Goal: Task Accomplishment & Management: Manage account settings

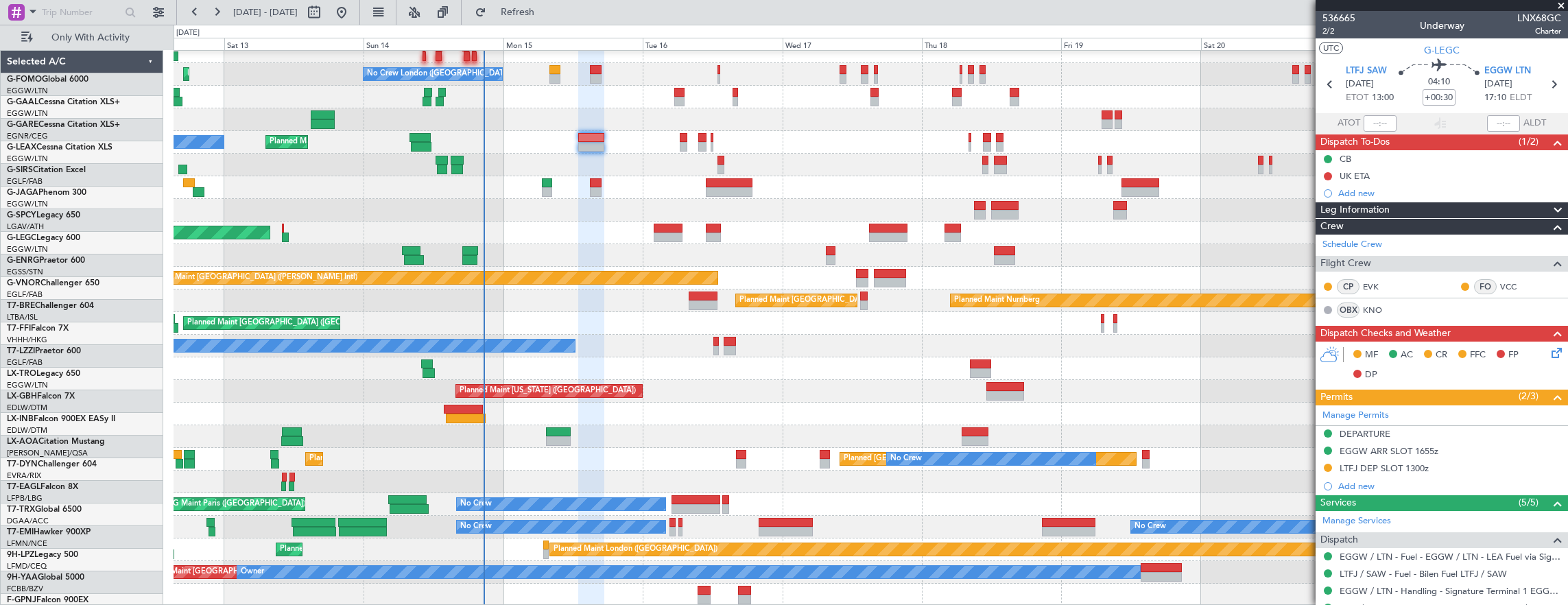
scroll to position [226, 0]
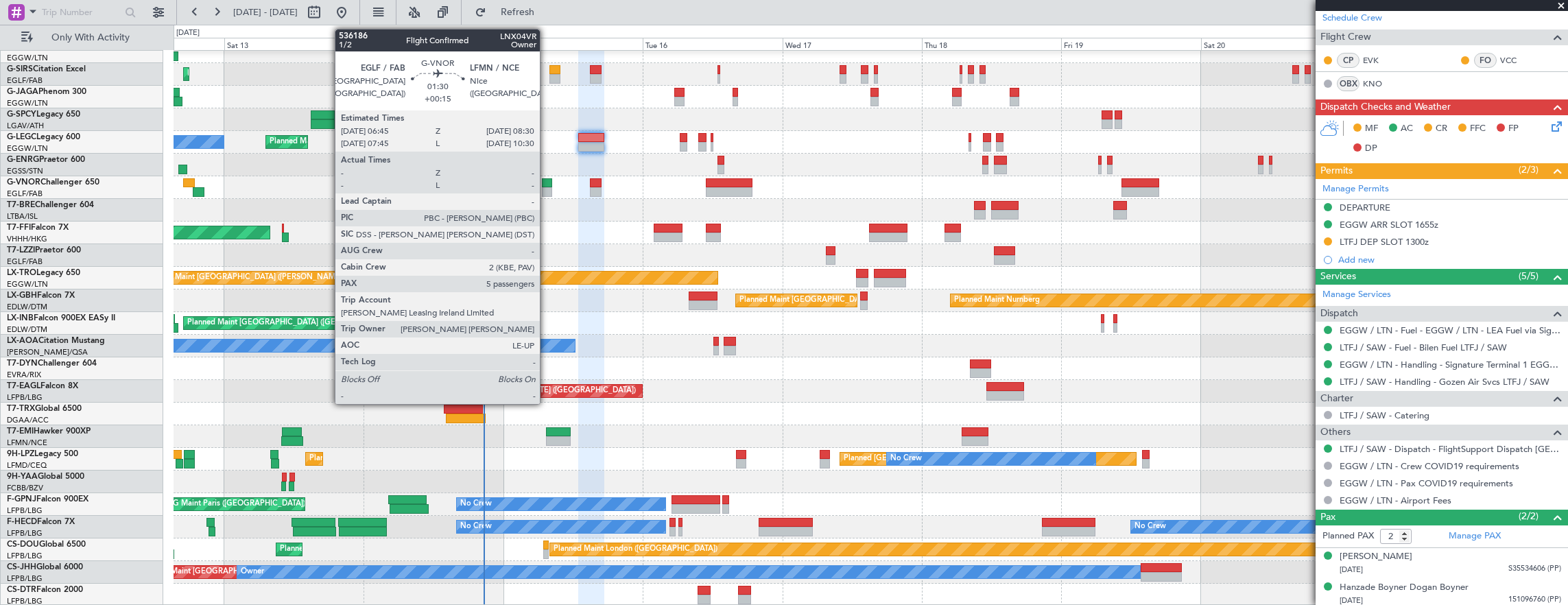
click at [547, 187] on div at bounding box center [547, 192] width 10 height 10
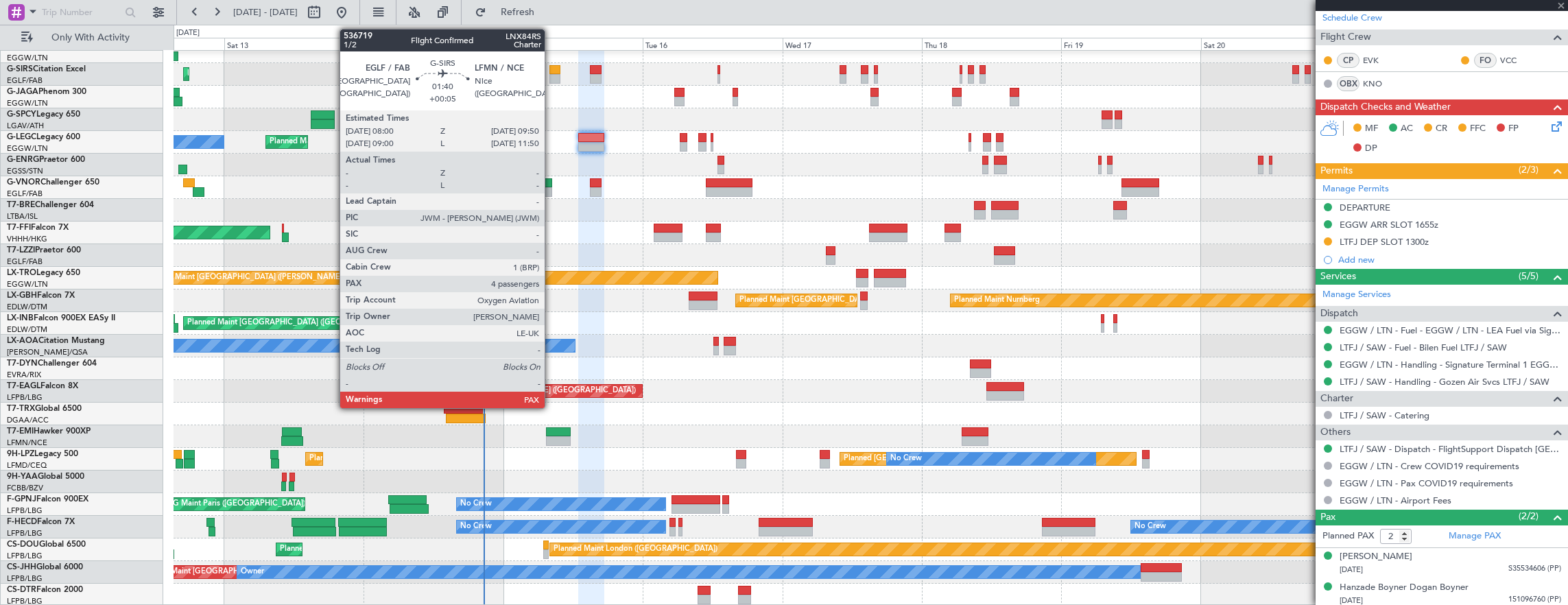
type input "+00:15"
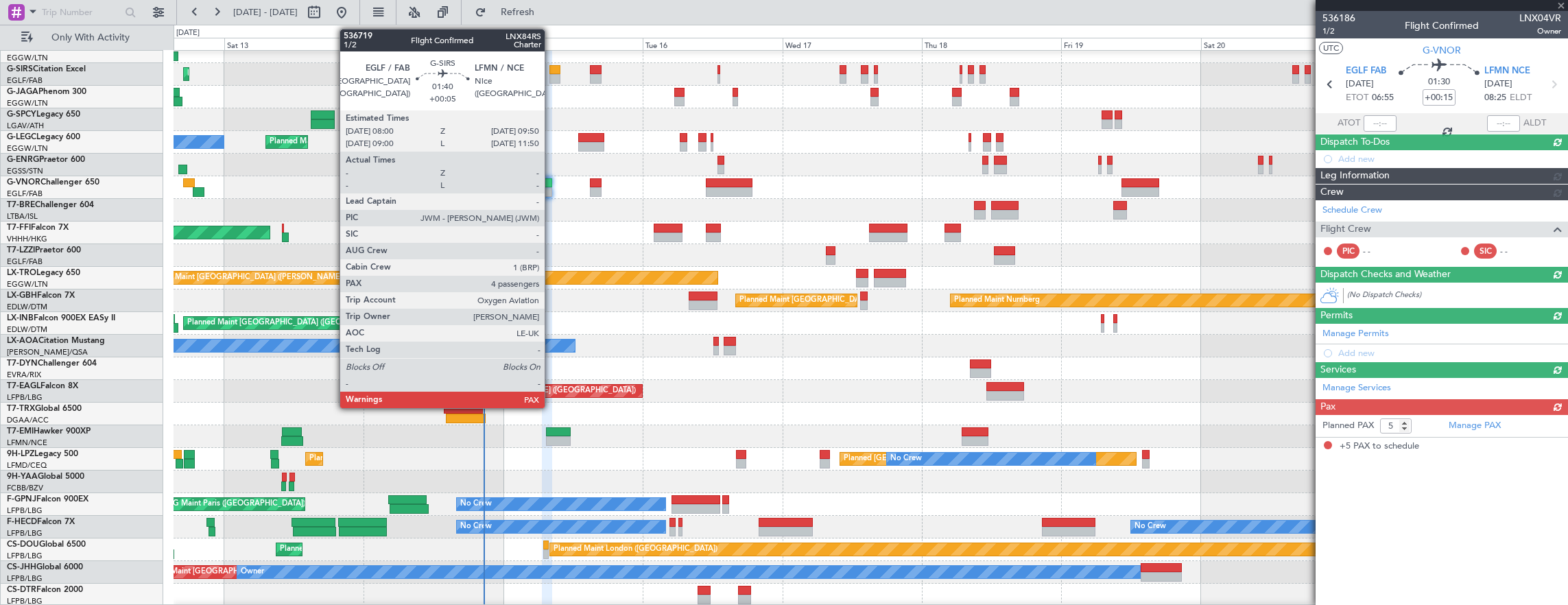
scroll to position [0, 0]
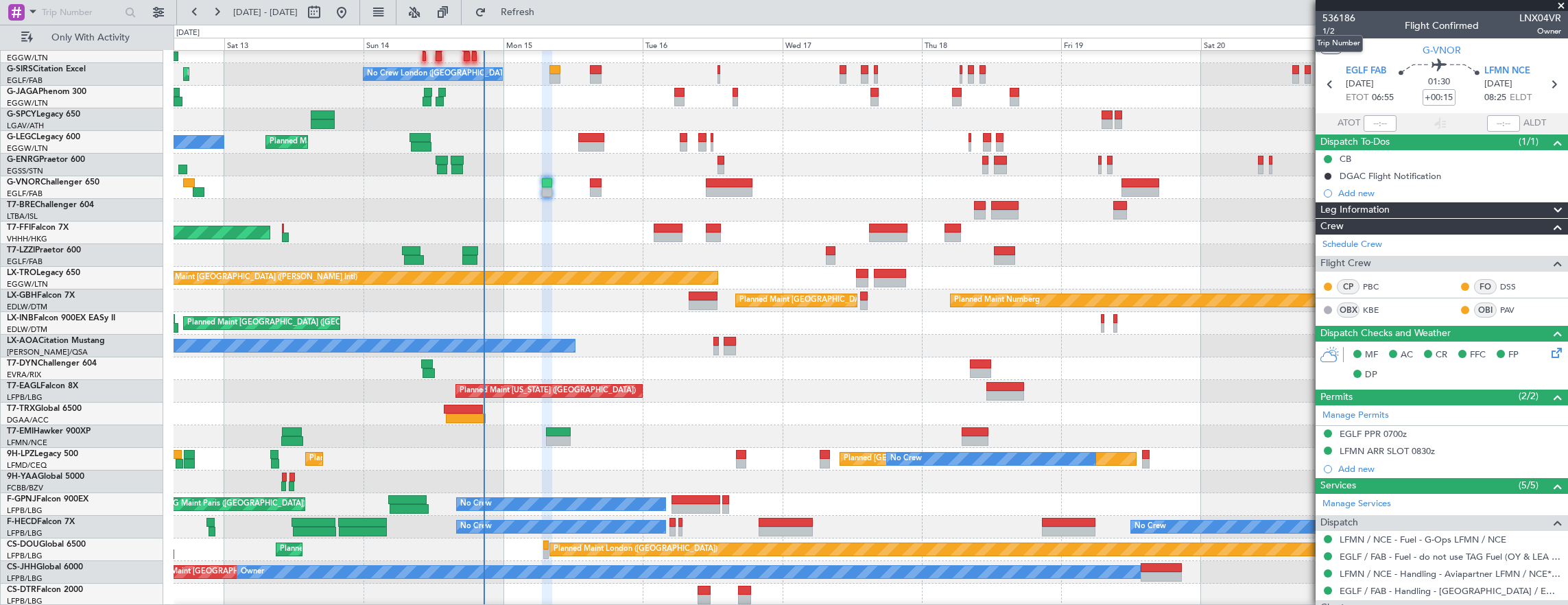
click at [1331, 29] on mat-tooltip-component "Trip Number" at bounding box center [1338, 44] width 68 height 37
click at [1329, 33] on span "1/2" at bounding box center [1338, 32] width 33 height 12
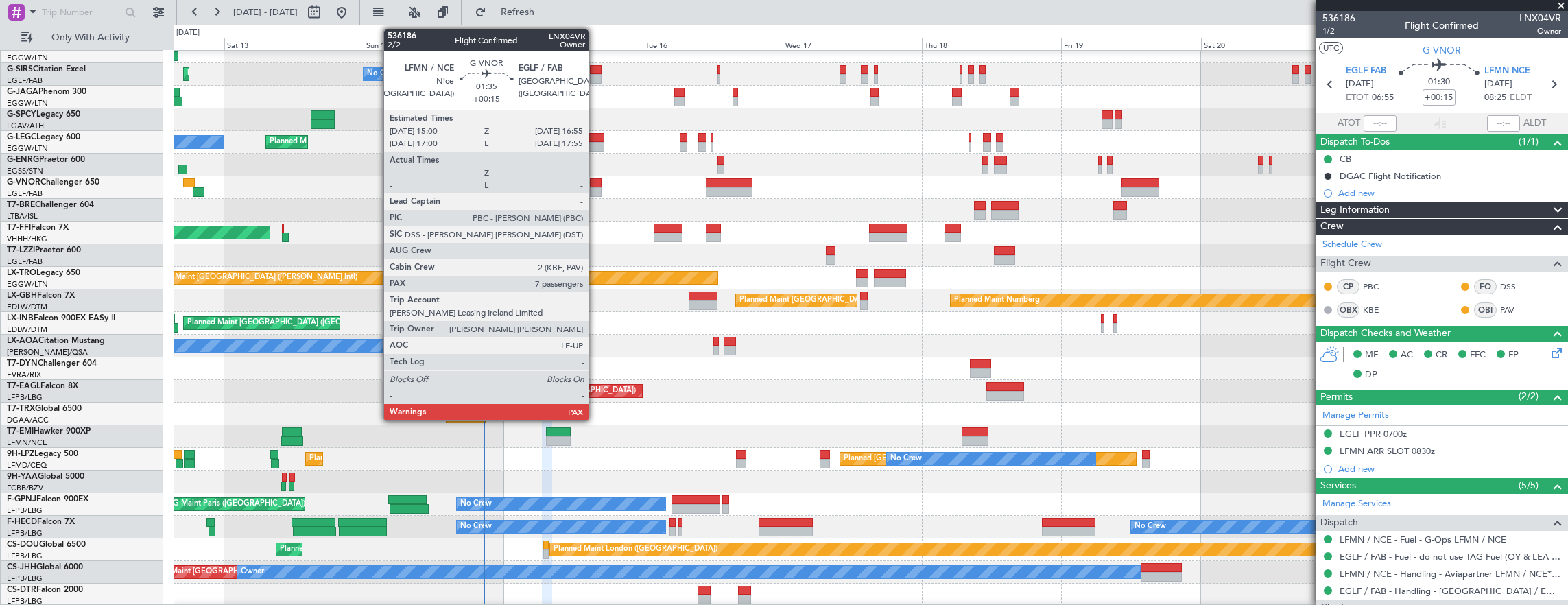
click at [595, 188] on div at bounding box center [596, 192] width 12 height 10
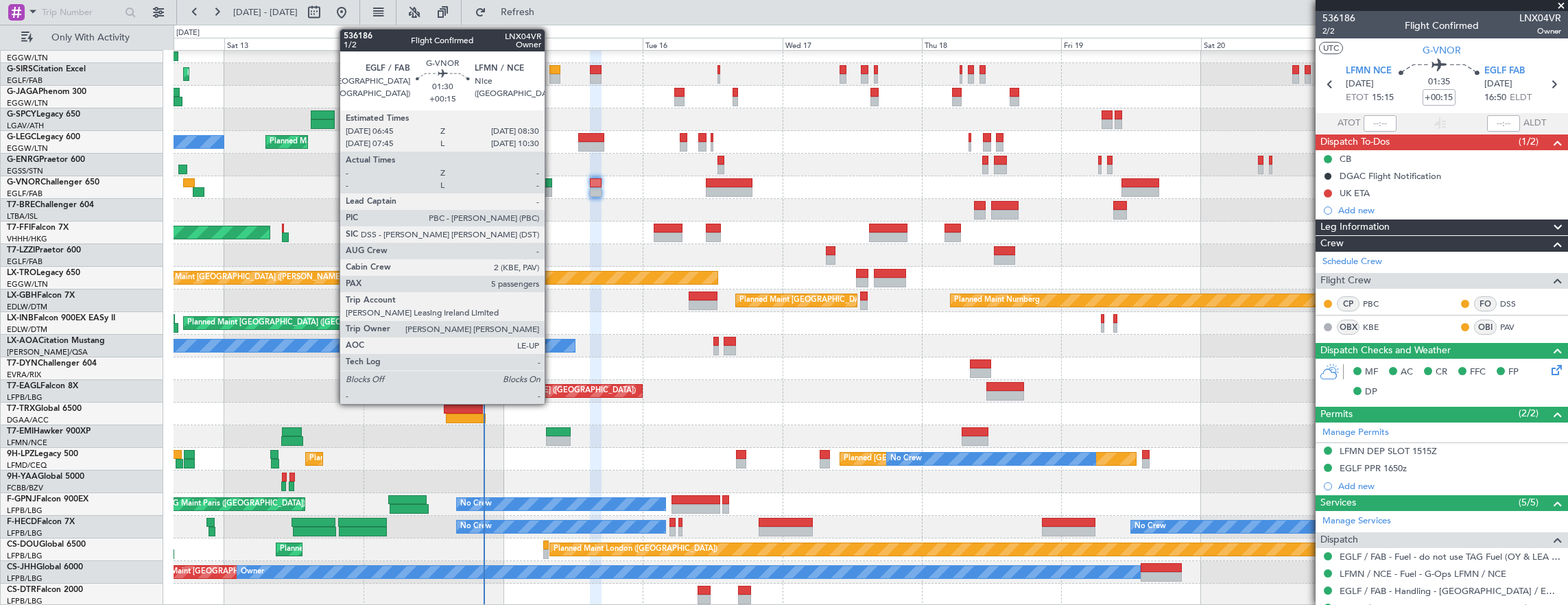
click at [551, 195] on div at bounding box center [547, 192] width 10 height 10
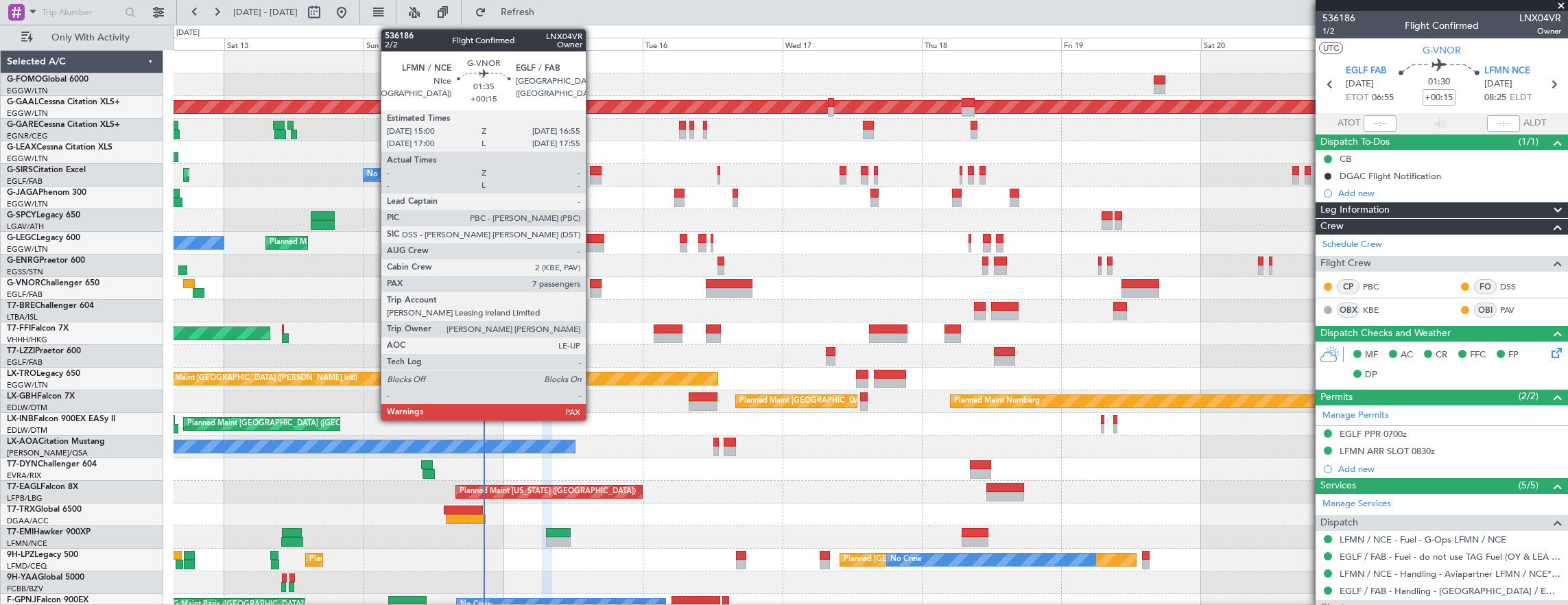
click at [592, 286] on div at bounding box center [596, 283] width 12 height 10
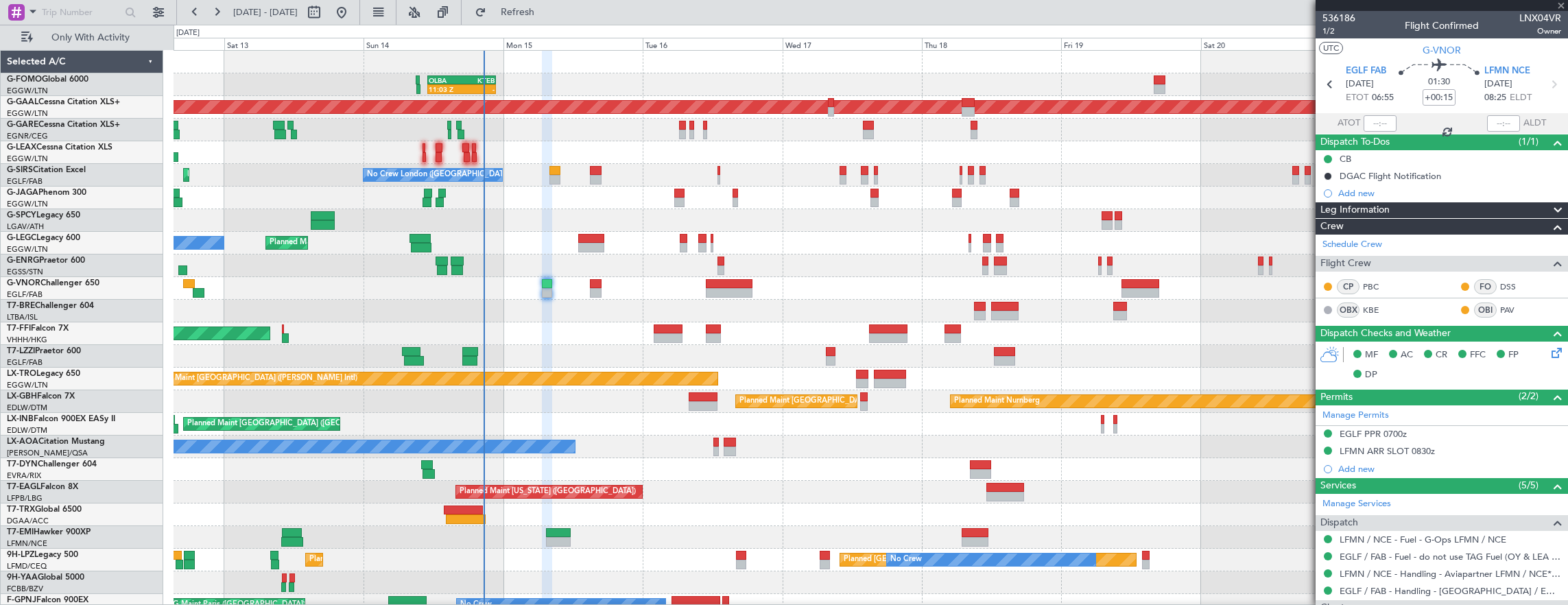
type input "7"
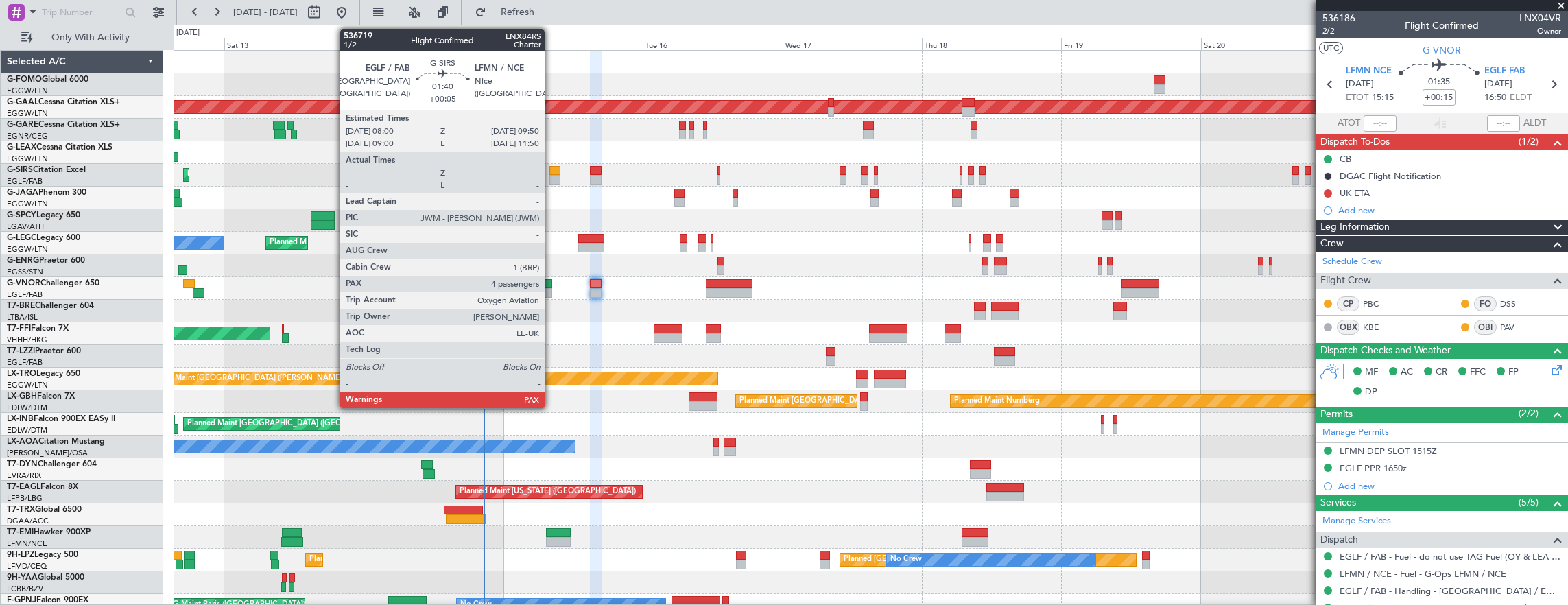
click at [551, 175] on div at bounding box center [554, 179] width 11 height 10
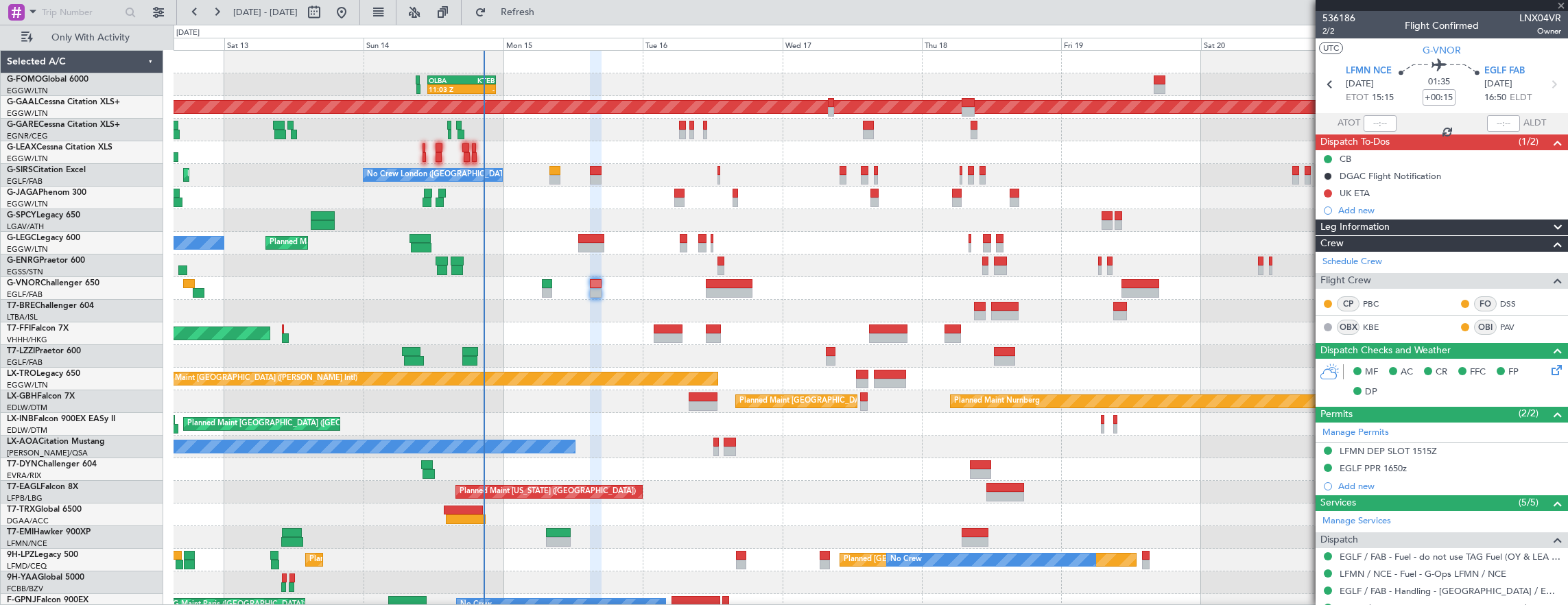
type input "+00:05"
type input "4"
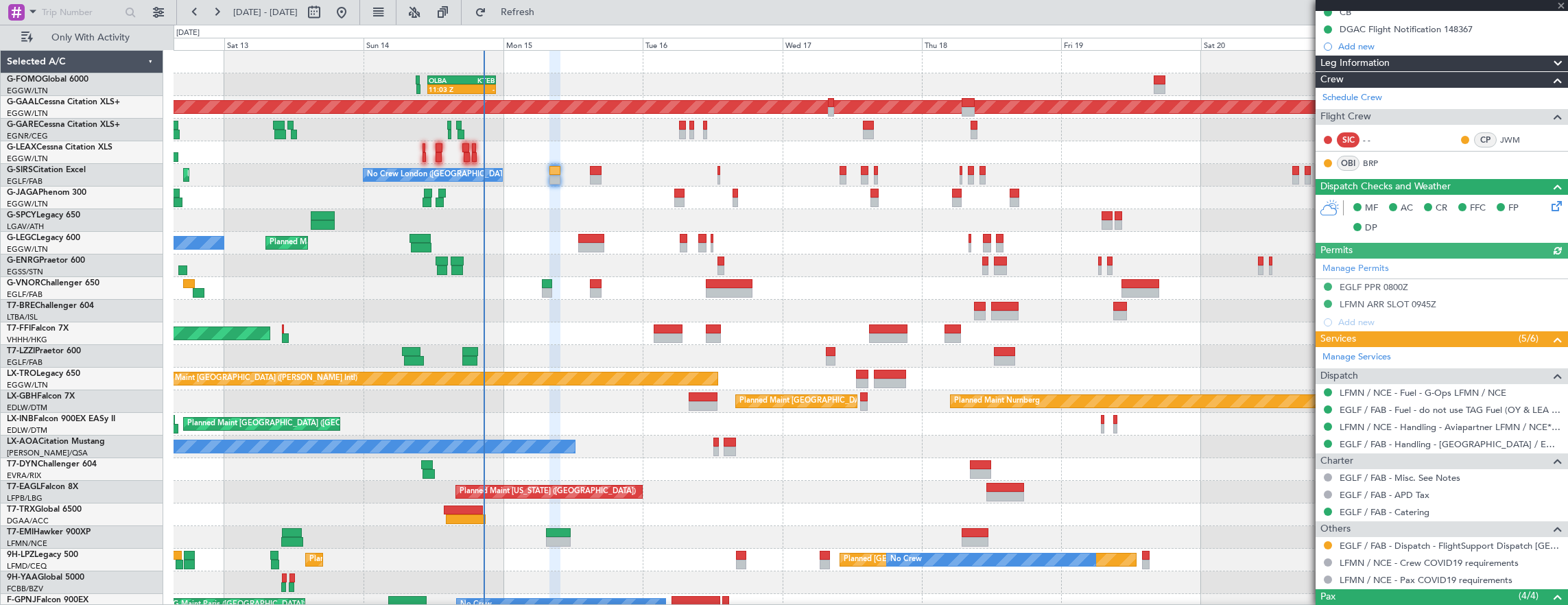
scroll to position [288, 0]
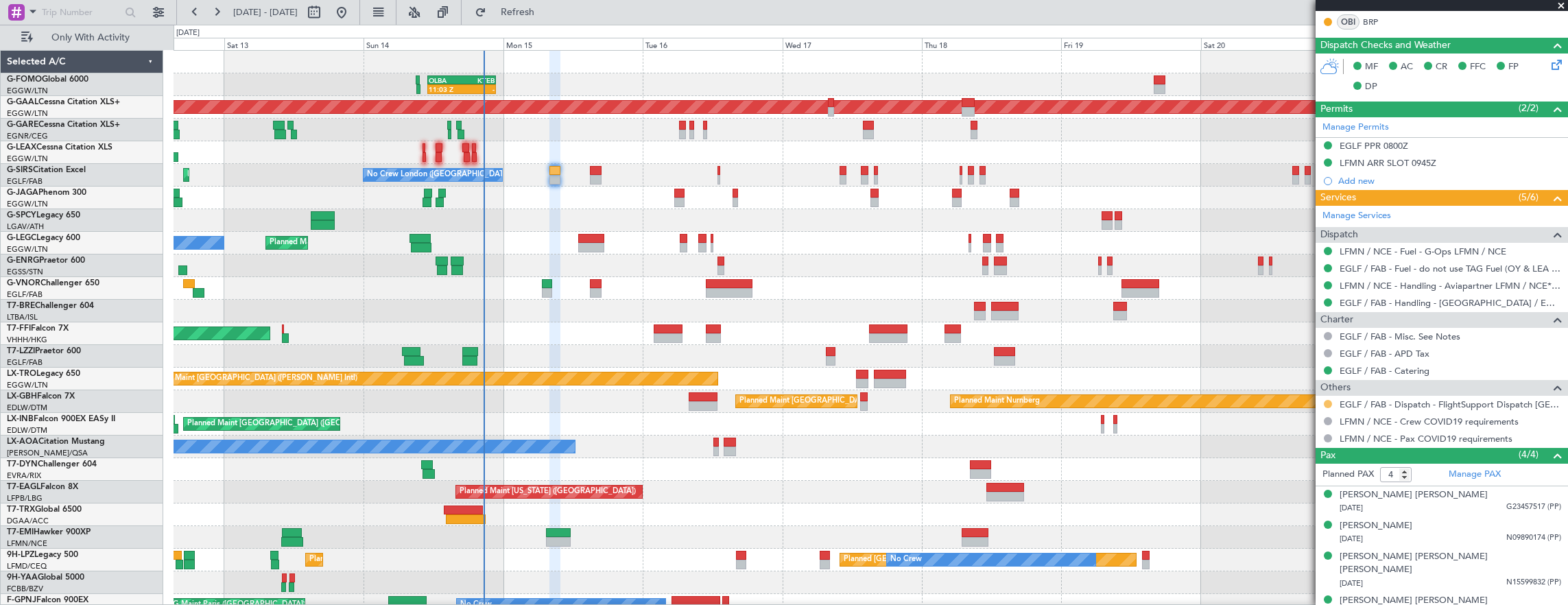
click at [1329, 400] on button at bounding box center [1327, 404] width 8 height 8
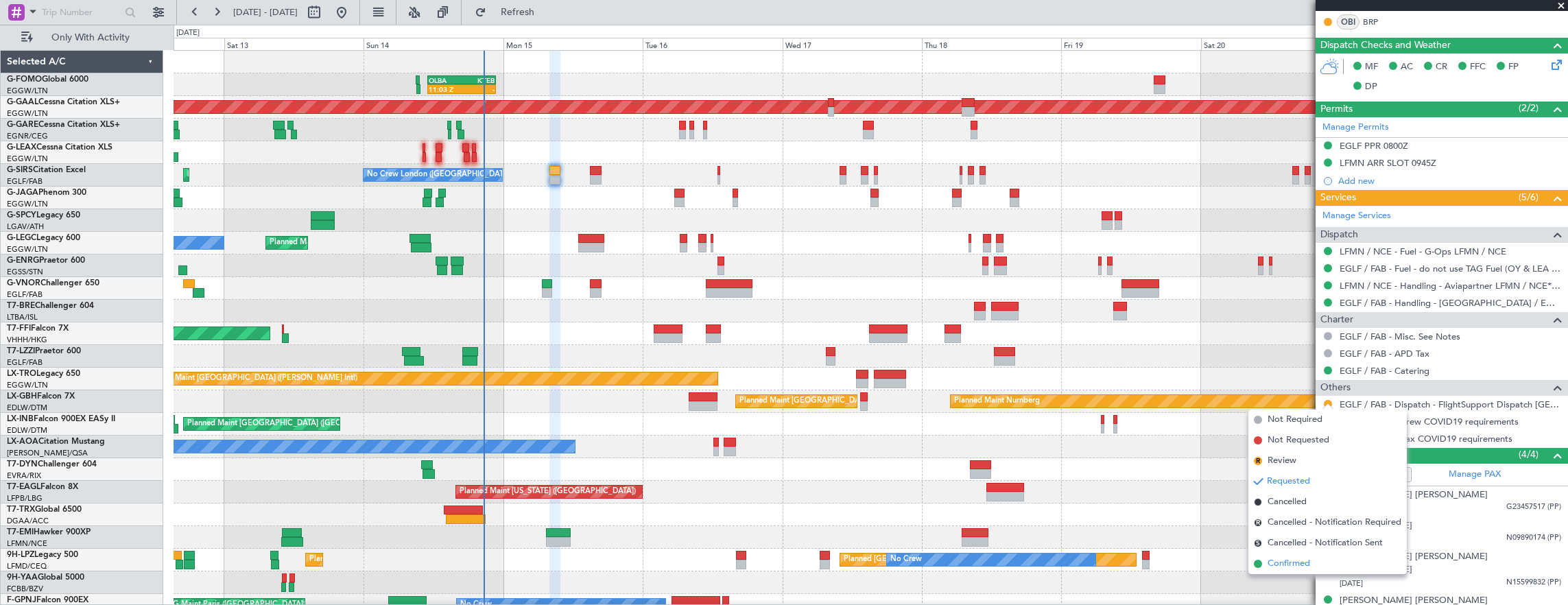
drag, startPoint x: 1293, startPoint y: 566, endPoint x: 1245, endPoint y: 495, distance: 85.7
click at [1293, 565] on span "Confirmed" at bounding box center [1289, 564] width 43 height 14
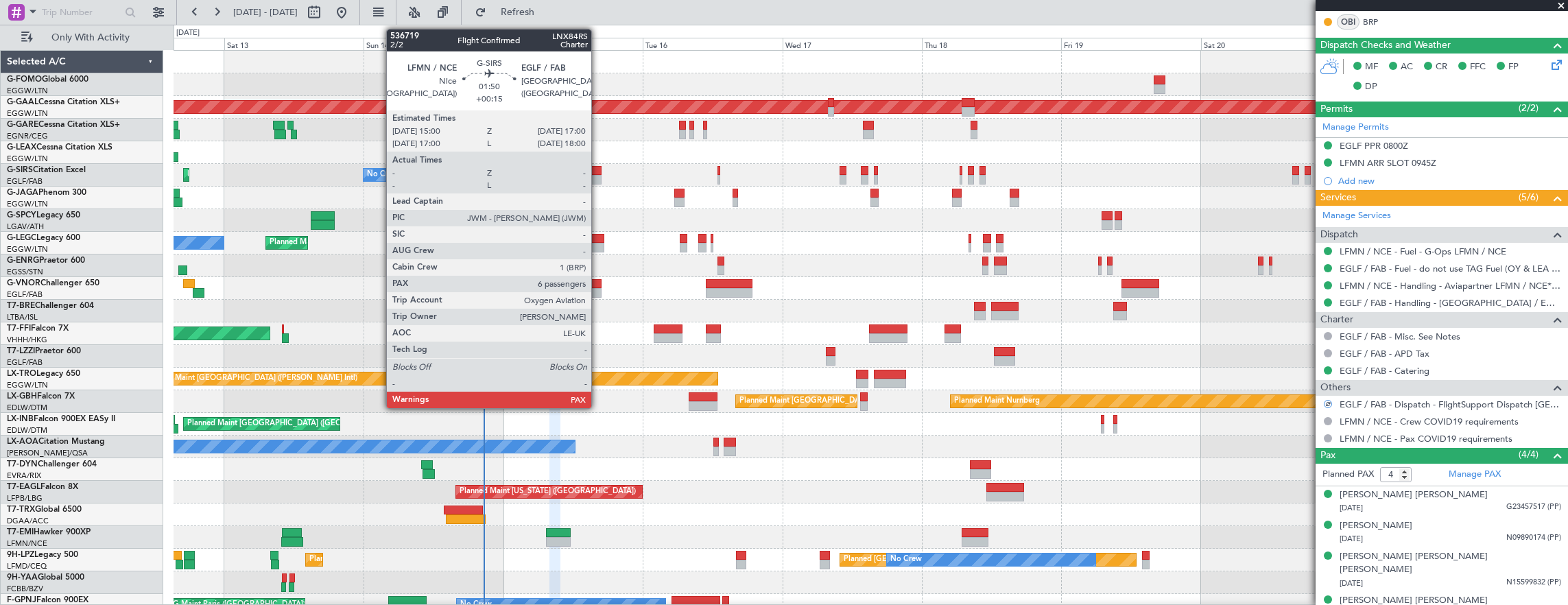
click at [597, 173] on div at bounding box center [596, 170] width 12 height 10
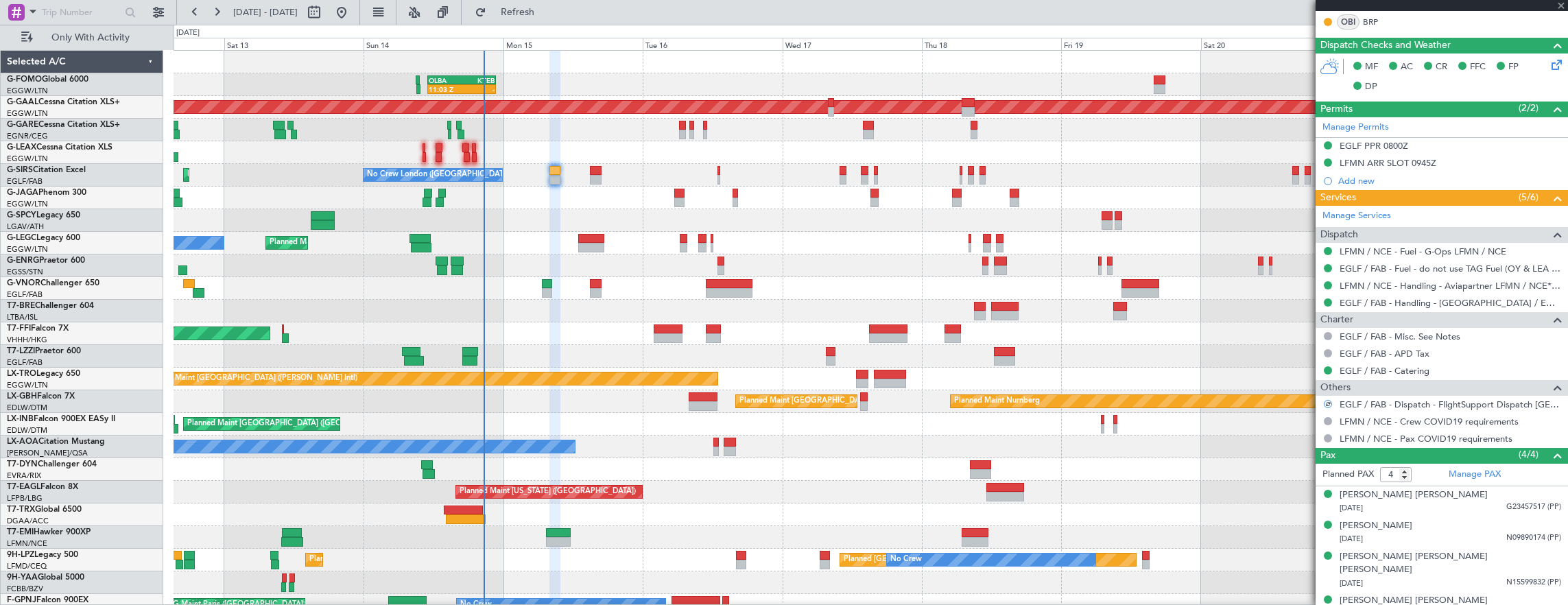
type input "+00:15"
type input "6"
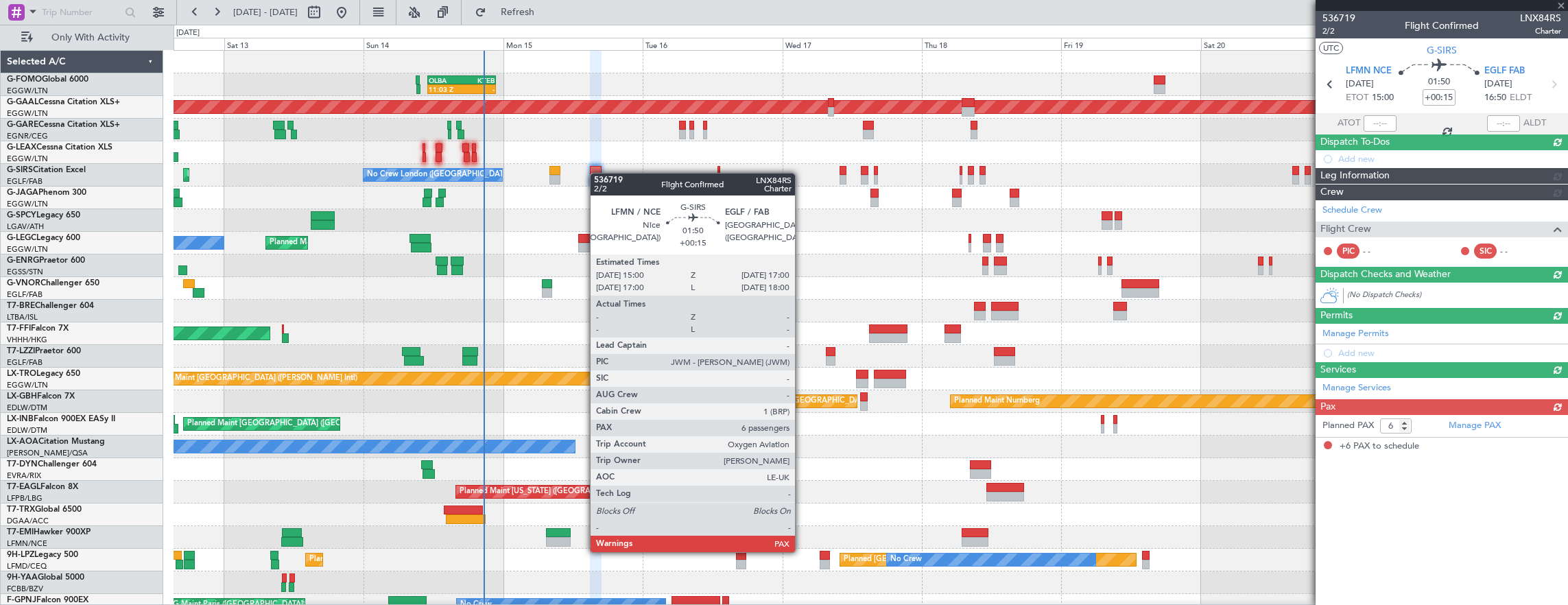
scroll to position [0, 0]
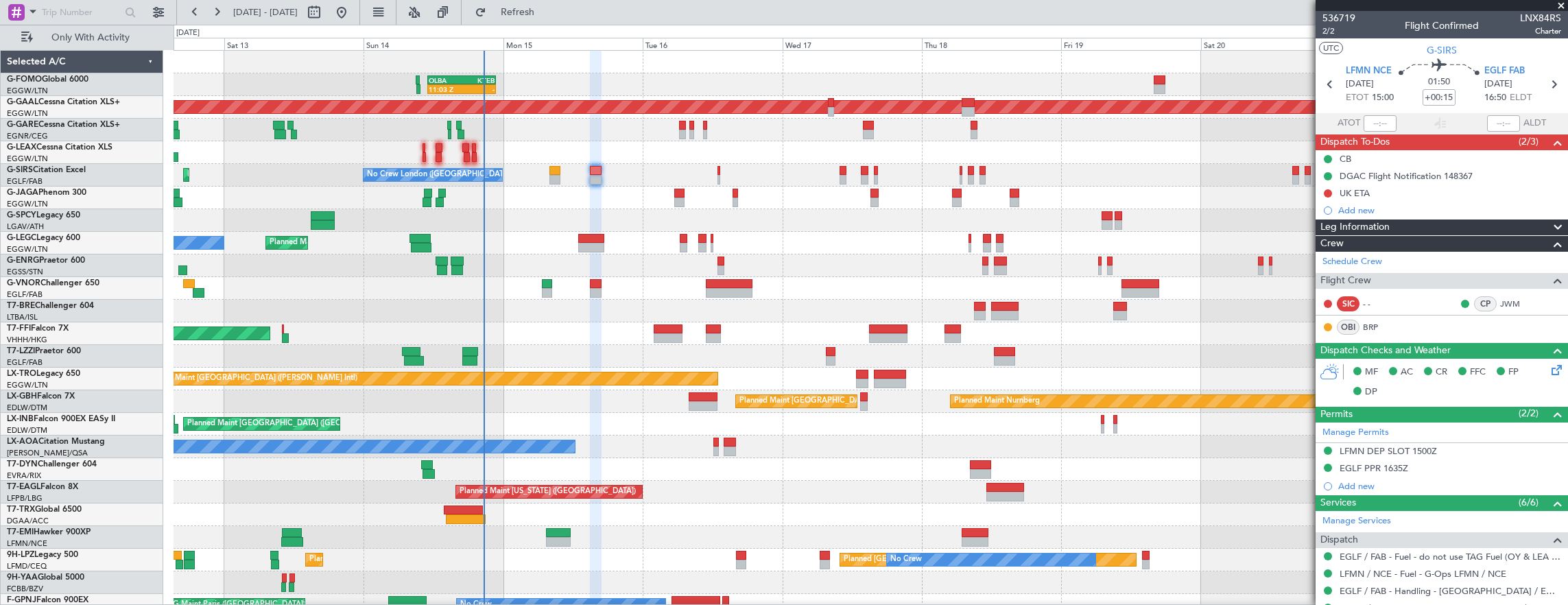
drag, startPoint x: 1326, startPoint y: 189, endPoint x: 1326, endPoint y: 228, distance: 39.0
click at [1326, 189] on button at bounding box center [1327, 193] width 8 height 8
click at [1321, 254] on span "Completed" at bounding box center [1334, 253] width 46 height 14
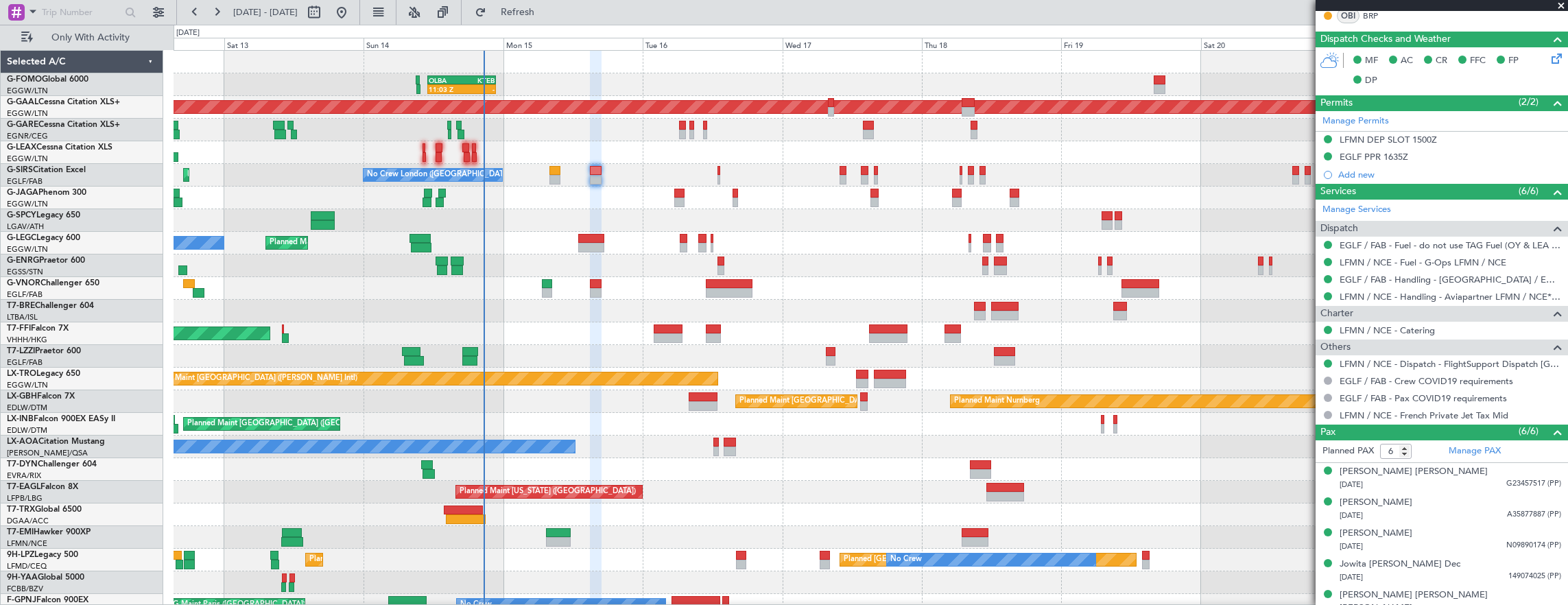
scroll to position [350, 0]
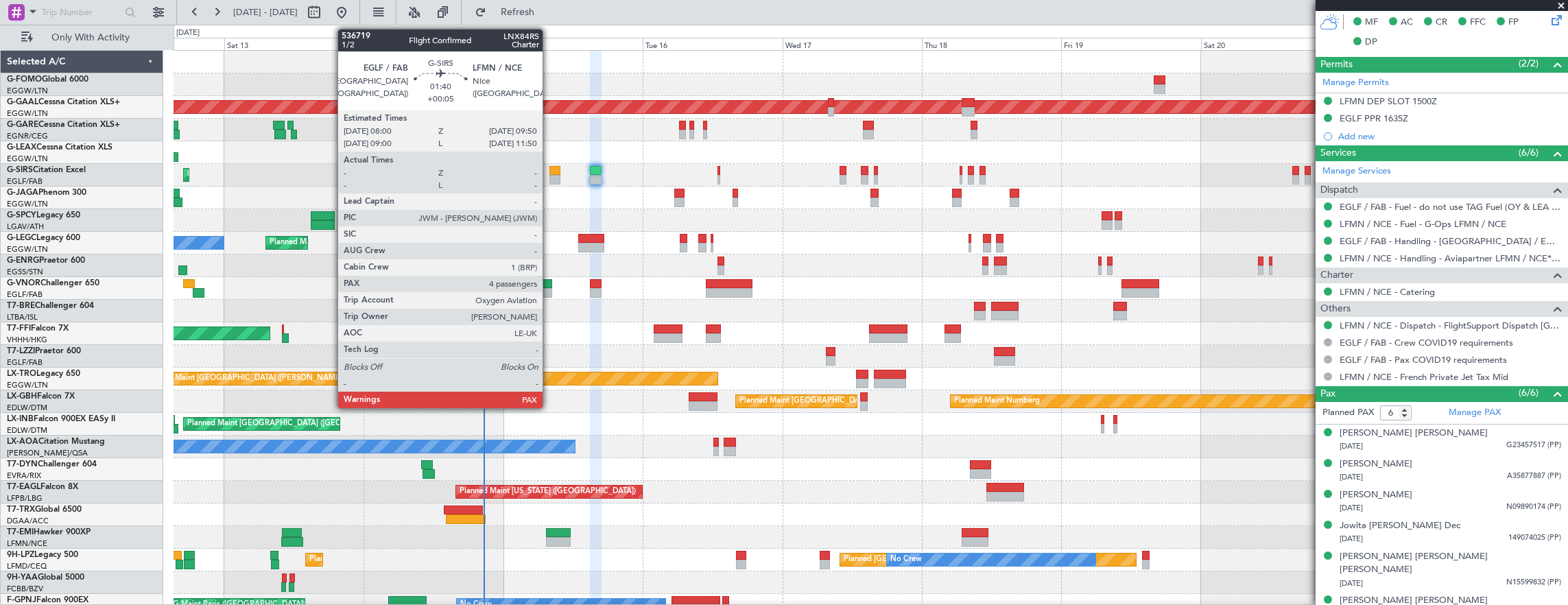
click at [549, 170] on div at bounding box center [554, 170] width 11 height 10
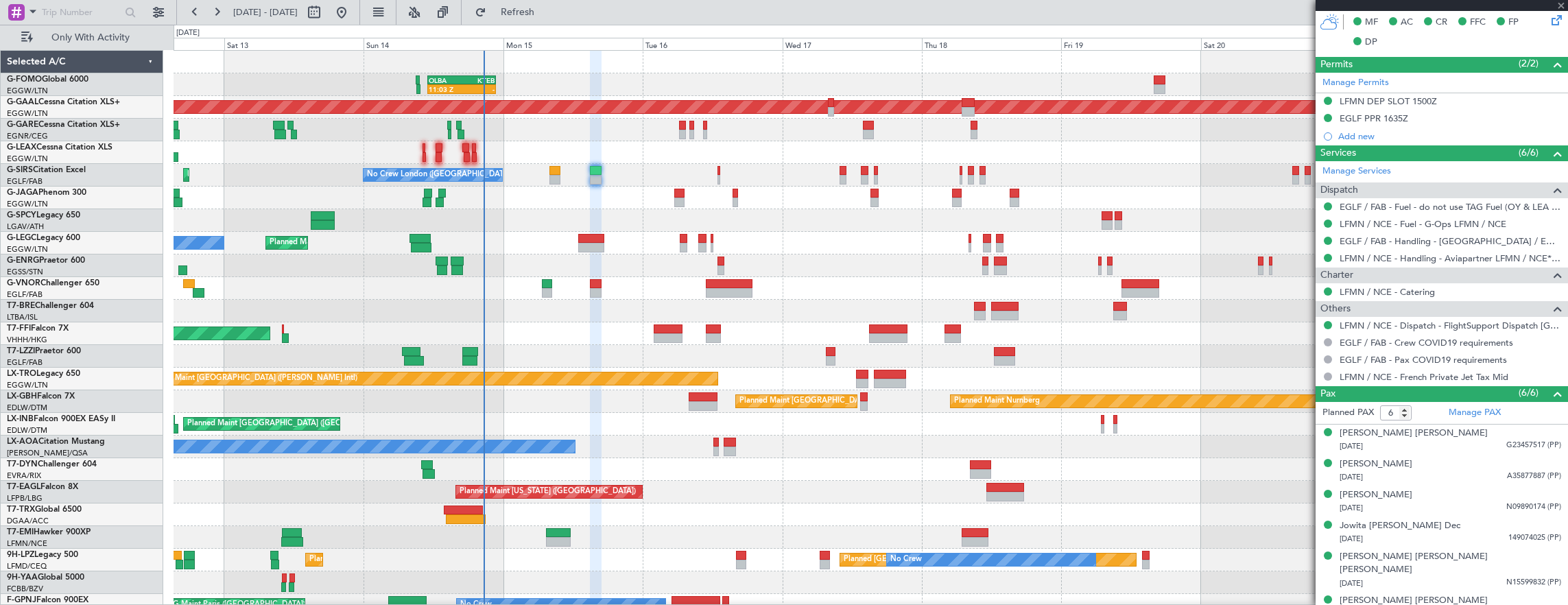
type input "+00:05"
type input "4"
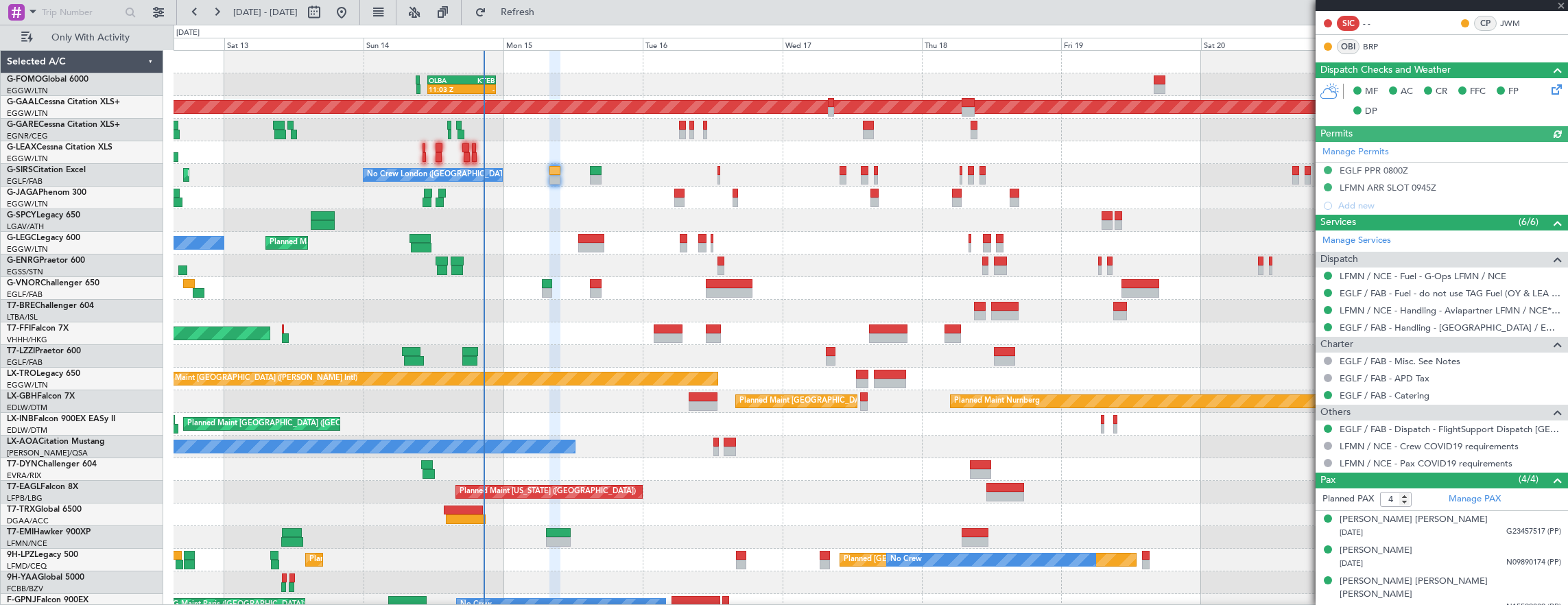
scroll to position [288, 0]
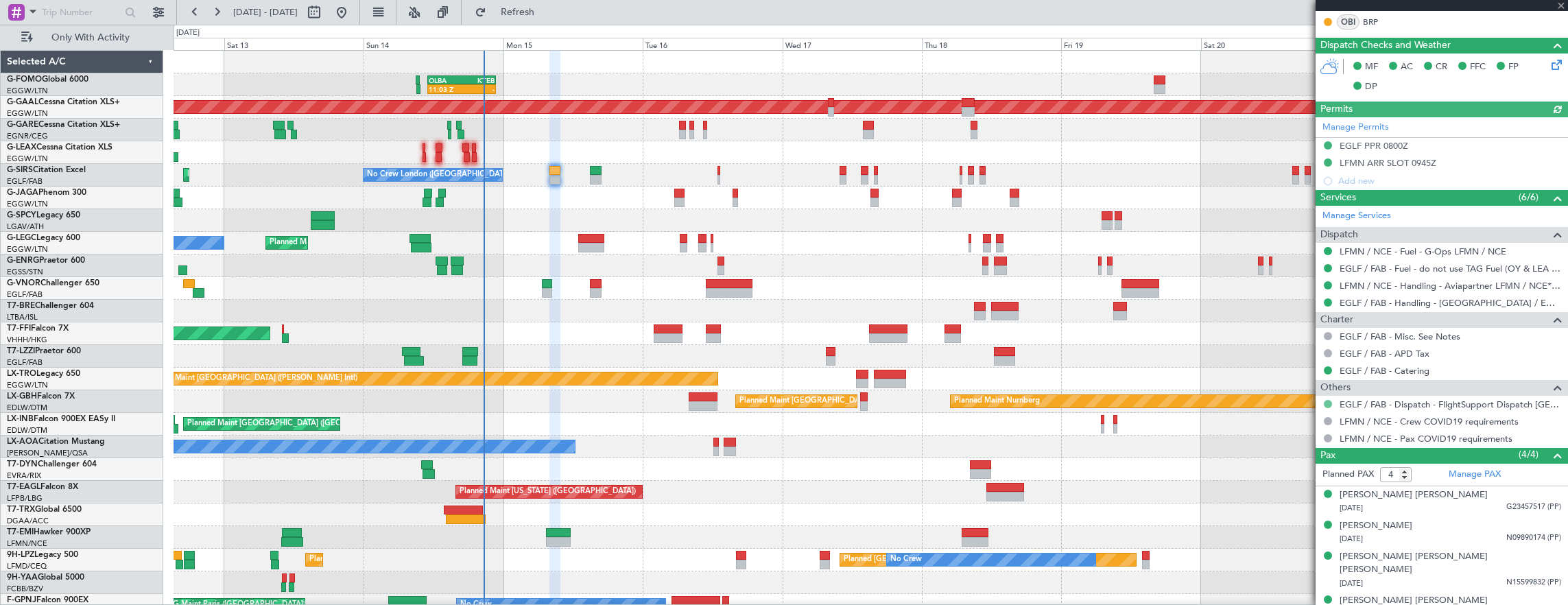
click at [1326, 400] on button at bounding box center [1327, 404] width 8 height 8
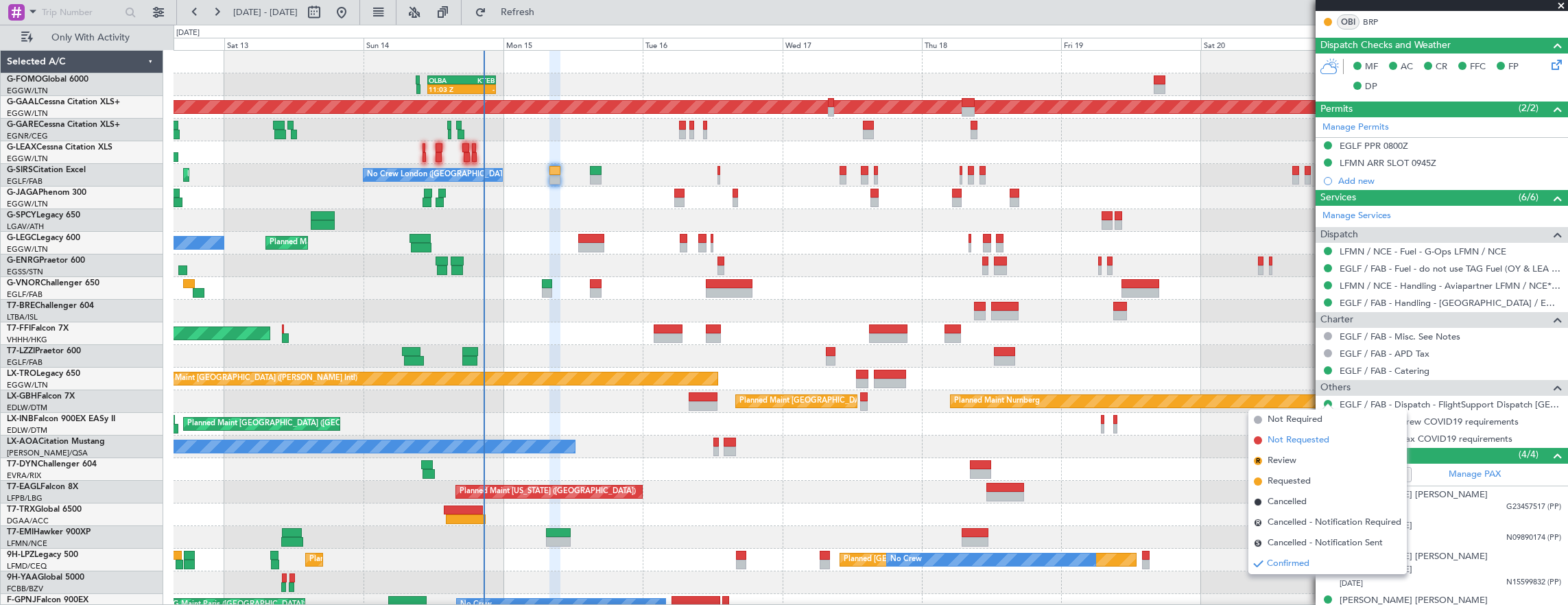
click at [1305, 435] on span "Not Requested" at bounding box center [1299, 441] width 62 height 14
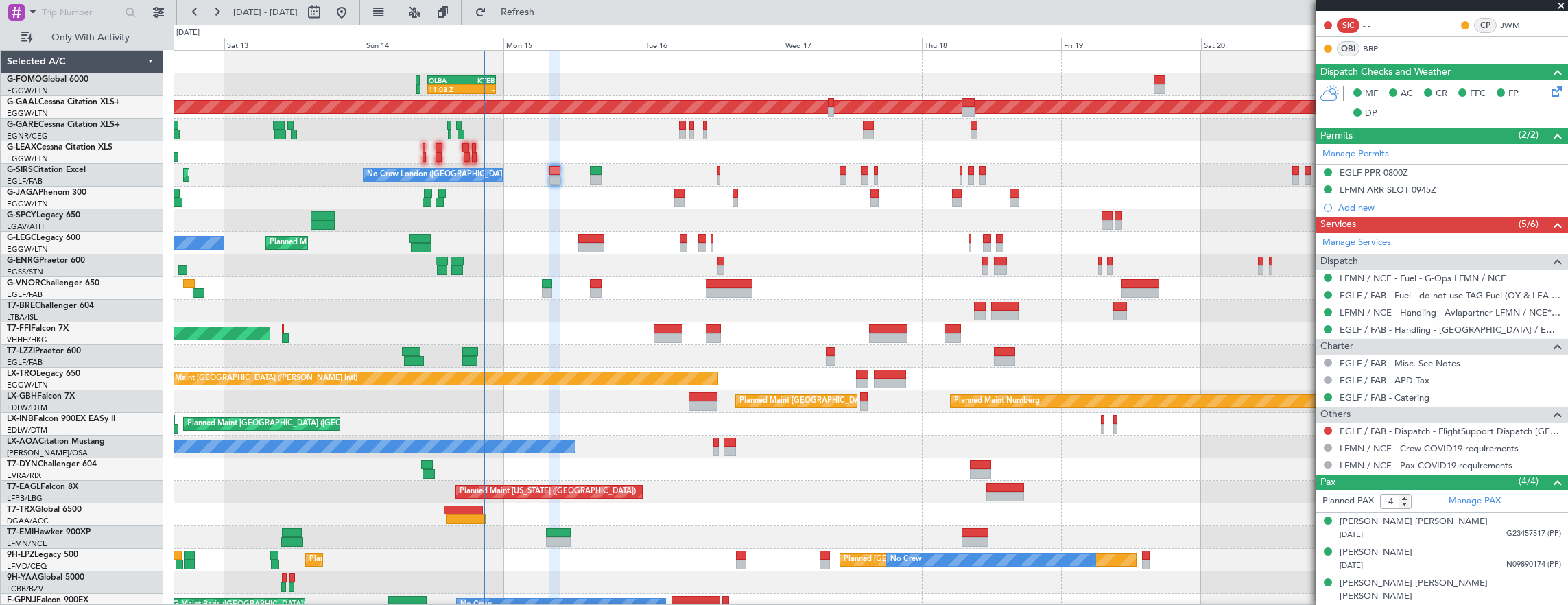
scroll to position [275, 0]
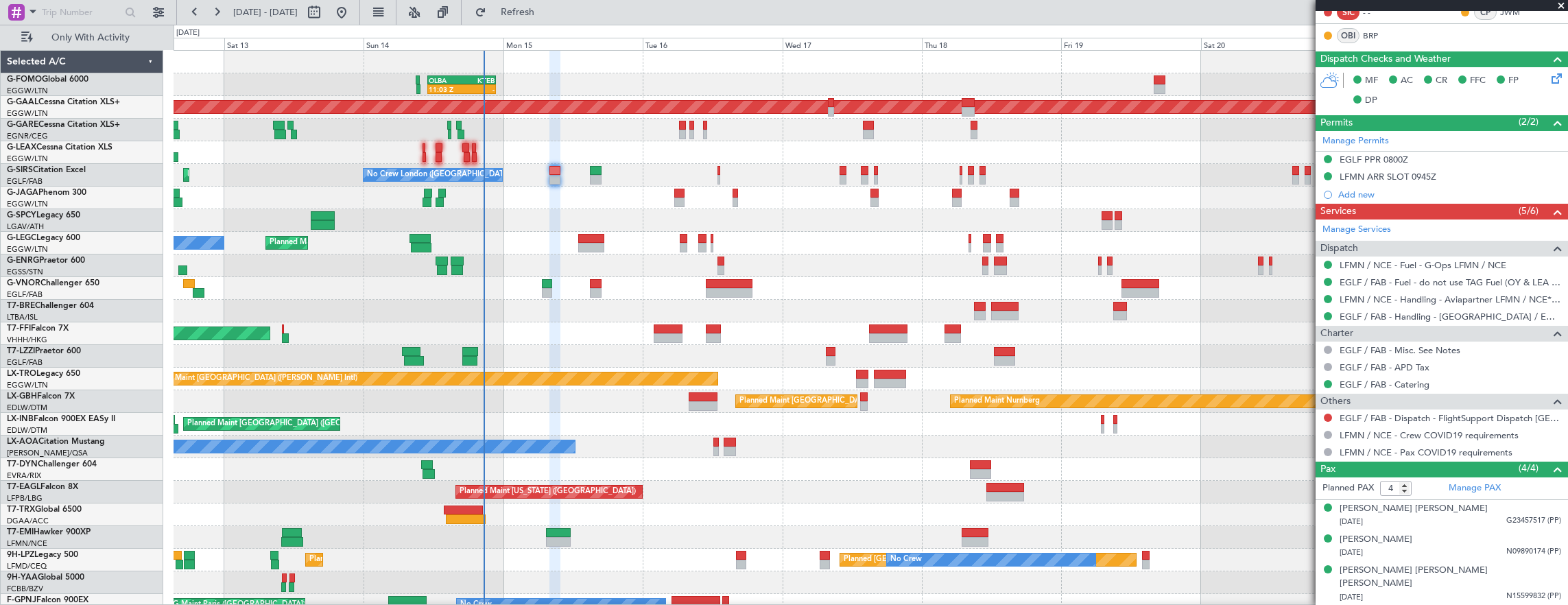
drag, startPoint x: 1327, startPoint y: 413, endPoint x: 1321, endPoint y: 423, distance: 11.7
click at [1327, 413] on button at bounding box center [1327, 417] width 8 height 8
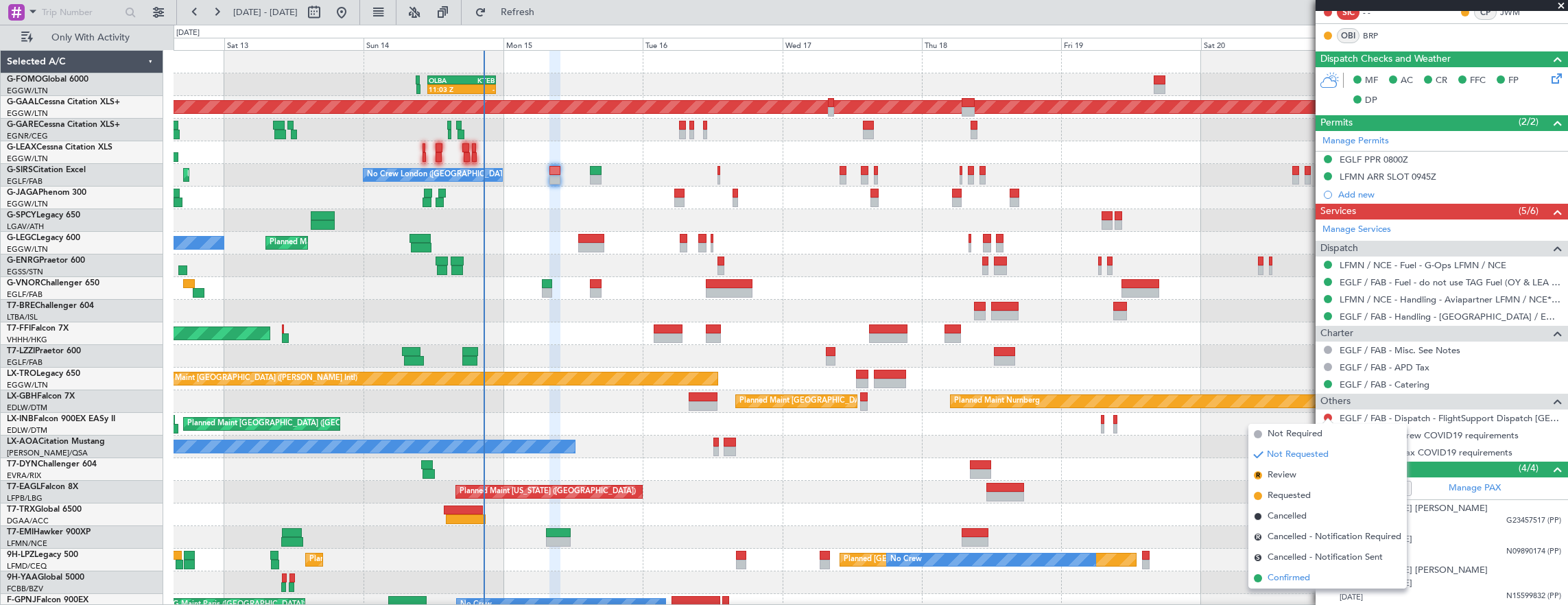
click at [1292, 580] on span "Confirmed" at bounding box center [1289, 578] width 43 height 14
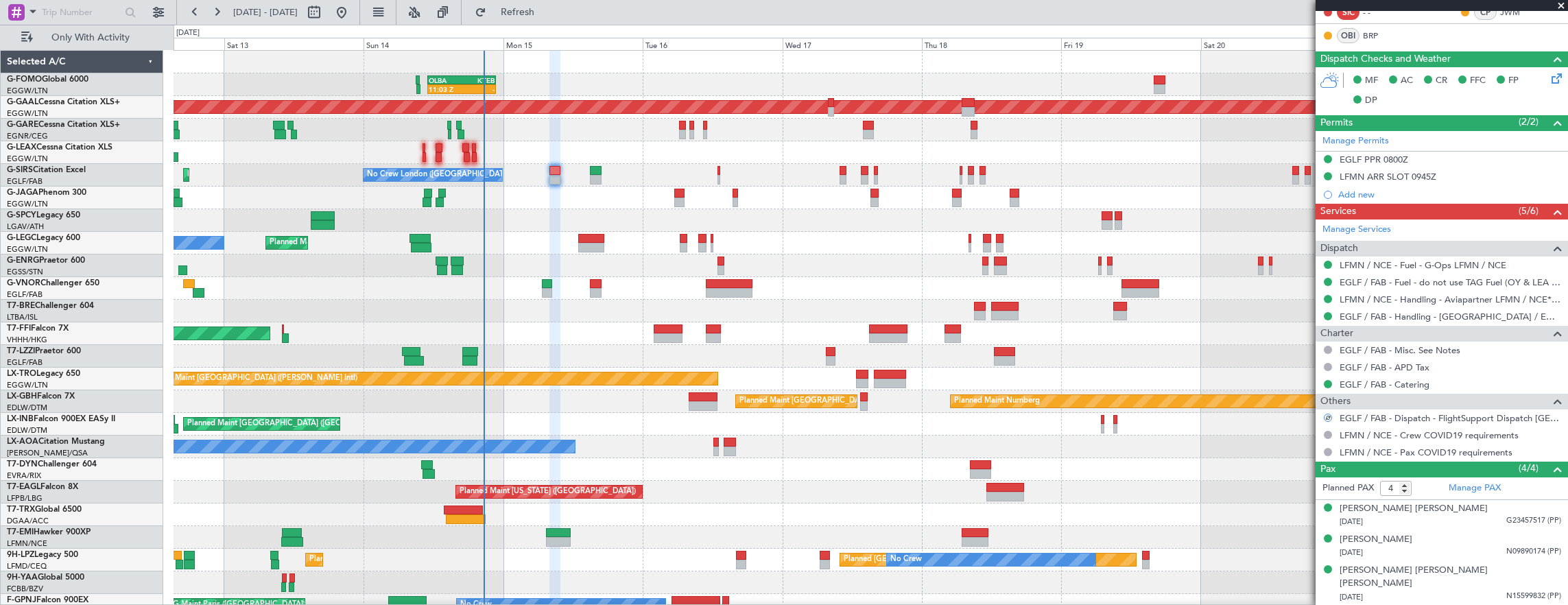
click at [598, 289] on div at bounding box center [596, 292] width 12 height 10
type input "+00:15"
type input "7"
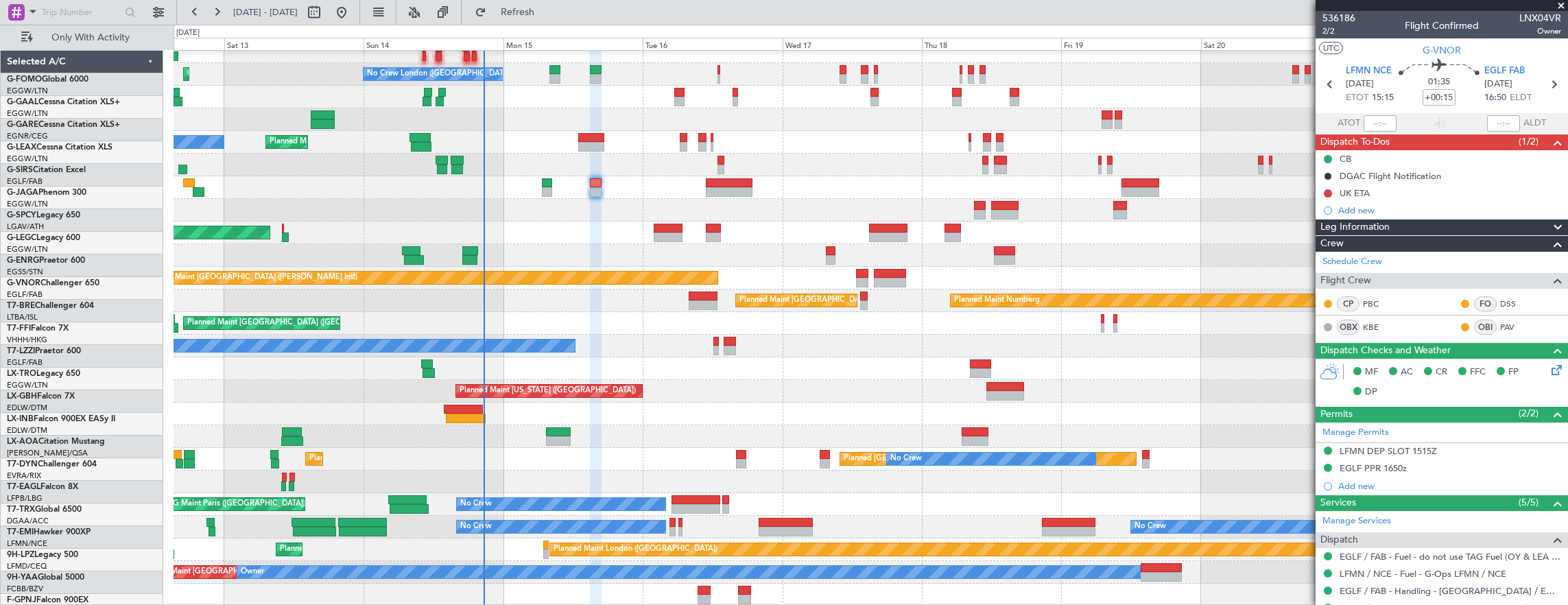
scroll to position [101, 0]
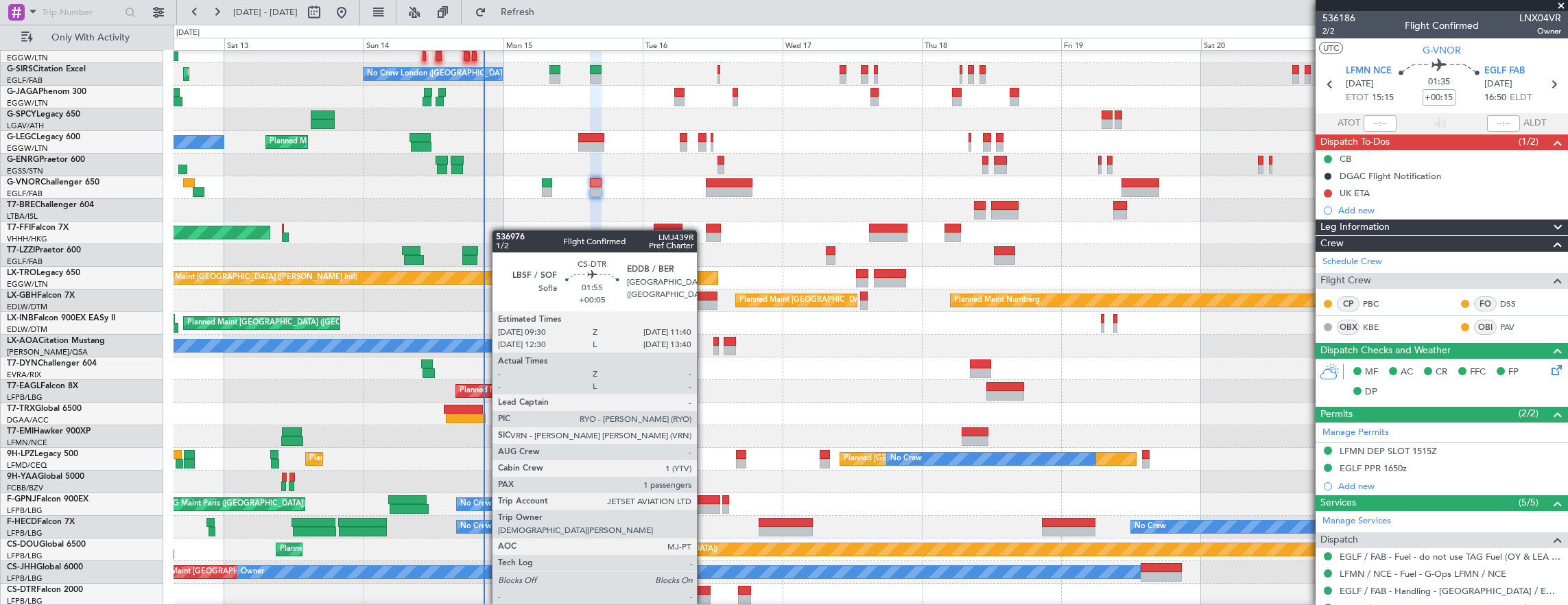
click at [704, 591] on div at bounding box center [704, 590] width 13 height 10
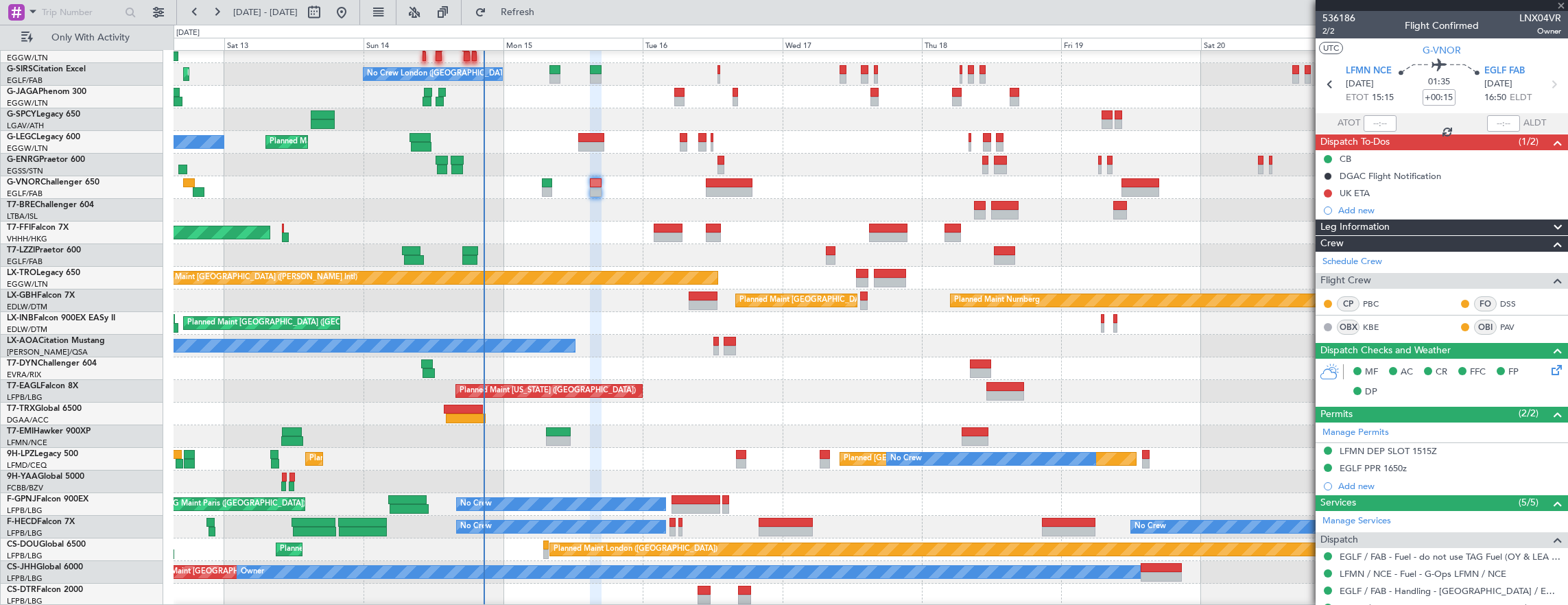
type input "+00:05"
type input "1"
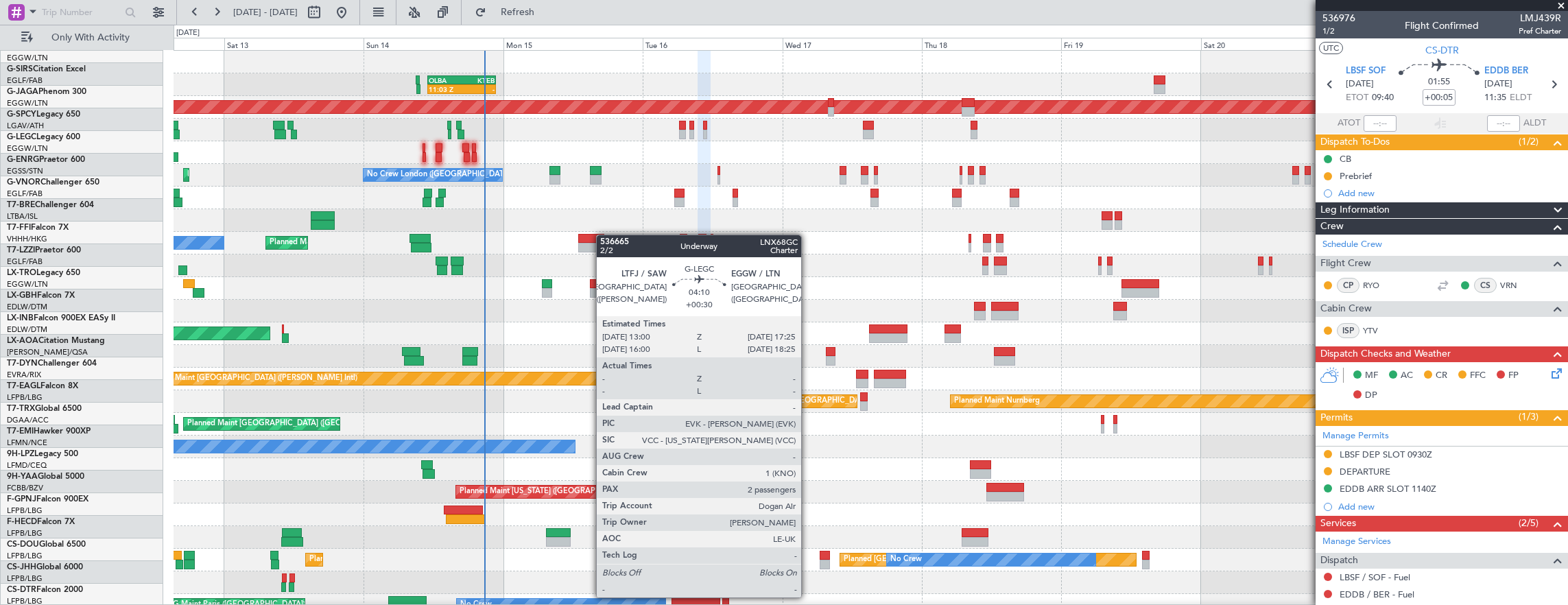
scroll to position [0, 0]
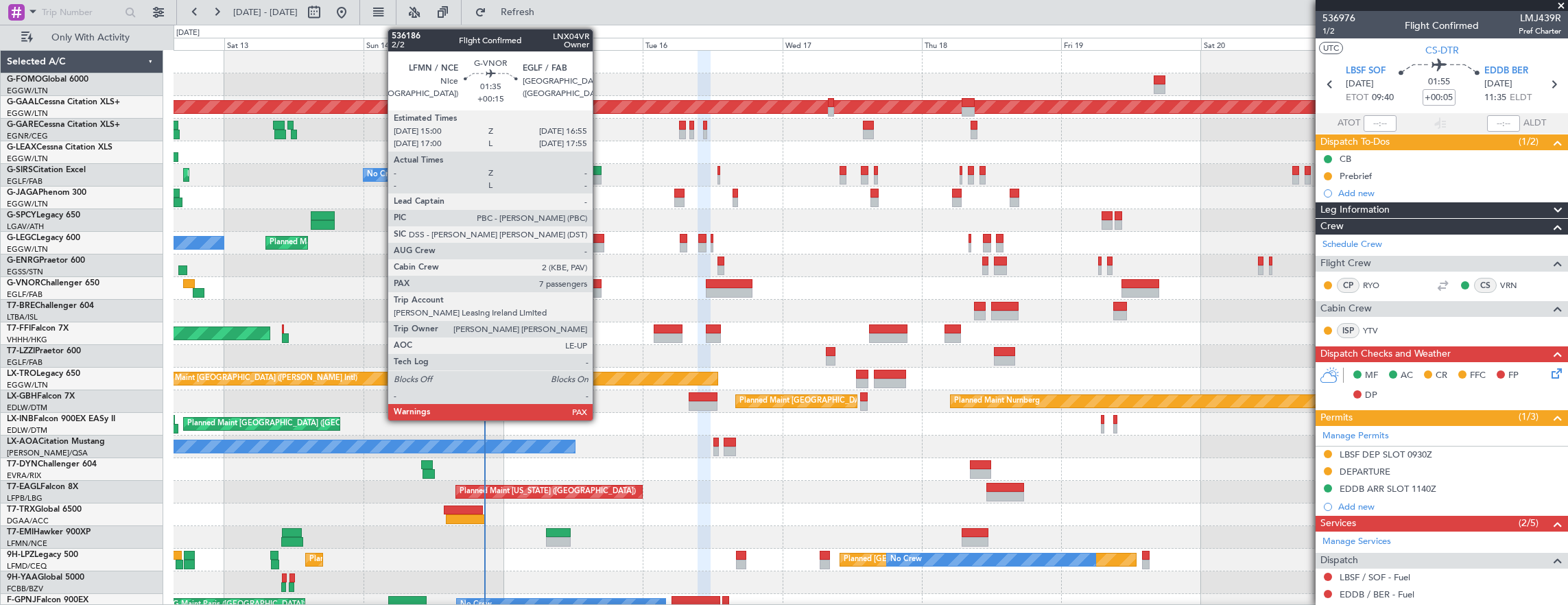
click at [596, 289] on div at bounding box center [596, 292] width 12 height 10
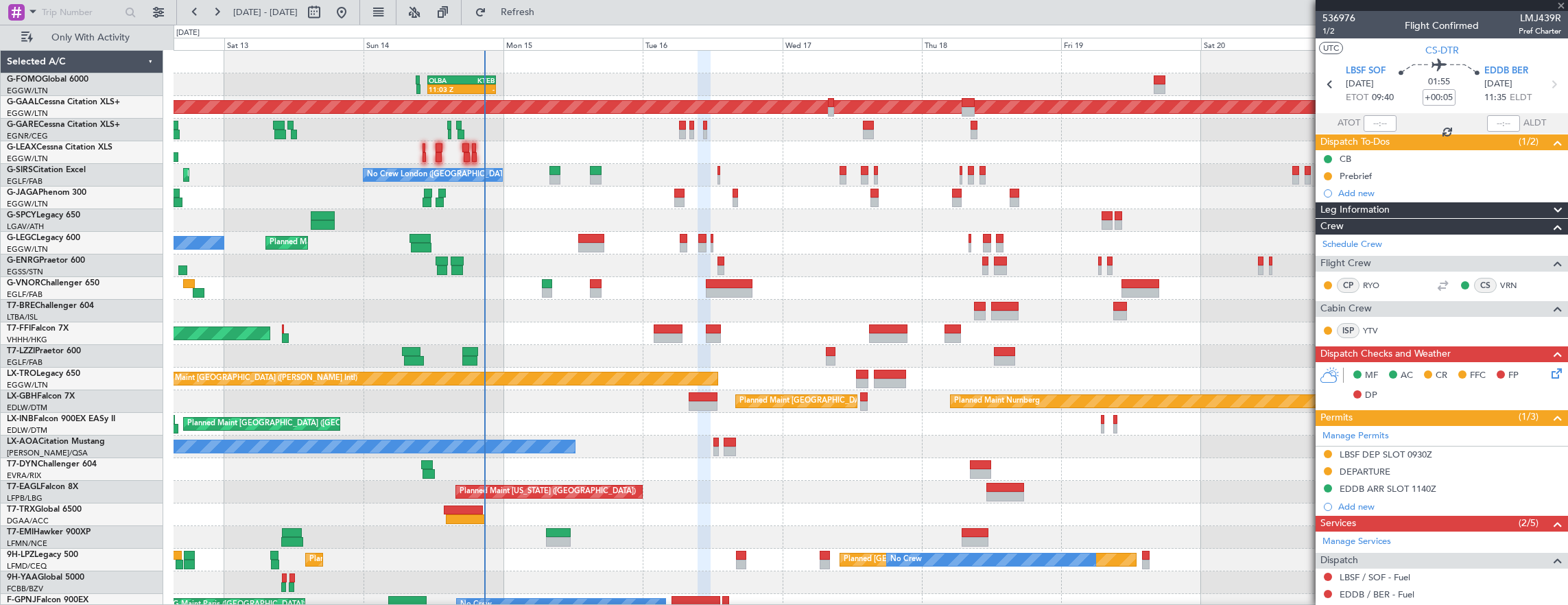
type input "+00:15"
type input "7"
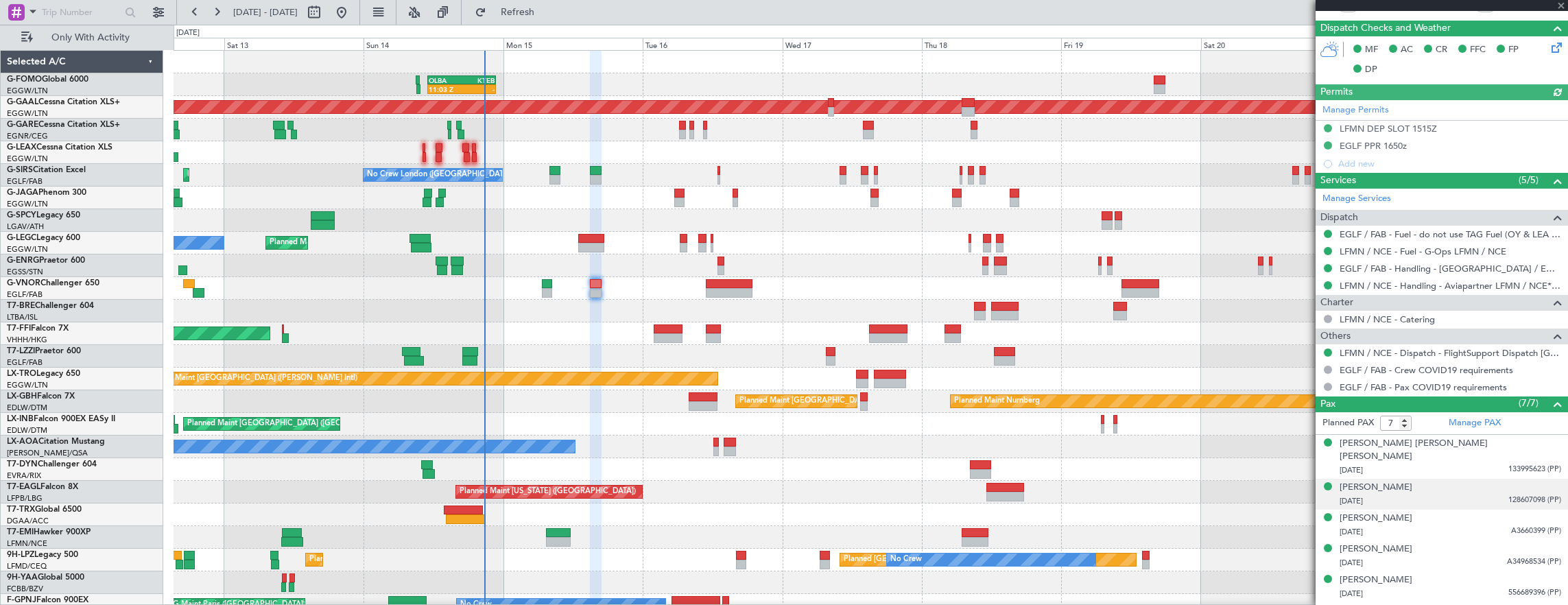
scroll to position [363, 0]
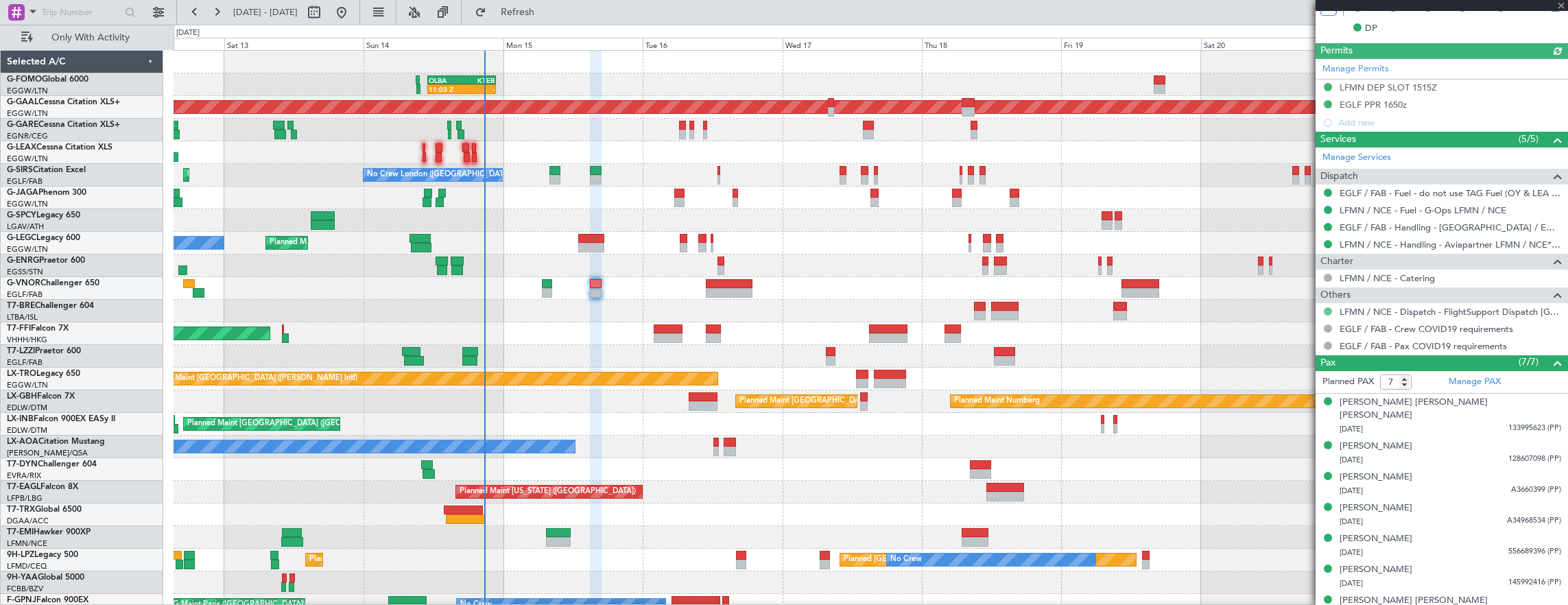
click at [1326, 308] on button at bounding box center [1327, 311] width 8 height 8
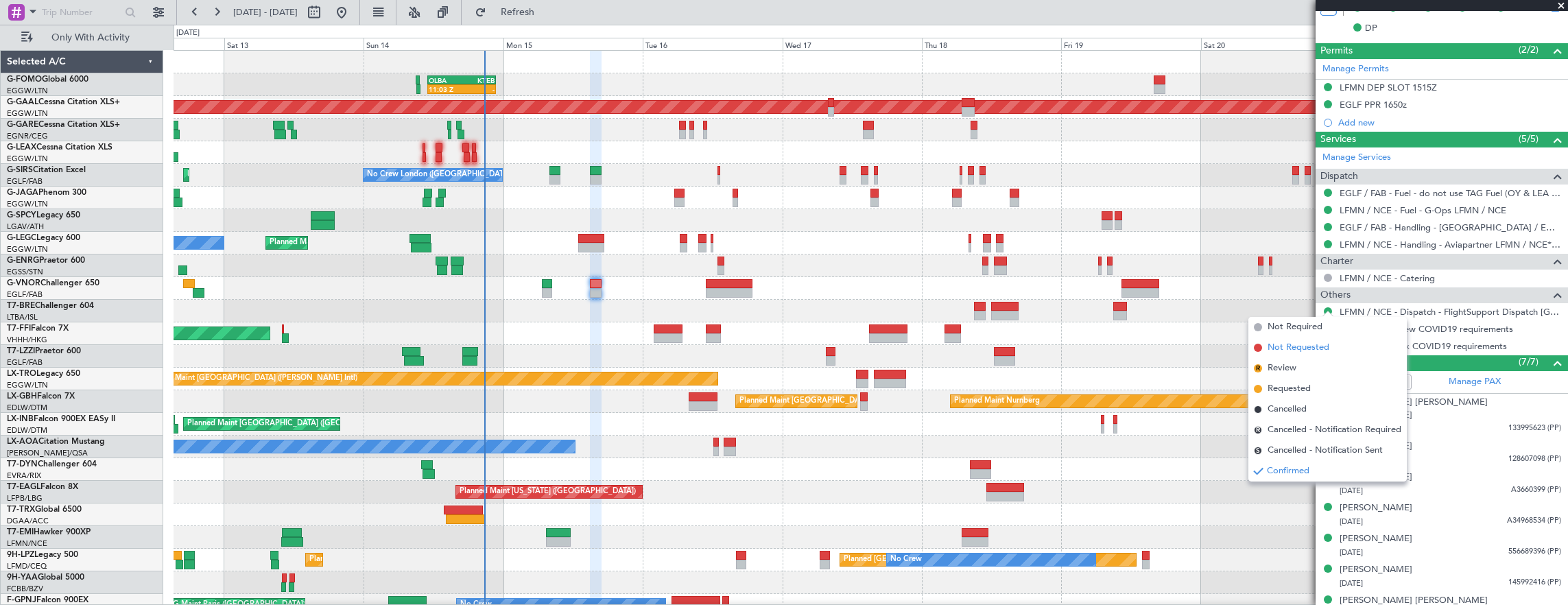
click at [1304, 343] on span "Not Requested" at bounding box center [1299, 347] width 62 height 14
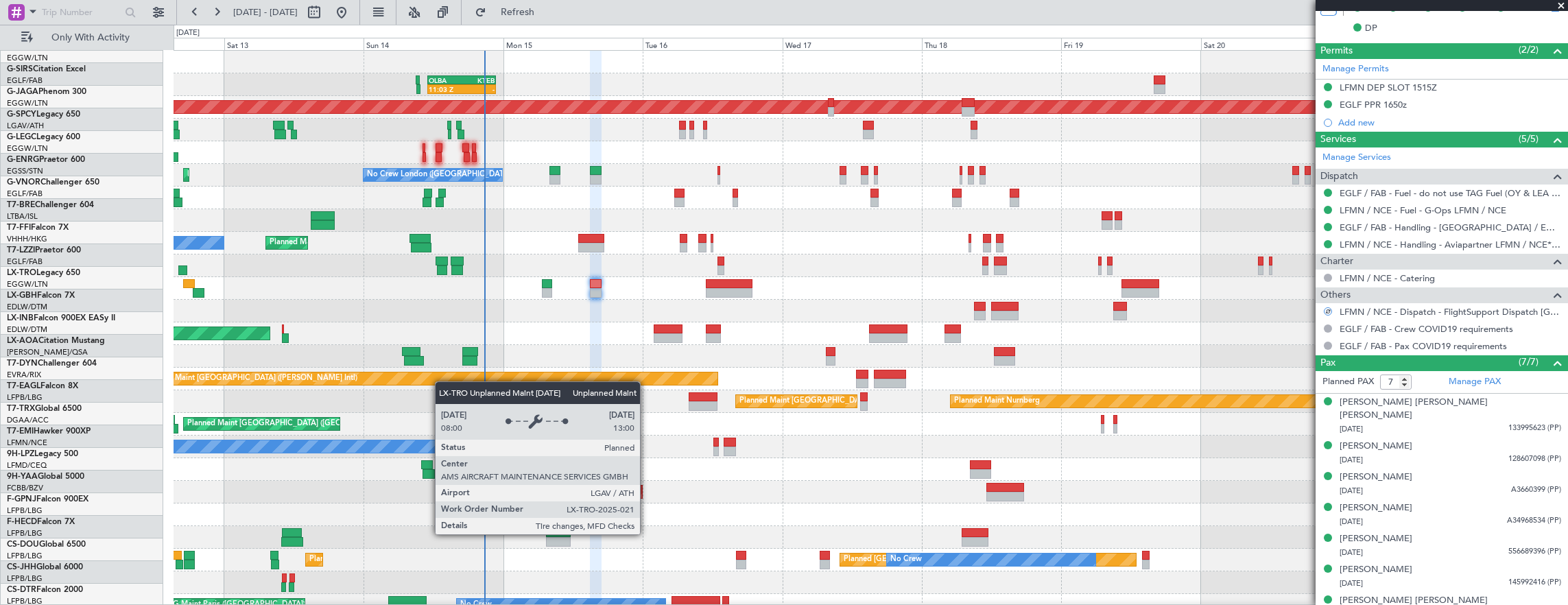
scroll to position [0, 0]
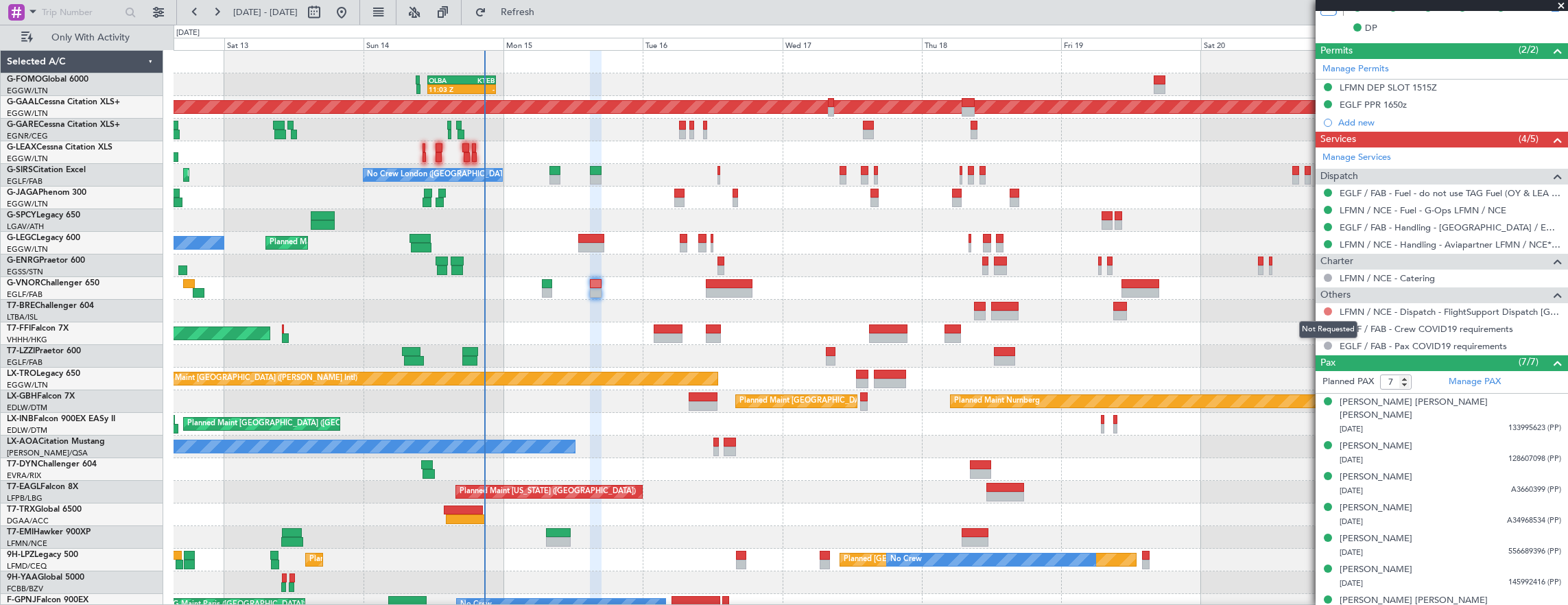
click at [1326, 308] on button at bounding box center [1327, 311] width 8 height 8
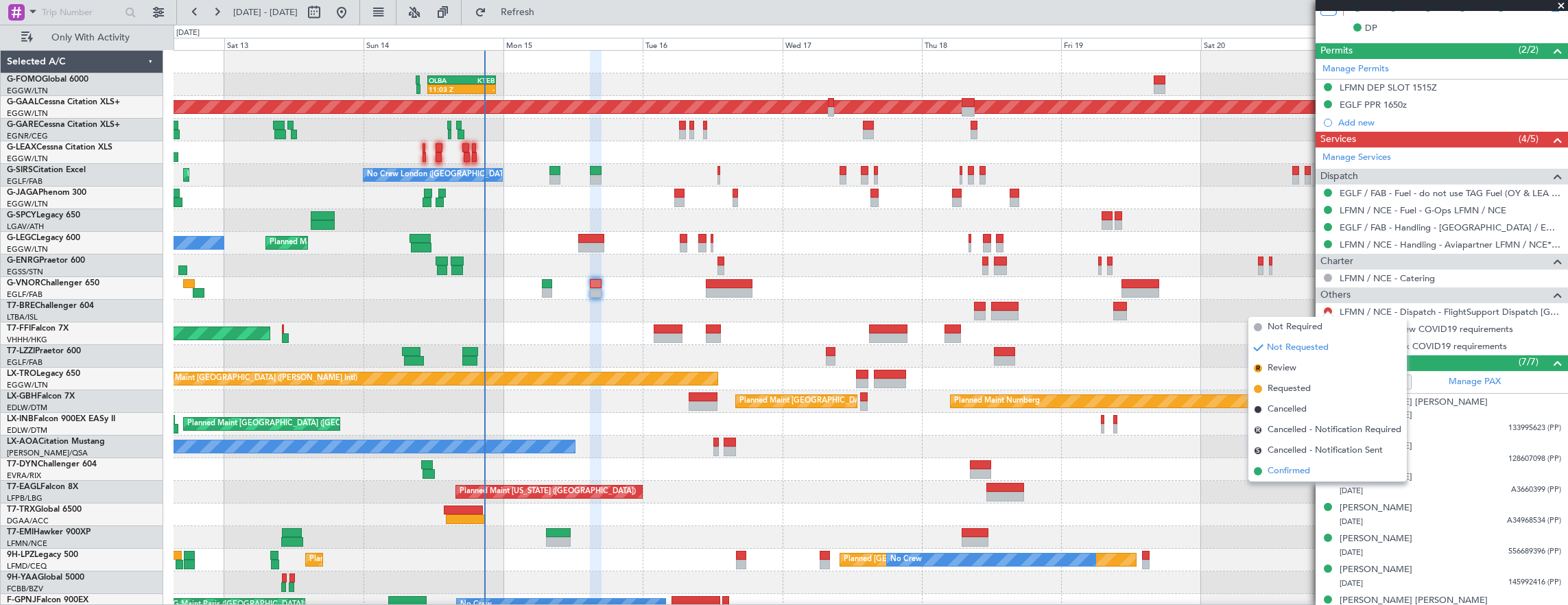
click at [1294, 479] on li "Confirmed" at bounding box center [1327, 471] width 159 height 21
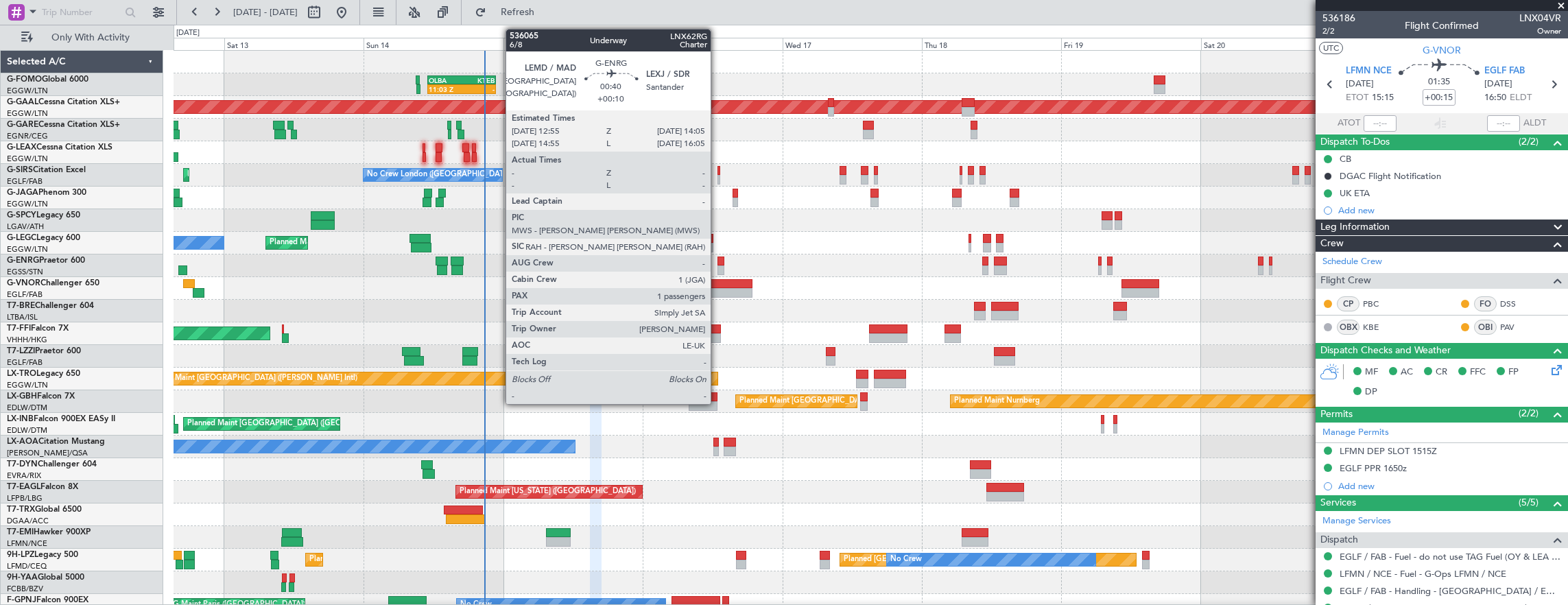
click at [717, 264] on div at bounding box center [720, 261] width 7 height 10
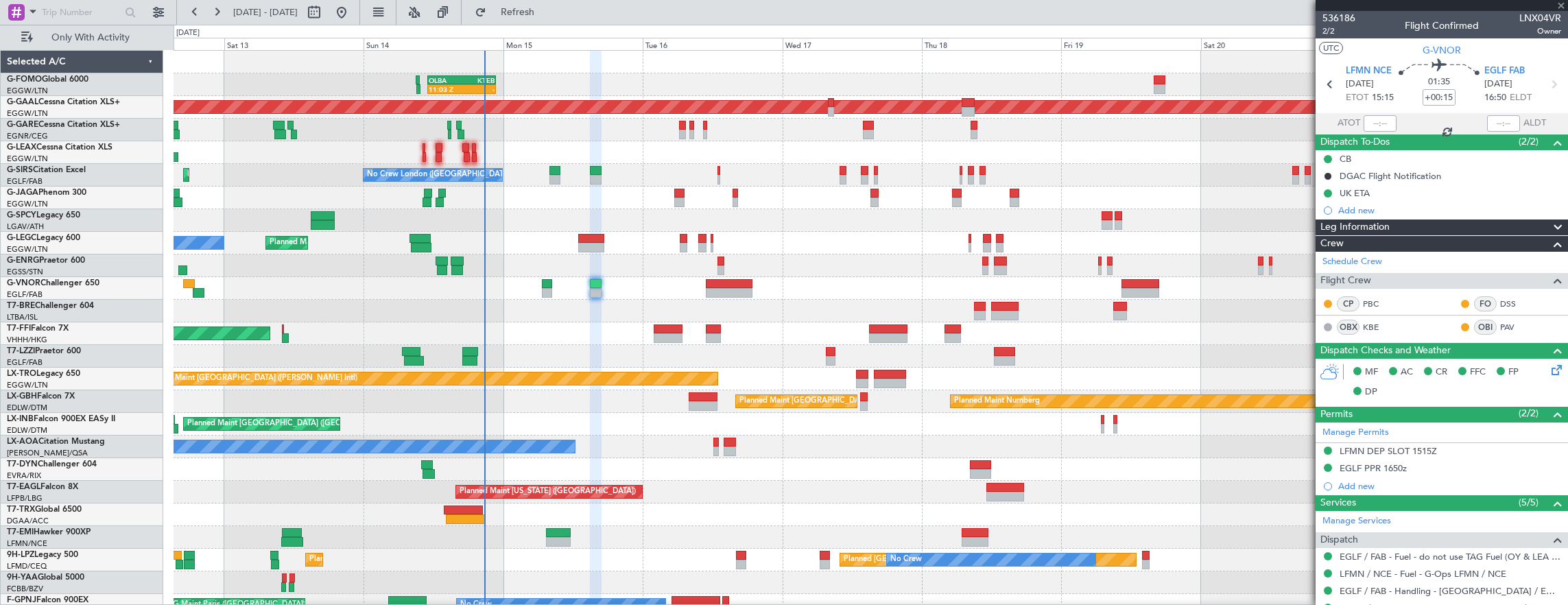
type input "+00:10"
type input "1"
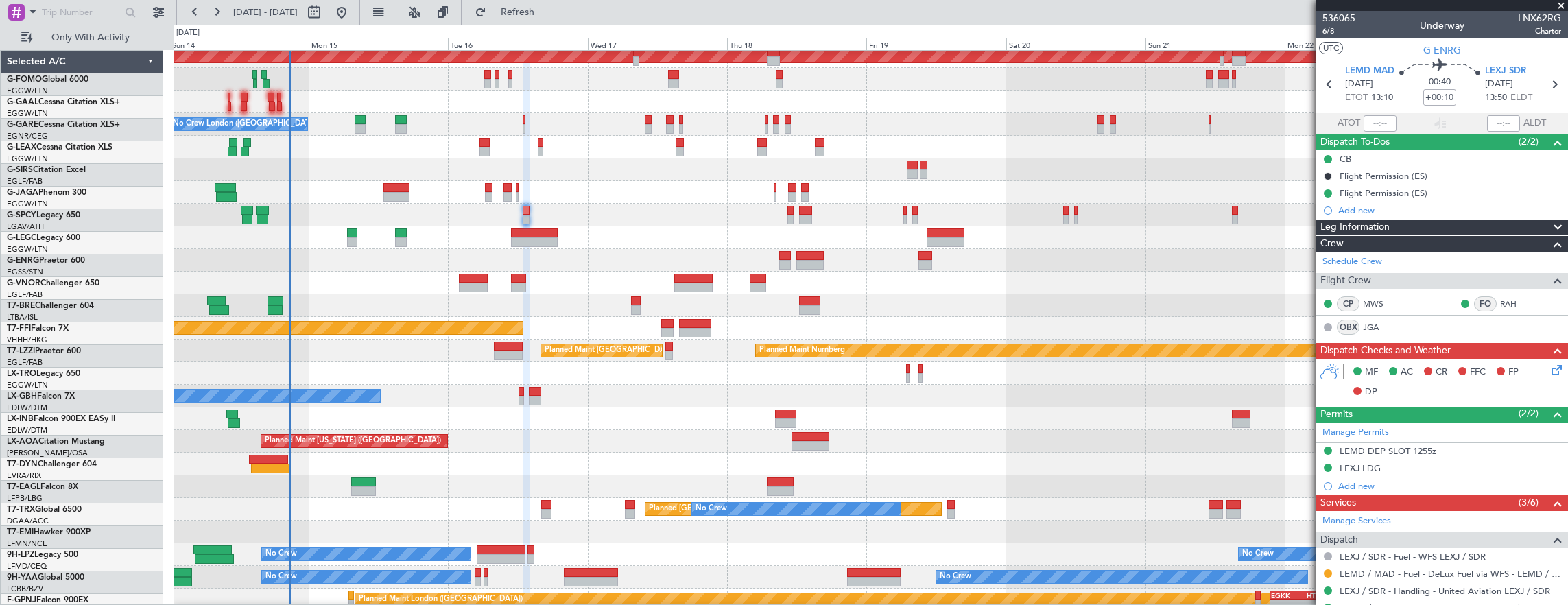
click at [600, 496] on div "Planned Maint [GEOGRAPHIC_DATA]" at bounding box center [871, 486] width 1395 height 23
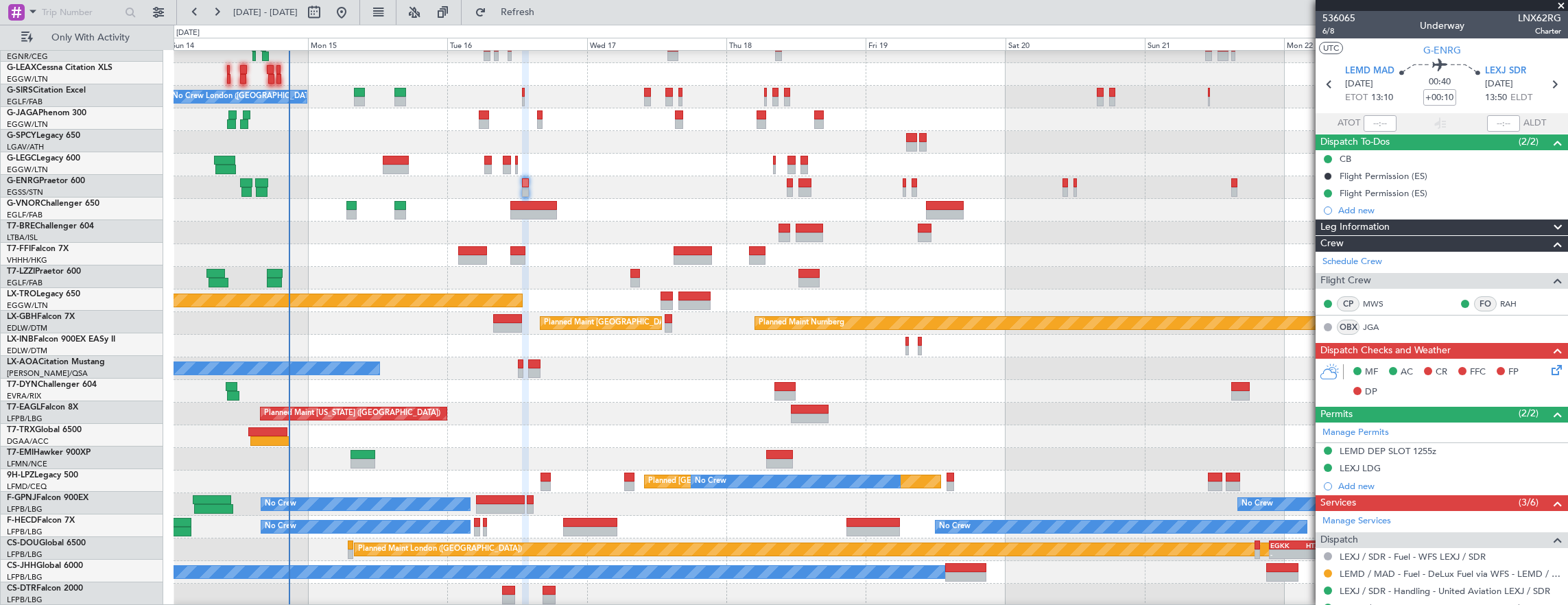
scroll to position [79, 0]
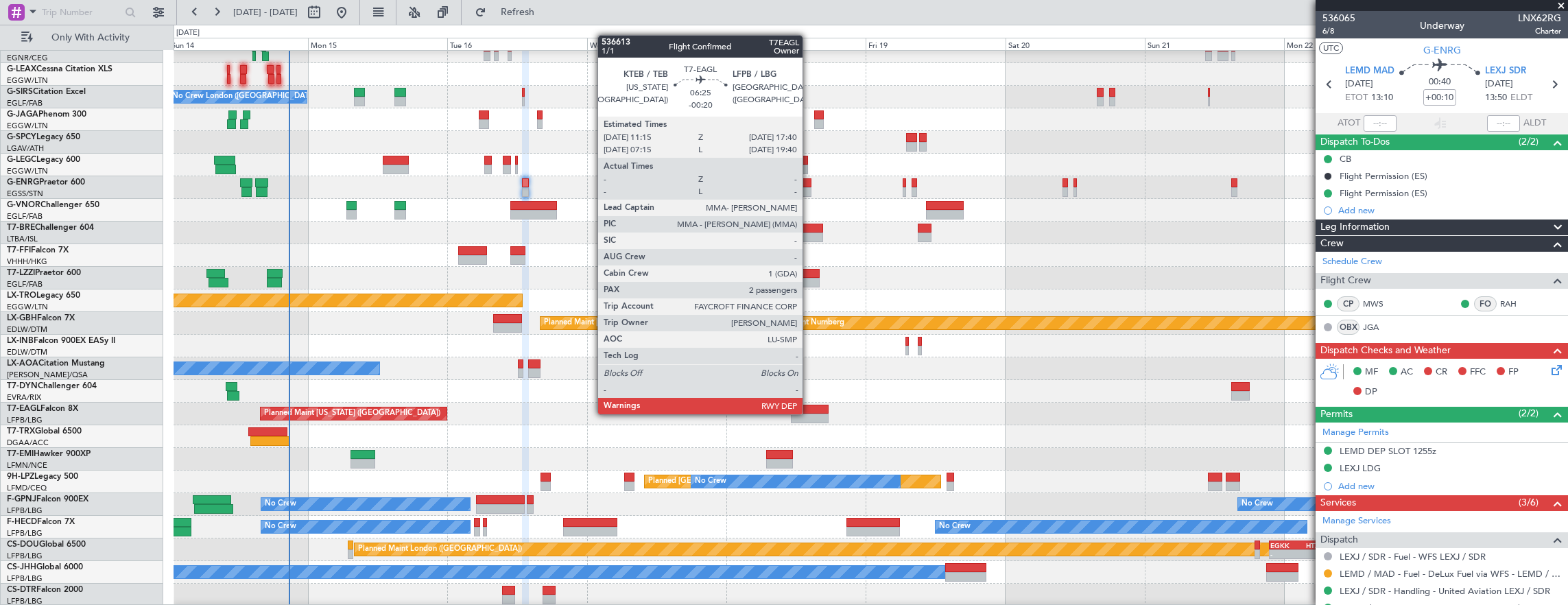
click at [808, 413] on div at bounding box center [809, 418] width 37 height 10
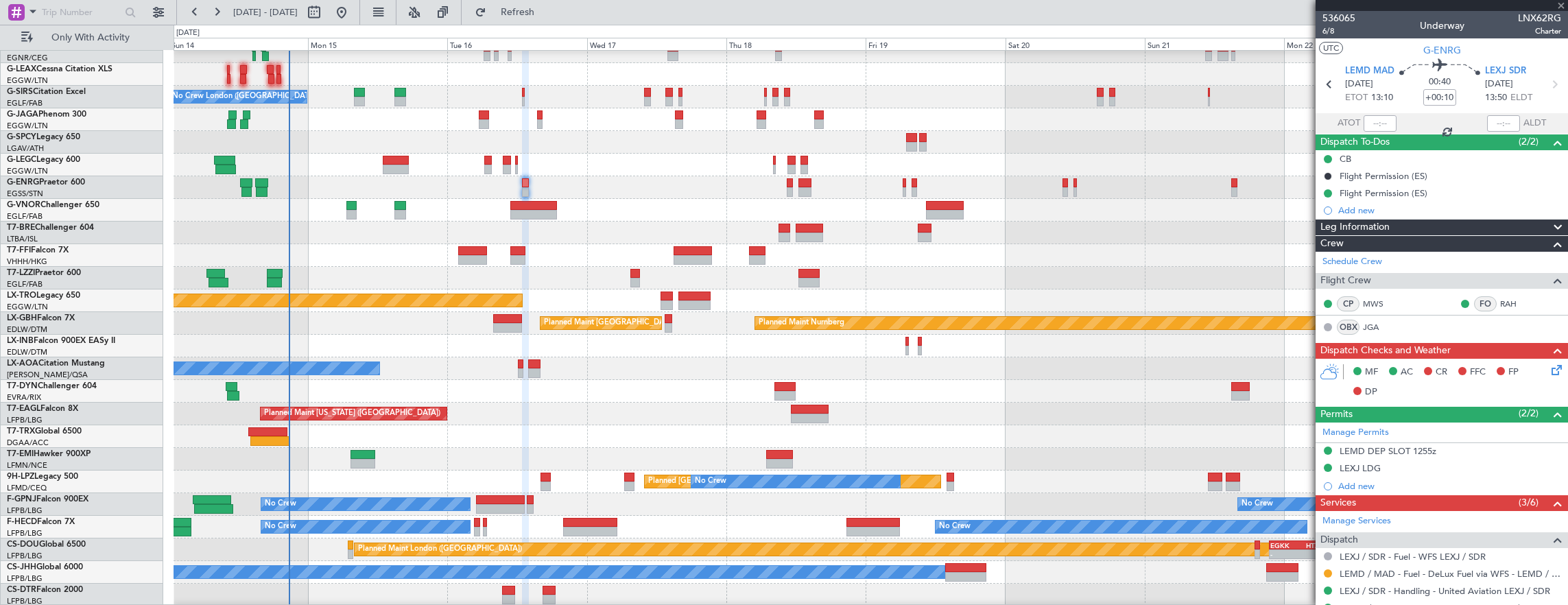
type input "-00:20"
type input "2"
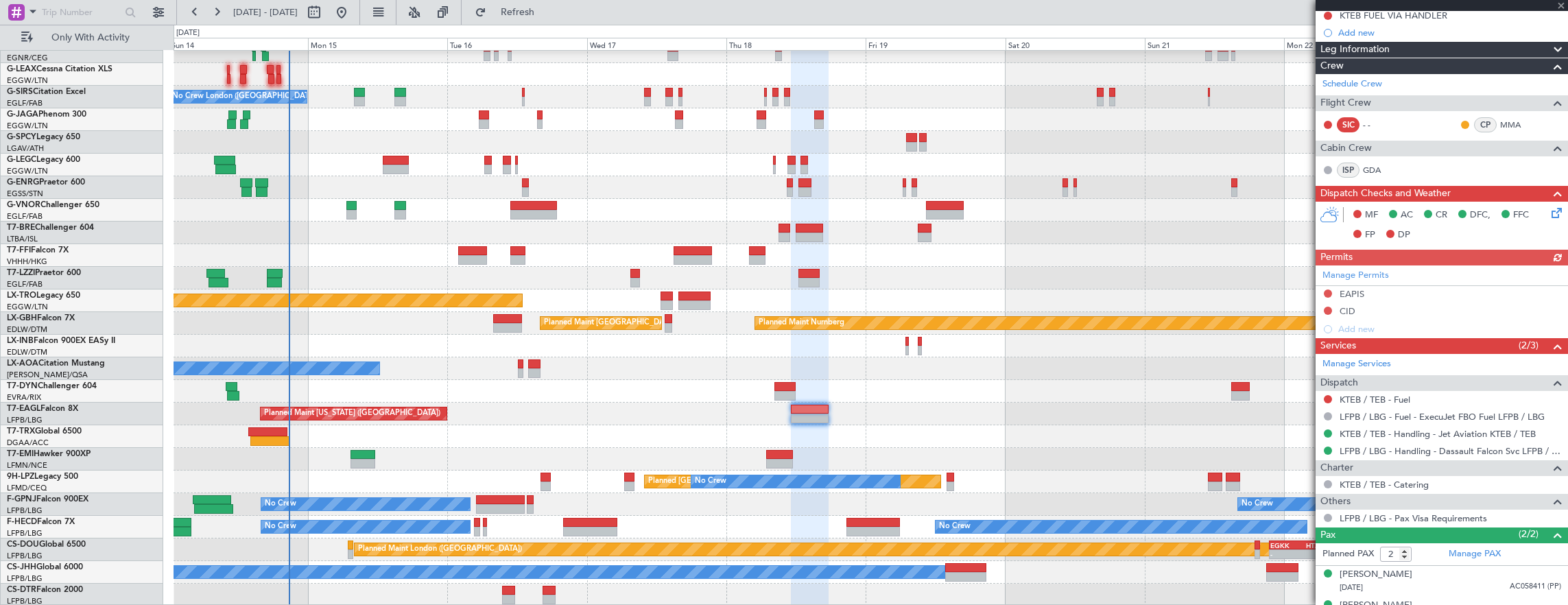
scroll to position [247, 0]
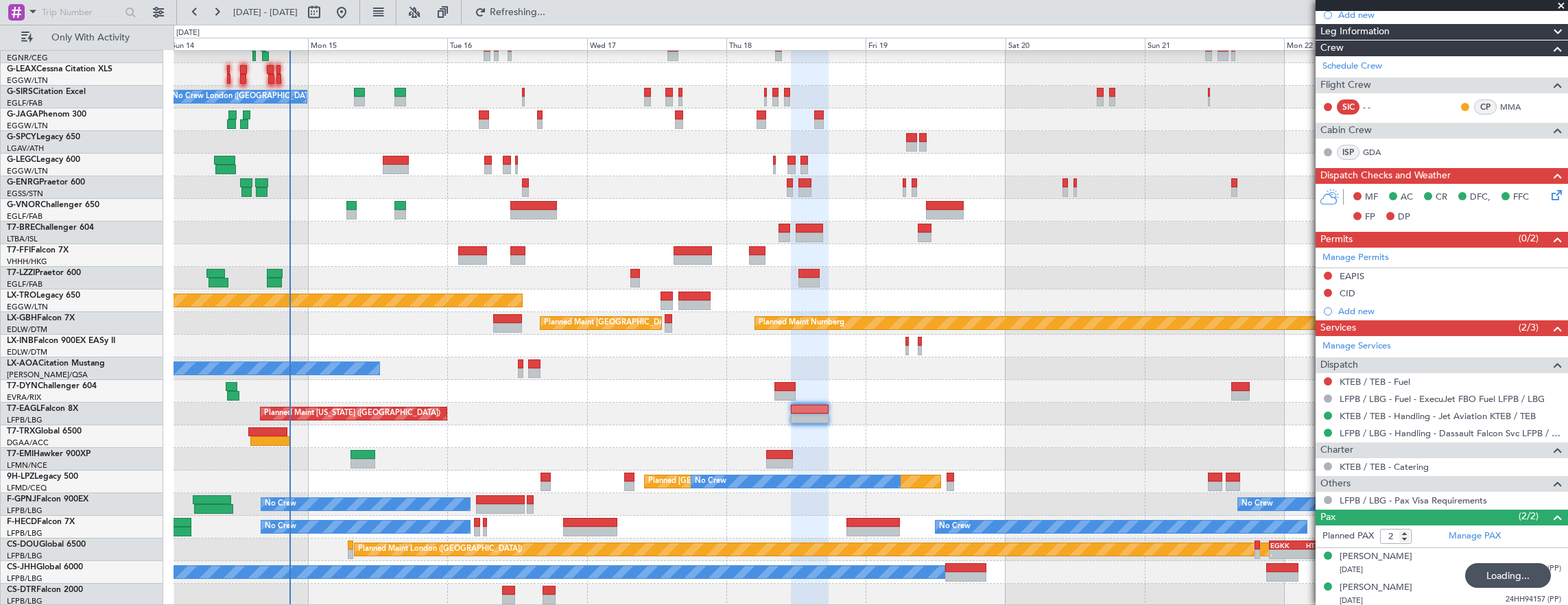
click at [600, 310] on div "Planned Maint Dusseldorf No Crew London (Farnborough) Planned Maint London (Far…" at bounding box center [871, 289] width 1395 height 634
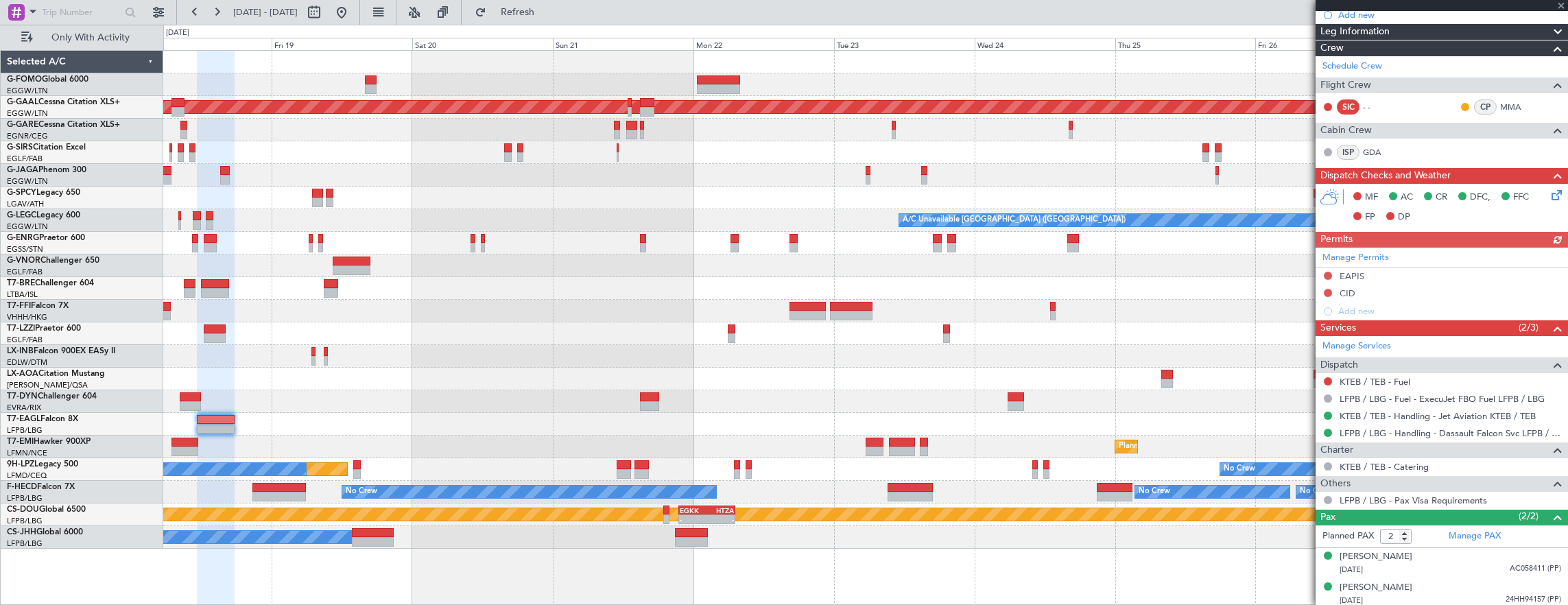
scroll to position [0, 0]
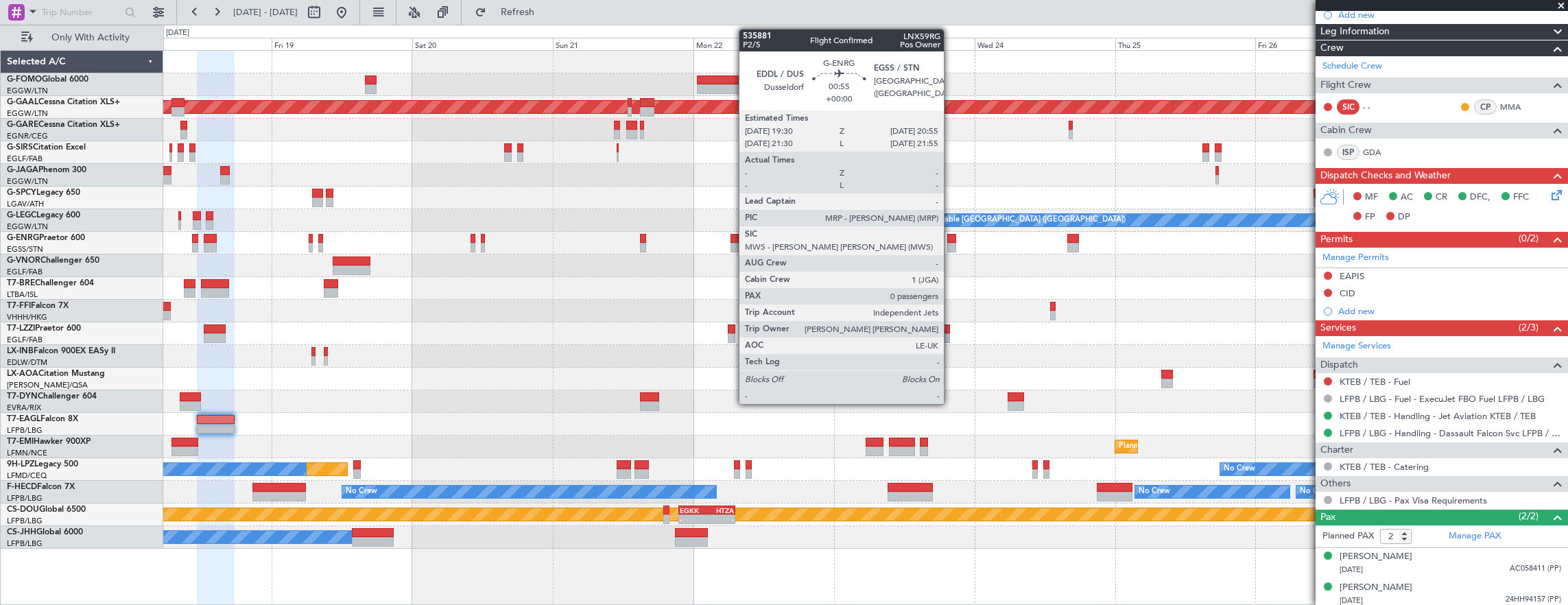
click at [951, 244] on div at bounding box center [951, 247] width 9 height 10
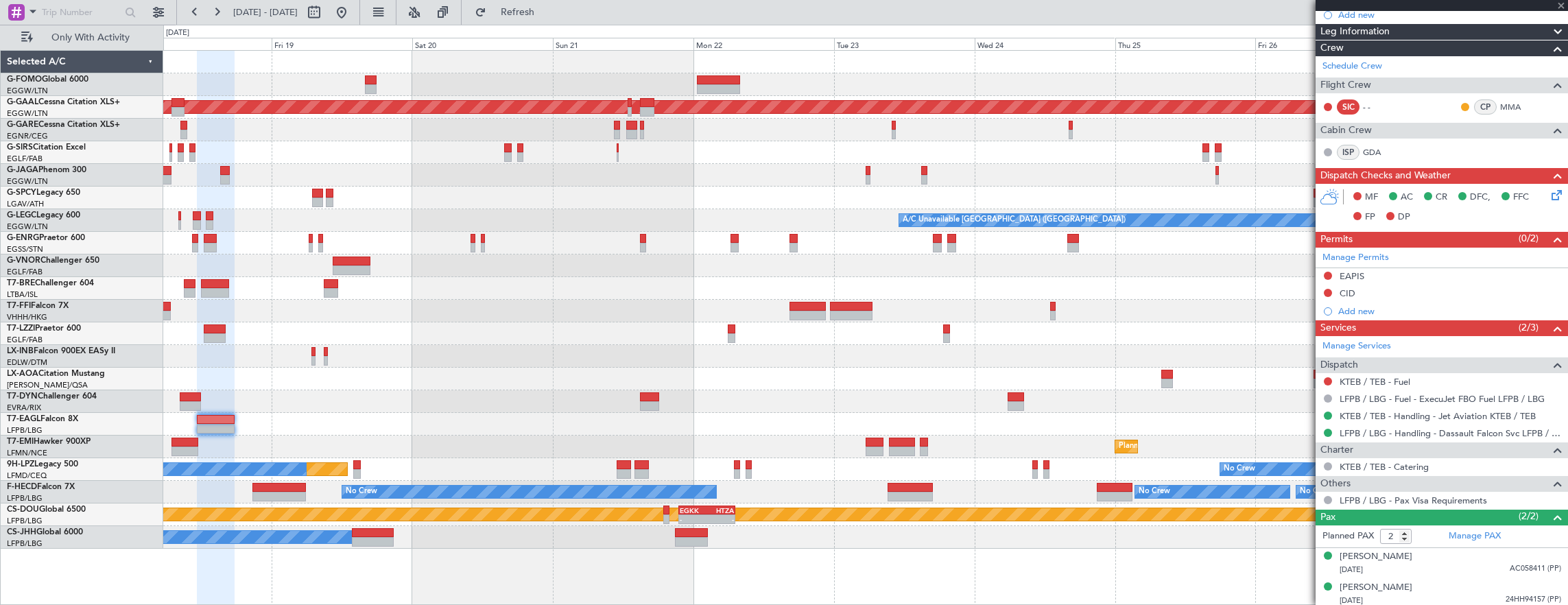
type input "0"
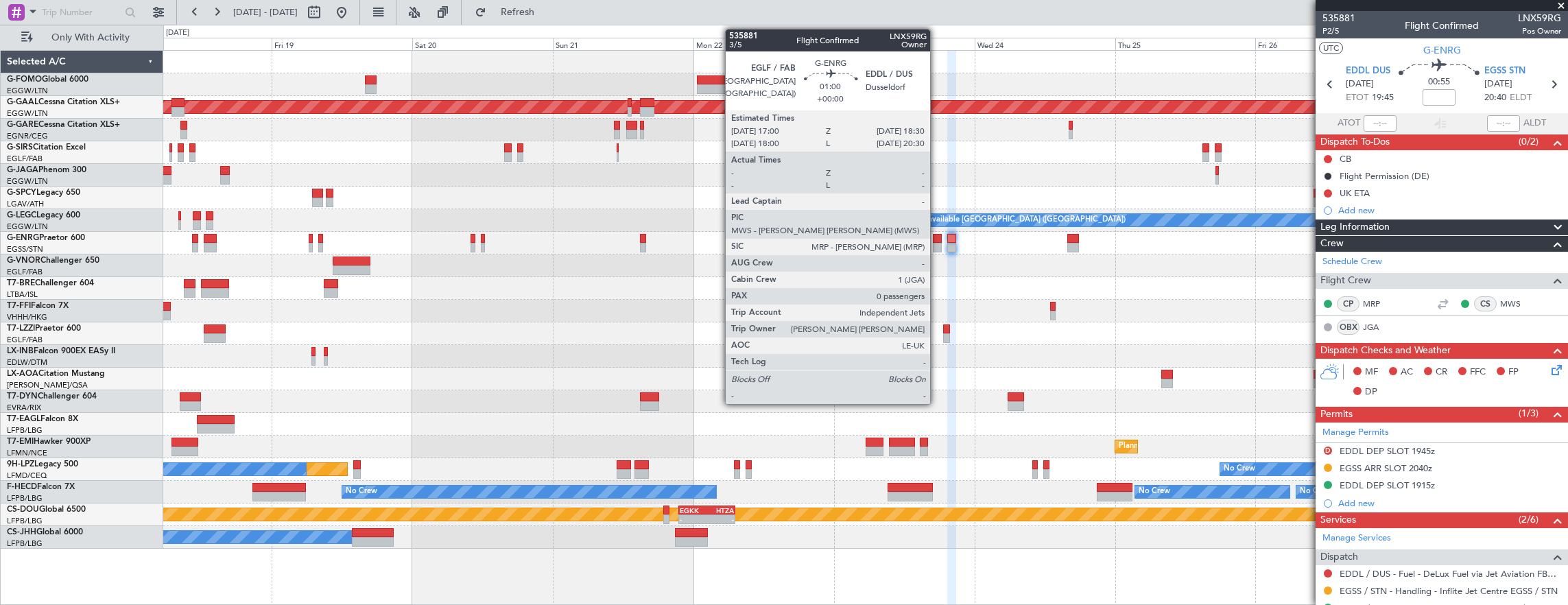
click at [937, 234] on div at bounding box center [937, 239] width 9 height 10
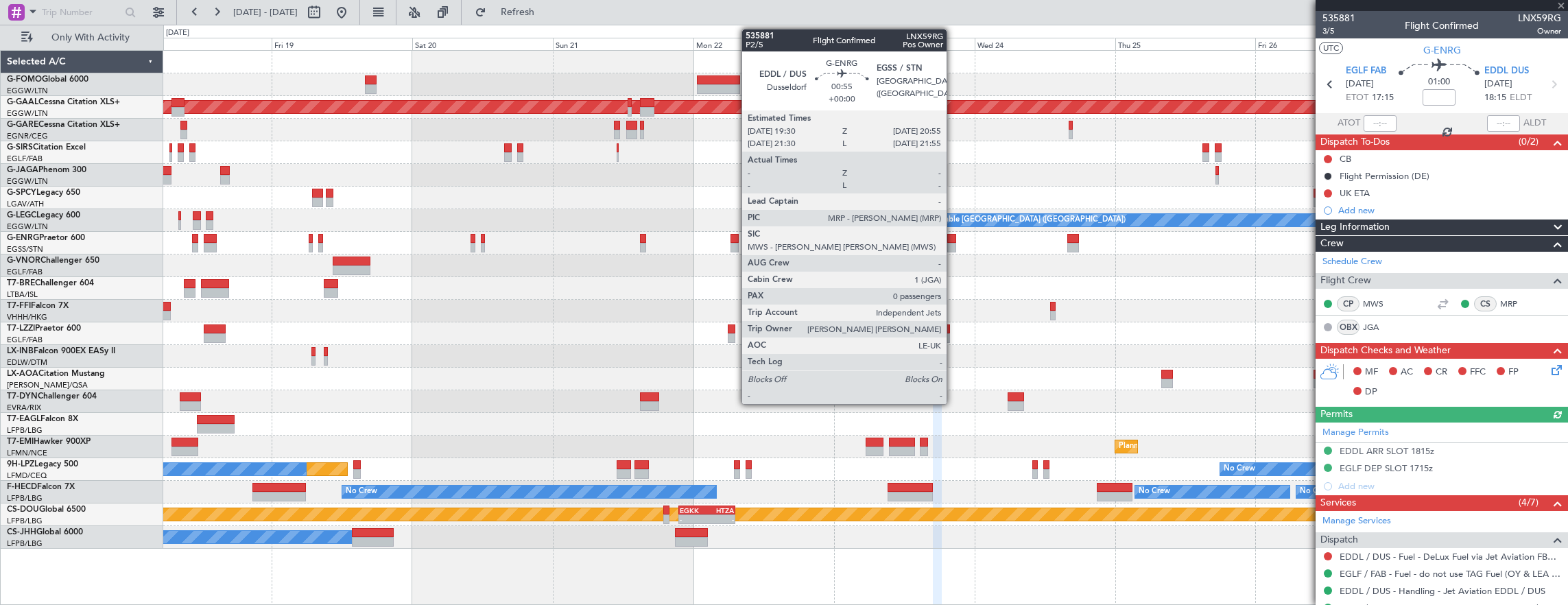
click at [954, 242] on div at bounding box center [951, 239] width 9 height 10
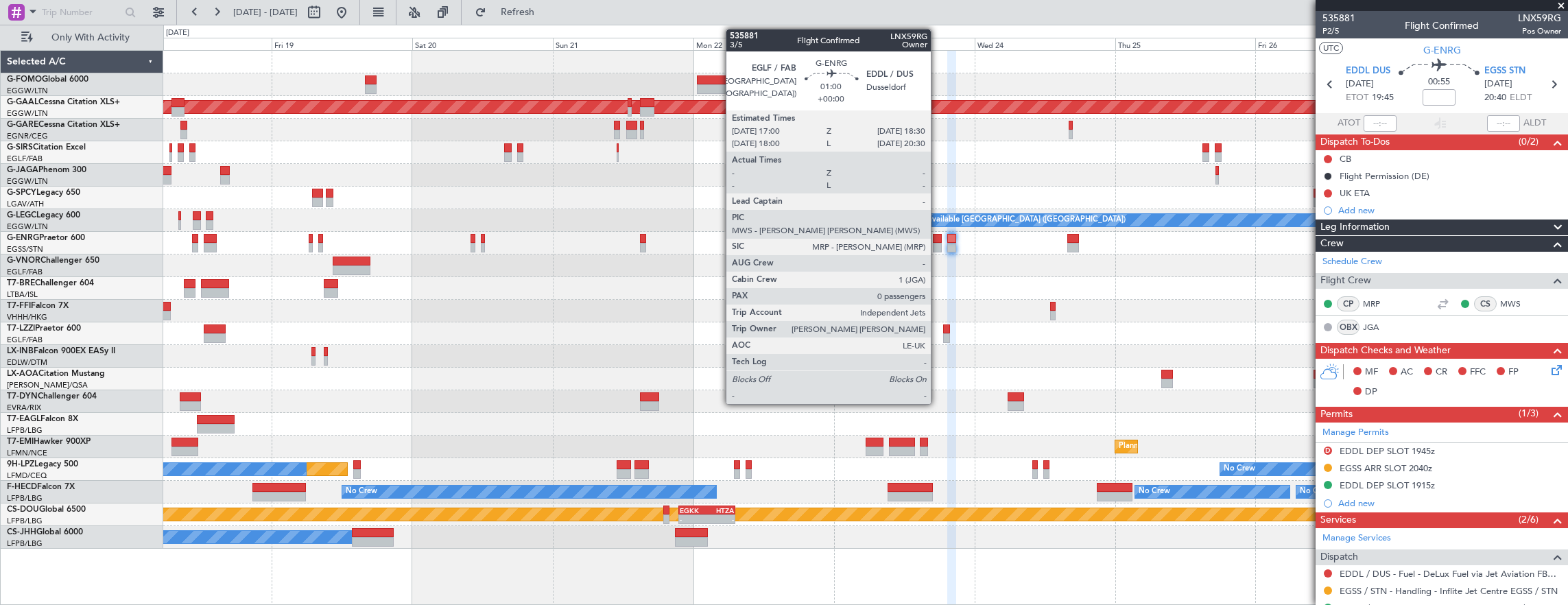
click at [937, 241] on div at bounding box center [937, 239] width 9 height 10
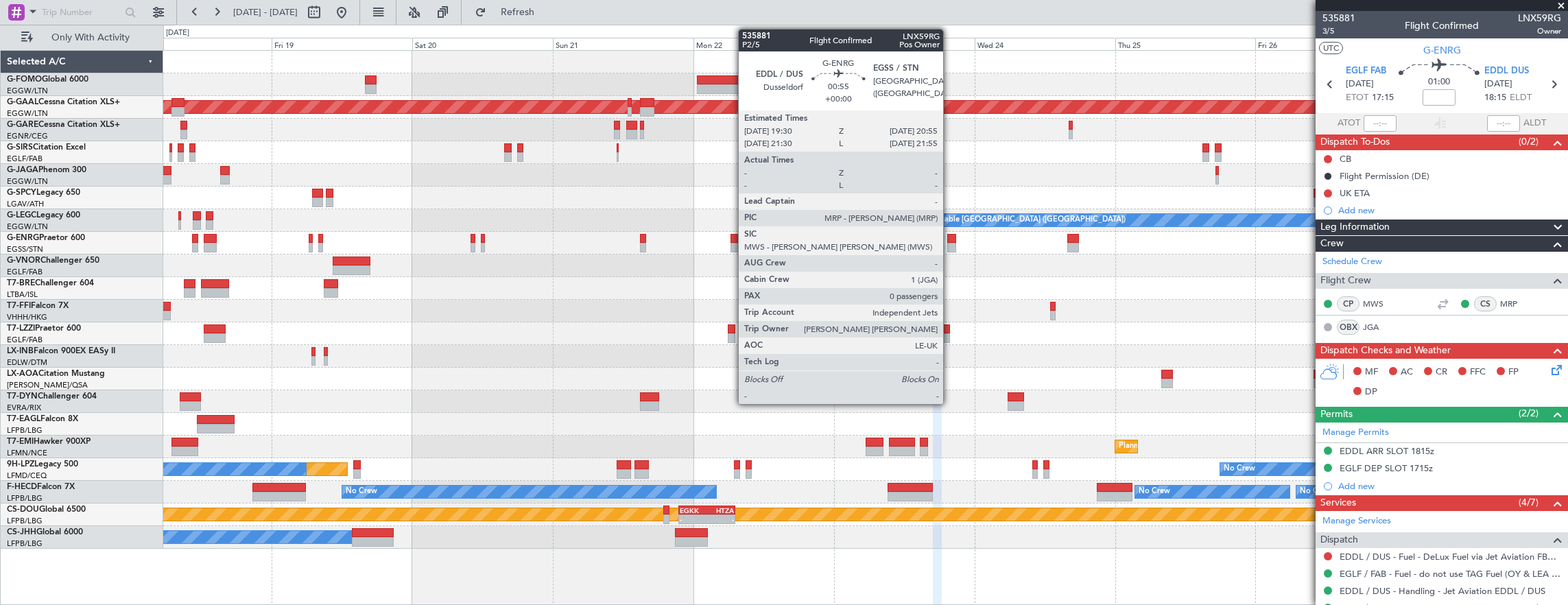
click at [950, 245] on div at bounding box center [951, 247] width 9 height 10
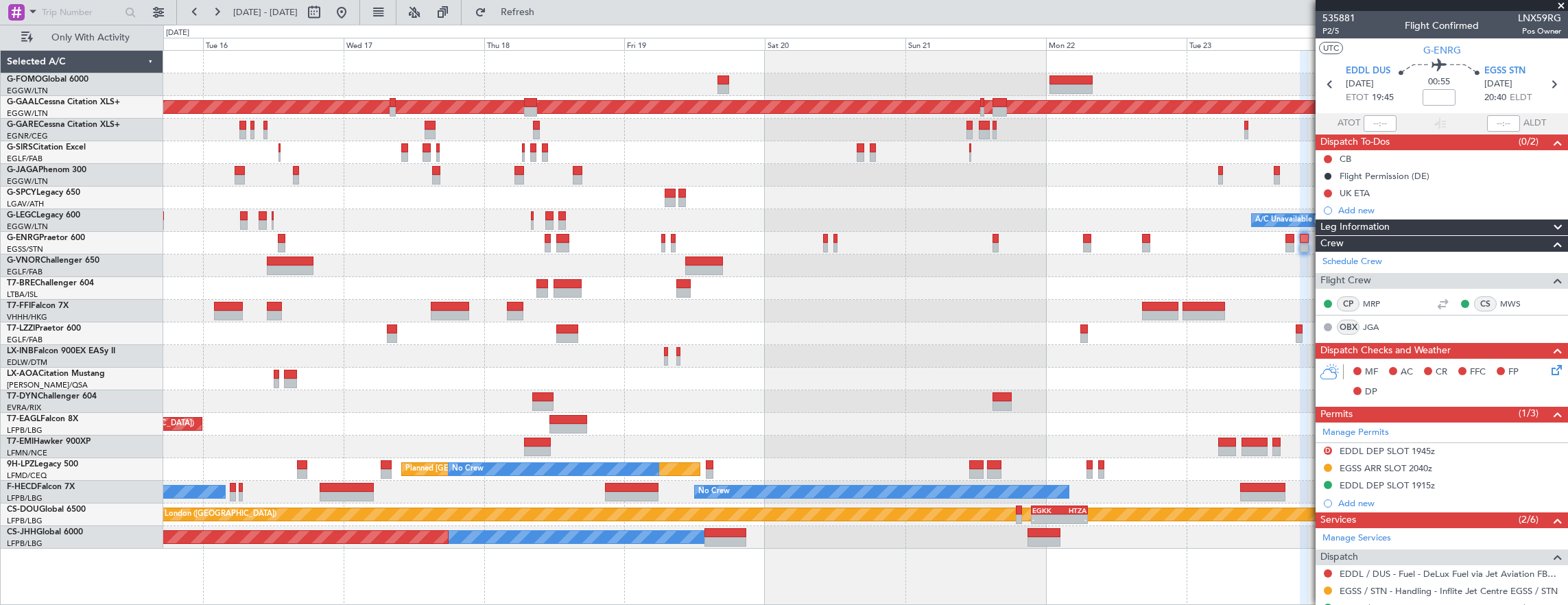
click at [756, 192] on div "11:03 Z - OLBA 11:00 Z KTEB 22:45 Z Planned Maint Dusseldorf No Crew London (Fa…" at bounding box center [865, 300] width 1405 height 498
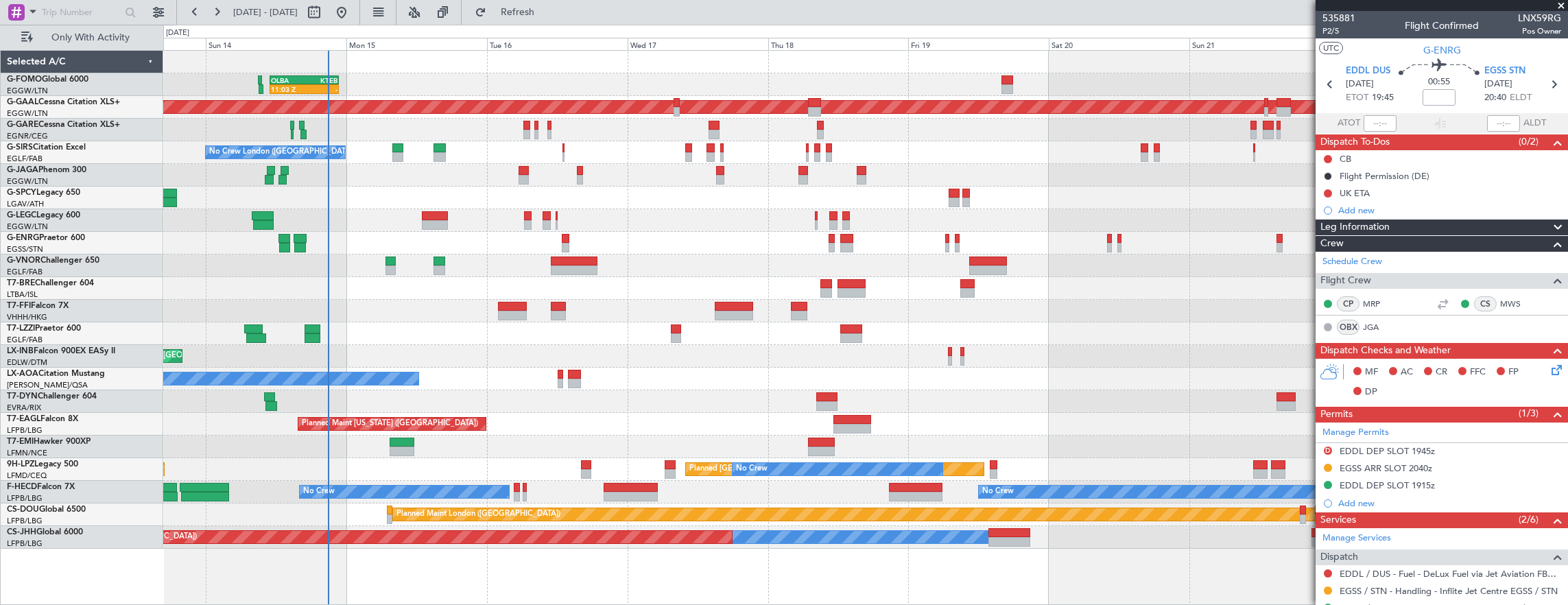
click at [807, 346] on div "11:03 Z - OLBA 11:00 Z KTEB 22:45 Z Planned Maint London (Luton) Planned Maint …" at bounding box center [865, 300] width 1405 height 498
click at [739, 344] on div "11:03 Z - OLBA 11:00 Z KTEB 22:45 Z Planned Maint London (Luton) Planned Maint …" at bounding box center [865, 300] width 1405 height 498
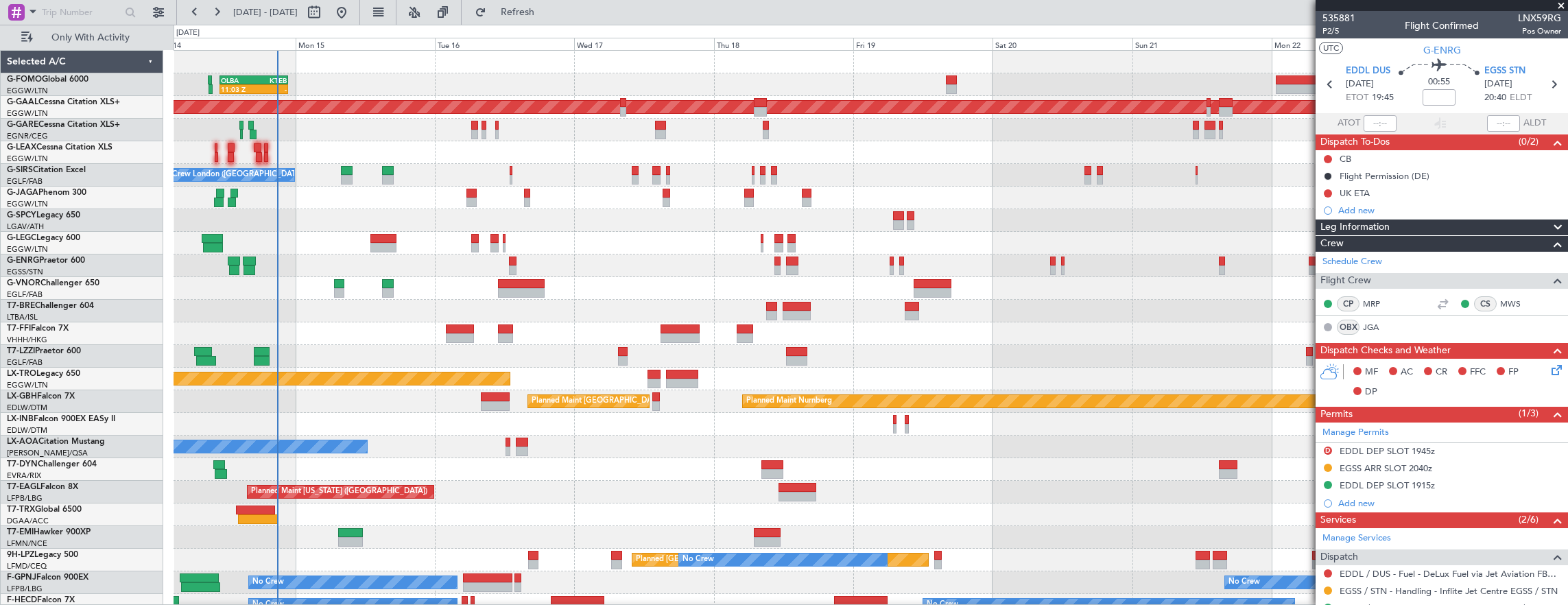
click at [178, 232] on div "A/C Unavailable London (Luton) Planned Maint London (Luton) Owner" at bounding box center [871, 243] width 1395 height 23
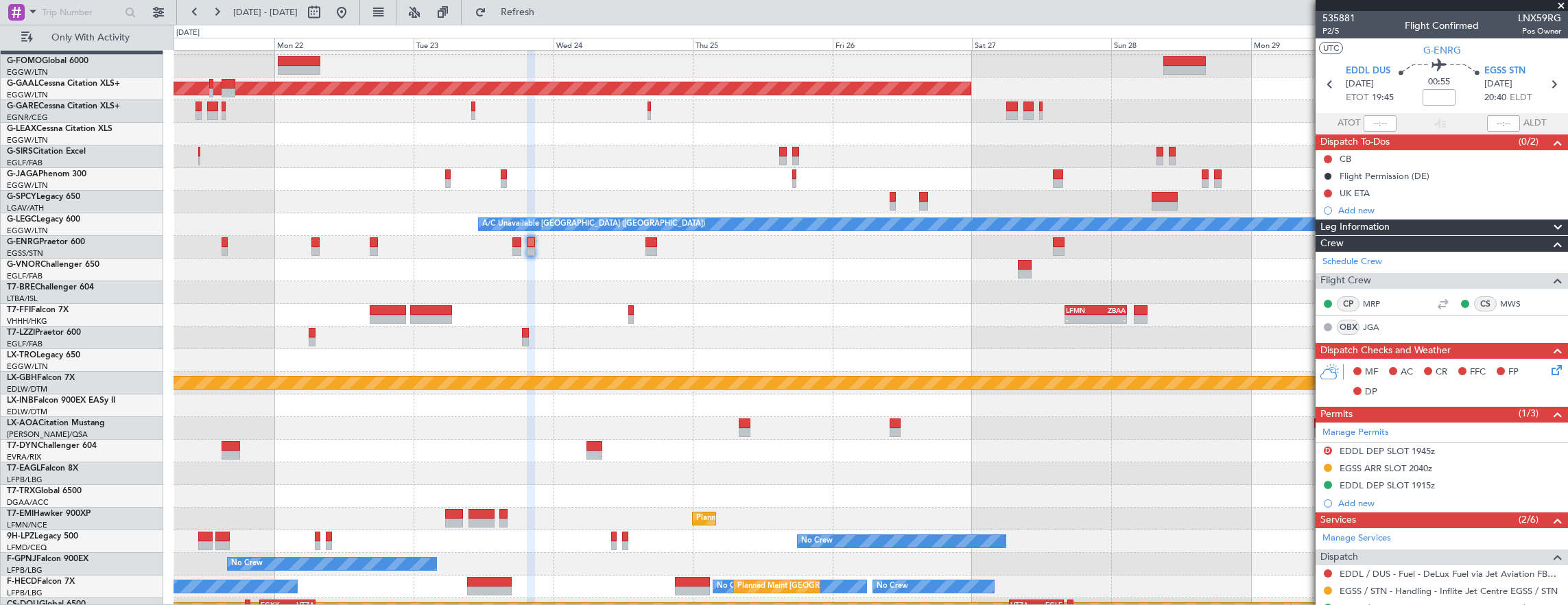
click at [539, 209] on div at bounding box center [871, 202] width 1395 height 23
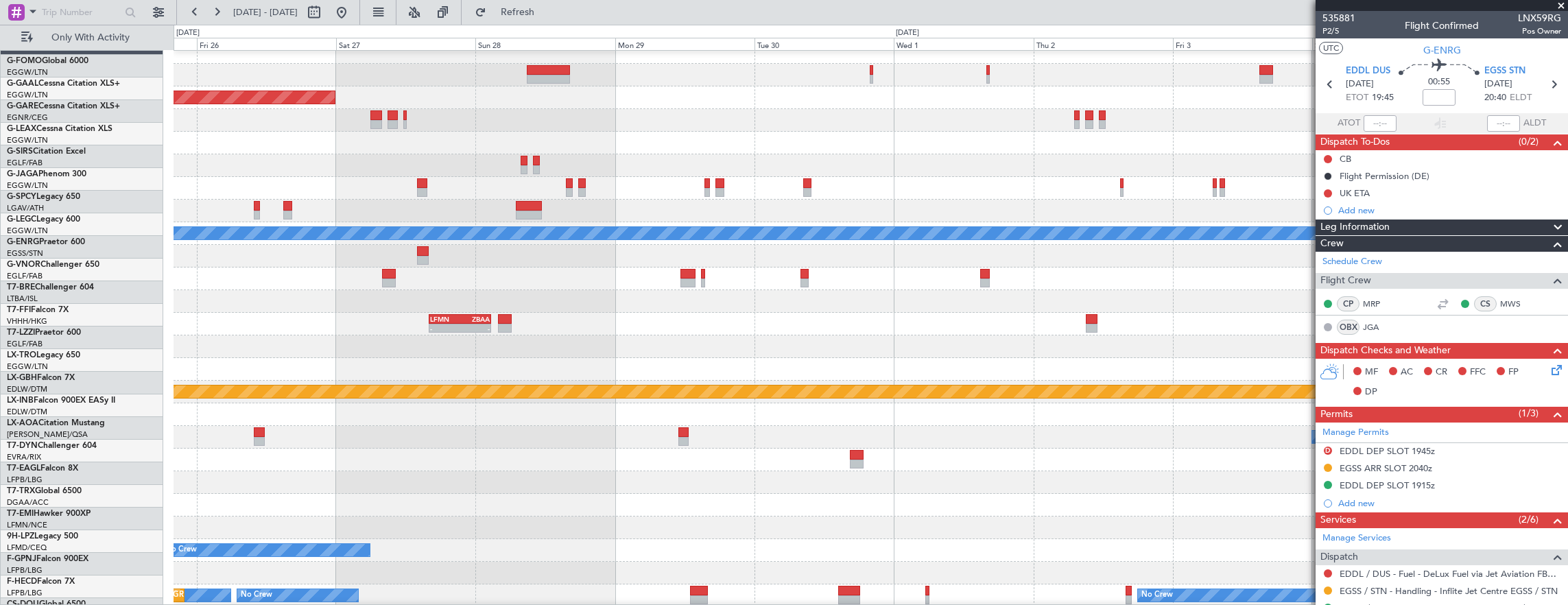
scroll to position [10, 0]
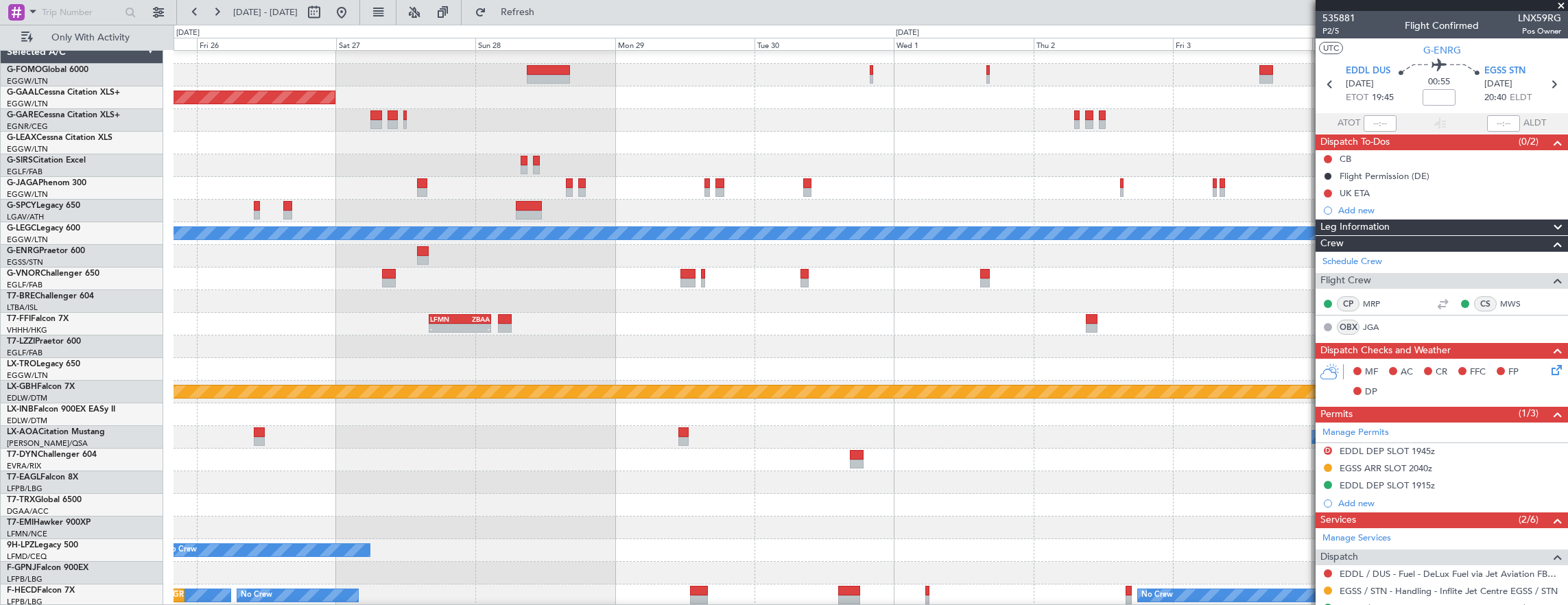
click at [513, 198] on div at bounding box center [871, 188] width 1395 height 23
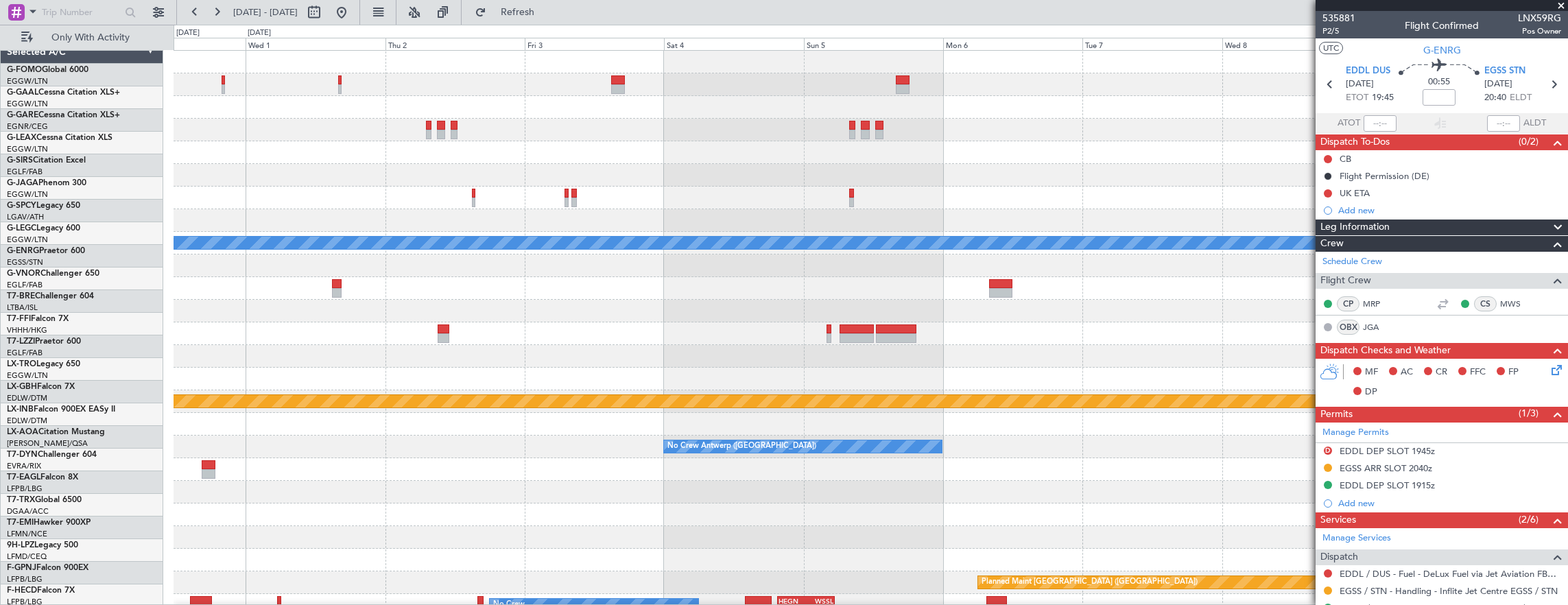
scroll to position [0, 0]
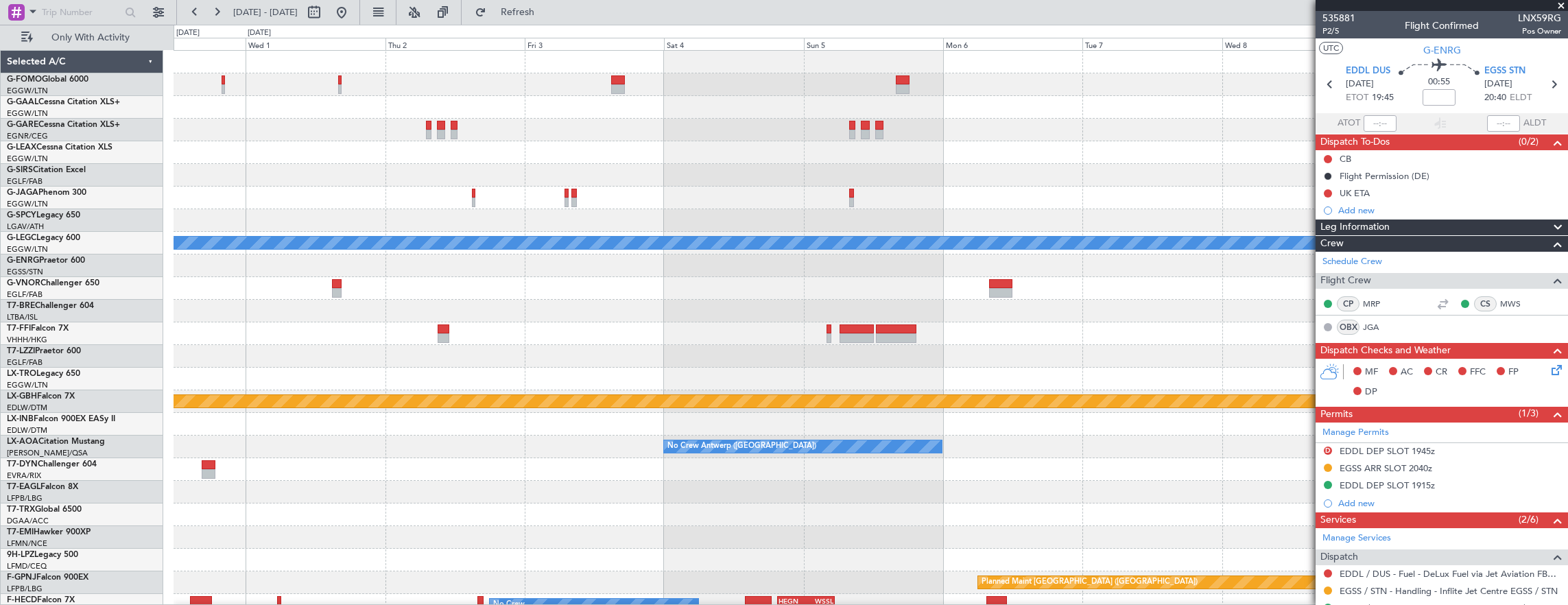
click at [515, 203] on div at bounding box center [871, 198] width 1395 height 23
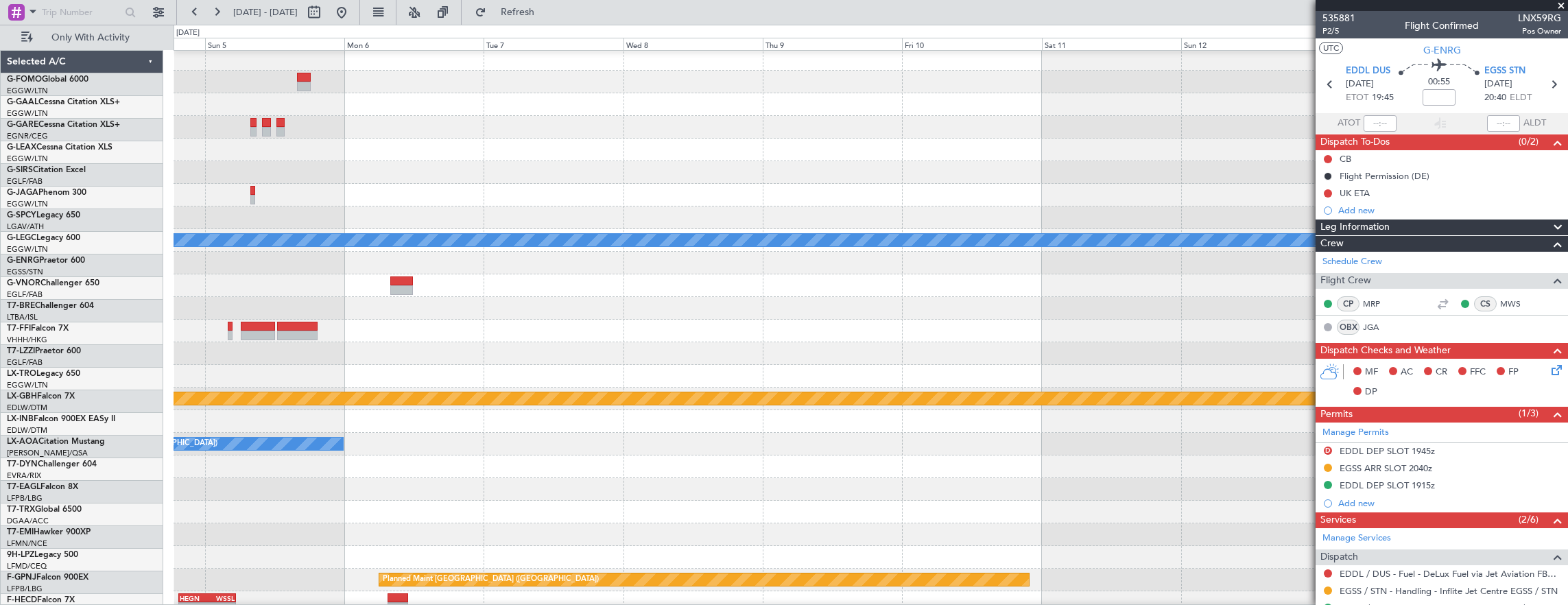
scroll to position [3, 0]
click at [538, 203] on div at bounding box center [871, 195] width 1395 height 23
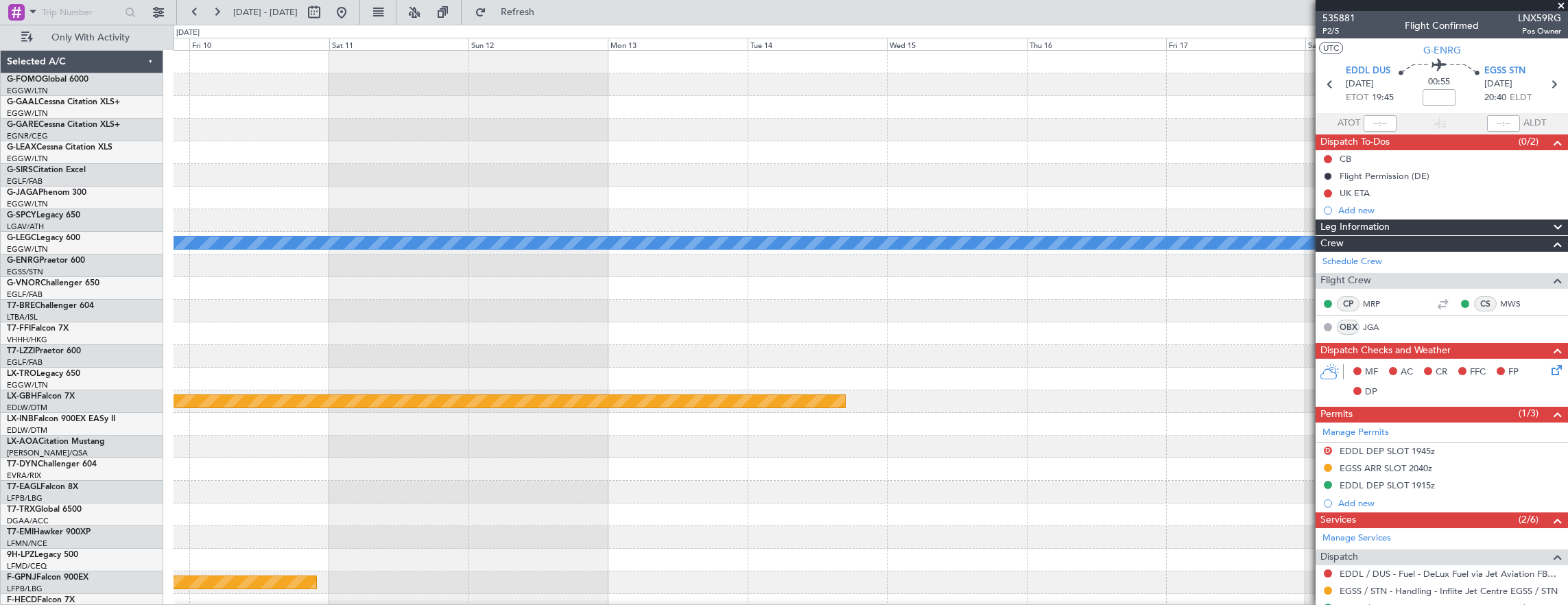
click at [482, 210] on div "A/C Unavailable London (Luton) Planned Maint Nurnberg Planned Maint Paris (Le B…" at bounding box center [871, 367] width 1395 height 634
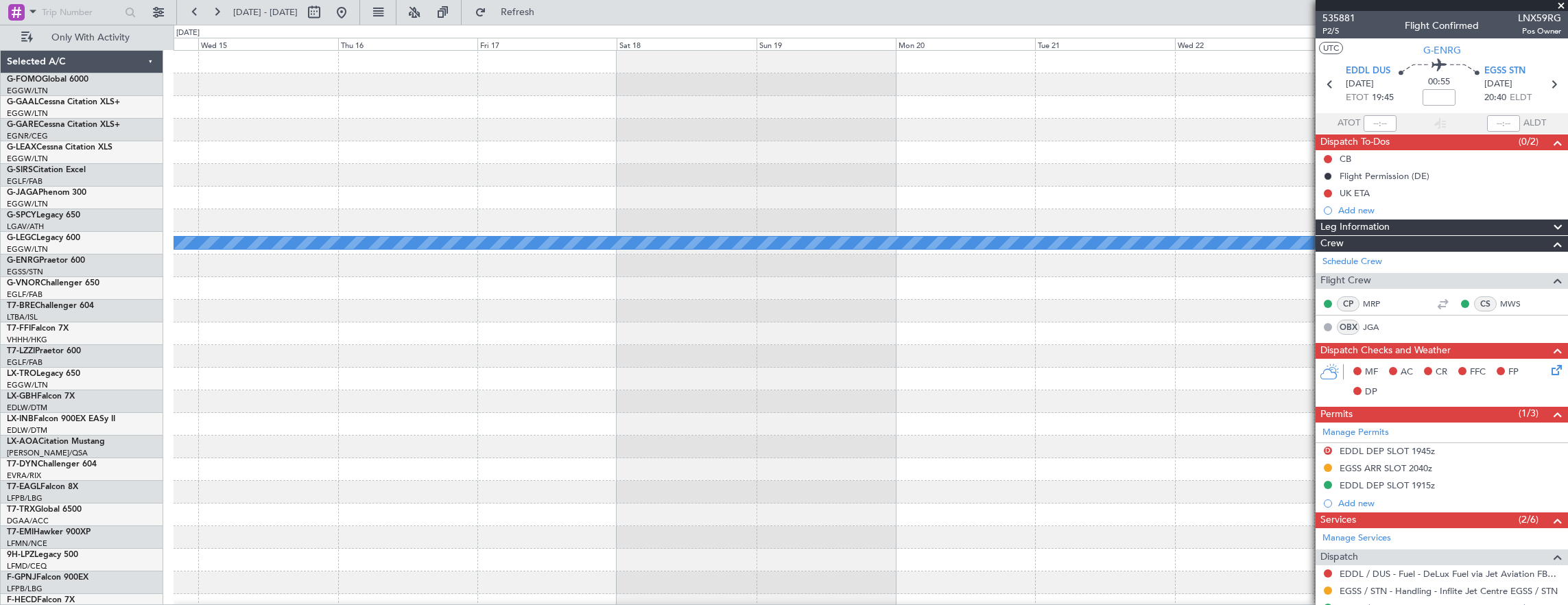
click at [467, 201] on div "A/C Unavailable London (Luton) Planned Maint Nurnberg" at bounding box center [871, 367] width 1395 height 634
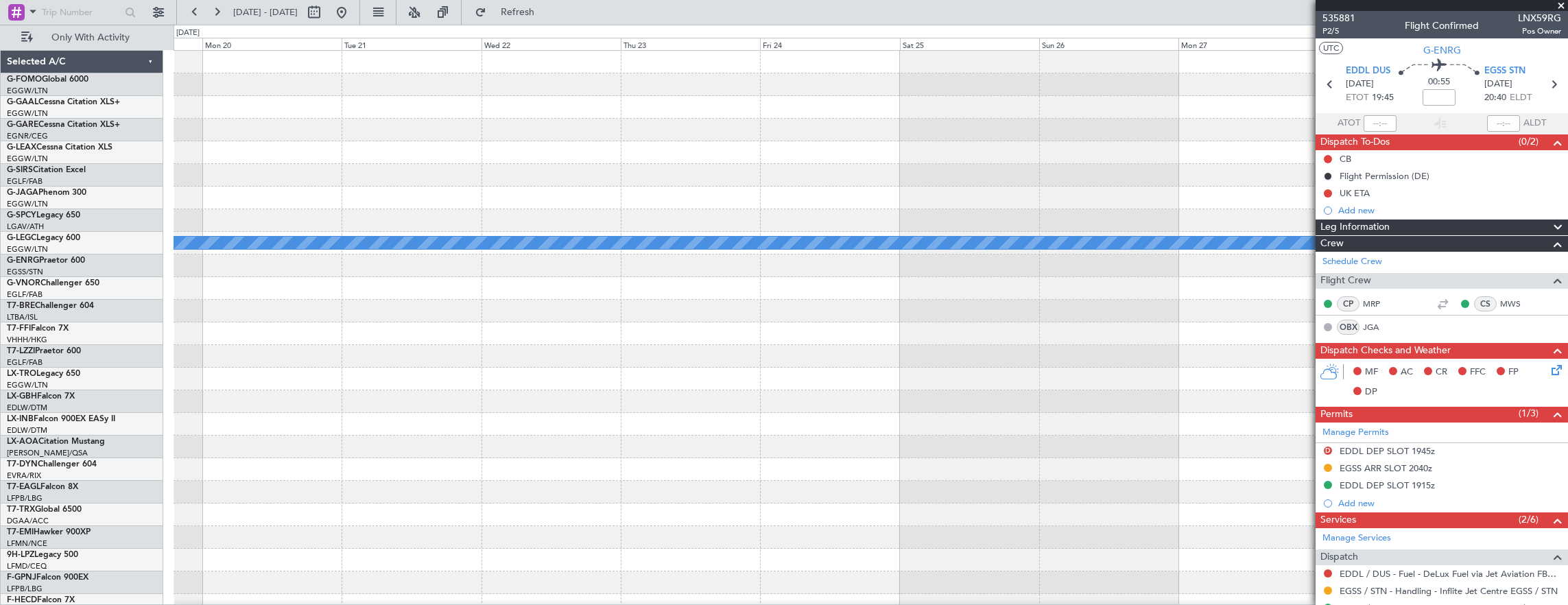
click at [521, 195] on div "A/C Unavailable [GEOGRAPHIC_DATA] ([GEOGRAPHIC_DATA])" at bounding box center [871, 367] width 1395 height 634
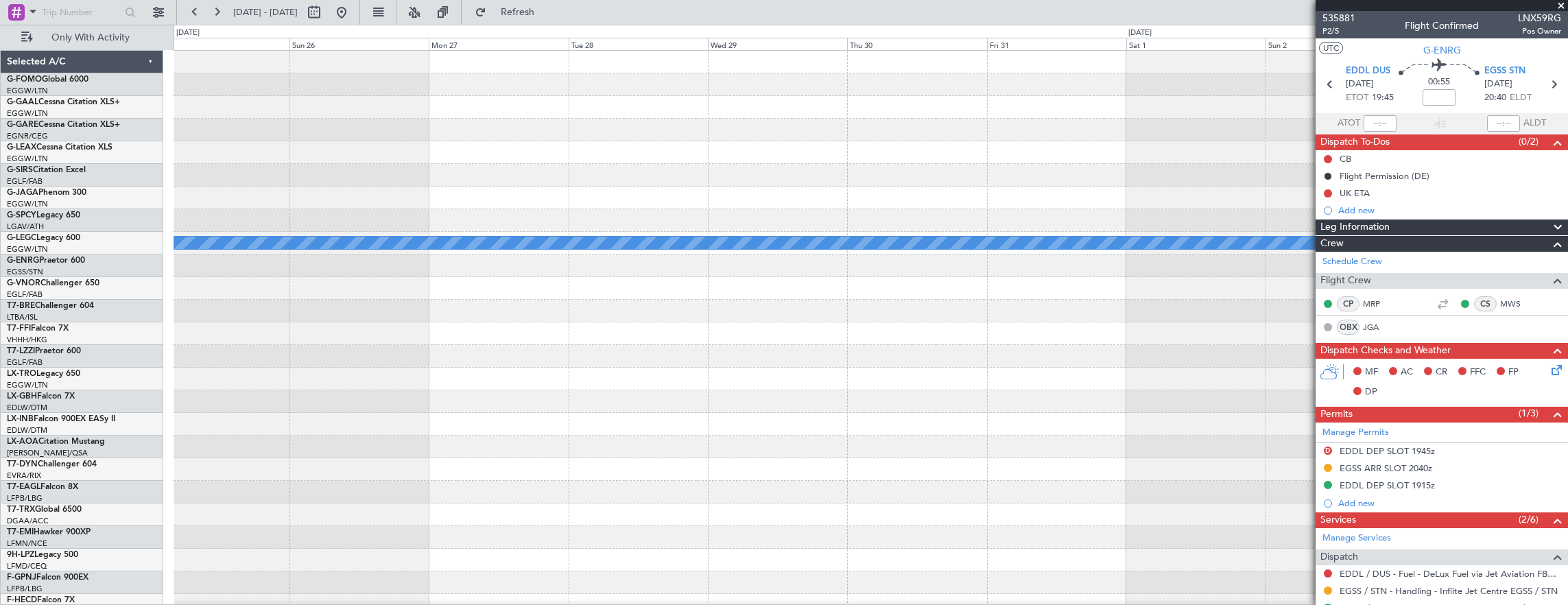
click at [486, 199] on div "A/C Unavailable [GEOGRAPHIC_DATA] ([GEOGRAPHIC_DATA])" at bounding box center [871, 367] width 1395 height 634
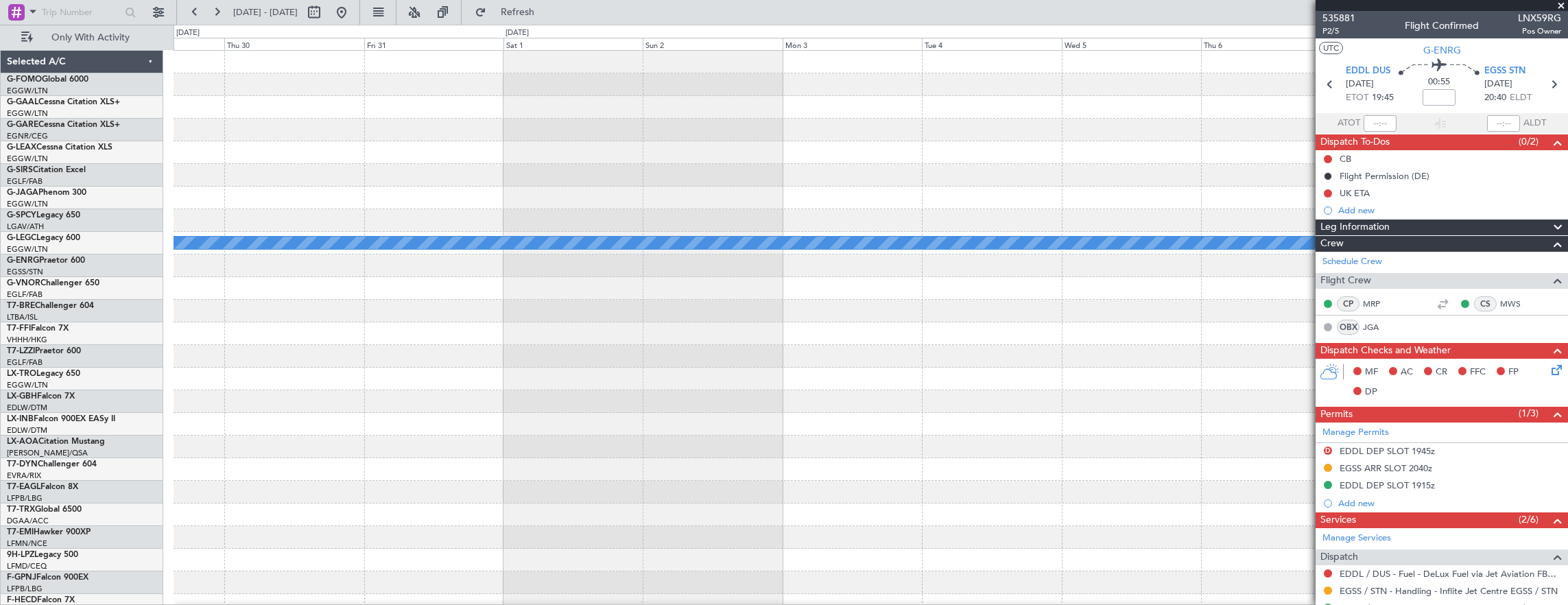
click at [454, 205] on div at bounding box center [871, 198] width 1395 height 23
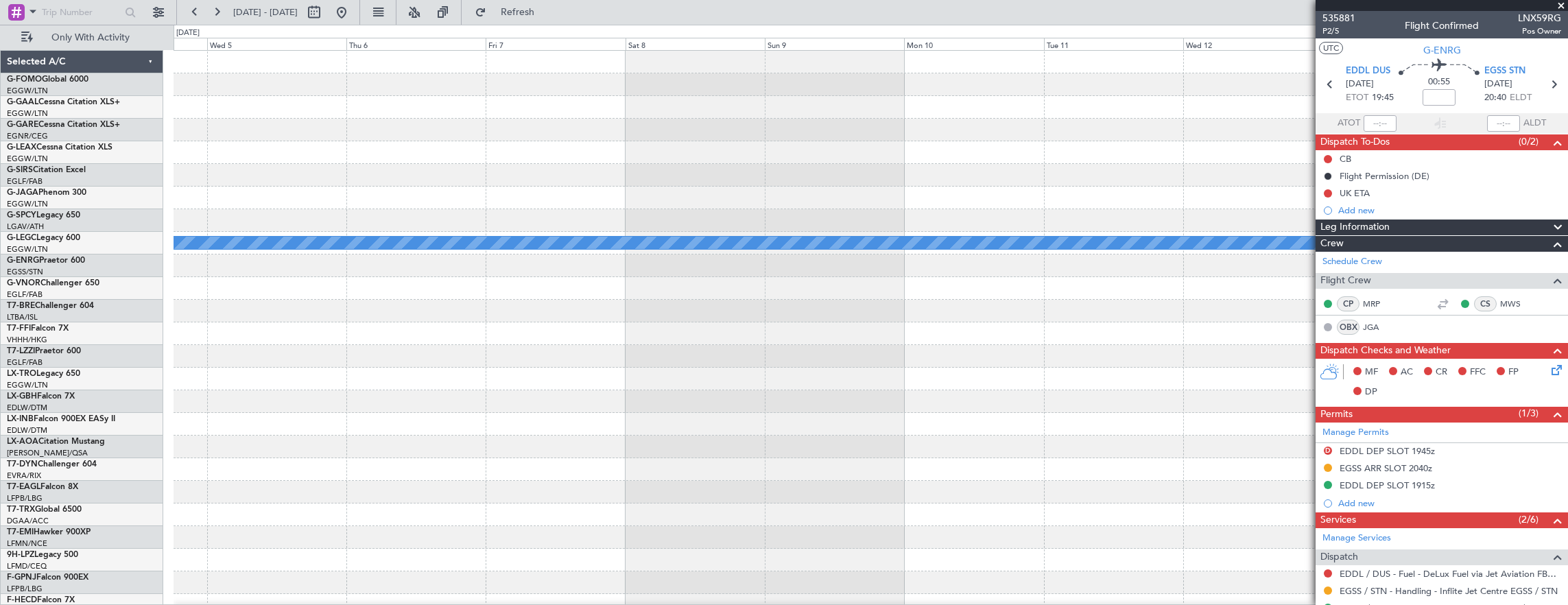
click at [385, 211] on div "A/C Unavailable [GEOGRAPHIC_DATA] ([GEOGRAPHIC_DATA])" at bounding box center [871, 367] width 1395 height 634
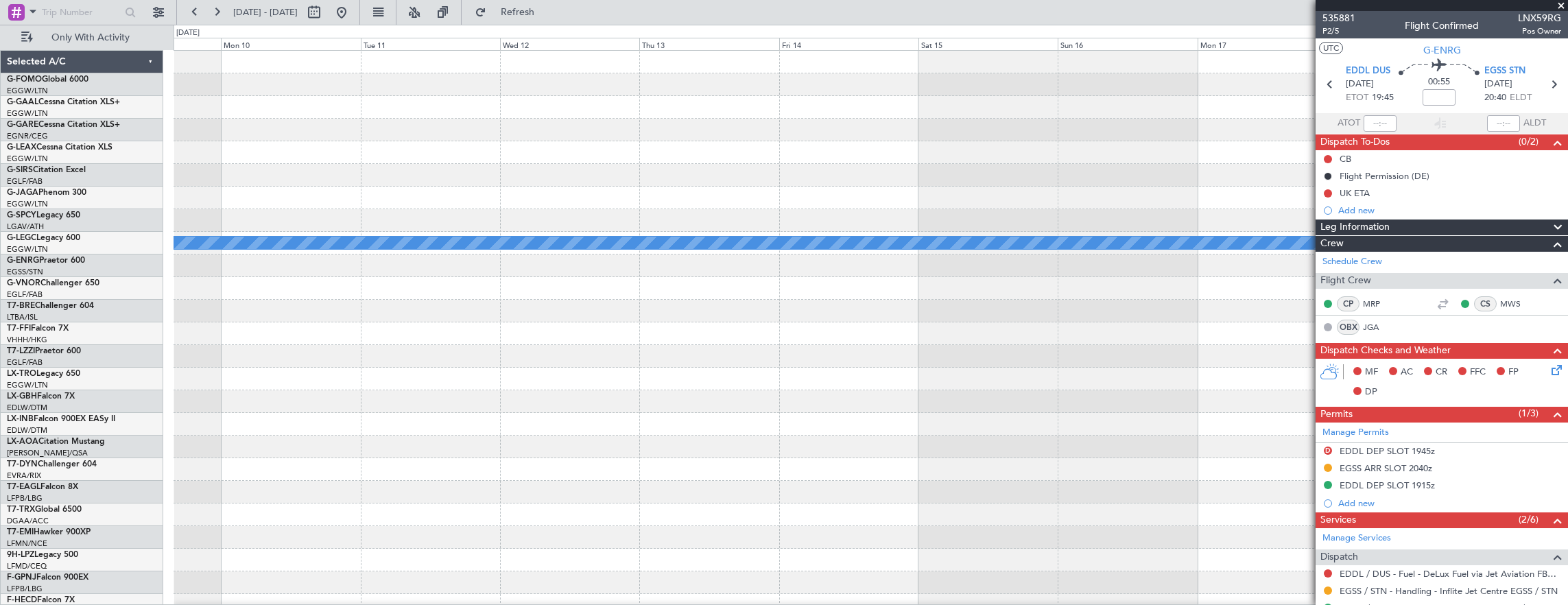
click at [333, 175] on div "A/C Unavailable [GEOGRAPHIC_DATA] ([GEOGRAPHIC_DATA])" at bounding box center [871, 367] width 1395 height 634
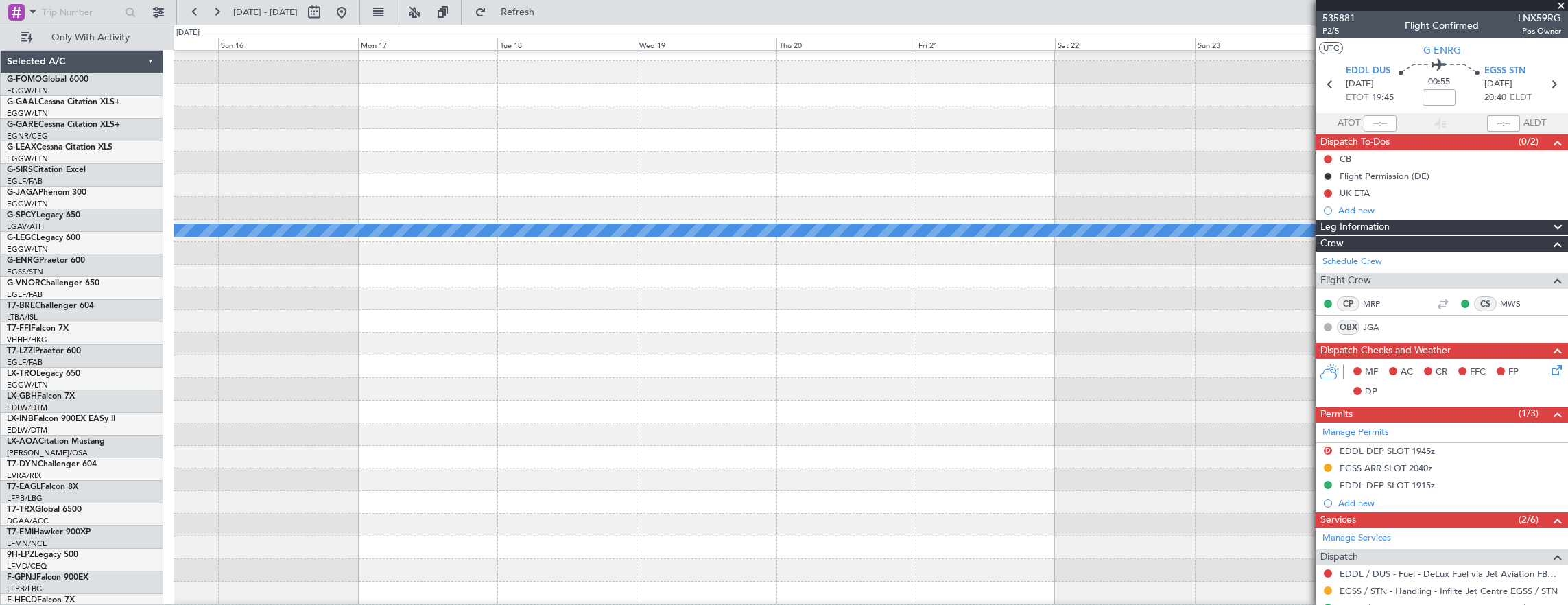
scroll to position [12, 0]
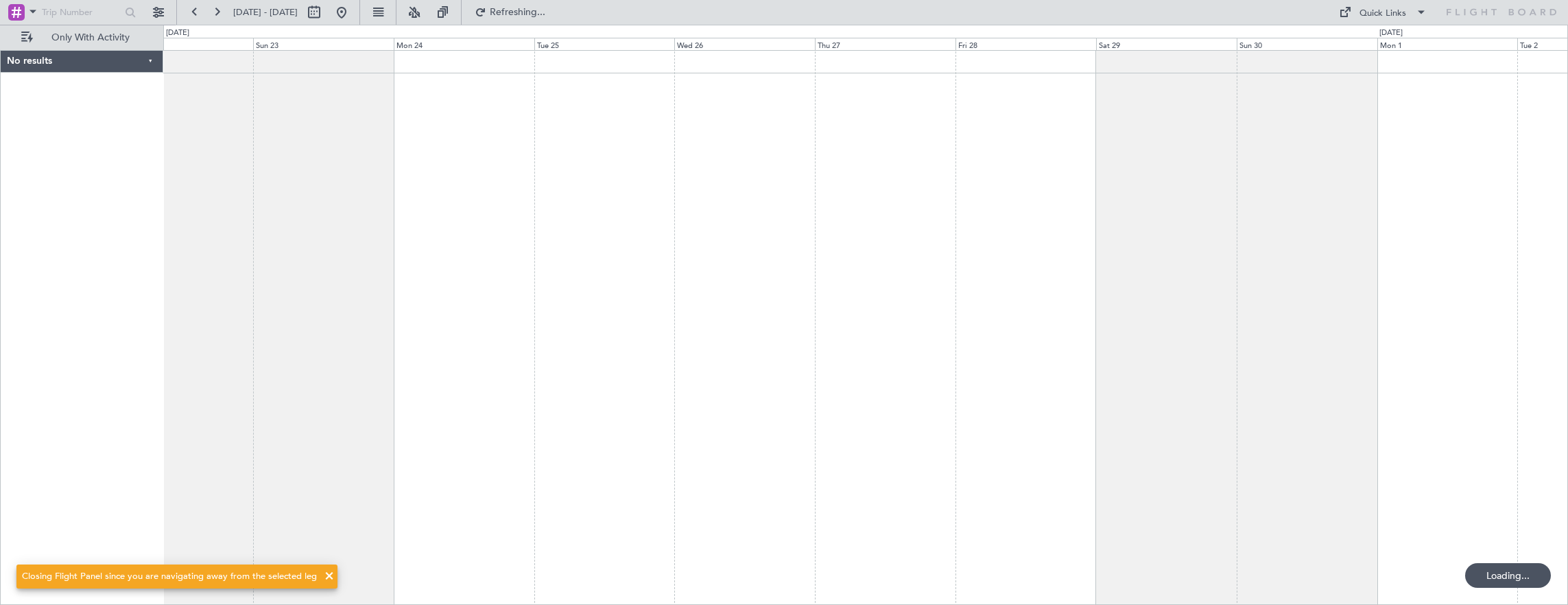
click at [0, 191] on html "15 Nov 2025 - 25 Nov 2025 Refreshing... Quick Links Only With Activity No resul…" at bounding box center [784, 302] width 1568 height 605
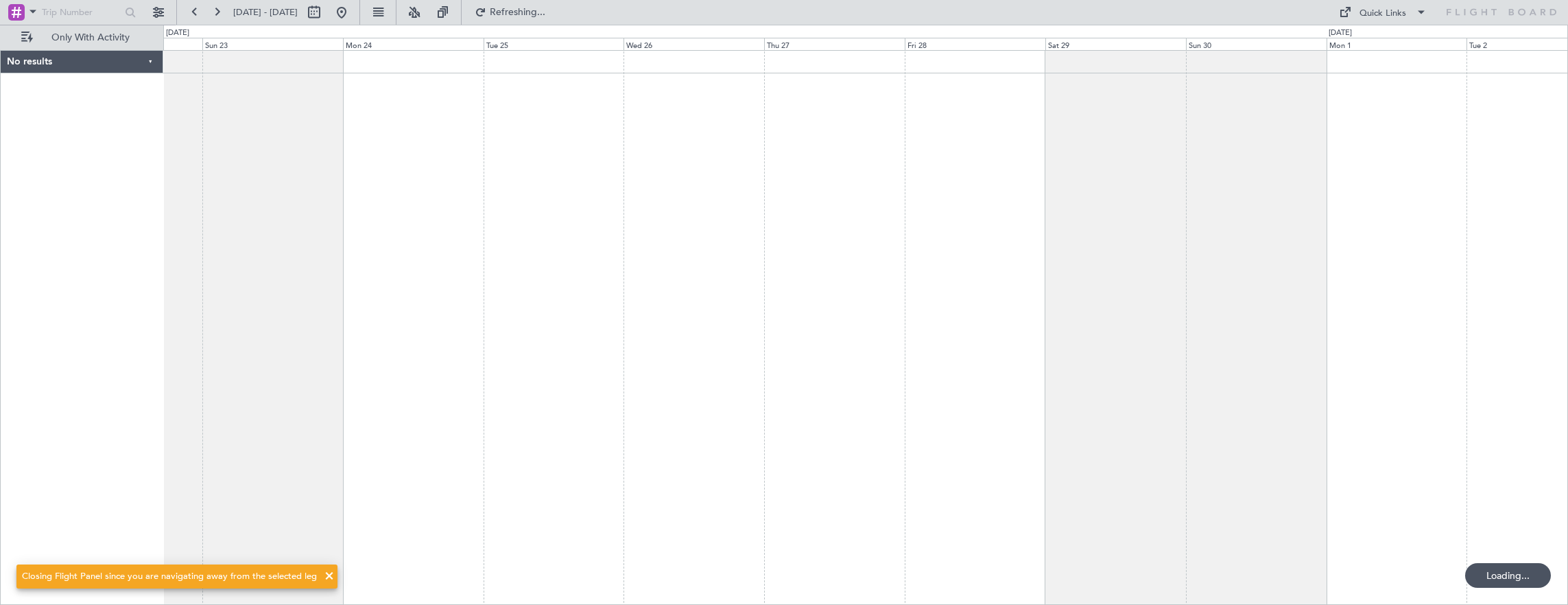
click at [415, 200] on div at bounding box center [865, 327] width 1405 height 556
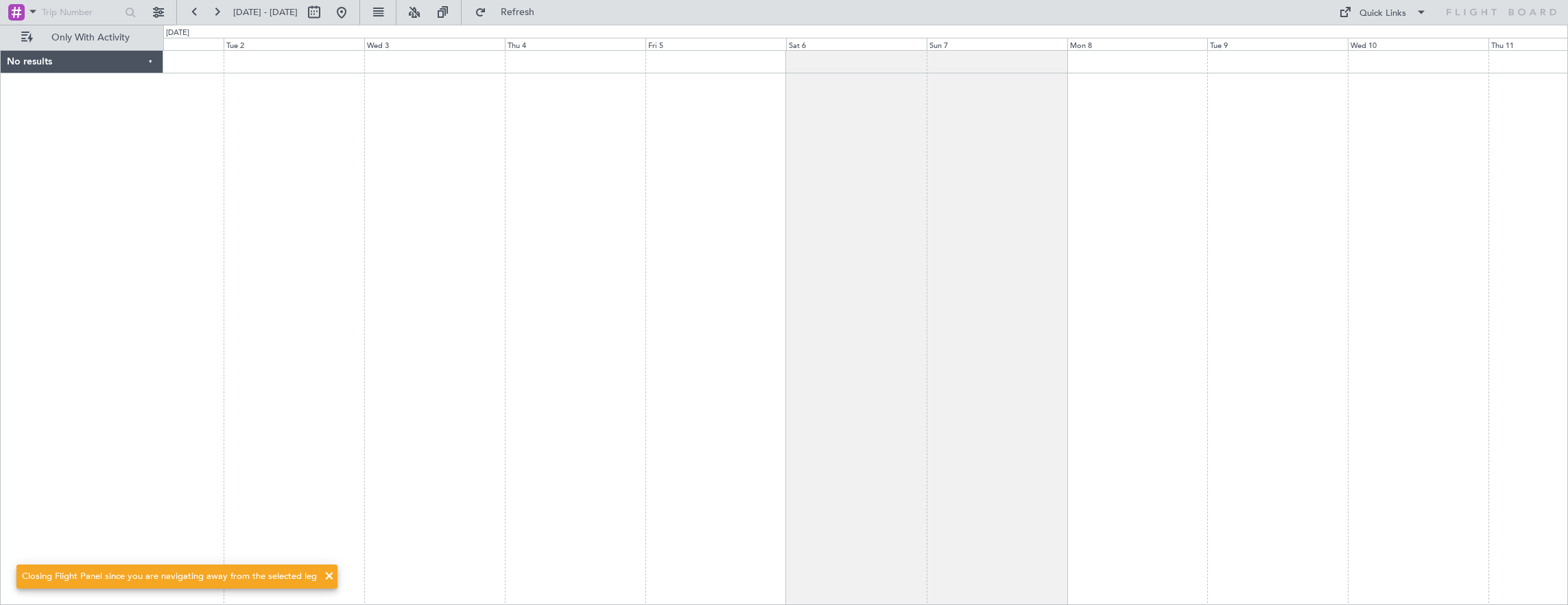
click at [175, 203] on div at bounding box center [865, 327] width 1405 height 556
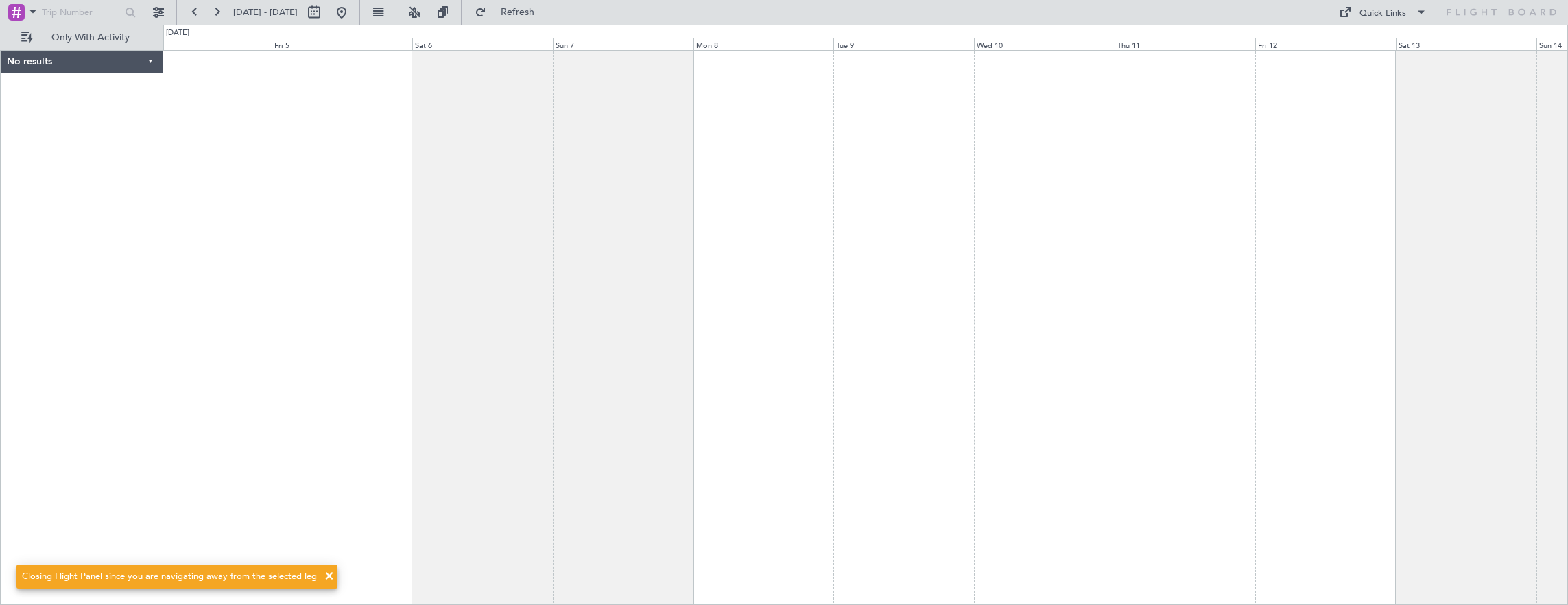
click at [465, 228] on div at bounding box center [865, 327] width 1405 height 556
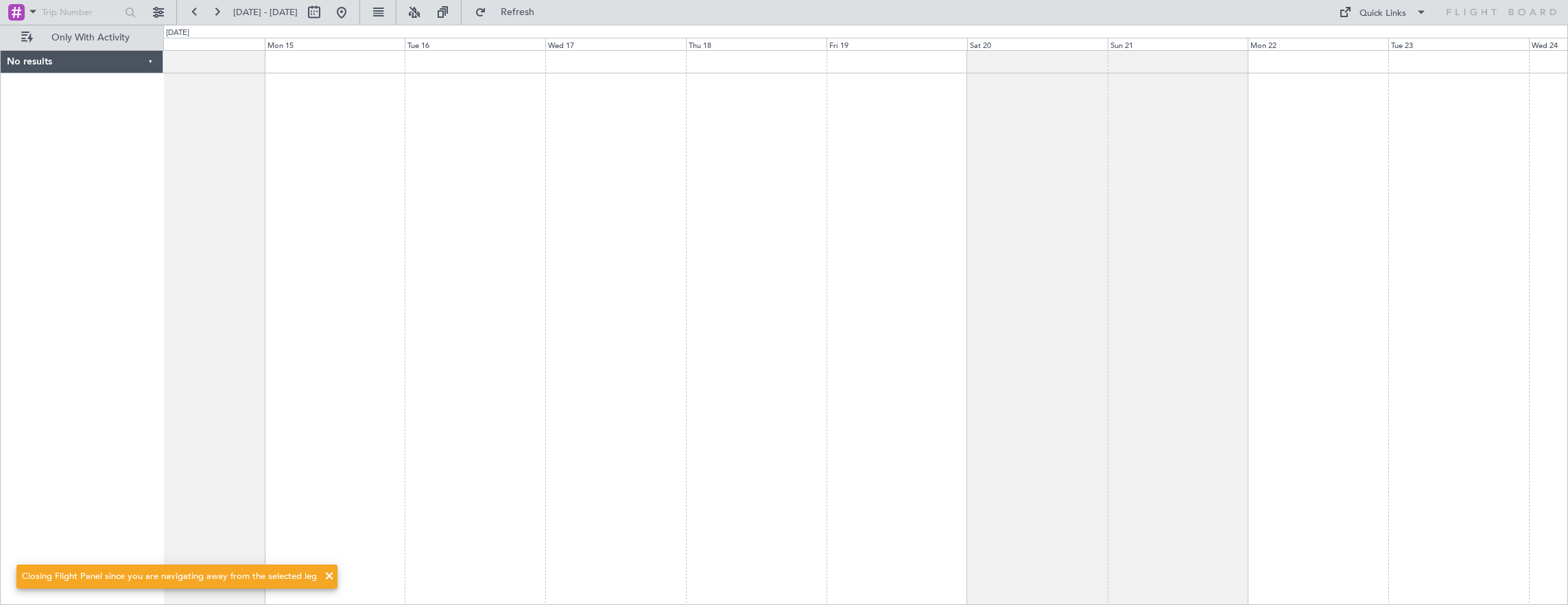
click at [493, 242] on div at bounding box center [865, 327] width 1405 height 556
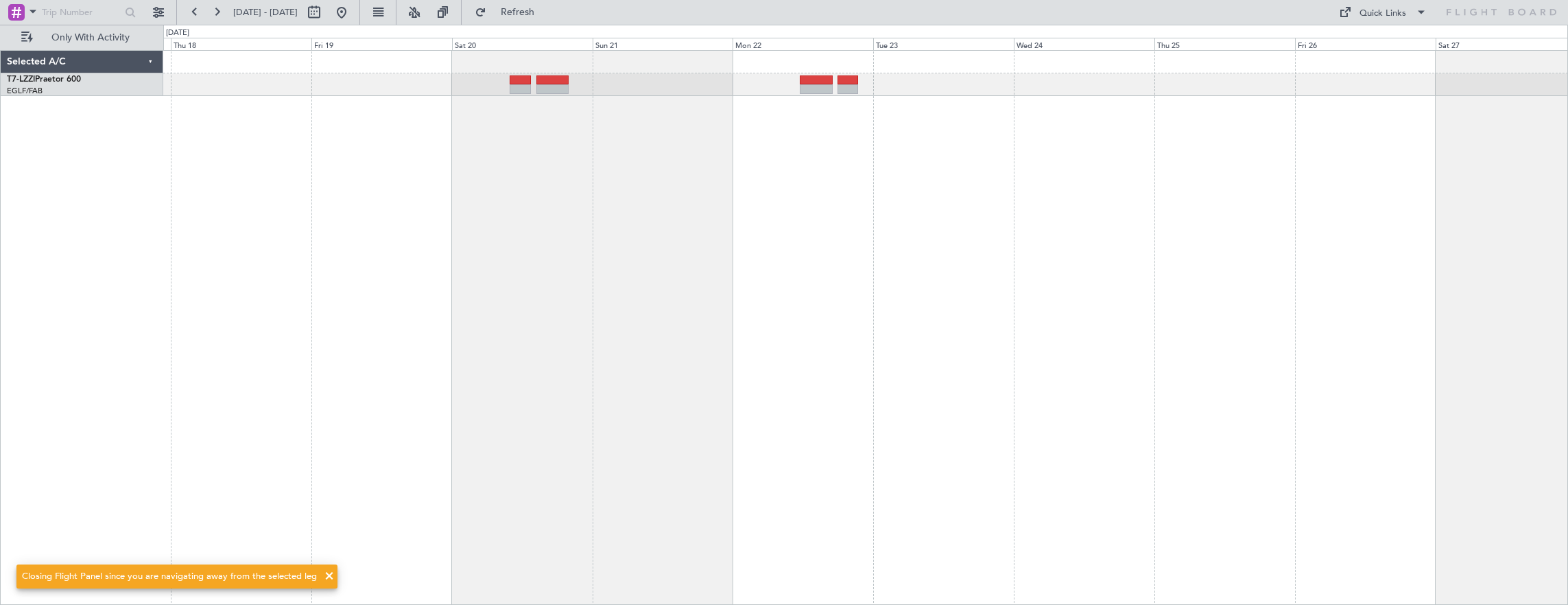
click at [832, 316] on div at bounding box center [865, 327] width 1405 height 556
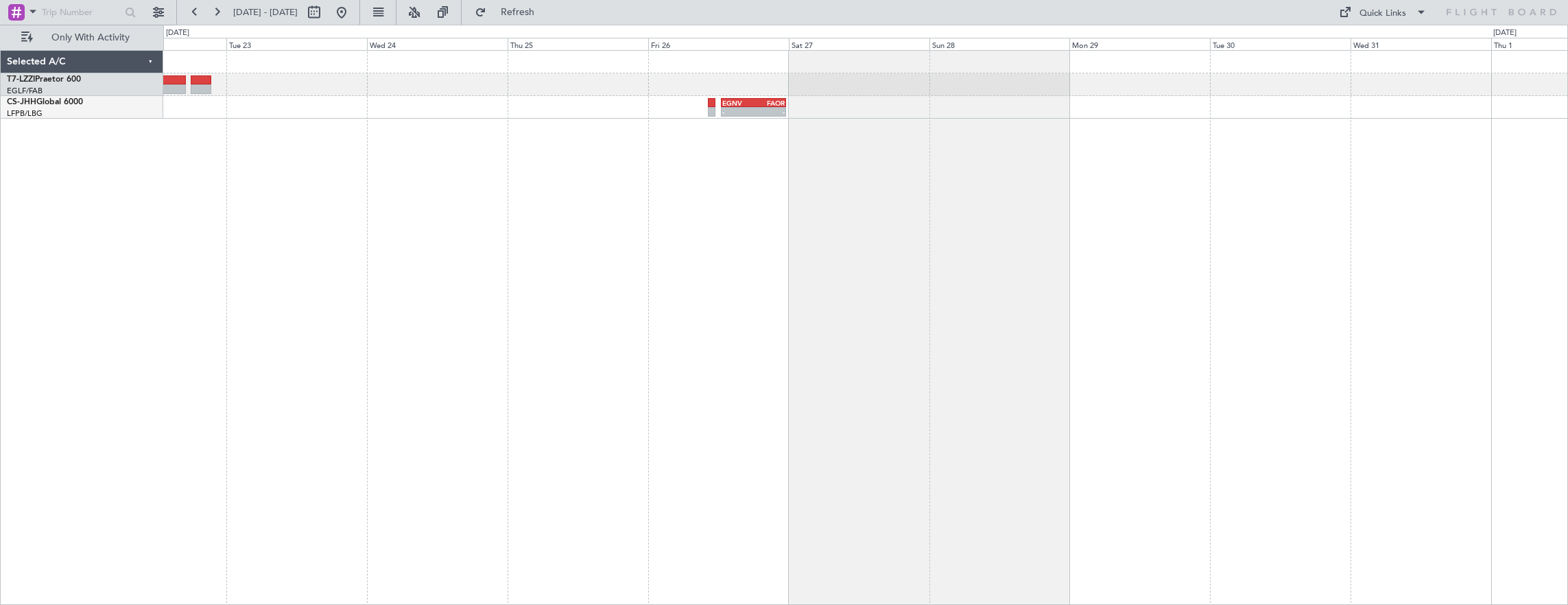
click at [844, 235] on div "- - EGNV 12:30 Z FAOR 23:40 Z" at bounding box center [865, 327] width 1405 height 556
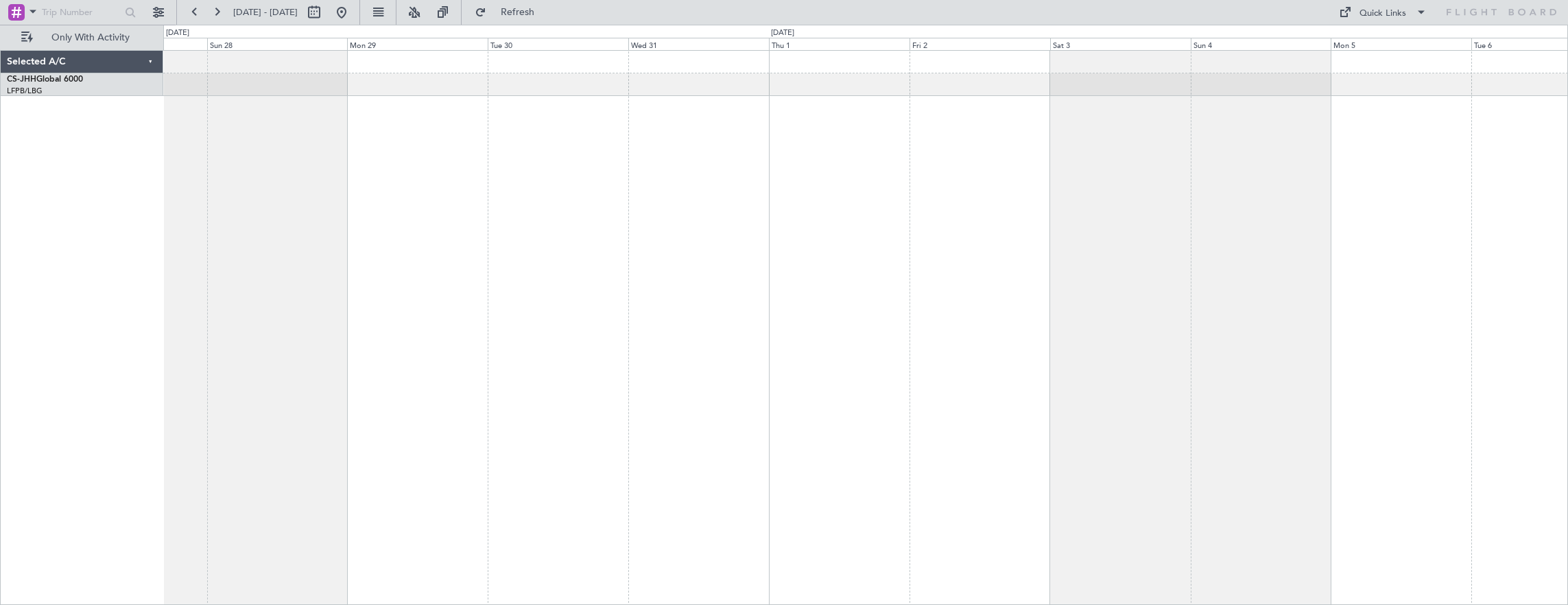
click at [632, 245] on div "- - EGNV 12:30 Z FAOR 23:40 Z" at bounding box center [865, 327] width 1405 height 556
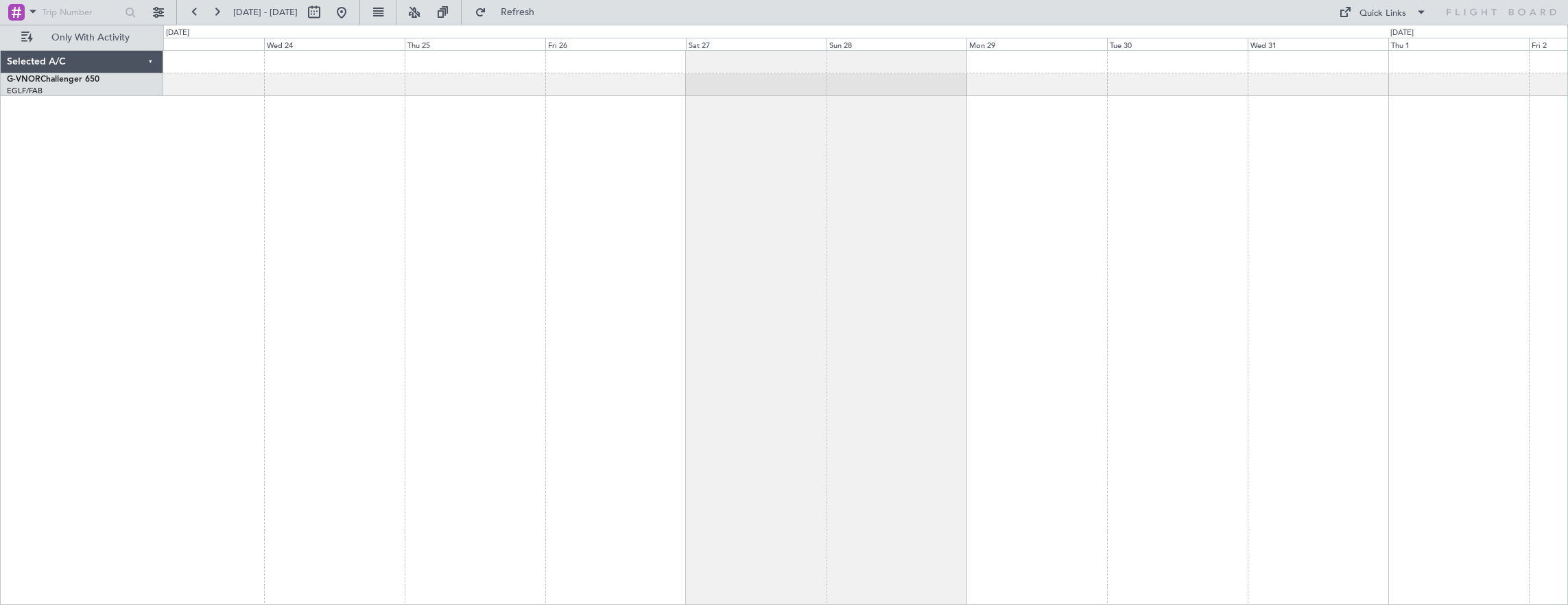
click at [1302, 247] on div at bounding box center [865, 327] width 1405 height 556
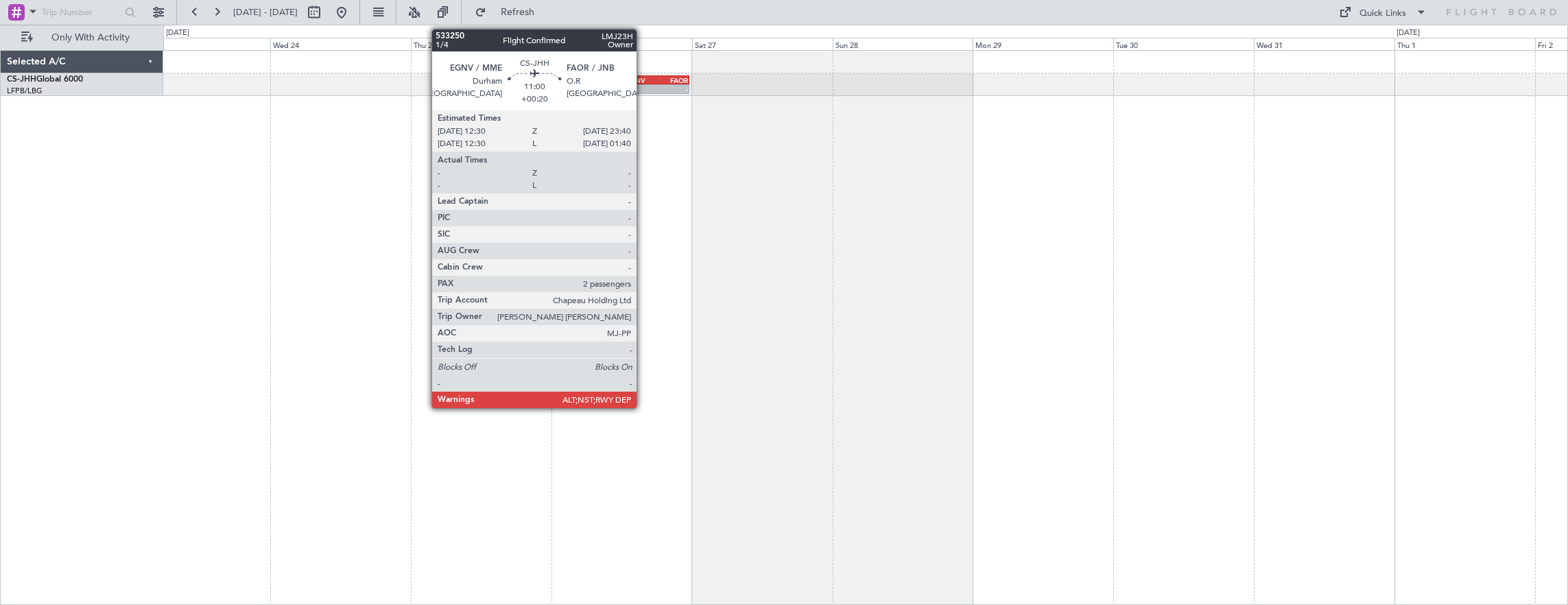
click at [643, 85] on div "-" at bounding box center [641, 89] width 32 height 8
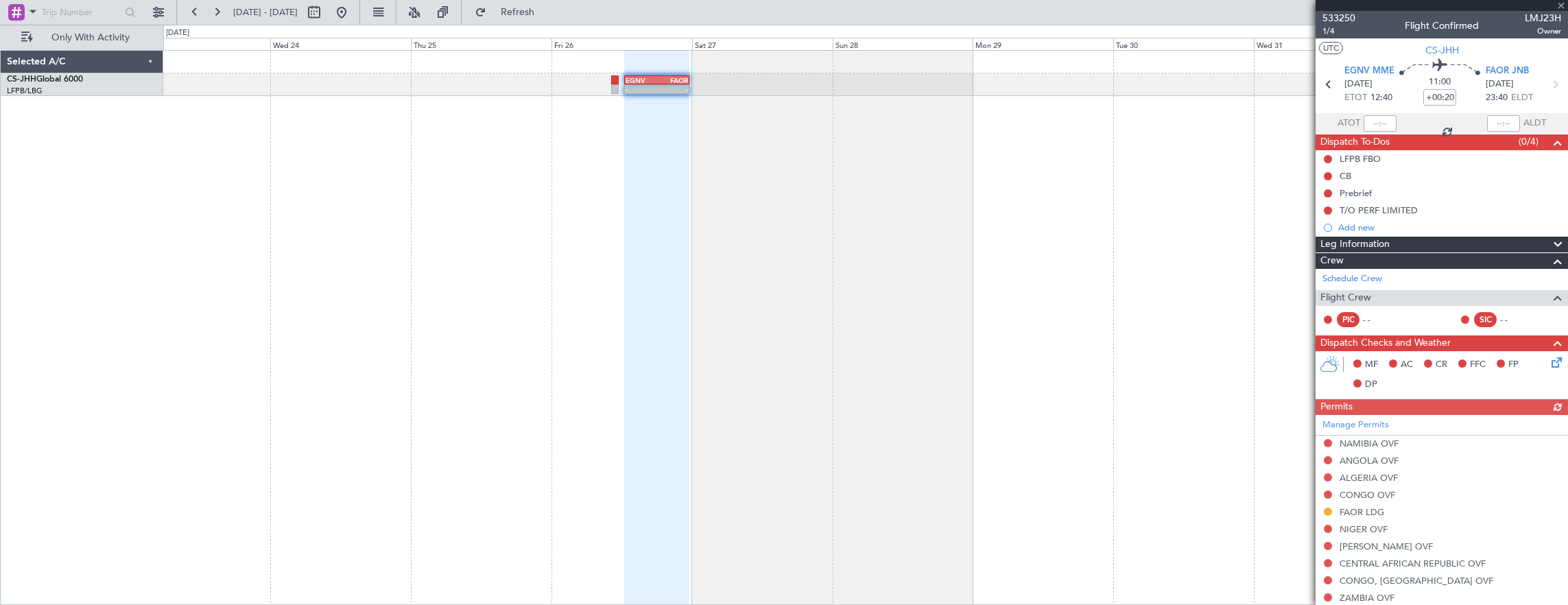
drag, startPoint x: 1319, startPoint y: 251, endPoint x: 1173, endPoint y: 258, distance: 146.2
click at [1173, 258] on fb-app "23 Dec 2025 - 02 Jan 2026 Refresh Quick Links Only With Activity - - EGNV 12:30…" at bounding box center [784, 308] width 1568 height 595
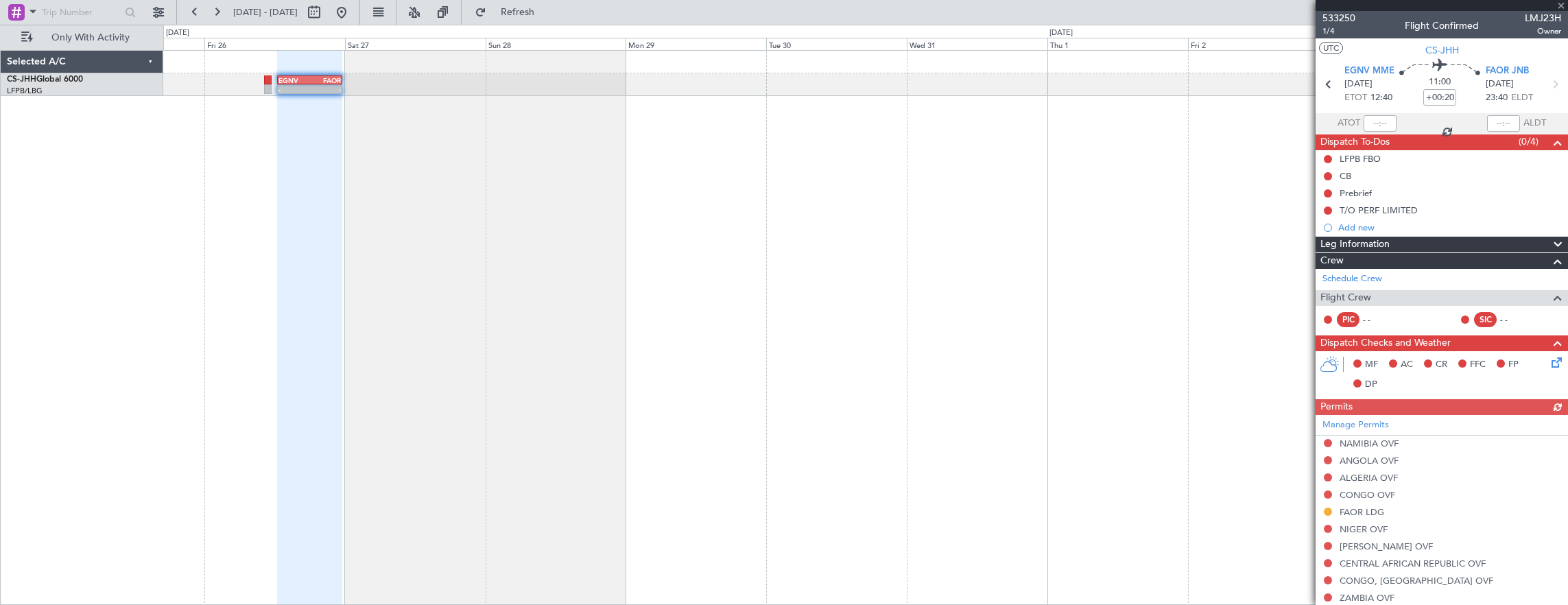
click at [826, 280] on div "- - EGNV 12:30 Z FAOR 23:40 Z - - FAOR 20:10 Z LOWI 06:15 Z" at bounding box center [865, 327] width 1405 height 556
drag, startPoint x: 1329, startPoint y: 228, endPoint x: 960, endPoint y: 264, distance: 370.8
click at [960, 264] on fb-app "23 Dec 2025 - 02 Jan 2026 Refresh Quick Links Only With Activity - - EGNV 12:30…" at bounding box center [784, 308] width 1568 height 595
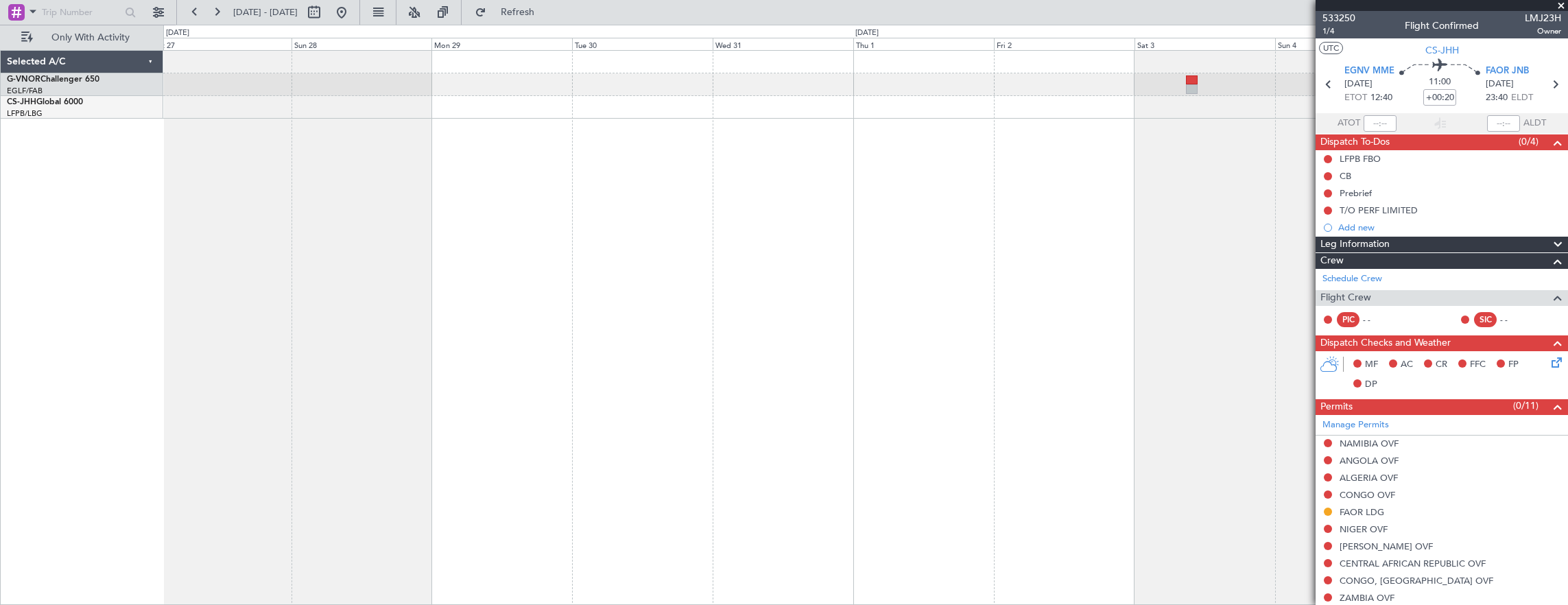
click at [767, 284] on div "- - EGNV 12:30 Z FAOR 23:40 Z - - FAOR 20:10 Z LOWI 06:15 Z" at bounding box center [865, 327] width 1405 height 556
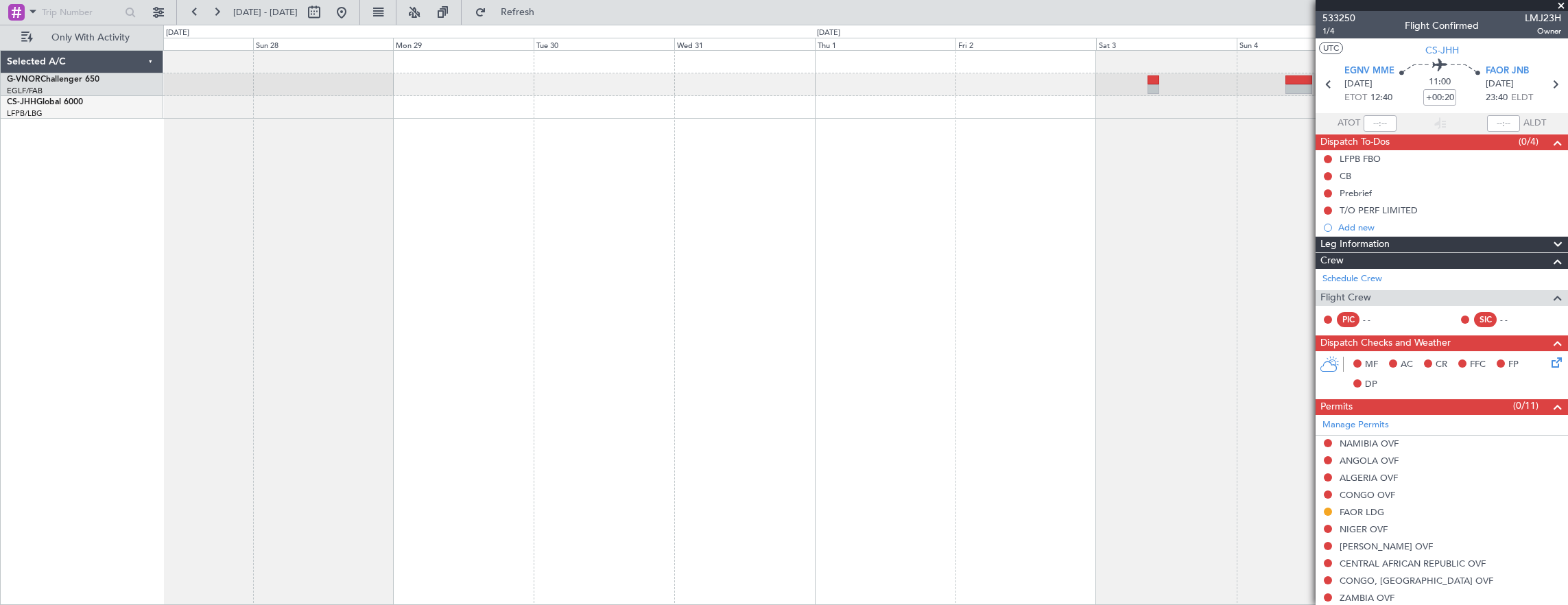
click at [369, 253] on div "- - EGNV 12:30 Z FAOR 23:40 Z - - FAOR 20:10 Z LOWI 06:15 Z" at bounding box center [865, 327] width 1405 height 556
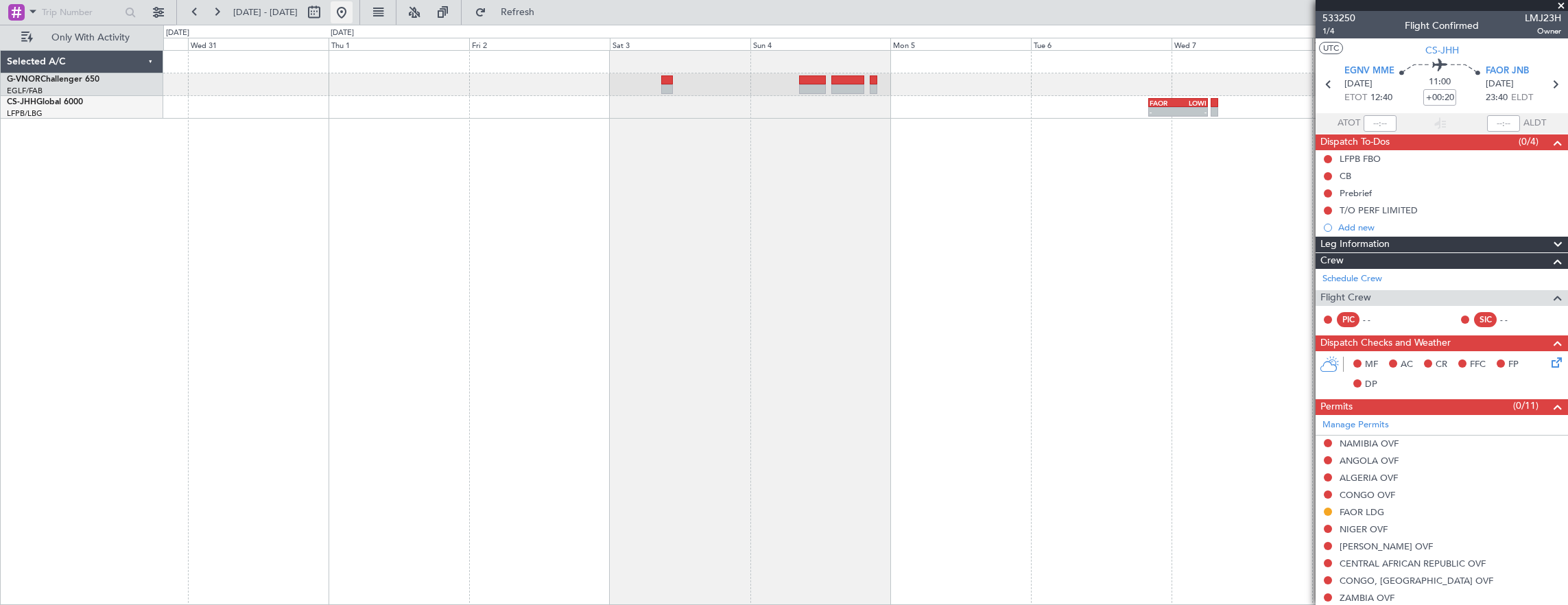
click at [352, 15] on button at bounding box center [341, 12] width 22 height 22
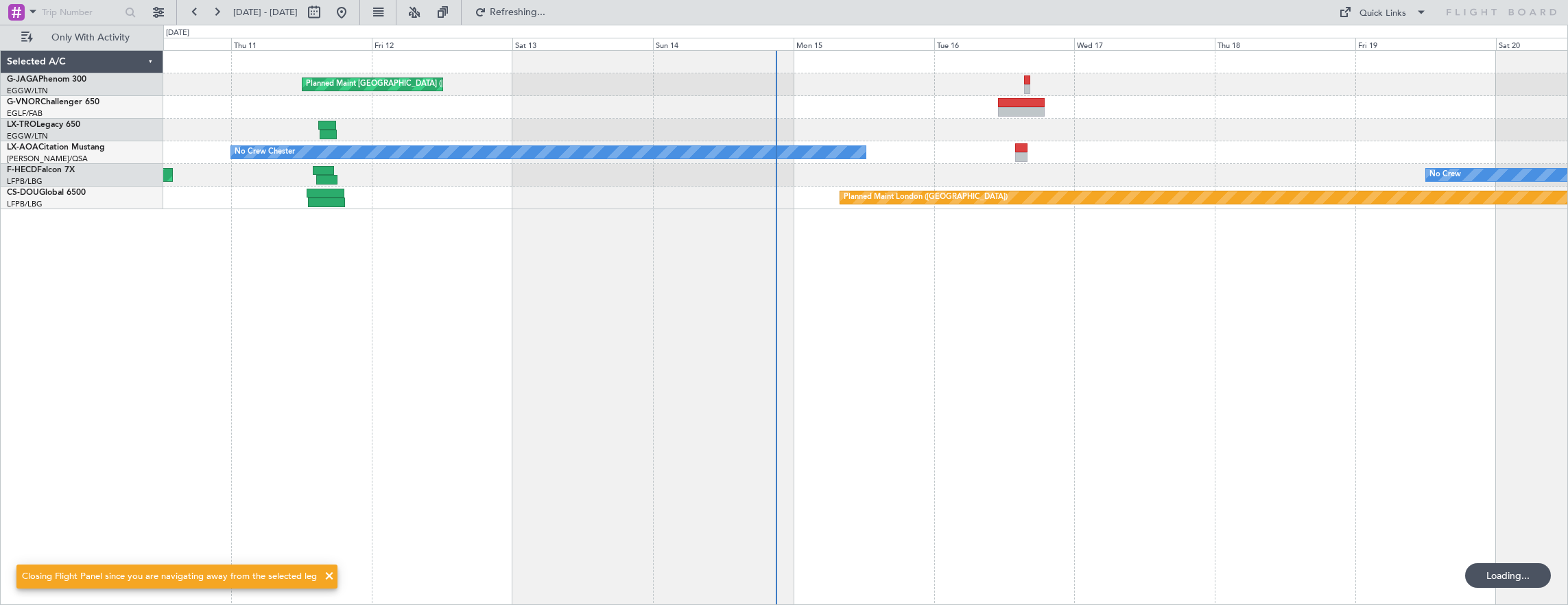
click at [291, 380] on div "Planned Maint London (Luton) Planned Maint London (Farnborough) No Crew Chester…" at bounding box center [865, 327] width 1405 height 556
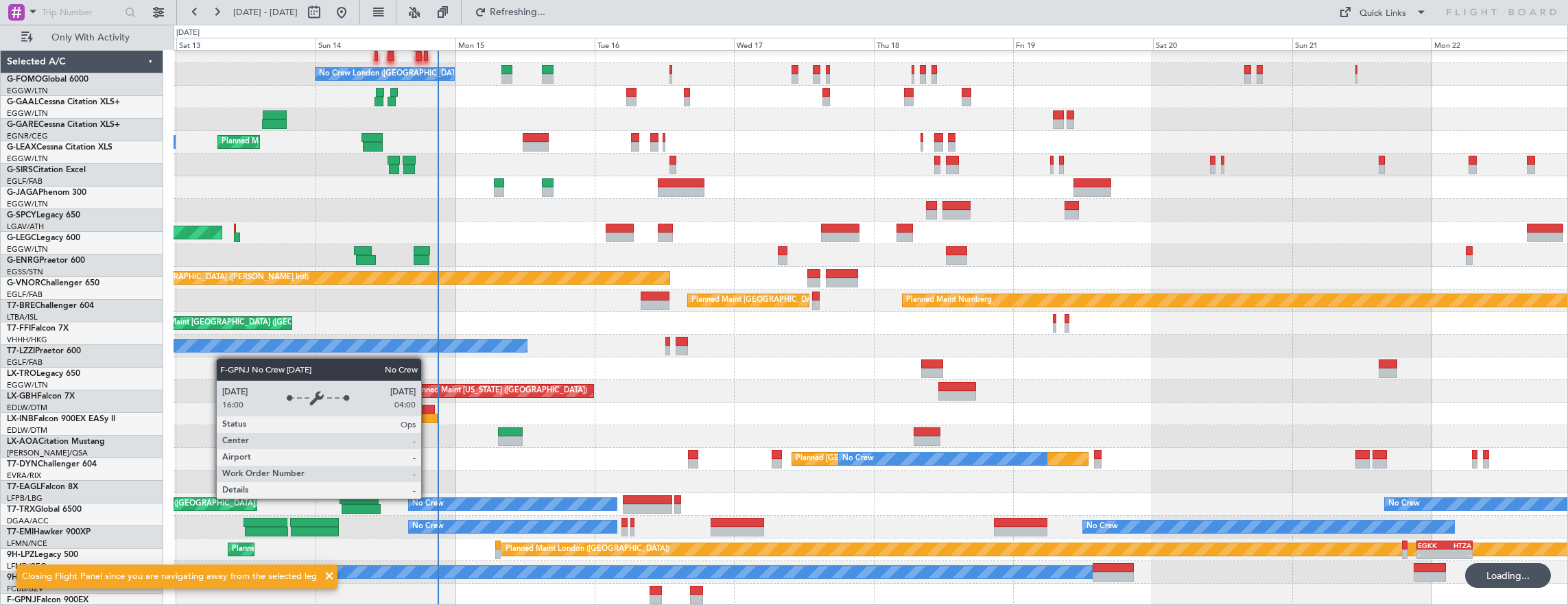
click at [418, 408] on div at bounding box center [415, 409] width 40 height 10
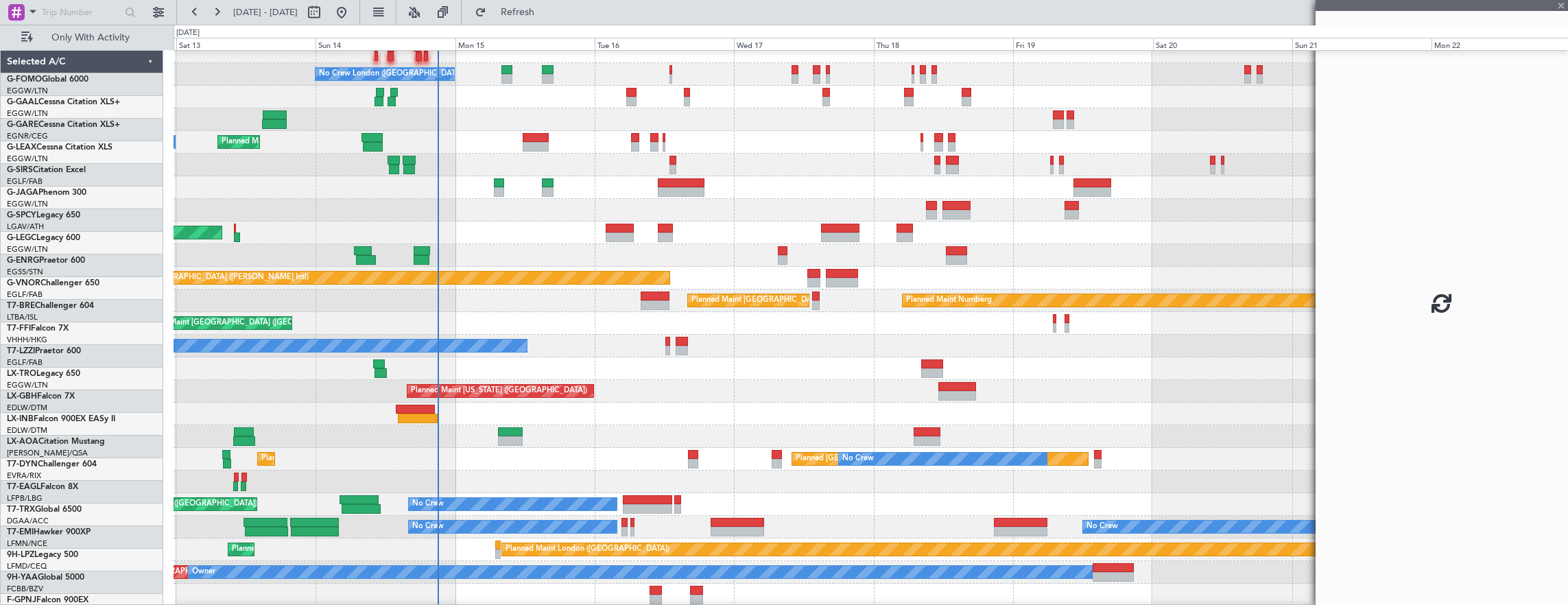
scroll to position [101, 0]
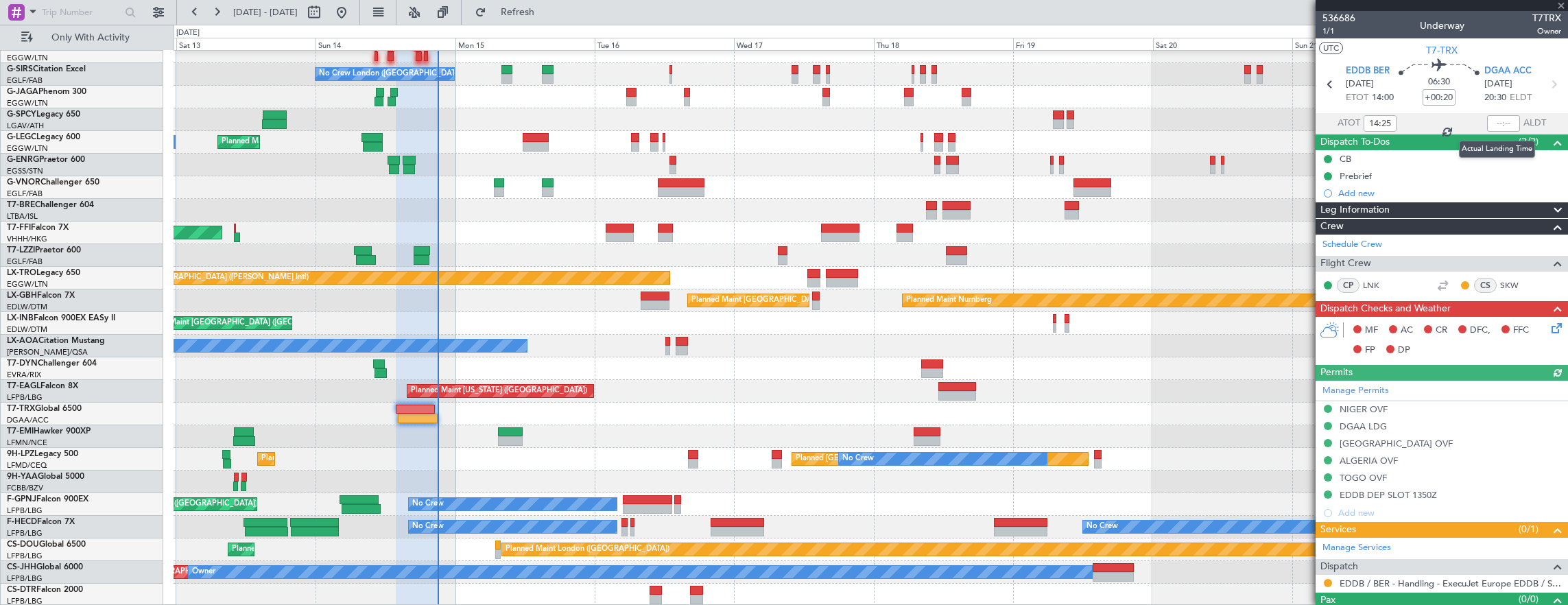
click at [1487, 117] on div at bounding box center [1503, 123] width 33 height 16
click at [1492, 123] on div at bounding box center [1503, 123] width 33 height 16
click at [1487, 120] on div at bounding box center [1503, 123] width 33 height 16
click at [1487, 122] on input "text" at bounding box center [1503, 123] width 33 height 16
type input "20:48"
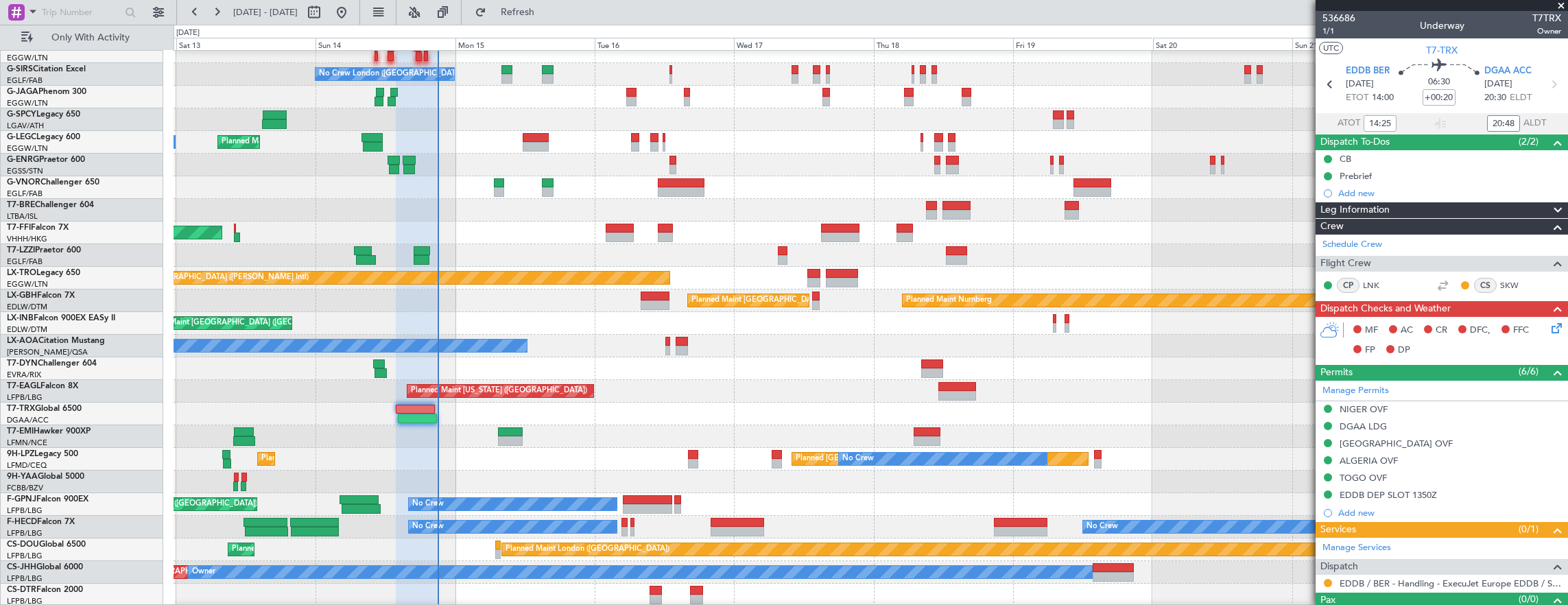
click at [207, 366] on div "Planned Maint London (Luton) No Crew London (Farnborough) Planned Maint London …" at bounding box center [871, 278] width 1395 height 656
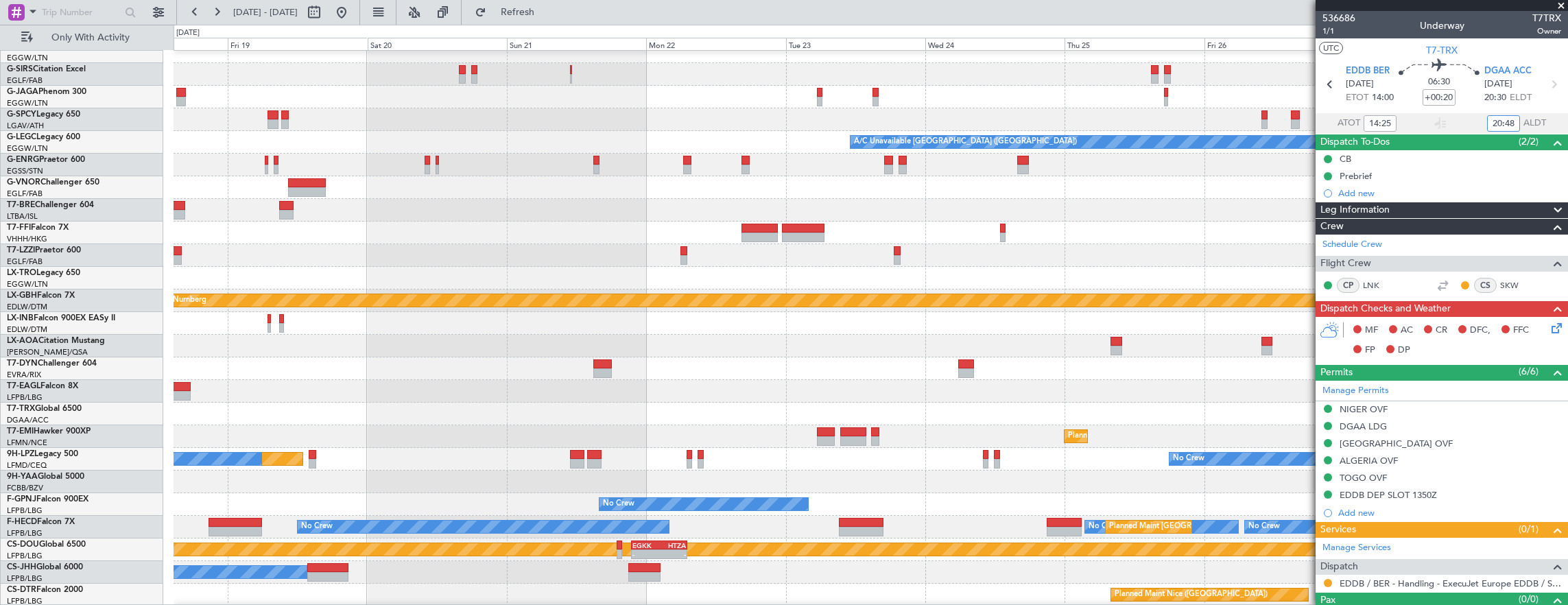
click at [487, 335] on div at bounding box center [871, 323] width 1395 height 23
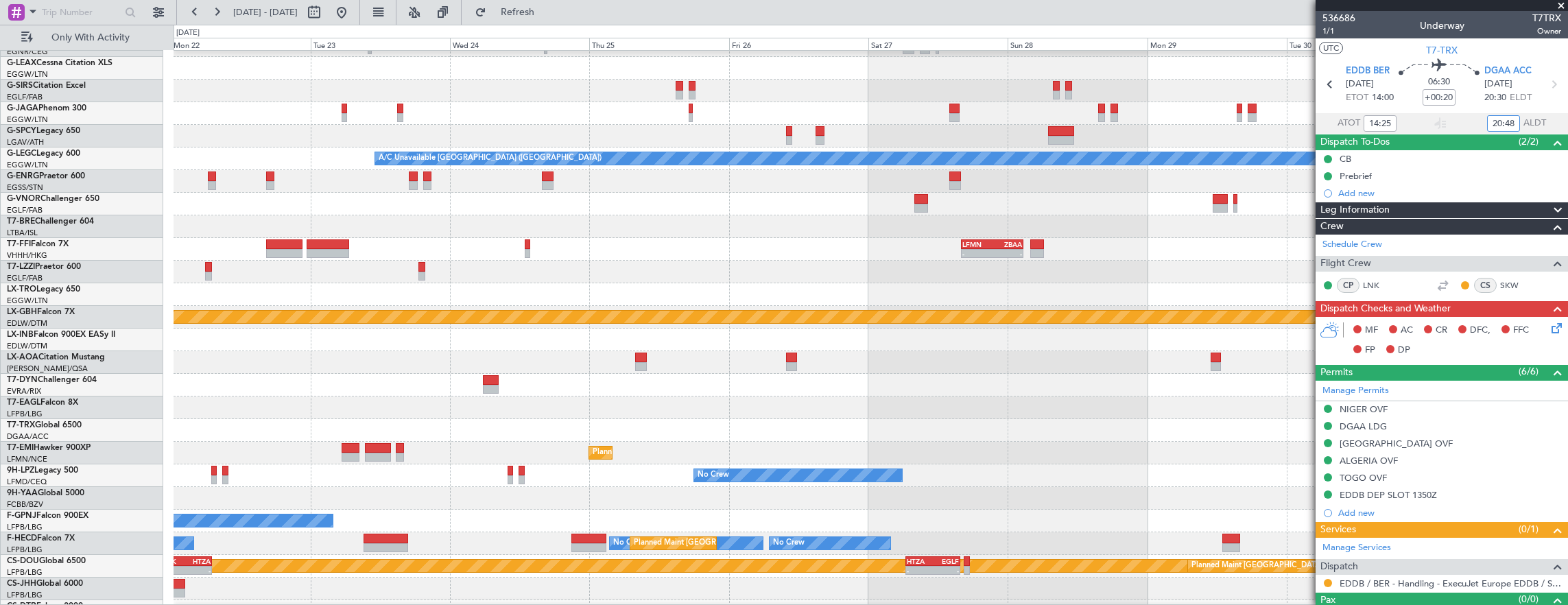
click at [542, 306] on div at bounding box center [871, 294] width 1395 height 23
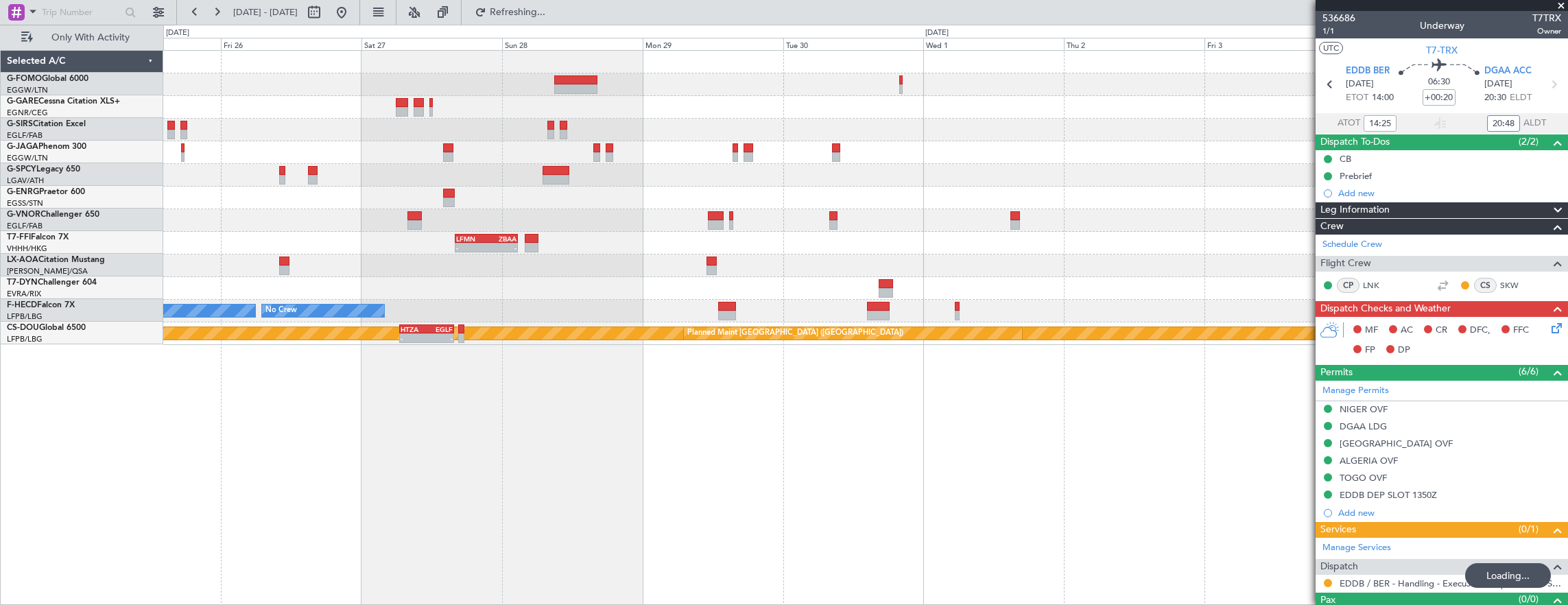
scroll to position [0, 0]
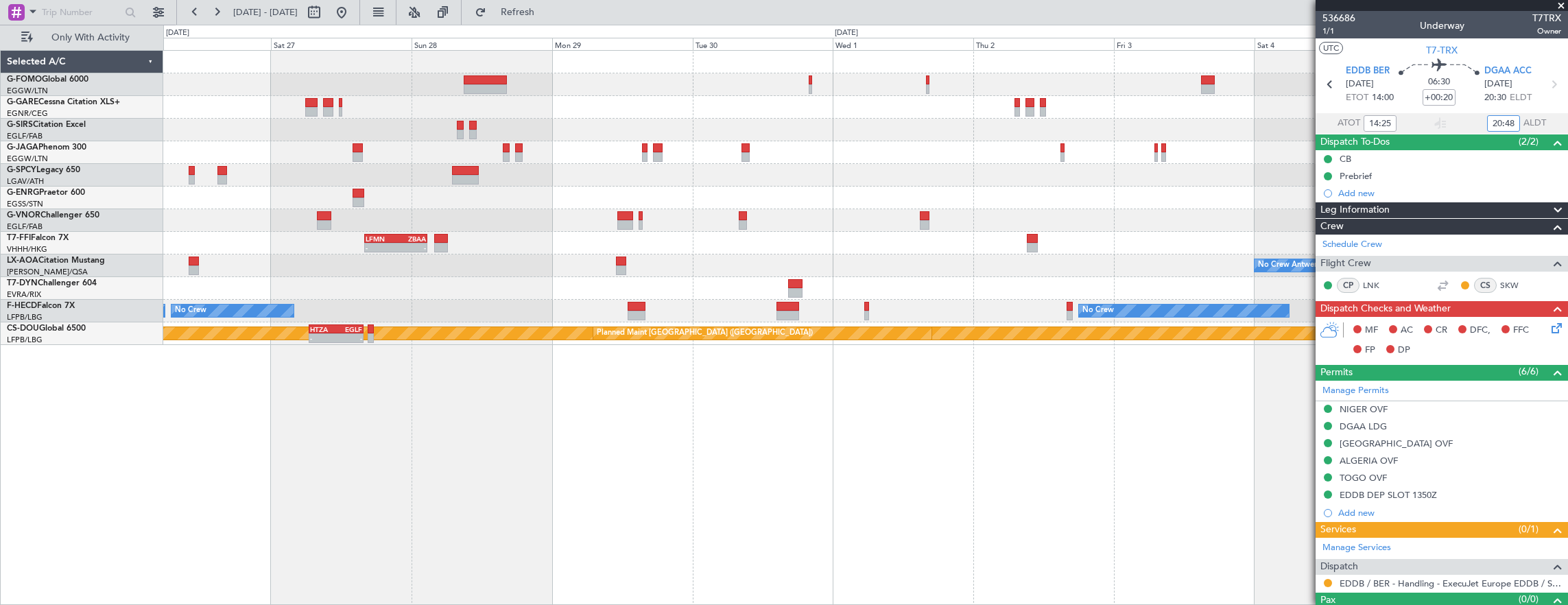
click at [858, 379] on div "- - LFMN 16:05 Z ZBAA 02:45 Z No Crew Antwerp (Deurne) No Crew No Crew - - HEGN…" at bounding box center [865, 327] width 1405 height 556
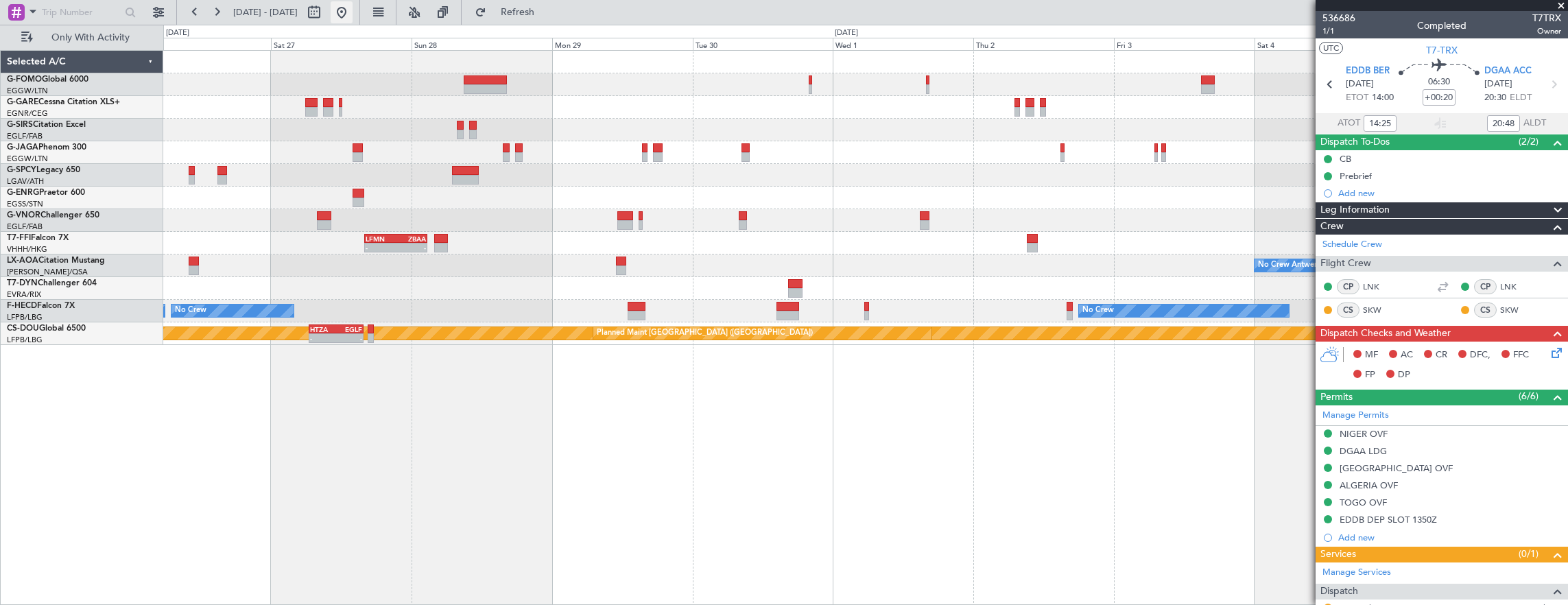
click at [352, 10] on button at bounding box center [341, 12] width 22 height 22
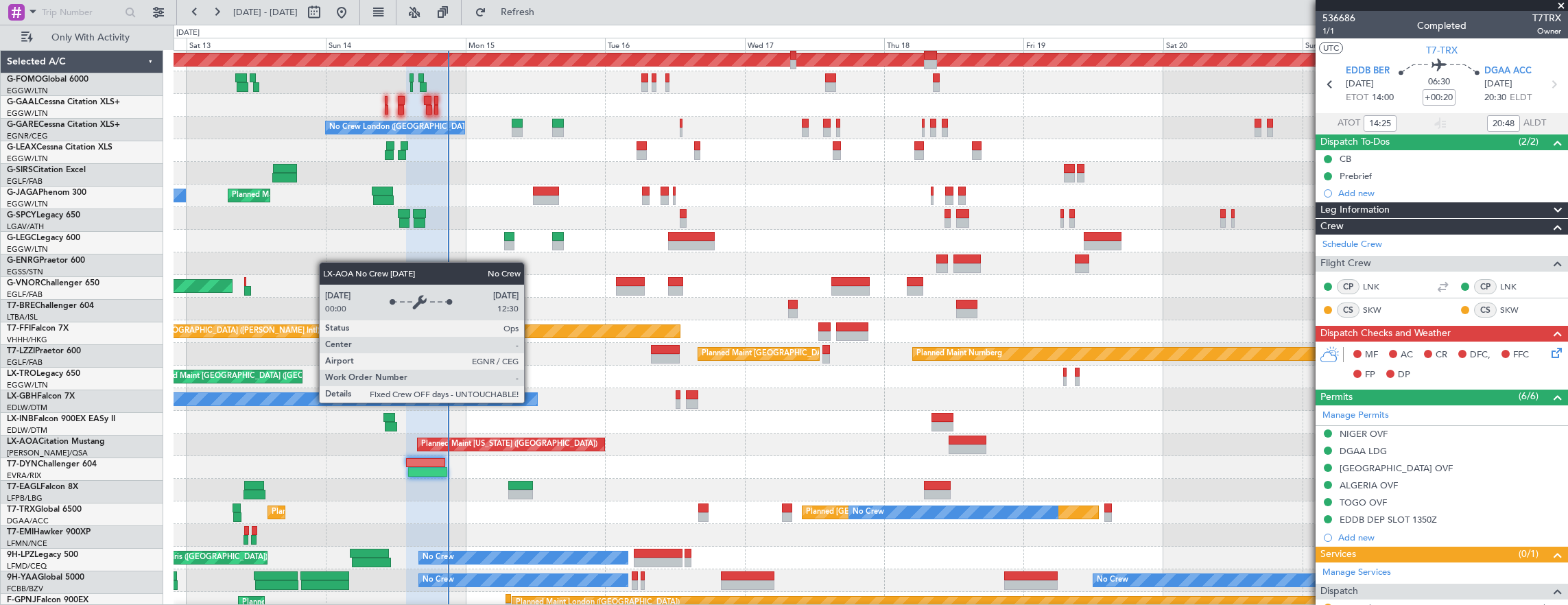
scroll to position [47, 0]
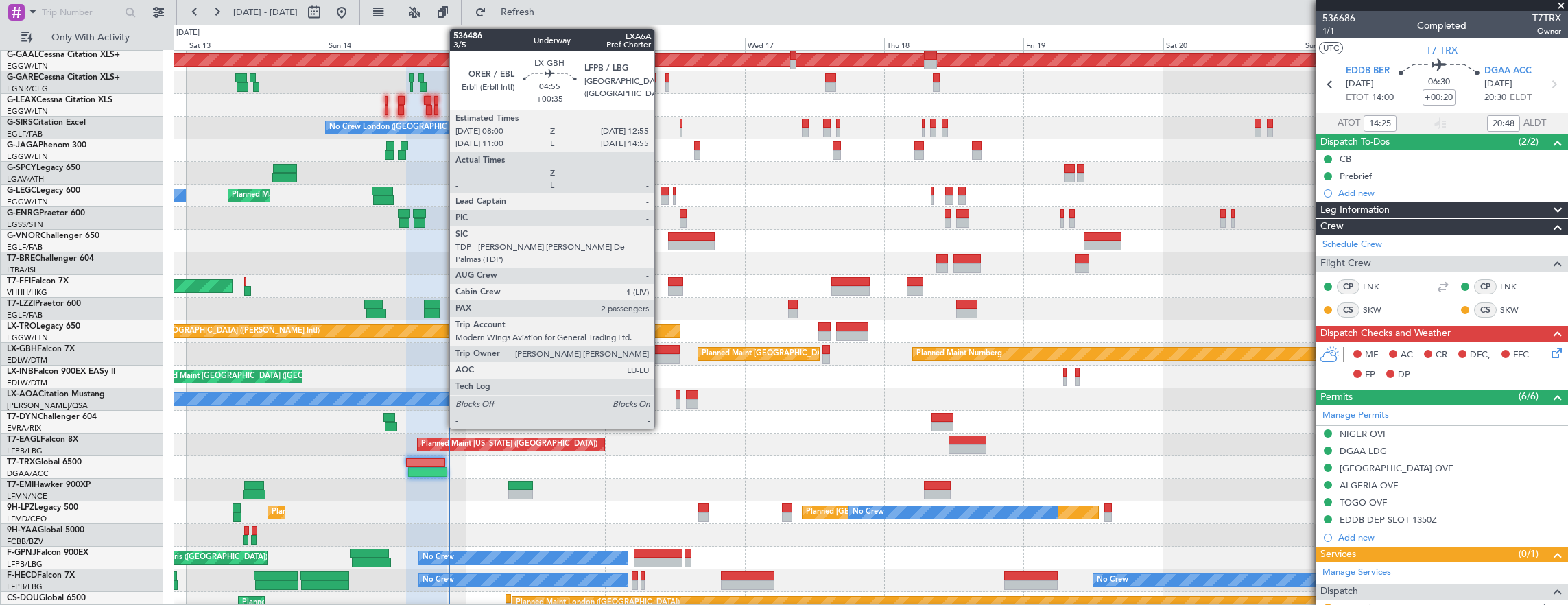
click at [661, 357] on div at bounding box center [665, 358] width 29 height 10
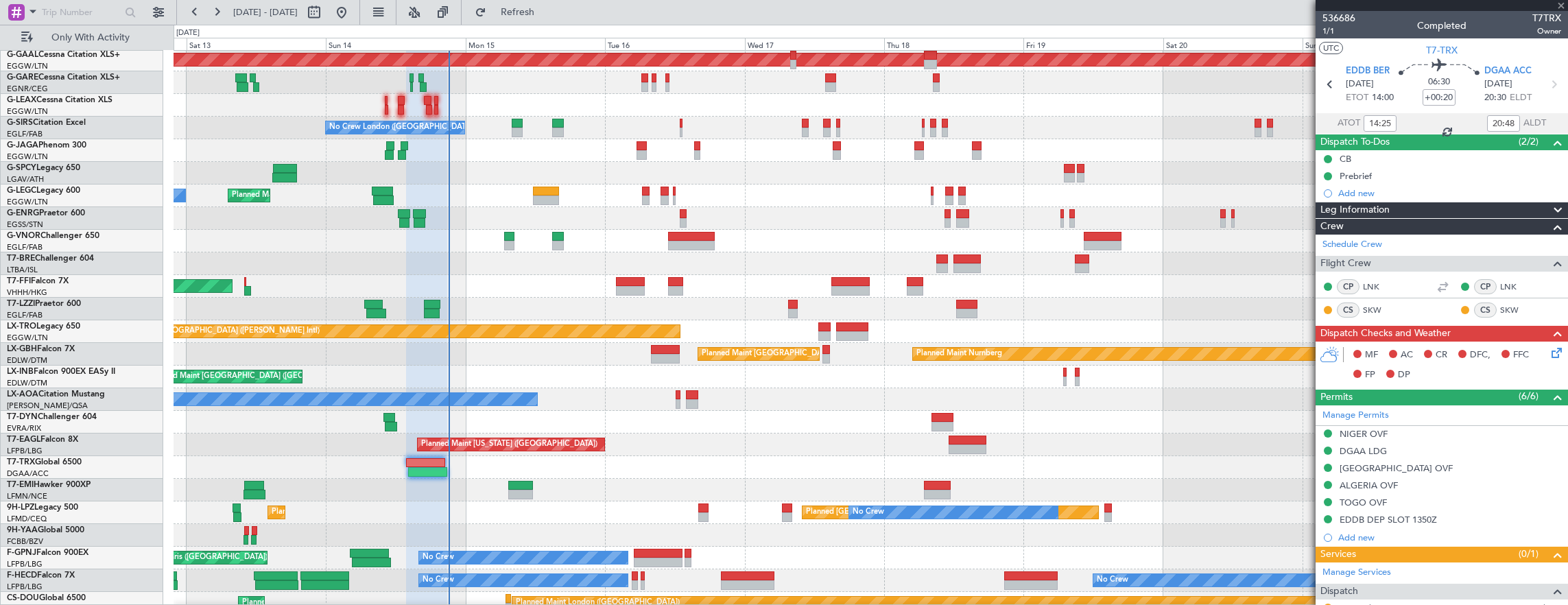
type input "+00:35"
type input "2"
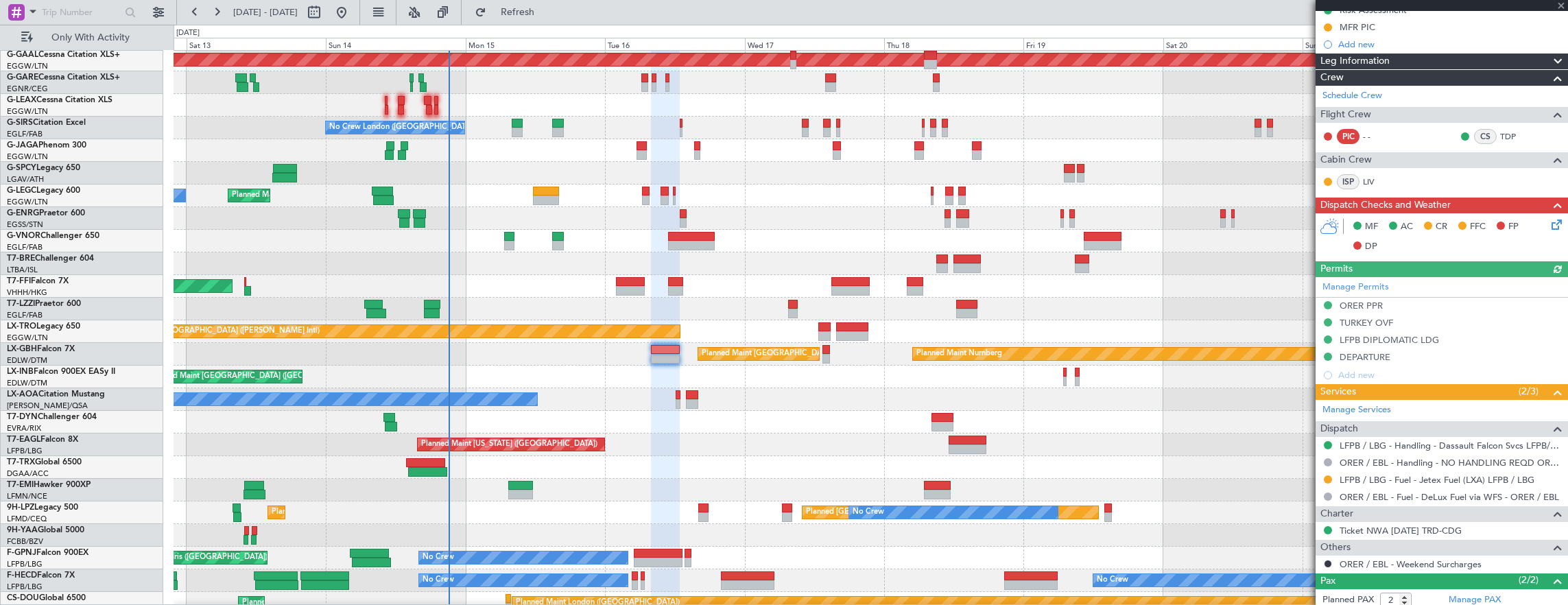
scroll to position [275, 0]
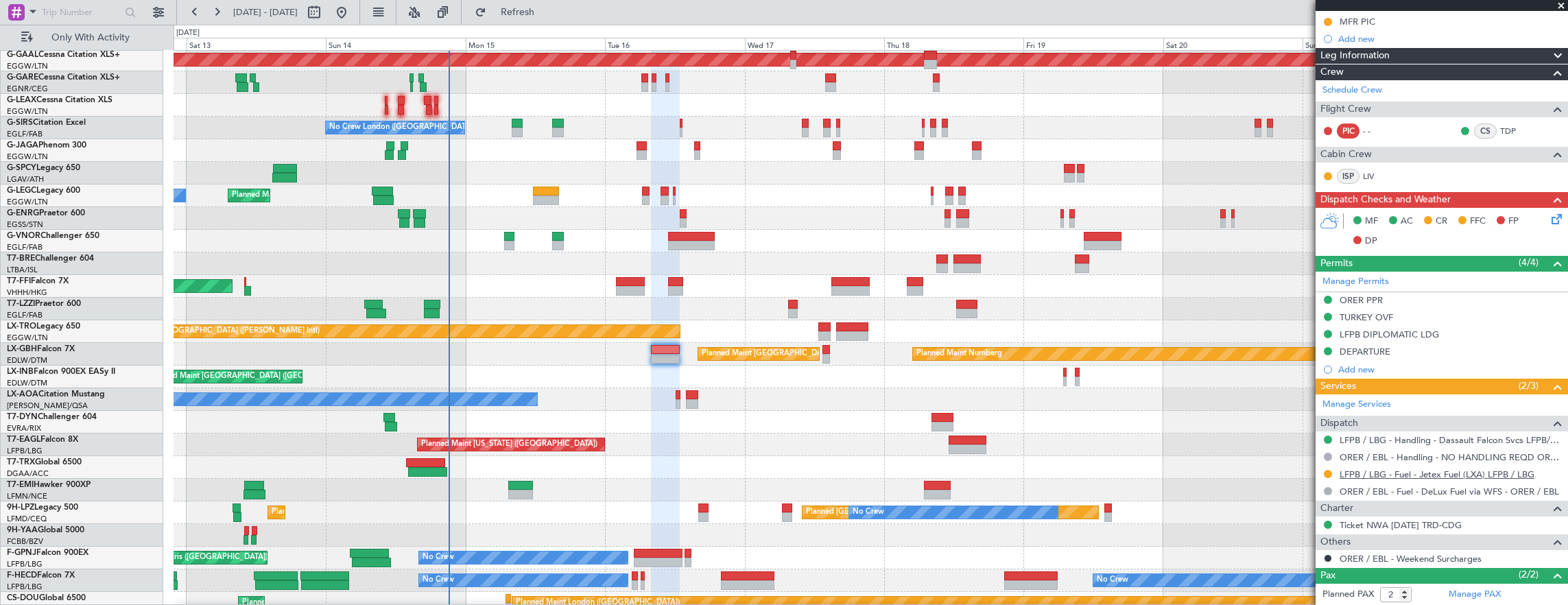
click at [1437, 469] on link "LFPB / LBG - Fuel - Jetex Fuel (LXA) LFPB / LBG" at bounding box center [1437, 474] width 195 height 12
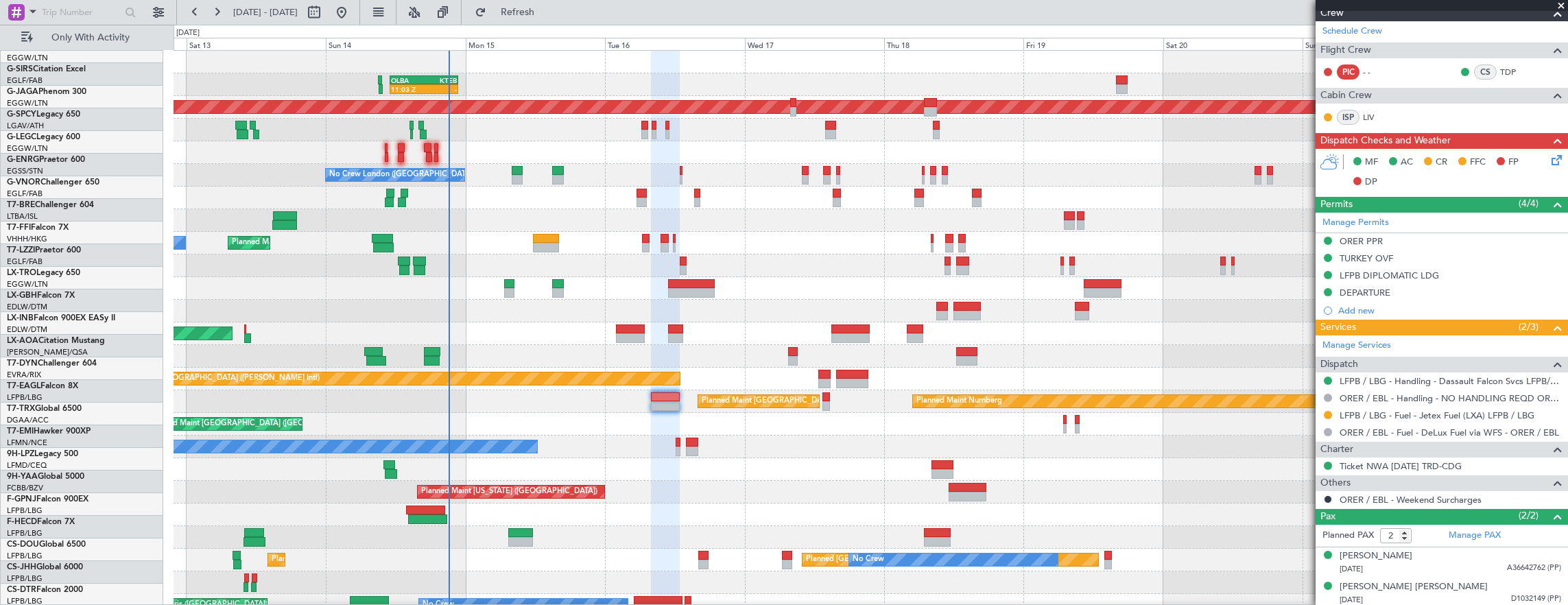
scroll to position [0, 0]
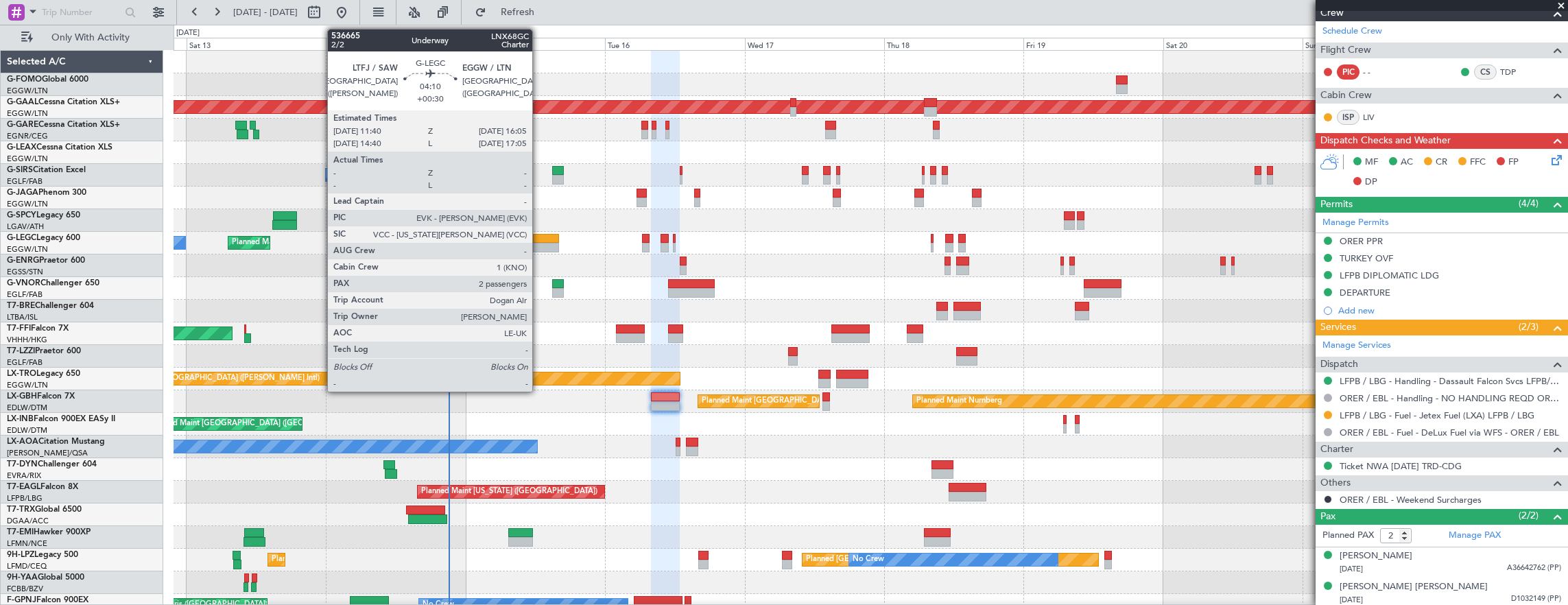
click at [539, 235] on div at bounding box center [546, 239] width 26 height 10
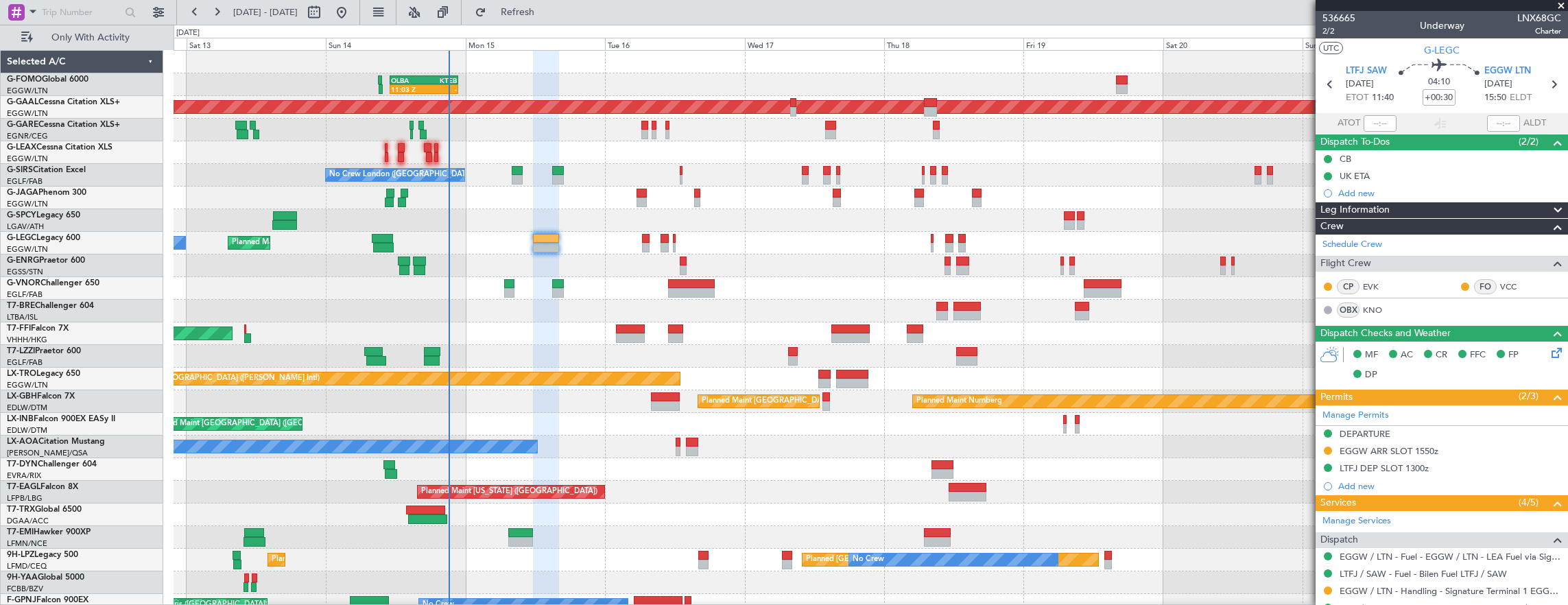
click at [313, 368] on div "Unplanned Maint [GEOGRAPHIC_DATA] ([PERSON_NAME] Intl)" at bounding box center [871, 379] width 1395 height 23
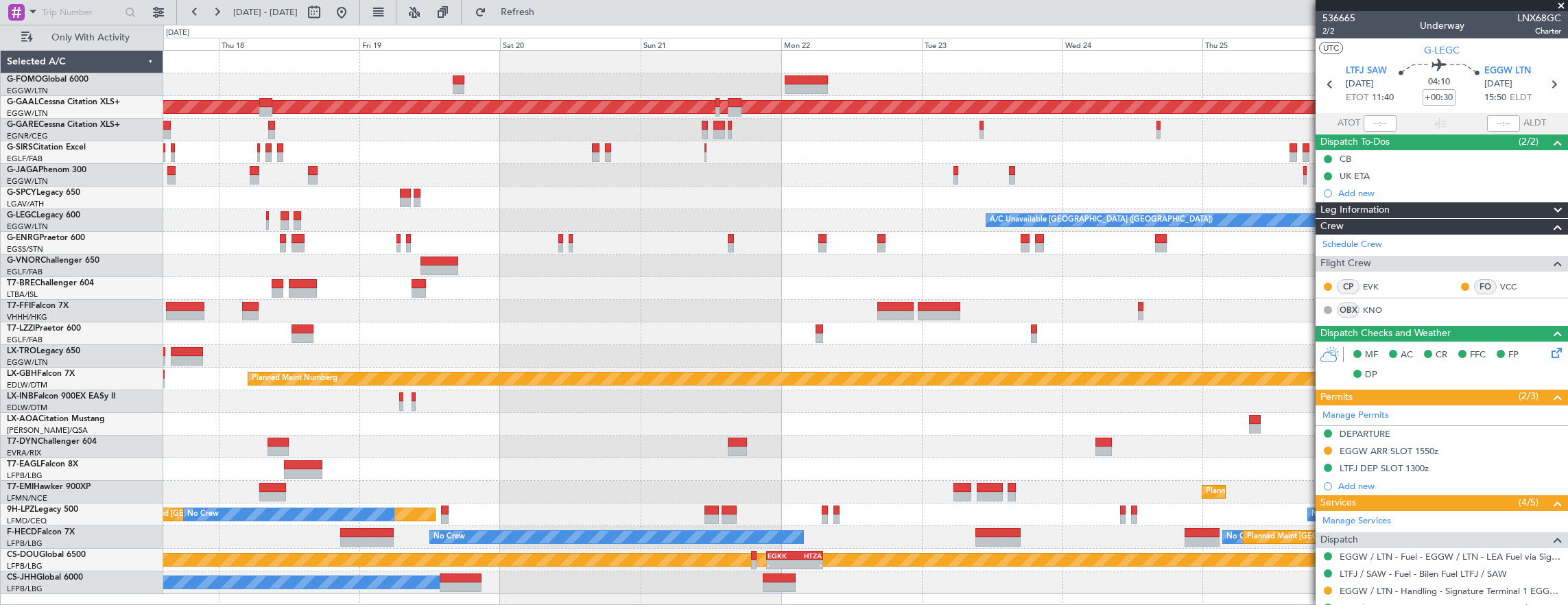
click at [1034, 361] on div "Planned Maint Dusseldorf A/C Unavailable London (Luton) - - LFMN 16:05 Z ZBAA 0…" at bounding box center [865, 322] width 1405 height 543
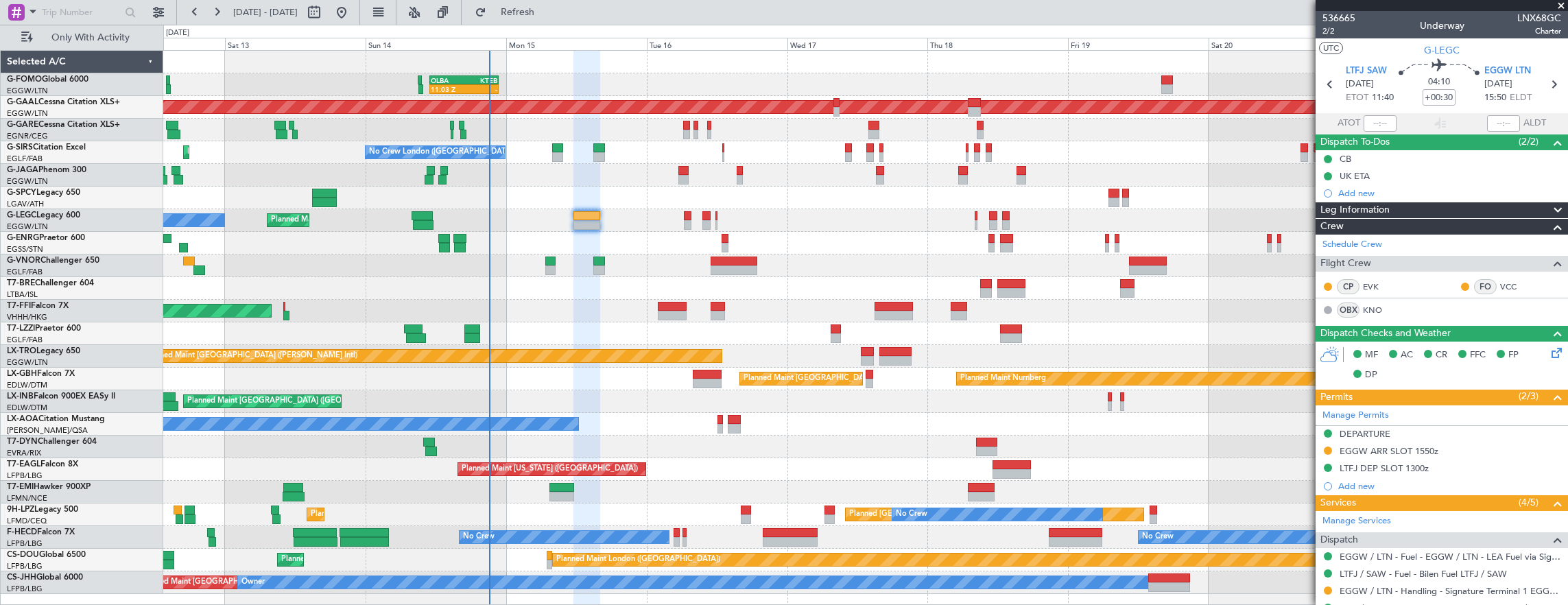
click at [709, 371] on div "11:03 Z - OLBA 11:00 Z KTEB 22:45 Z Planned Maint London (Luton) Planned Maint …" at bounding box center [865, 322] width 1405 height 543
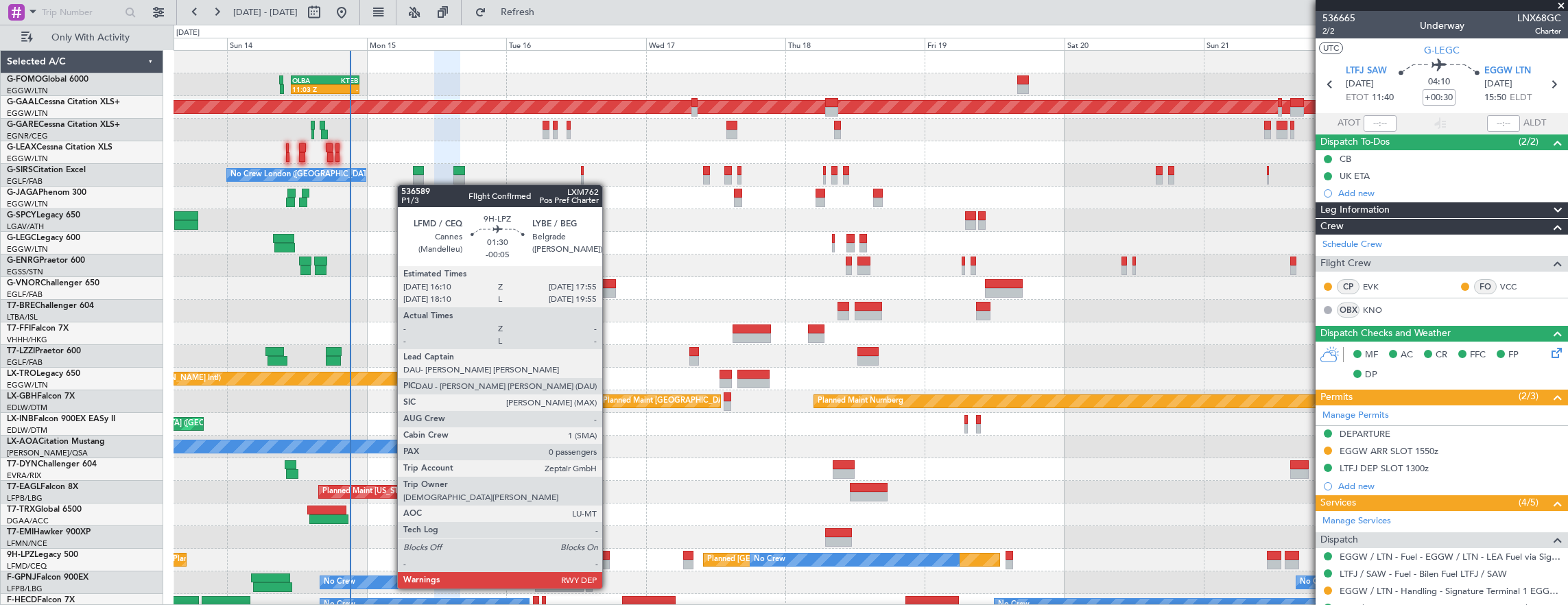
click at [609, 562] on div at bounding box center [605, 564] width 10 height 10
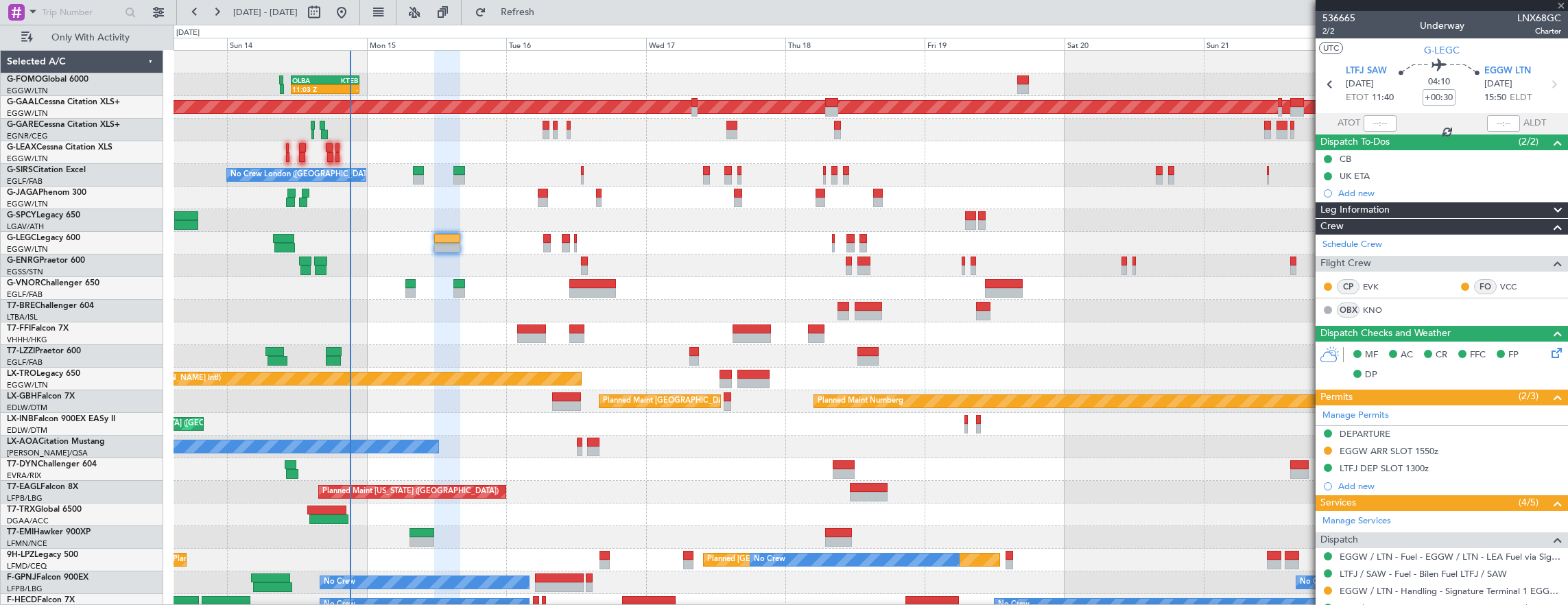
type input "-00:05"
type input "0"
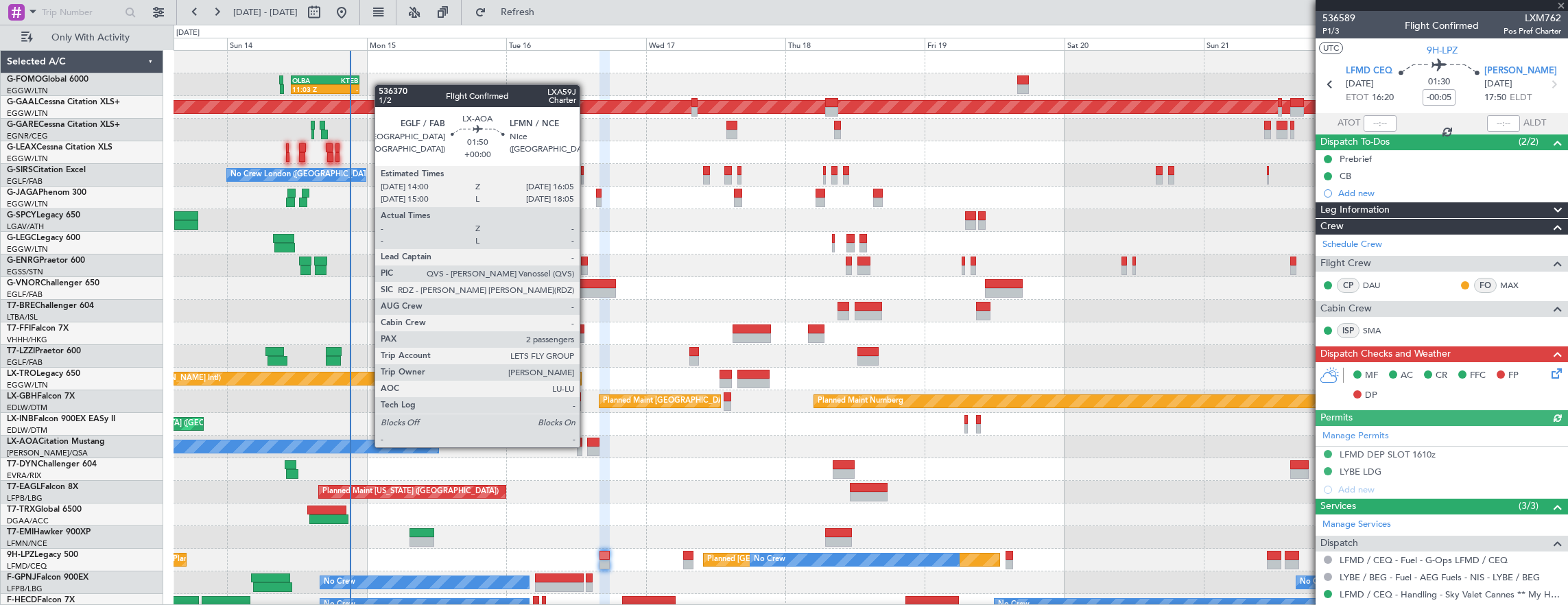
click at [587, 446] on div at bounding box center [593, 451] width 12 height 10
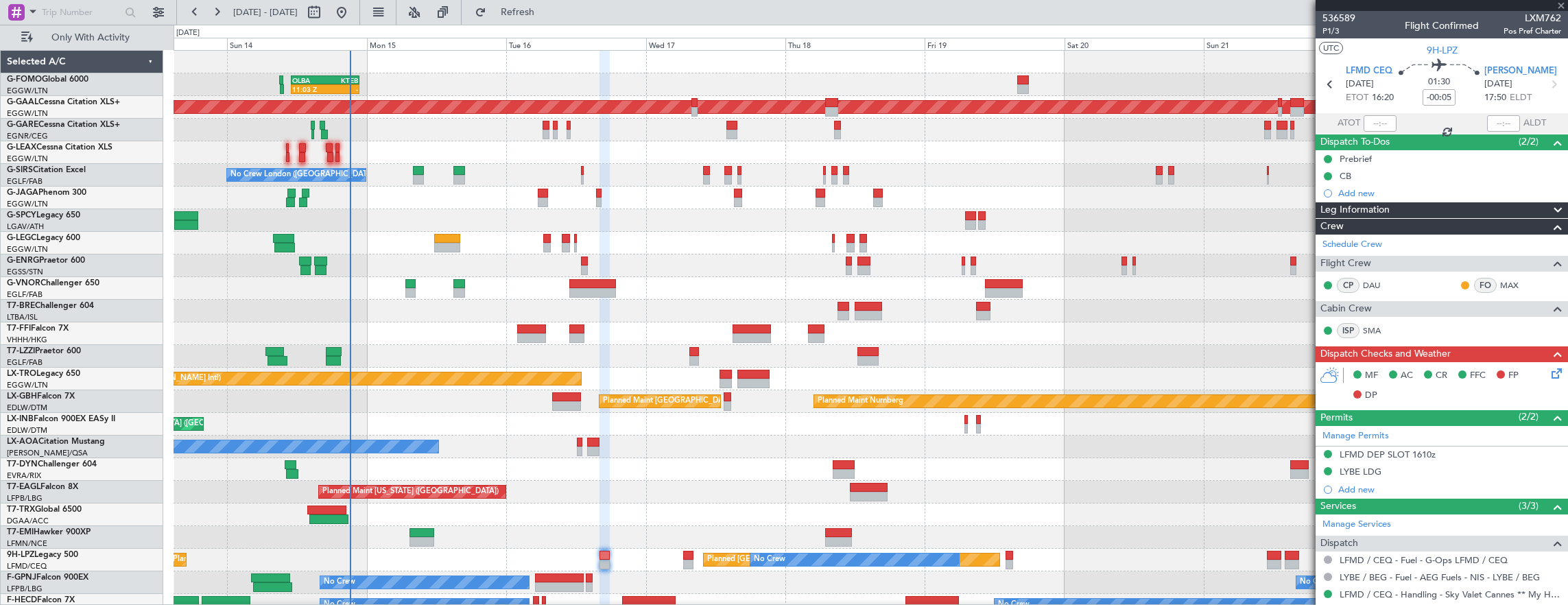
type input "2"
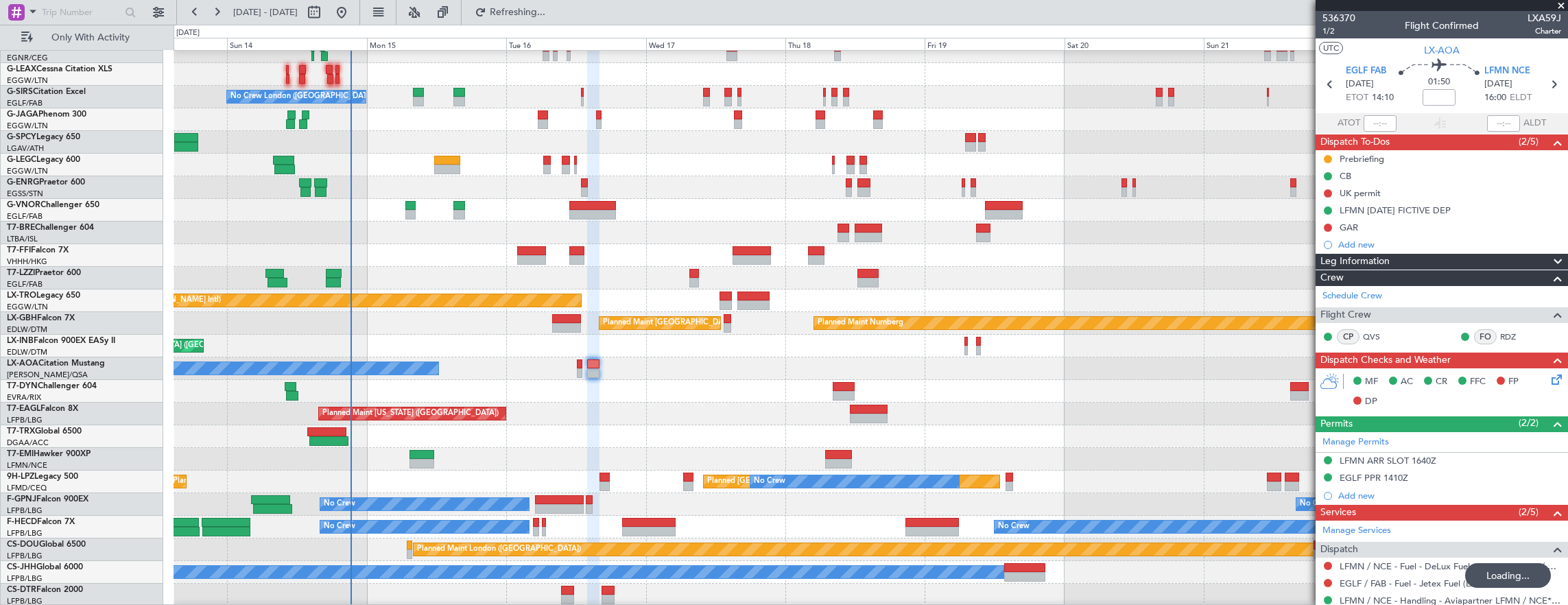
click at [799, 444] on div "Planned Maint Dusseldorf No Crew London (Farnborough) Planned Maint London (Far…" at bounding box center [871, 289] width 1395 height 634
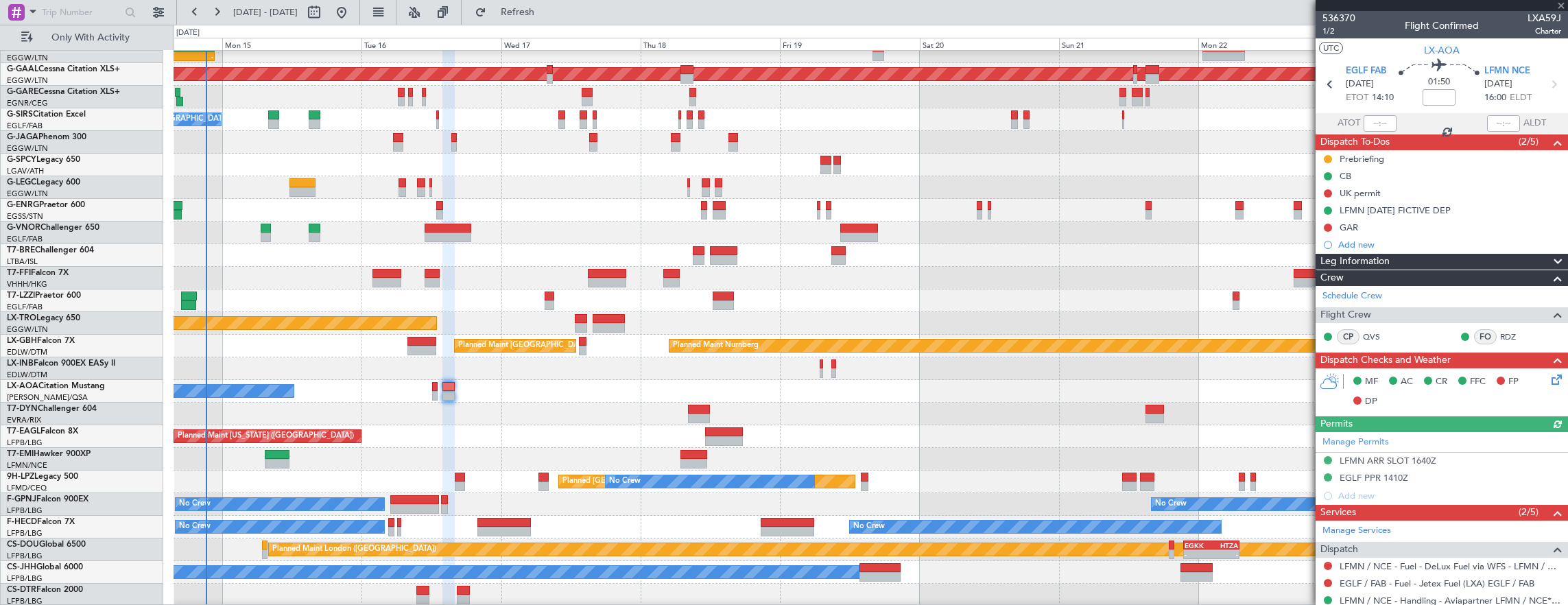
click at [773, 410] on div "11:03 Z - OLBA 11:00 Z KTEB 22:45 Z Planned Maint Dusseldorf No Crew London (Fa…" at bounding box center [871, 312] width 1395 height 589
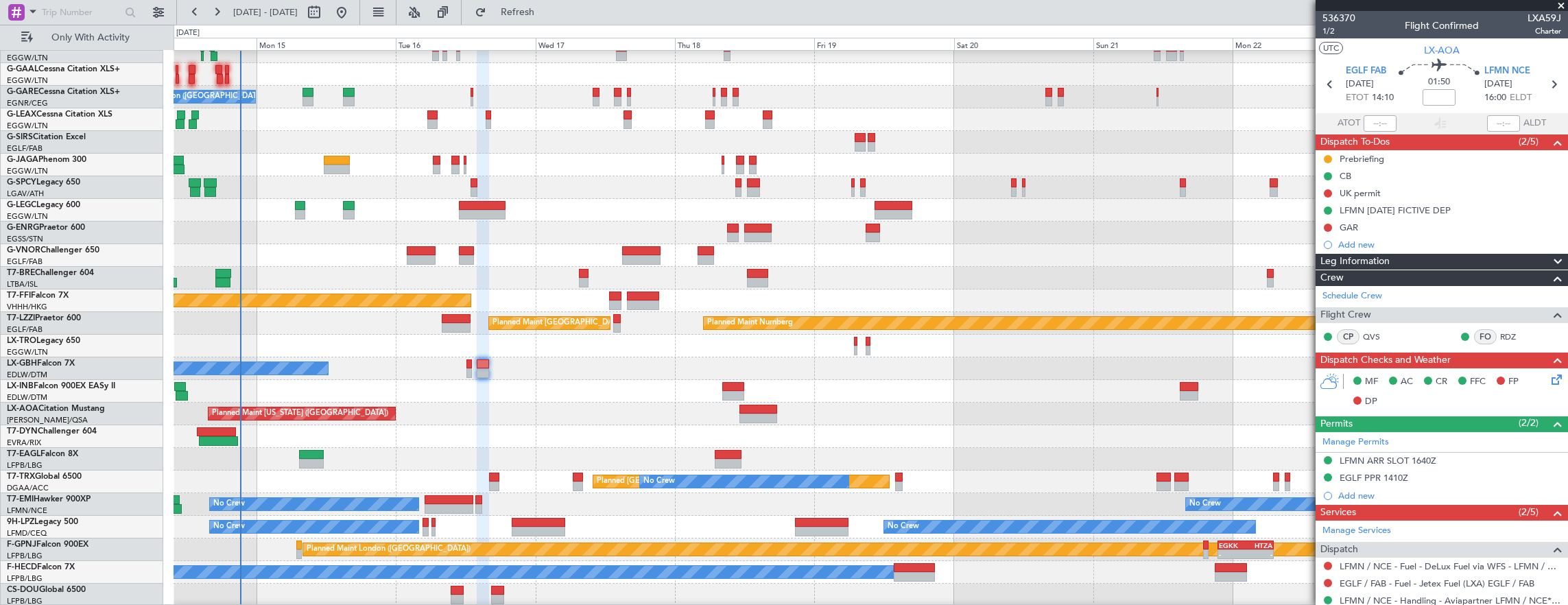
scroll to position [79, 0]
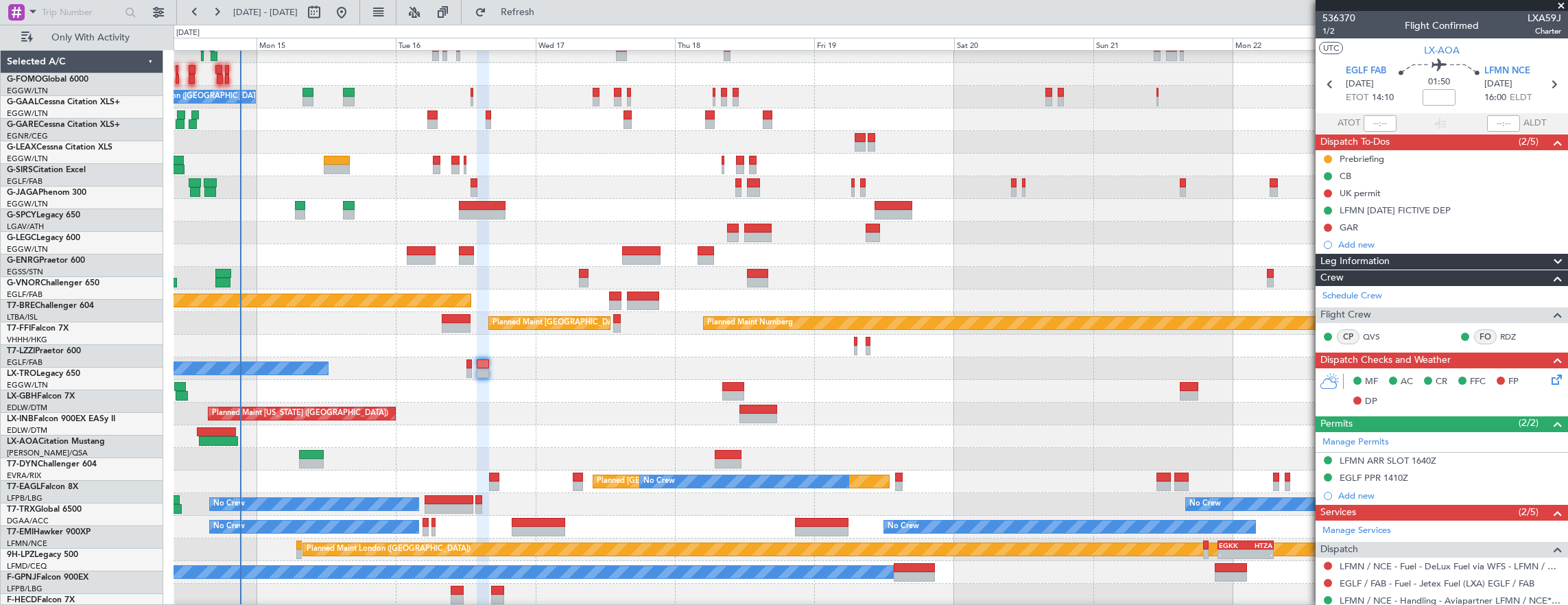
scroll to position [79, 0]
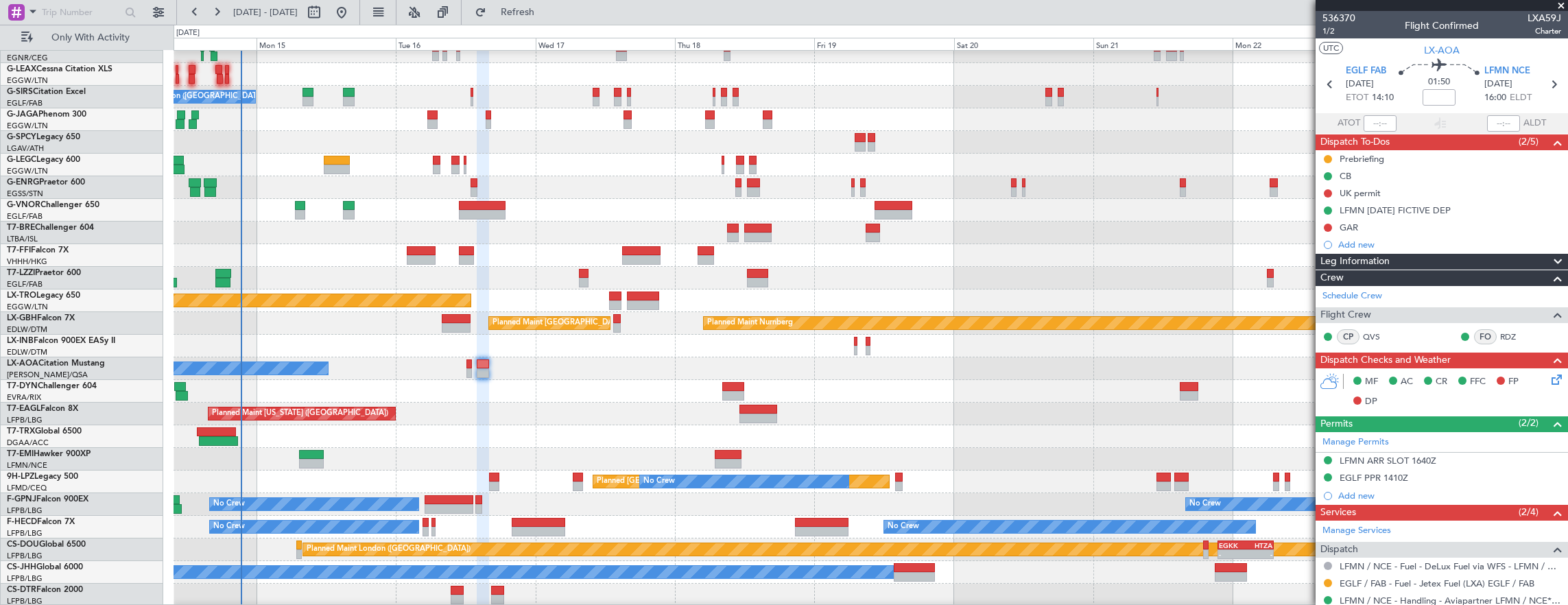
click at [464, 244] on div at bounding box center [871, 233] width 1395 height 23
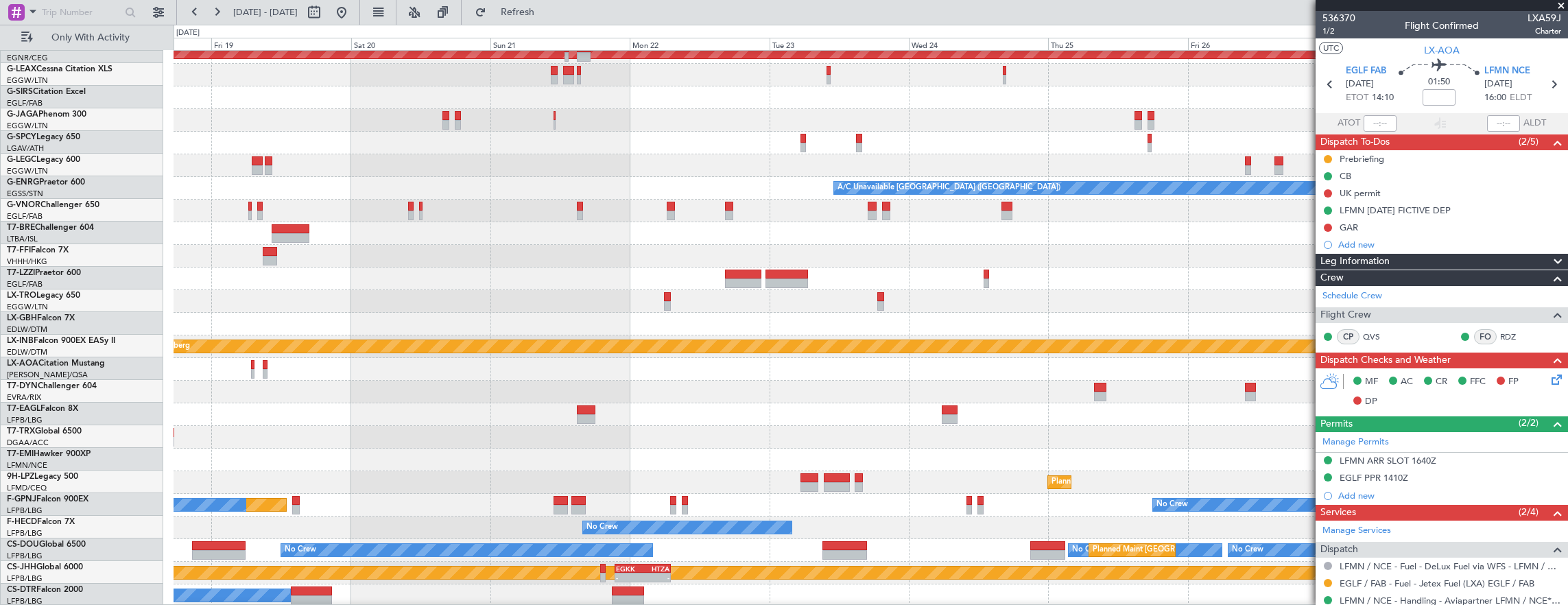
click at [718, 264] on div at bounding box center [871, 256] width 1395 height 23
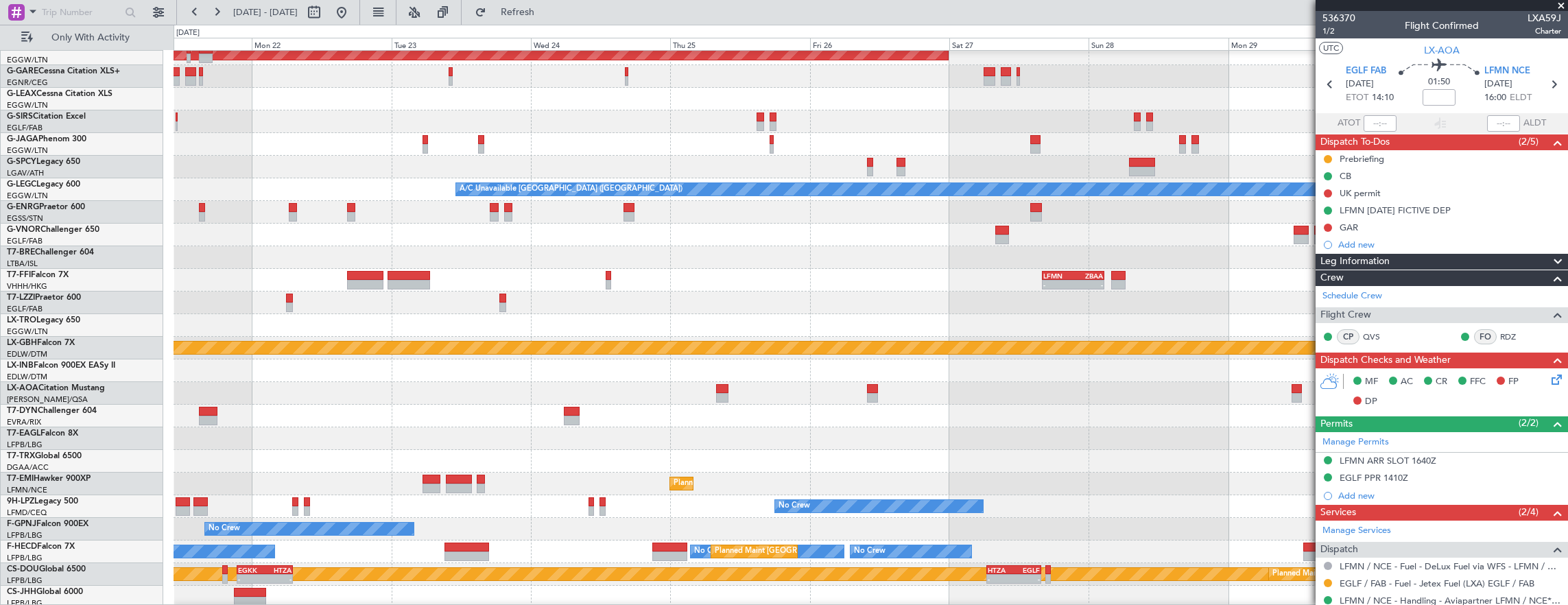
click at [477, 248] on div at bounding box center [871, 257] width 1395 height 23
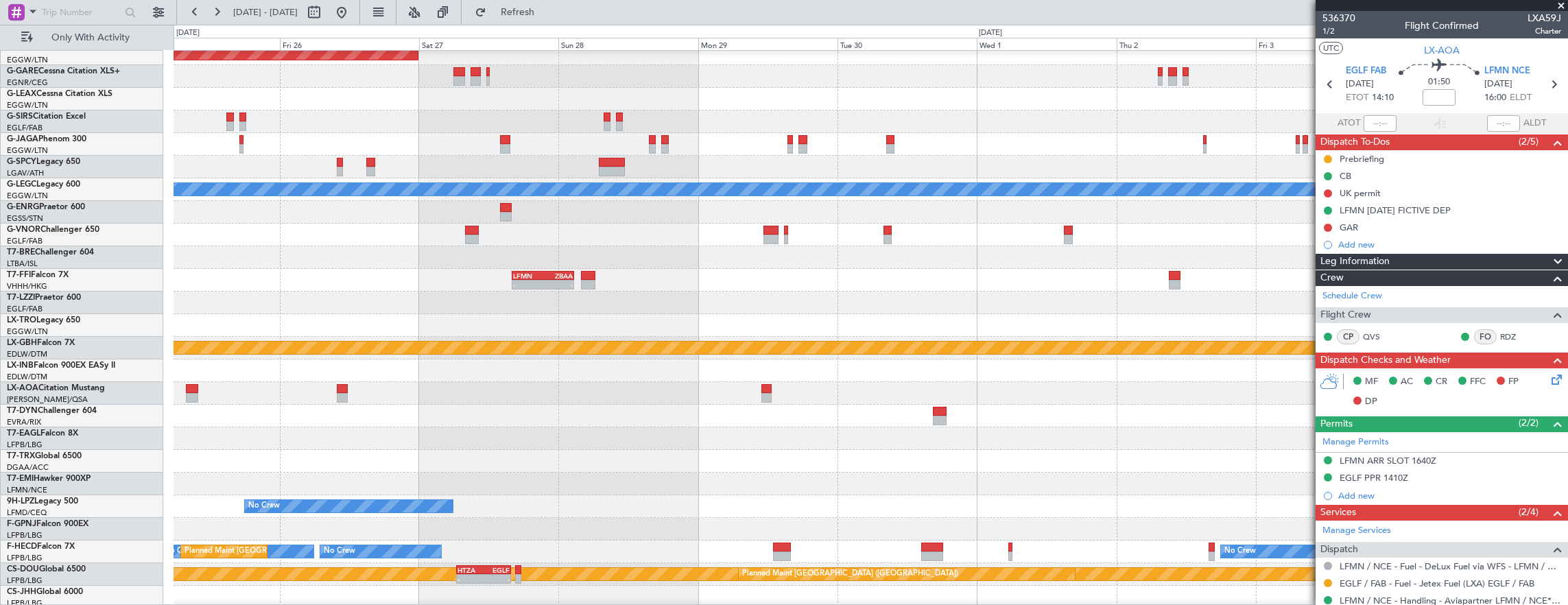
click at [527, 238] on div at bounding box center [871, 235] width 1395 height 23
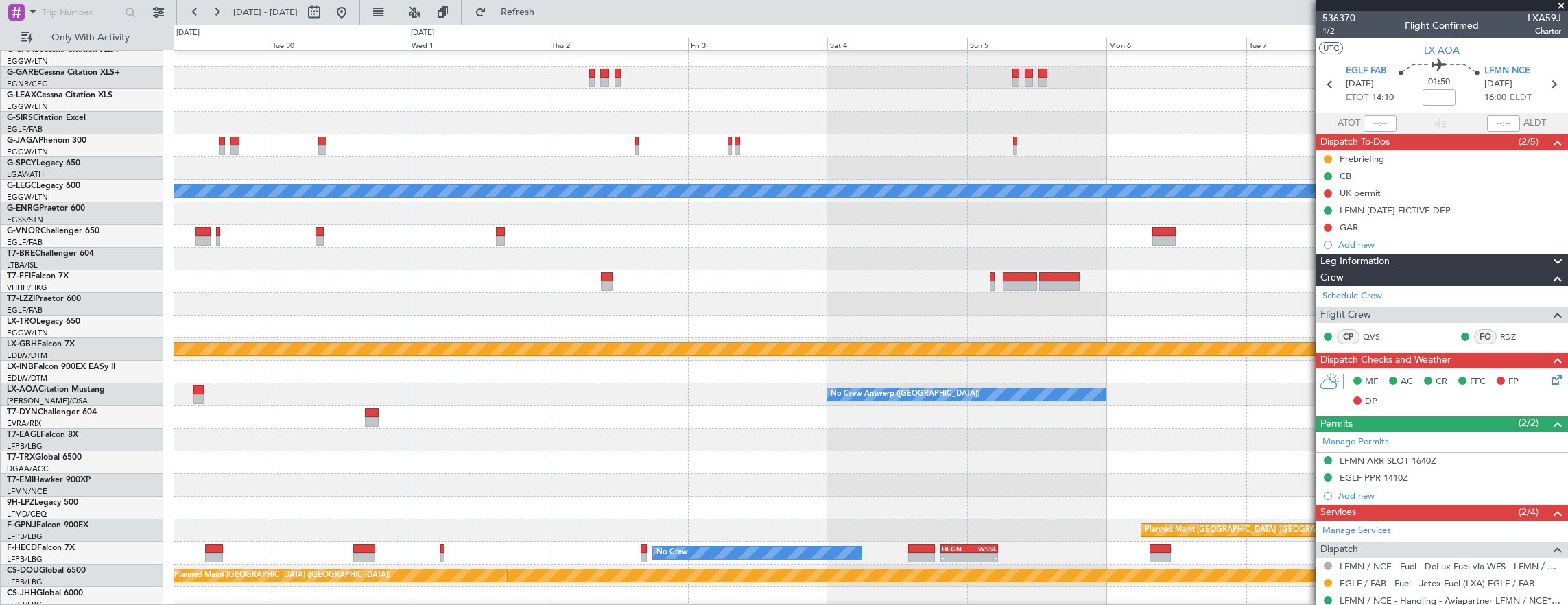
click at [501, 245] on div at bounding box center [871, 236] width 1395 height 23
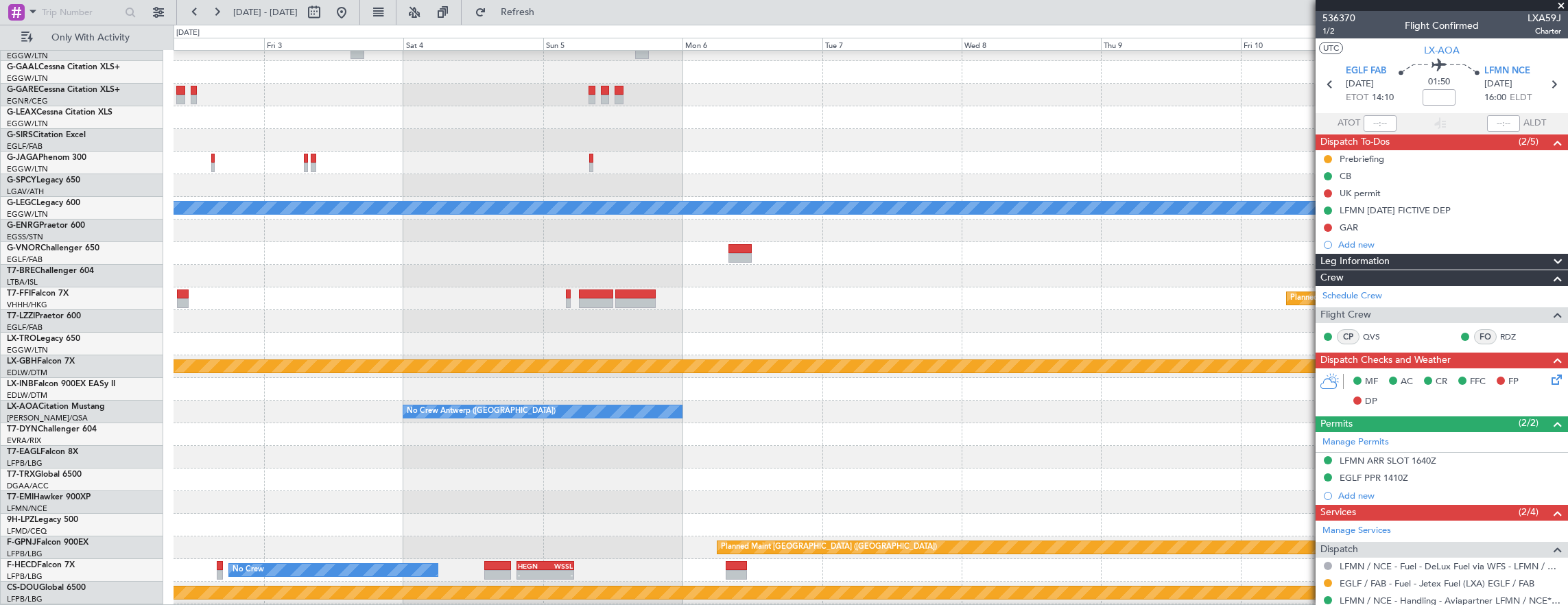
click at [384, 242] on div at bounding box center [871, 253] width 1395 height 23
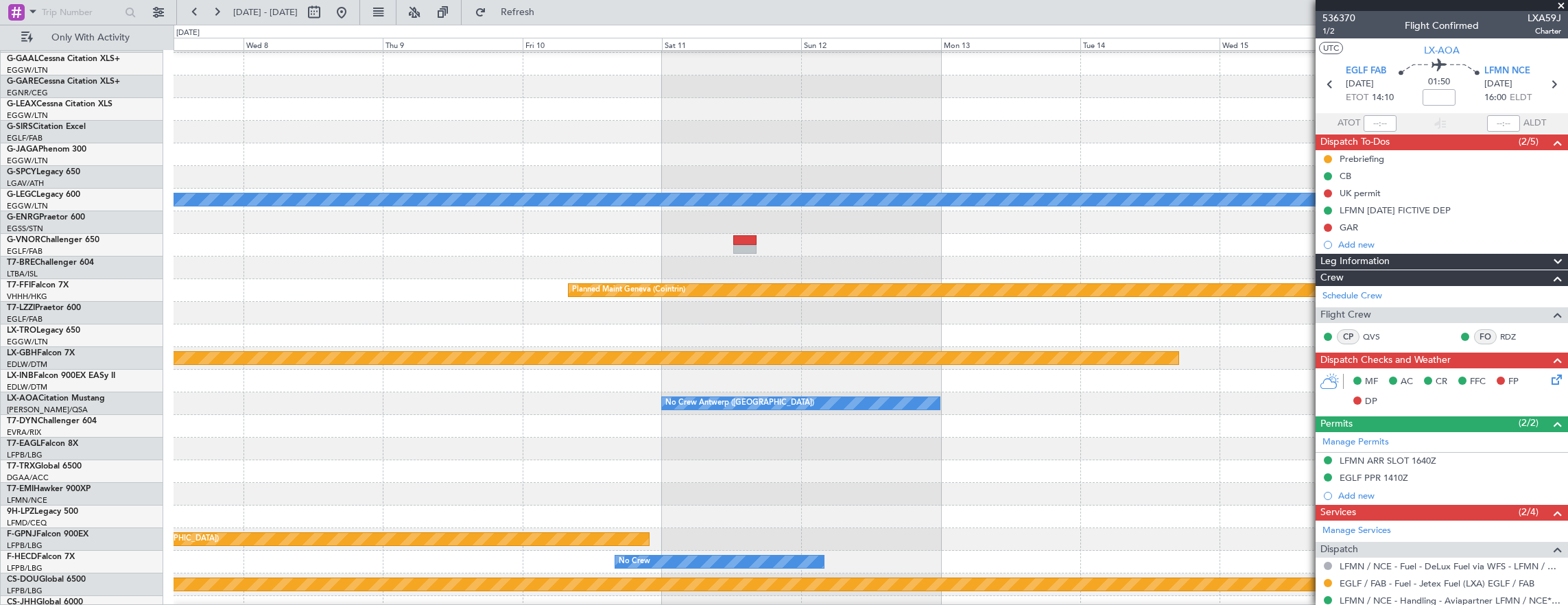
click at [280, 229] on div at bounding box center [871, 222] width 1395 height 23
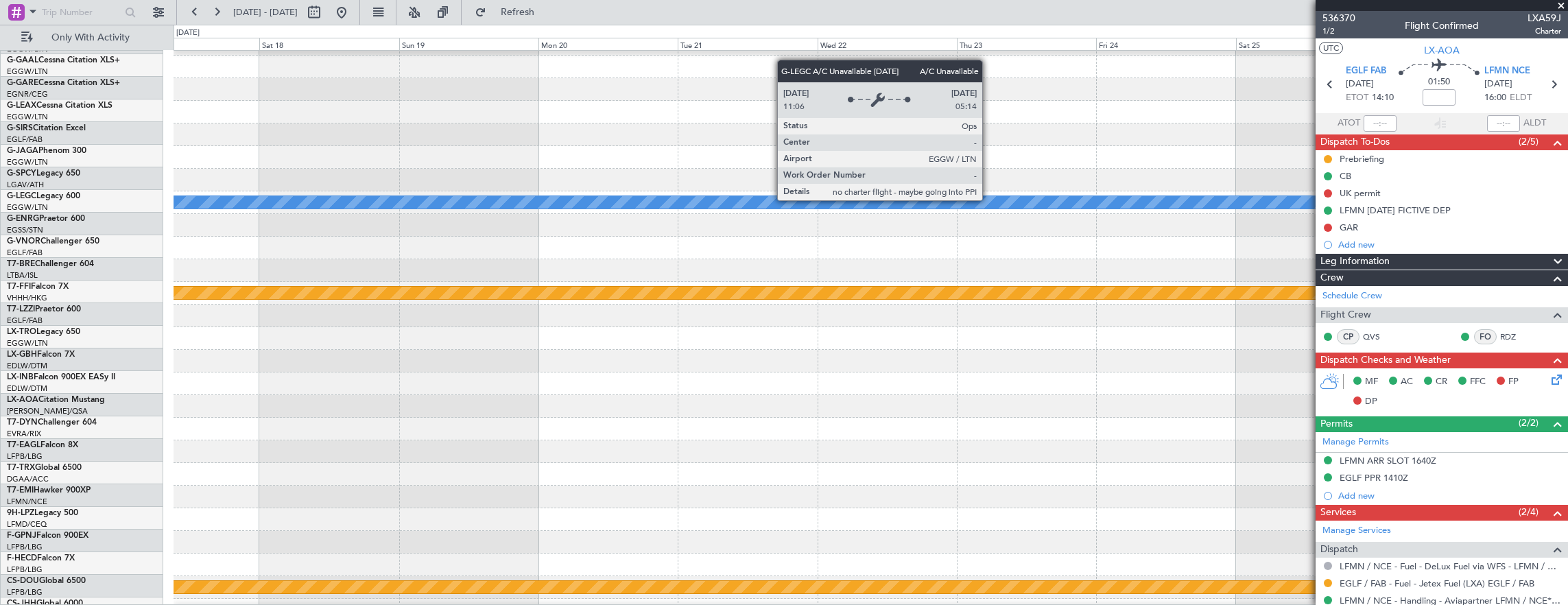
click at [266, 200] on div "A/C Unavailable [GEOGRAPHIC_DATA] ([GEOGRAPHIC_DATA])" at bounding box center [871, 202] width 4183 height 12
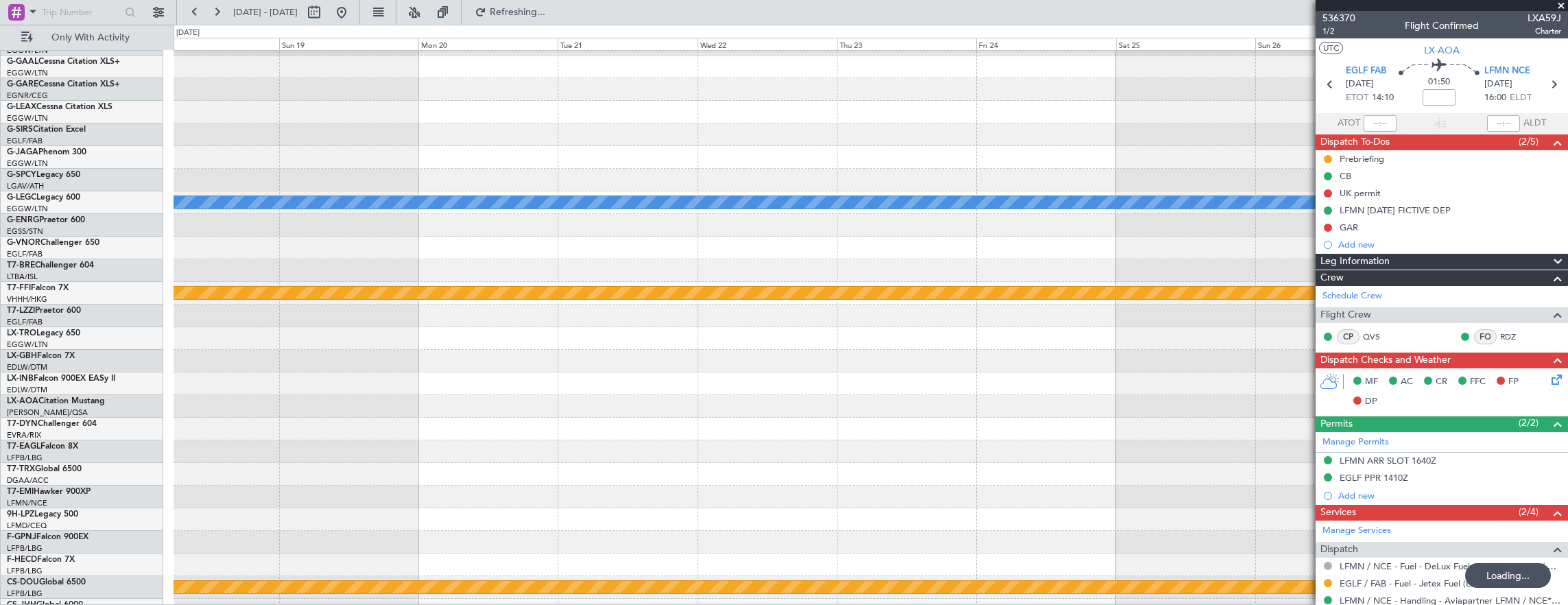
scroll to position [0, 0]
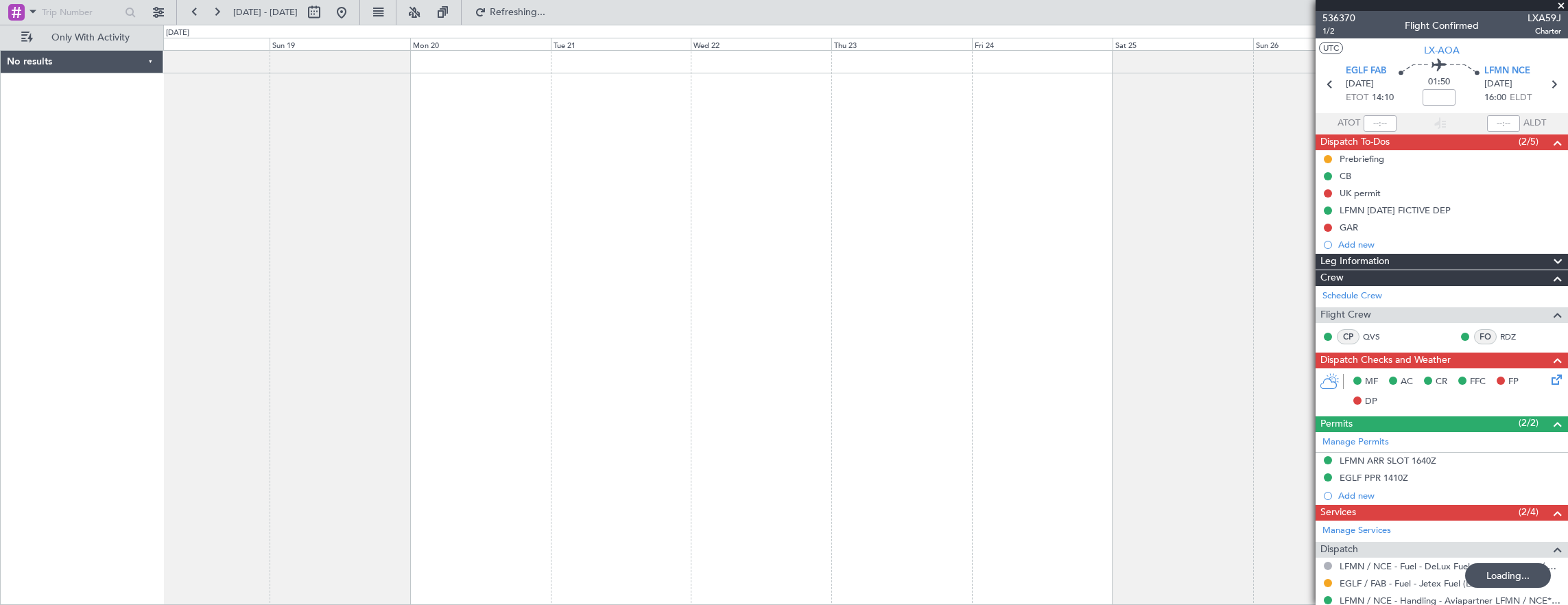
click at [581, 167] on div at bounding box center [865, 327] width 1405 height 556
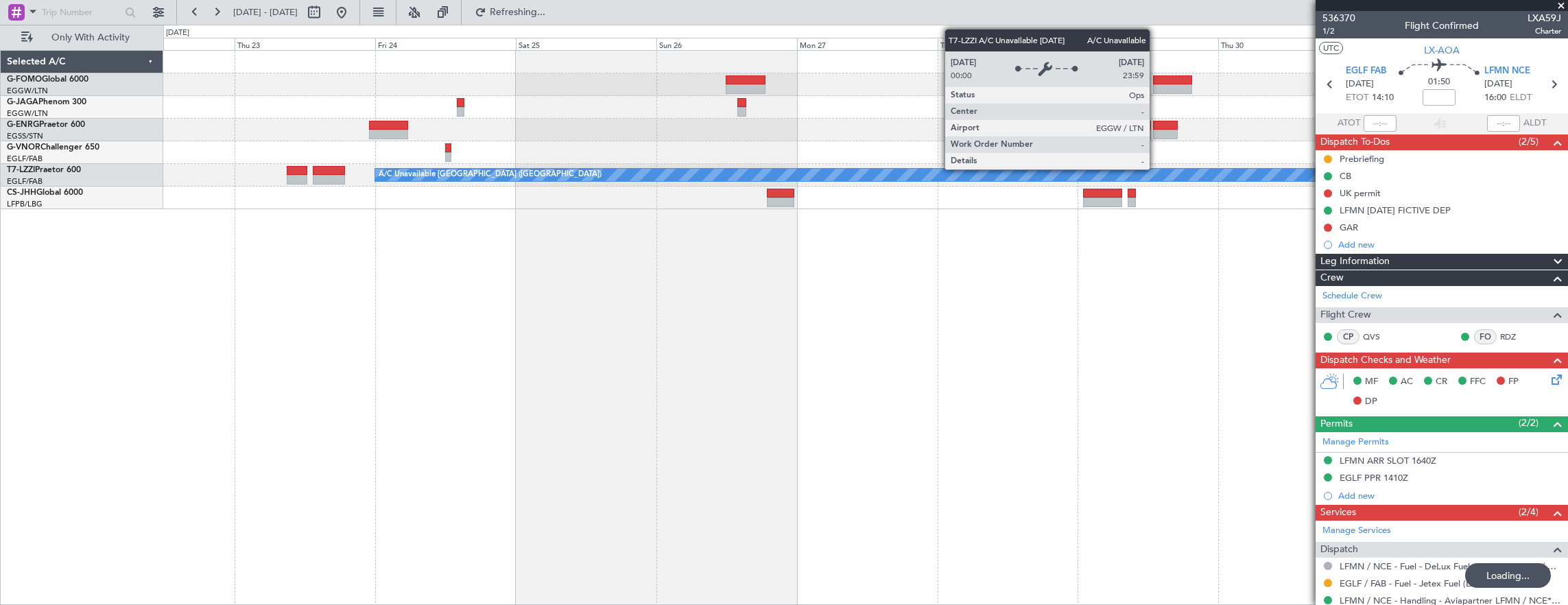
click at [769, 185] on div "A/C Unavailable [GEOGRAPHIC_DATA] ([GEOGRAPHIC_DATA])" at bounding box center [865, 175] width 1405 height 23
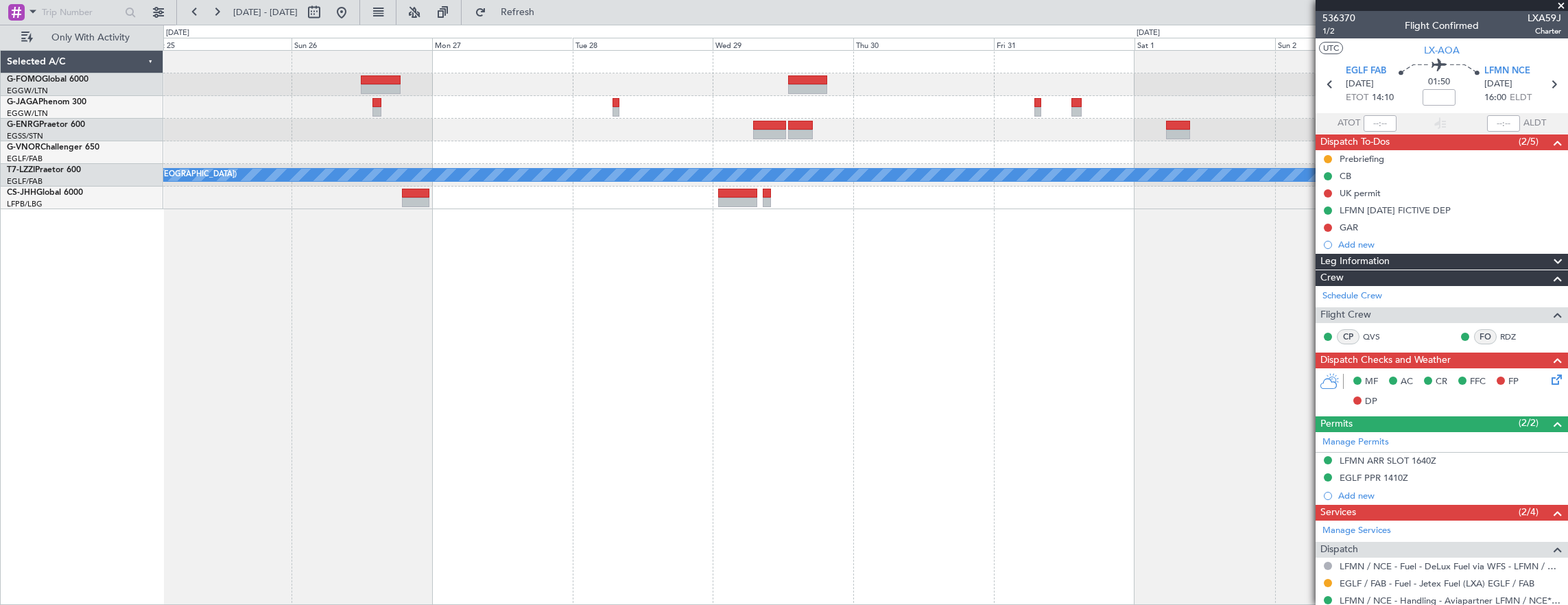
drag, startPoint x: 1145, startPoint y: 229, endPoint x: 772, endPoint y: 236, distance: 373.1
click at [772, 236] on fb-app "22 Oct 2025 - 01 Nov 2025 Refresh Quick Links Only With Activity A/C Unavailabl…" at bounding box center [784, 308] width 1568 height 595
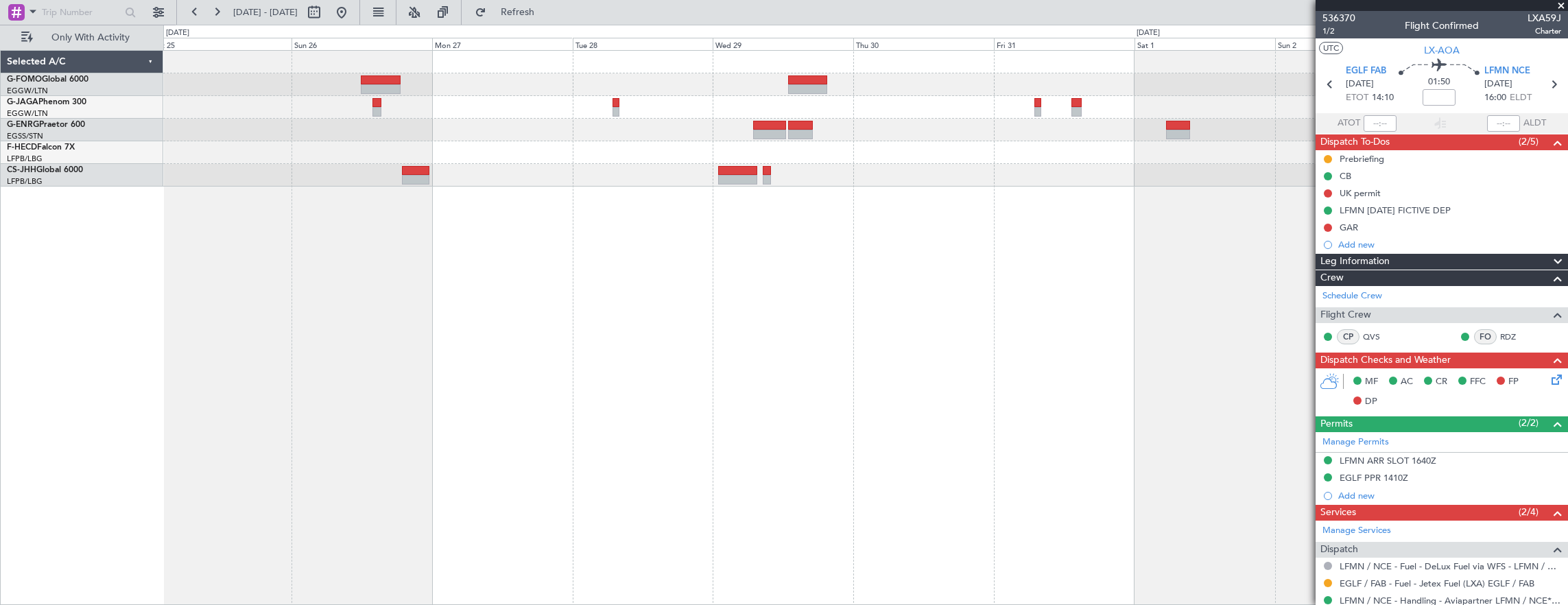
click at [512, 243] on div "Planned Maint [GEOGRAPHIC_DATA] ([GEOGRAPHIC_DATA])" at bounding box center [865, 327] width 1405 height 556
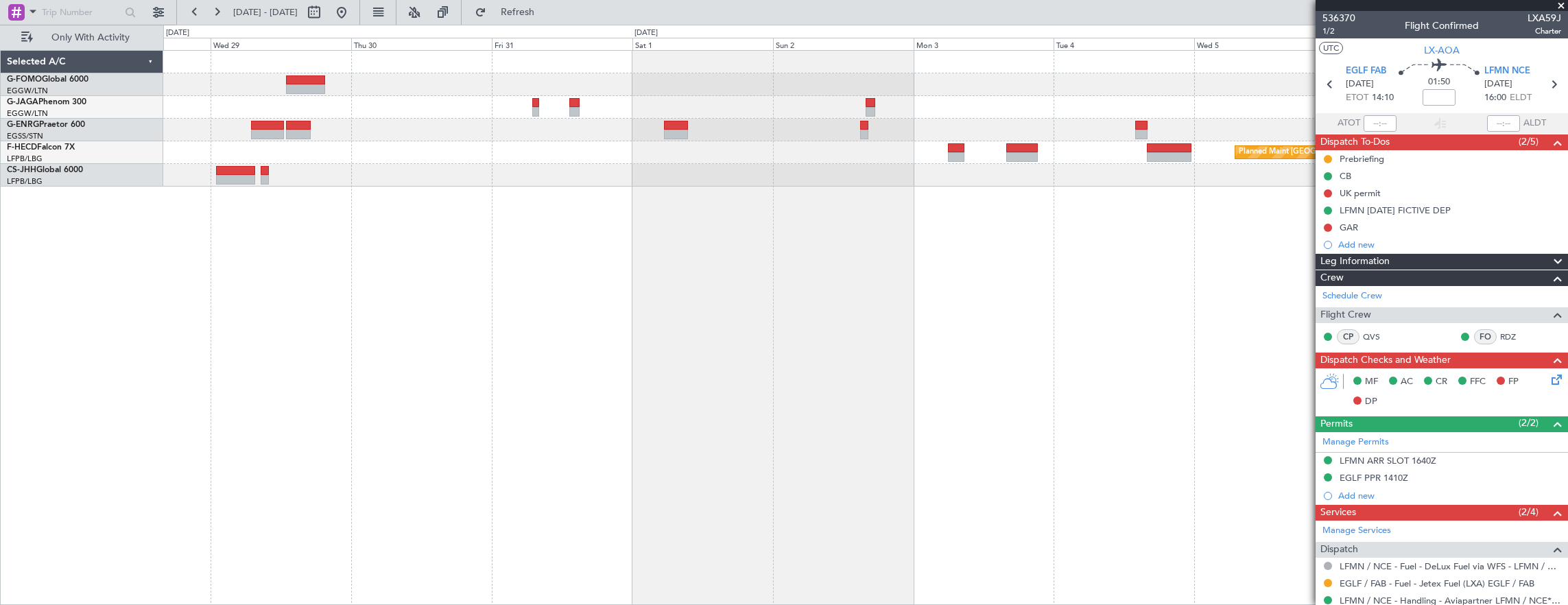
click at [528, 256] on div "Planned Maint Paris (Le Bourget) - - LFPB 09:00 Z MMMX 20:00 Z" at bounding box center [865, 327] width 1405 height 556
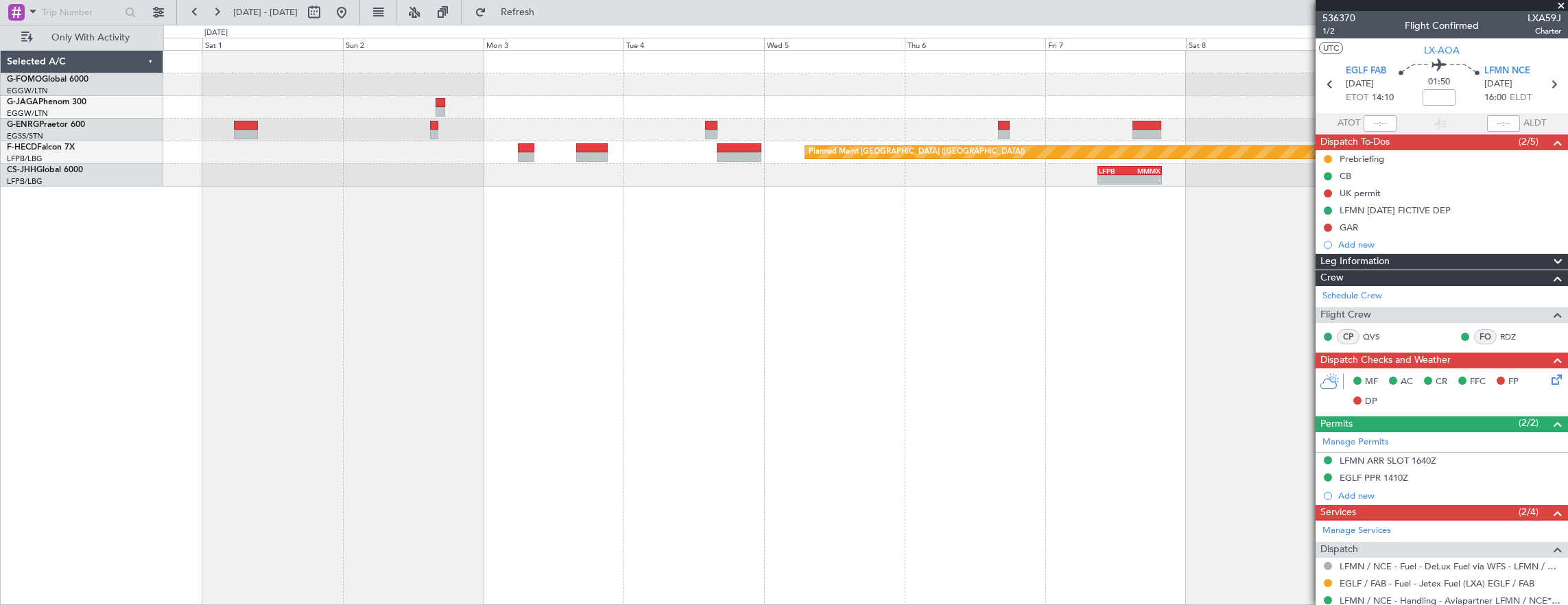
click at [592, 282] on div "Planned Maint Paris (Le Bourget) - - LFPB 09:00 Z MMMX 20:00 Z" at bounding box center [865, 327] width 1405 height 556
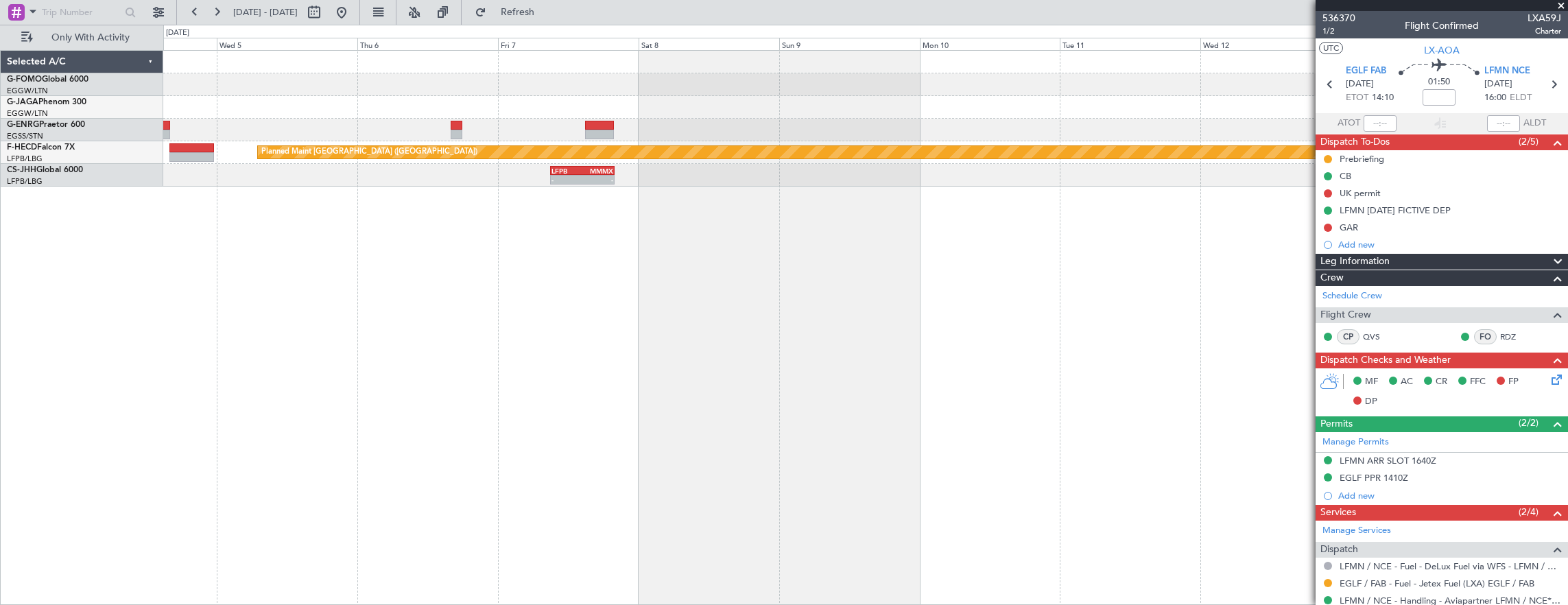
click at [576, 286] on div "Planned Maint Paris (Le Bourget) - - LFPB 09:00 Z MMMX 20:00 Z" at bounding box center [865, 327] width 1405 height 556
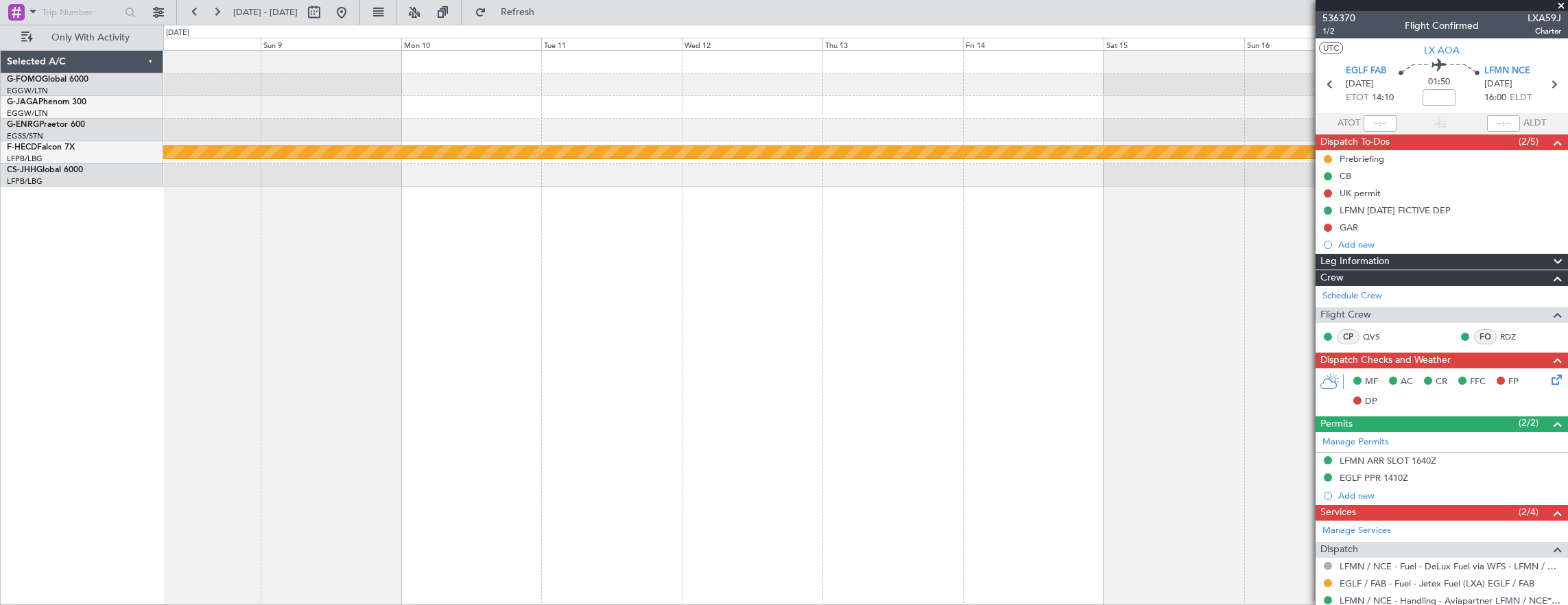
click at [609, 291] on div "Planned Maint Paris (Le Bourget) - - LFPB 09:00 Z MMMX 20:00 Z" at bounding box center [865, 327] width 1405 height 556
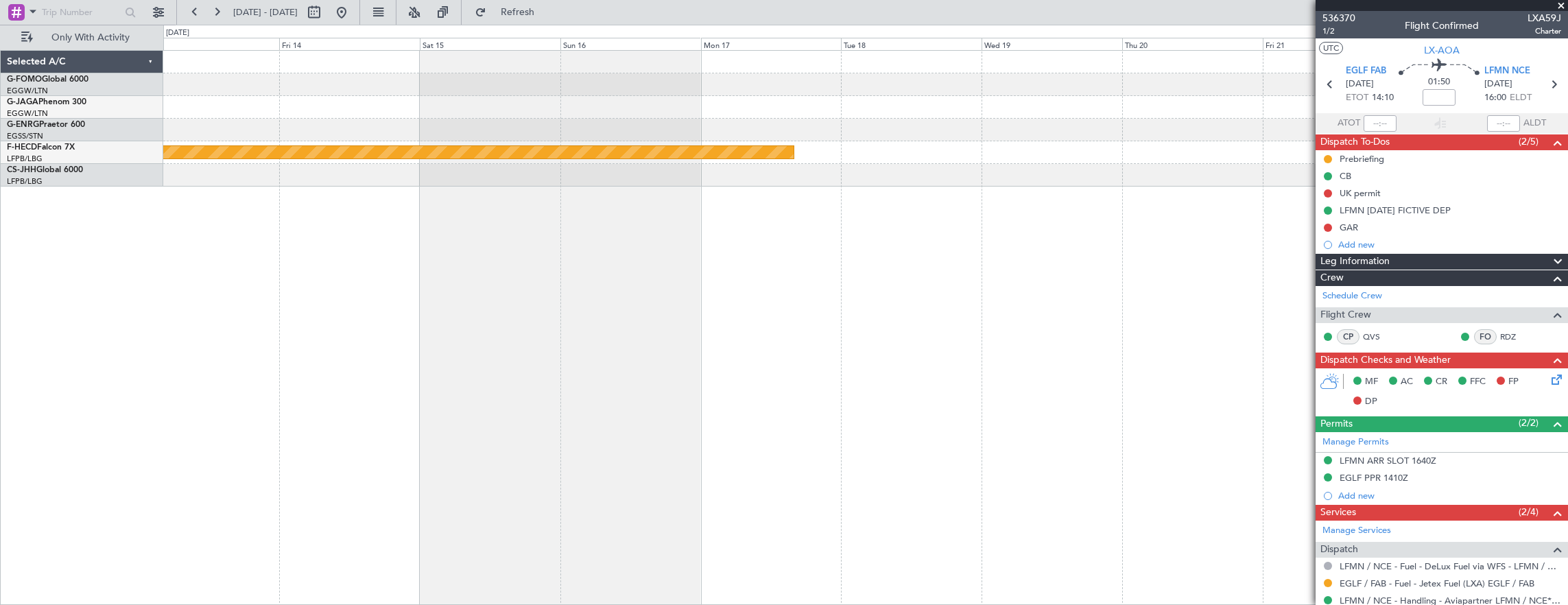
click at [420, 302] on div "Planned Maint [GEOGRAPHIC_DATA] ([GEOGRAPHIC_DATA])" at bounding box center [865, 327] width 1405 height 556
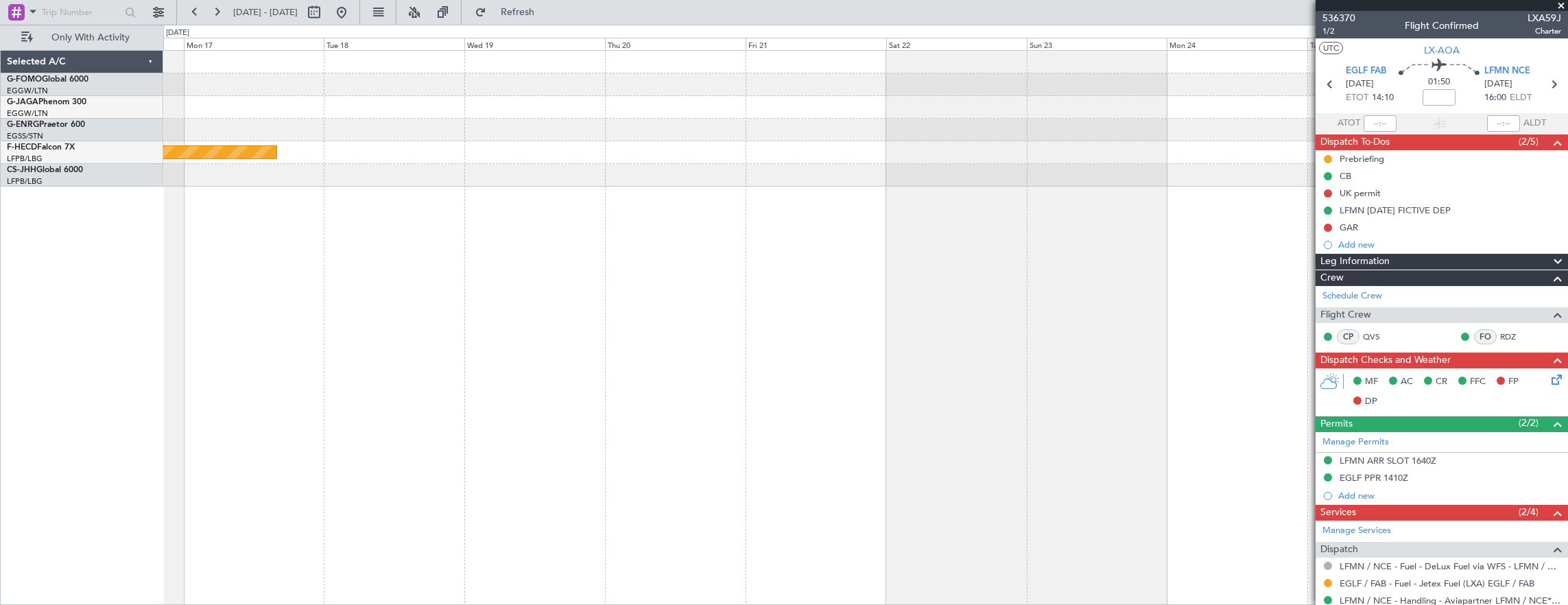
click at [442, 302] on div "Planned Maint [GEOGRAPHIC_DATA] ([GEOGRAPHIC_DATA])" at bounding box center [865, 327] width 1405 height 556
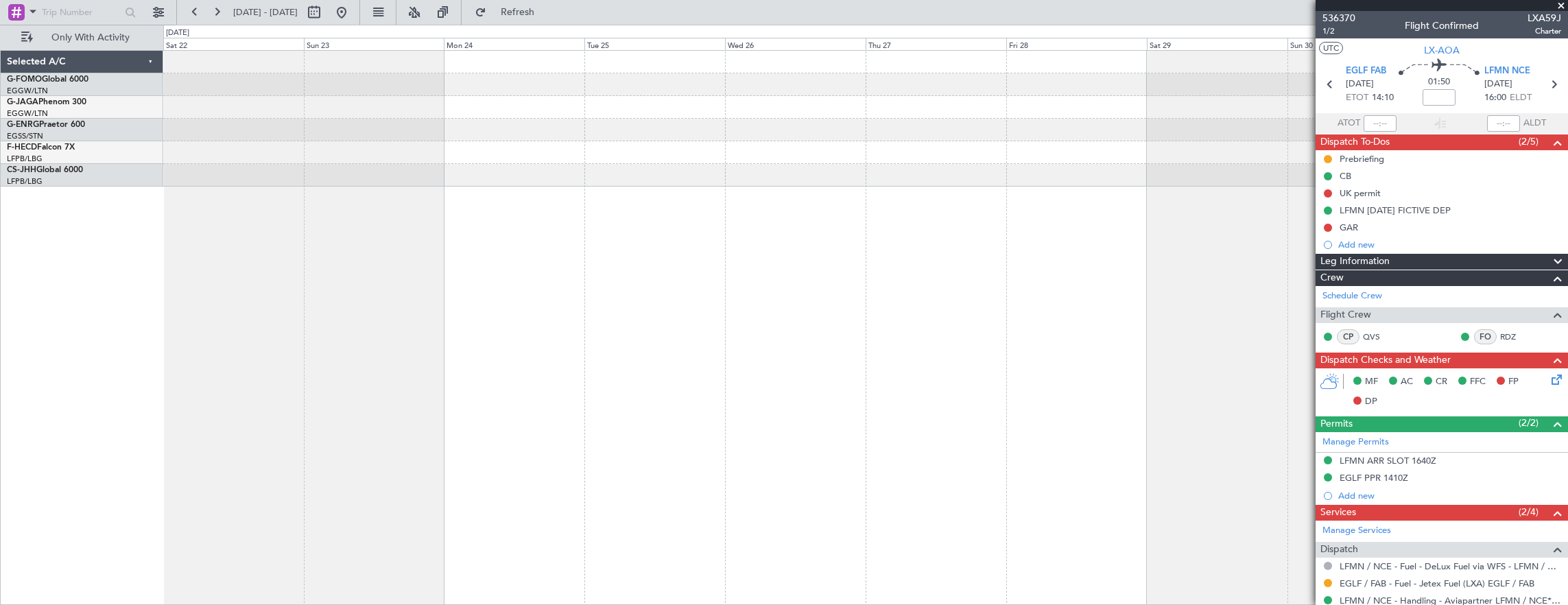
click at [360, 306] on div at bounding box center [865, 327] width 1405 height 556
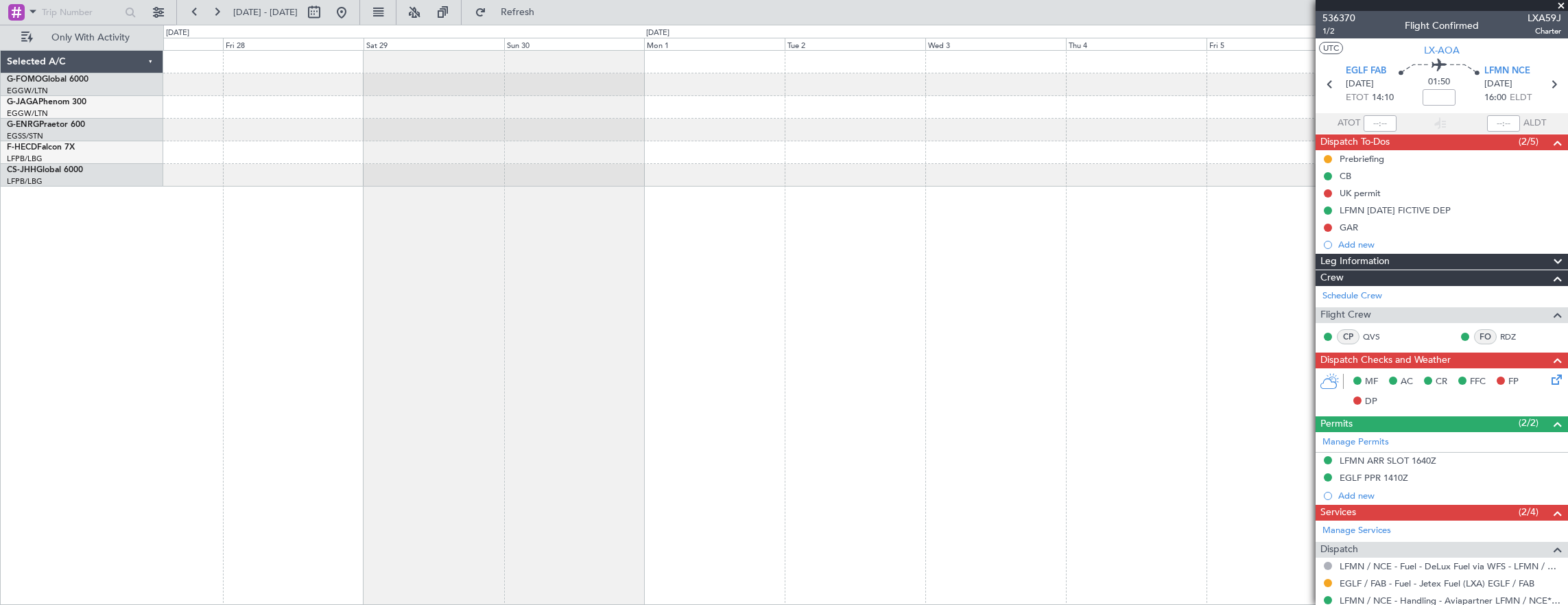
click at [381, 283] on div at bounding box center [865, 327] width 1405 height 556
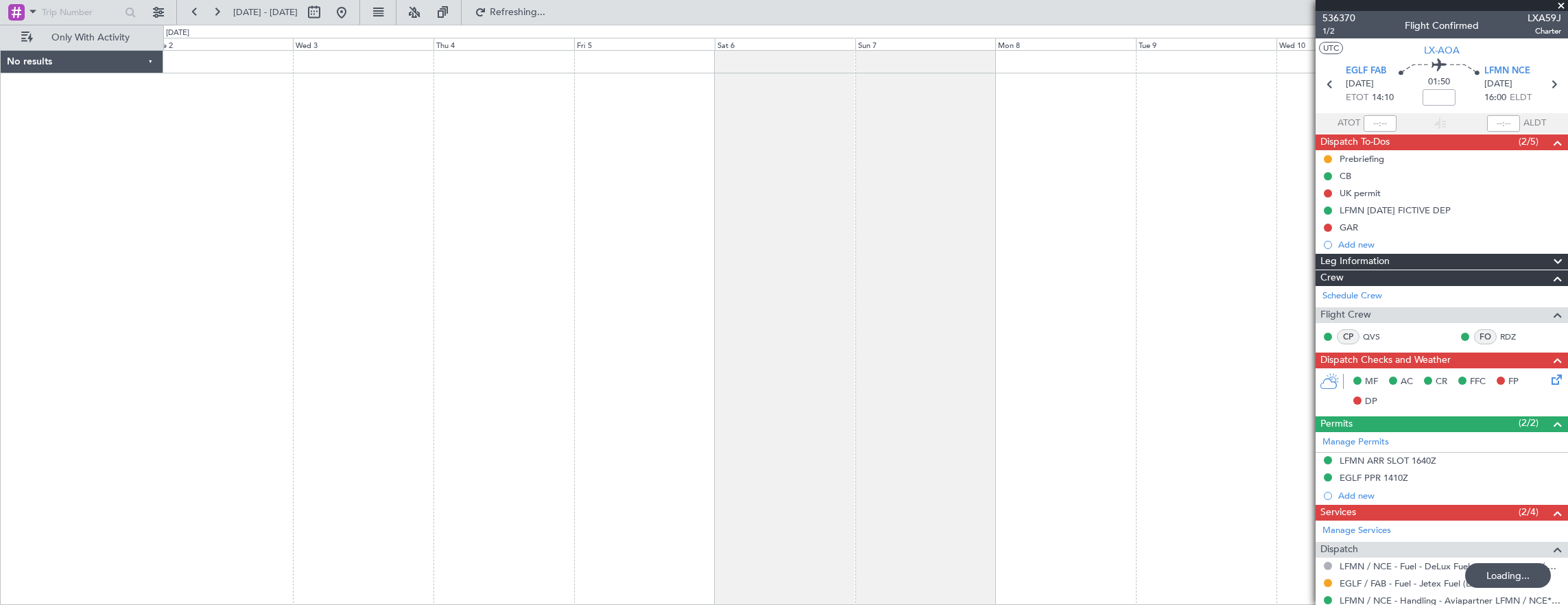
click at [492, 319] on div at bounding box center [865, 327] width 1405 height 556
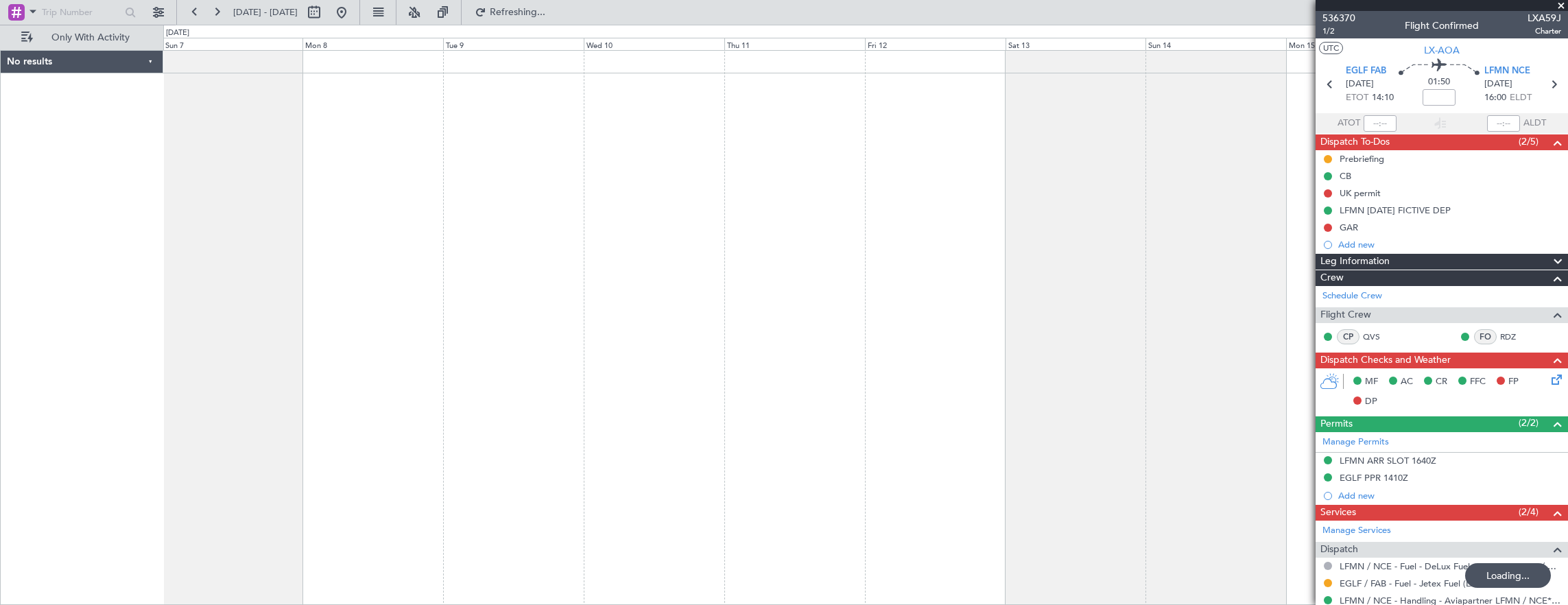
click at [207, 291] on div at bounding box center [865, 327] width 1405 height 556
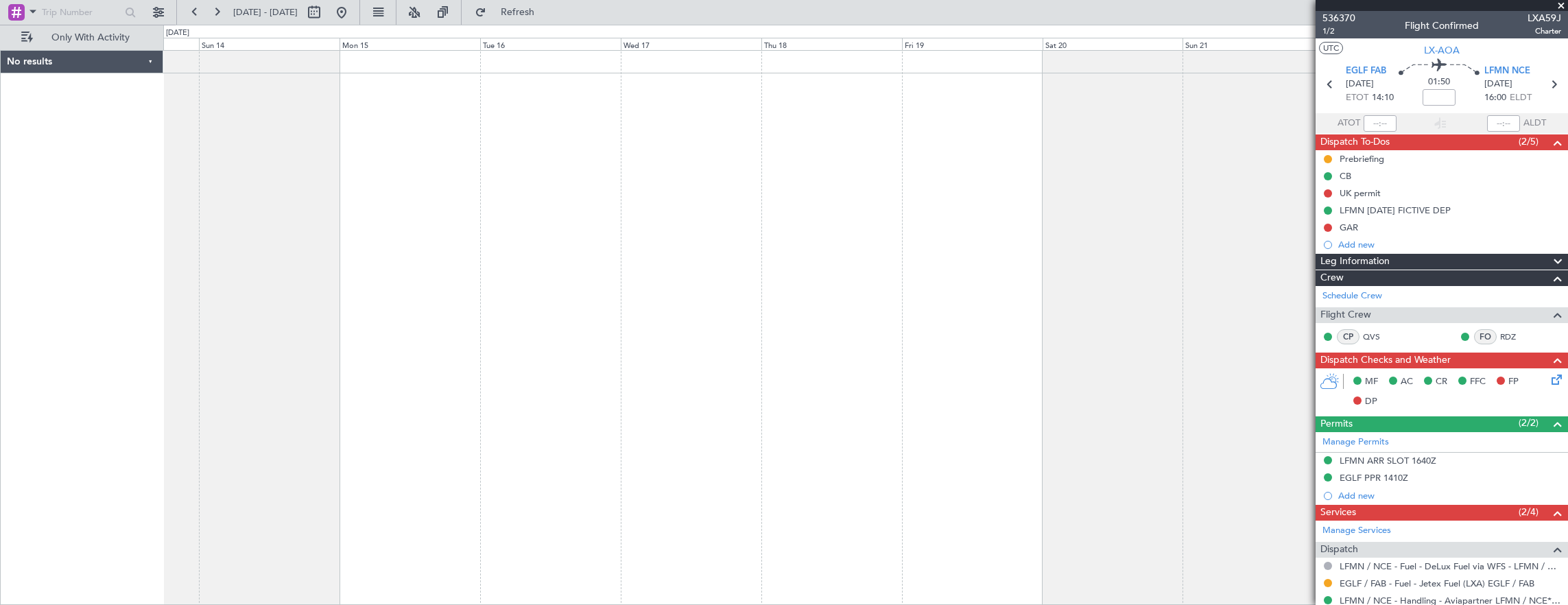
click at [382, 261] on div at bounding box center [865, 327] width 1405 height 556
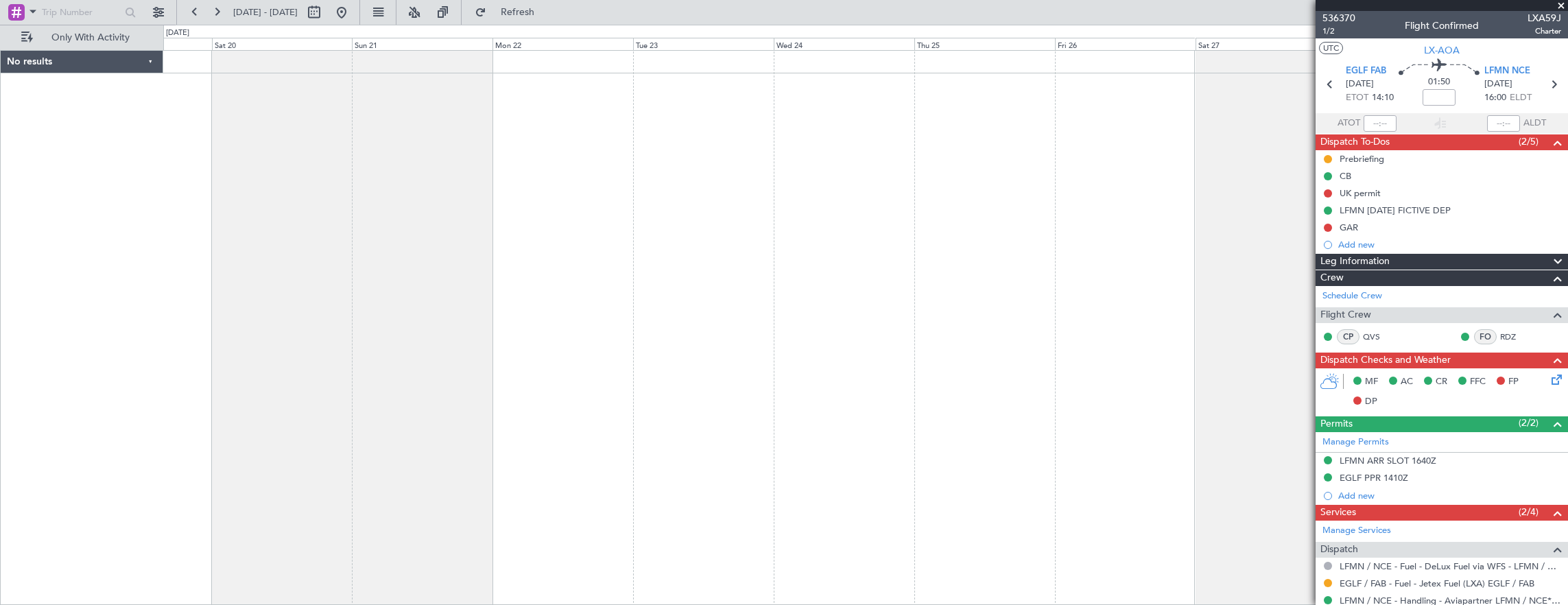
click at [795, 267] on div at bounding box center [865, 327] width 1405 height 556
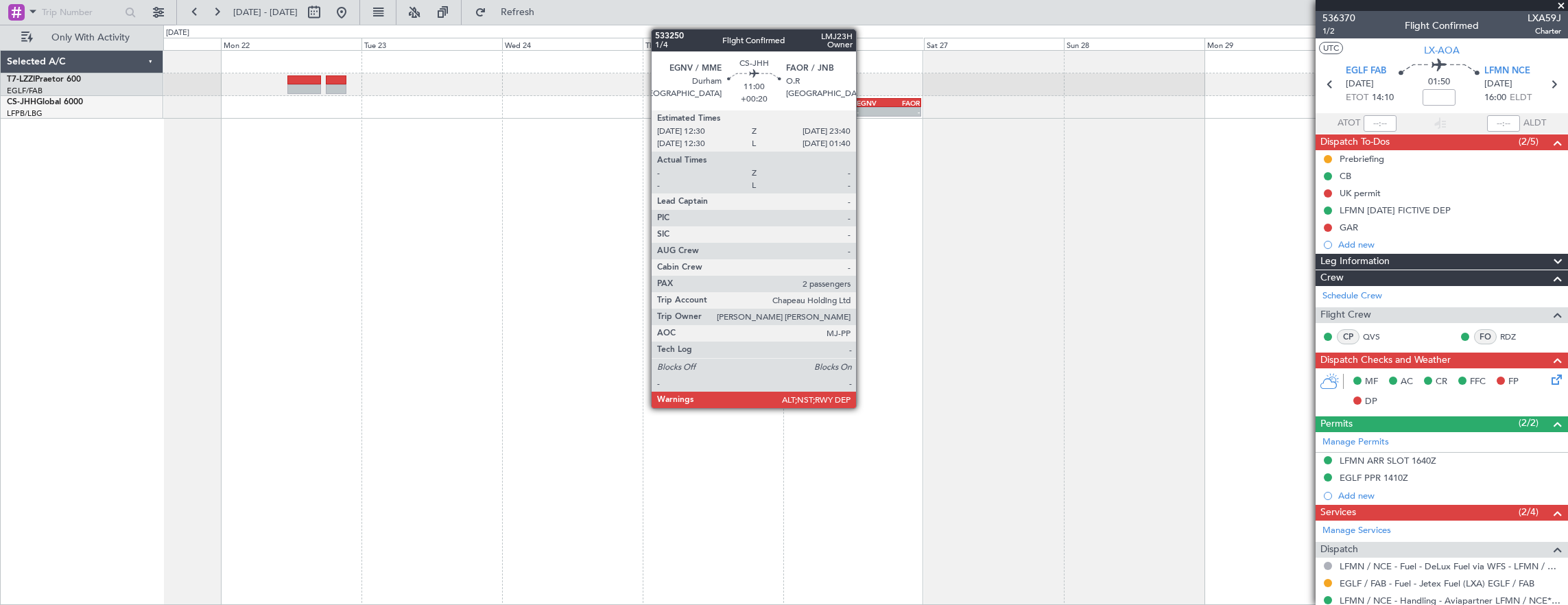
click at [863, 109] on div "-" at bounding box center [872, 112] width 32 height 8
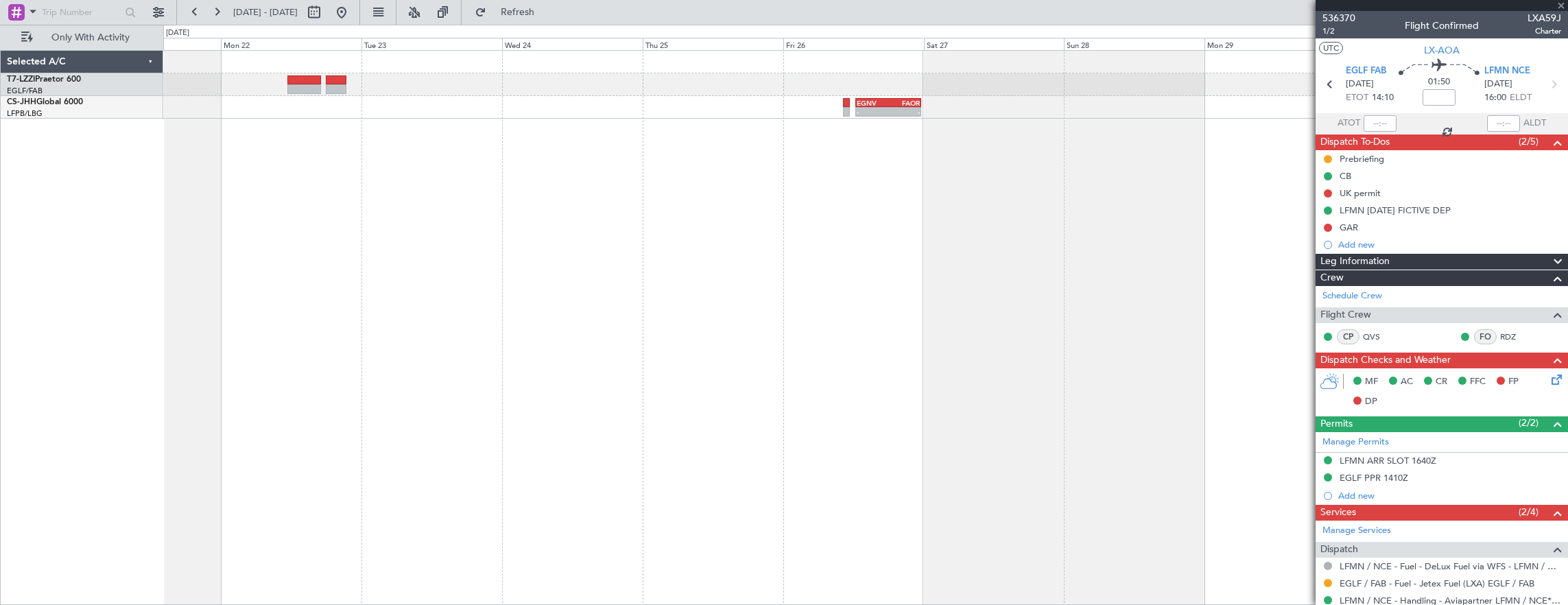
type input "+00:20"
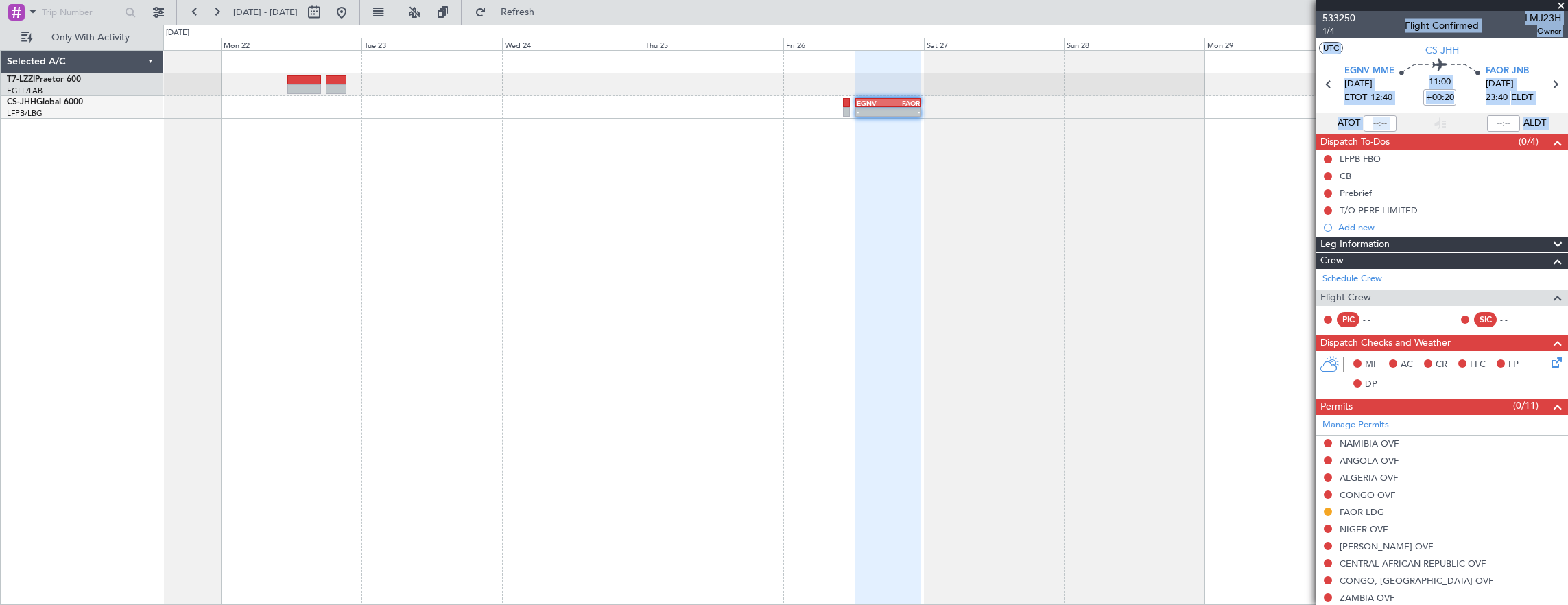
click at [1380, 47] on section "UTC CS-JHH" at bounding box center [1442, 48] width 253 height 21
click at [1323, 26] on mat-tooltip-component "Trip Number" at bounding box center [1338, 44] width 68 height 37
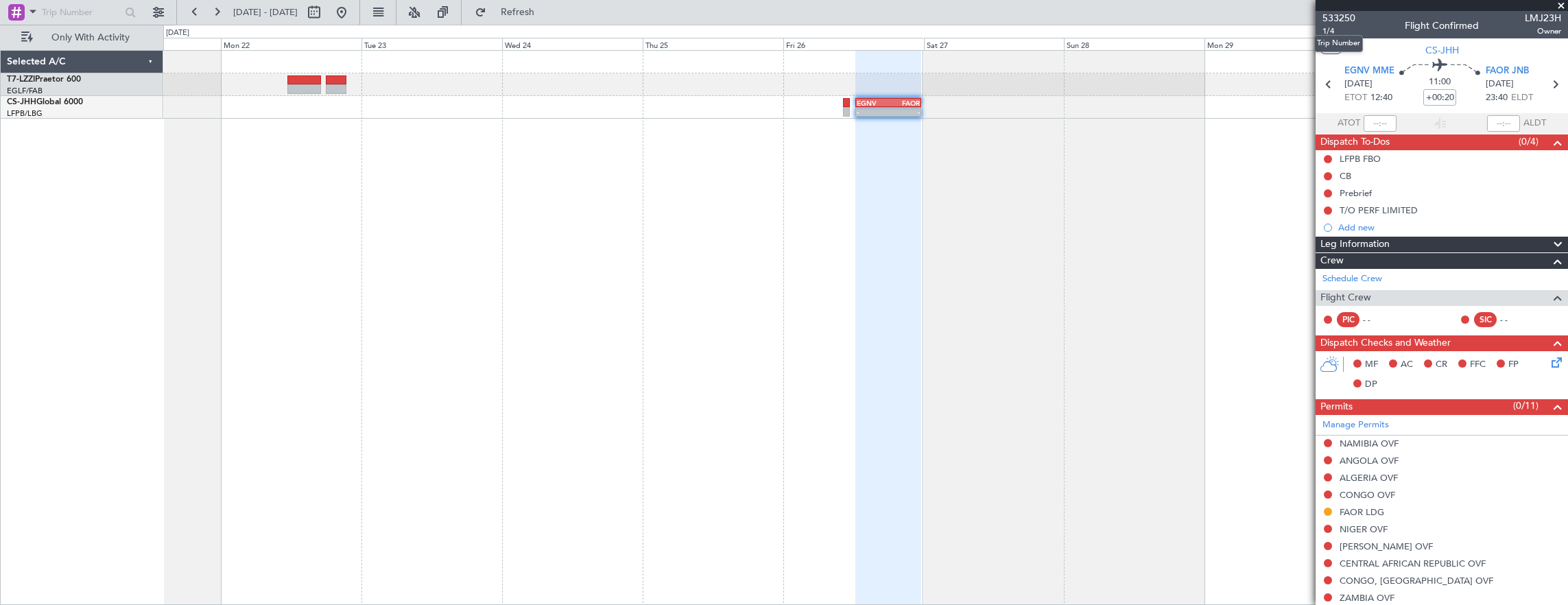
click at [1332, 30] on mat-tooltip-component "Trip Number" at bounding box center [1338, 44] width 68 height 37
click at [1332, 34] on span "1/4" at bounding box center [1338, 32] width 33 height 12
click at [352, 11] on button at bounding box center [341, 12] width 22 height 22
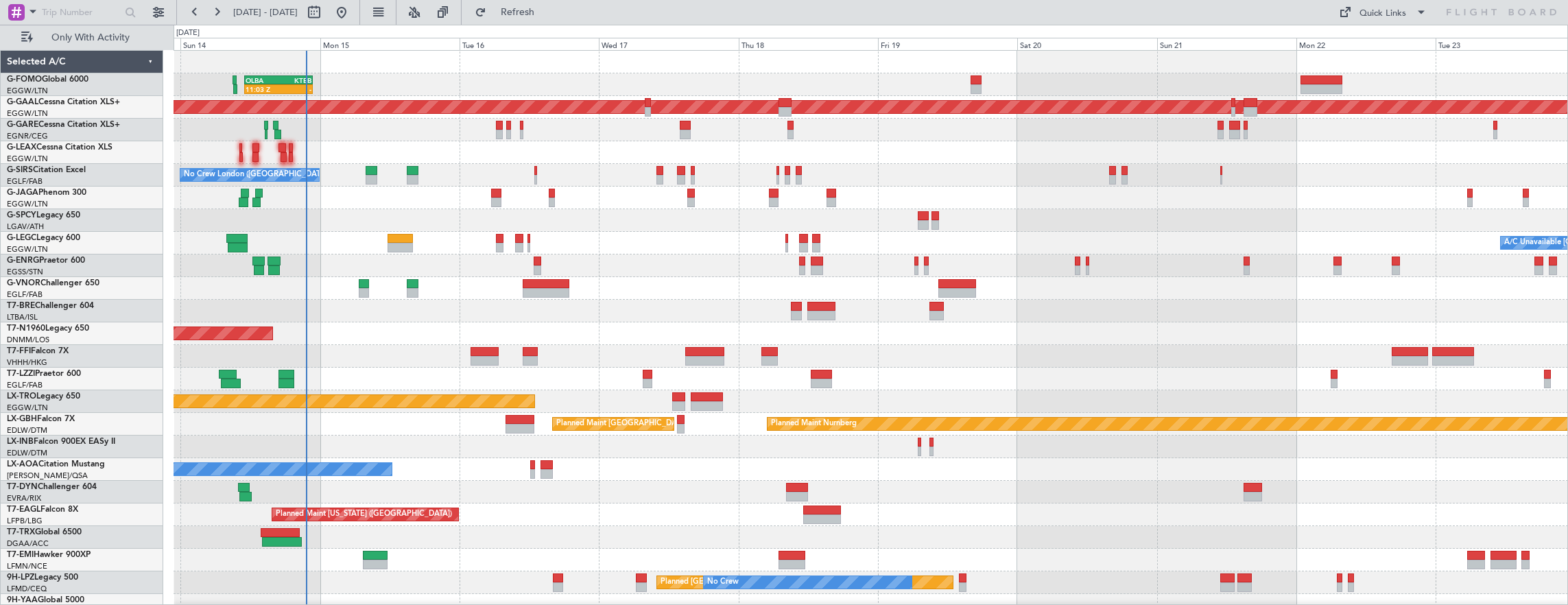
click at [451, 333] on div "11:03 Z - OLBA 11:00 Z KTEB 22:45 Z Planned Maint London (Luton) Planned Maint …" at bounding box center [871, 390] width 1395 height 679
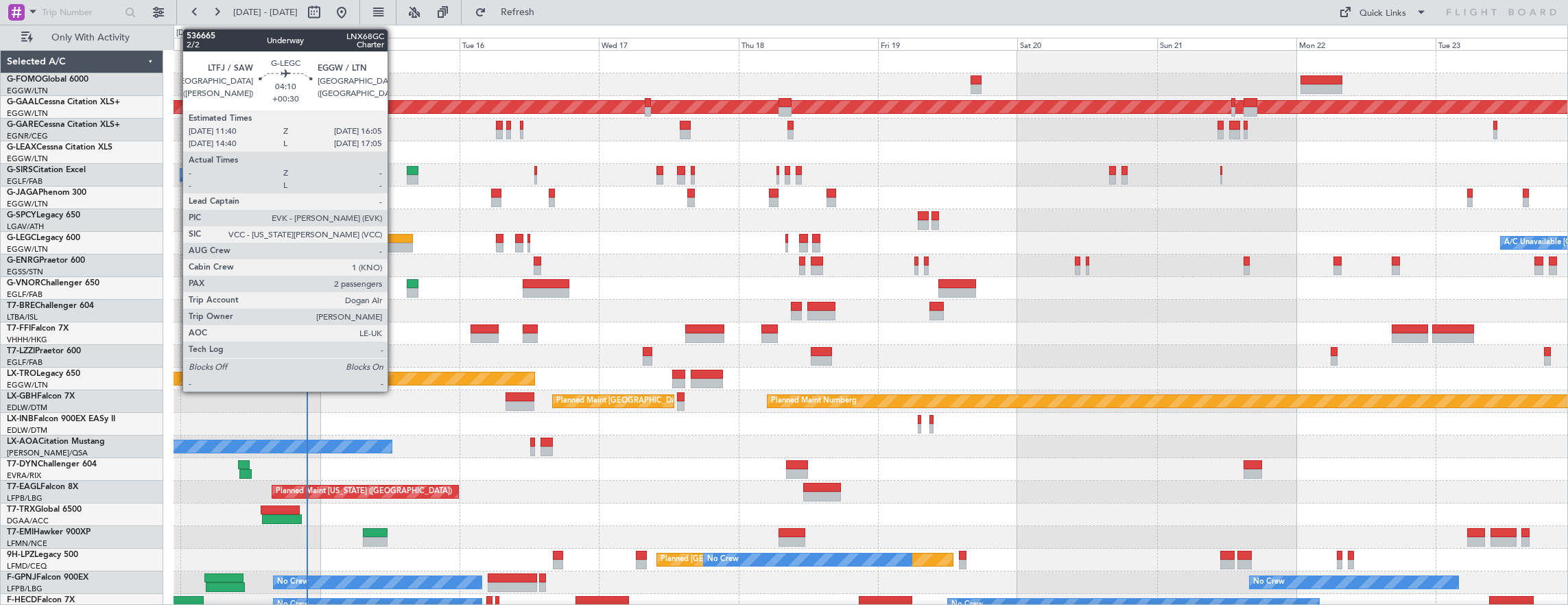
click at [394, 244] on div at bounding box center [401, 247] width 26 height 10
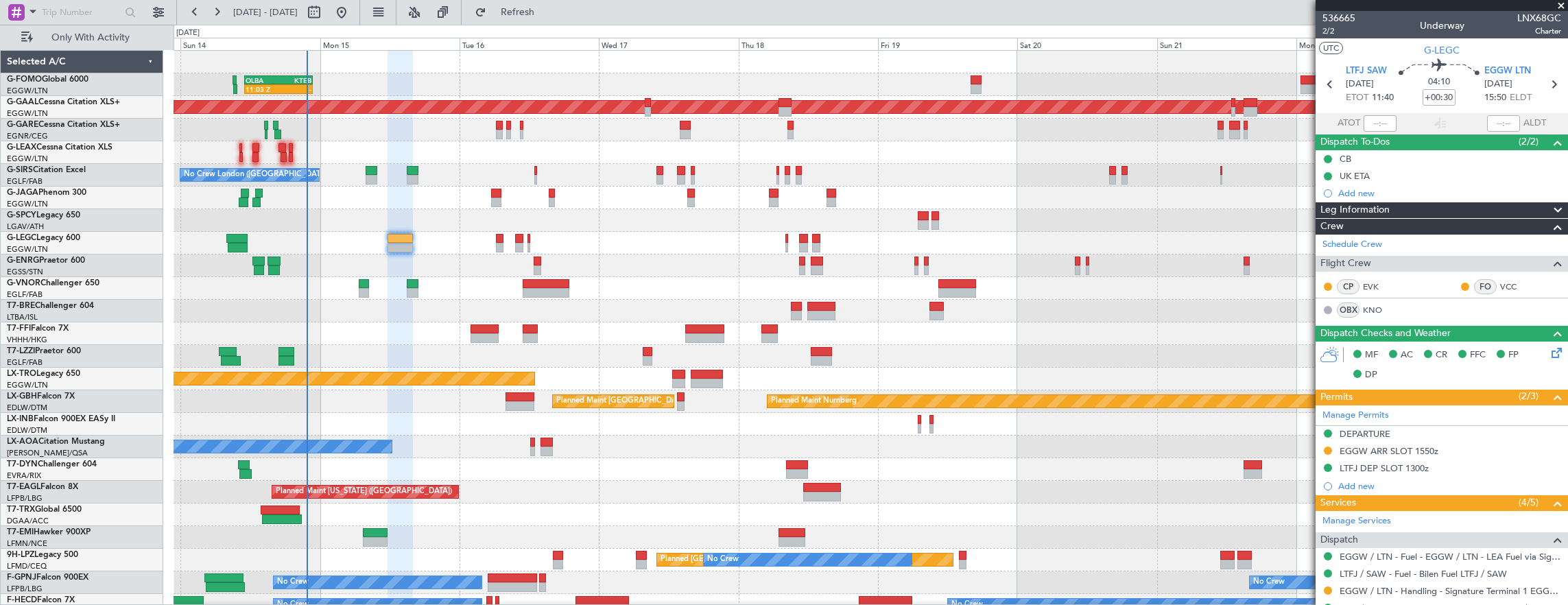
click at [162, 226] on div "11:03 Z - OLBA 11:00 Z KTEB 22:45 Z Planned Maint London (Luton) Planned Maint …" at bounding box center [784, 315] width 1568 height 580
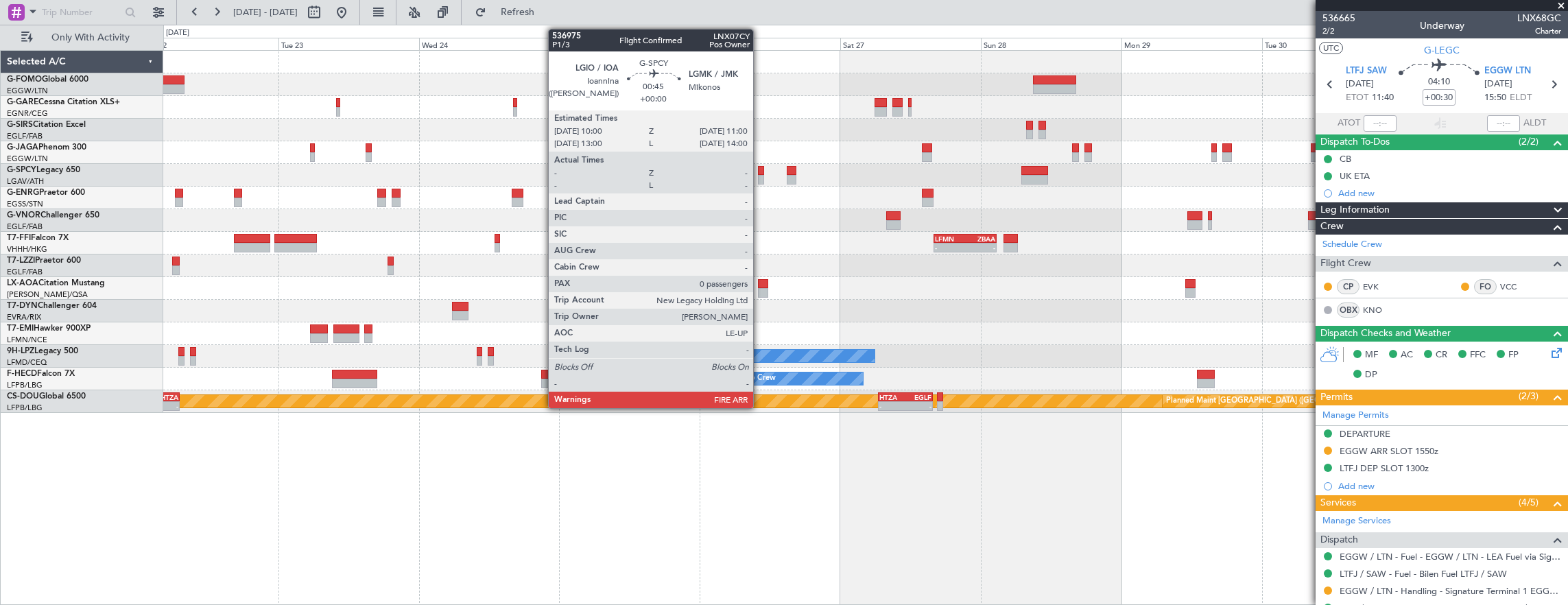
click at [760, 173] on div at bounding box center [761, 170] width 6 height 10
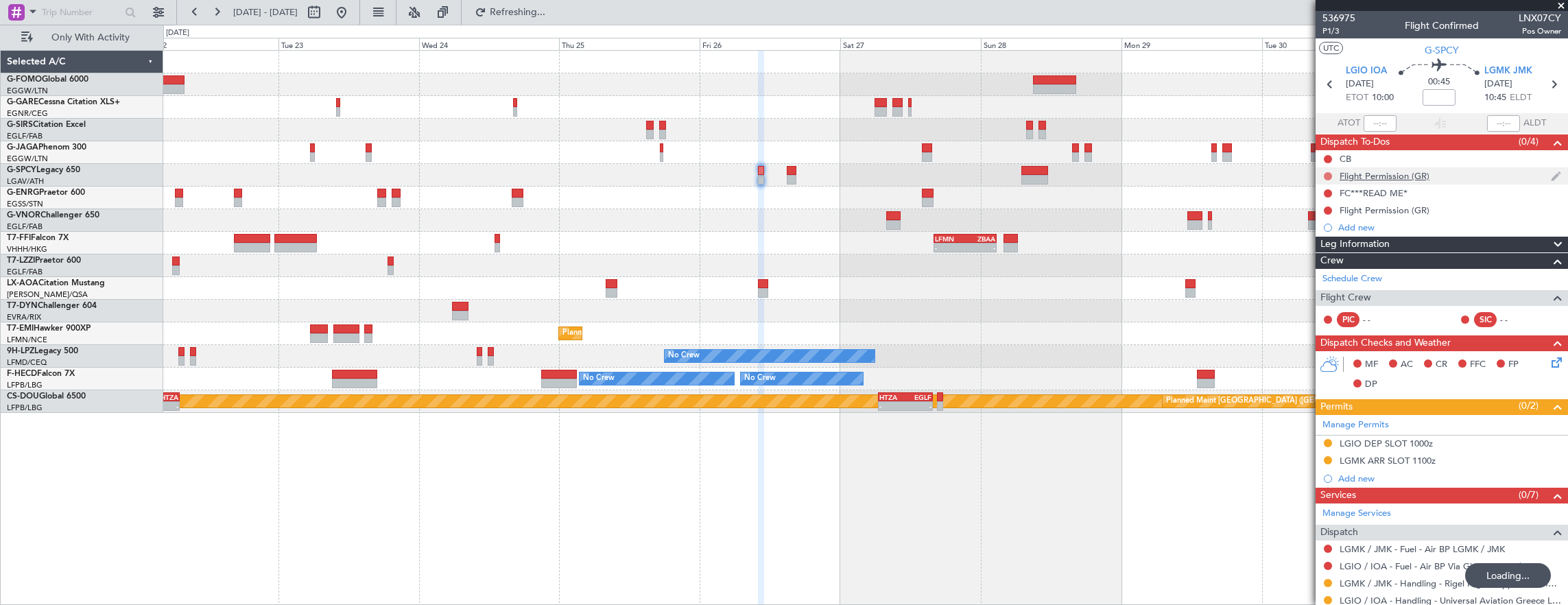
click at [1329, 175] on button at bounding box center [1327, 176] width 8 height 8
click at [1332, 253] on span "Cancelled" at bounding box center [1330, 256] width 39 height 14
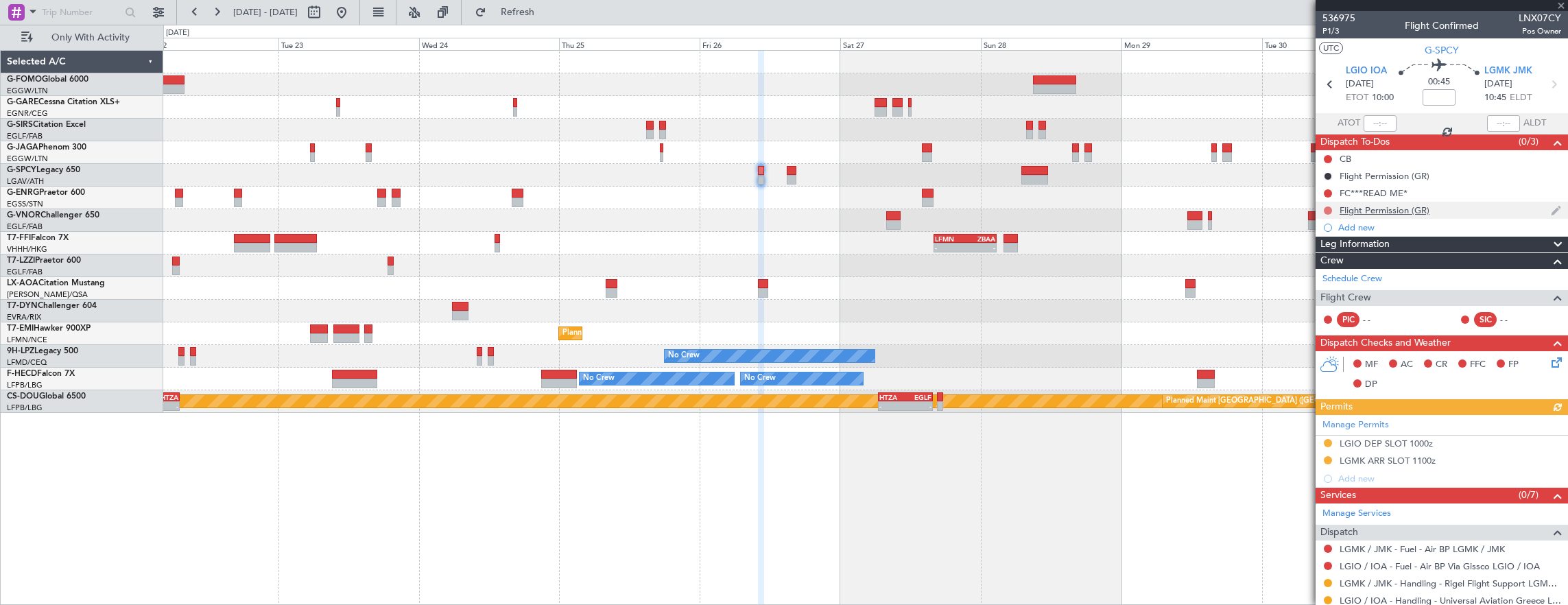
click at [1328, 209] on button at bounding box center [1327, 210] width 8 height 8
click at [1348, 297] on span "Cancelled" at bounding box center [1330, 291] width 39 height 14
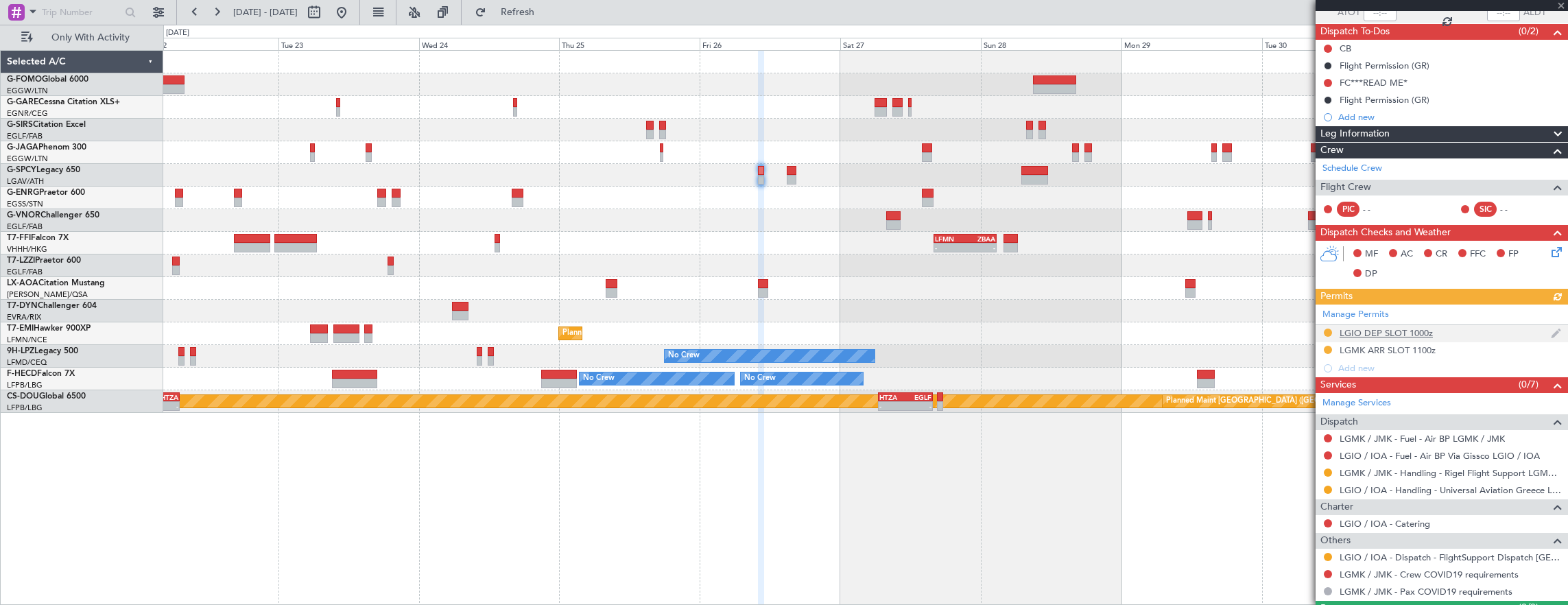
scroll to position [141, 0]
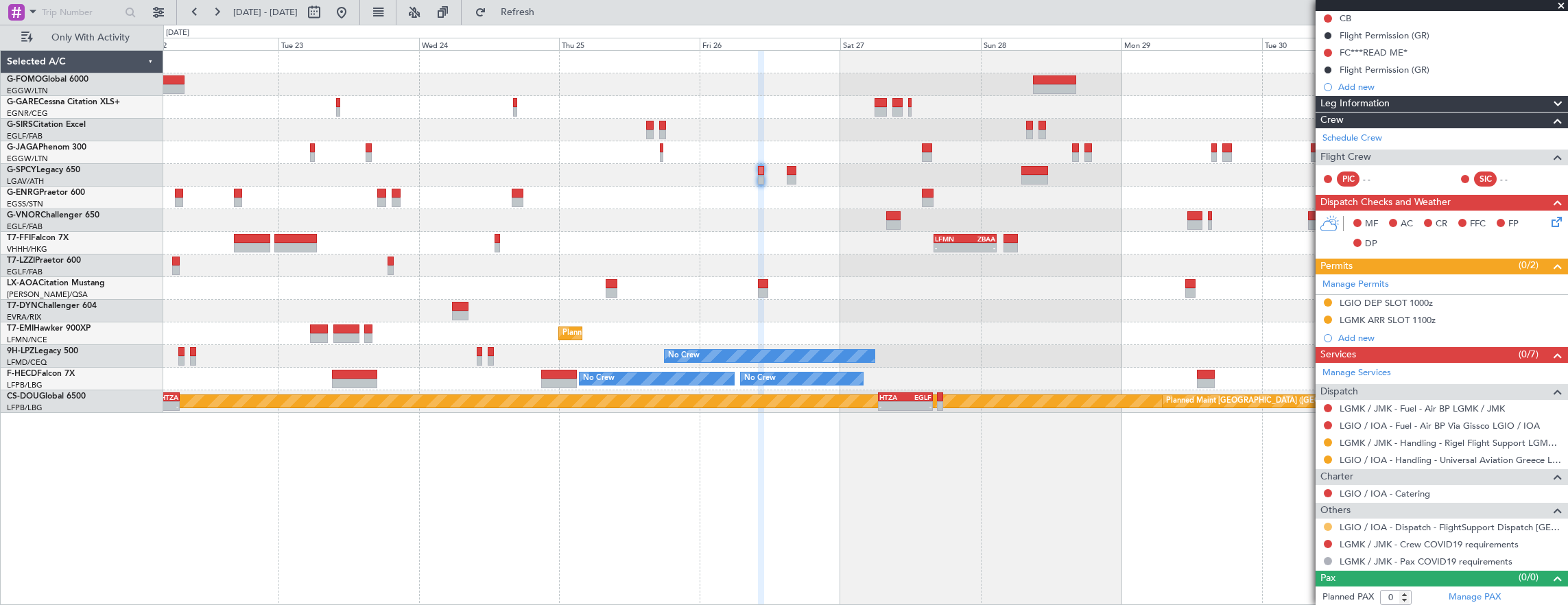
click at [1329, 524] on button at bounding box center [1327, 526] width 8 height 8
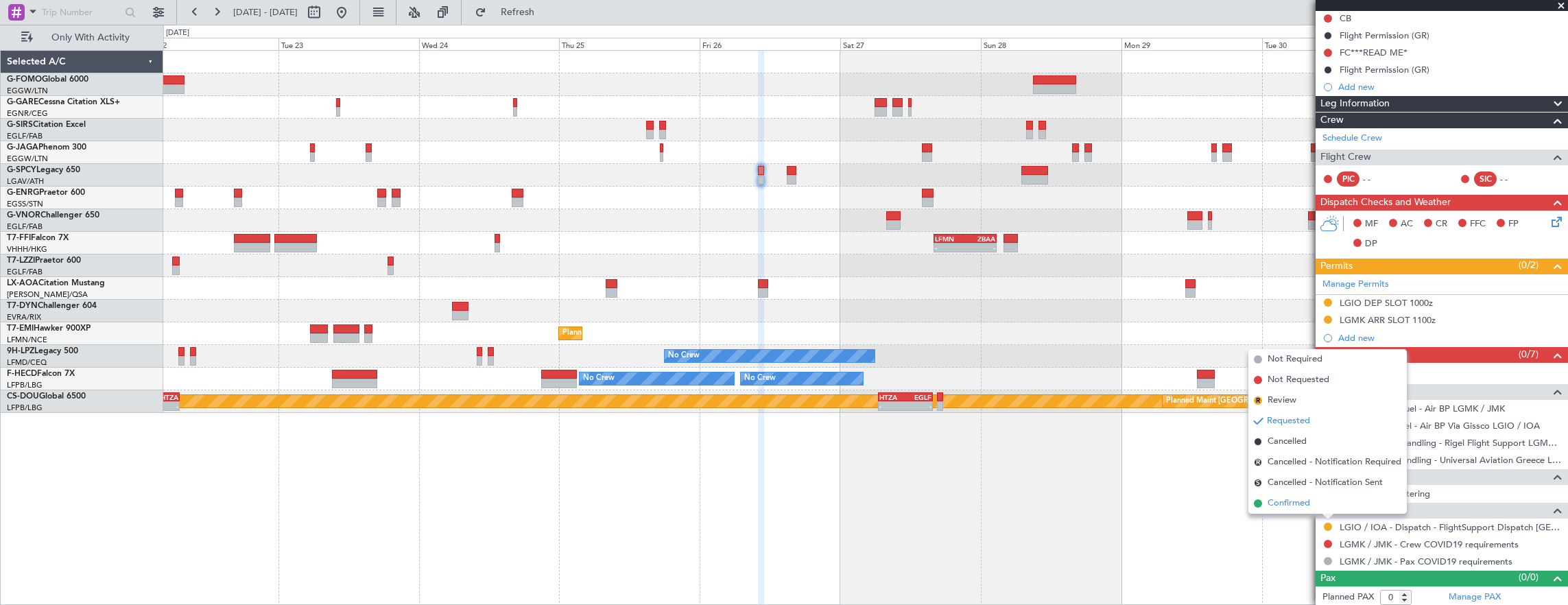
click at [1315, 510] on li "Confirmed" at bounding box center [1327, 504] width 159 height 21
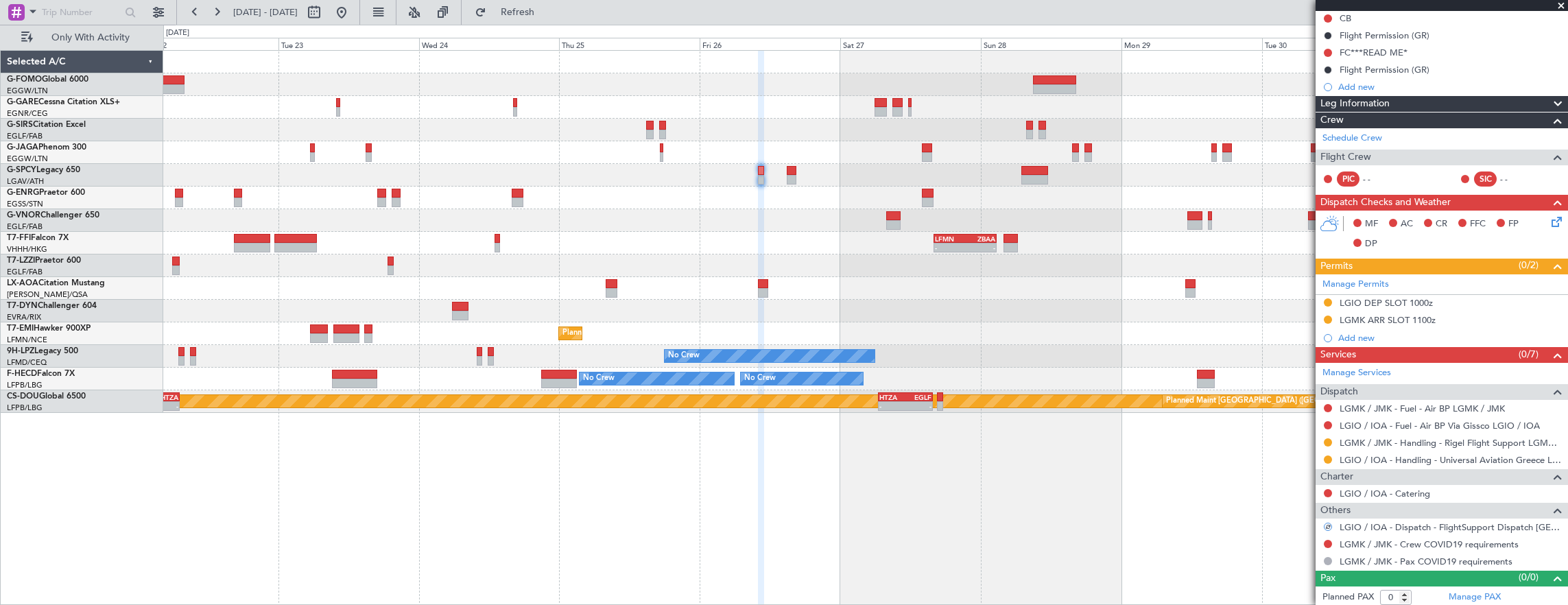
click at [1328, 546] on mat-tooltip-component "Not Requested" at bounding box center [1329, 563] width 78 height 37
click at [1326, 540] on button at bounding box center [1327, 543] width 8 height 8
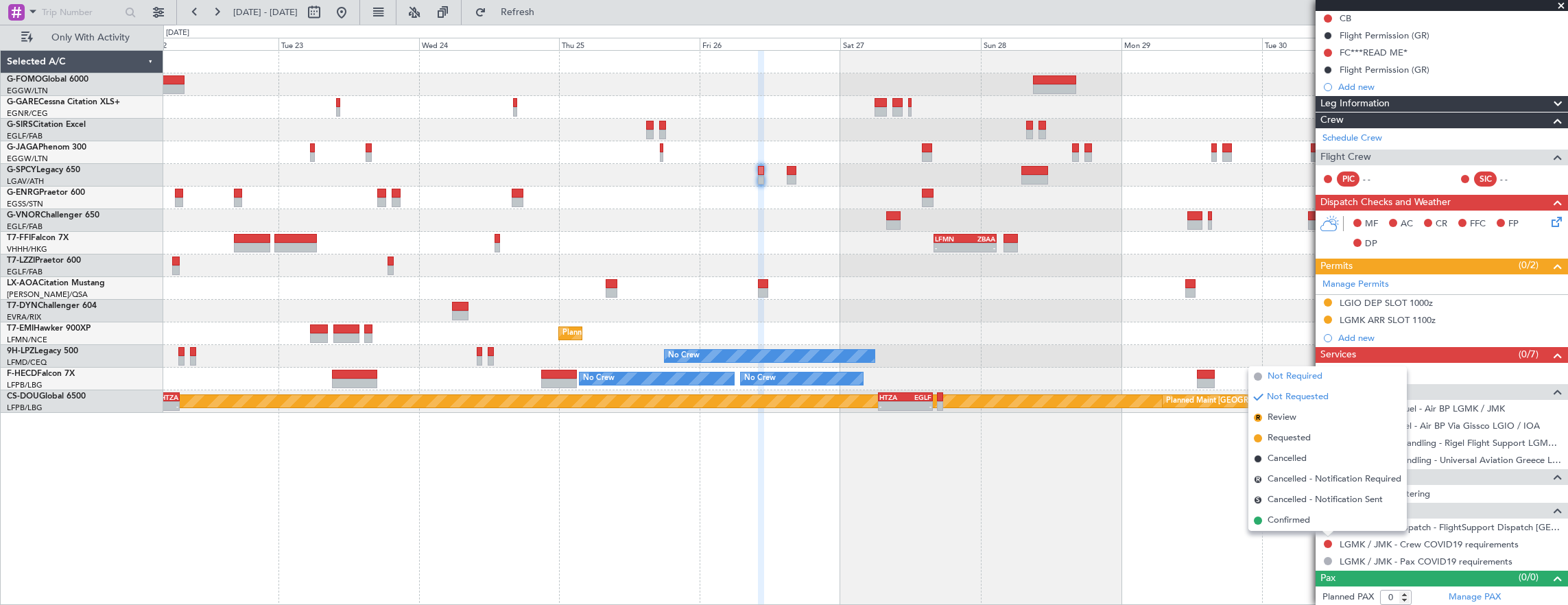
click at [1294, 380] on span "Not Required" at bounding box center [1295, 377] width 55 height 14
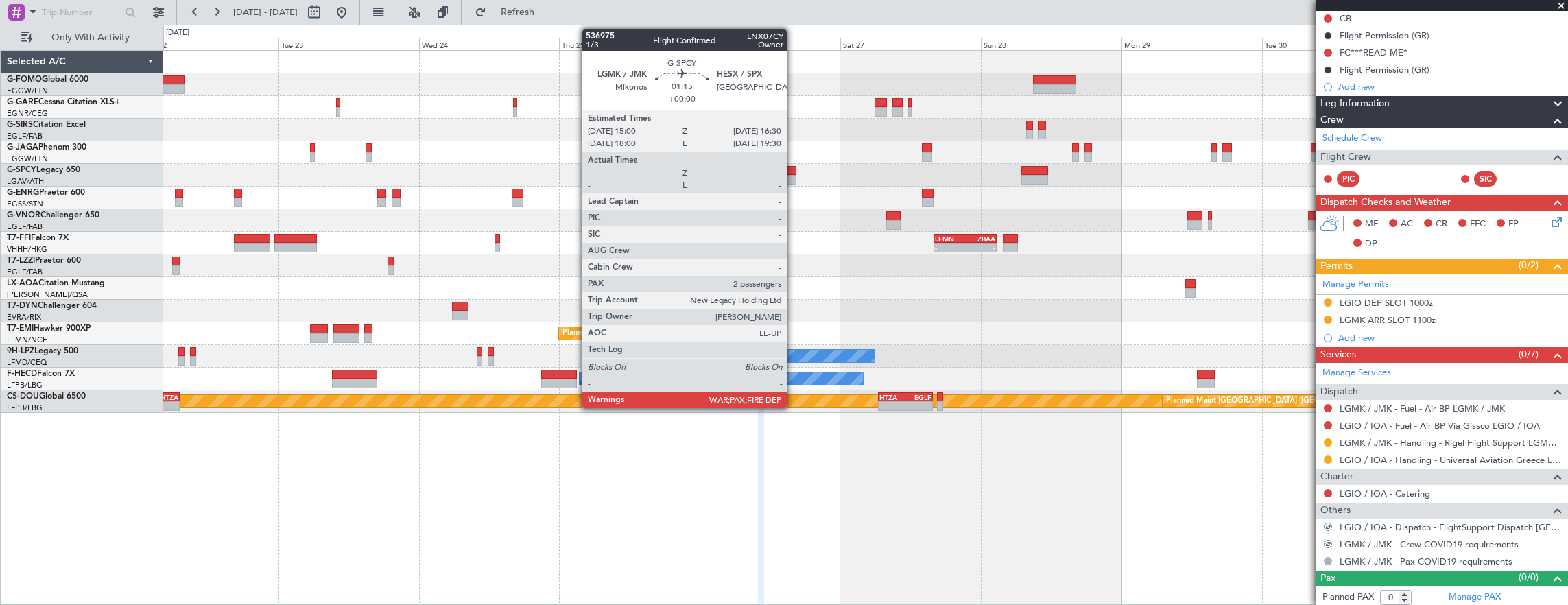
click at [794, 175] on div at bounding box center [791, 179] width 9 height 10
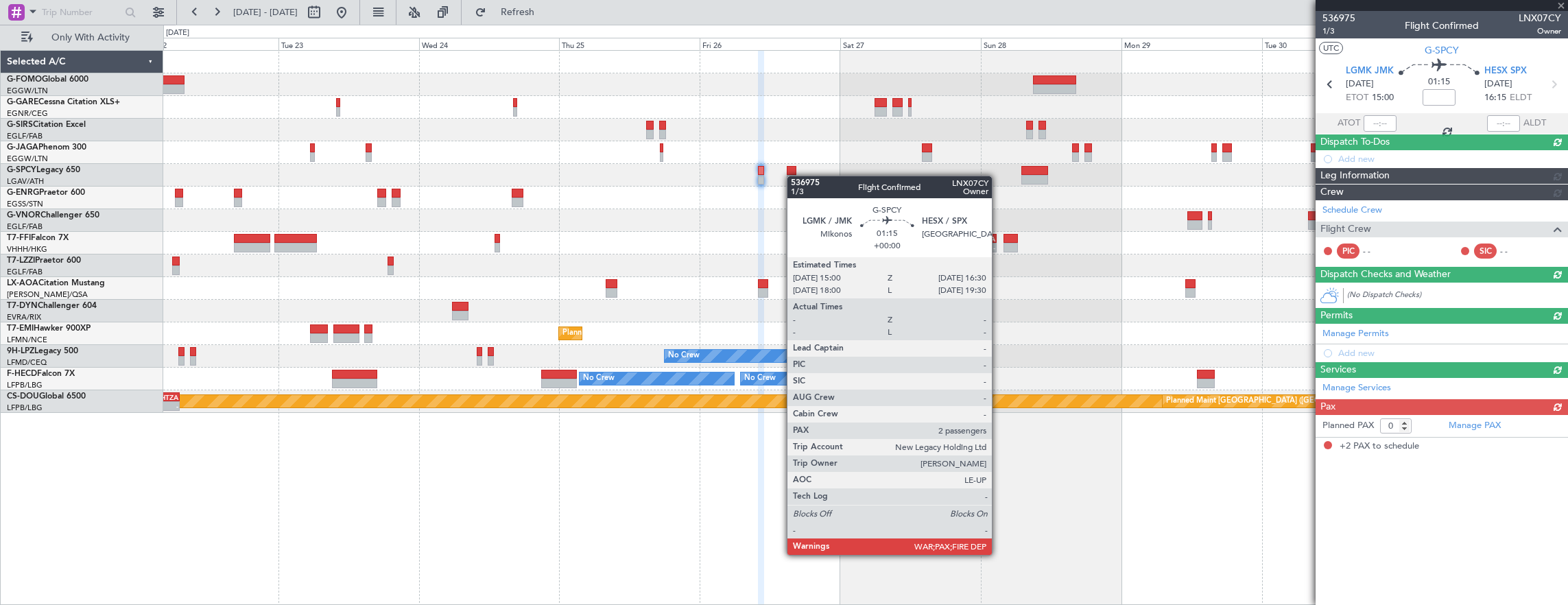
type input "2"
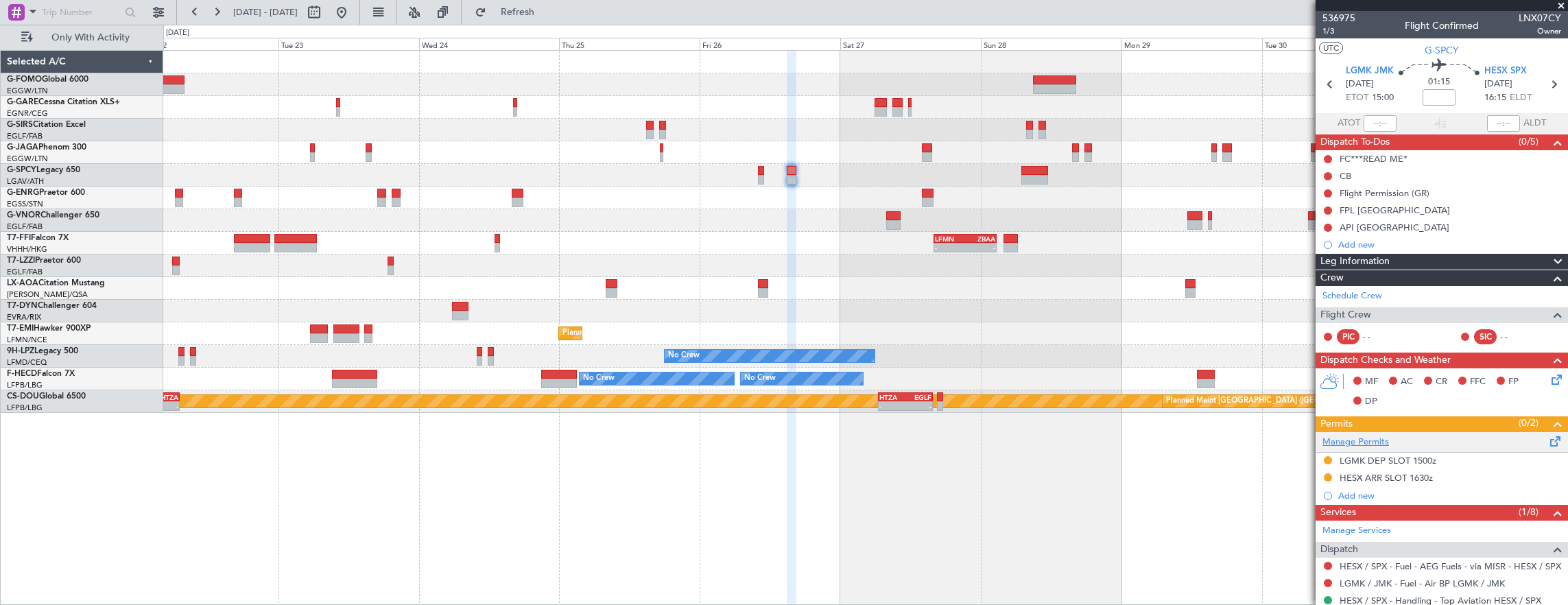
click at [1381, 439] on link "Manage Permits" at bounding box center [1355, 442] width 67 height 14
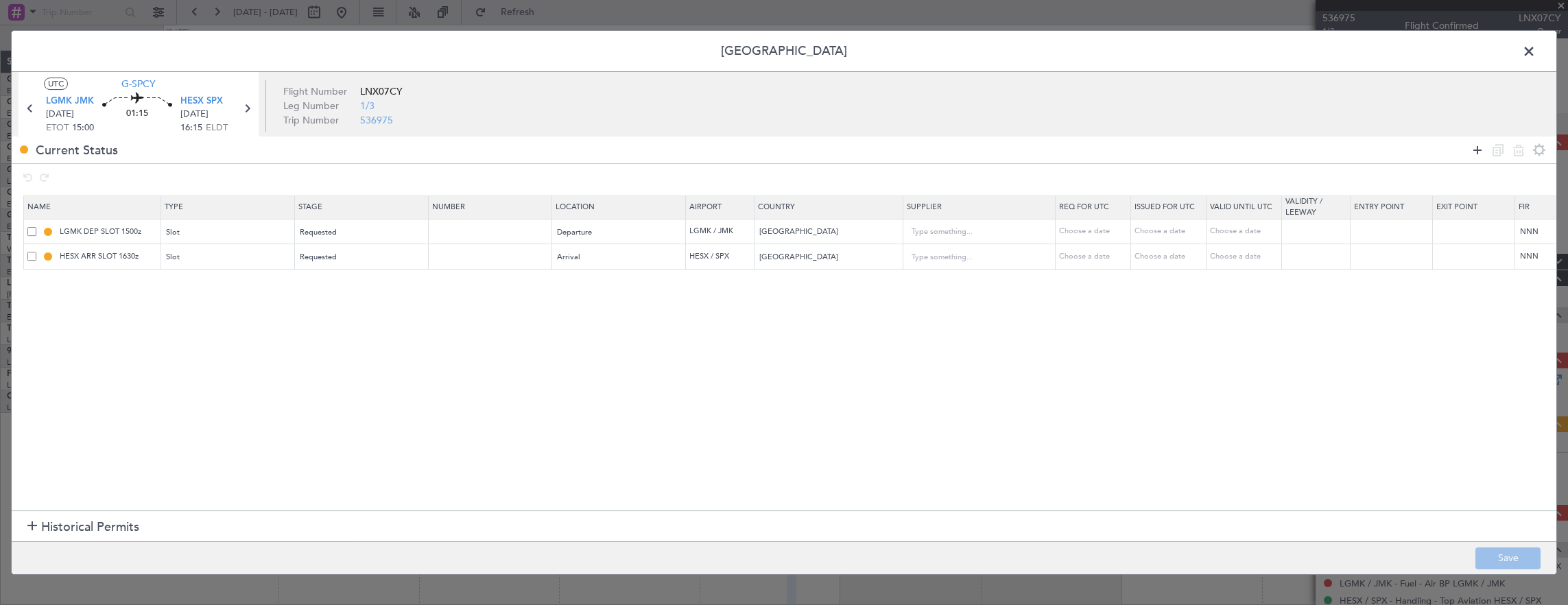
click at [1478, 151] on icon at bounding box center [1477, 150] width 16 height 16
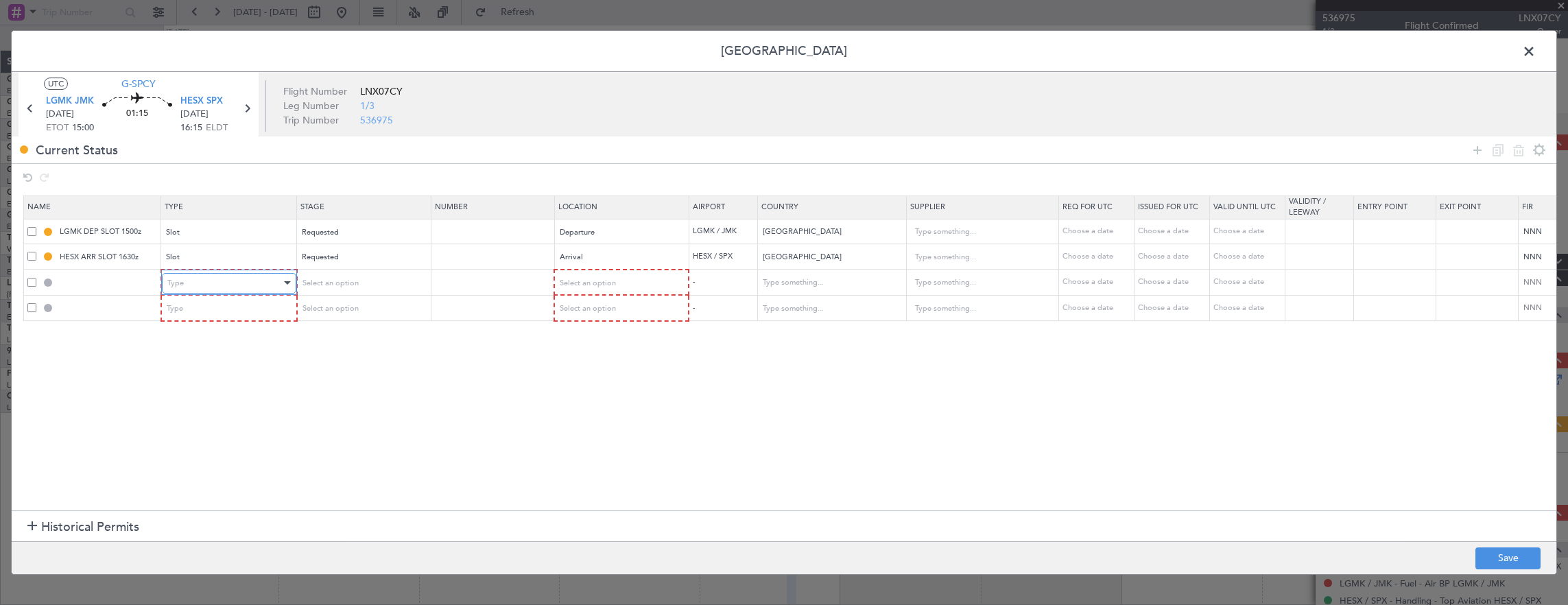
click at [195, 277] on div "Type" at bounding box center [224, 283] width 114 height 21
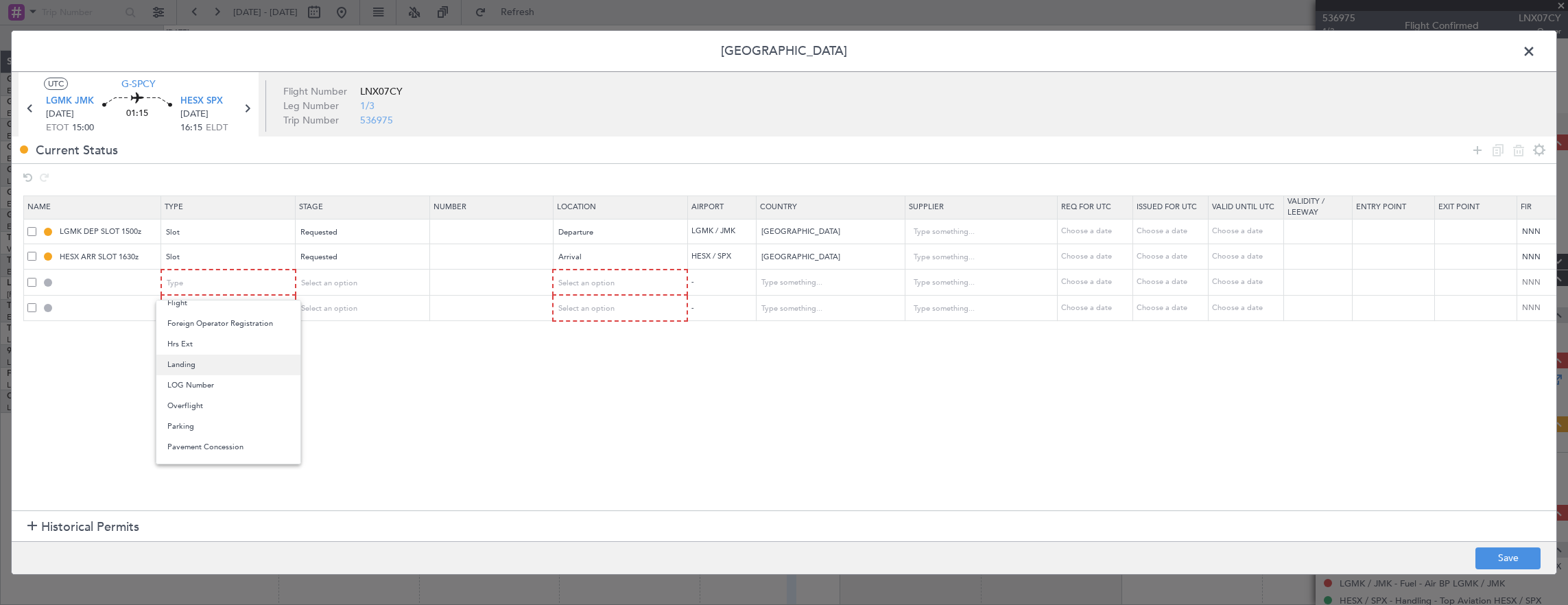
click at [213, 368] on span "Landing" at bounding box center [228, 365] width 122 height 21
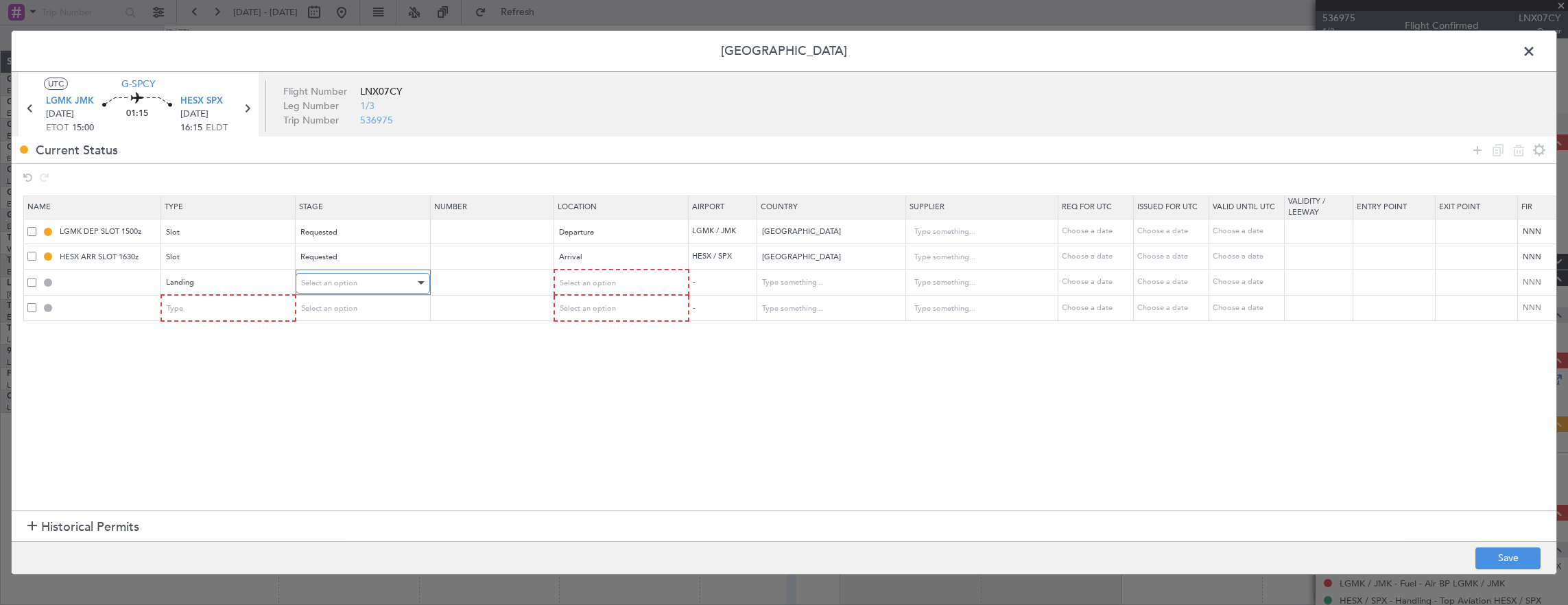
click at [319, 280] on span "Select an option" at bounding box center [329, 283] width 57 height 10
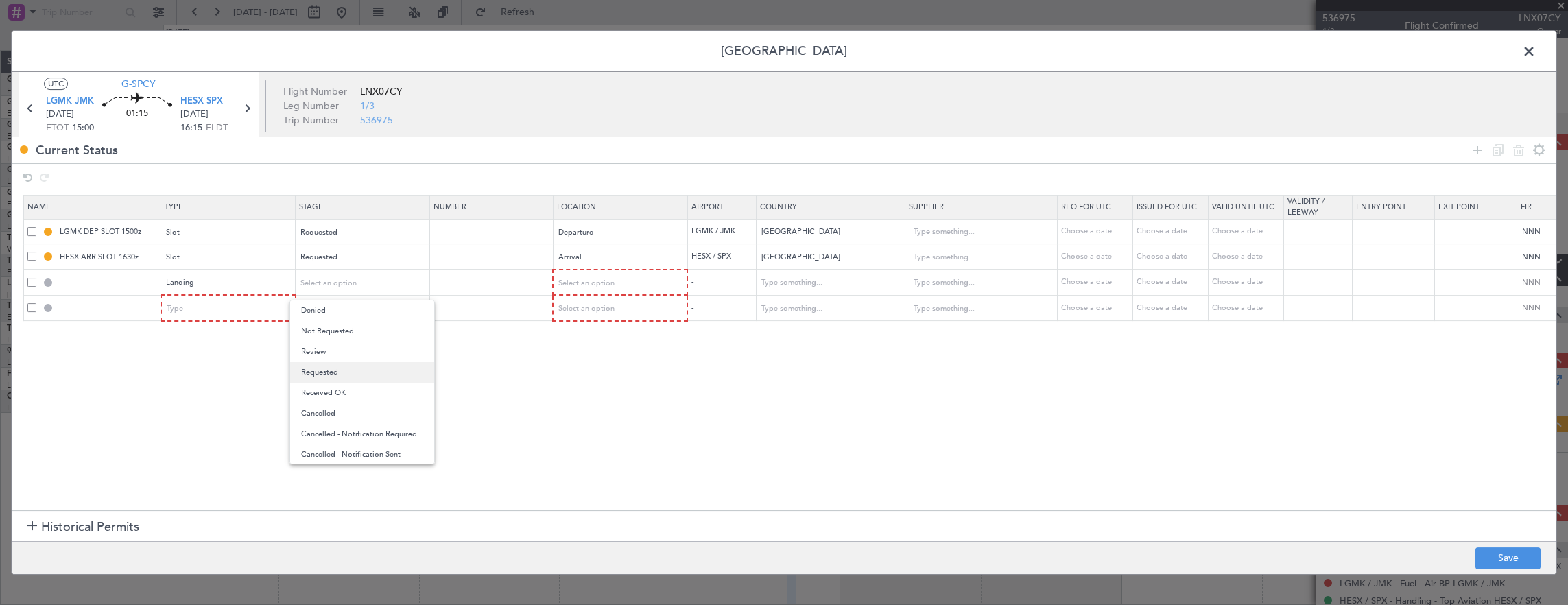
click at [350, 367] on span "Requested" at bounding box center [362, 372] width 122 height 21
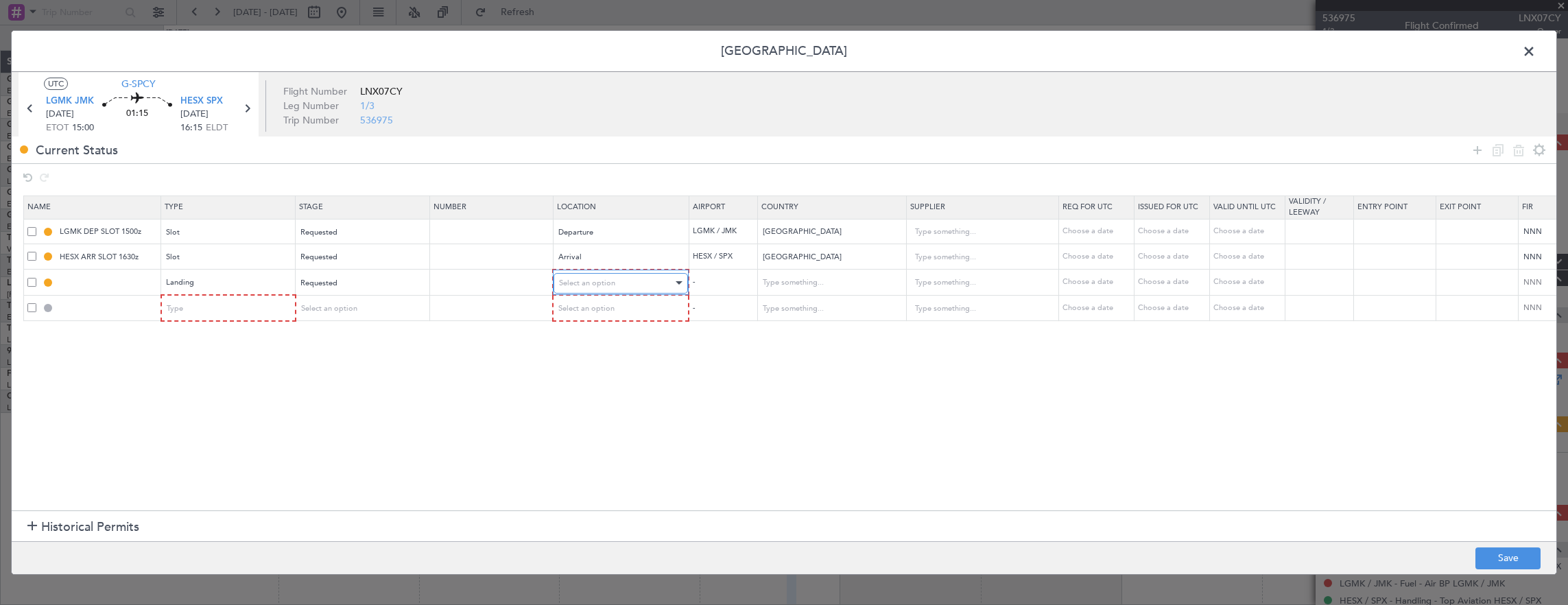
click at [591, 281] on span "Select an option" at bounding box center [587, 283] width 57 height 10
click at [589, 339] on span "Departure Alt" at bounding box center [620, 331] width 122 height 21
click at [189, 316] on div "Type" at bounding box center [224, 308] width 114 height 21
click at [207, 372] on span "API" at bounding box center [228, 377] width 122 height 21
click at [319, 319] on section "Name Type Stage Number Location Airport Country Supplier Req For Utc Issued For…" at bounding box center [784, 352] width 1545 height 319
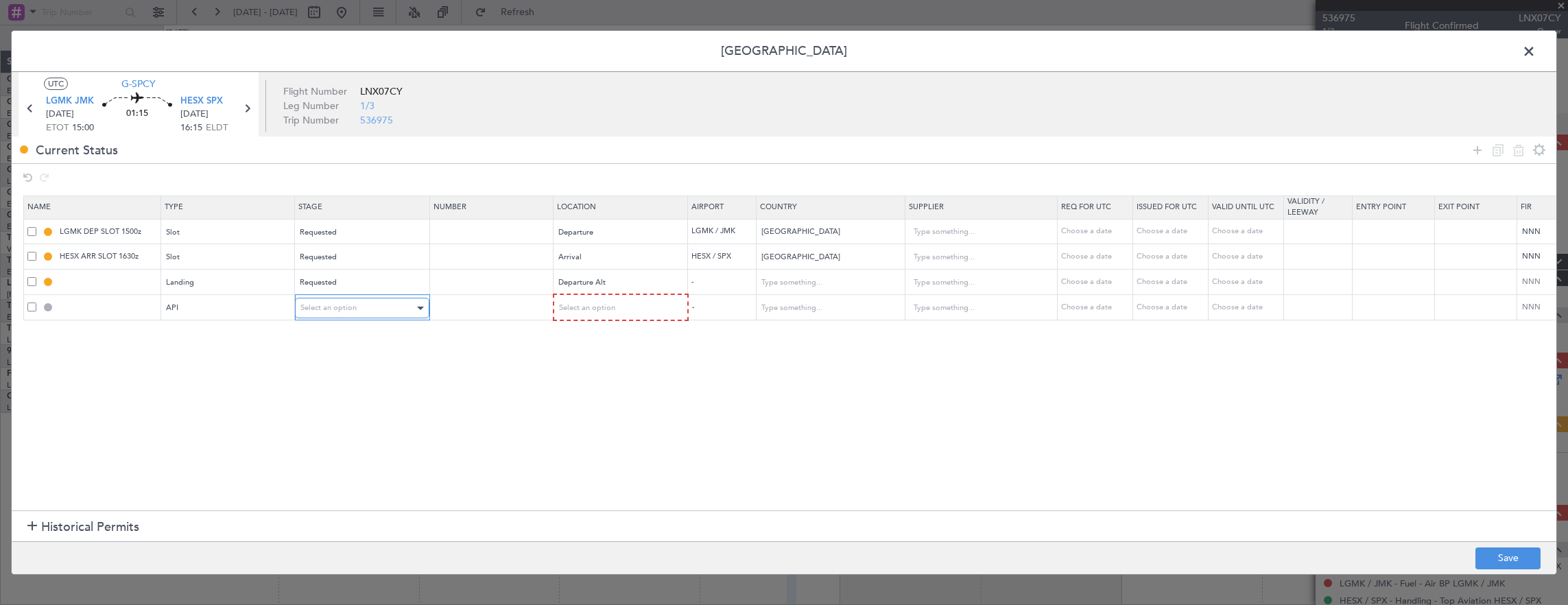
click at [330, 314] on div "Select an option" at bounding box center [357, 308] width 114 height 21
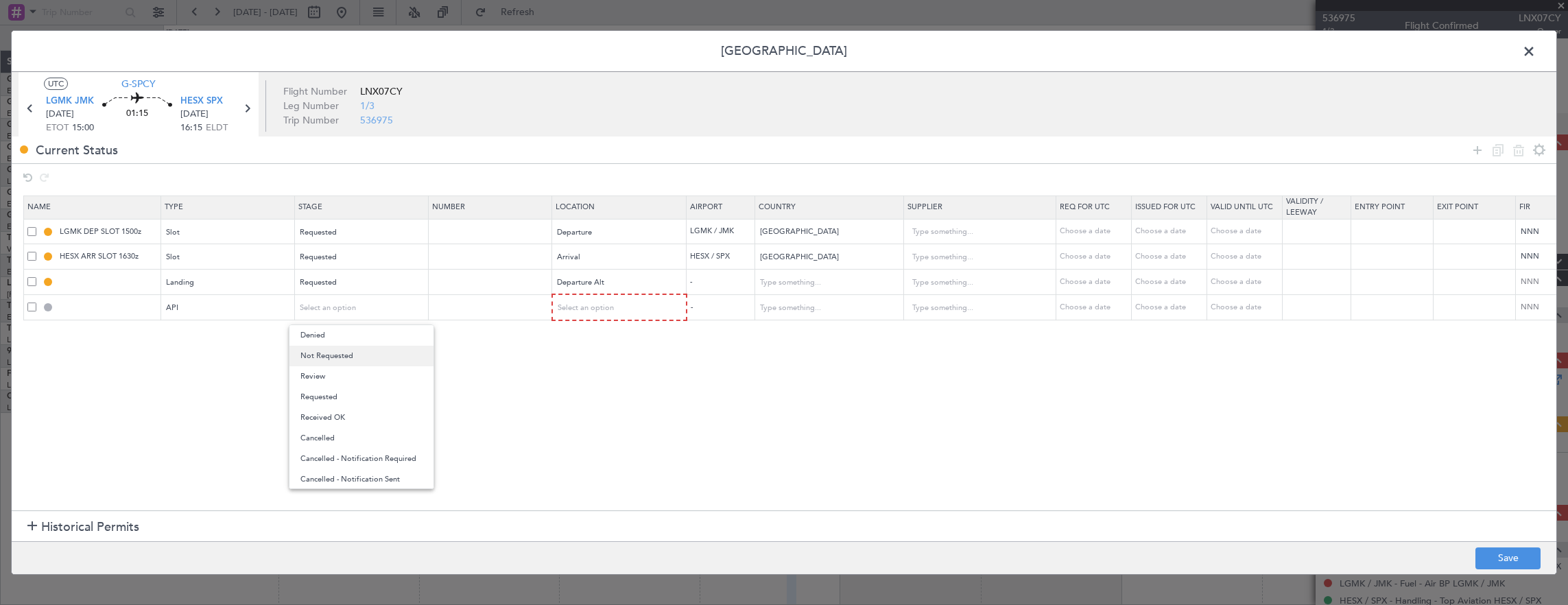
click at [328, 355] on span "Not Requested" at bounding box center [361, 356] width 122 height 21
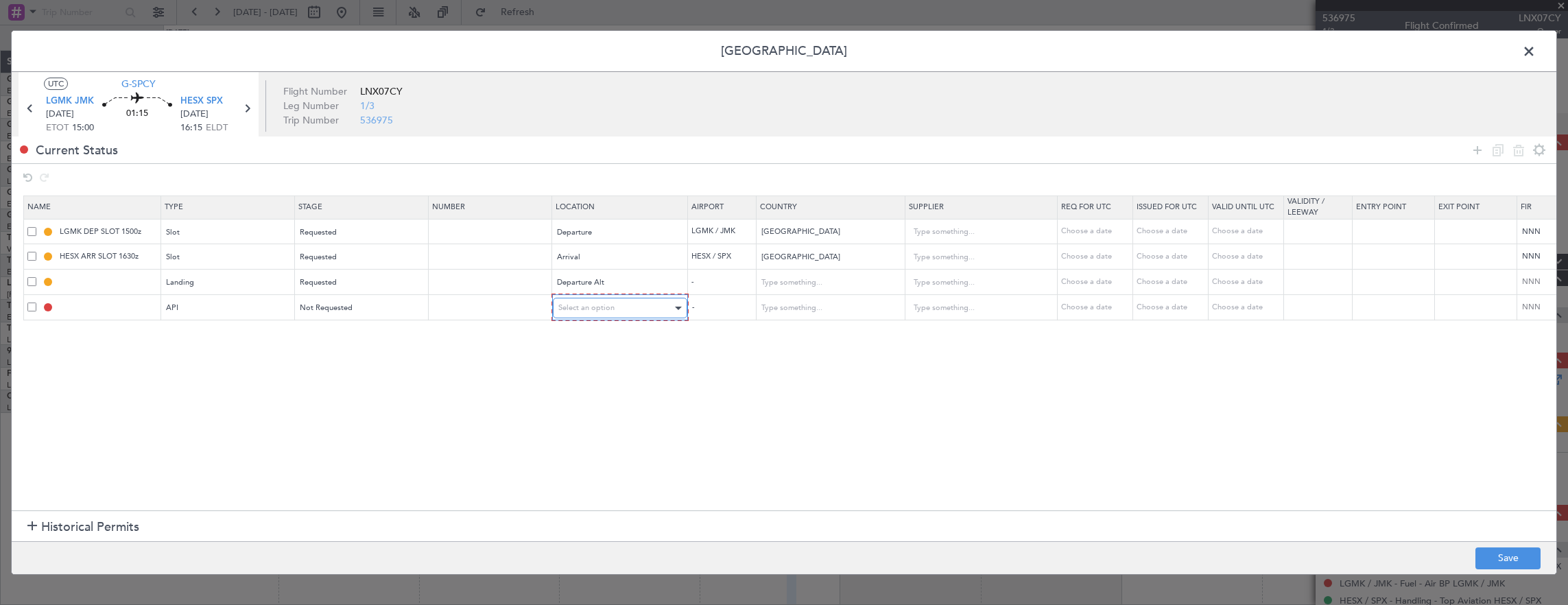
click at [579, 316] on div "Select an option" at bounding box center [615, 308] width 114 height 21
click at [583, 339] on span "Departure" at bounding box center [619, 336] width 122 height 21
click at [576, 311] on span "Departure" at bounding box center [576, 307] width 35 height 10
click at [576, 369] on span "Arrival" at bounding box center [618, 376] width 122 height 21
click at [1511, 553] on button "Save" at bounding box center [1508, 559] width 65 height 22
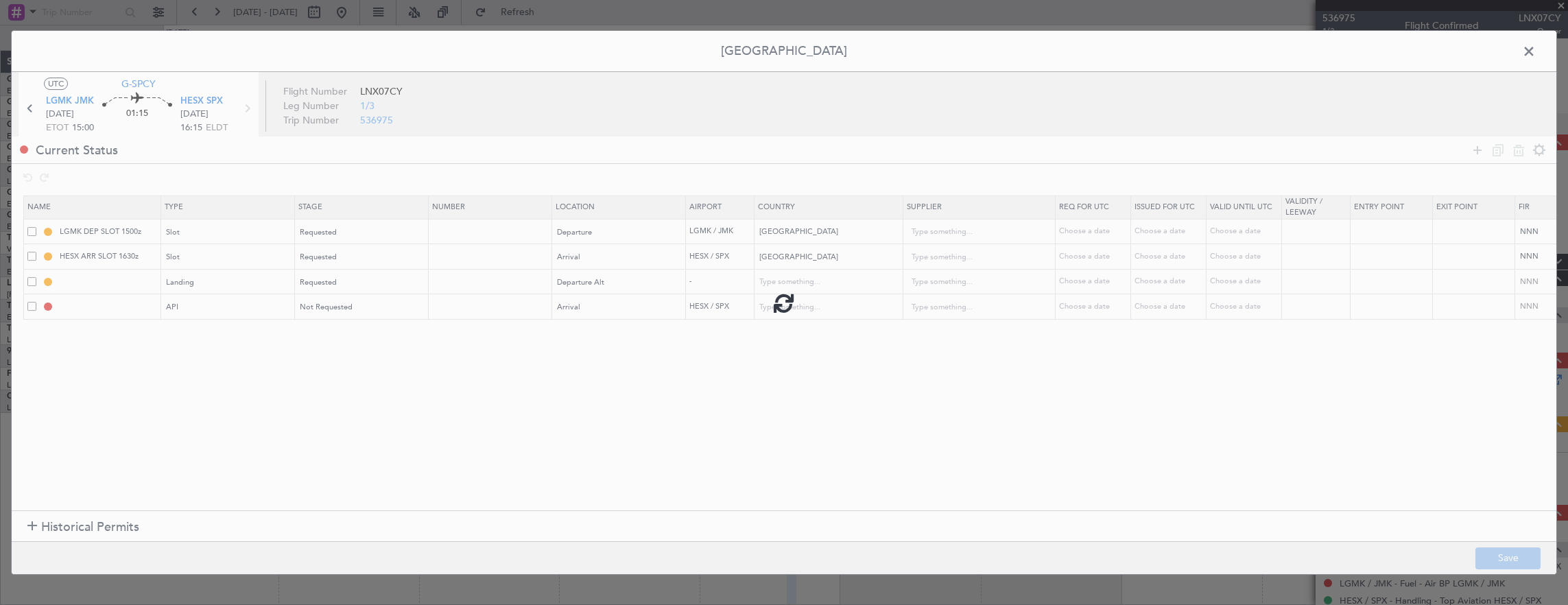
type input "LGMK LDG"
type input "NNN"
type input "HESX ARR API"
type input "Egypt"
type input "NNN"
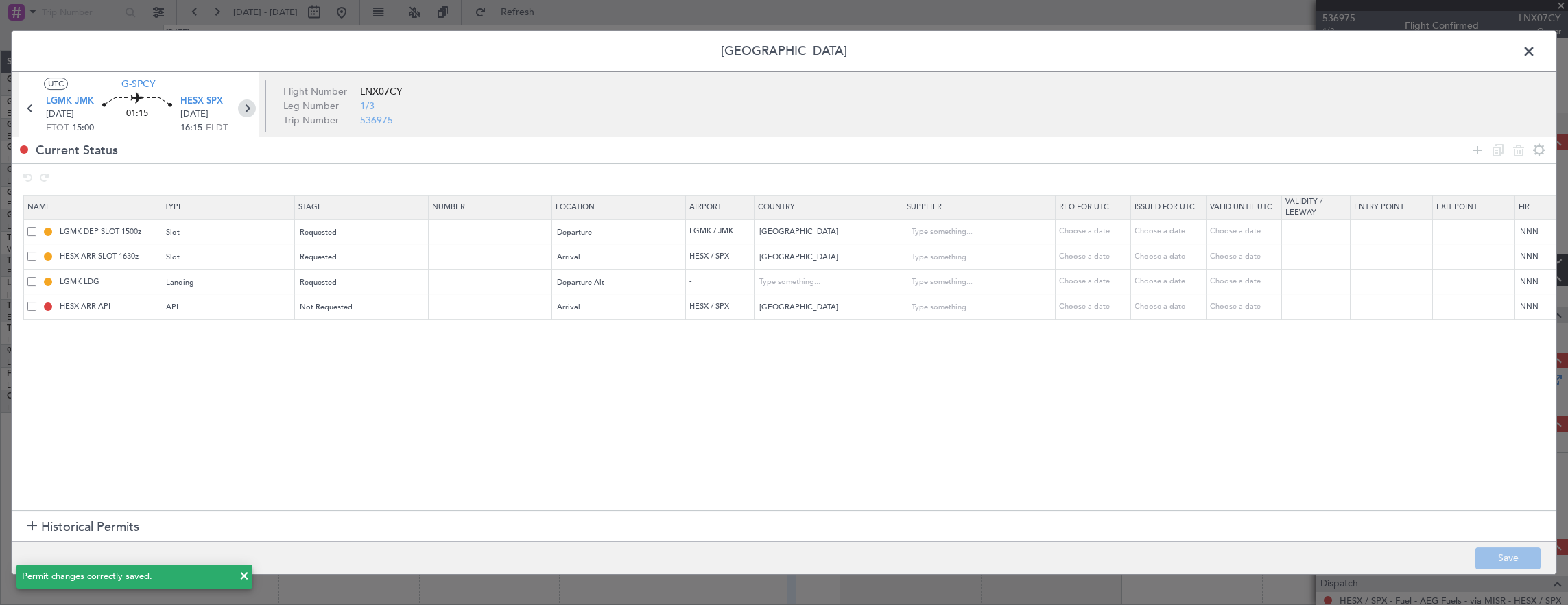
click at [247, 107] on icon at bounding box center [247, 108] width 18 height 18
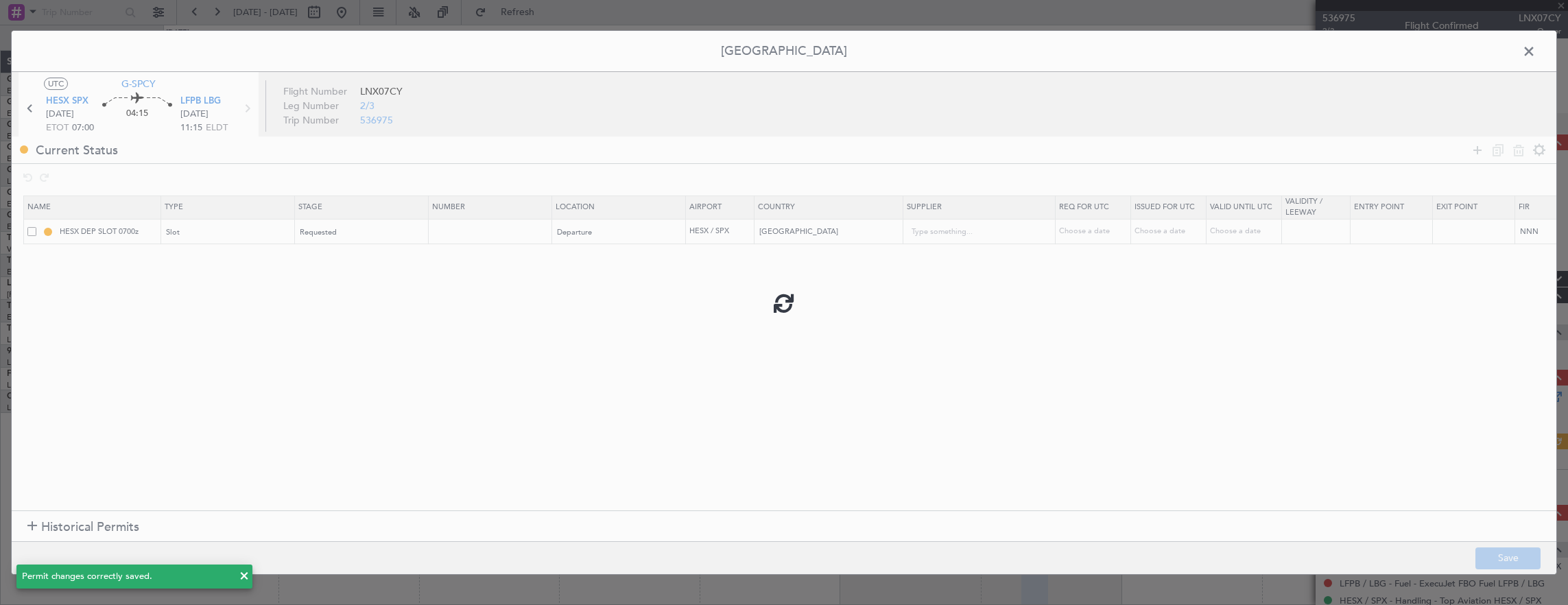
click at [1473, 153] on div at bounding box center [784, 302] width 1545 height 543
click at [1477, 145] on icon at bounding box center [1477, 150] width 16 height 16
click at [255, 267] on mat-form-field "Type" at bounding box center [228, 258] width 133 height 25
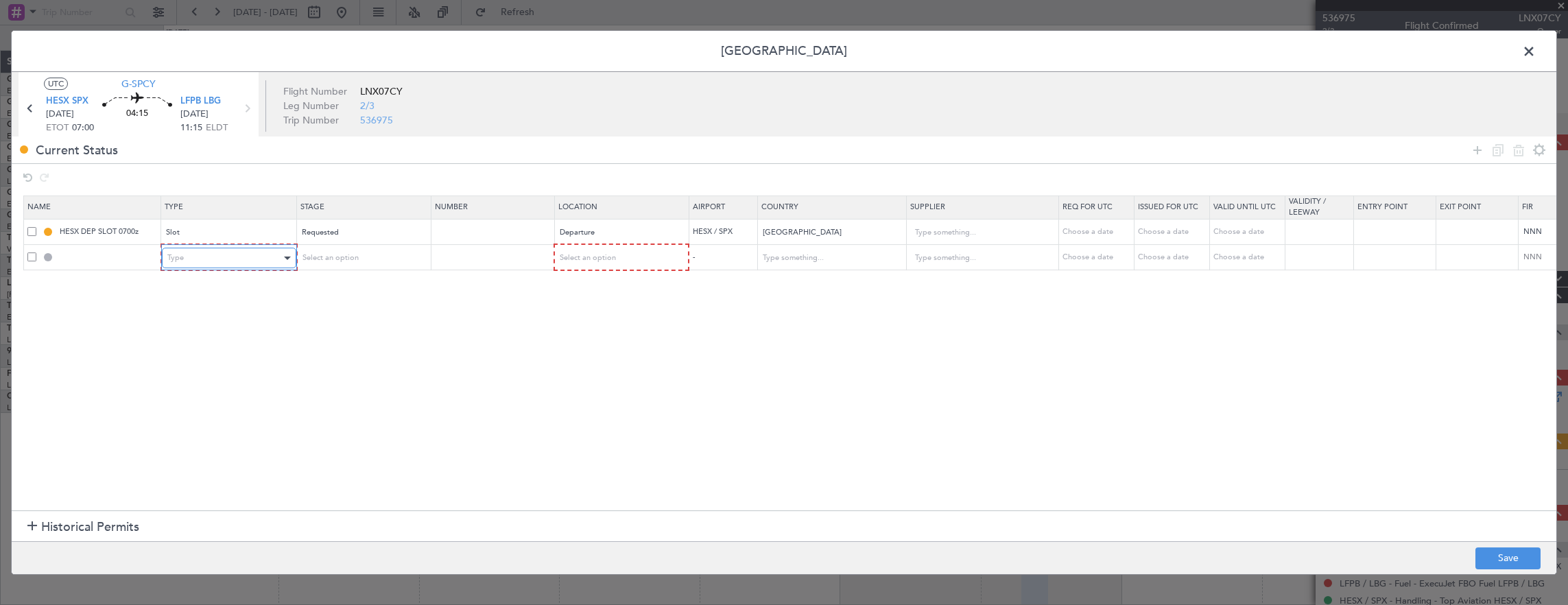
click at [253, 260] on div "Type" at bounding box center [224, 258] width 114 height 21
click at [198, 317] on span "Departure" at bounding box center [228, 314] width 122 height 21
click at [319, 272] on section "Name Type Stage Number Location Airport Country Supplier Req For Utc Issued For…" at bounding box center [784, 352] width 1545 height 319
click at [327, 259] on span "Select an option" at bounding box center [328, 258] width 57 height 10
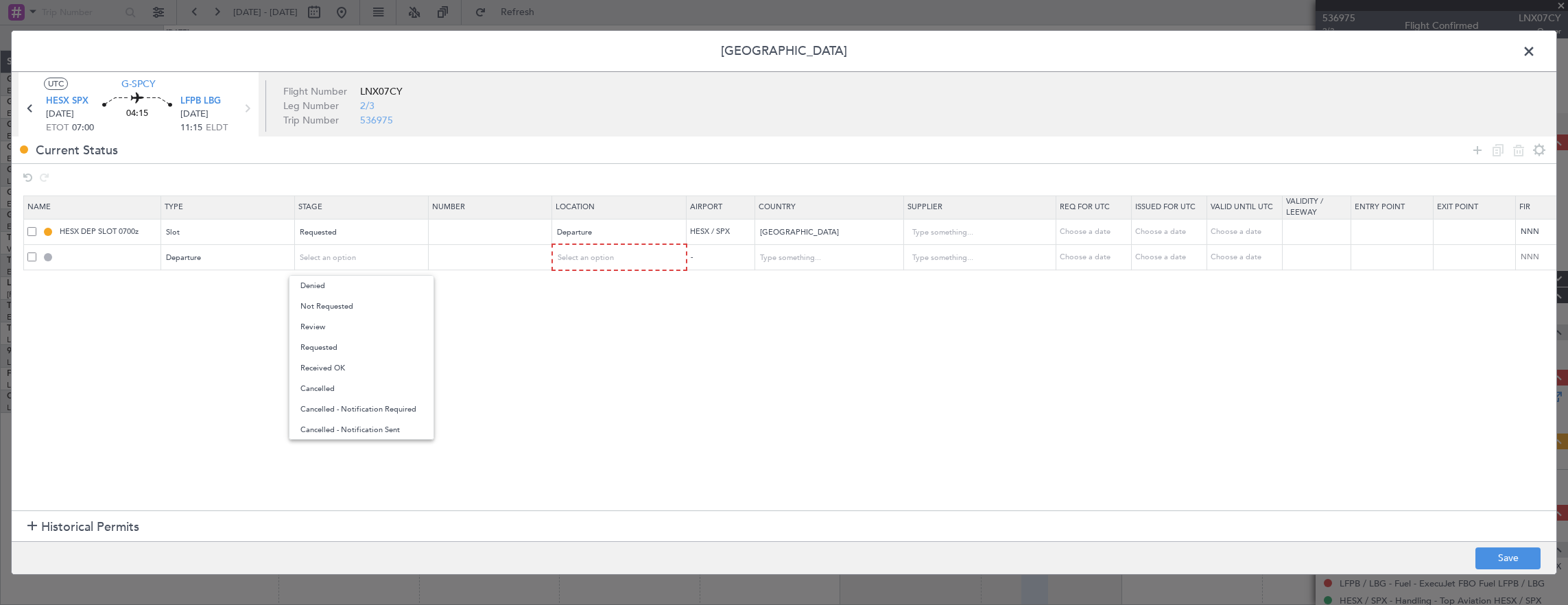
drag, startPoint x: 332, startPoint y: 340, endPoint x: 346, endPoint y: 340, distance: 14.0
click at [332, 340] on span "Requested" at bounding box center [361, 348] width 122 height 21
click at [634, 267] on div "Select an option" at bounding box center [615, 258] width 114 height 21
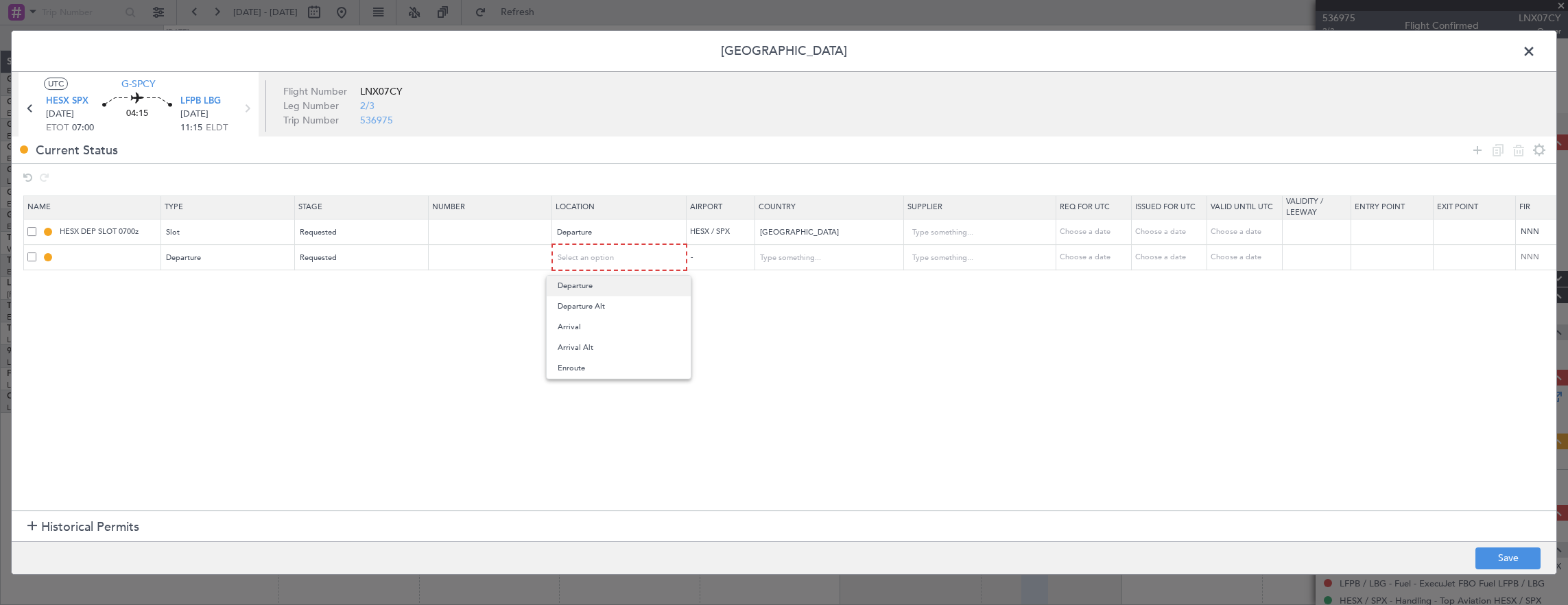
click at [617, 285] on span "Departure" at bounding box center [619, 286] width 122 height 21
click at [1478, 151] on icon at bounding box center [1477, 150] width 16 height 16
click at [235, 294] on table "Name Type Stage Number Location Airport Country Supplier Req For Utc Issued For…" at bounding box center [899, 245] width 1752 height 101
click at [233, 291] on div "Type" at bounding box center [224, 283] width 114 height 21
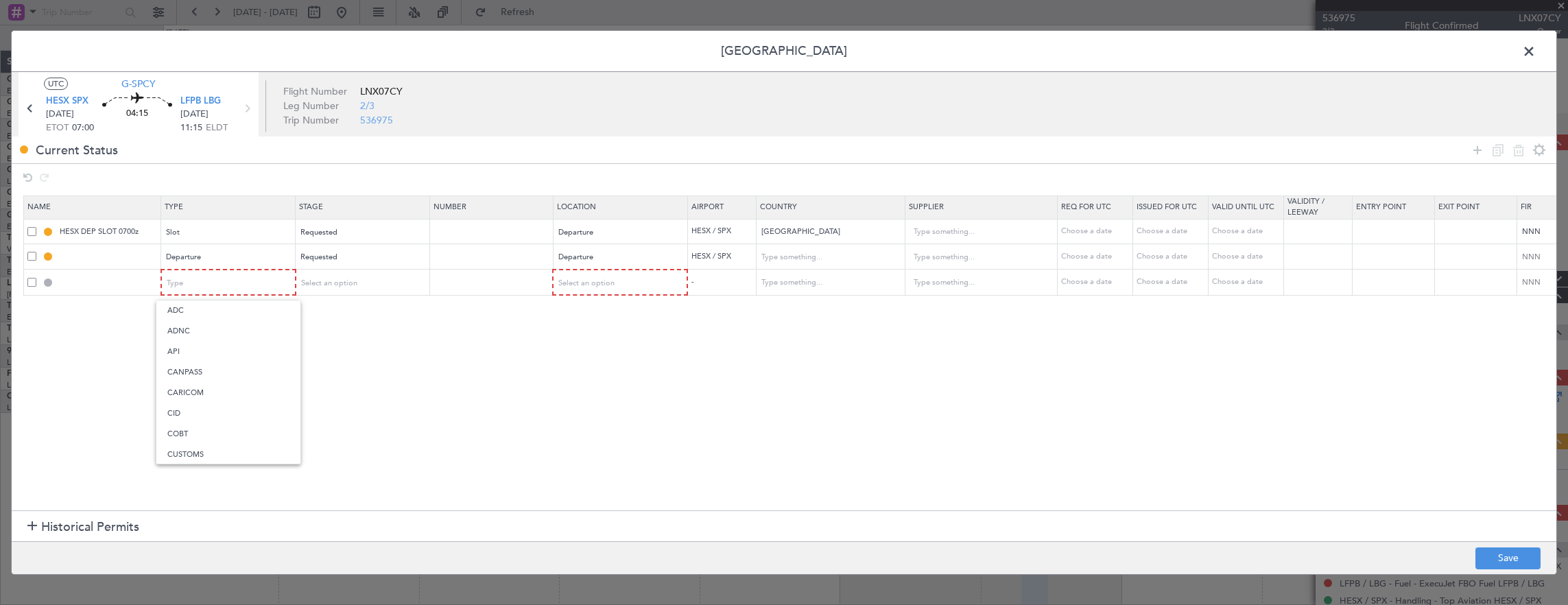
drag, startPoint x: 189, startPoint y: 358, endPoint x: 199, endPoint y: 352, distance: 11.7
click at [189, 358] on span "API" at bounding box center [228, 352] width 122 height 21
click at [316, 291] on div "Select an option" at bounding box center [357, 283] width 114 height 21
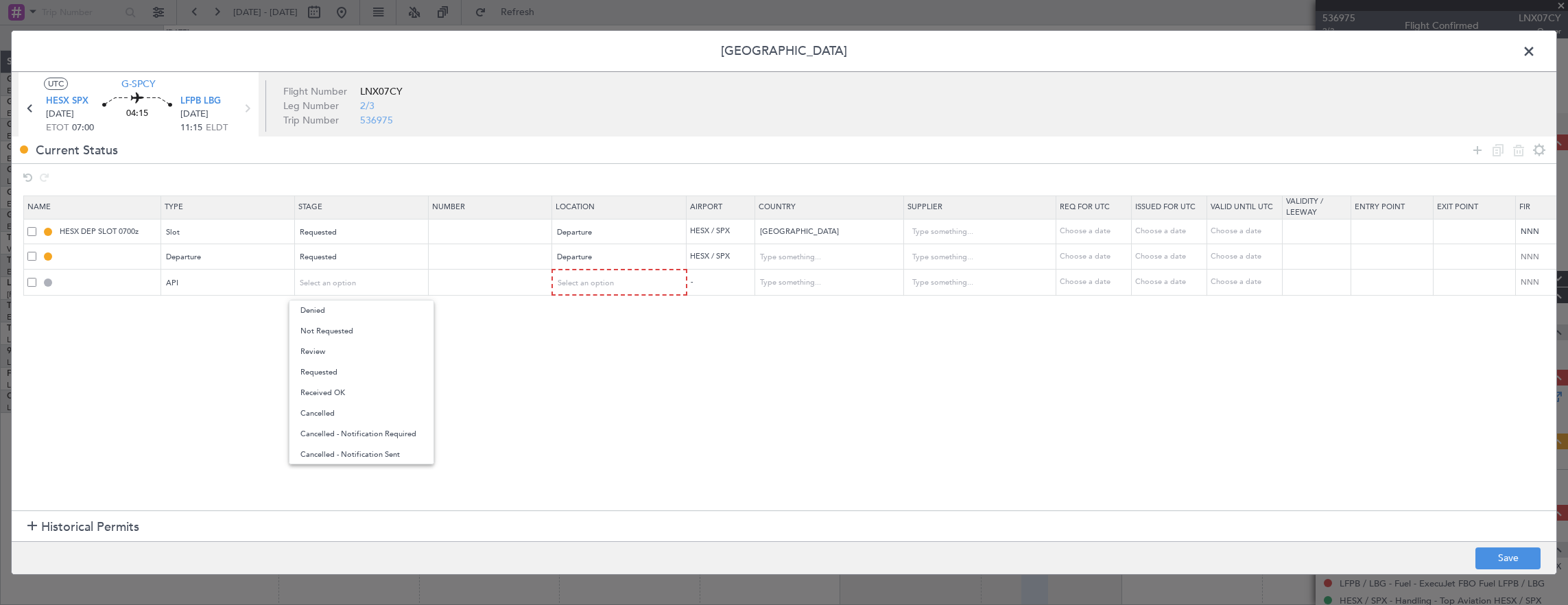
drag, startPoint x: 316, startPoint y: 339, endPoint x: 529, endPoint y: 305, distance: 215.7
click at [317, 339] on span "Not Requested" at bounding box center [361, 331] width 122 height 21
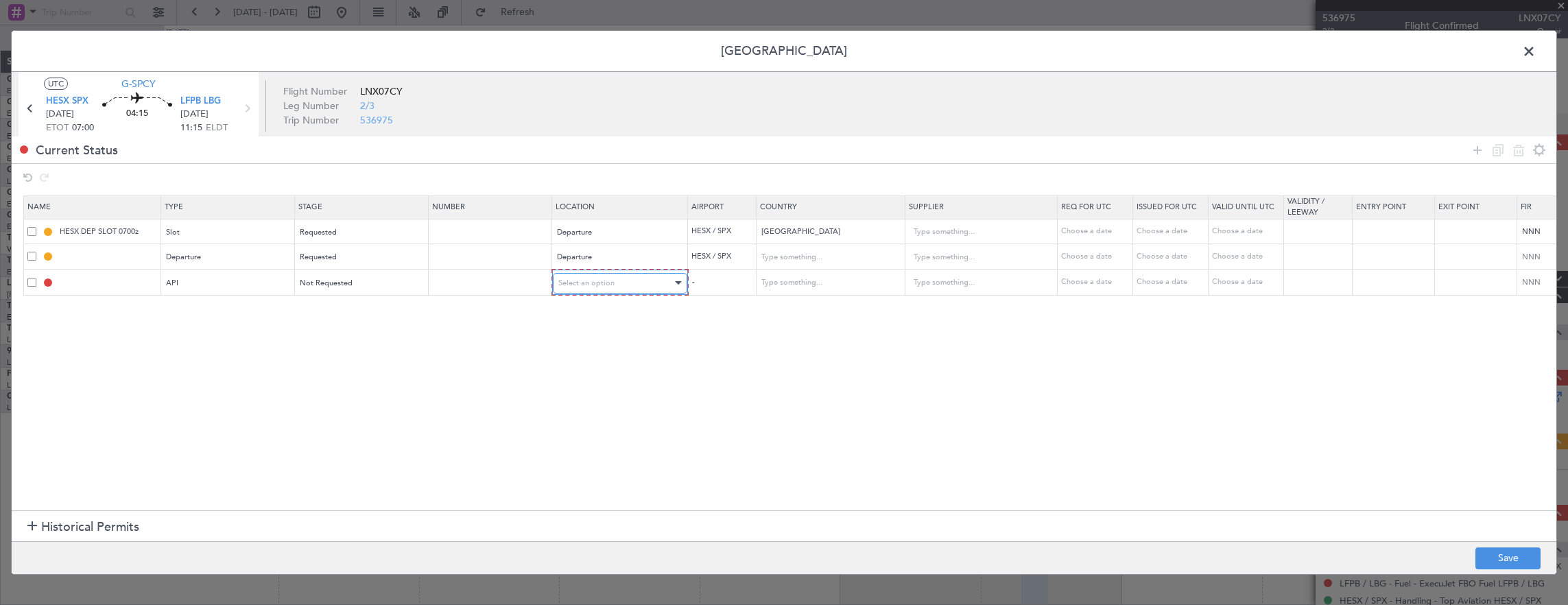
click at [573, 279] on span "Select an option" at bounding box center [587, 283] width 57 height 10
click at [576, 299] on div at bounding box center [784, 302] width 1568 height 605
click at [579, 308] on section "Name Type Stage Number Location Airport Country Supplier Req For Utc Issued For…" at bounding box center [784, 352] width 1545 height 319
click at [606, 270] on mat-form-field "Select an option" at bounding box center [619, 283] width 133 height 25
click at [600, 287] on div "Select an option" at bounding box center [615, 283] width 114 height 21
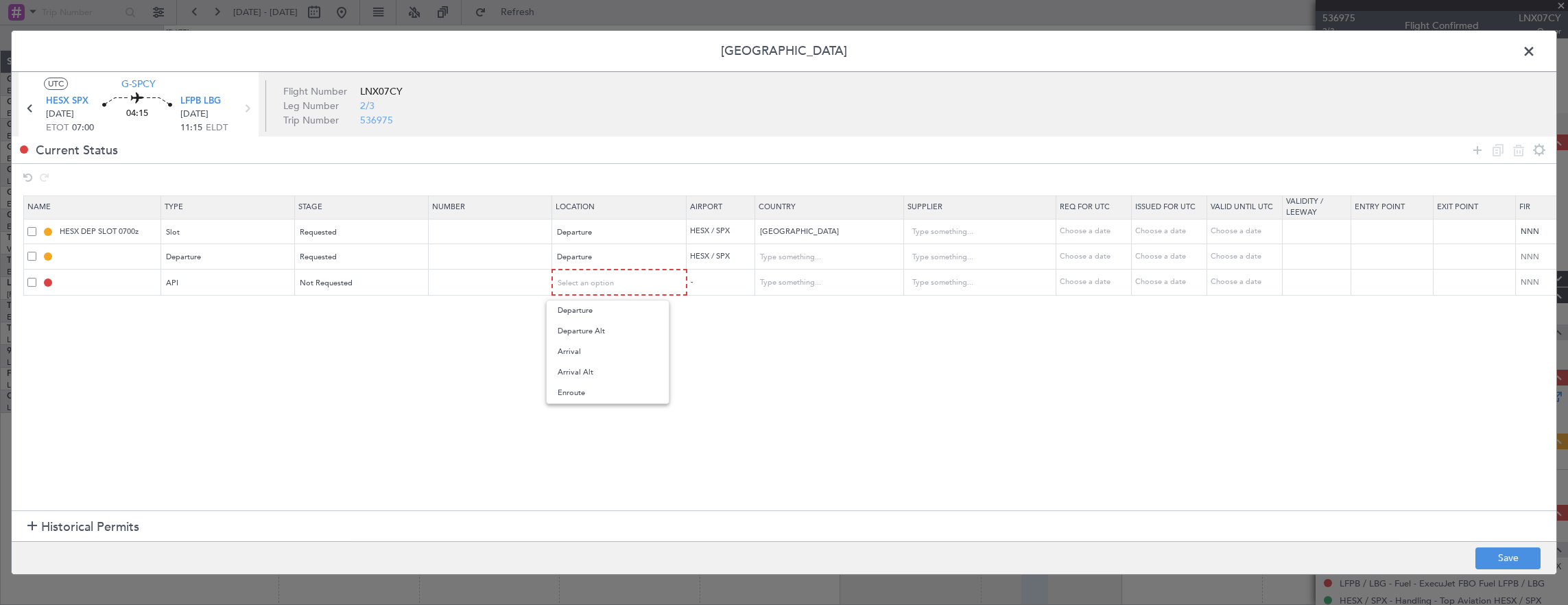
click at [600, 298] on div at bounding box center [784, 302] width 1568 height 605
click at [600, 306] on section "Name Type Stage Number Location Airport Country Supplier Req For Utc Issued For…" at bounding box center [784, 352] width 1545 height 319
click at [596, 287] on span "Select an option" at bounding box center [587, 283] width 57 height 10
click at [587, 314] on span "Departure" at bounding box center [619, 311] width 122 height 21
click at [1525, 571] on footer "Save" at bounding box center [784, 557] width 1545 height 33
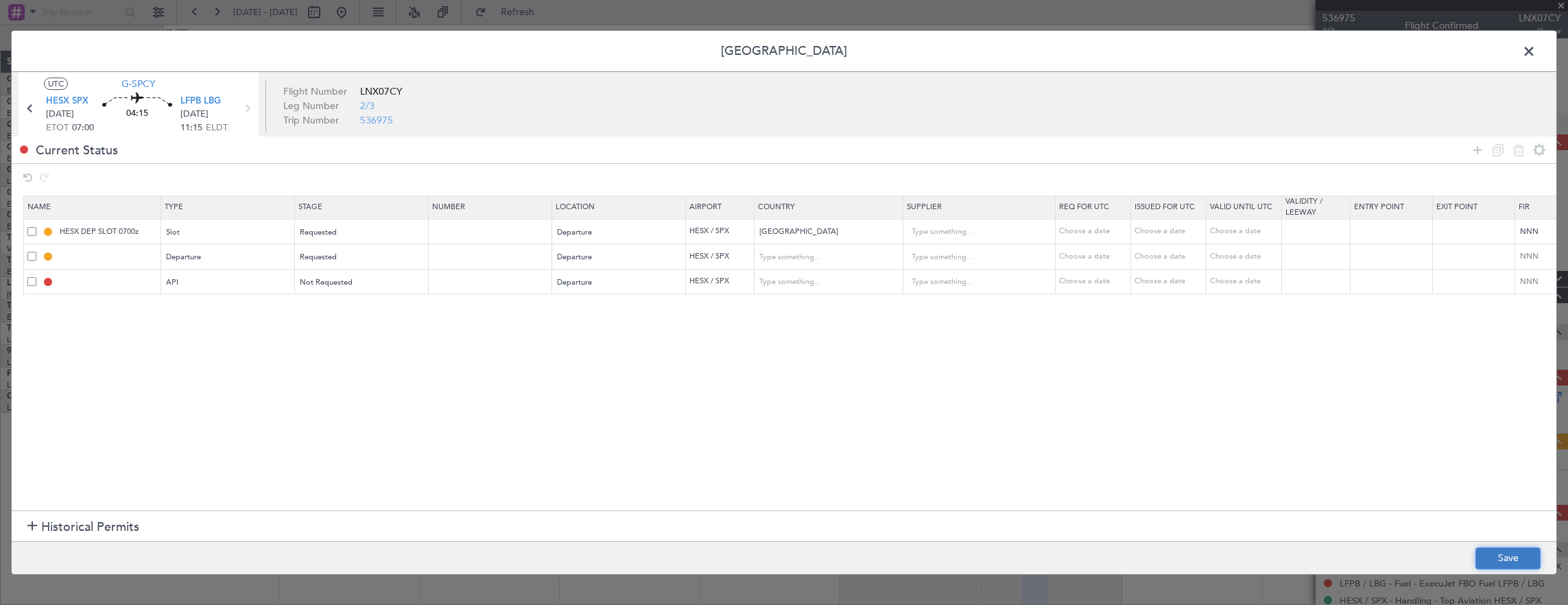
click at [1514, 553] on button "Save" at bounding box center [1508, 559] width 65 height 22
type input "DEPARTURE"
type input "Egypt"
type input "NNN"
type input "HESX DEP API"
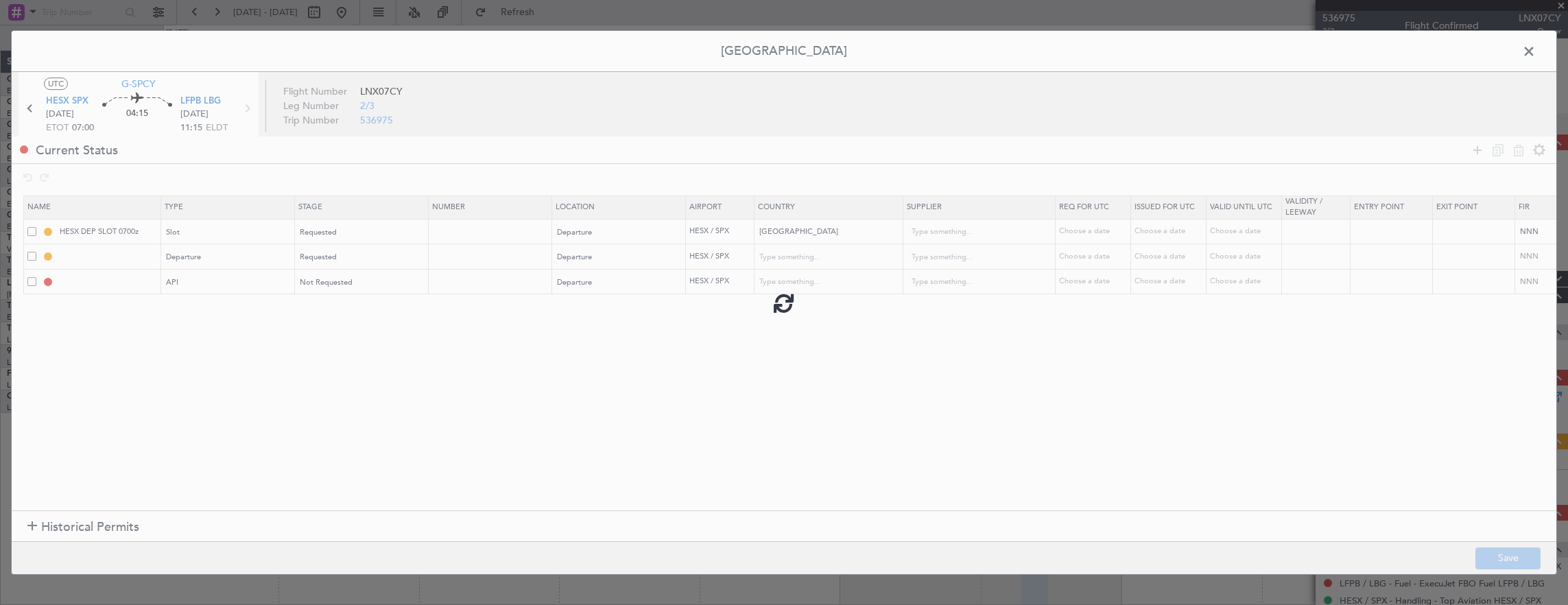
type input "Egypt"
type input "NNN"
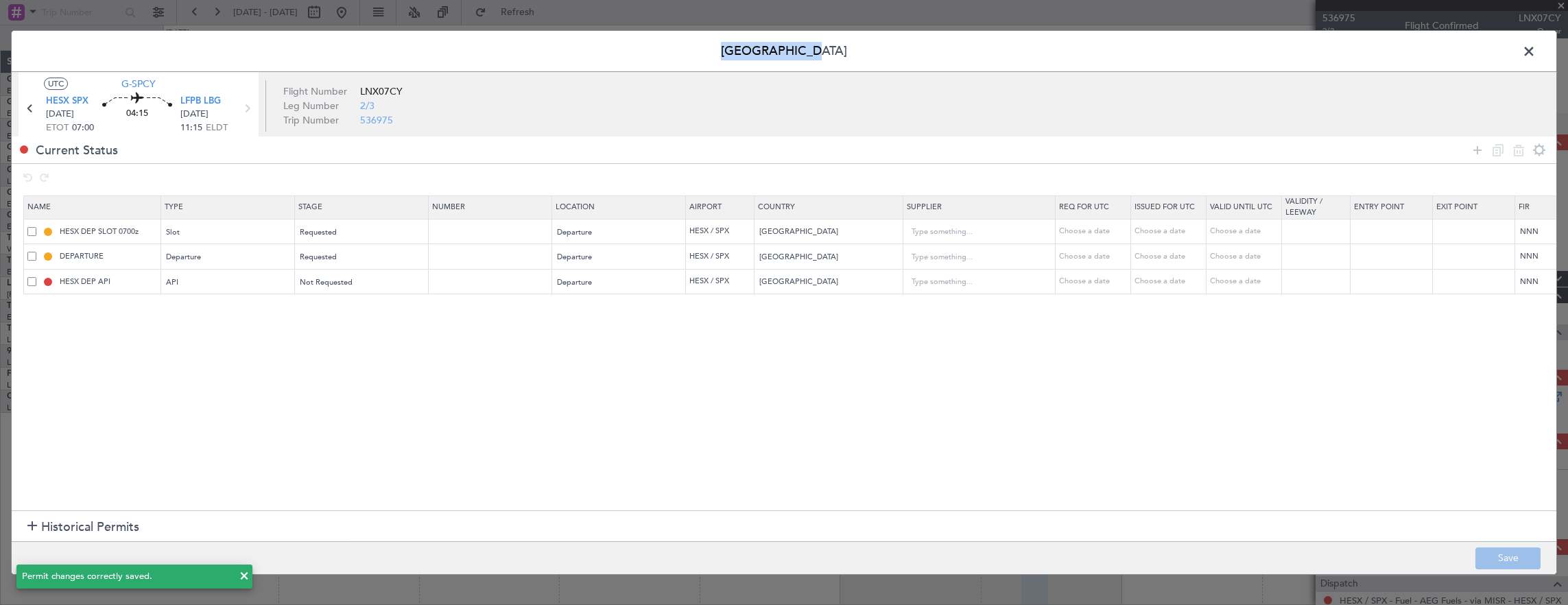
click at [1538, 47] on div "Permit Center UTC G-SPCY HESX SPX 28/09/2025 ETOT 07:00 04:15 LFPB LBG 28/09/20…" at bounding box center [784, 302] width 1546 height 545
click at [1536, 47] on span at bounding box center [1536, 54] width 0 height 27
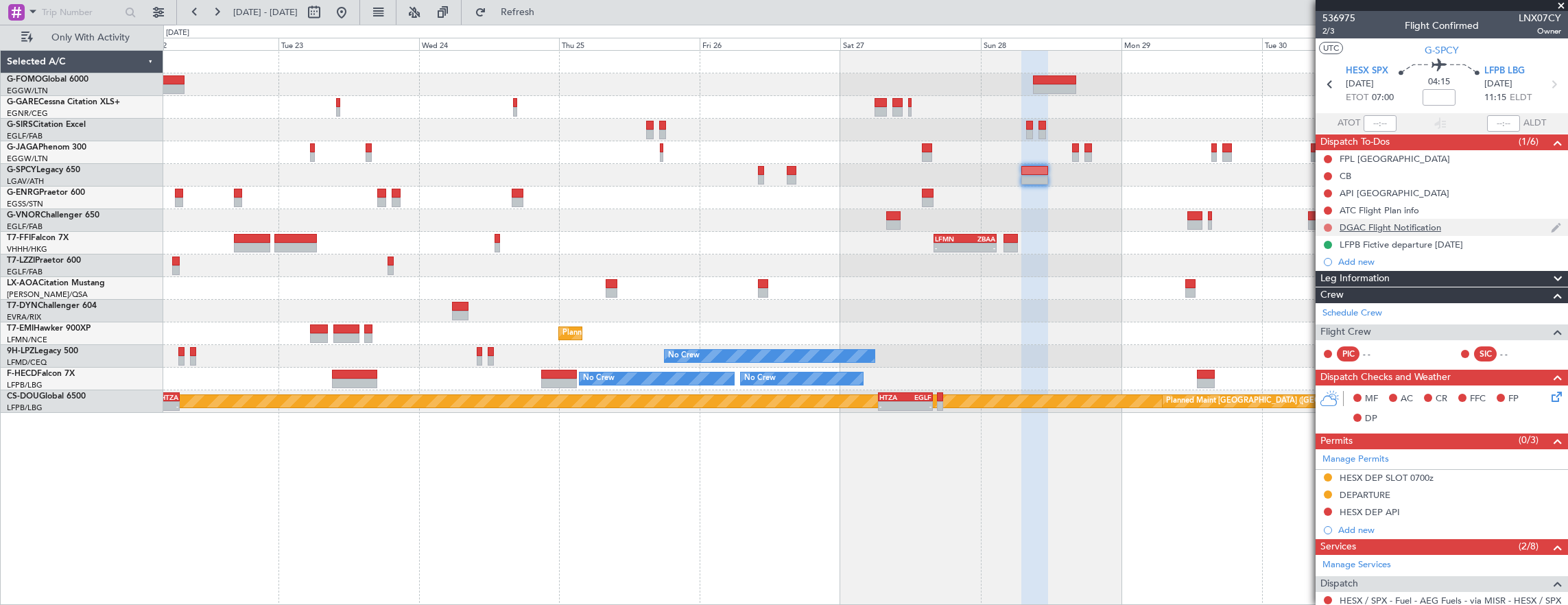
click at [1326, 225] on button at bounding box center [1327, 228] width 8 height 8
click at [1320, 306] on span "Cancelled" at bounding box center [1330, 308] width 39 height 14
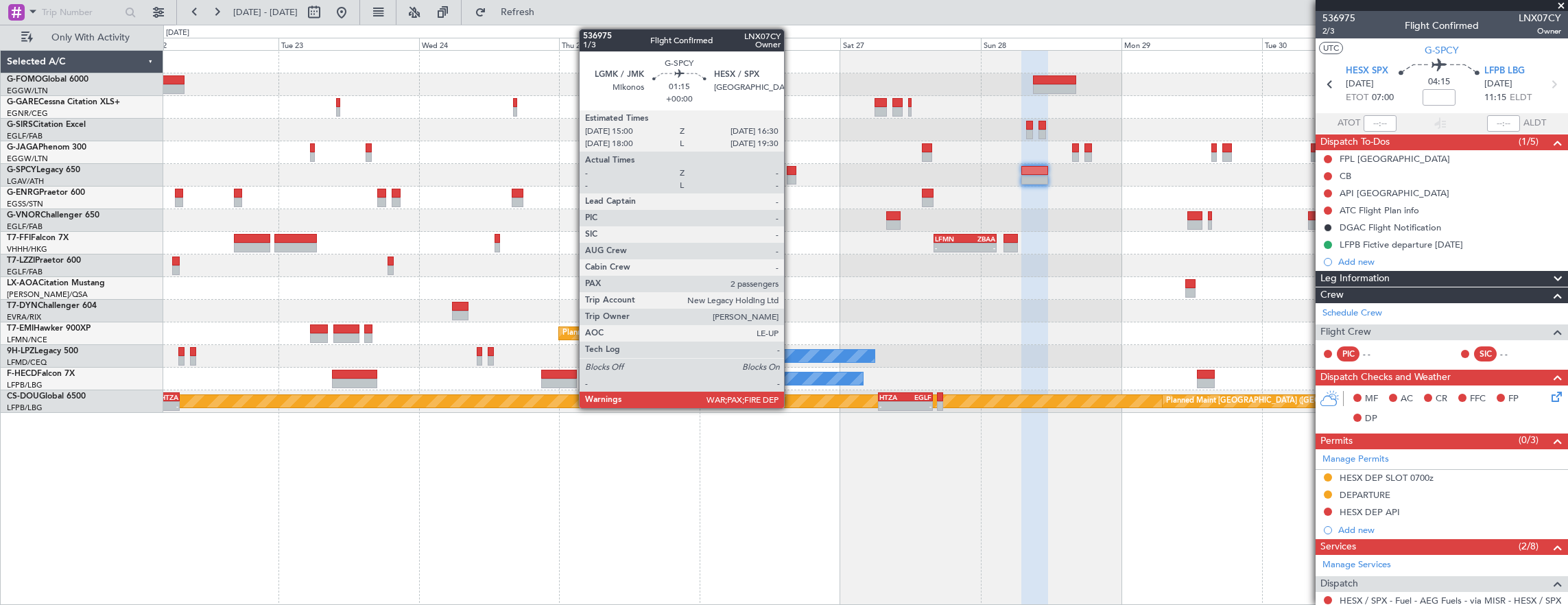
click at [791, 172] on div at bounding box center [791, 170] width 9 height 10
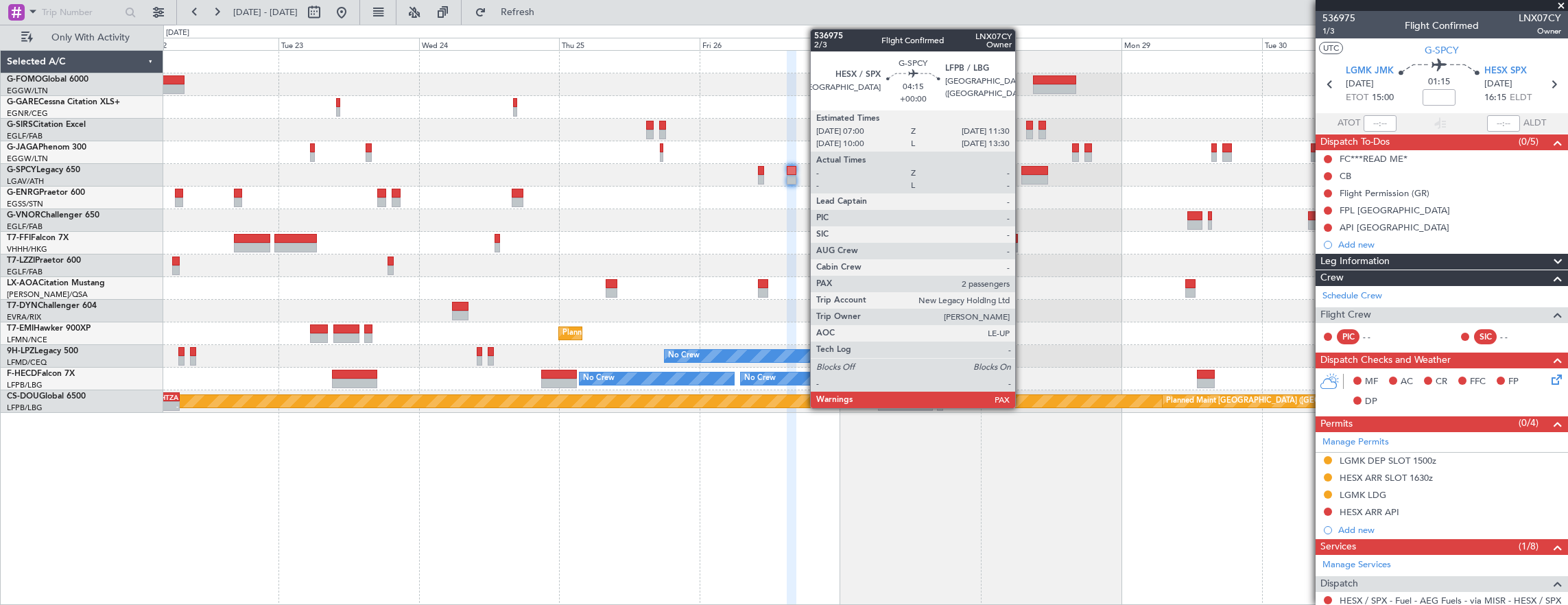
click at [1022, 175] on div at bounding box center [1034, 179] width 26 height 10
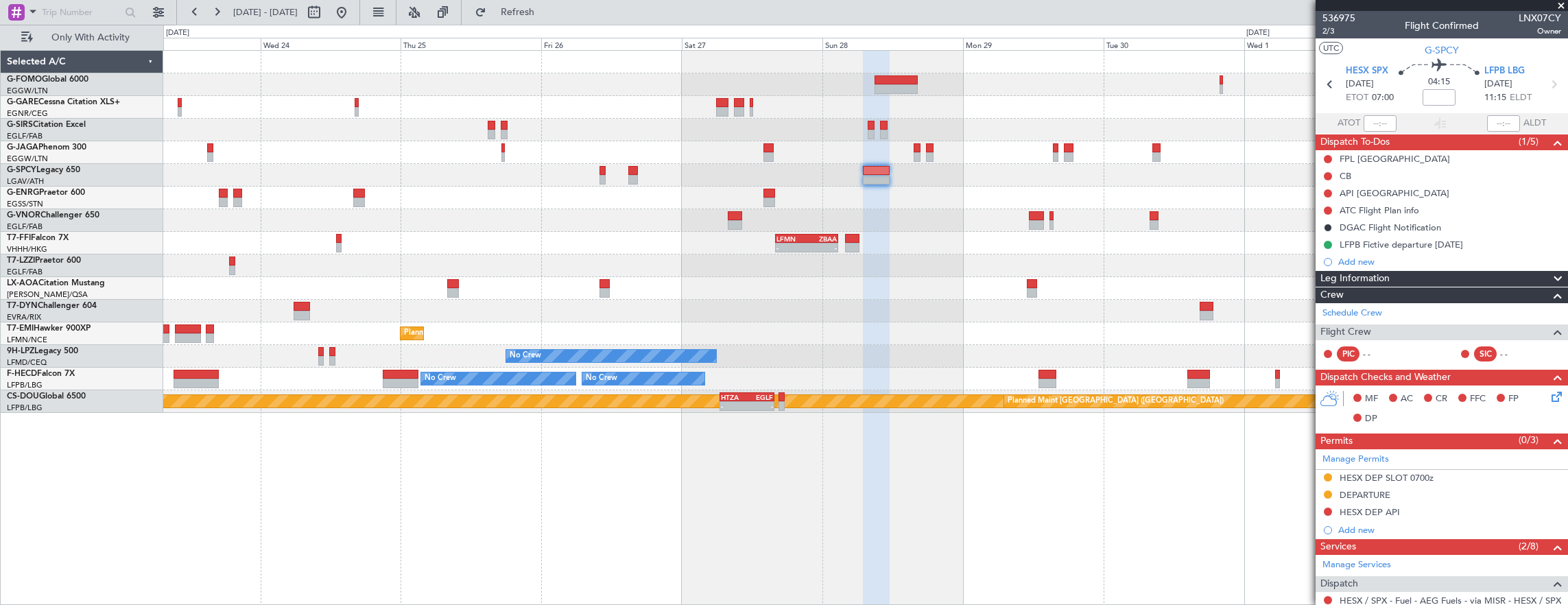
click at [1048, 153] on div at bounding box center [865, 152] width 1405 height 23
click at [1100, 227] on div "- - LFMN 16:05 Z ZBAA 02:45 Z No Crew Antwerp (Deurne) Planned Maint Zurich No …" at bounding box center [865, 231] width 1405 height 362
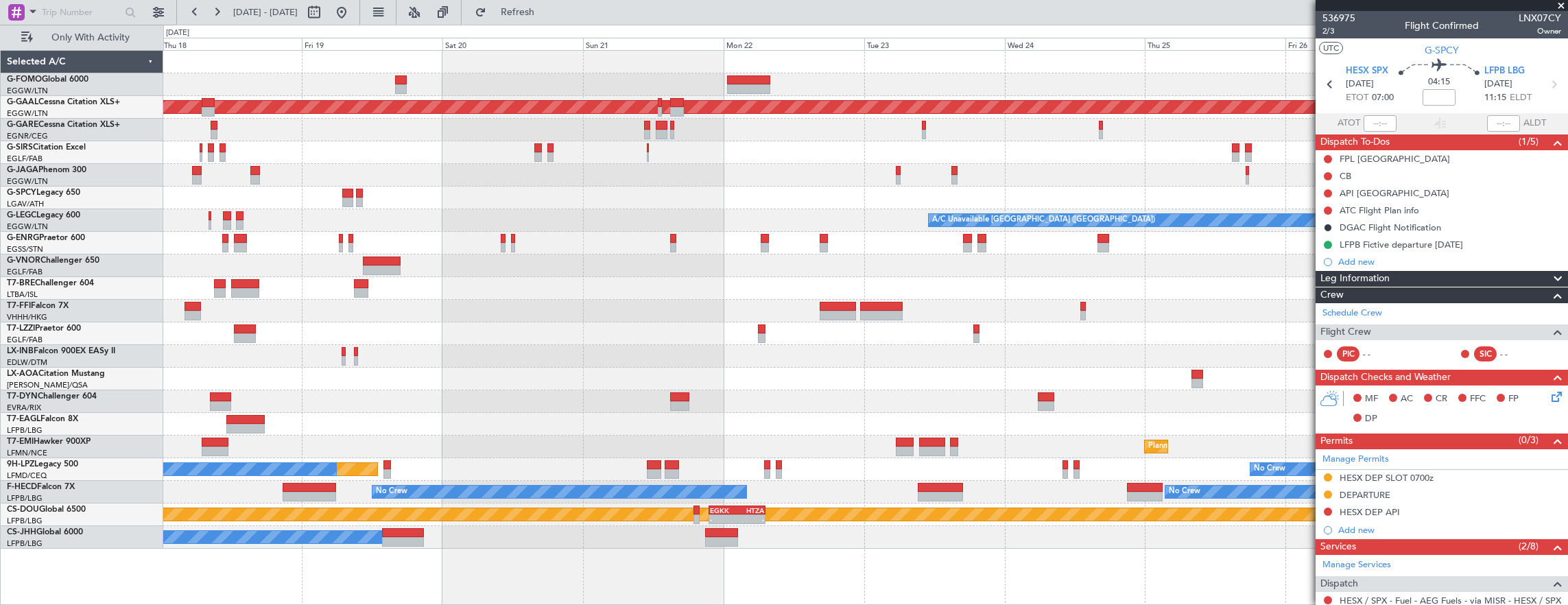
click at [1098, 226] on div "Planned Maint Dusseldorf A/C Unavailable London (Luton) - - LFMN 16:05 Z ZBAA 0…" at bounding box center [865, 300] width 1405 height 498
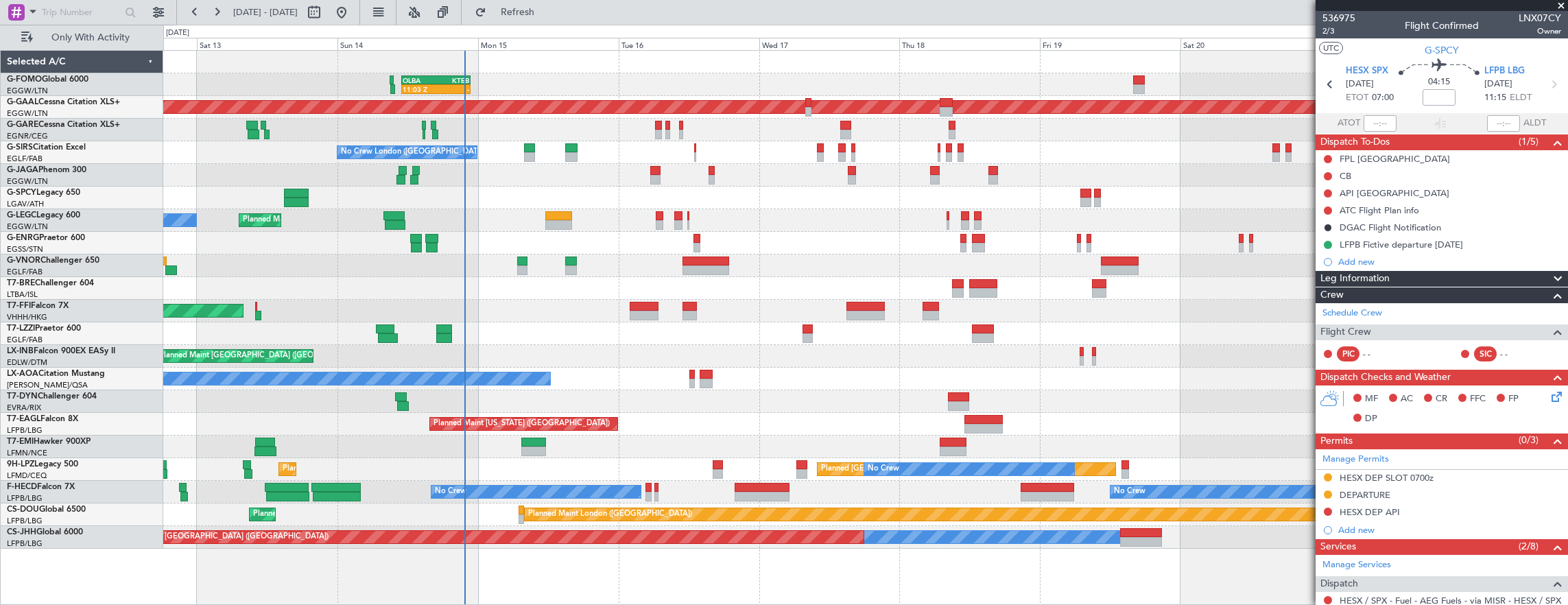
click at [573, 372] on div "11:03 Z - OLBA 11:00 Z KTEB 22:45 Z Planned Maint London (Luton) Planned Maint …" at bounding box center [865, 300] width 1405 height 498
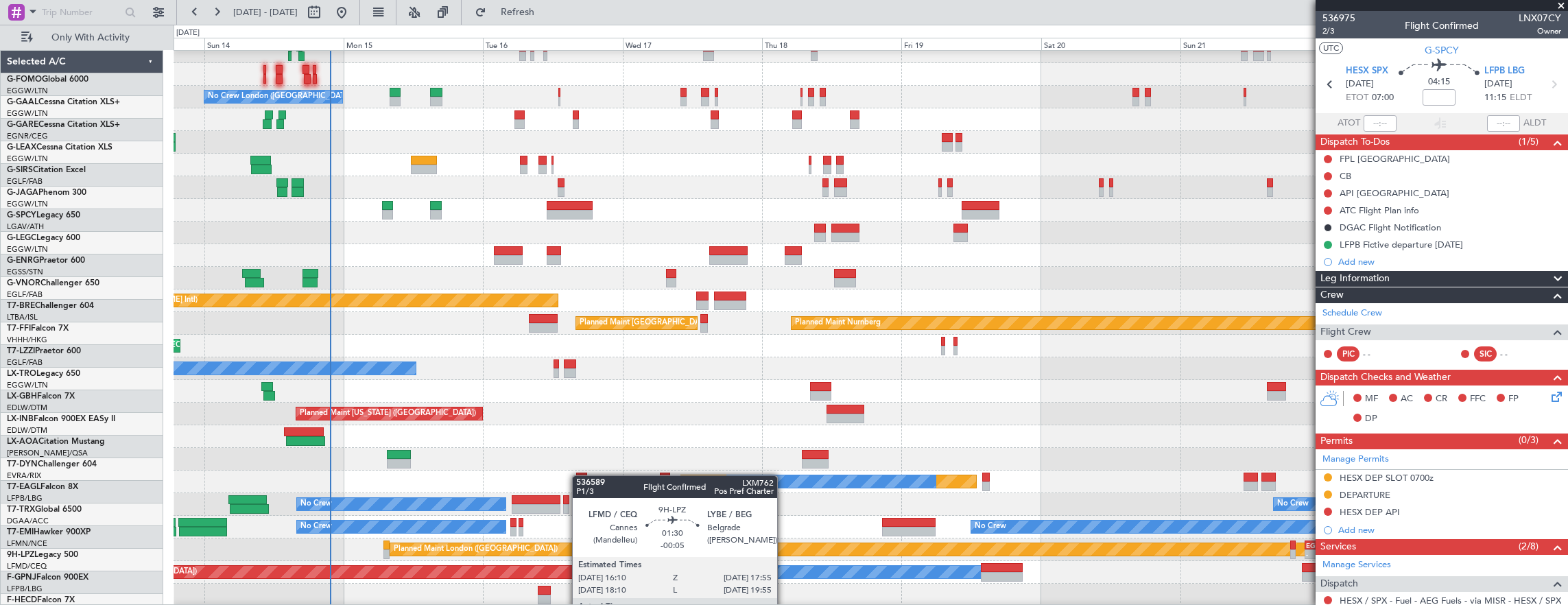
scroll to position [79, 0]
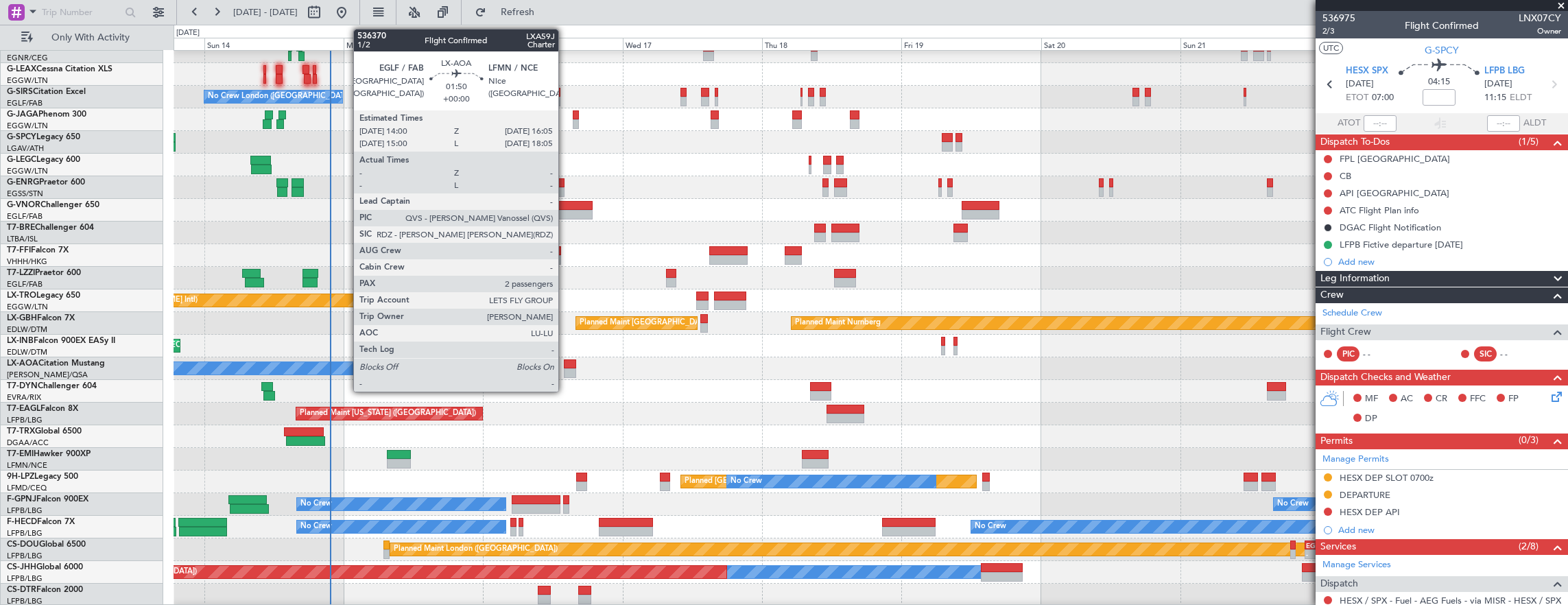
click at [565, 361] on div at bounding box center [570, 364] width 12 height 10
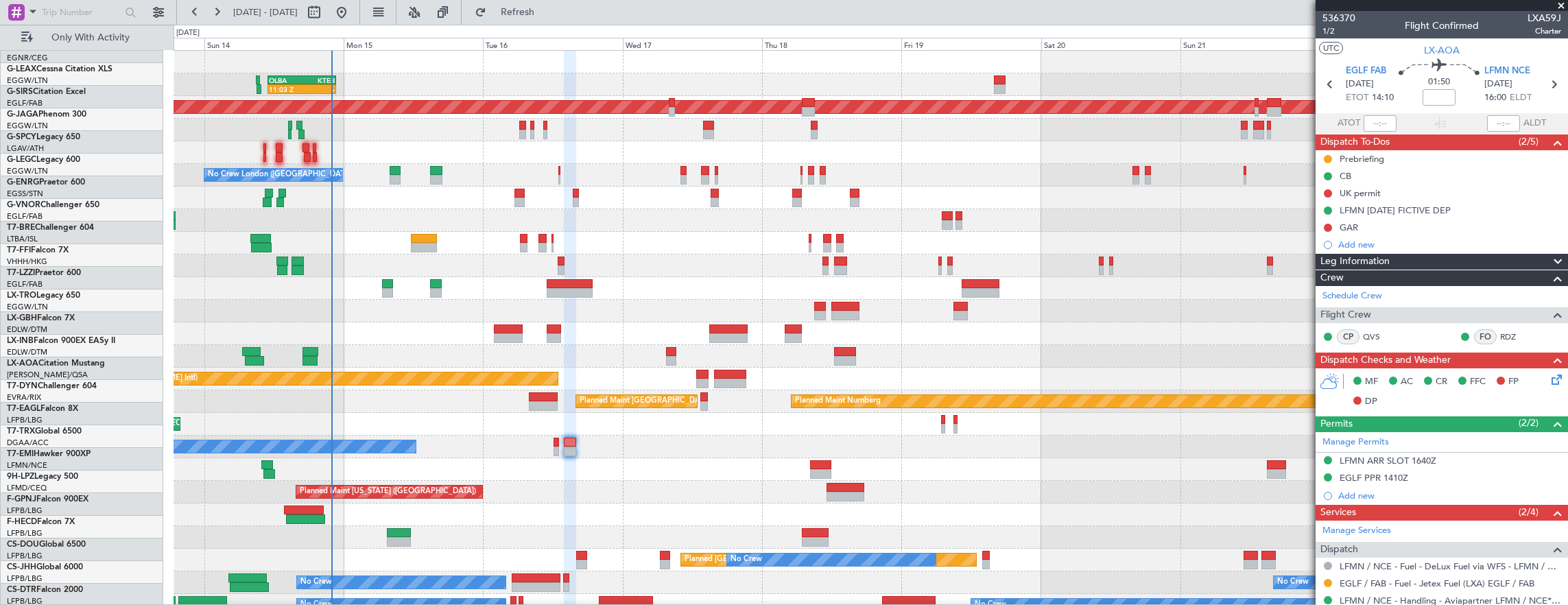
scroll to position [0, 0]
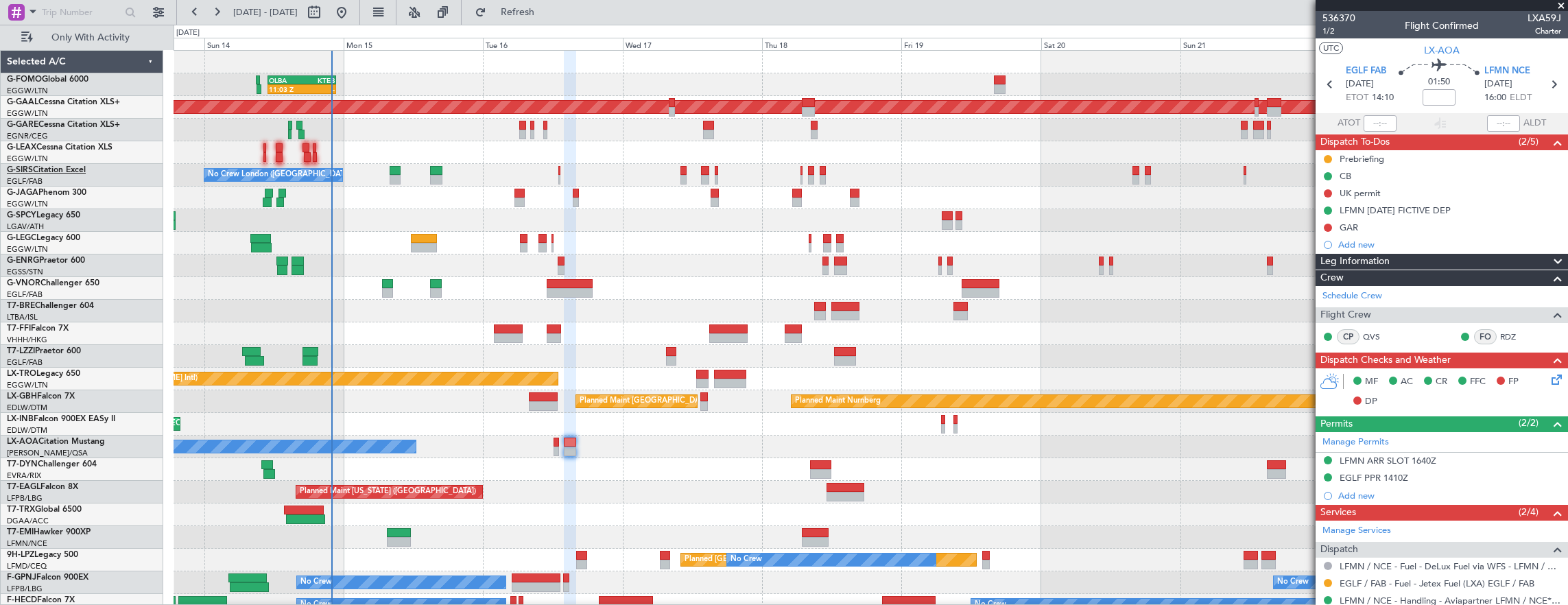
click at [75, 171] on link "G-SIRS Citation Excel" at bounding box center [46, 170] width 79 height 8
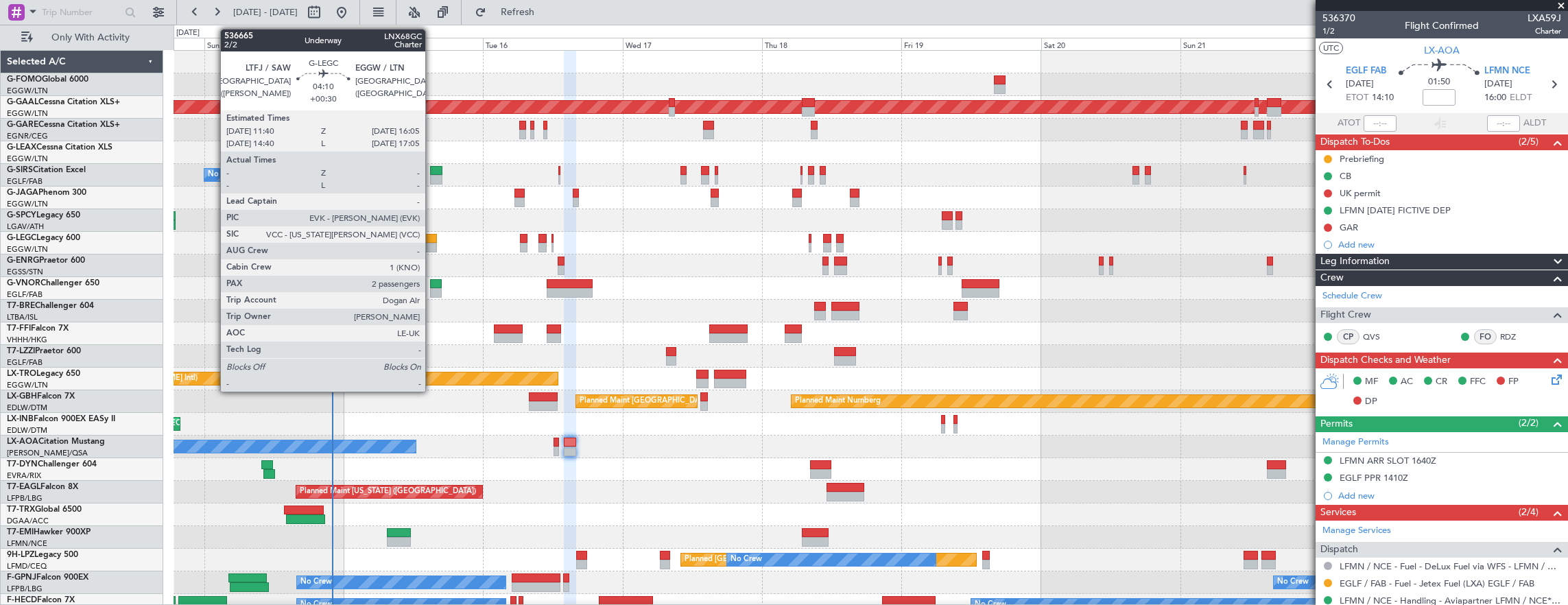
click at [432, 234] on div at bounding box center [424, 239] width 26 height 10
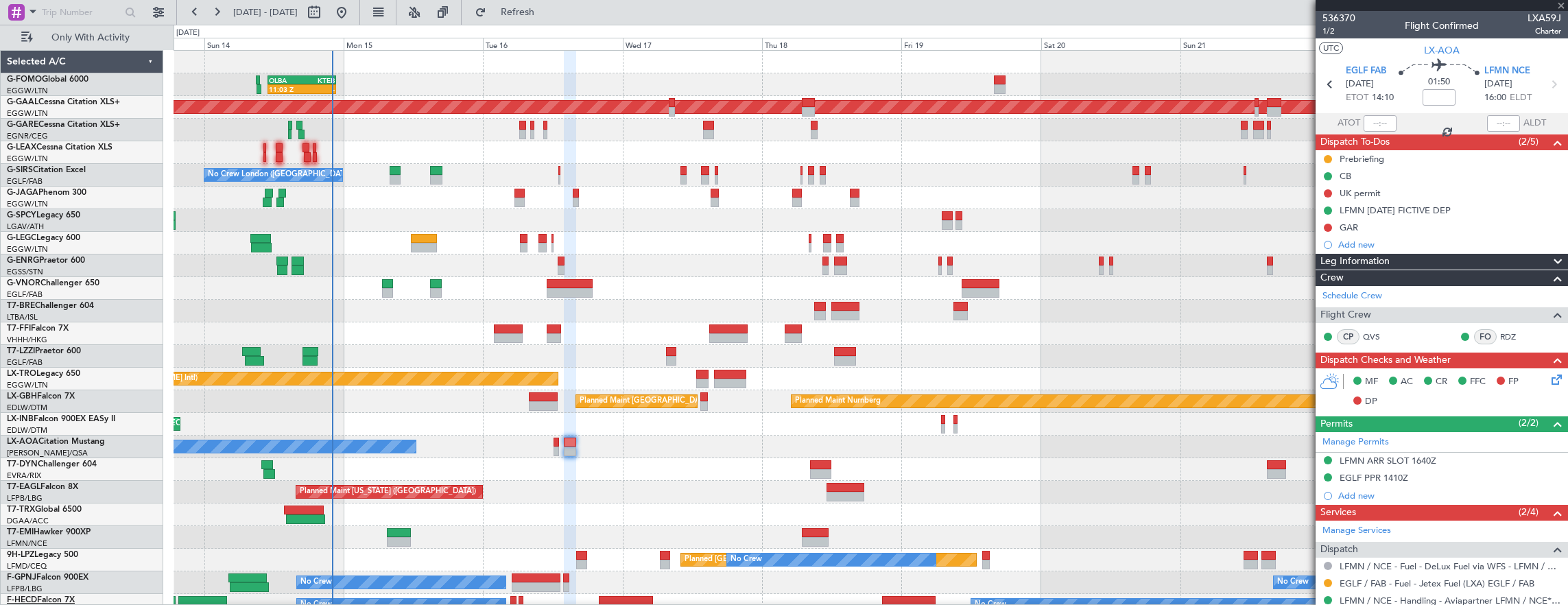
type input "+00:30"
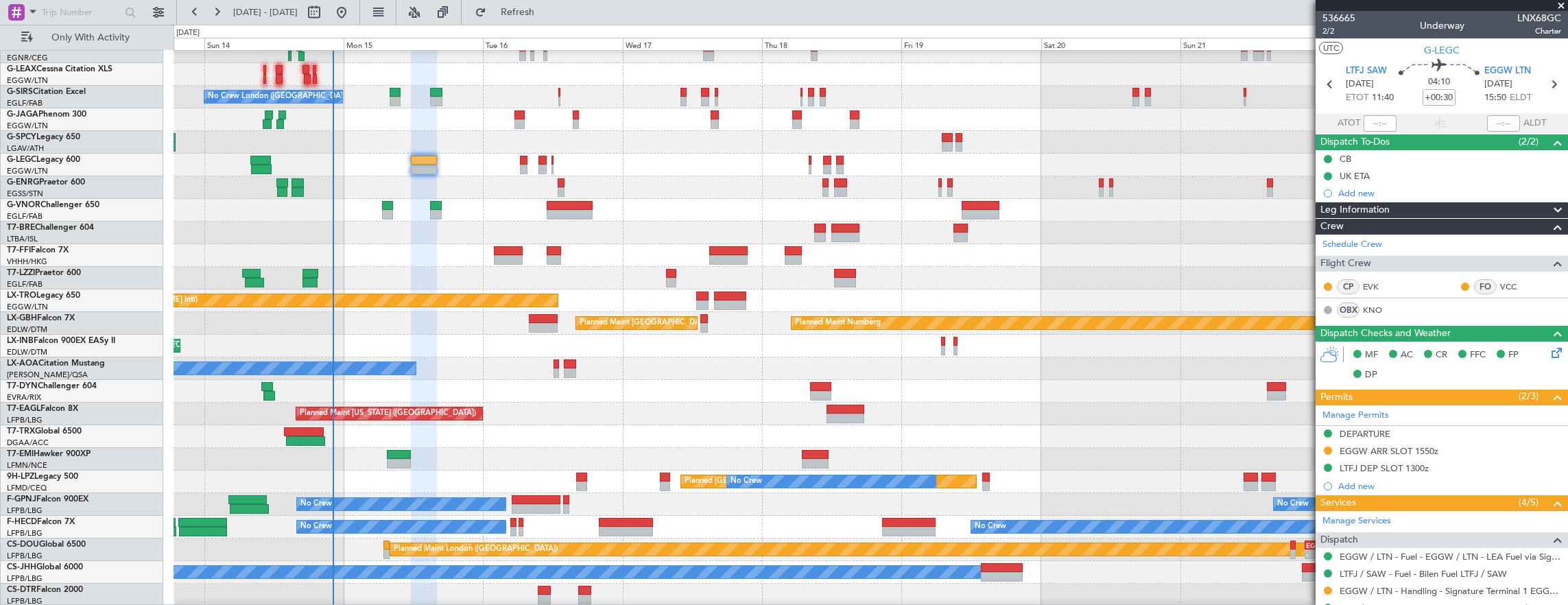
scroll to position [206, 0]
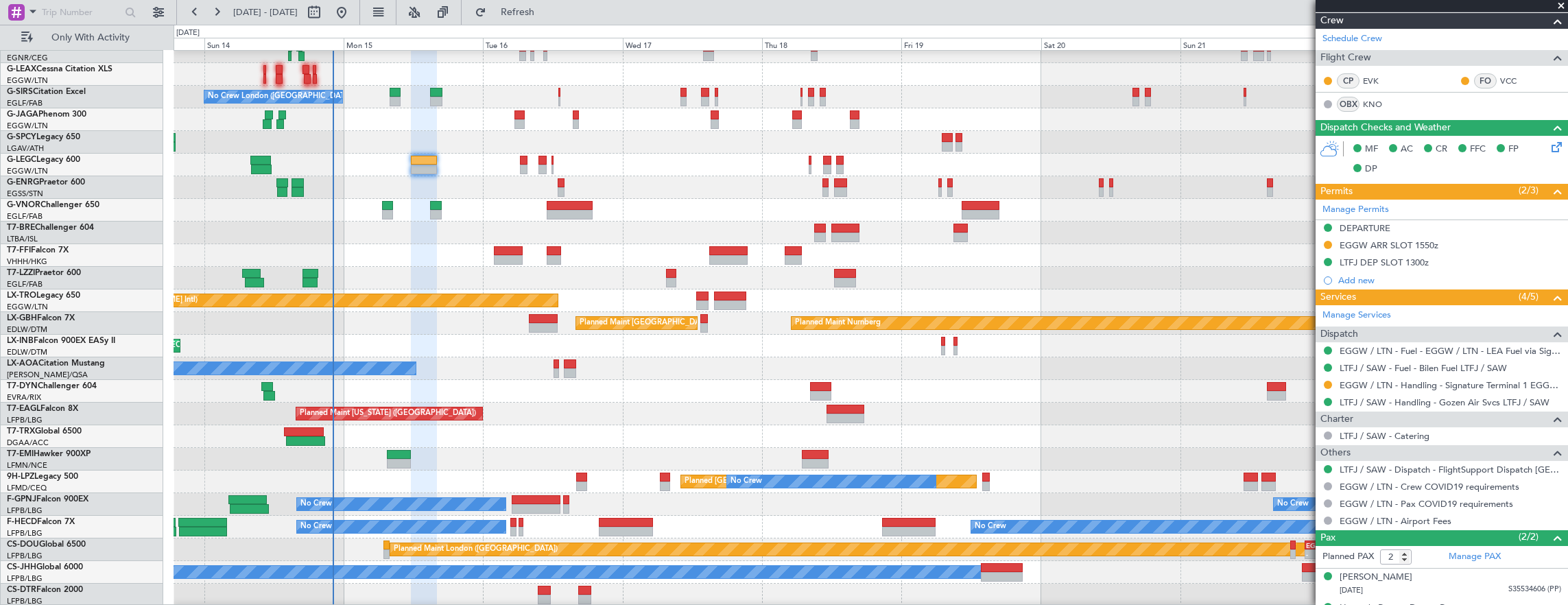
click at [1457, 262] on div "LTFJ DEP SLOT 1300z" at bounding box center [1442, 263] width 253 height 17
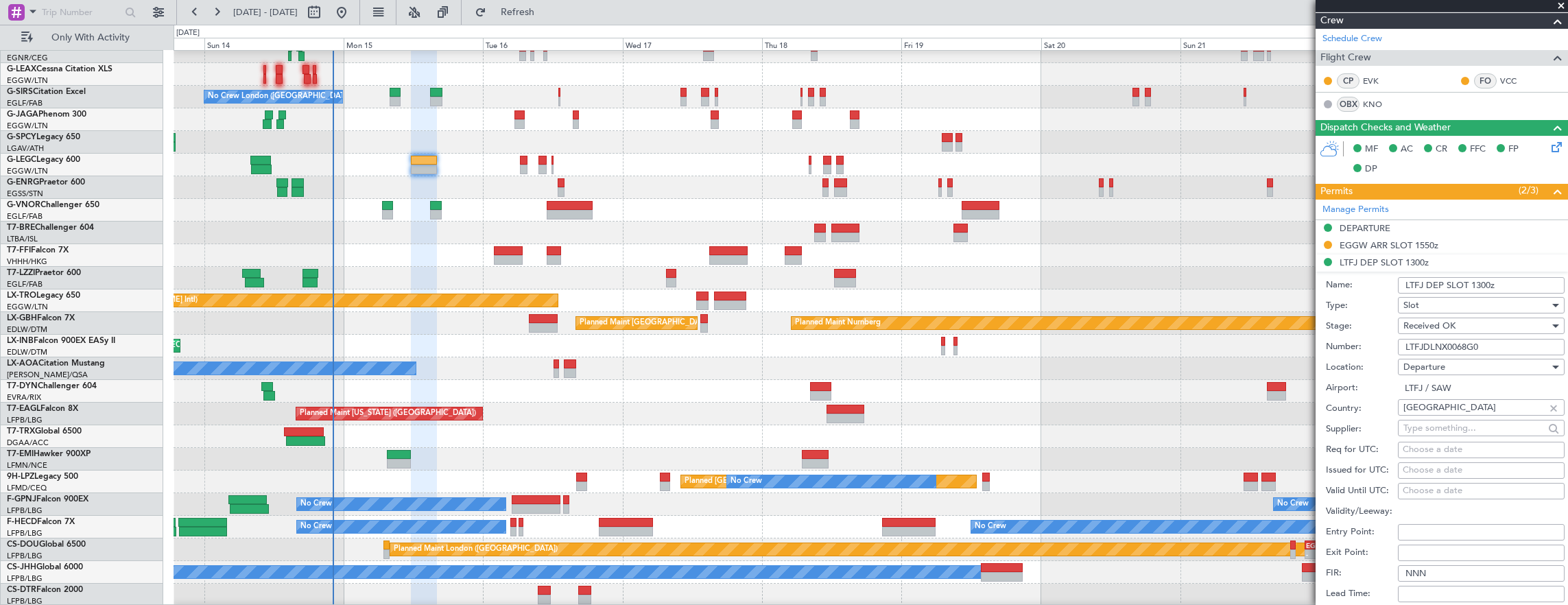
scroll to position [0, 0]
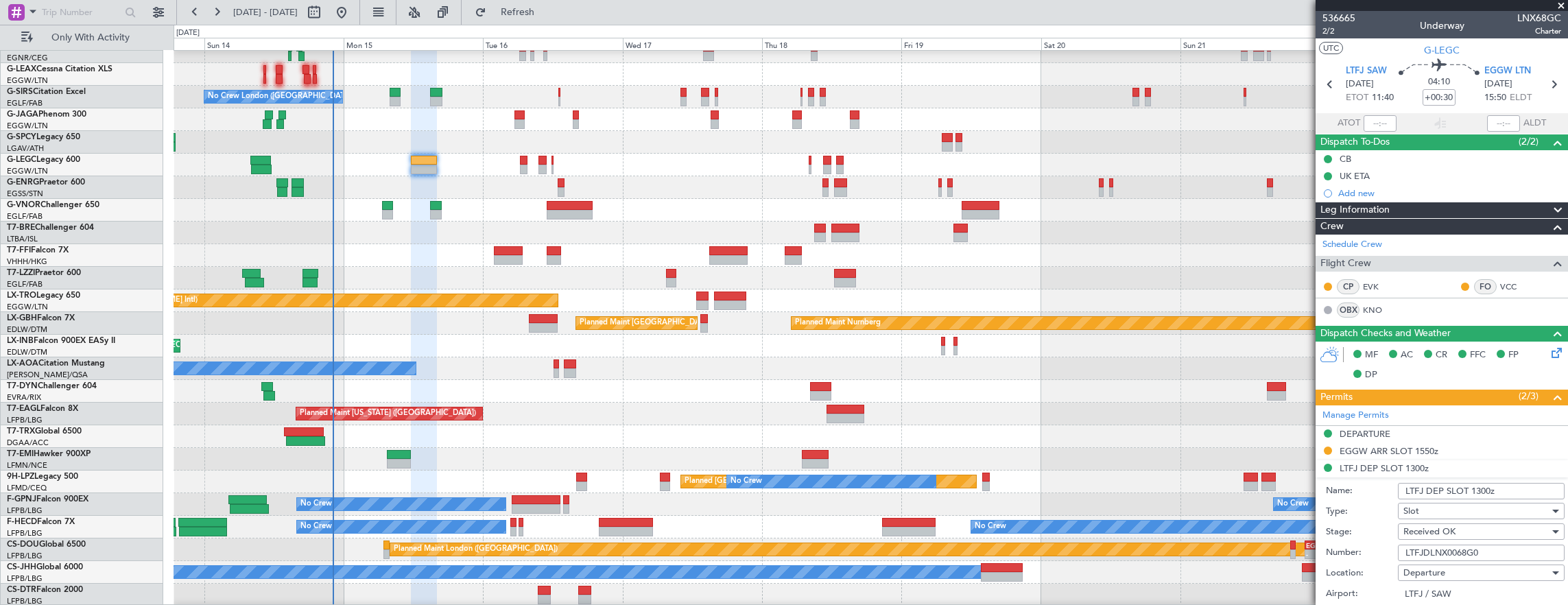
click at [1483, 488] on input "LTFJ DEP SLOT 1300z" at bounding box center [1481, 491] width 167 height 16
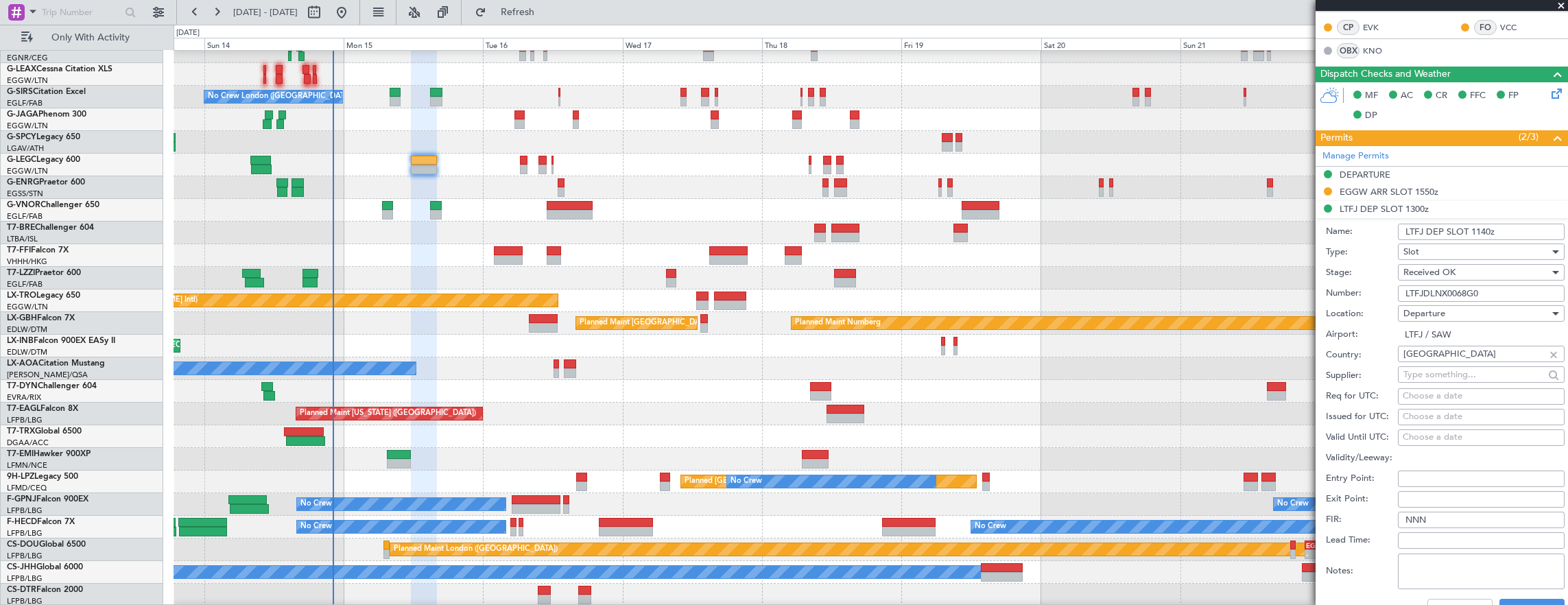
scroll to position [412, 0]
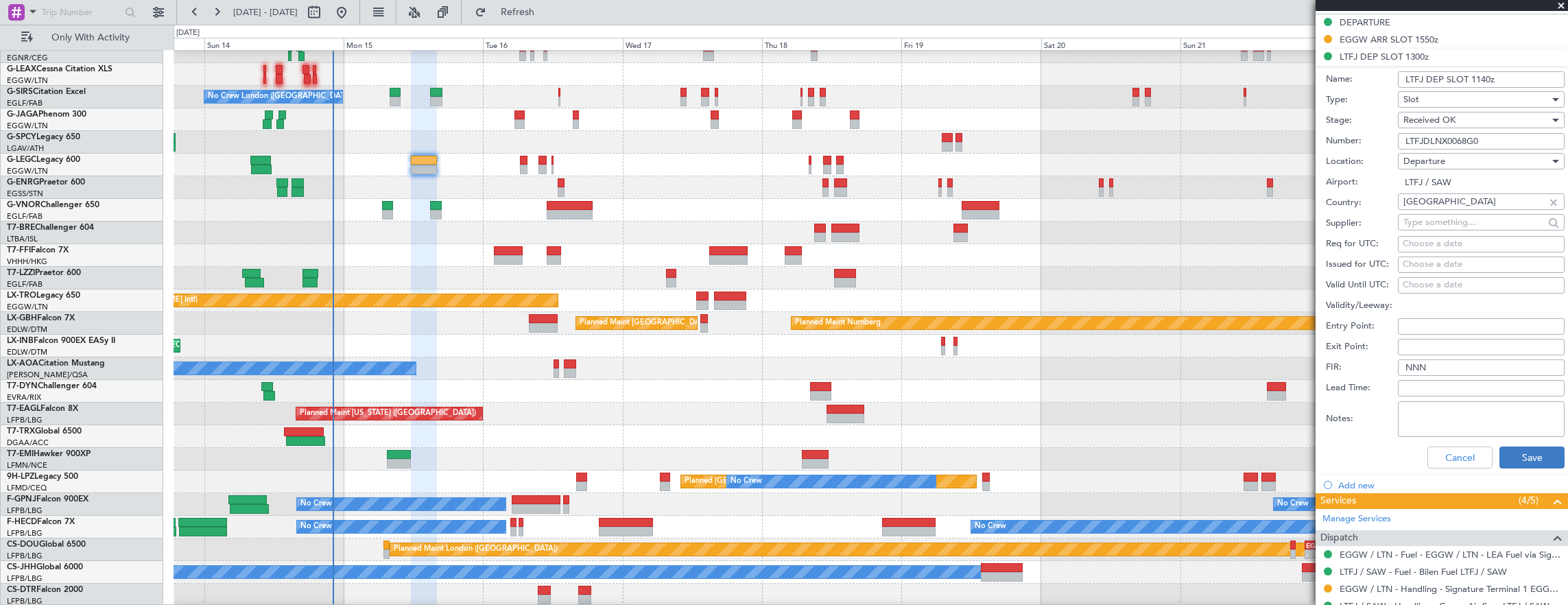
type input "LTFJ DEP SLOT 1140z"
click at [1514, 457] on button "Save" at bounding box center [1531, 457] width 65 height 22
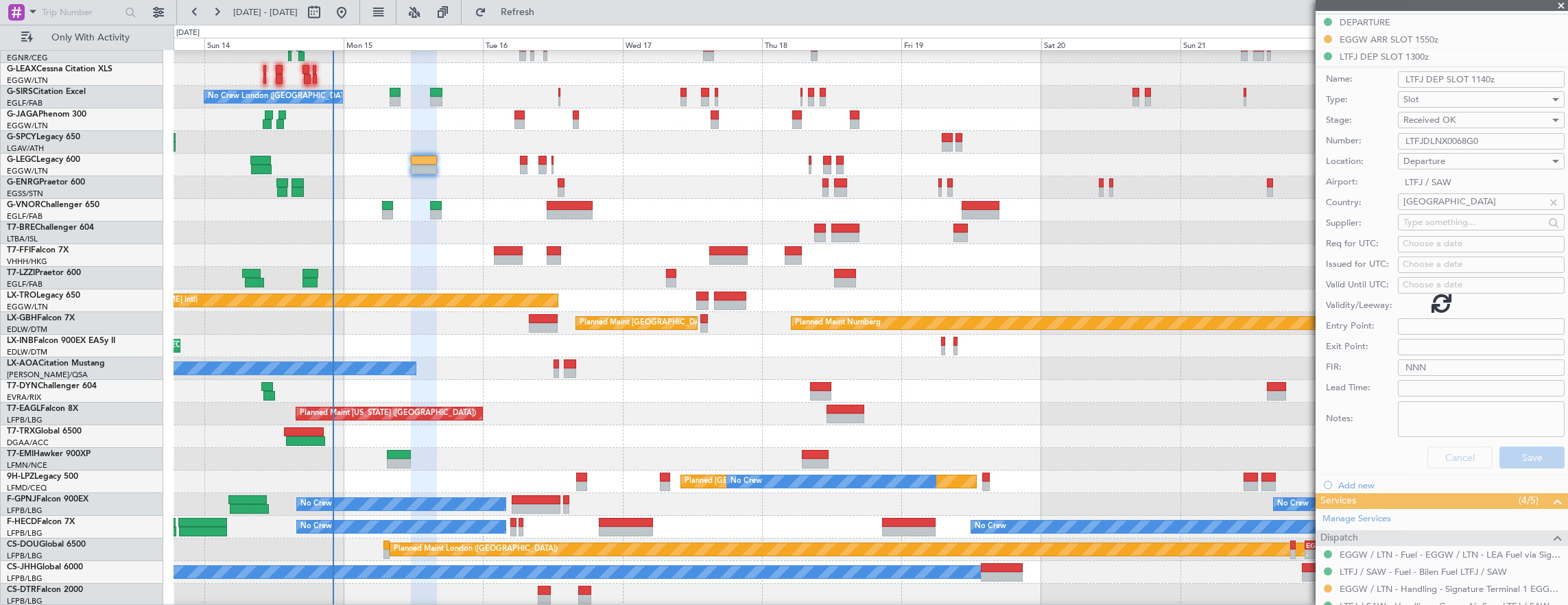
scroll to position [226, 0]
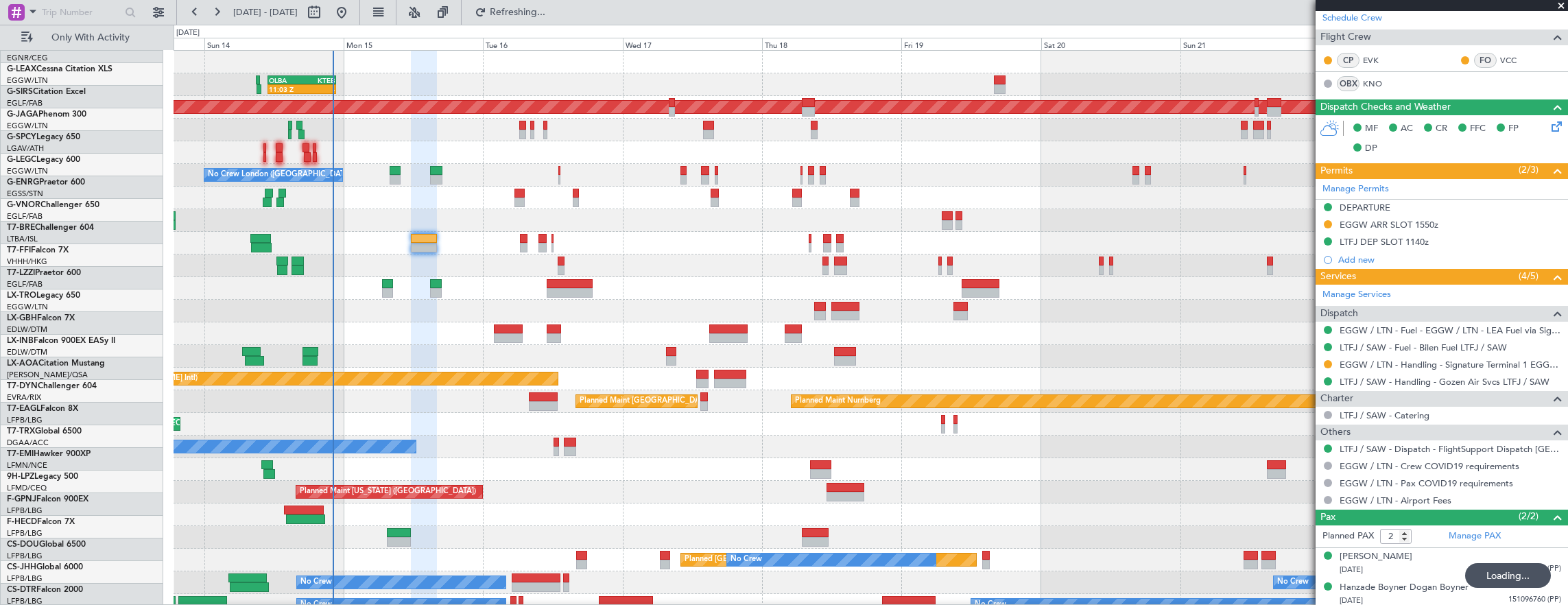
click at [302, 77] on div "KTEB" at bounding box center [318, 80] width 33 height 8
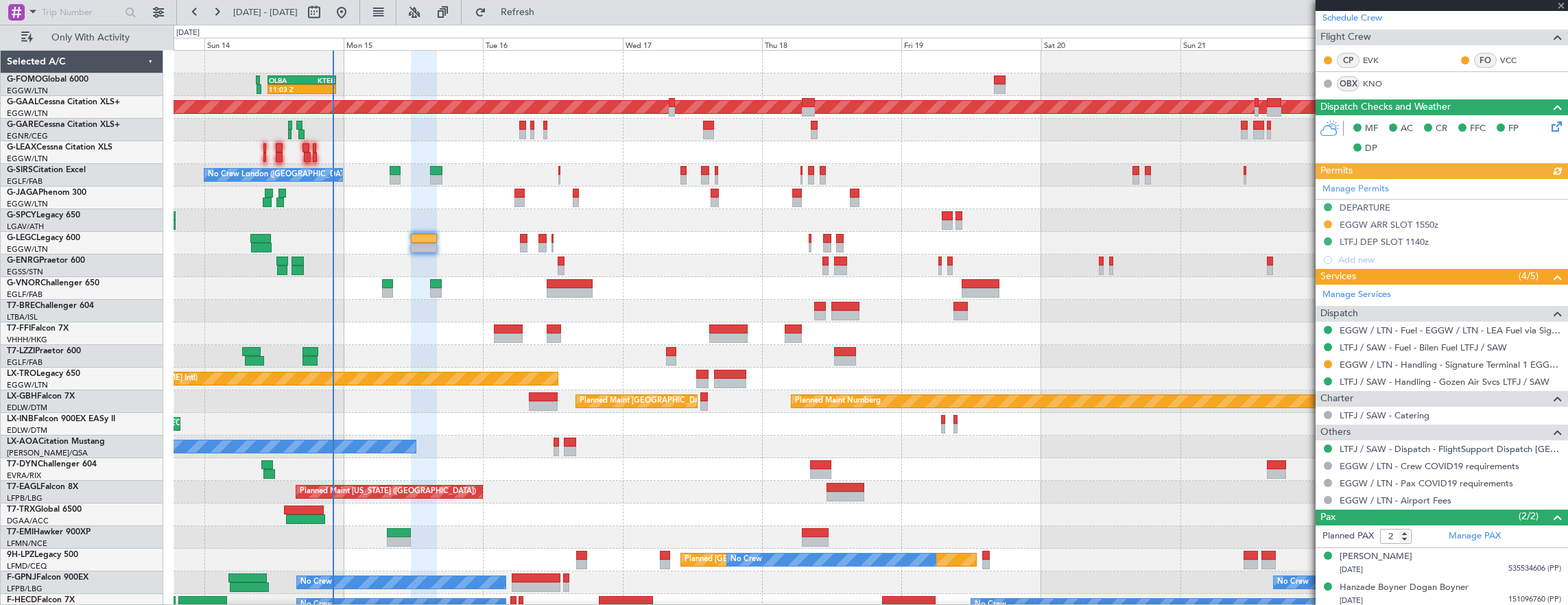
type input "+01:15"
type input "11:03"
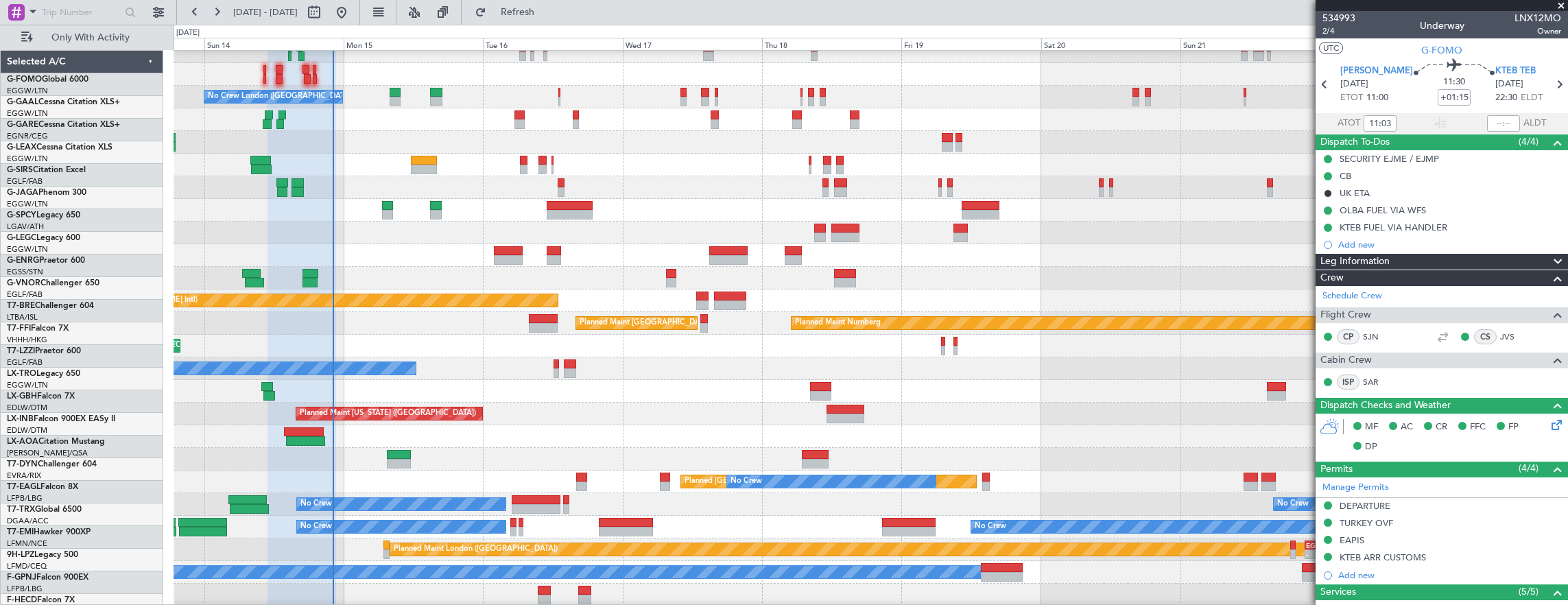
scroll to position [79, 0]
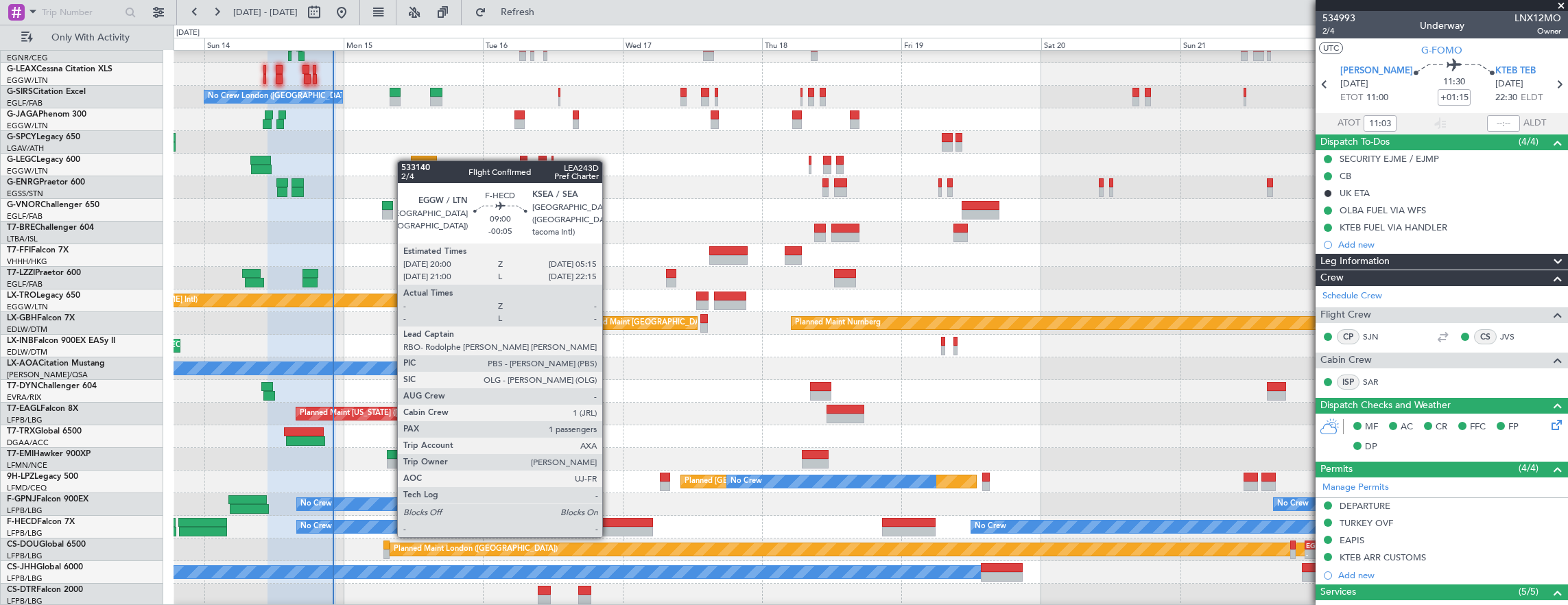
click at [609, 522] on div at bounding box center [626, 522] width 54 height 10
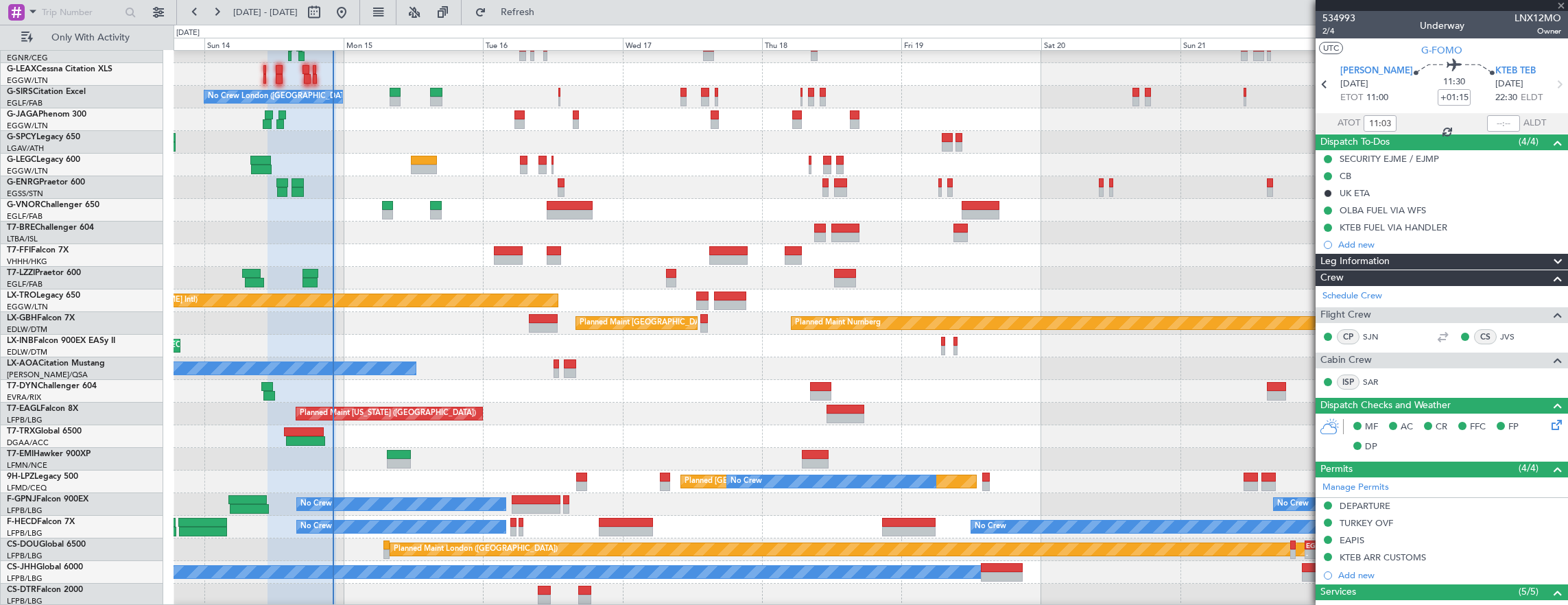
type input "-00:05"
type input "1"
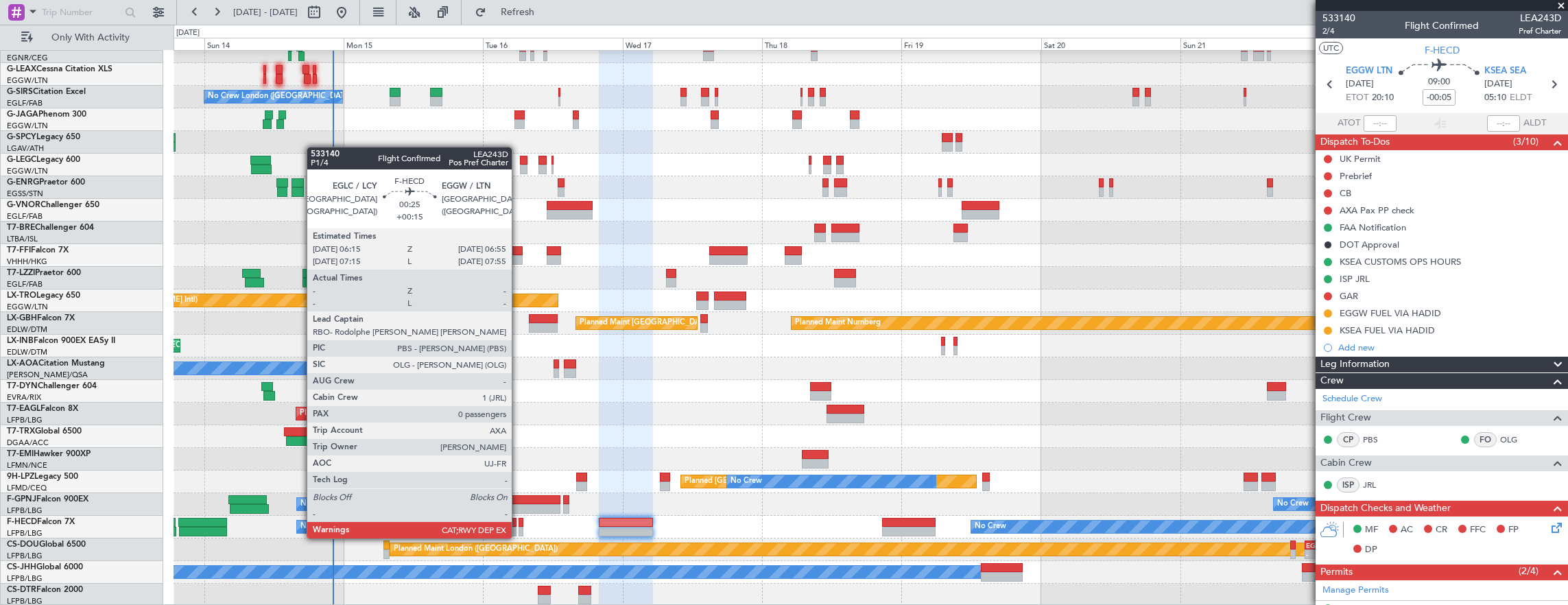
click at [518, 525] on div at bounding box center [520, 522] width 4 height 10
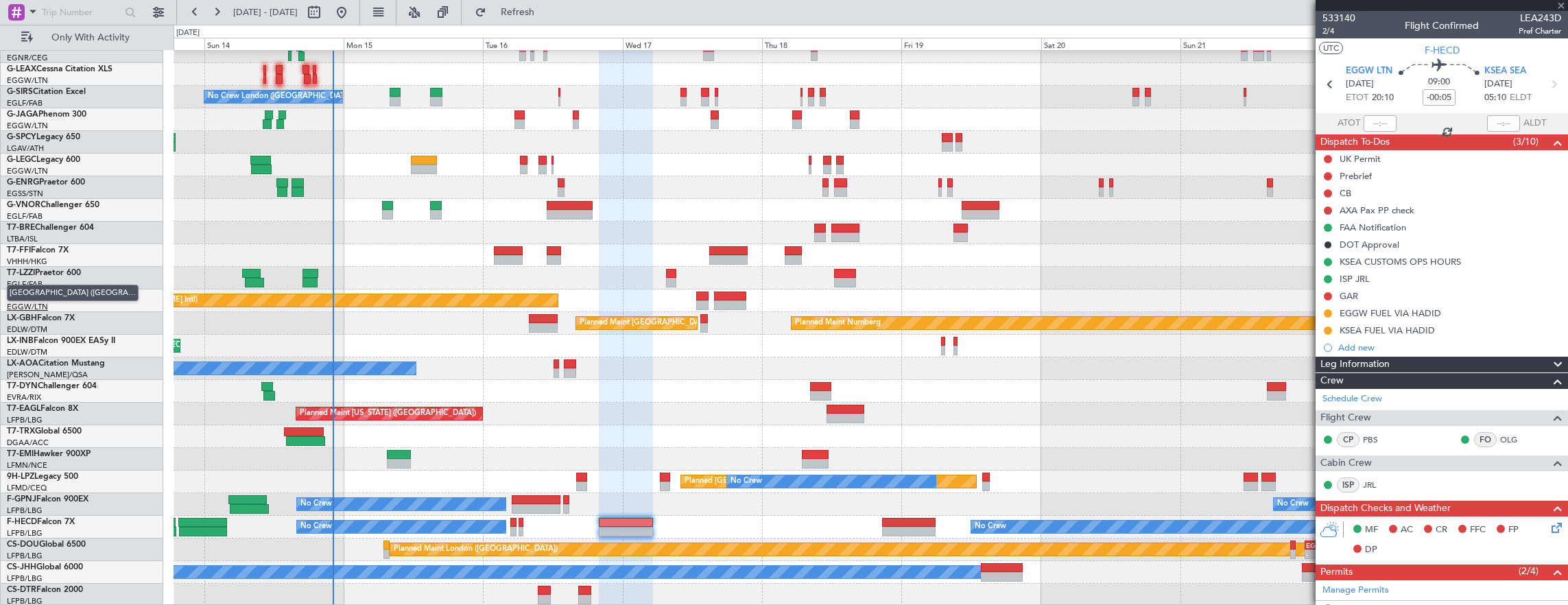
type input "+00:15"
type input "0"
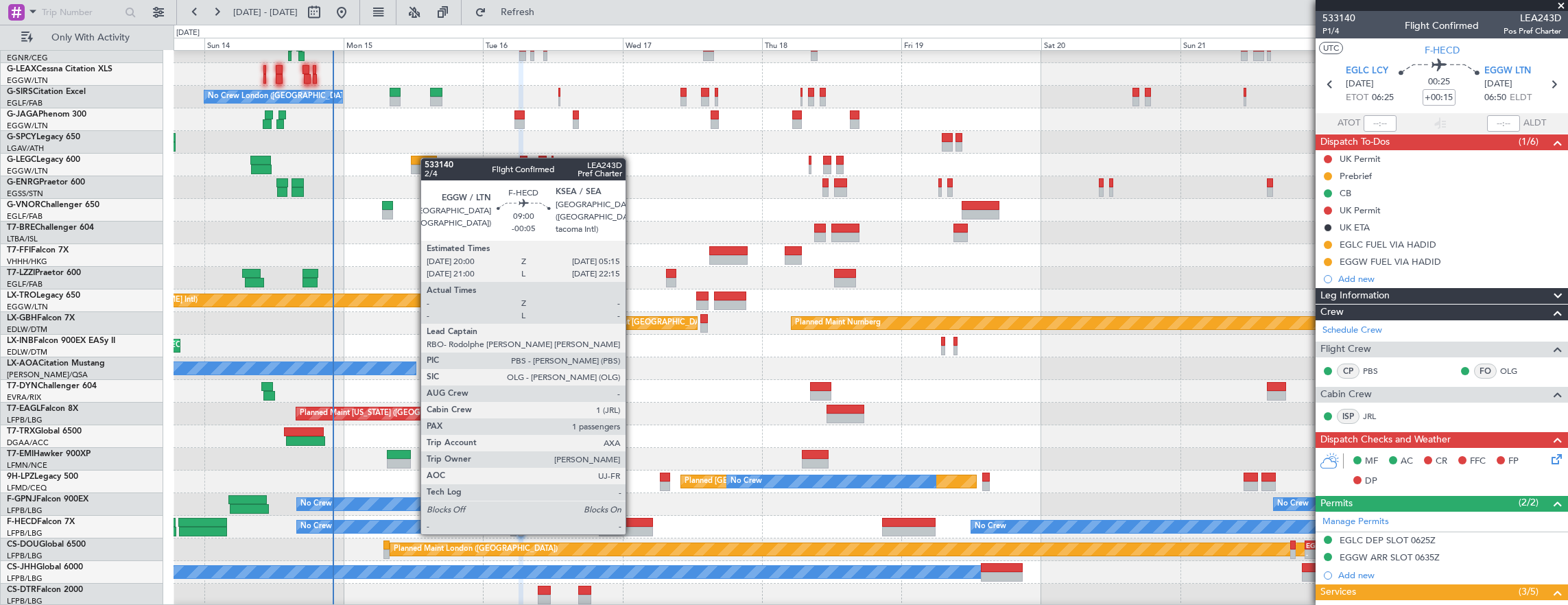
click at [631, 520] on div at bounding box center [626, 522] width 54 height 10
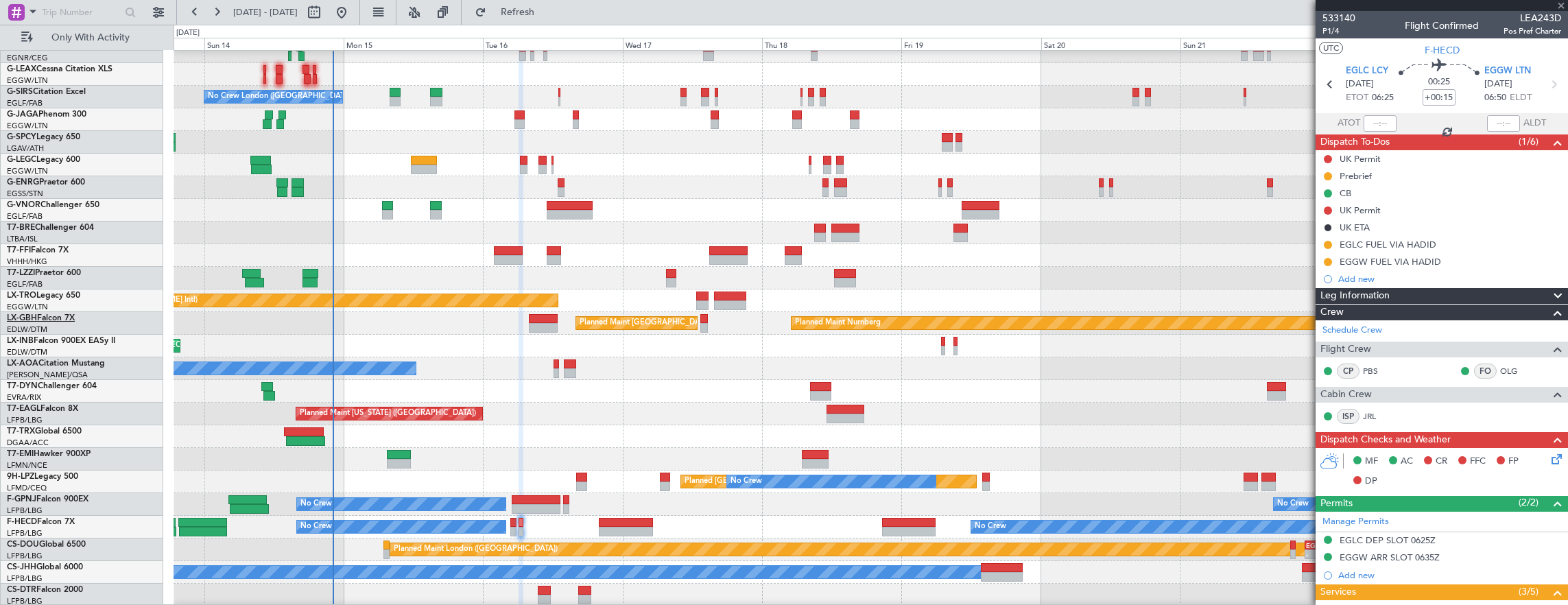
type input "-00:05"
type input "1"
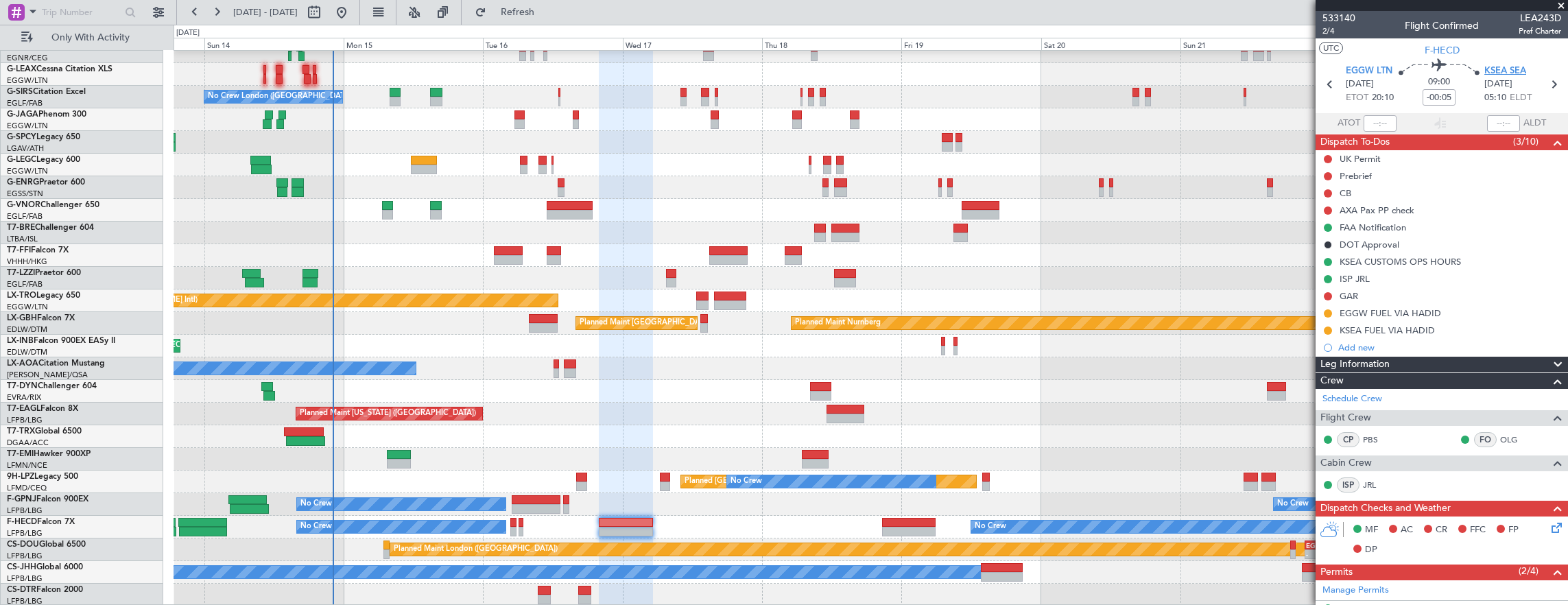
click at [1489, 76] on span "KSEA SEA" at bounding box center [1505, 71] width 42 height 14
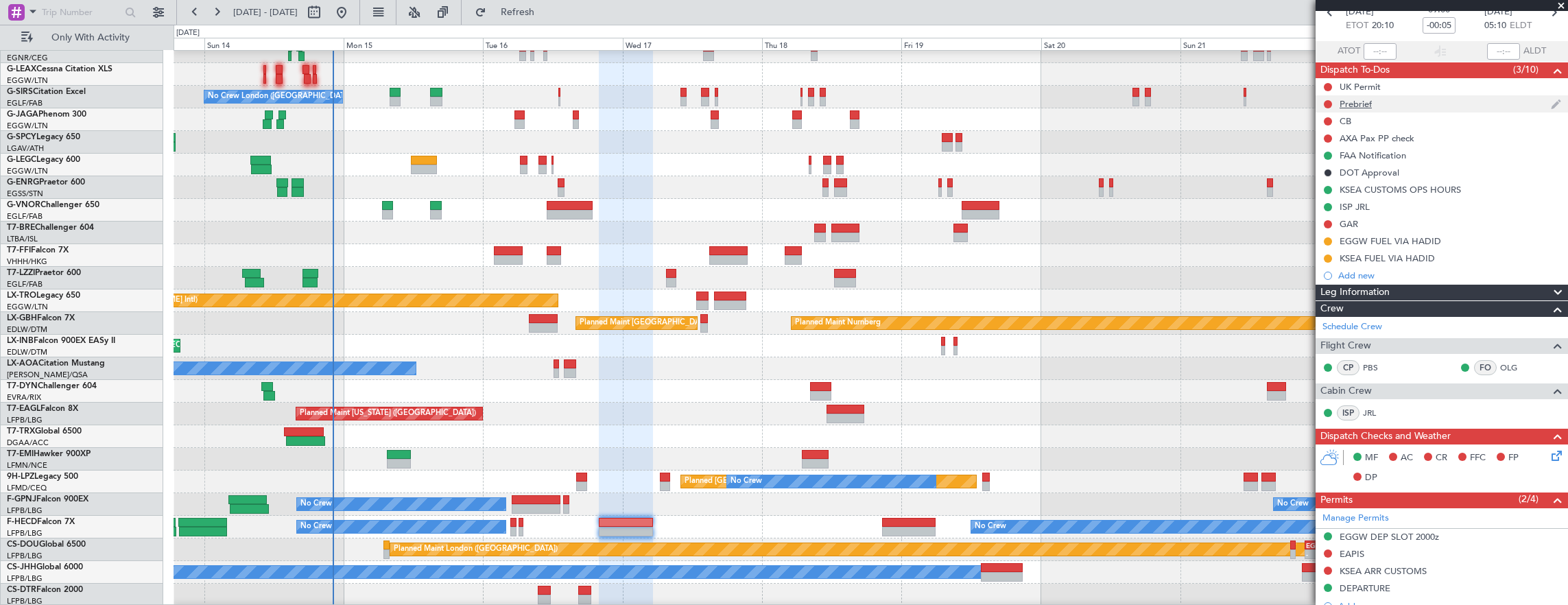
scroll to position [0, 0]
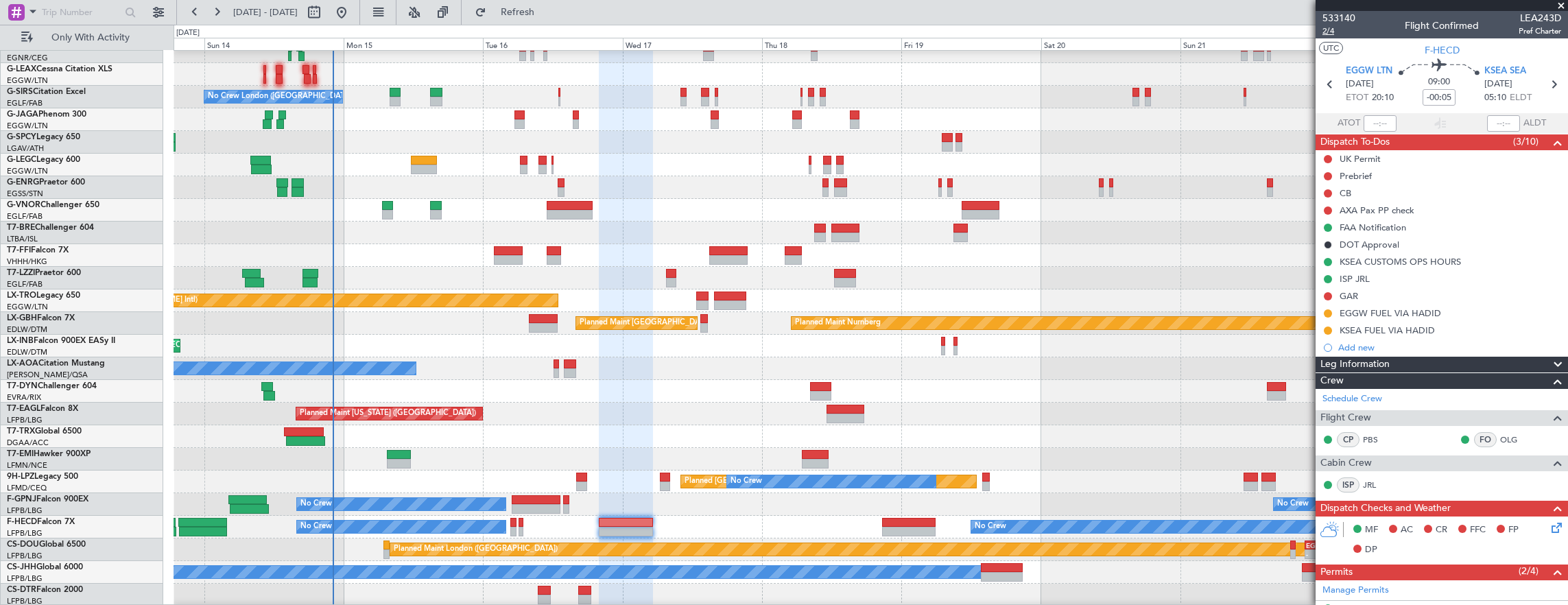
click at [1329, 32] on span "2/4" at bounding box center [1338, 32] width 33 height 12
click at [80, 135] on link "G-SPCY Legacy 650" at bounding box center [43, 137] width 73 height 8
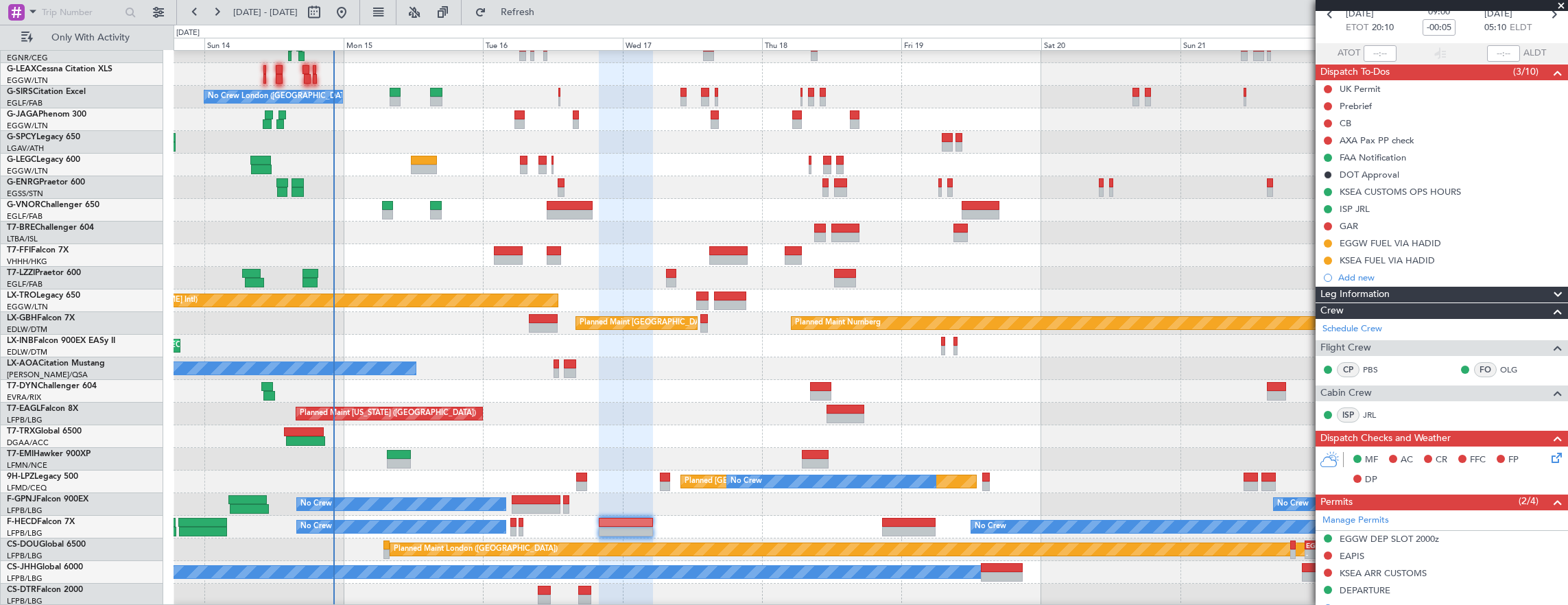
scroll to position [137, 0]
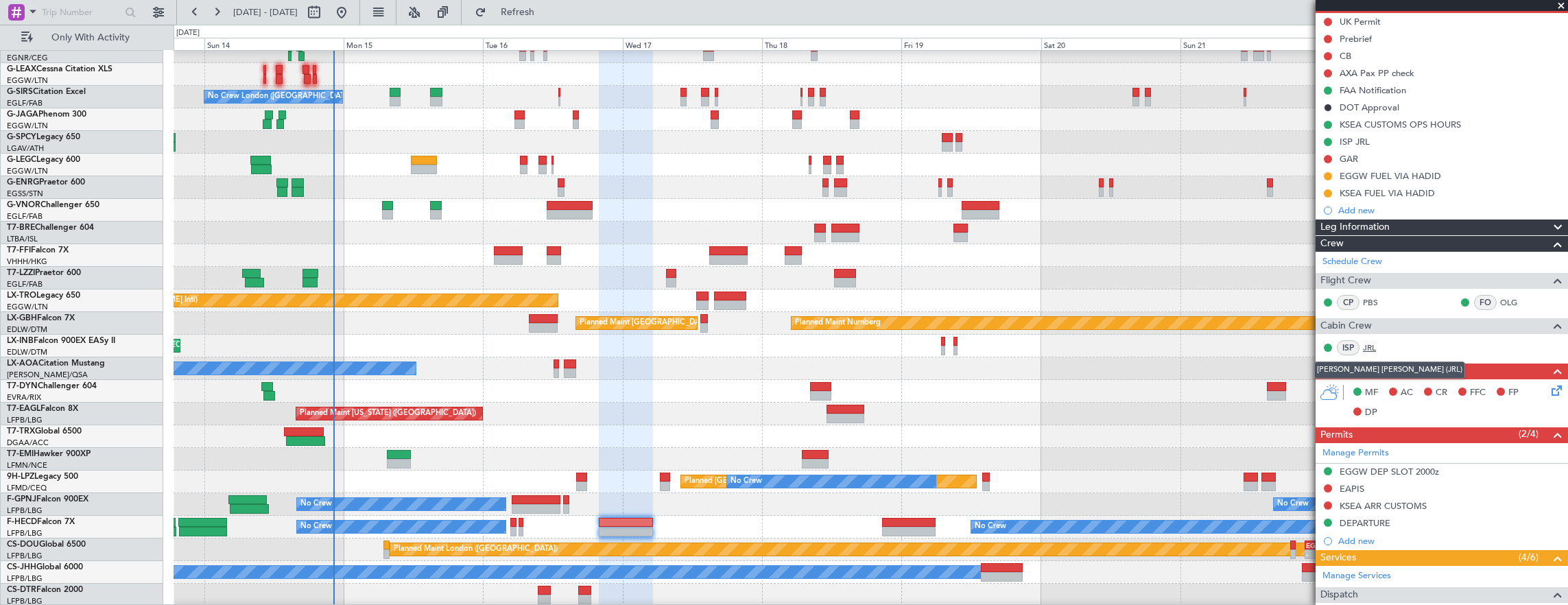
click at [1372, 344] on link "JRL" at bounding box center [1379, 347] width 31 height 12
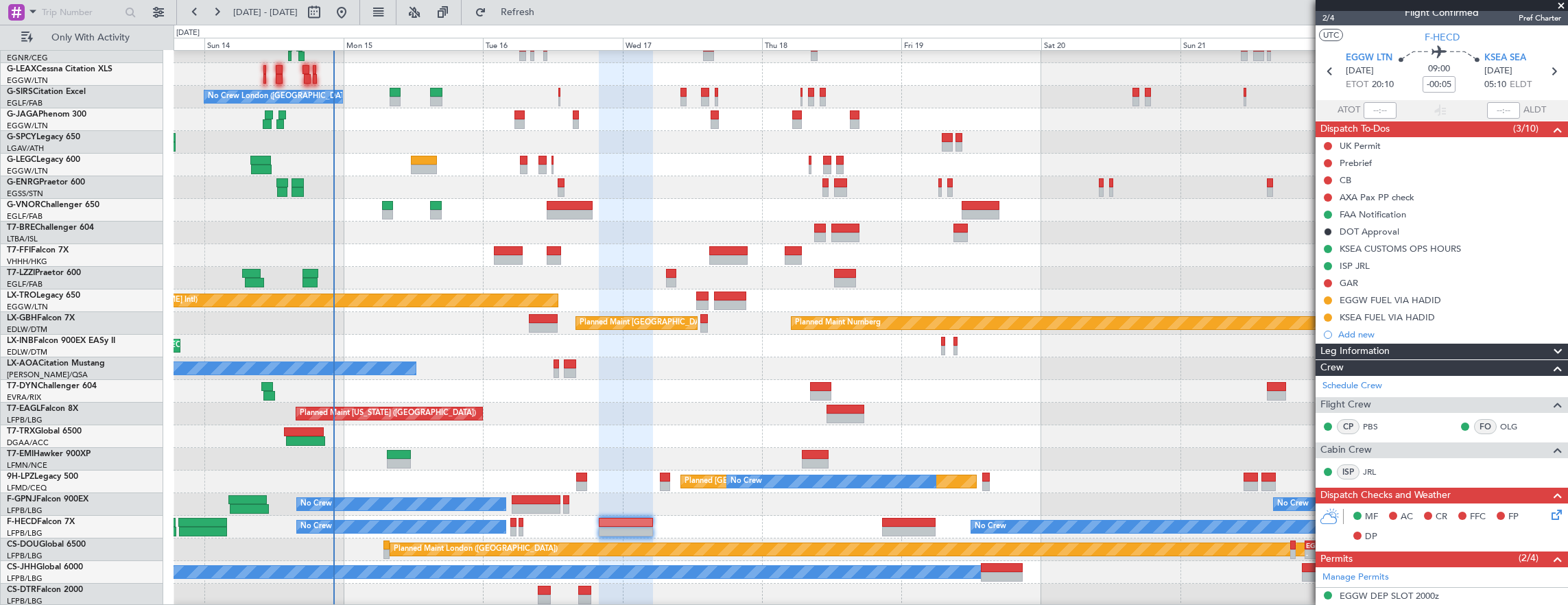
scroll to position [0, 0]
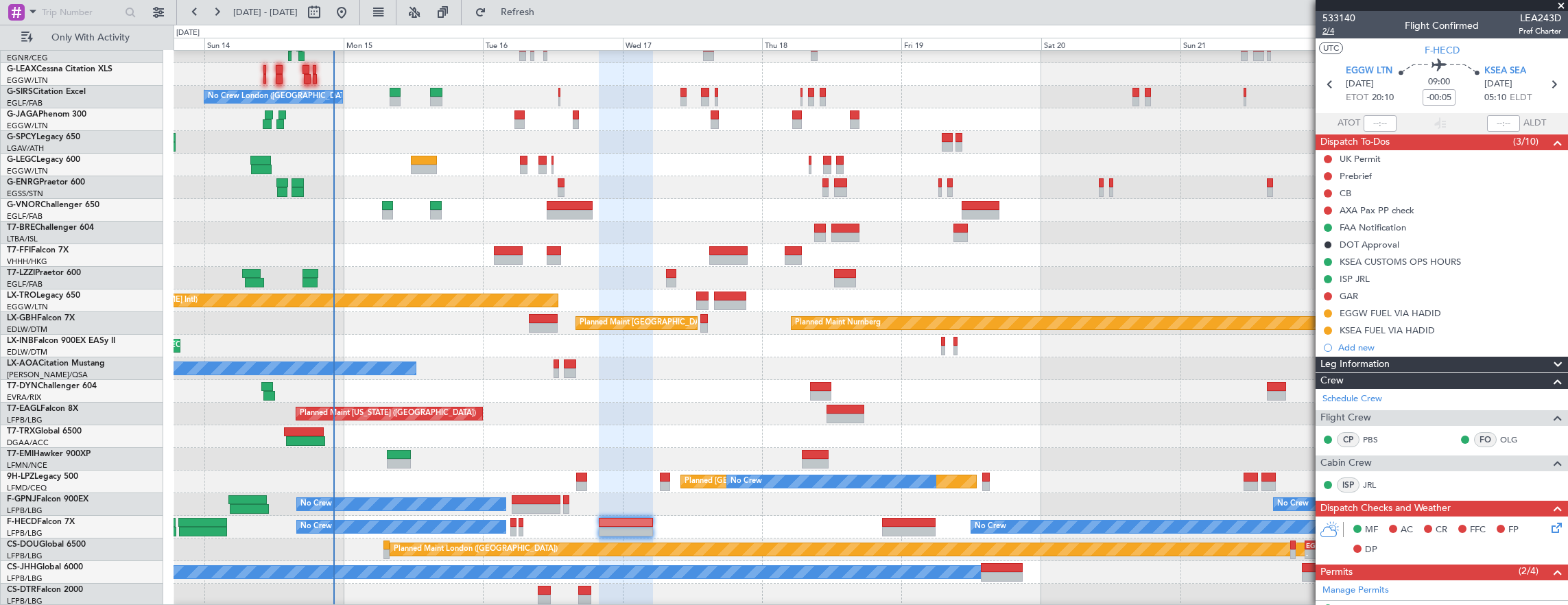
click at [1335, 30] on span "2/4" at bounding box center [1338, 32] width 33 height 12
click at [1332, 35] on span "2/4" at bounding box center [1338, 32] width 33 height 12
click at [1431, 101] on input "-00:05" at bounding box center [1439, 97] width 33 height 16
type input "+00:00"
click at [1437, 96] on input at bounding box center [1439, 97] width 33 height 16
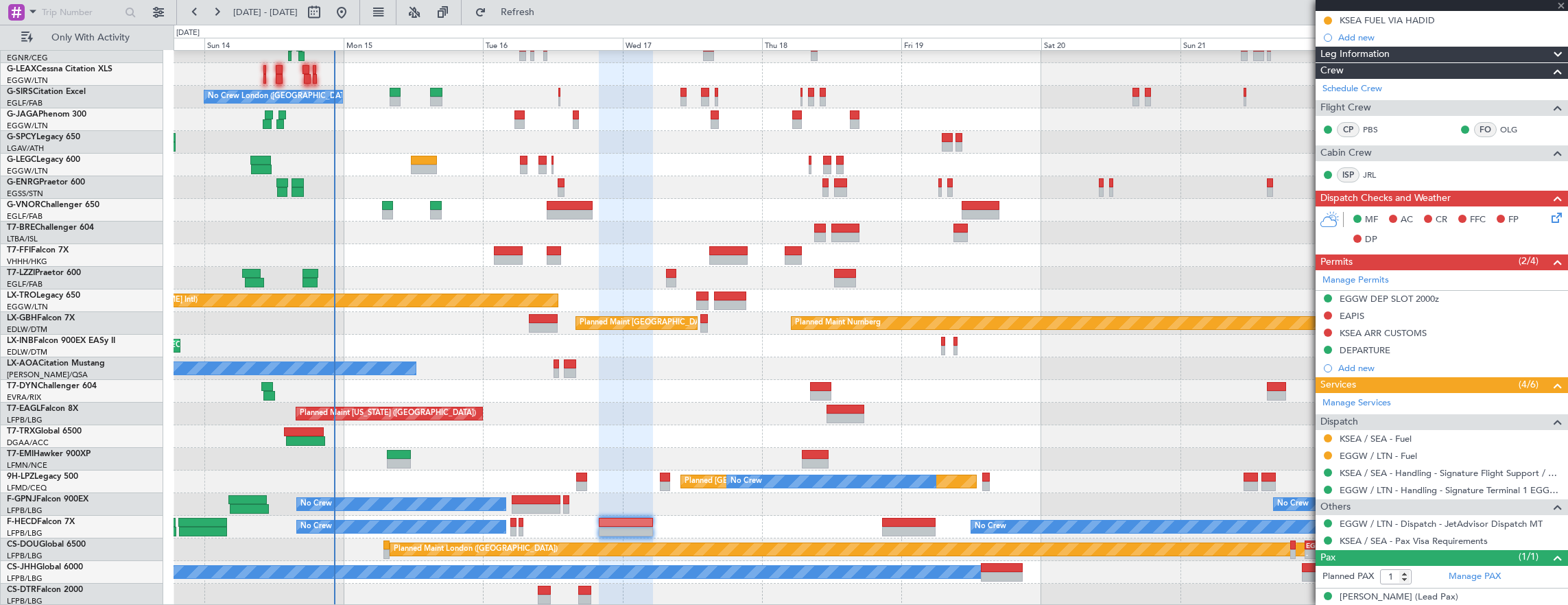
scroll to position [320, 0]
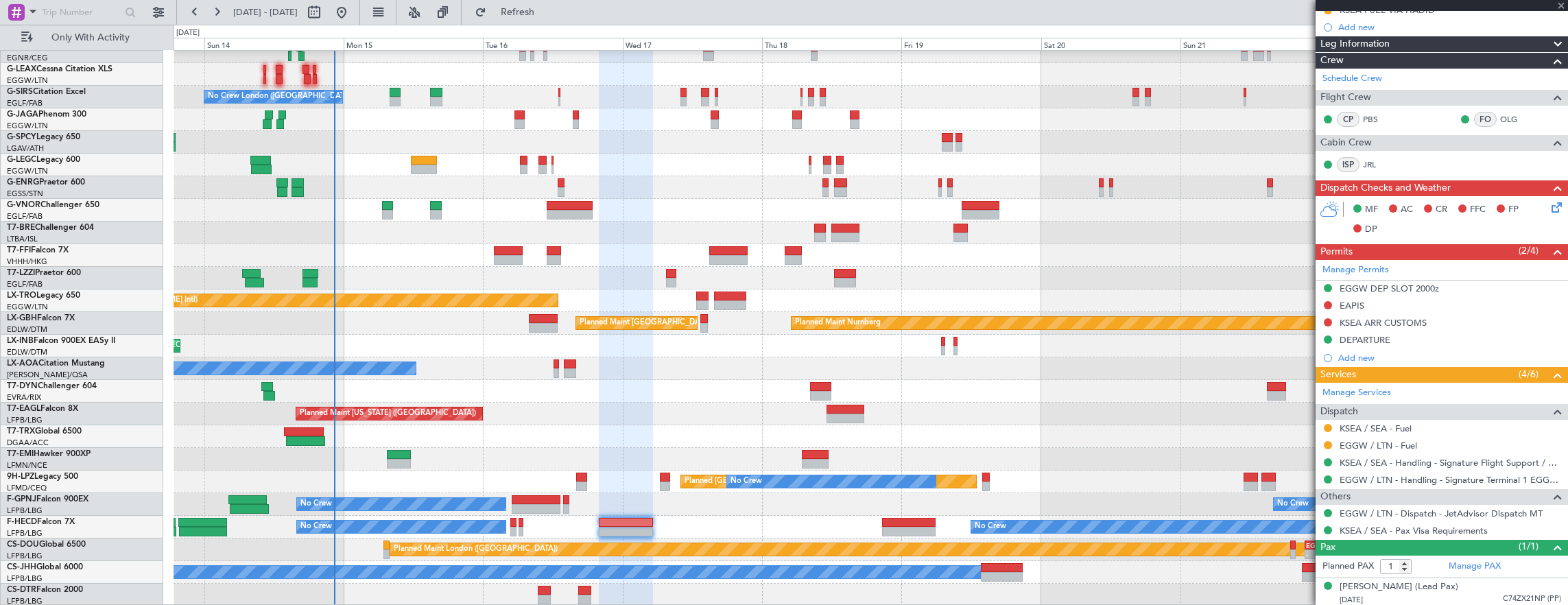
type input "+00:15"
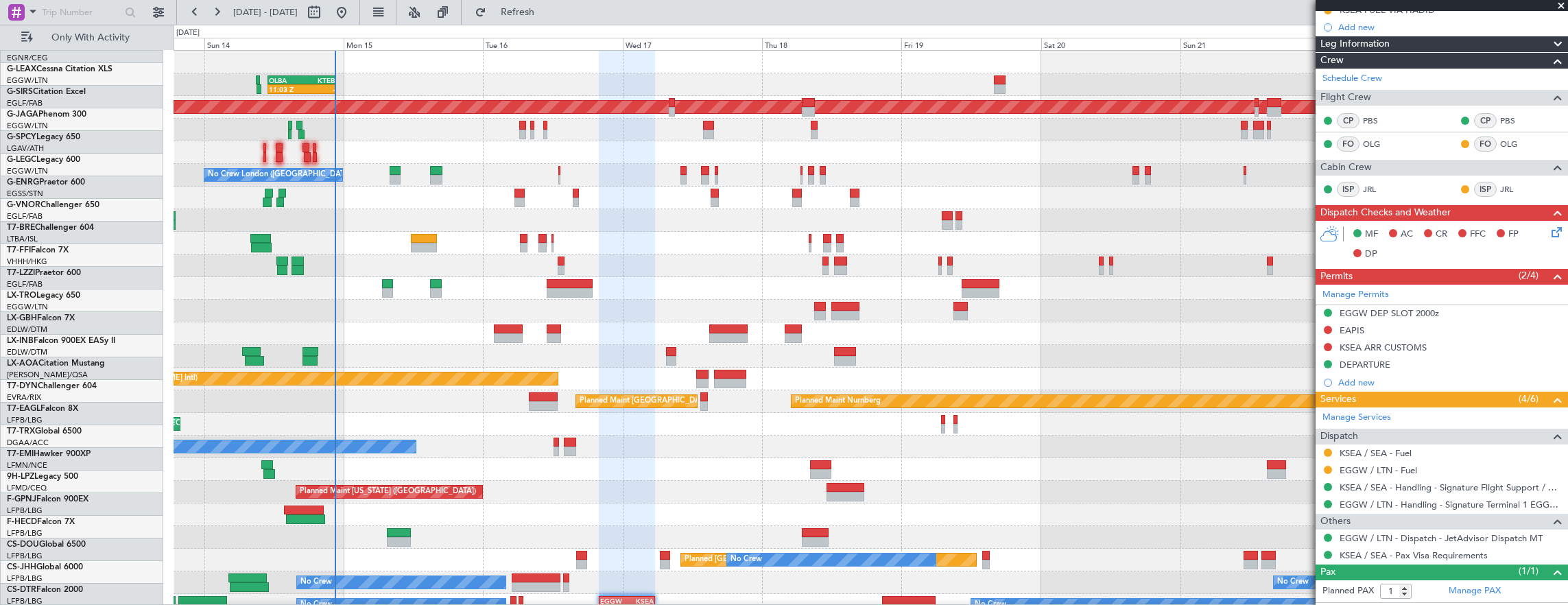
scroll to position [0, 0]
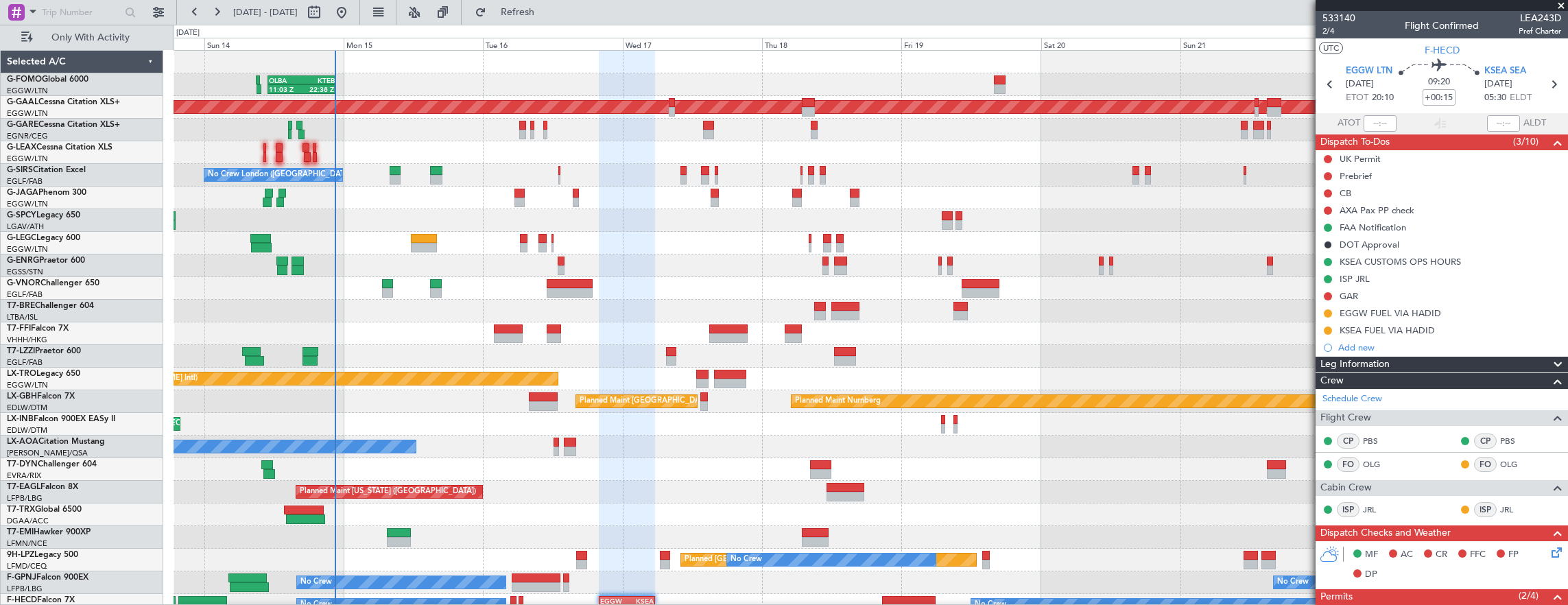
scroll to position [320, 0]
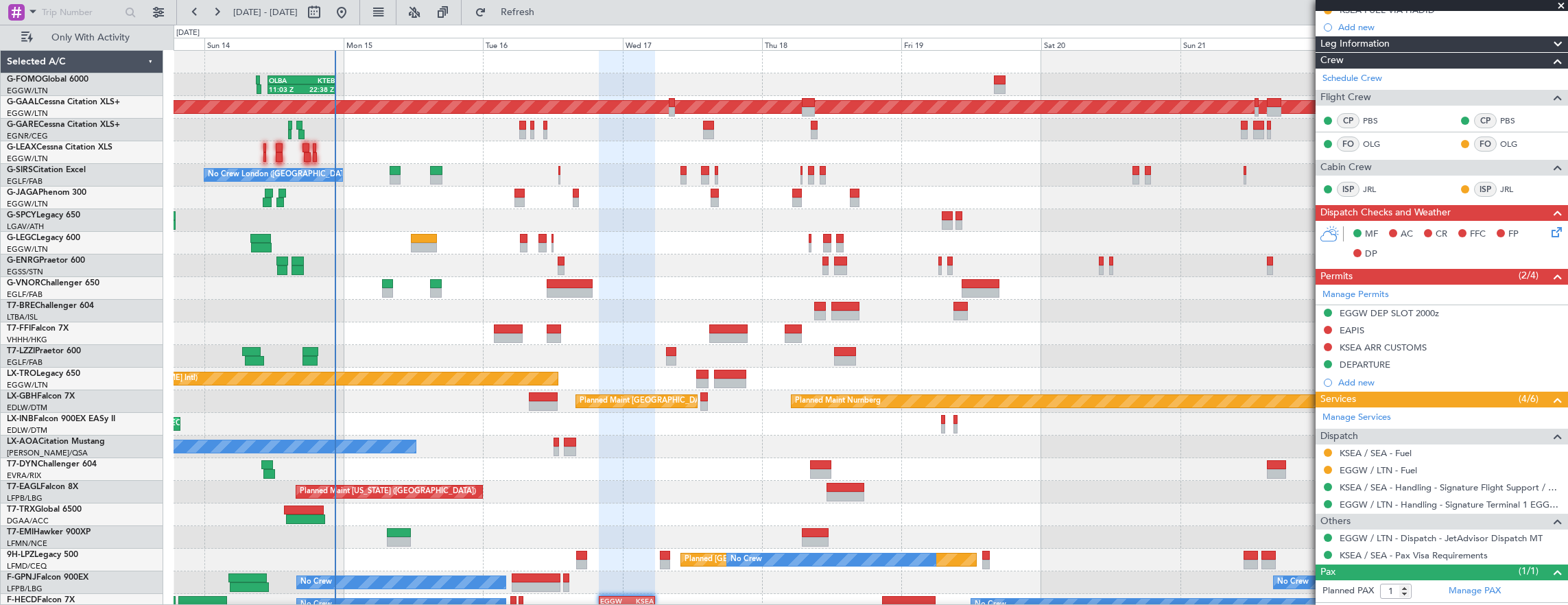
click at [1178, 278] on div at bounding box center [871, 288] width 1395 height 23
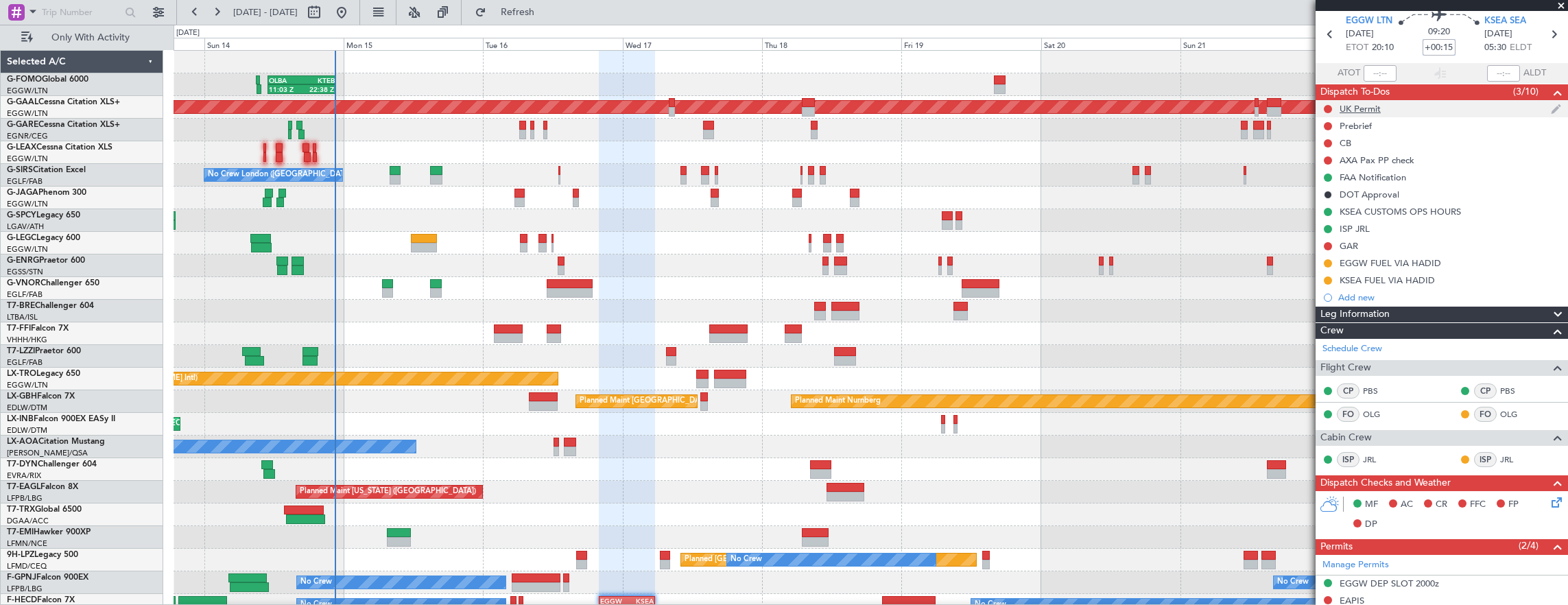
scroll to position [0, 0]
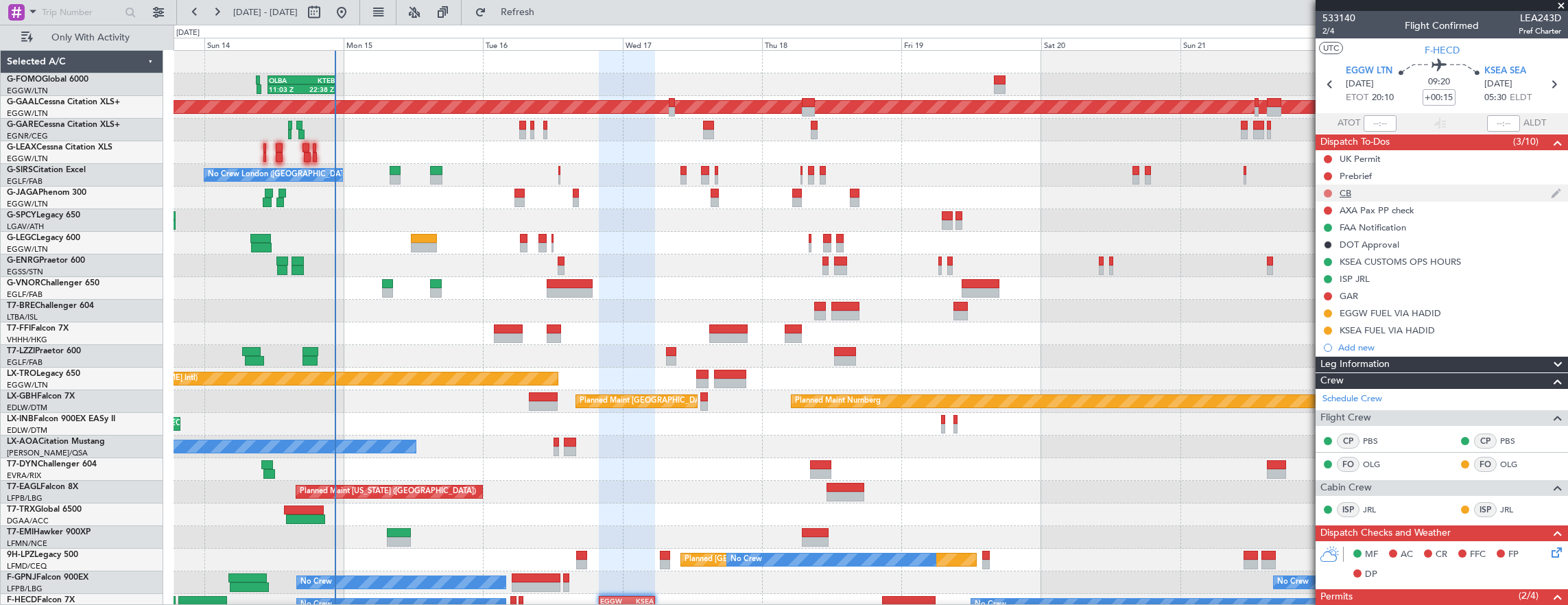
click at [1324, 193] on button at bounding box center [1327, 193] width 8 height 8
click at [1337, 250] on span "Completed" at bounding box center [1334, 253] width 46 height 14
click at [1326, 175] on button at bounding box center [1327, 176] width 8 height 8
click at [1321, 218] on span "In Progress" at bounding box center [1335, 215] width 47 height 14
click at [1325, 158] on button at bounding box center [1327, 159] width 8 height 8
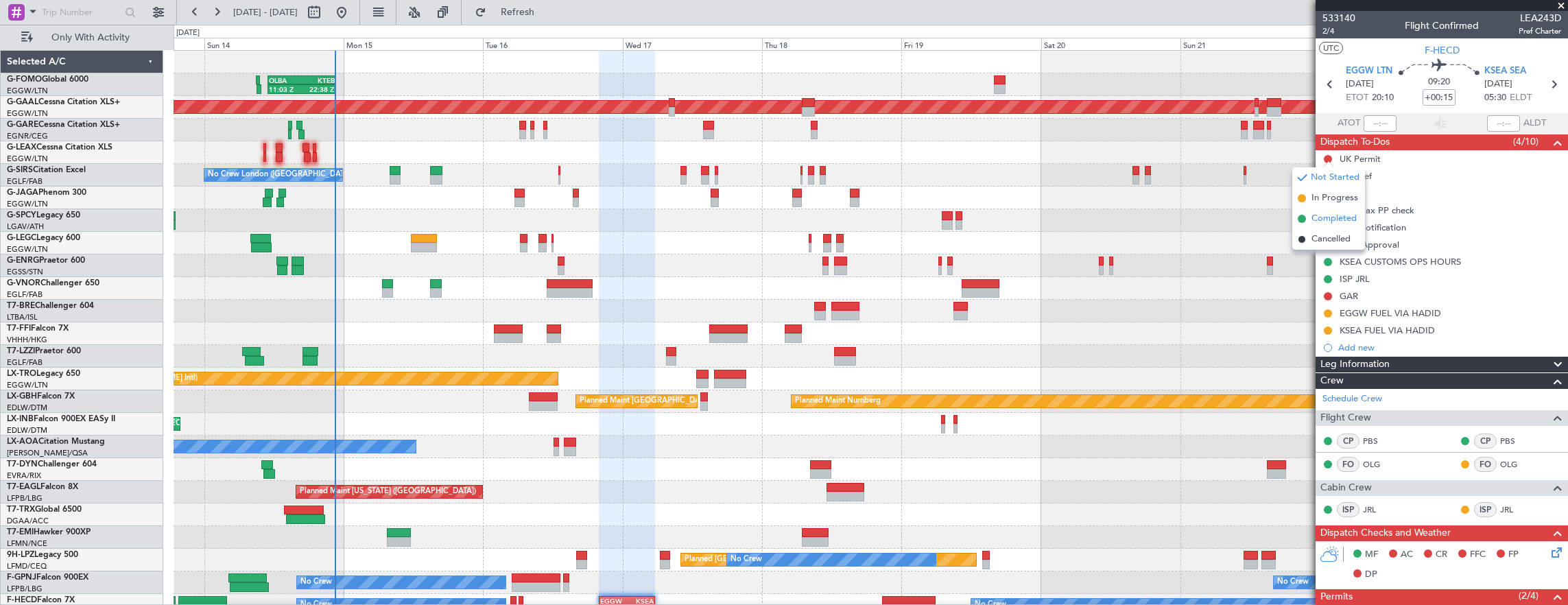
click at [1342, 220] on span "Completed" at bounding box center [1334, 219] width 46 height 14
click at [1332, 35] on mat-tooltip-component "Trip Number" at bounding box center [1338, 44] width 68 height 37
click at [1326, 32] on mat-tooltip-component "Trip Number" at bounding box center [1338, 44] width 68 height 37
click at [1327, 32] on span "2/4" at bounding box center [1338, 32] width 33 height 12
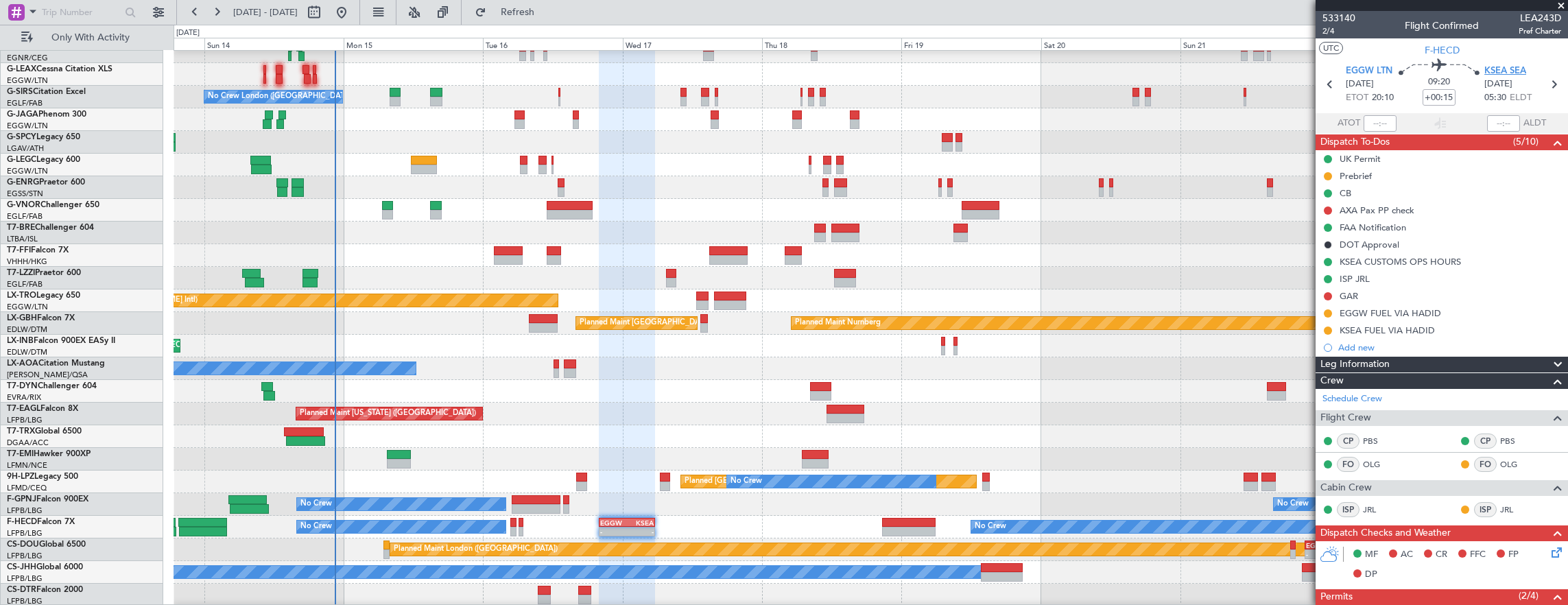
click at [1505, 66] on span "KSEA SEA" at bounding box center [1505, 71] width 42 height 14
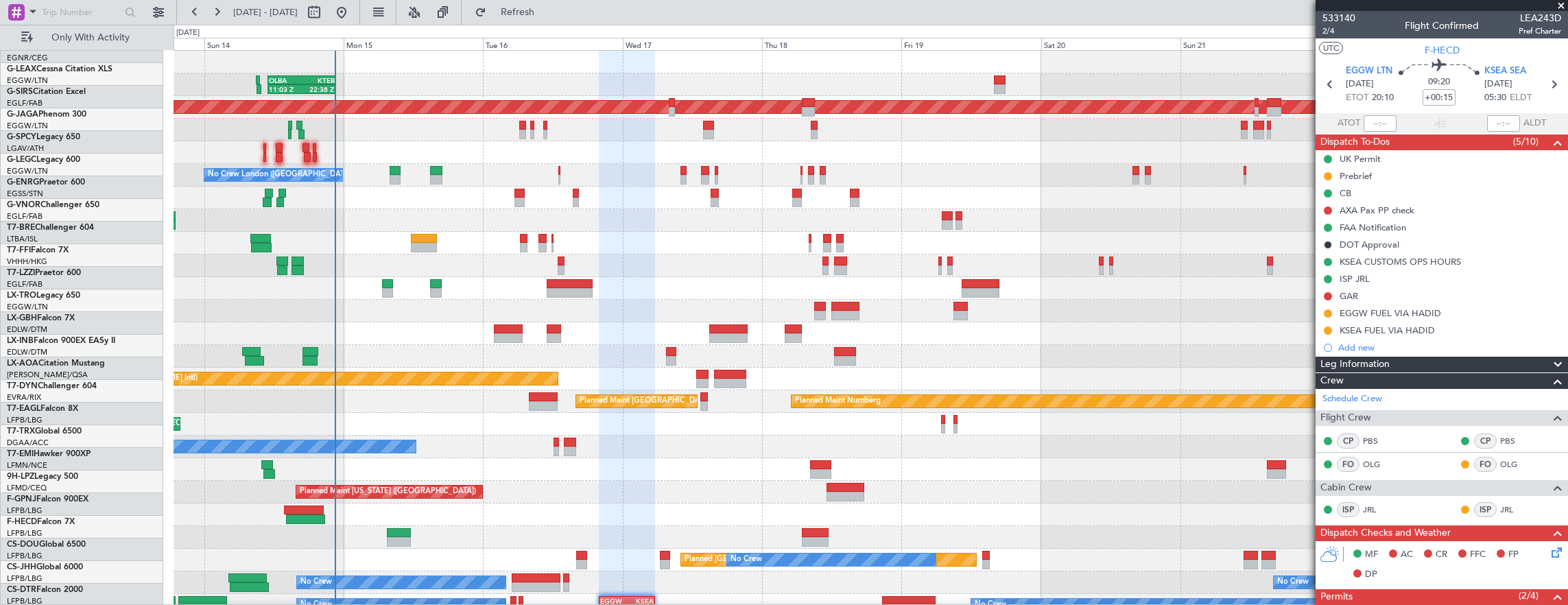
scroll to position [0, 0]
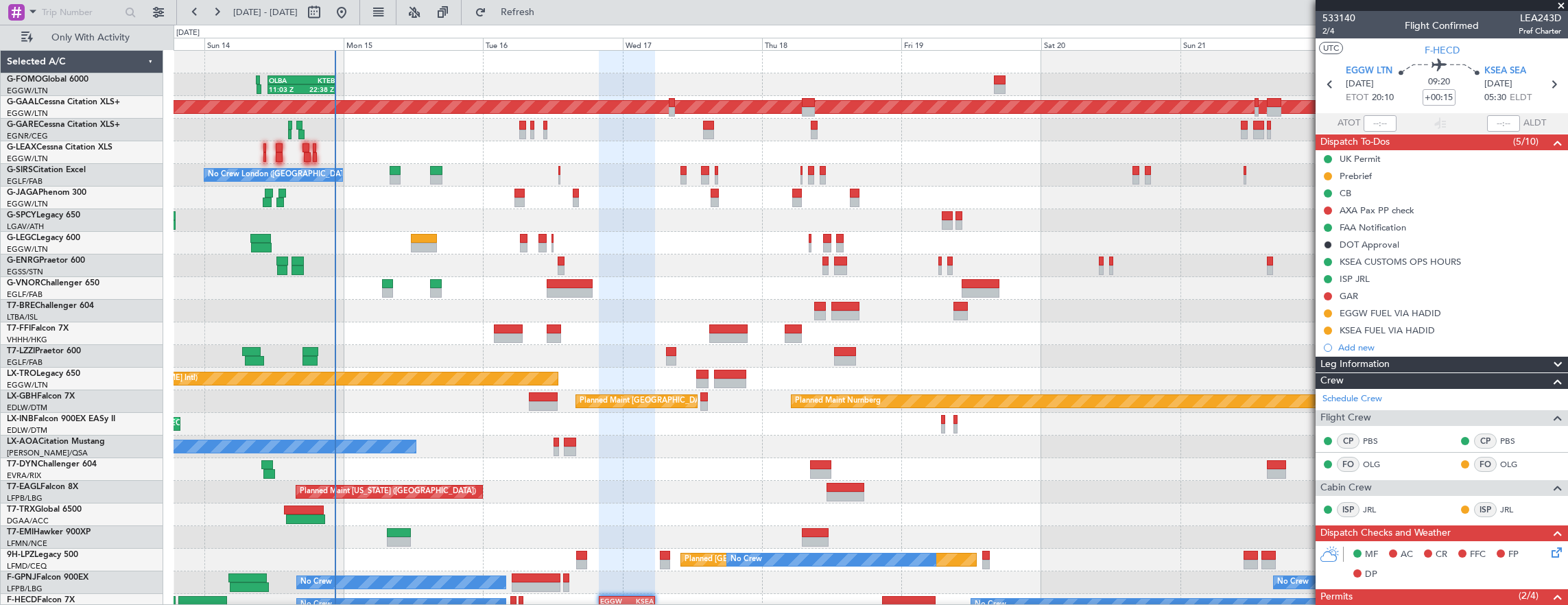
click at [579, 277] on div at bounding box center [871, 288] width 1395 height 23
click at [581, 283] on div at bounding box center [570, 283] width 47 height 10
type input "+01:15"
type input "3"
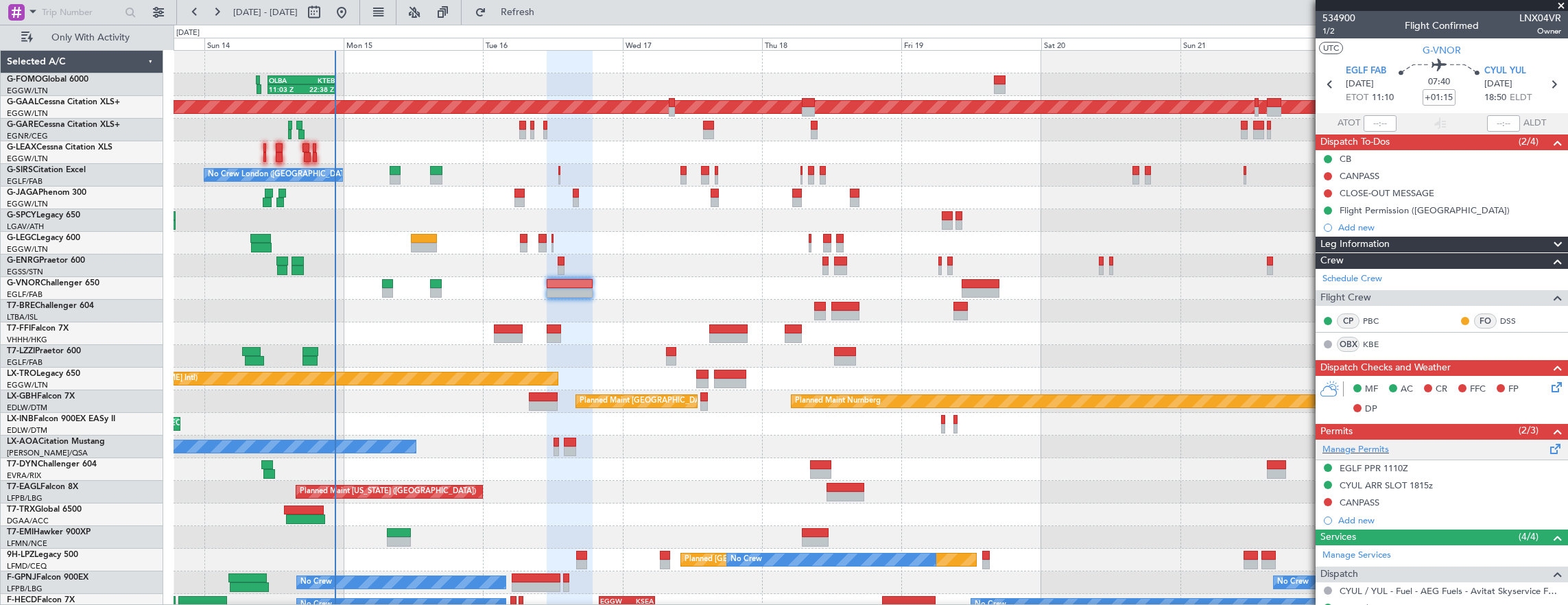
click at [1401, 443] on div "Manage Permits" at bounding box center [1442, 450] width 253 height 21
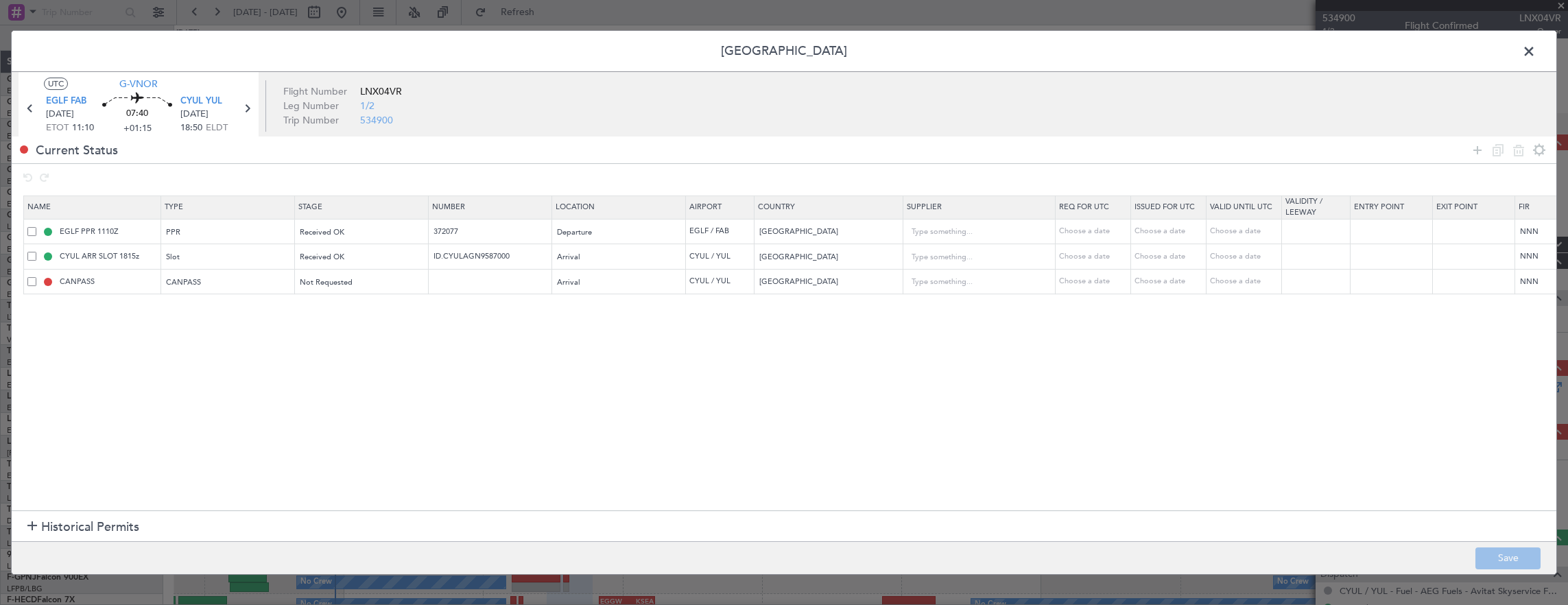
click at [33, 280] on span at bounding box center [32, 281] width 9 height 9
click at [37, 277] on input "checkbox" at bounding box center [37, 277] width 0 height 0
click at [1516, 159] on mat-tooltip-component "Remove selected permit(s)" at bounding box center [1500, 176] width 116 height 37
click at [1515, 153] on icon at bounding box center [1518, 150] width 16 height 16
click at [1505, 562] on button "Save" at bounding box center [1508, 559] width 65 height 22
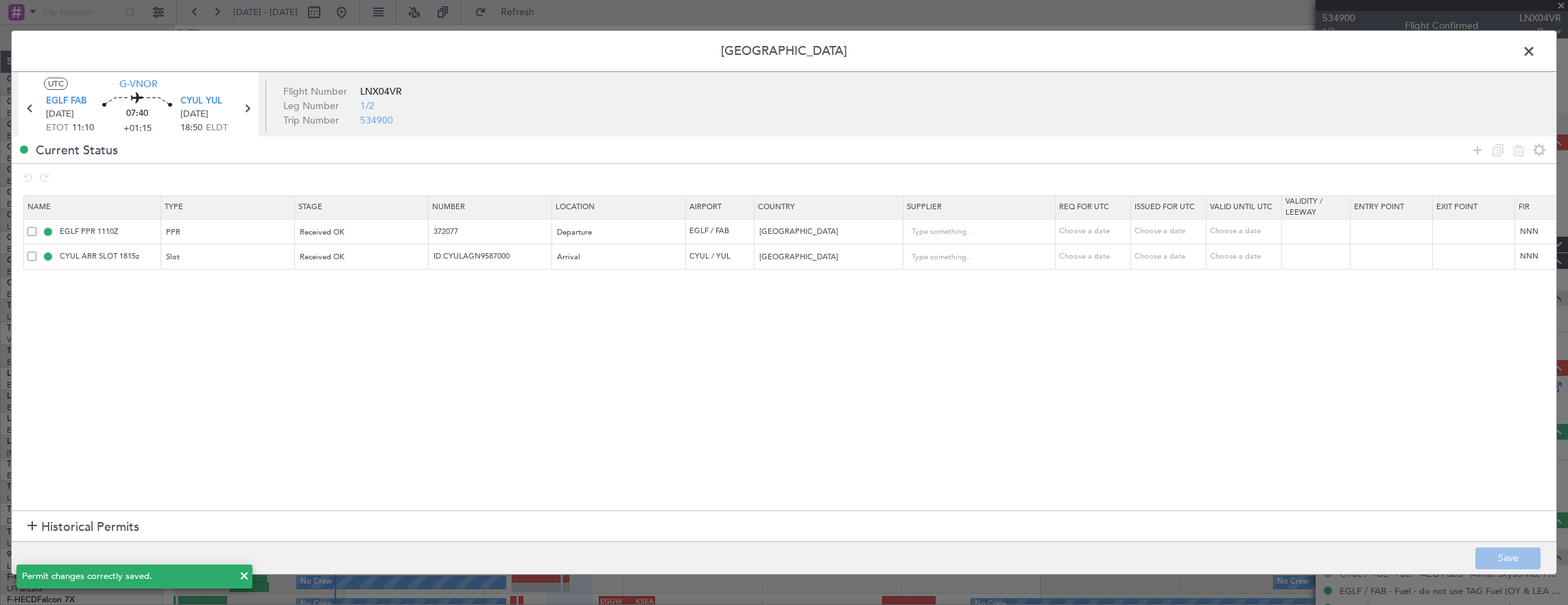
click at [1536, 51] on span at bounding box center [1536, 54] width 0 height 27
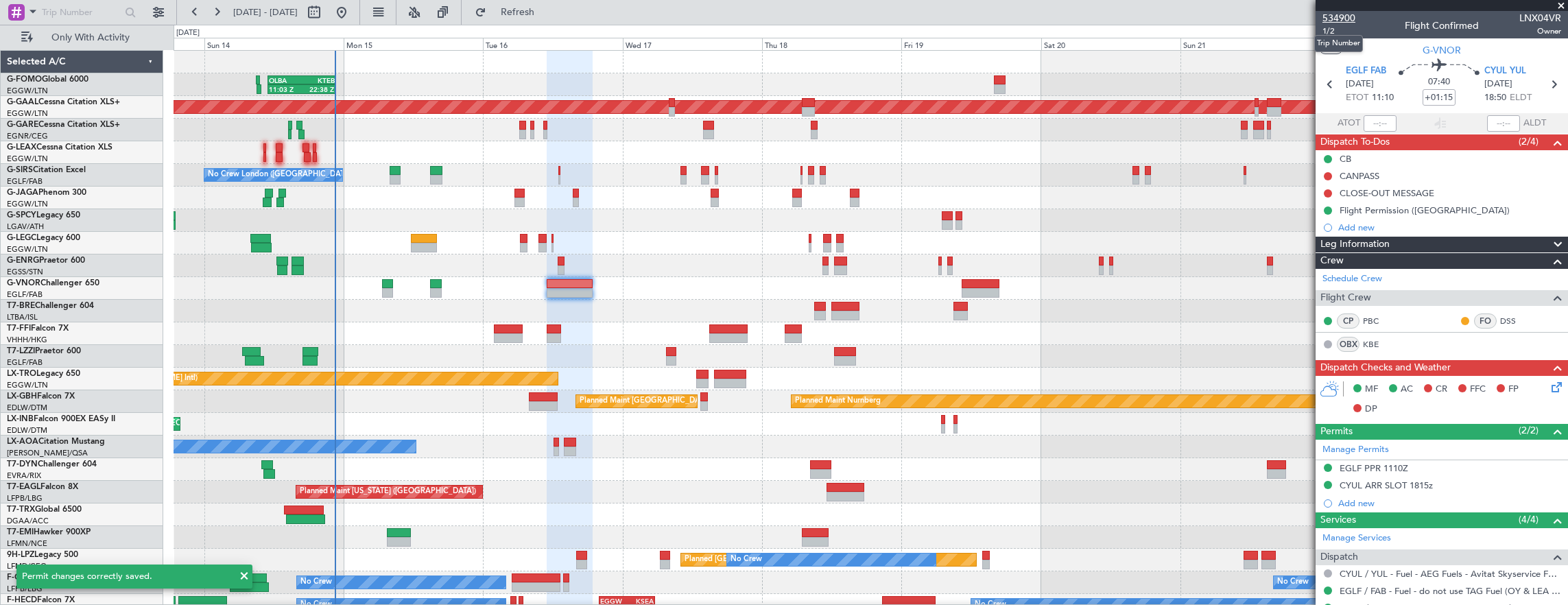
click at [1326, 26] on mat-tooltip-component "Trip Number" at bounding box center [1338, 44] width 68 height 37
click at [1335, 29] on span "1/2" at bounding box center [1338, 32] width 33 height 12
click at [1335, 30] on span "1/2" at bounding box center [1338, 32] width 33 height 12
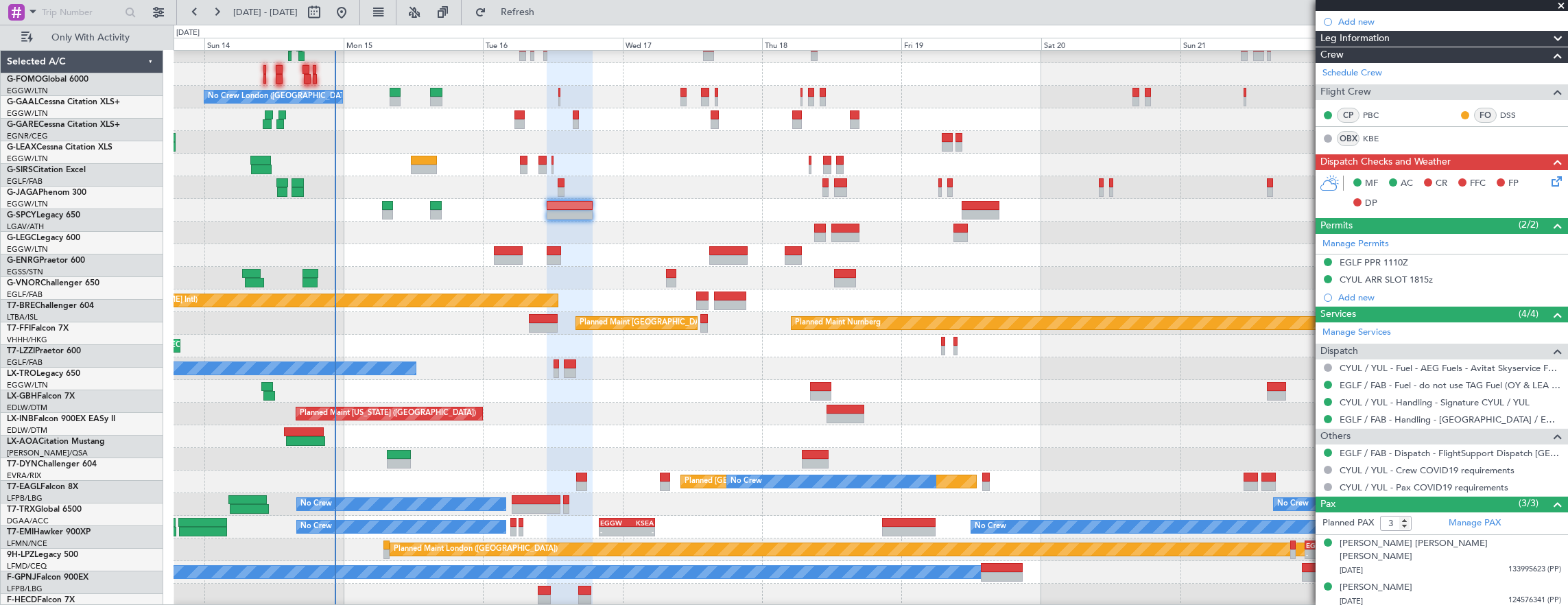
scroll to position [79, 0]
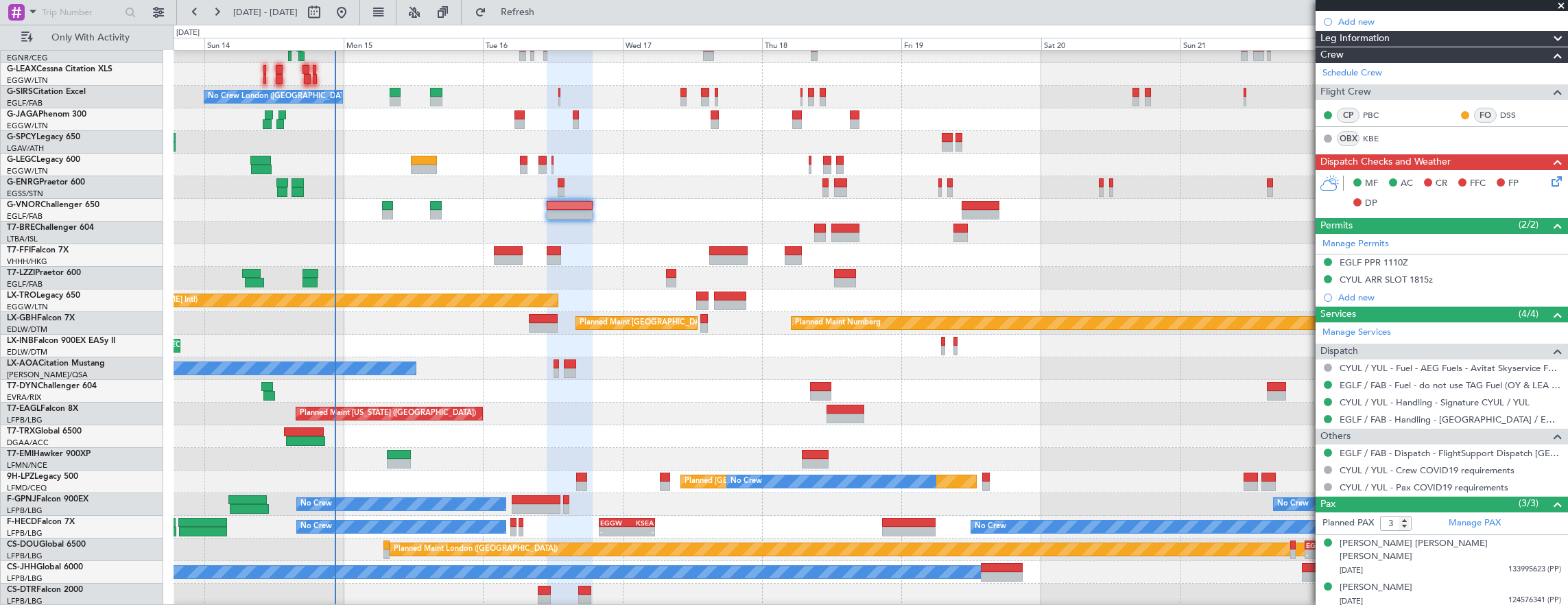
click at [625, 513] on div "No Crew No Crew AOG Maint [GEOGRAPHIC_DATA] ([GEOGRAPHIC_DATA])" at bounding box center [871, 504] width 1395 height 23
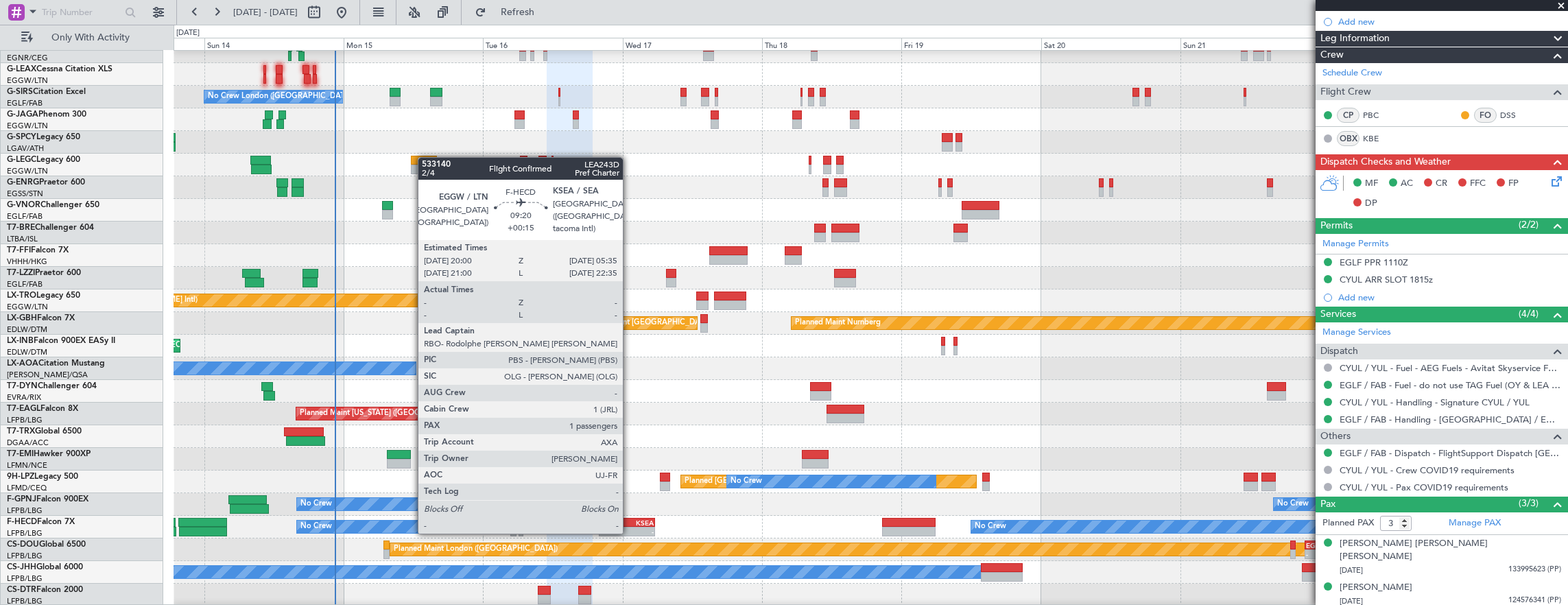
click at [632, 520] on div "KSEA" at bounding box center [640, 522] width 26 height 8
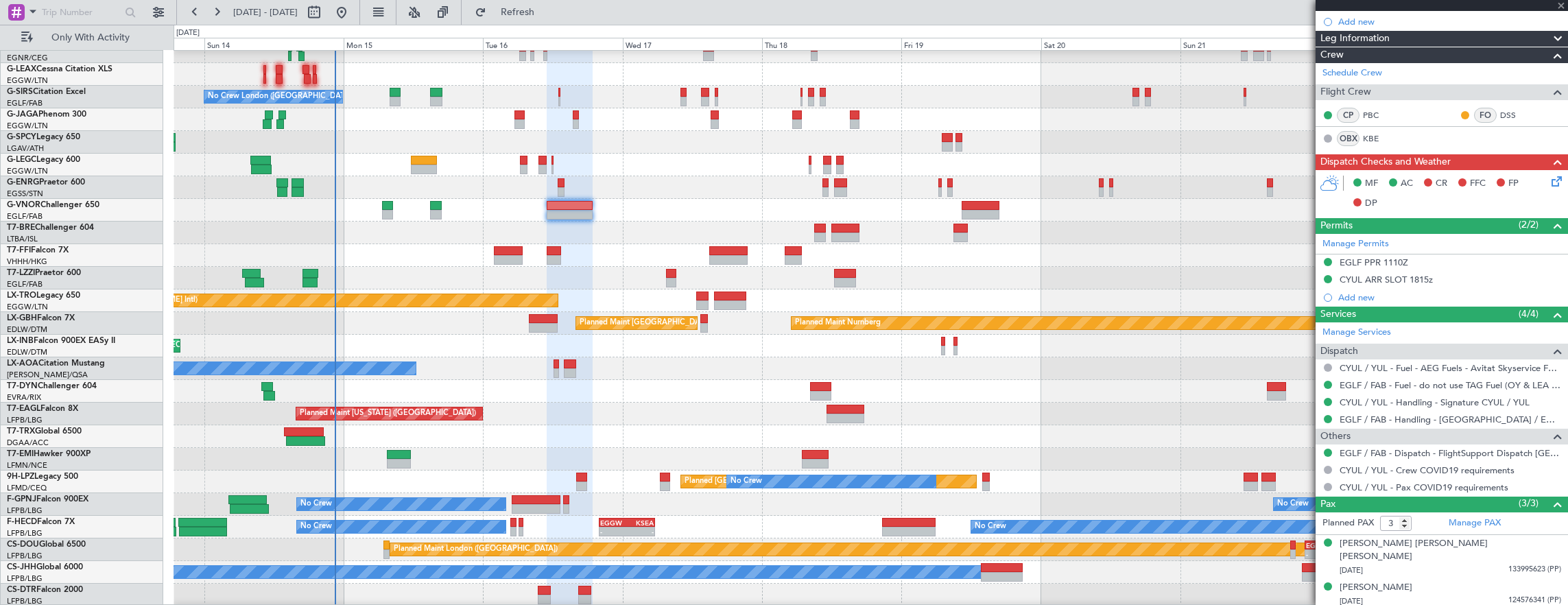
type input "+00:15"
type input "1"
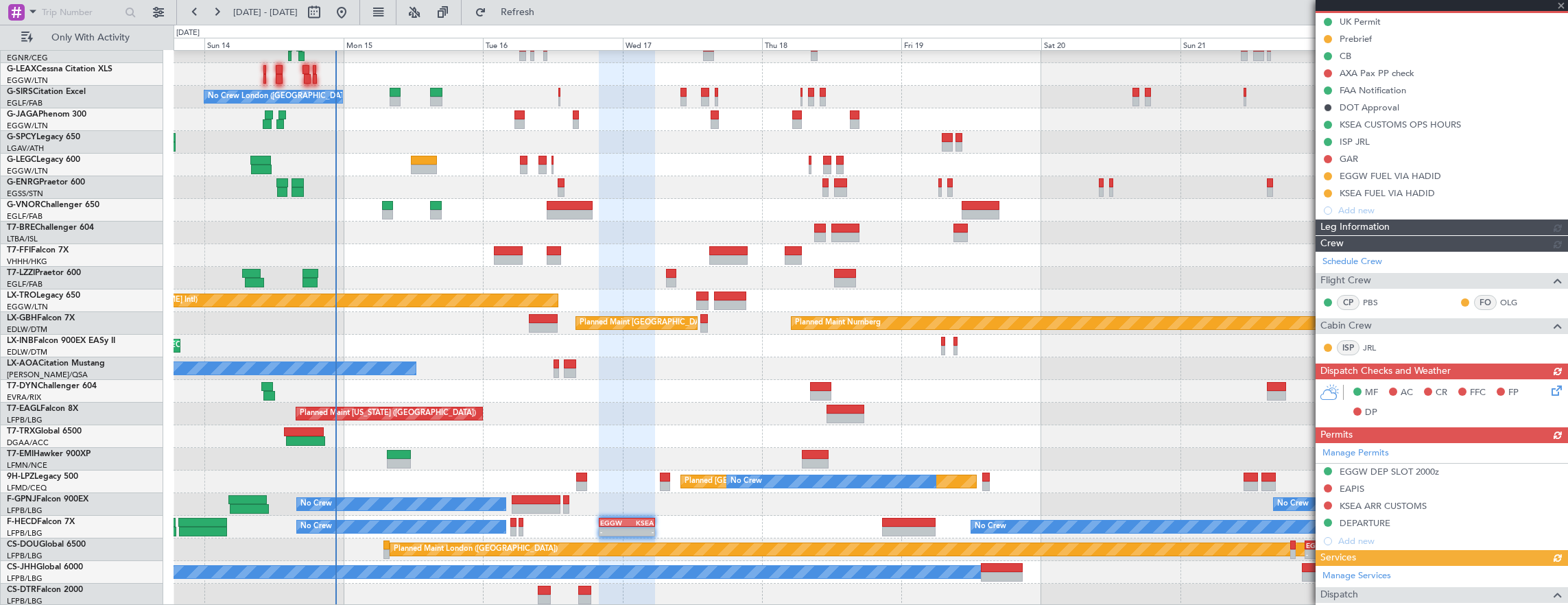
scroll to position [0, 0]
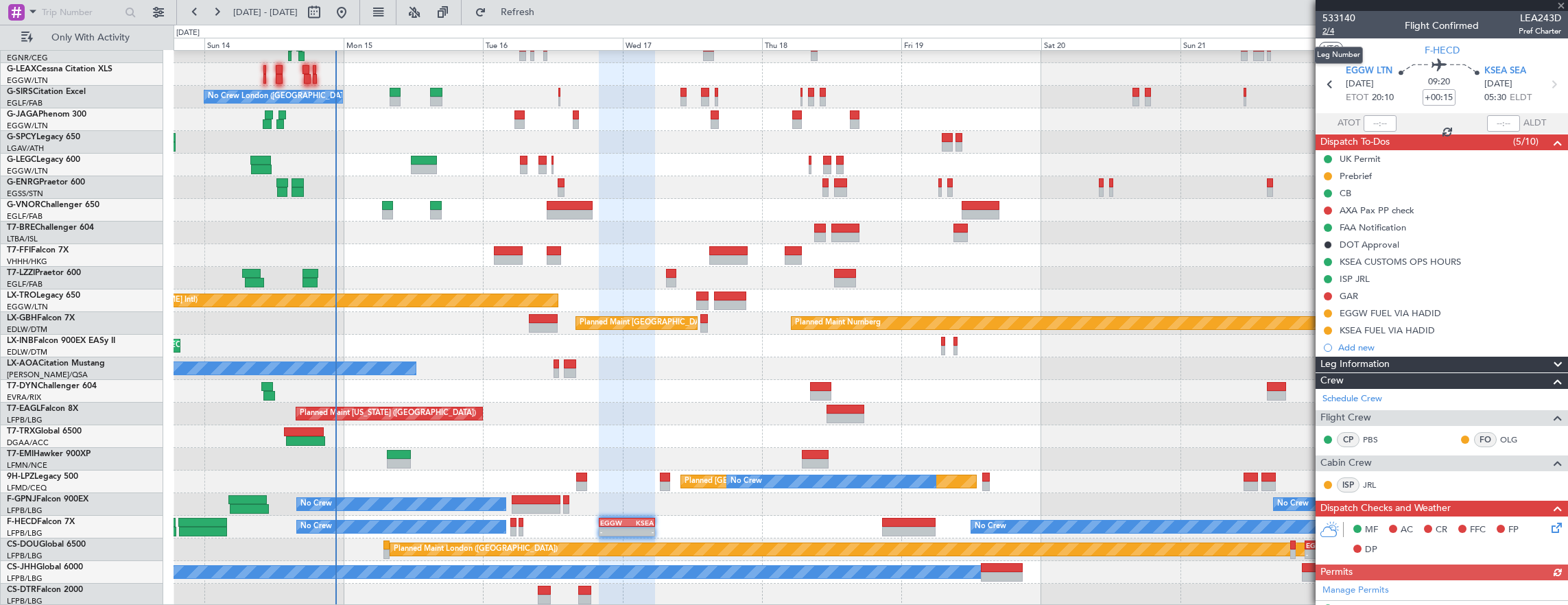
click at [1332, 28] on span "2/4" at bounding box center [1338, 32] width 33 height 12
click at [1383, 361] on span "Leg Information" at bounding box center [1355, 364] width 69 height 15
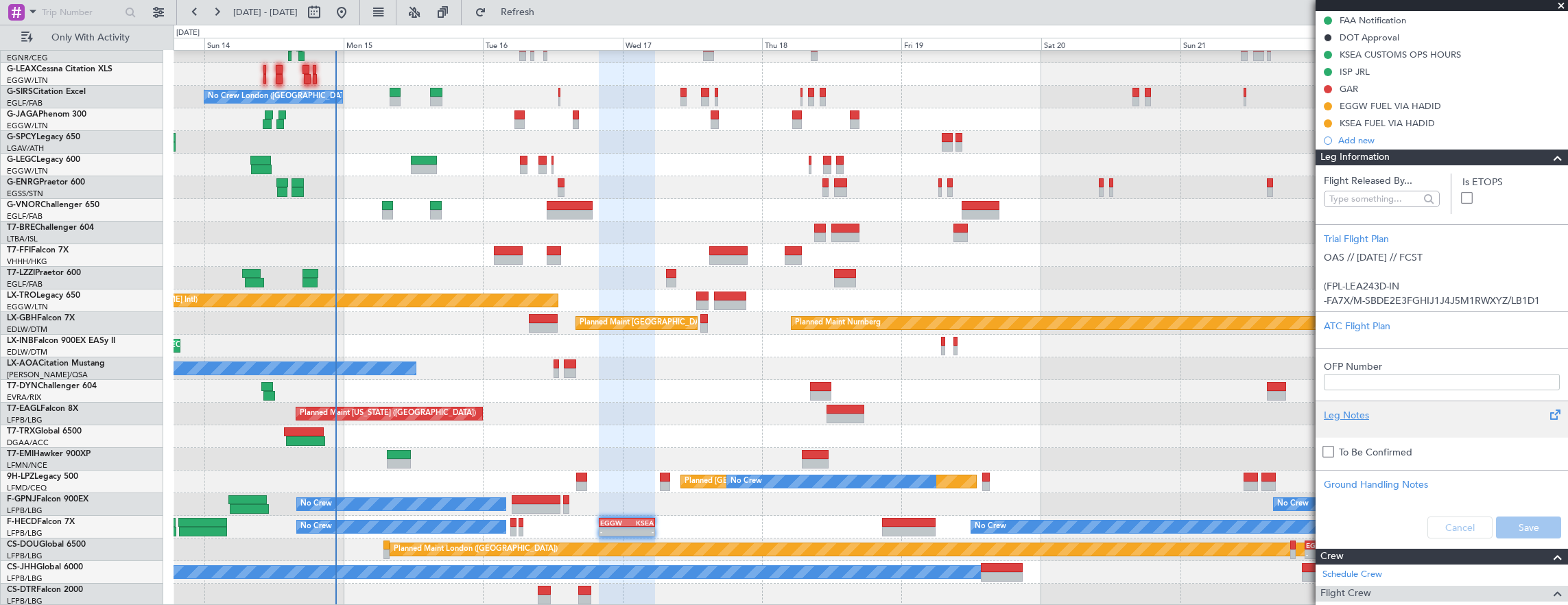
scroll to position [275, 0]
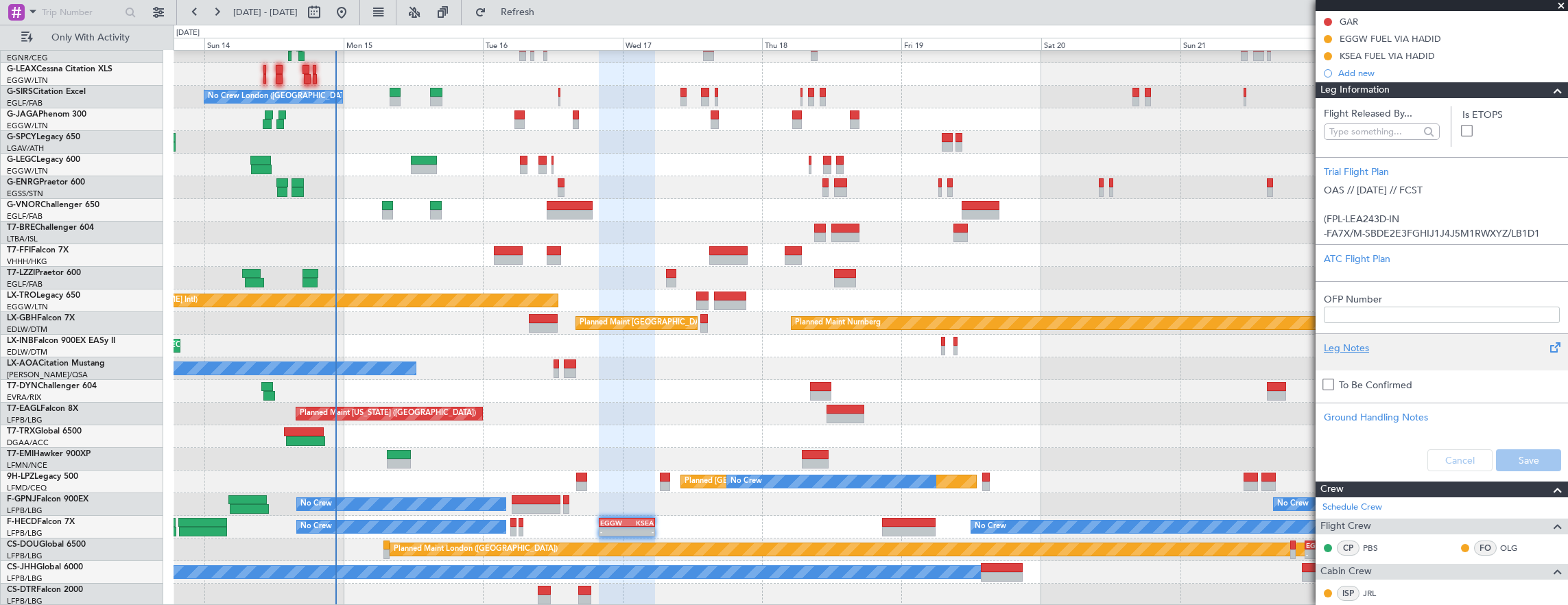
click at [1377, 355] on div at bounding box center [1441, 359] width 236 height 8
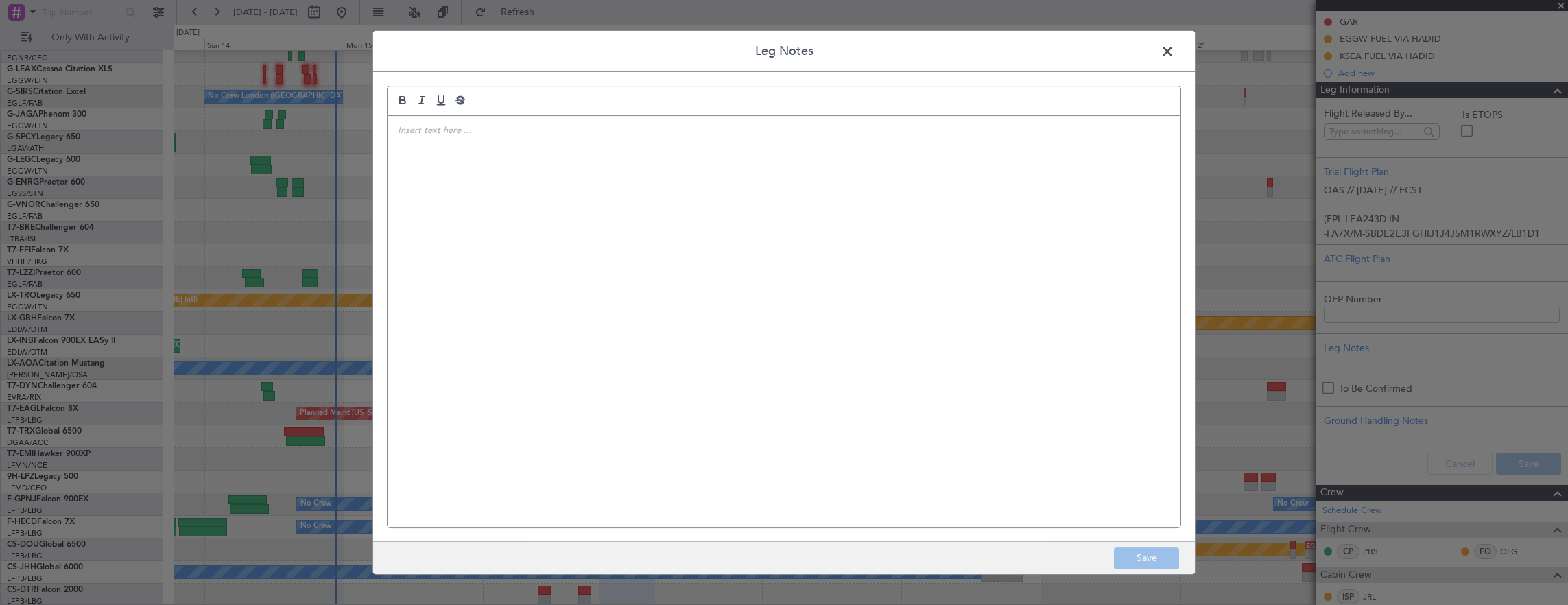
click at [722, 237] on div at bounding box center [784, 322] width 793 height 412
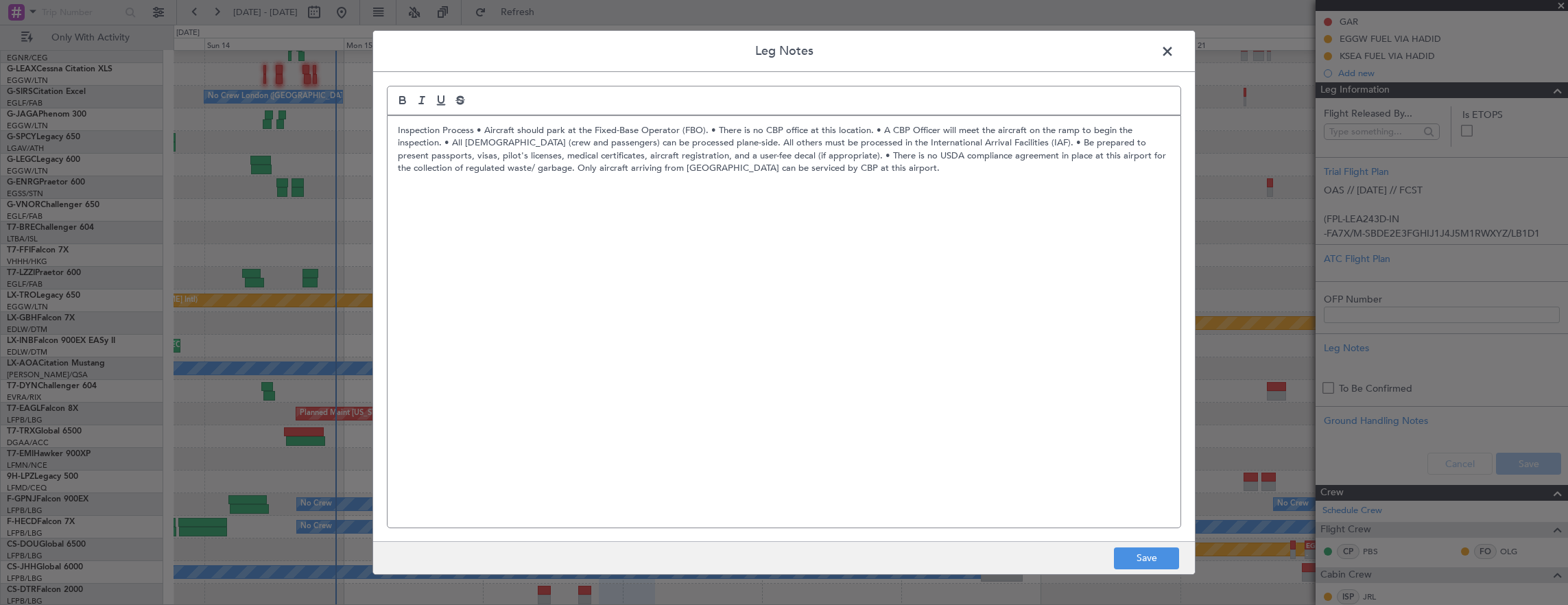
scroll to position [0, 0]
drag, startPoint x: 476, startPoint y: 125, endPoint x: 486, endPoint y: 130, distance: 11.2
click at [476, 125] on p "Inspection Process • Aircraft should park at the Fixed-Base Operator (FBO). • T…" at bounding box center [784, 149] width 772 height 51
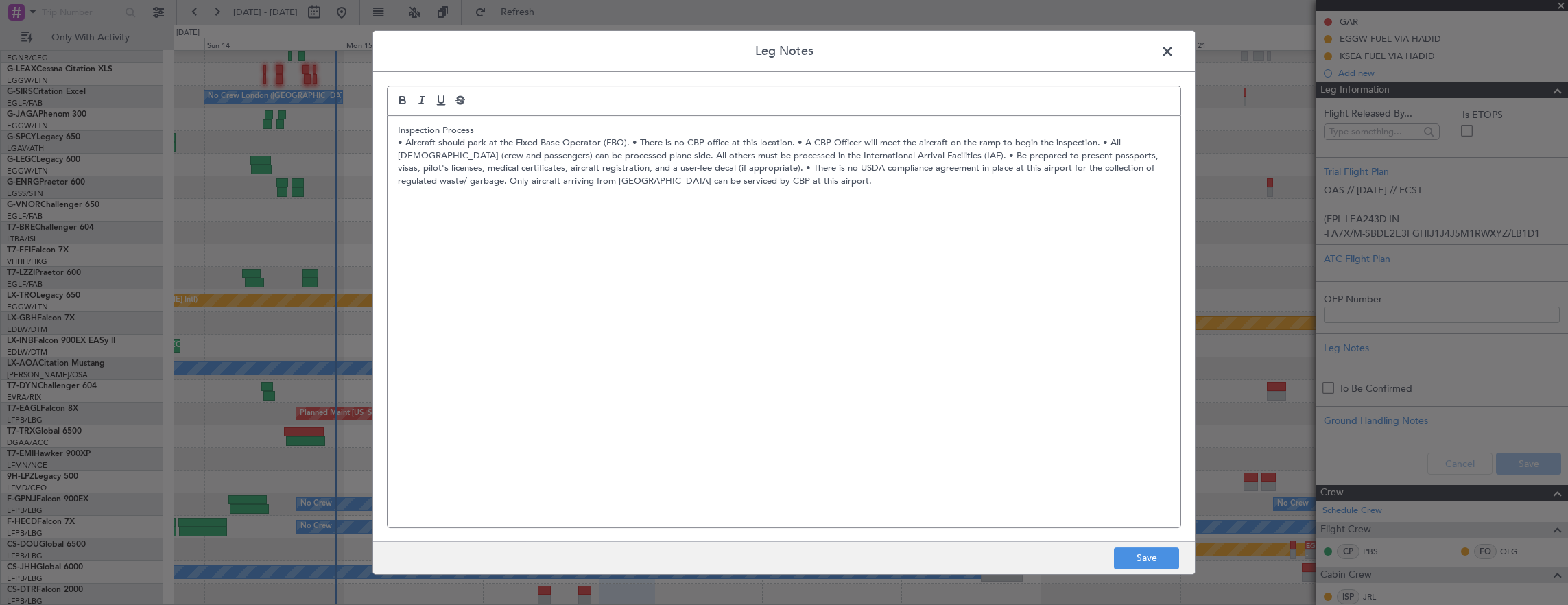
click at [631, 141] on p "• Aircraft should park at the Fixed-Base Operator (FBO). • There is no CBP offi…" at bounding box center [784, 162] width 772 height 51
click at [628, 141] on p "• Aircraft should park at the Fixed-Base Operator (FBO). • There is no CBP offi…" at bounding box center [784, 162] width 772 height 51
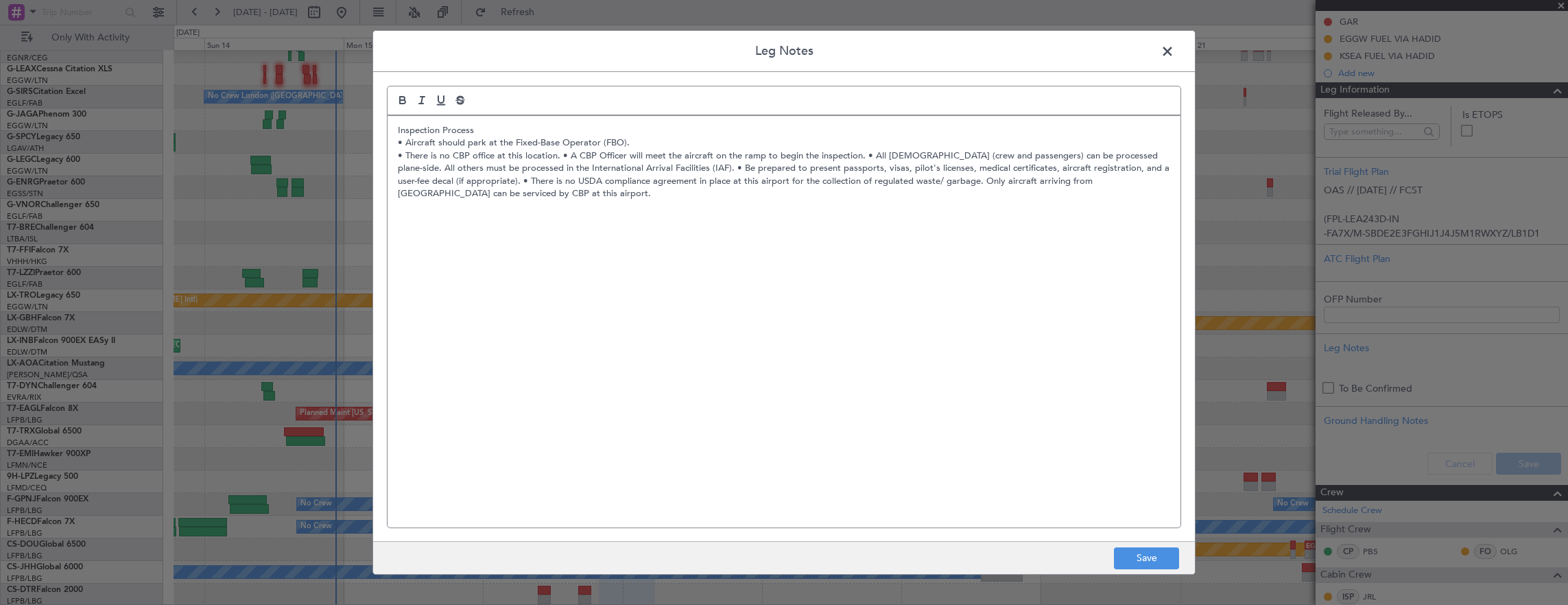
click at [562, 156] on p "• There is no CBP office at this location. • A CBP Officer will meet the aircra…" at bounding box center [784, 175] width 772 height 51
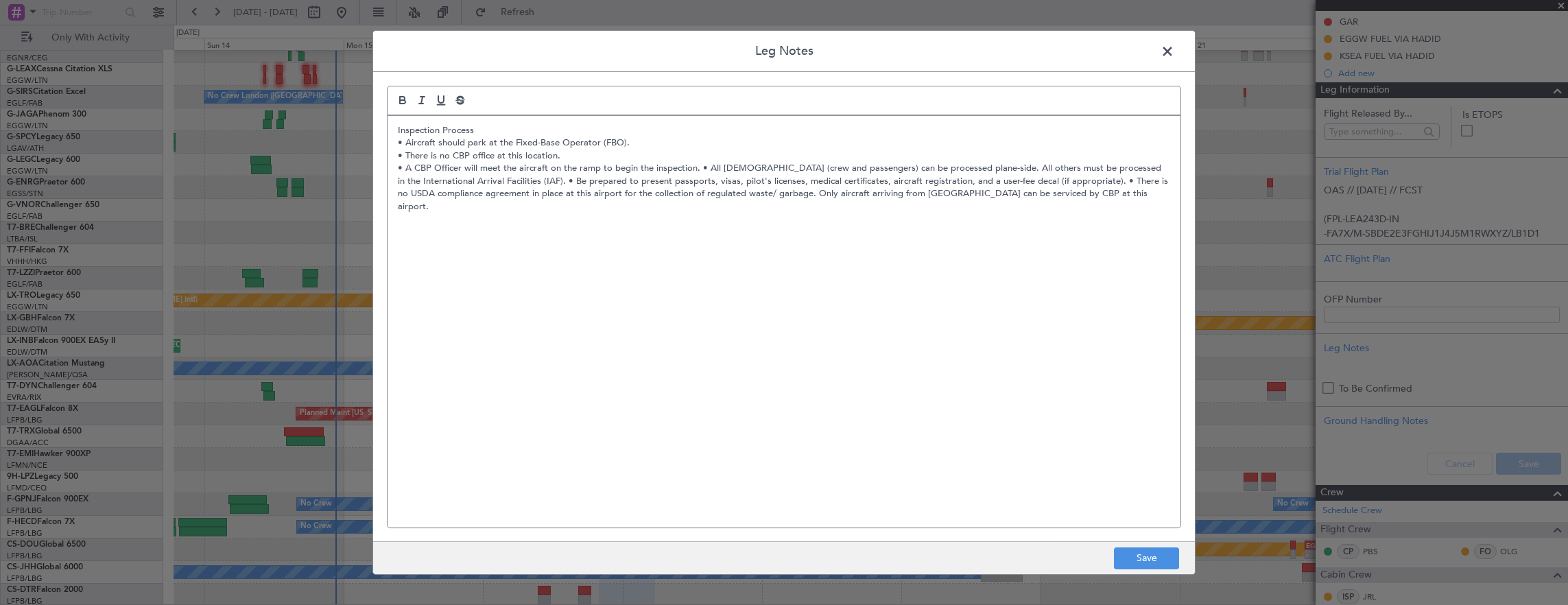
click at [701, 167] on p "• A CBP Officer will meet the aircraft on the ramp to begin the inspection. • A…" at bounding box center [784, 187] width 772 height 51
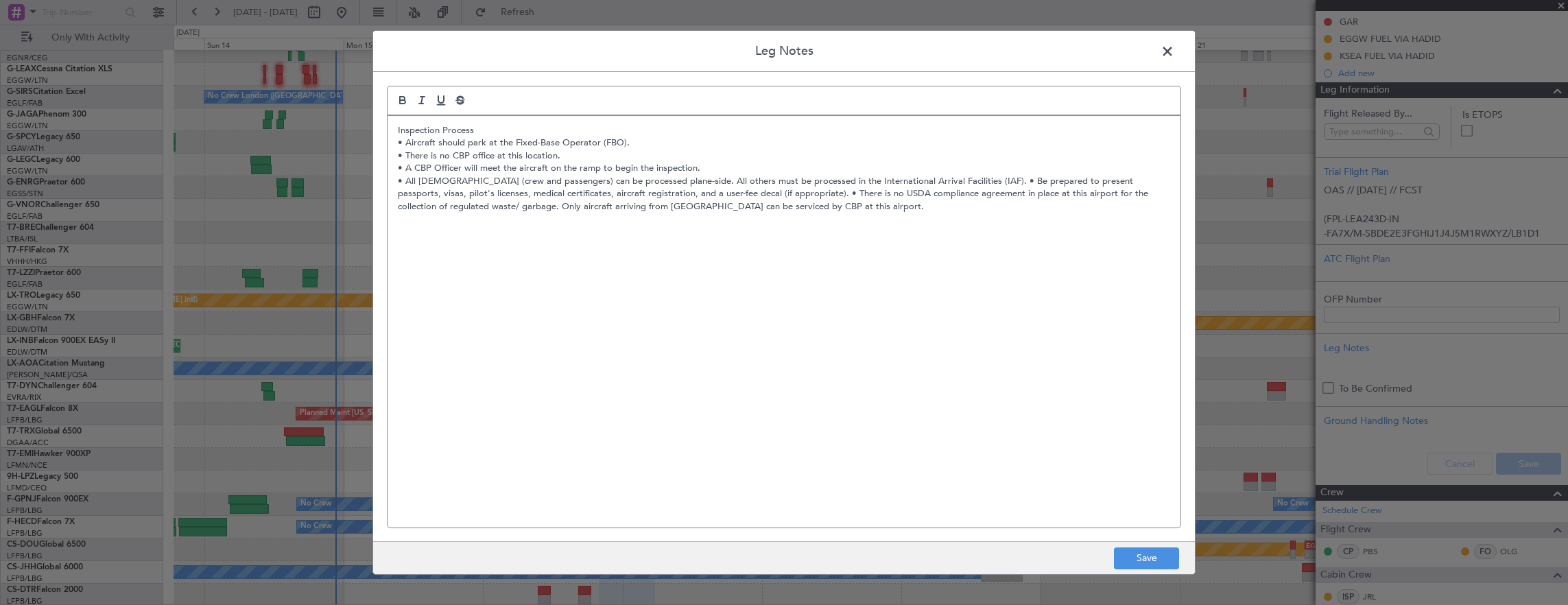
click at [1006, 181] on p "• All [DEMOGRAPHIC_DATA] (crew and passengers) can be processed plane-side. All…" at bounding box center [784, 193] width 772 height 37
click at [1009, 180] on p "• All [DEMOGRAPHIC_DATA] (crew and passengers) can be processed plane-side. All…" at bounding box center [784, 193] width 772 height 37
click at [948, 191] on p "• Be prepared to present passports, visas, pilot's licenses, medical certificat…" at bounding box center [784, 200] width 772 height 26
click at [946, 192] on p "• Be prepared to present passports, visas, pilot's licenses, medical certificat…" at bounding box center [784, 200] width 772 height 26
click at [1155, 553] on button "Save" at bounding box center [1146, 559] width 65 height 22
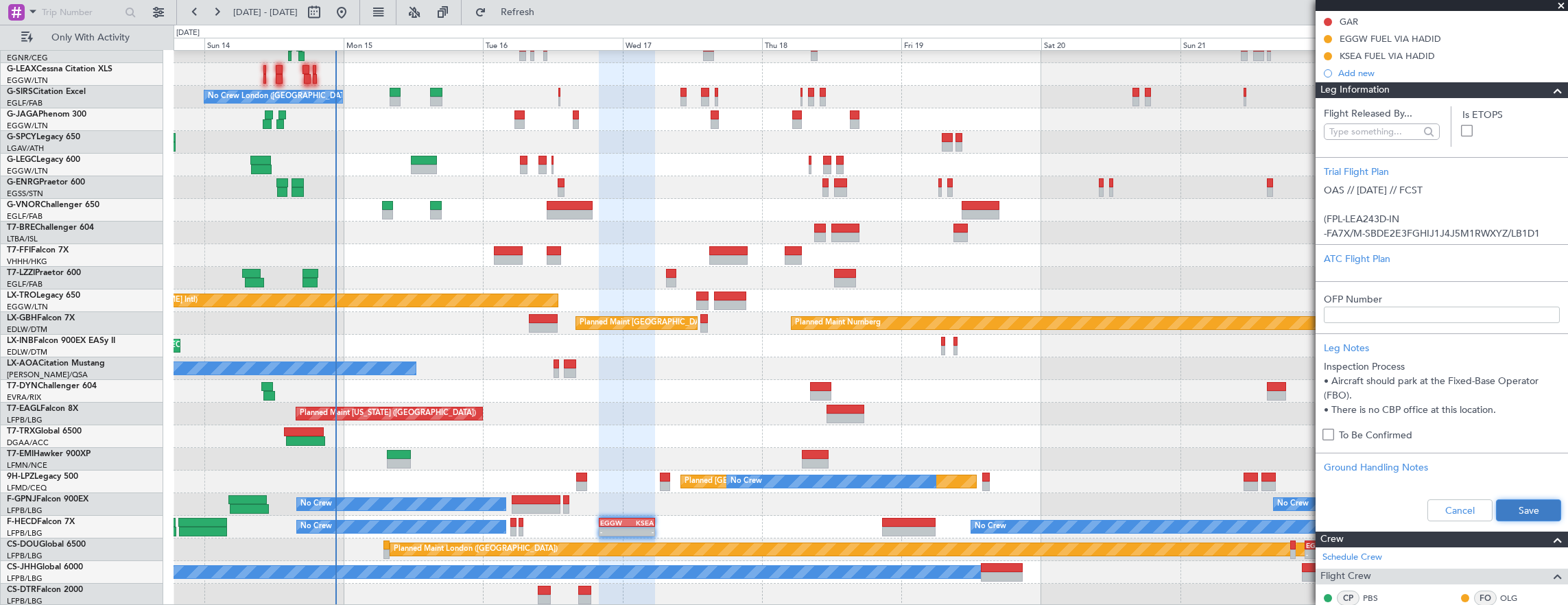
click at [1527, 503] on button "Save" at bounding box center [1528, 510] width 65 height 22
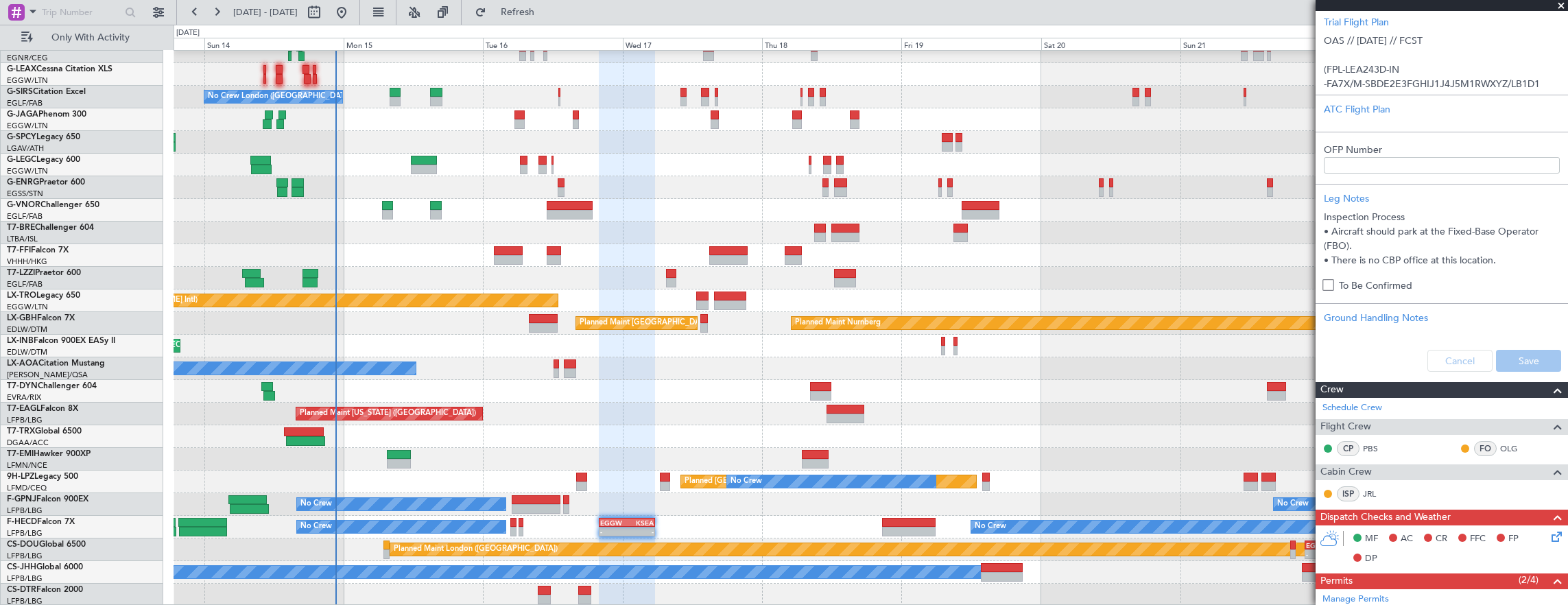
scroll to position [409, 0]
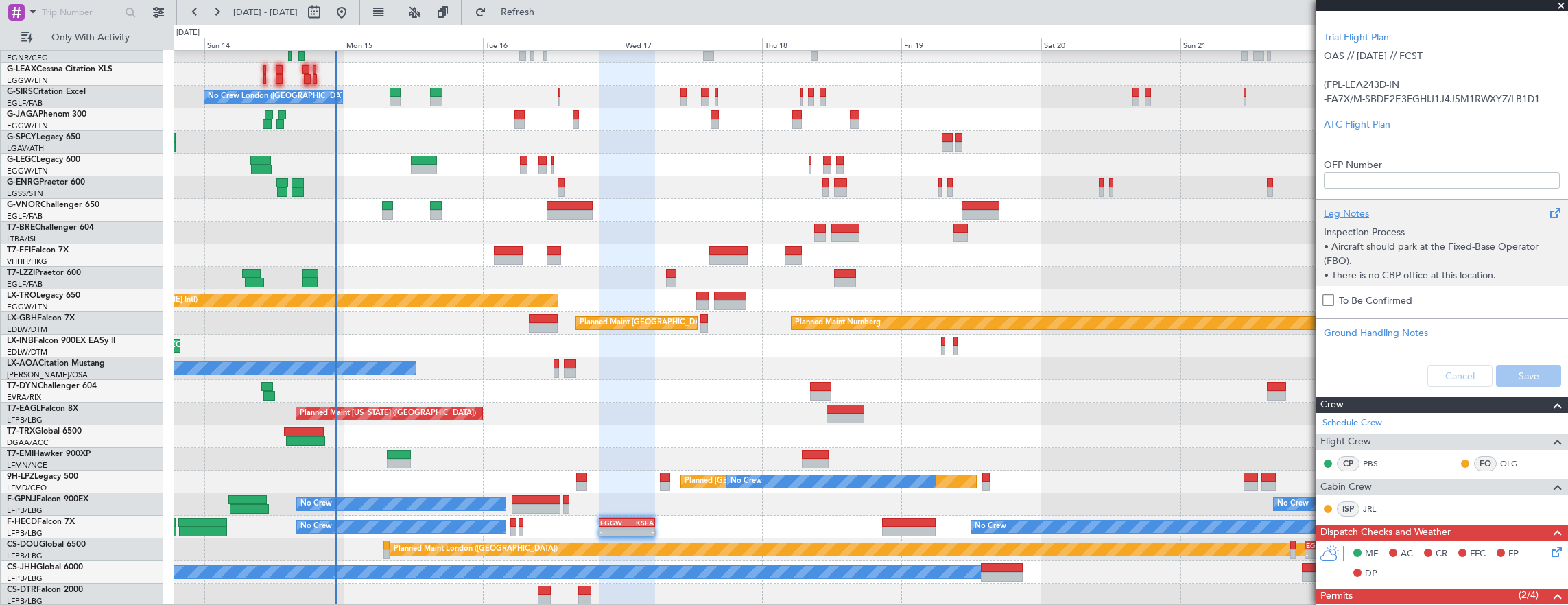
click at [1428, 210] on div "Leg Notes" at bounding box center [1441, 214] width 236 height 15
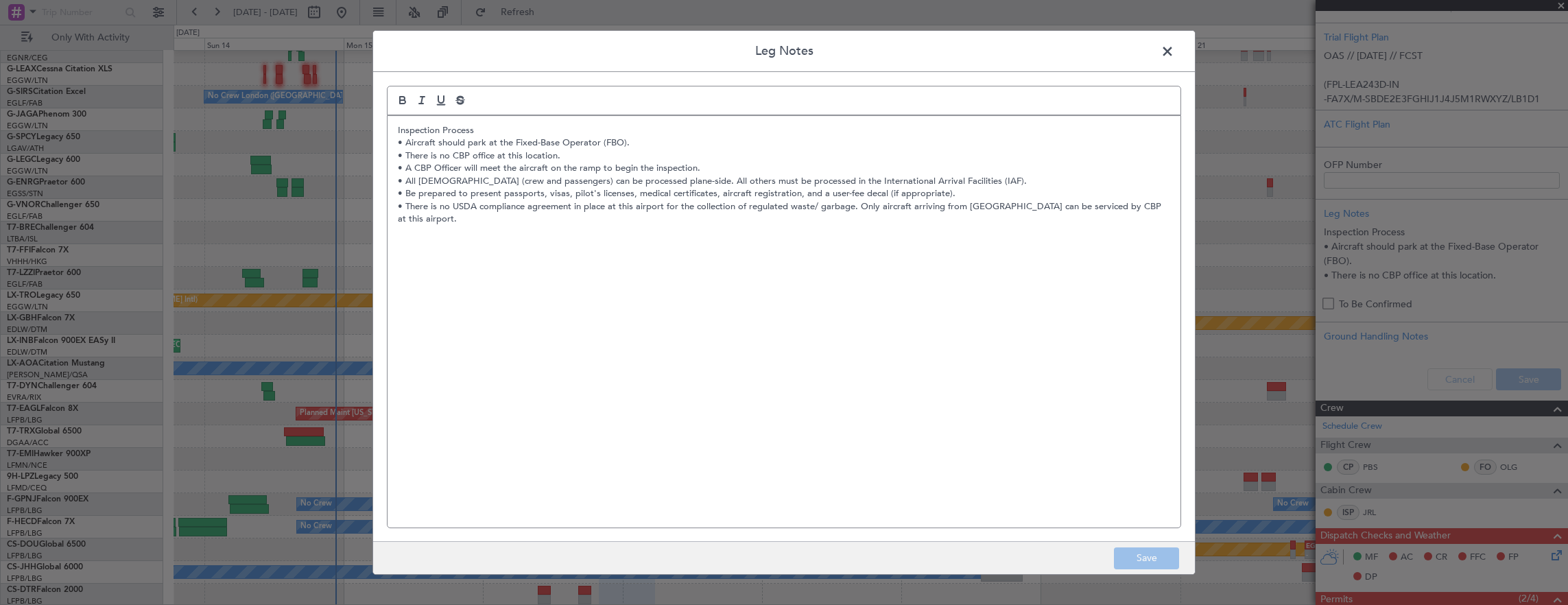
click at [1086, 269] on div "Inspection Process • Aircraft should park at the Fixed-Base Operator (FBO). • T…" at bounding box center [784, 322] width 793 height 412
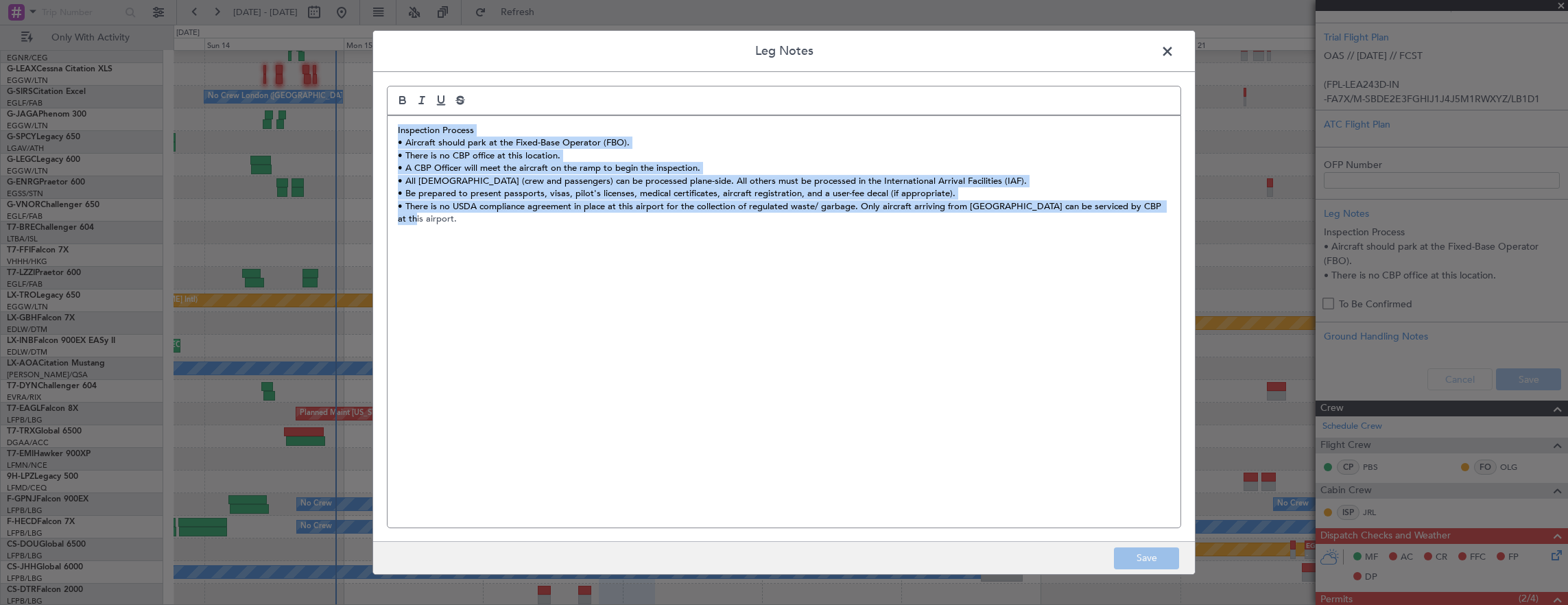
copy div "Inspection Process • Aircraft should park at the Fixed-Base Operator (FBO). • T…"
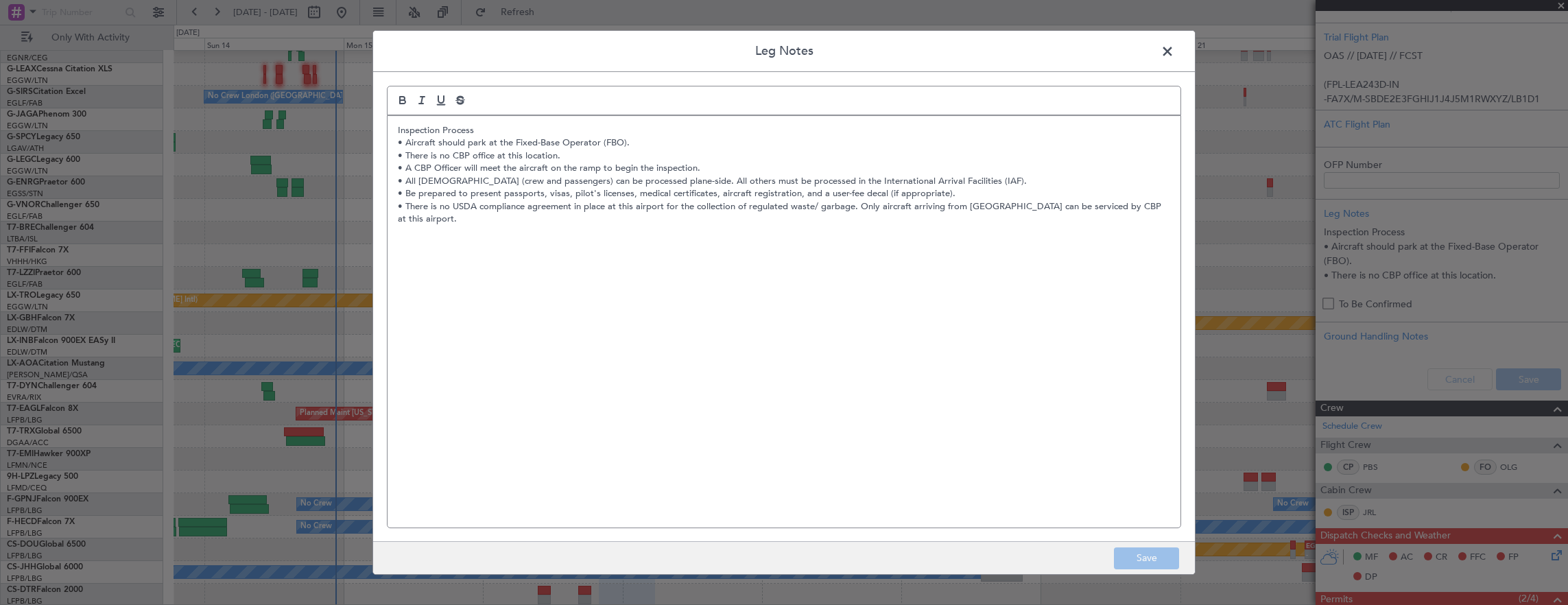
click at [1179, 48] on header "Leg Notes" at bounding box center [783, 51] width 821 height 41
drag, startPoint x: 1172, startPoint y: 50, endPoint x: 1181, endPoint y: 65, distance: 17.5
click at [1175, 50] on span at bounding box center [1175, 54] width 0 height 27
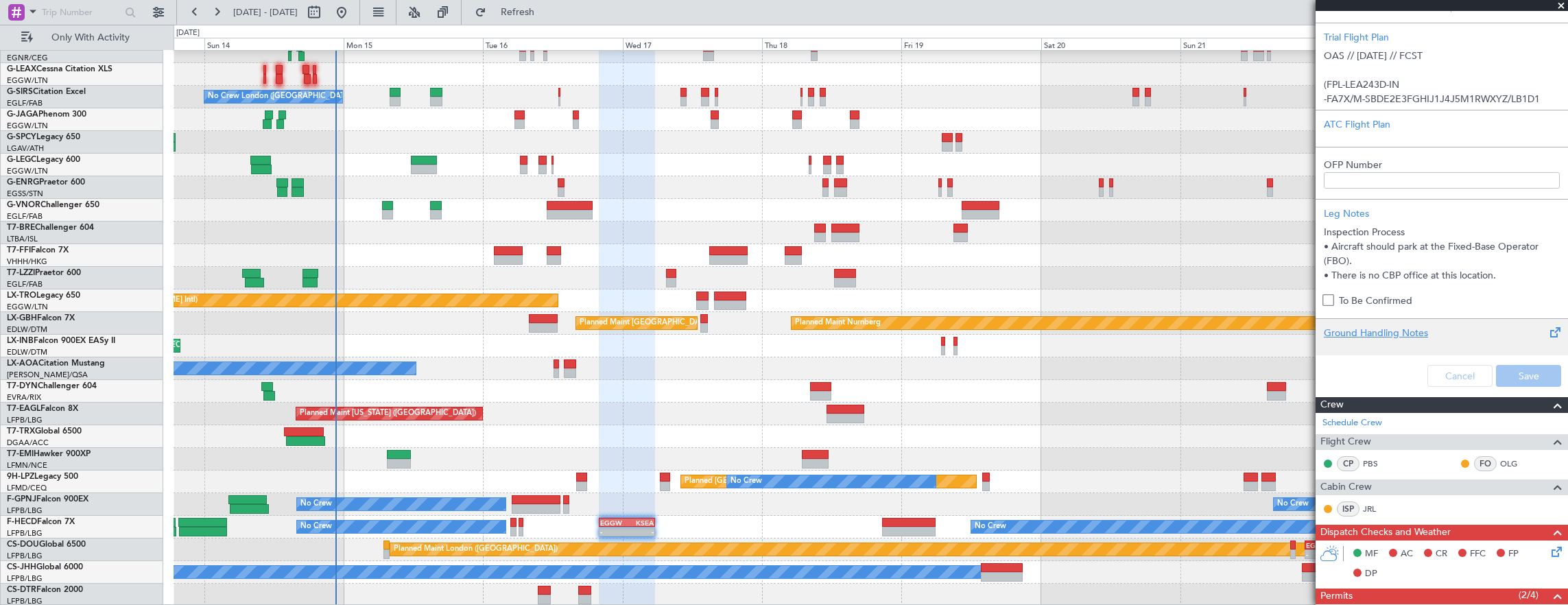
scroll to position [203, 0]
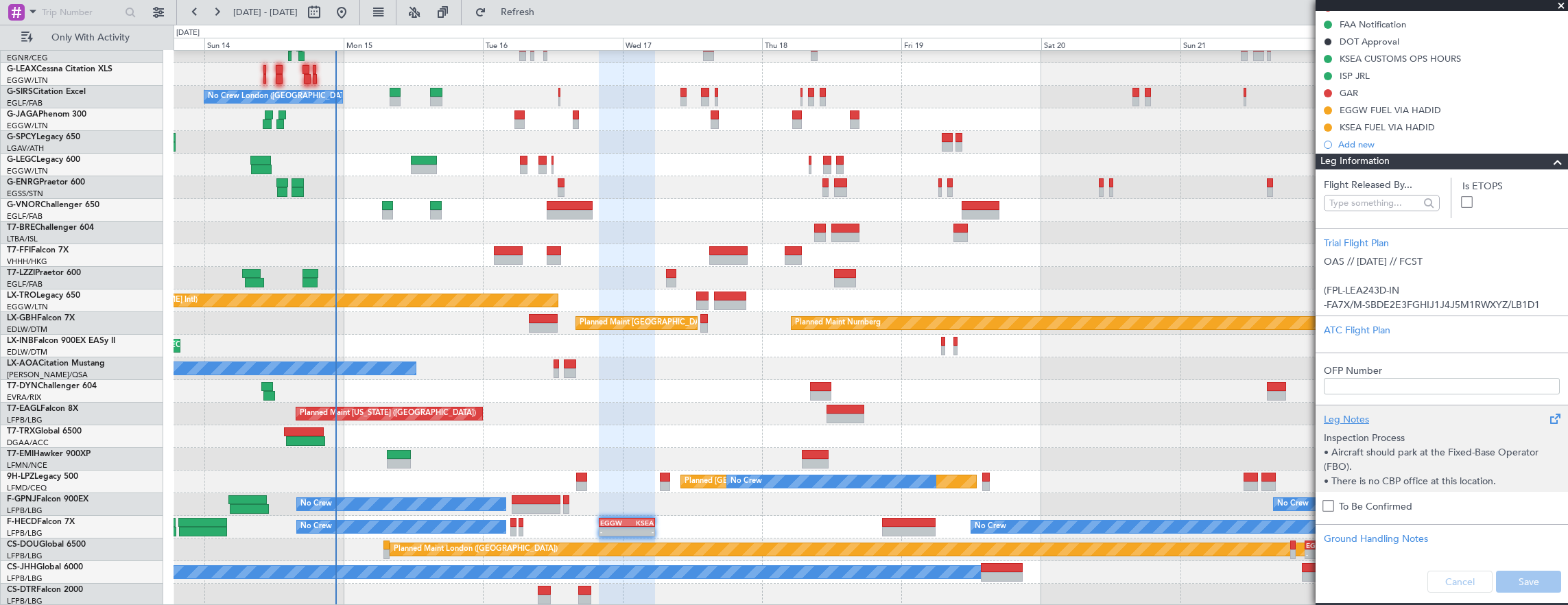
click at [1445, 435] on p "Inspection Process" at bounding box center [1441, 438] width 236 height 15
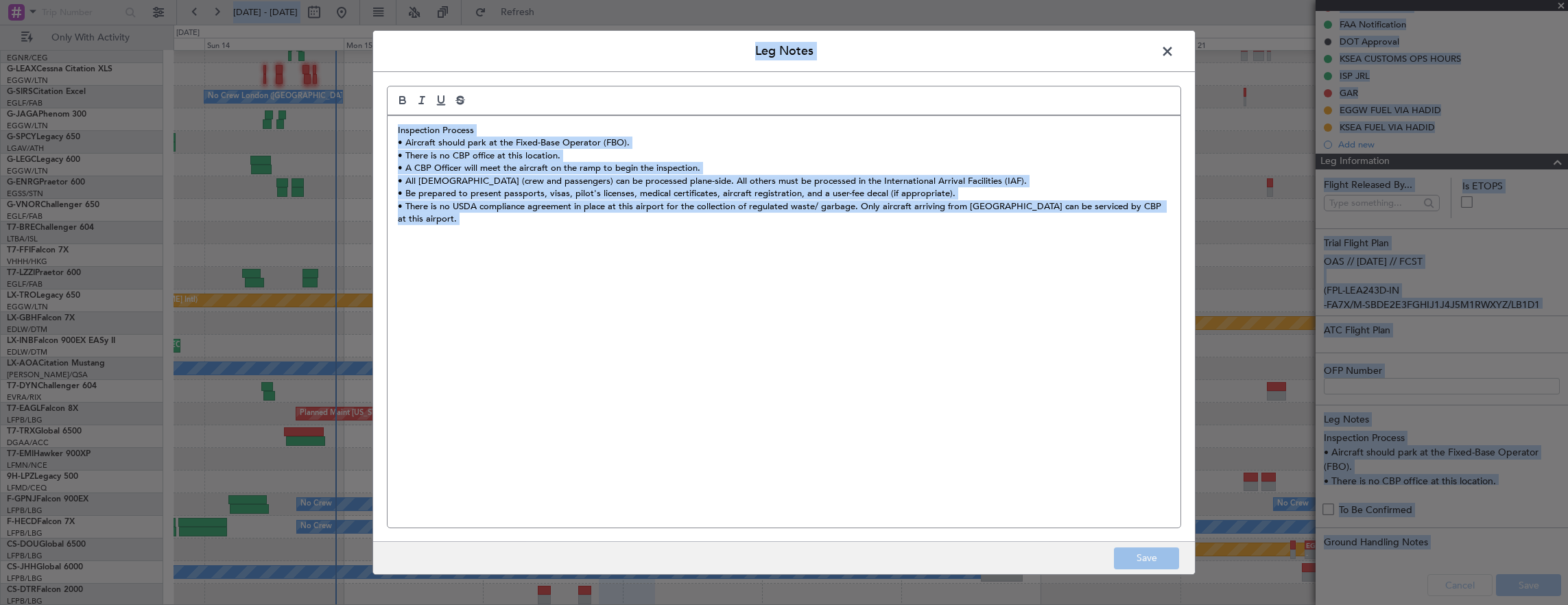
click at [1079, 269] on div "Inspection Process • Aircraft should park at the Fixed-Base Operator (FBO). • T…" at bounding box center [784, 322] width 793 height 412
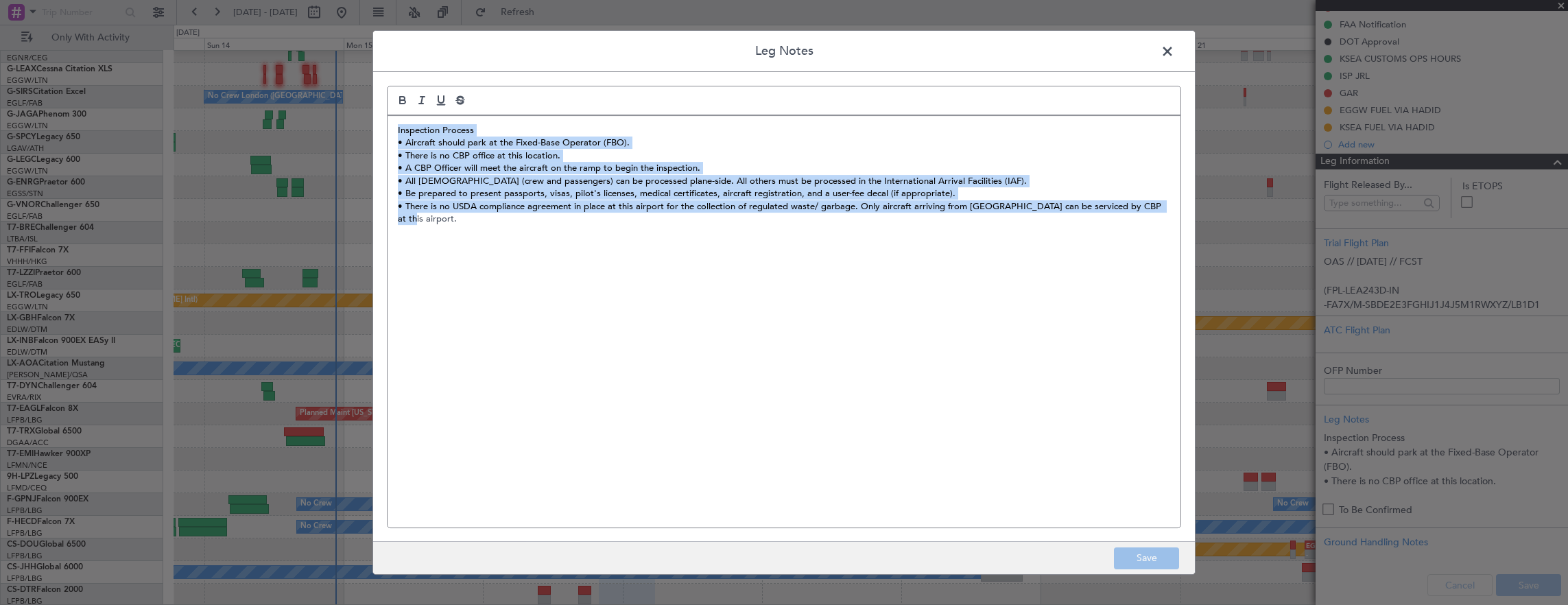
copy div "Inspection Process • Aircraft should park at the Fixed-Base Operator (FBO). • T…"
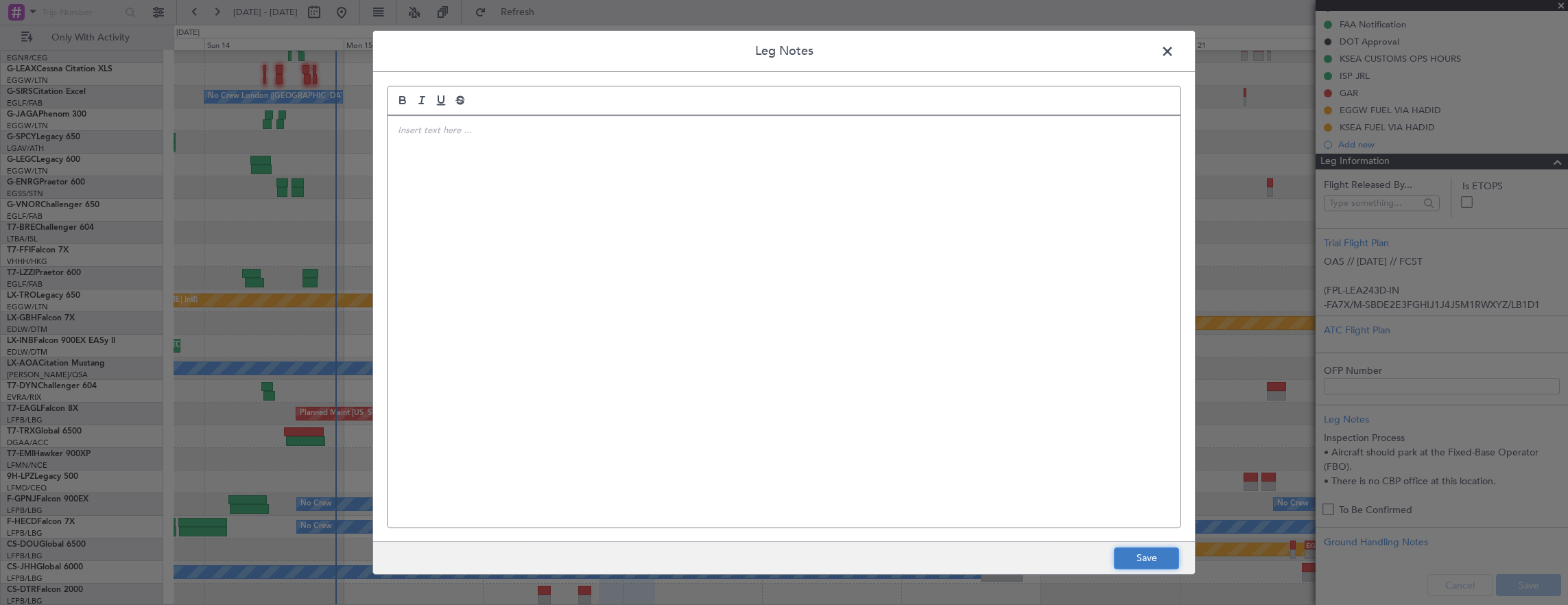
click at [1165, 551] on button "Save" at bounding box center [1146, 559] width 65 height 22
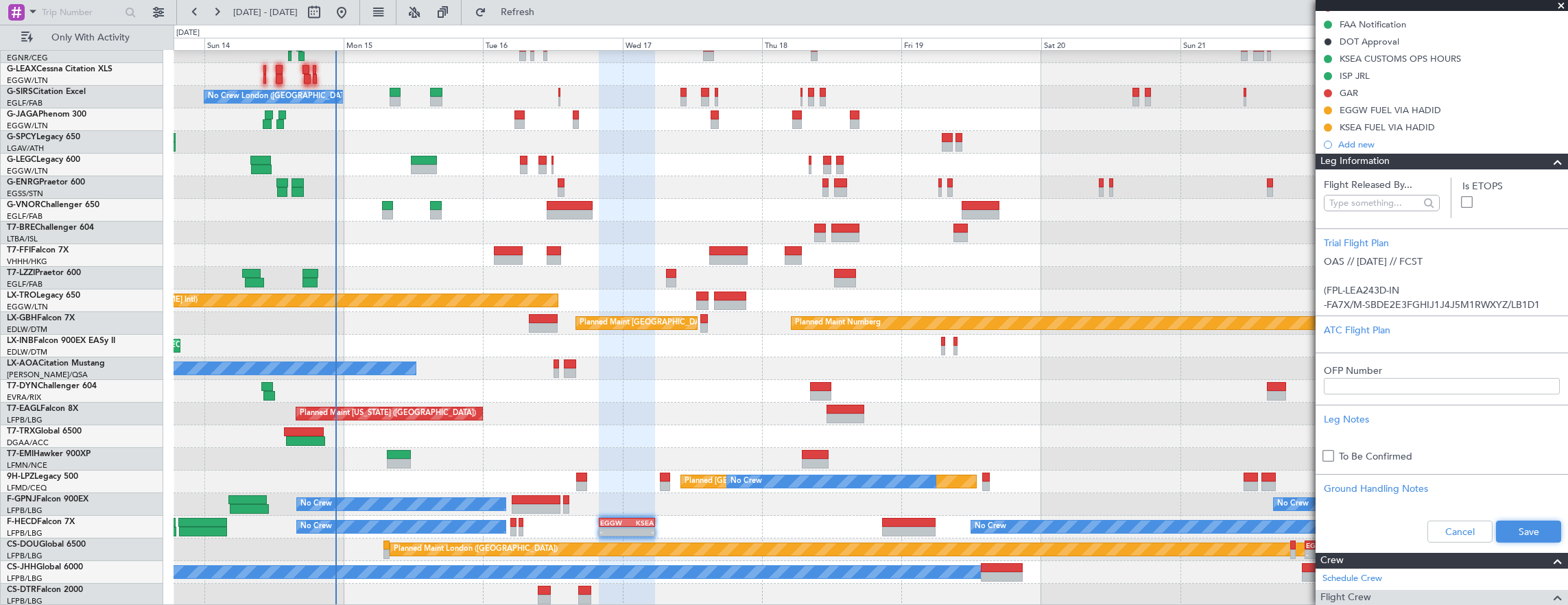
click at [1521, 521] on button "Save" at bounding box center [1528, 532] width 65 height 22
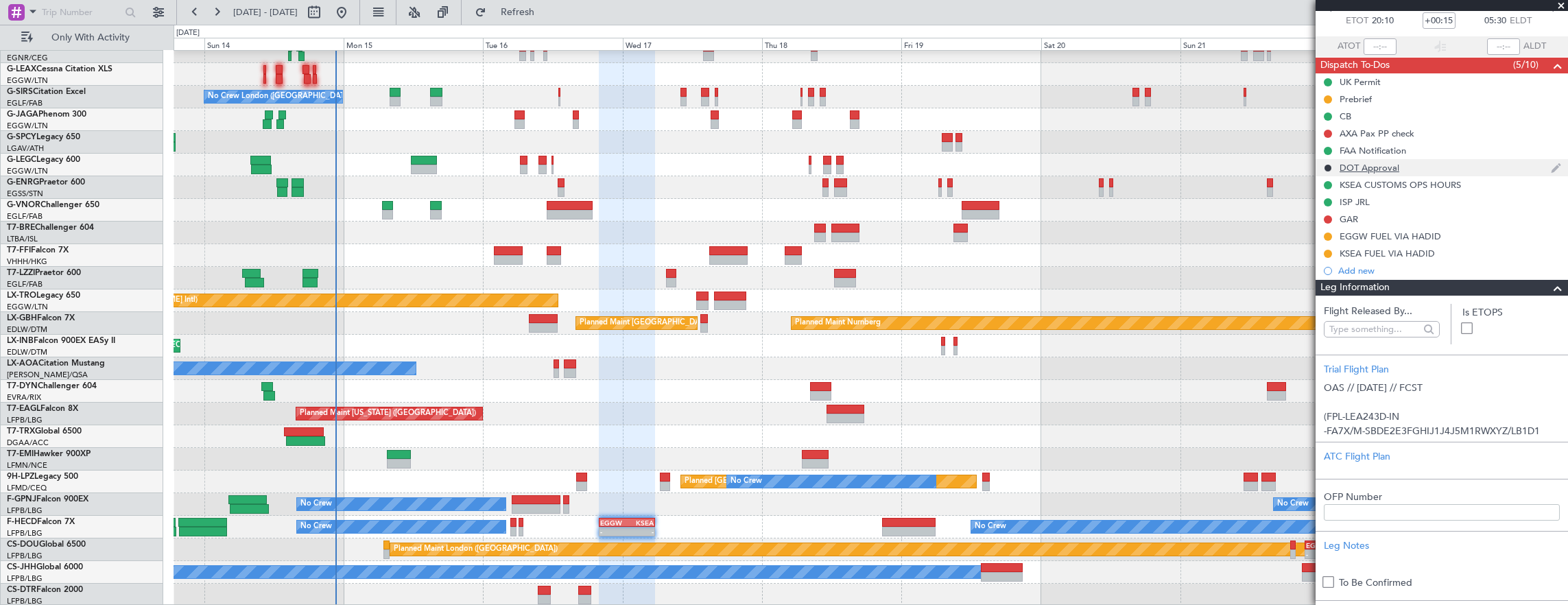
scroll to position [0, 0]
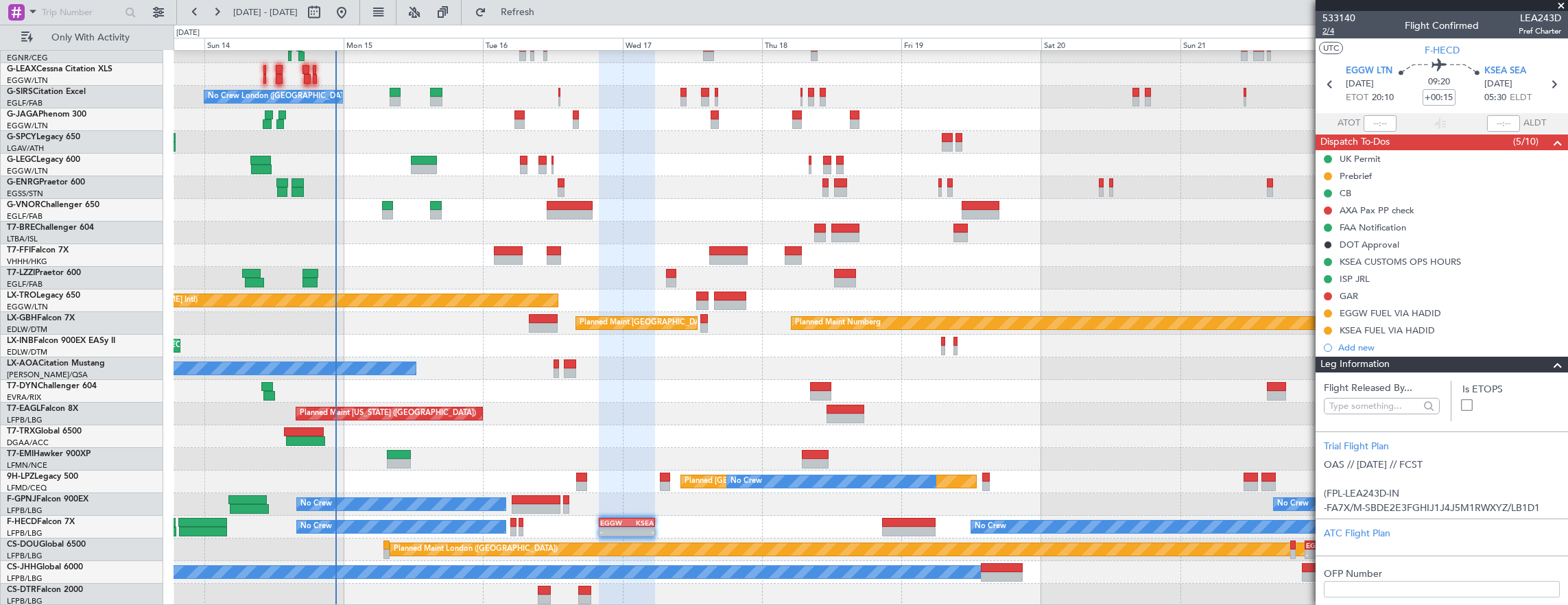
click at [1332, 32] on span "2/4" at bounding box center [1338, 32] width 33 height 12
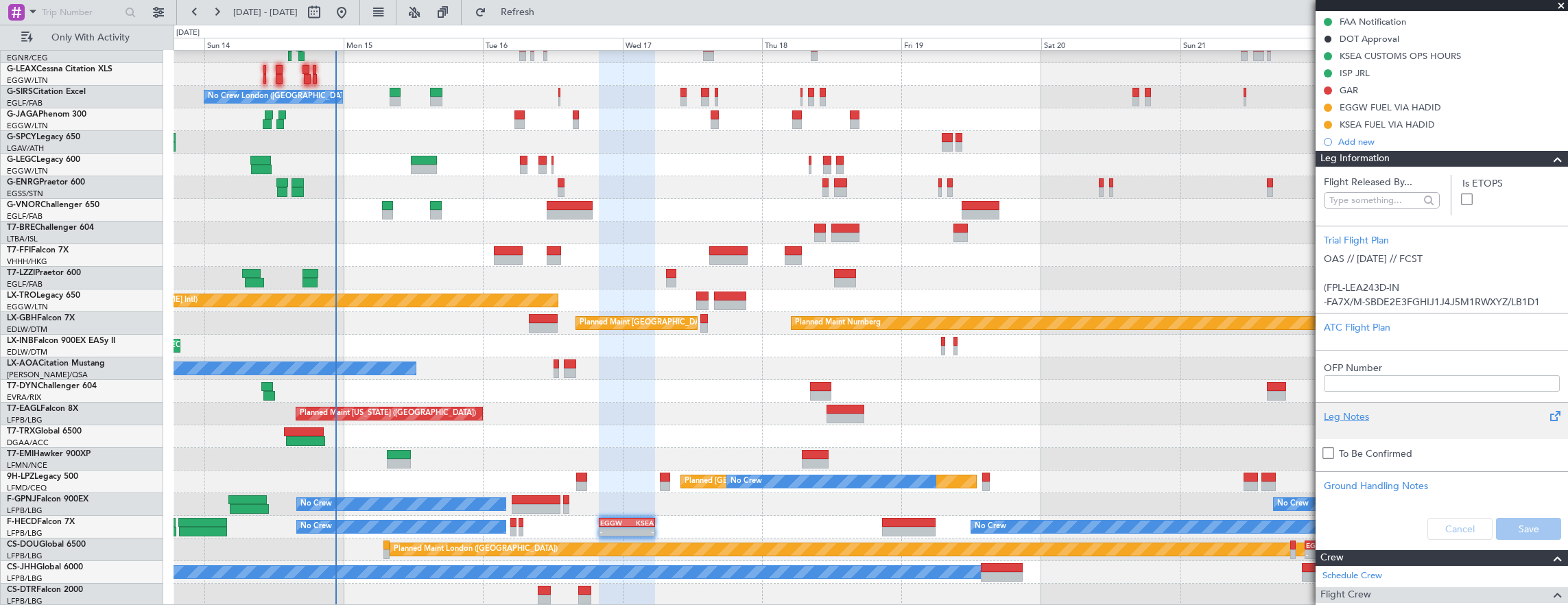
click at [1377, 415] on div "Leg Notes" at bounding box center [1441, 417] width 236 height 15
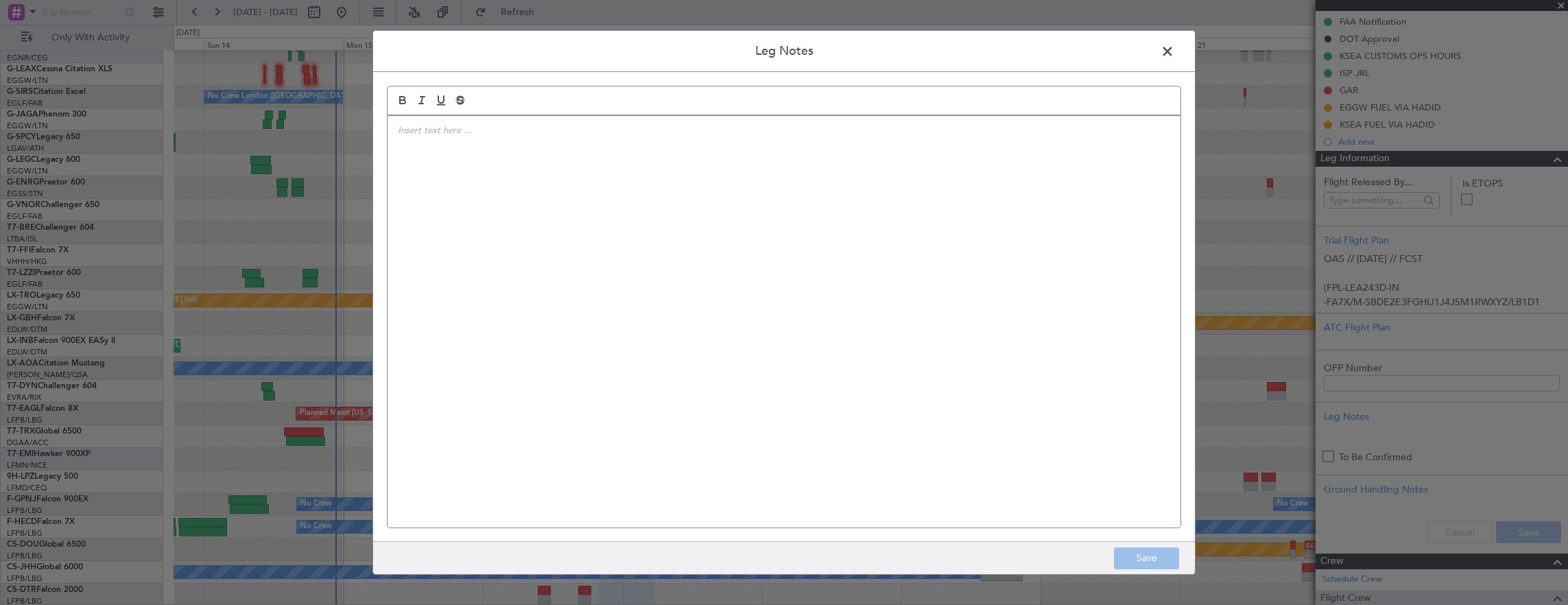
click at [862, 316] on div at bounding box center [784, 322] width 793 height 412
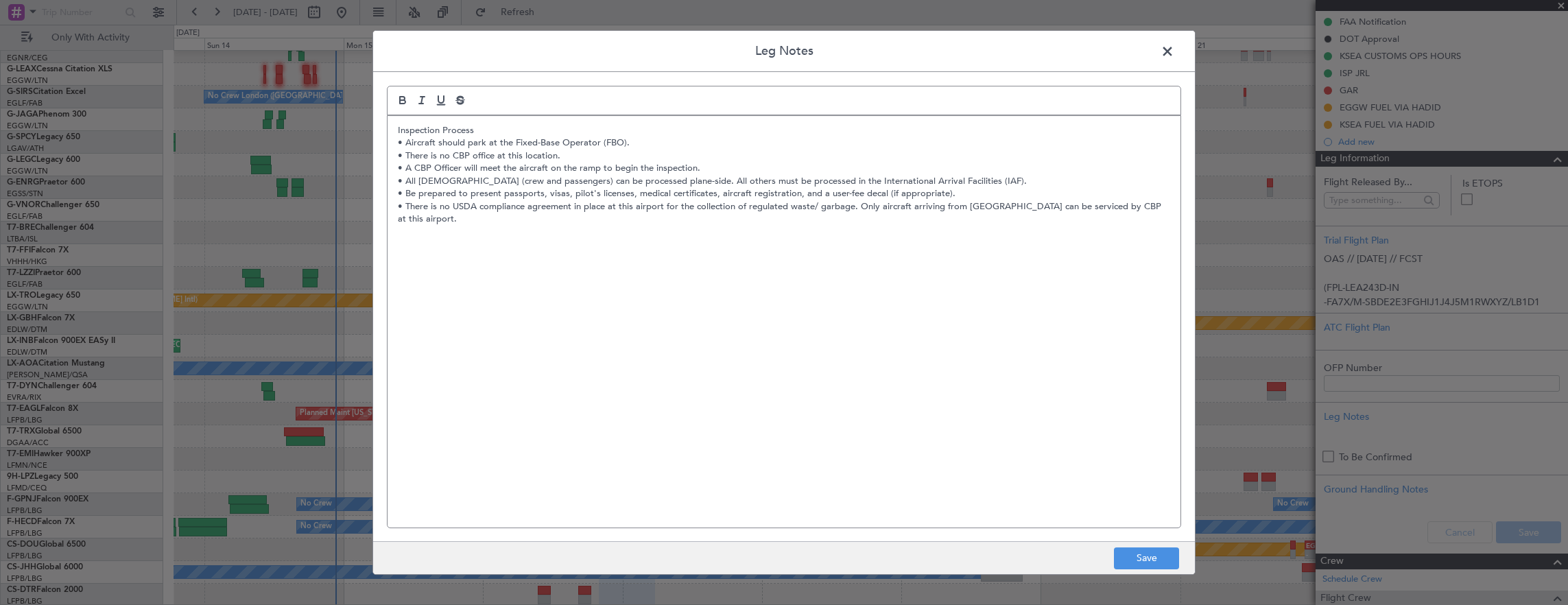
scroll to position [0, 0]
click at [1166, 547] on footer "Save" at bounding box center [783, 557] width 821 height 33
click at [1163, 560] on button "Save" at bounding box center [1146, 559] width 65 height 22
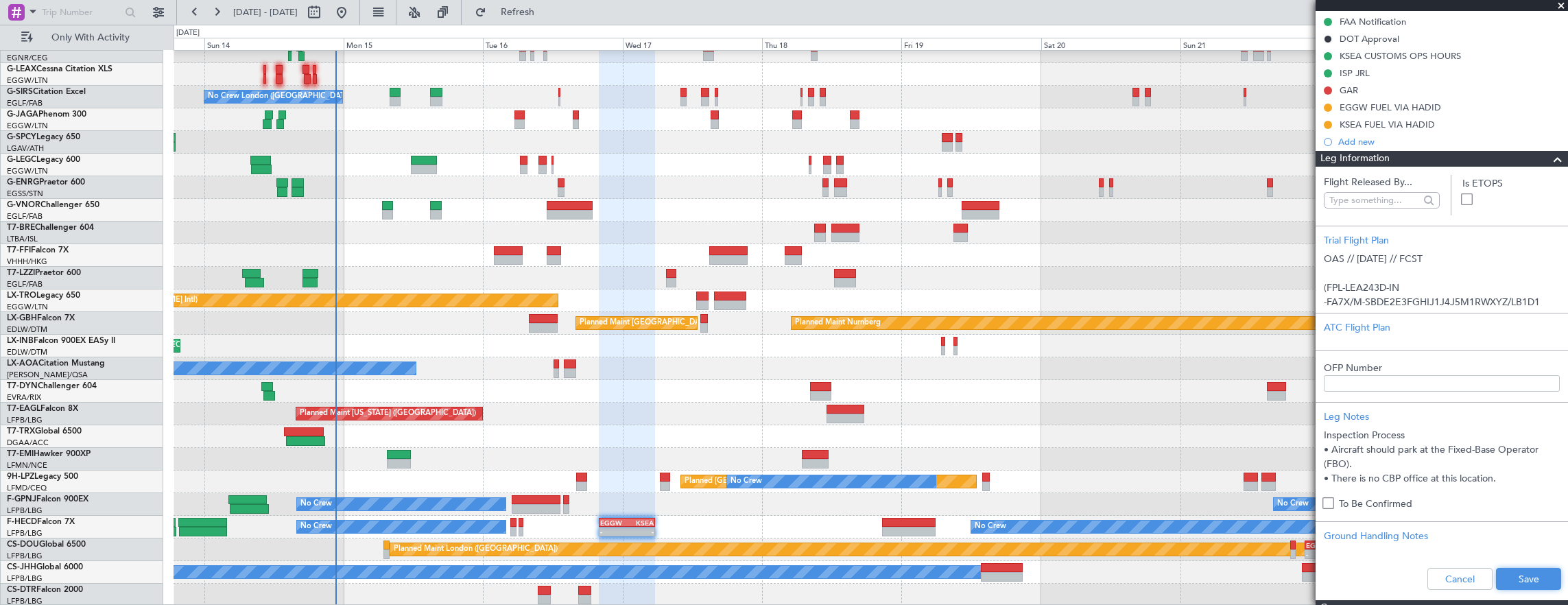
click at [1532, 573] on button "Save" at bounding box center [1528, 579] width 65 height 22
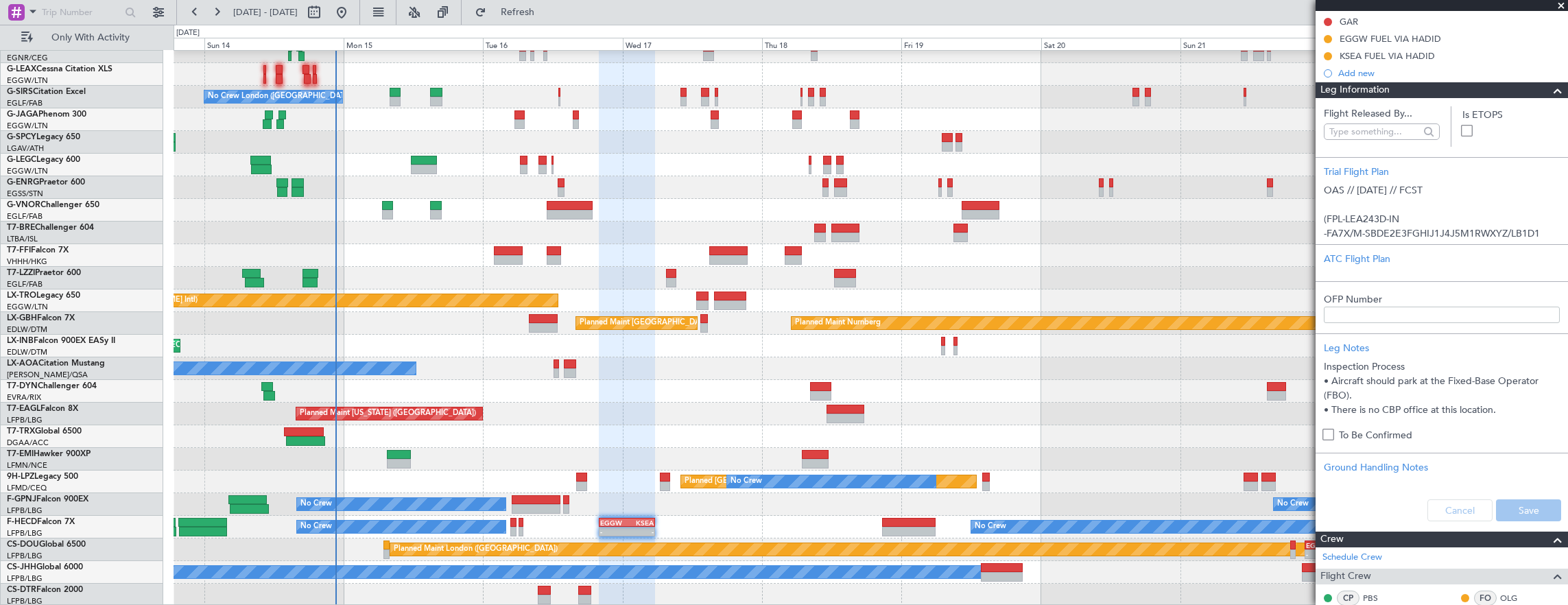
scroll to position [480, 0]
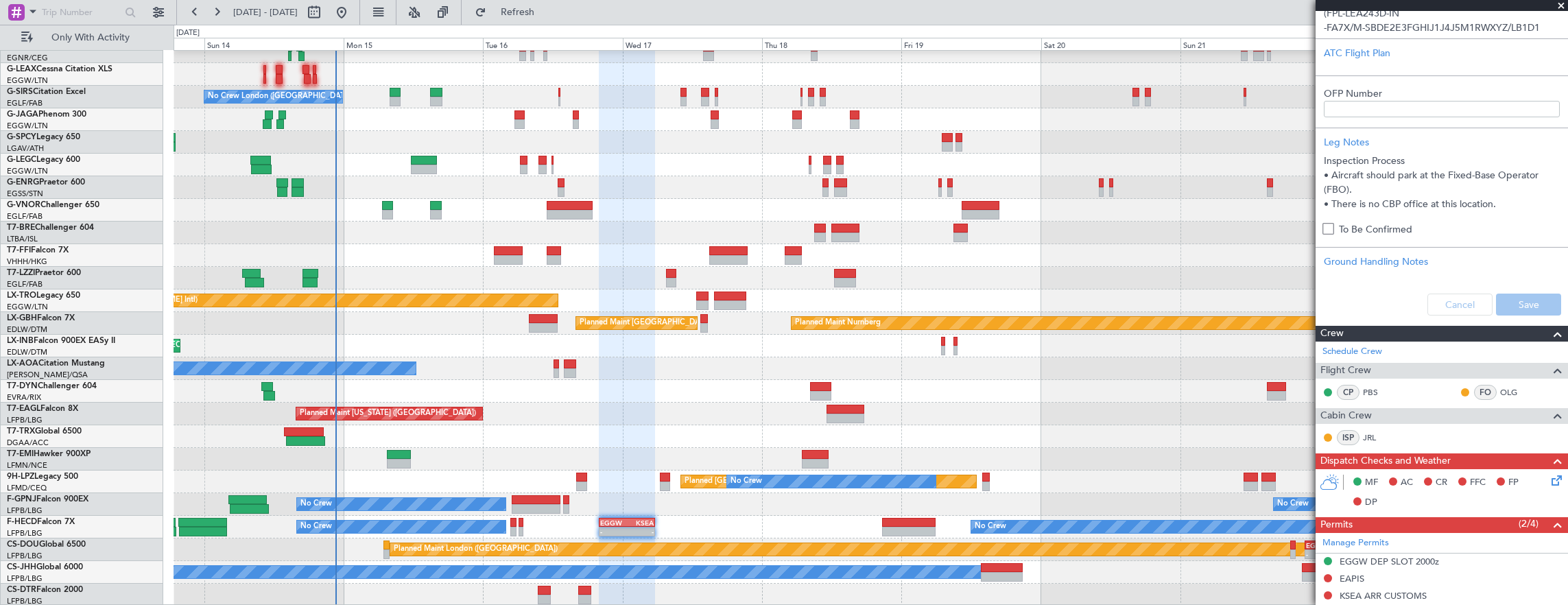
click at [1437, 301] on div "Cancel Save" at bounding box center [1442, 305] width 253 height 41
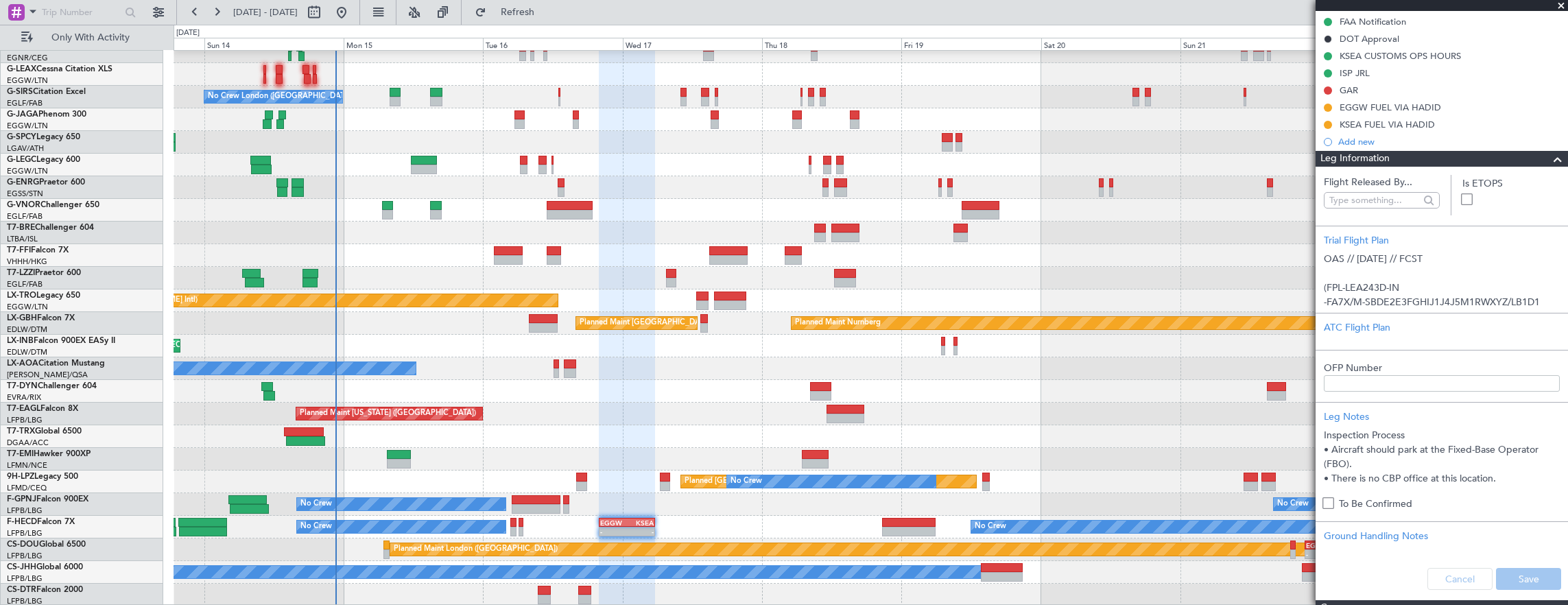
scroll to position [0, 0]
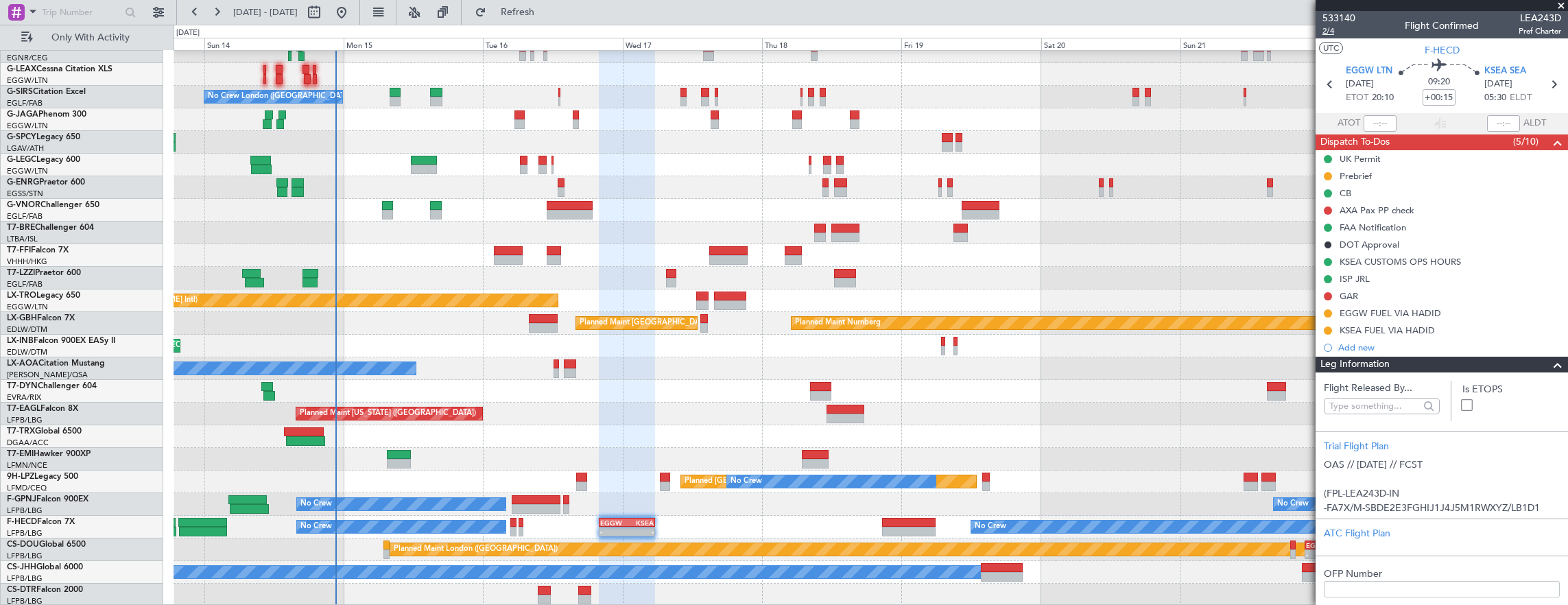
click at [1335, 27] on span "2/4" at bounding box center [1338, 32] width 33 height 12
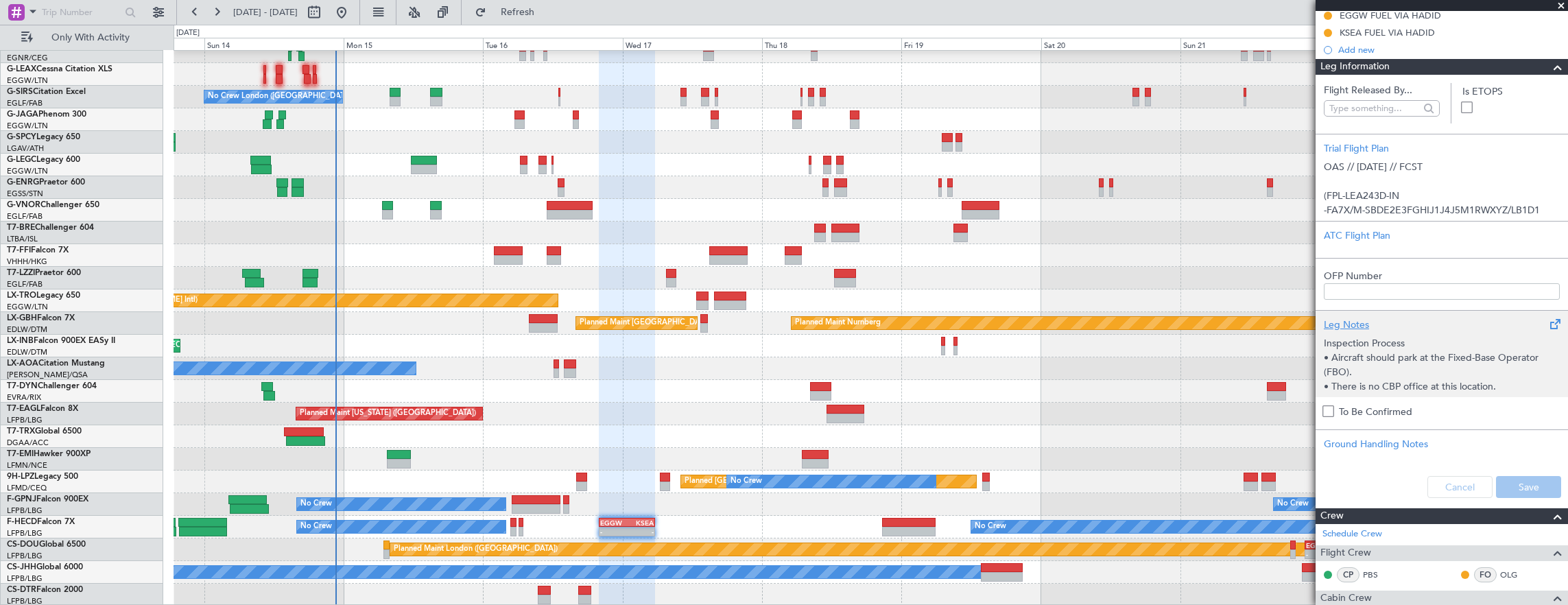
scroll to position [343, 0]
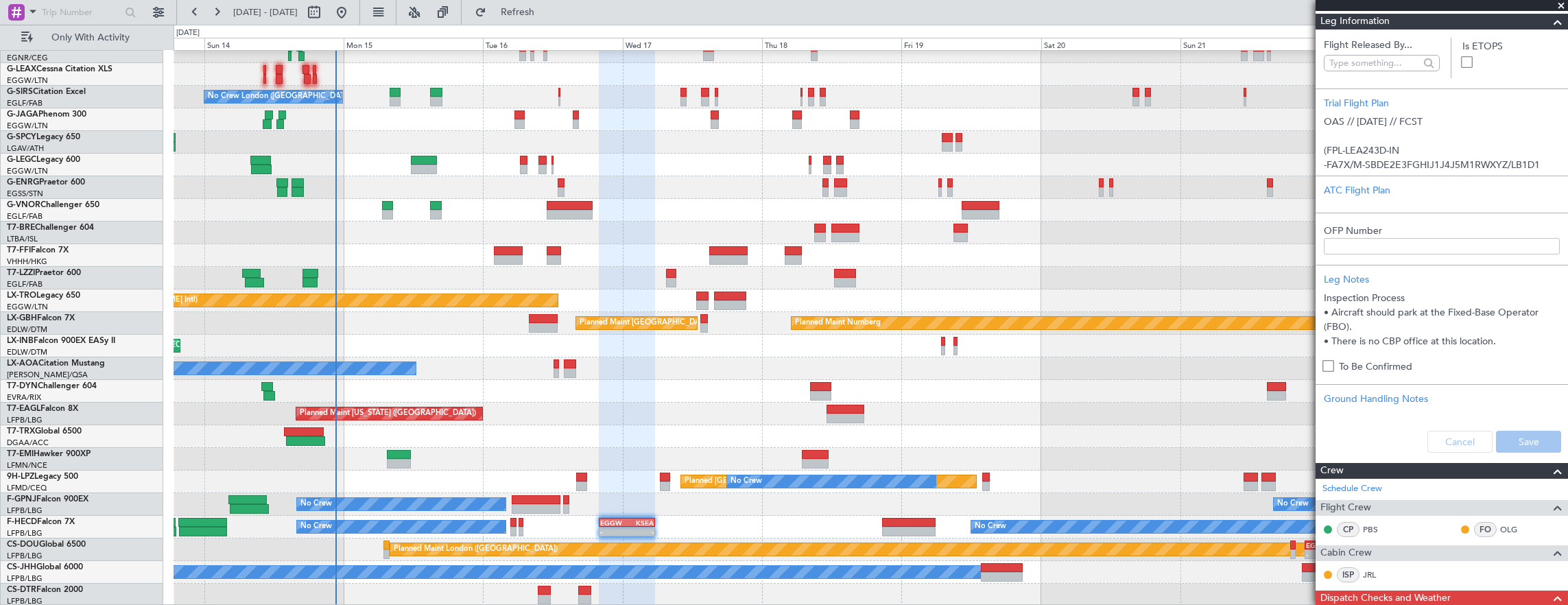
click at [1454, 443] on div "Cancel Save" at bounding box center [1442, 442] width 253 height 41
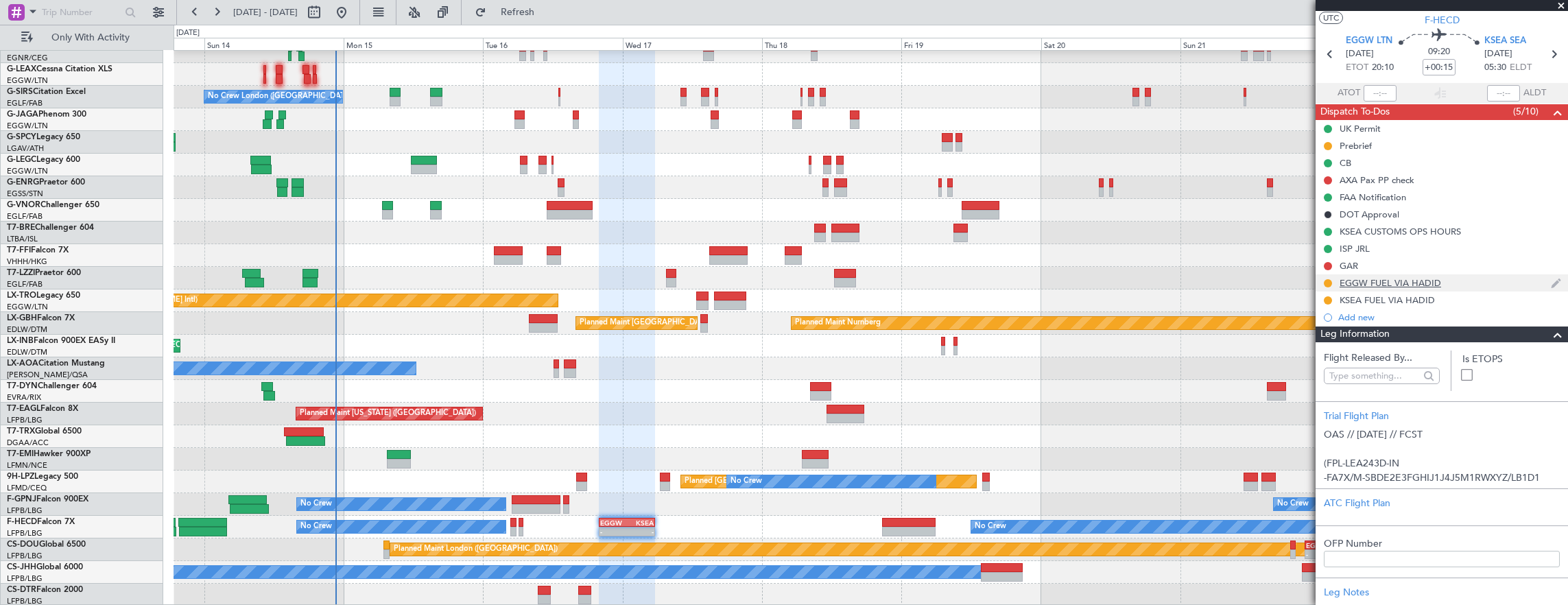
scroll to position [0, 0]
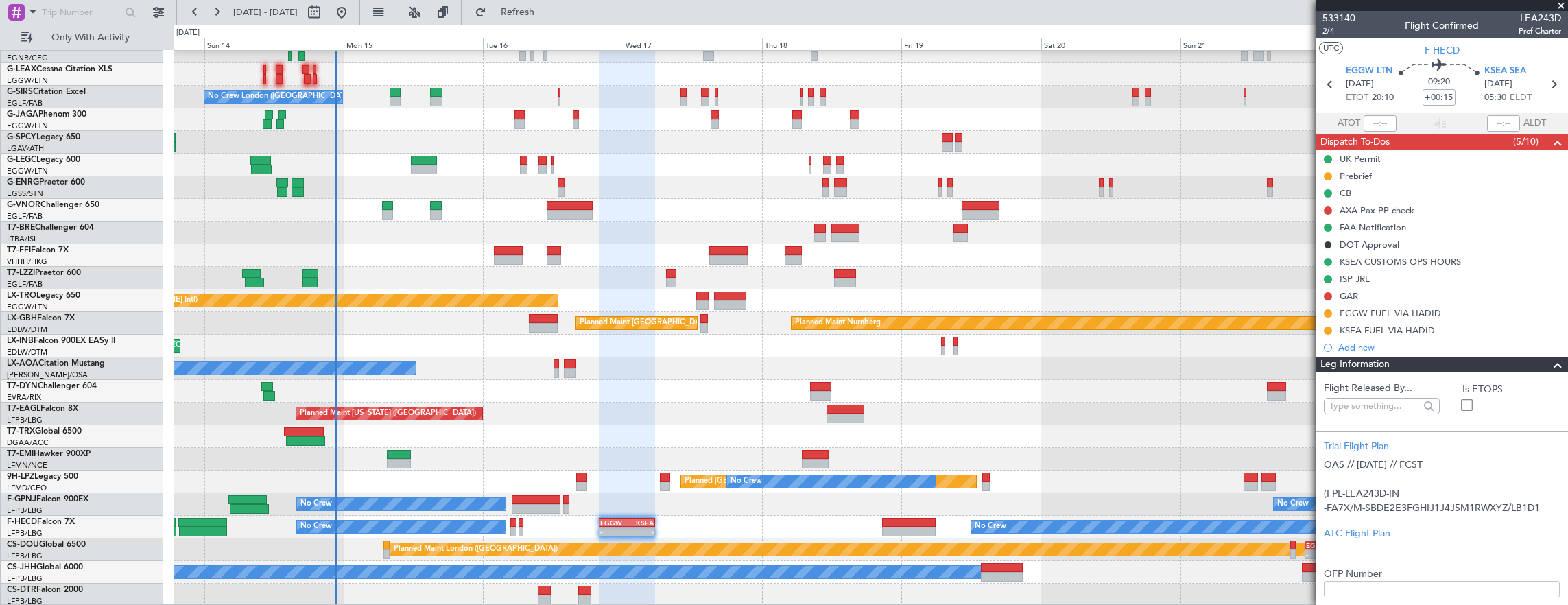
click at [1431, 365] on div "Leg Information" at bounding box center [1442, 364] width 253 height 15
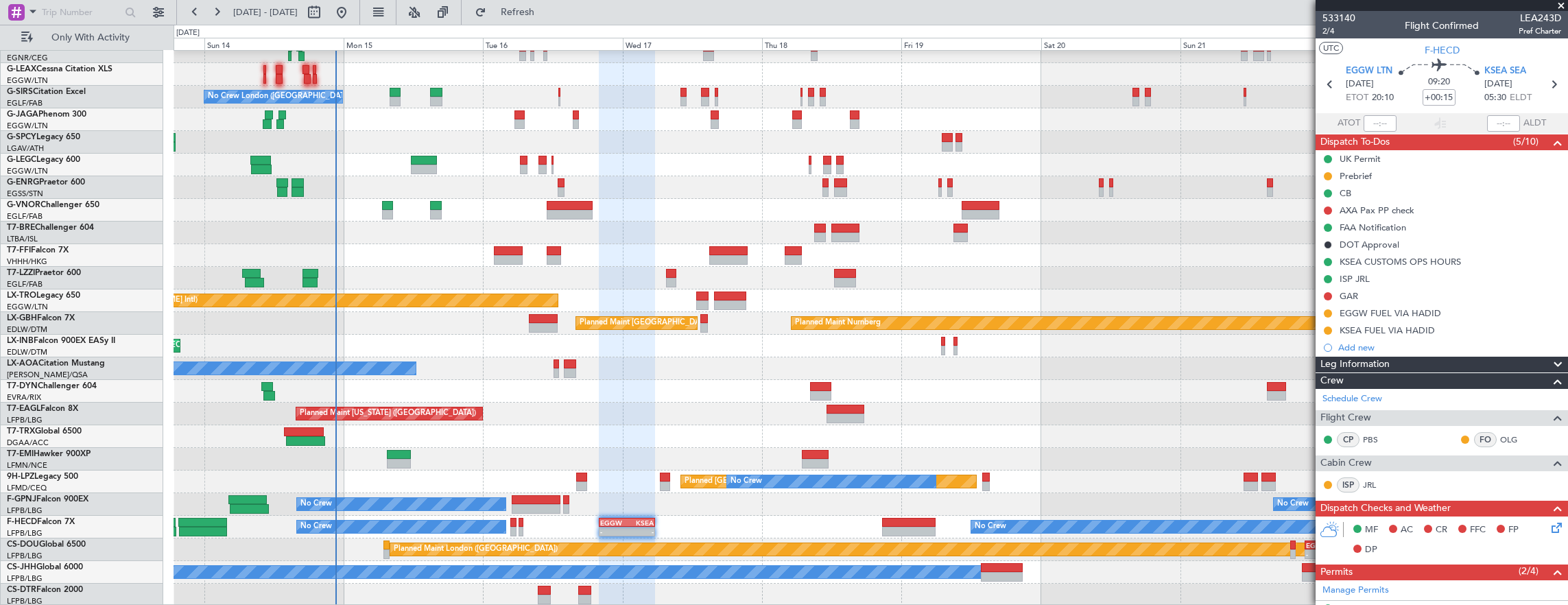
scroll to position [275, 0]
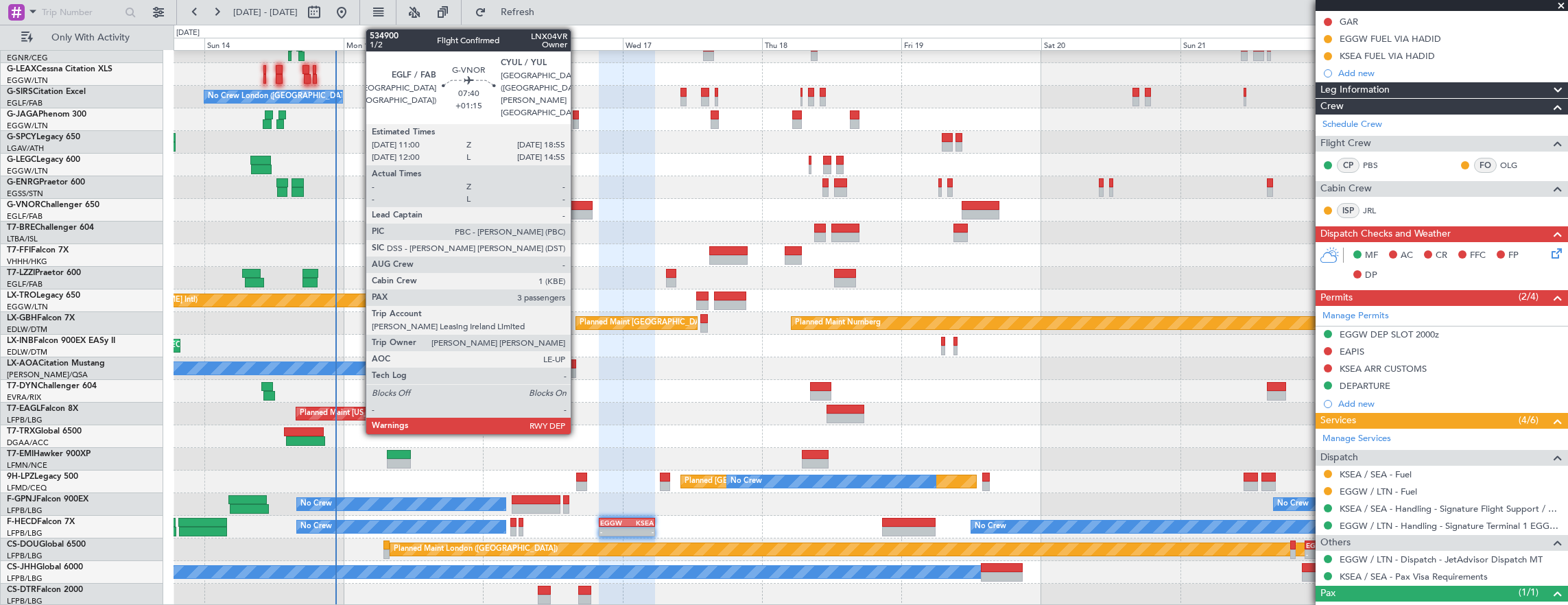
click at [578, 215] on div at bounding box center [570, 214] width 47 height 10
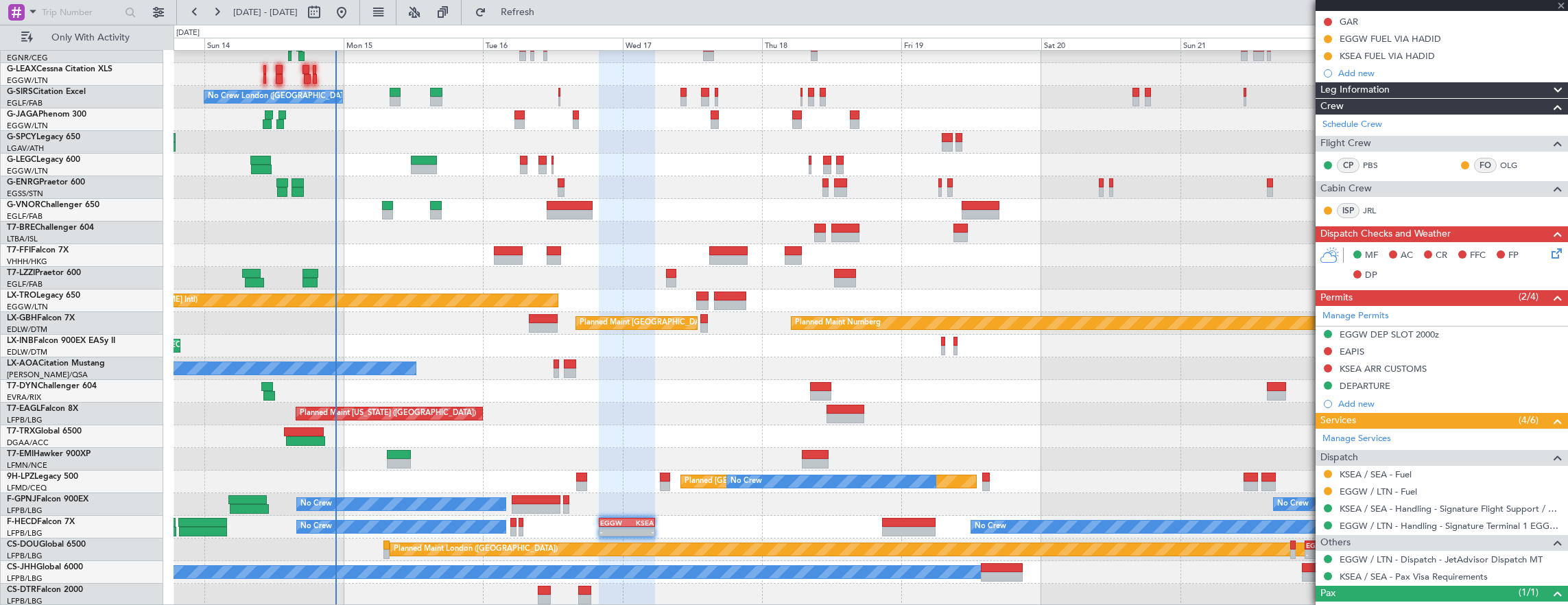
type input "+01:15"
type input "3"
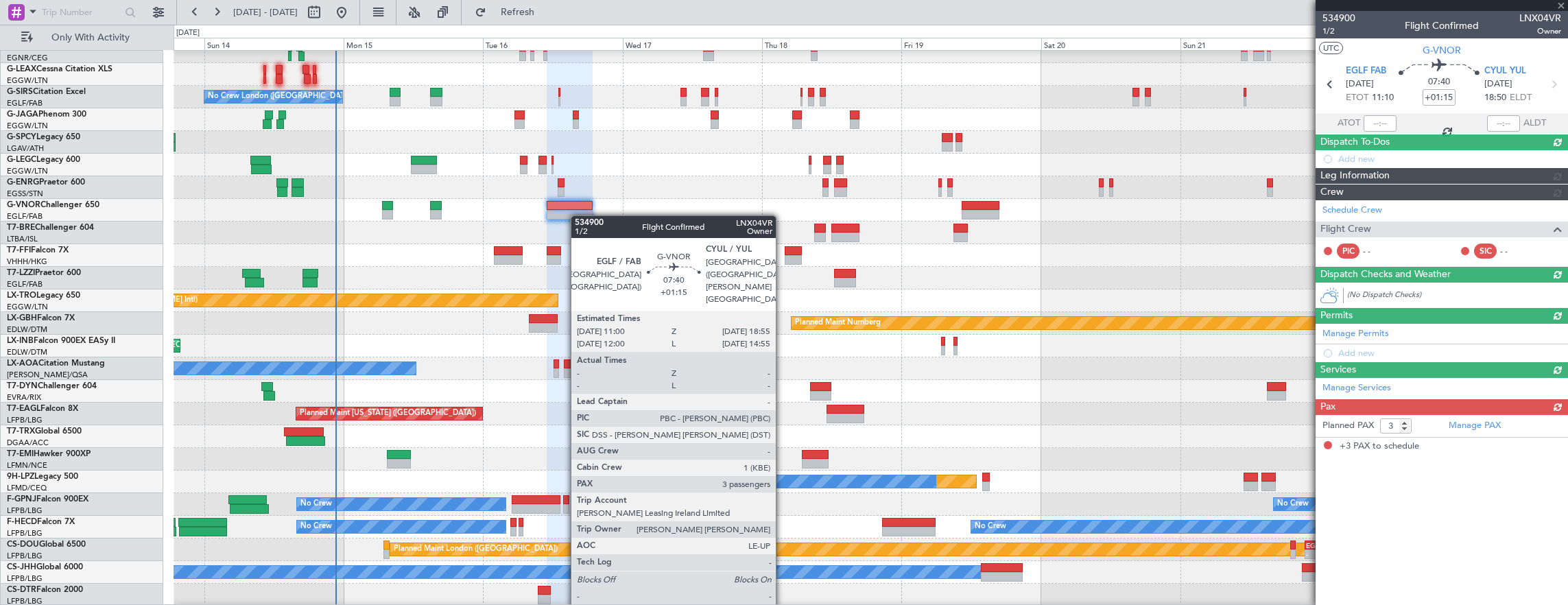
scroll to position [0, 0]
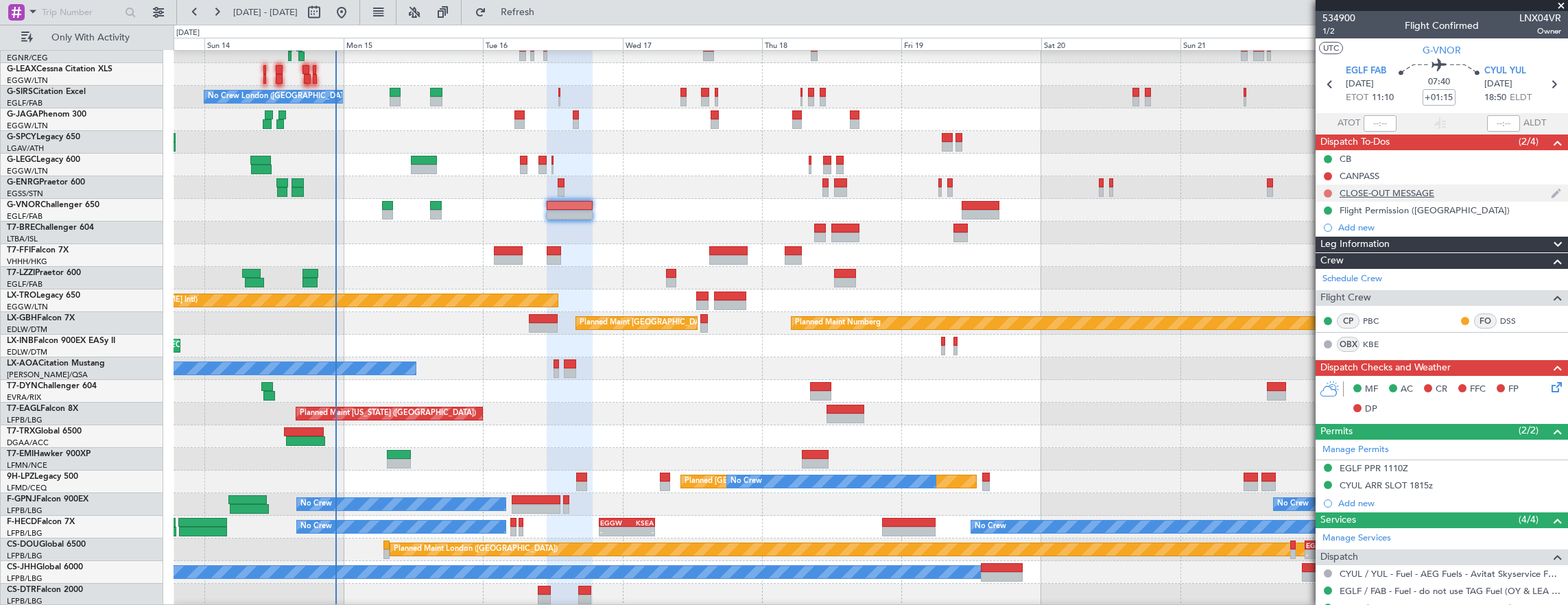
click at [1328, 190] on button at bounding box center [1327, 193] width 8 height 8
click at [1324, 272] on span "Cancelled" at bounding box center [1330, 273] width 39 height 14
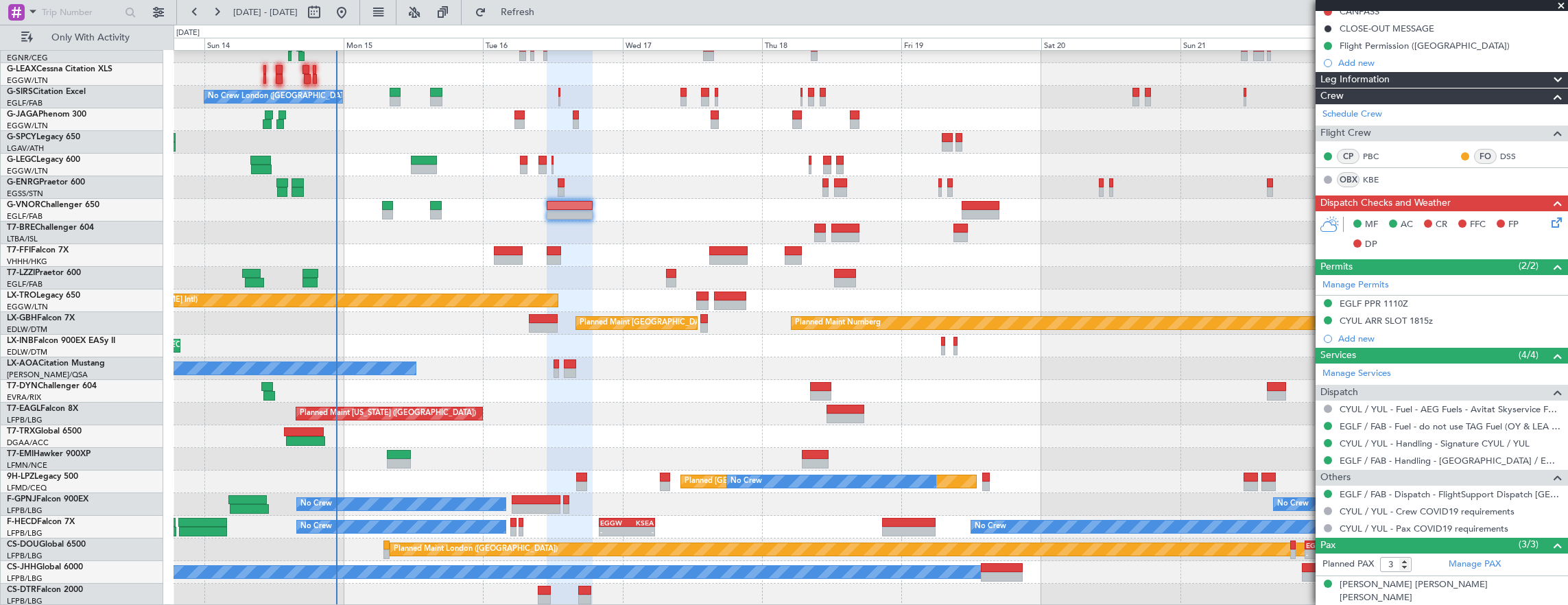
scroll to position [225, 0]
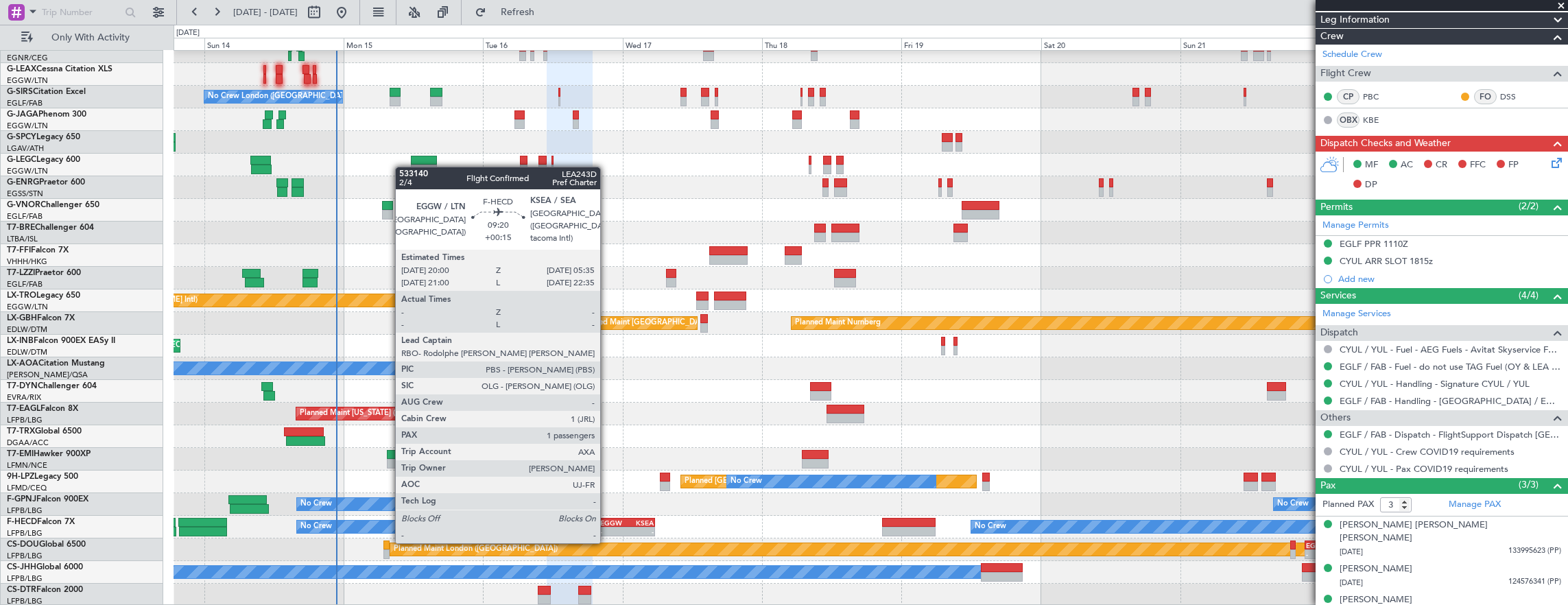
click at [607, 528] on div "-" at bounding box center [614, 532] width 26 height 8
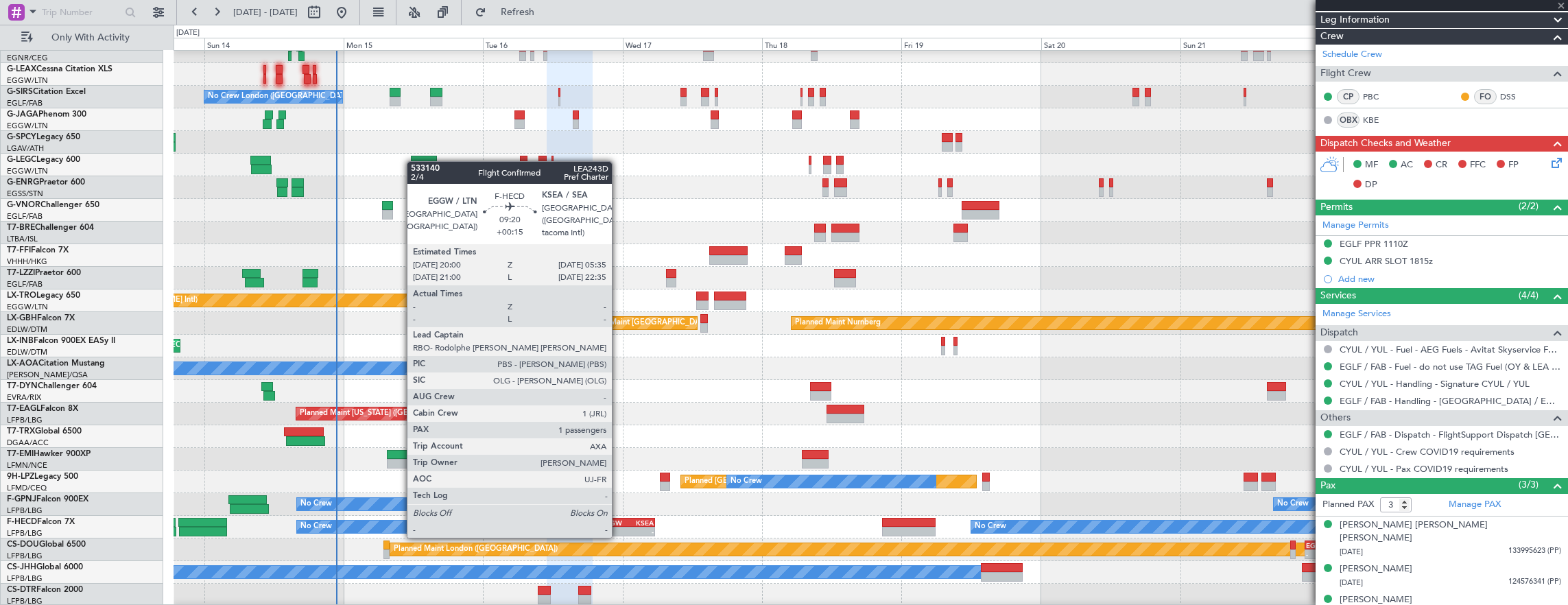
scroll to position [79, 0]
type input "+00:15"
type input "1"
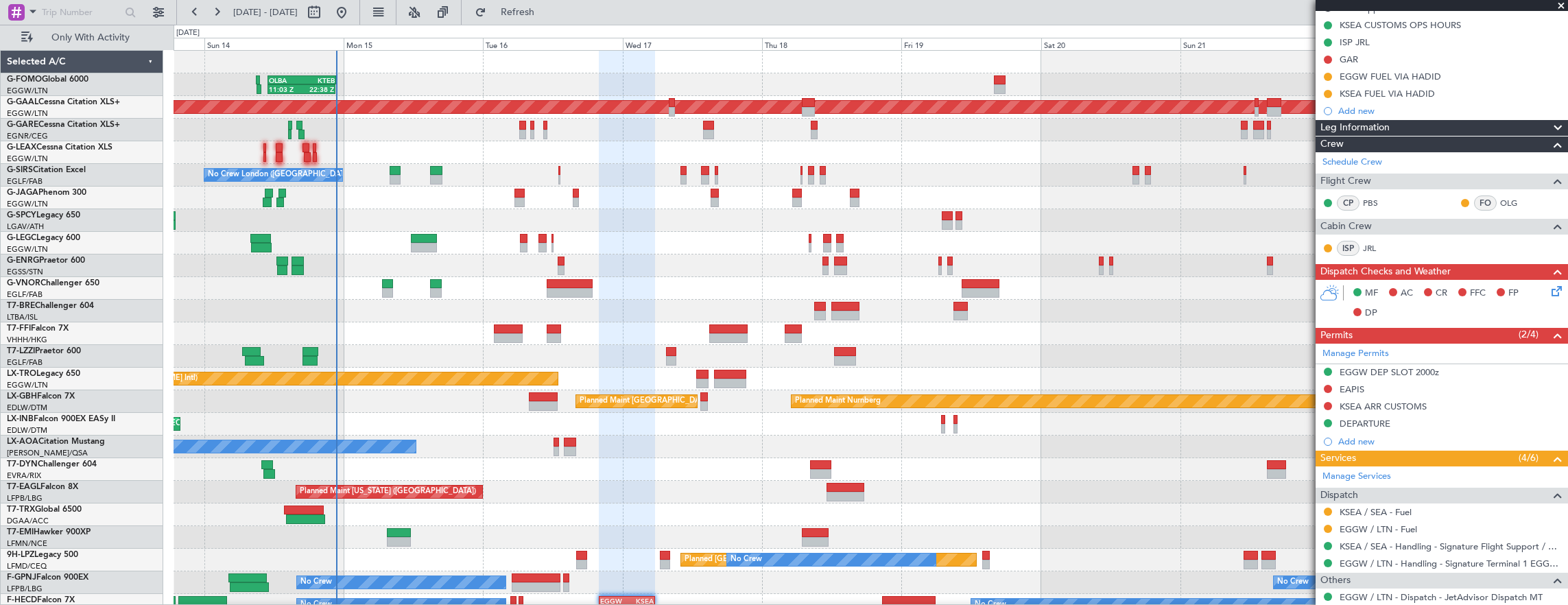
scroll to position [275, 0]
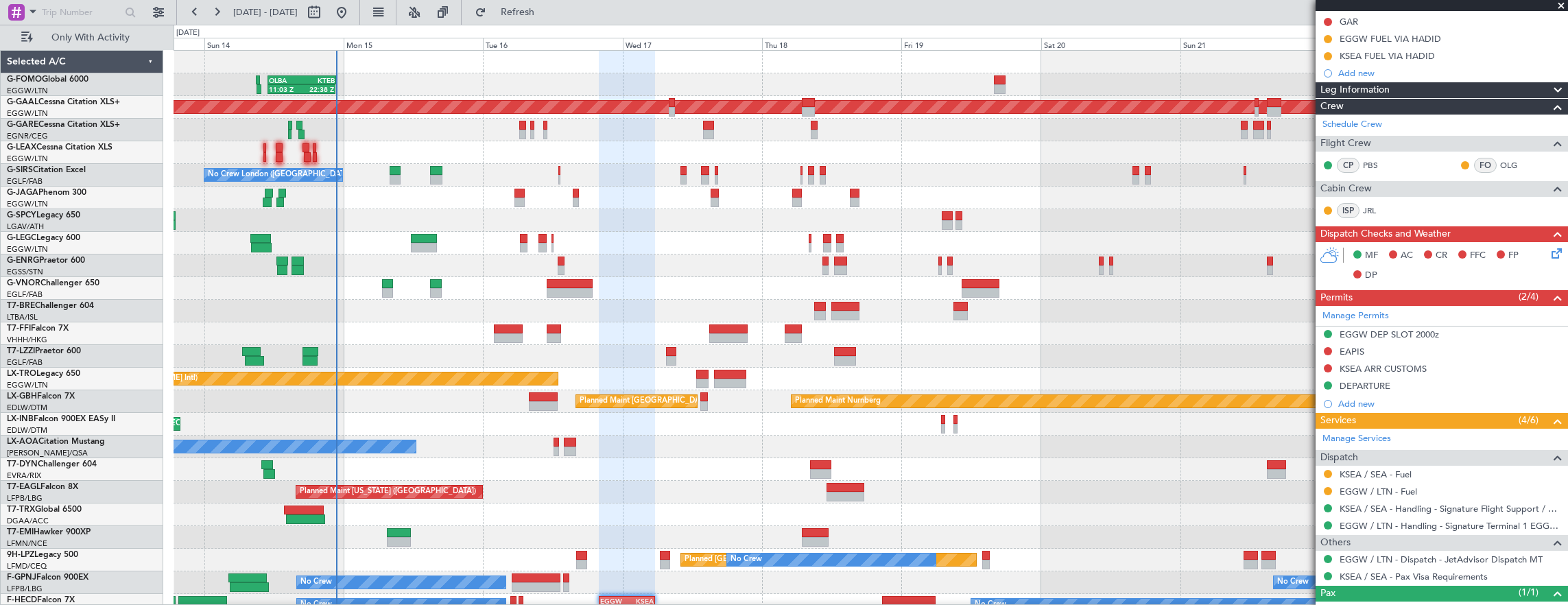
click at [1549, 256] on icon at bounding box center [1554, 250] width 11 height 11
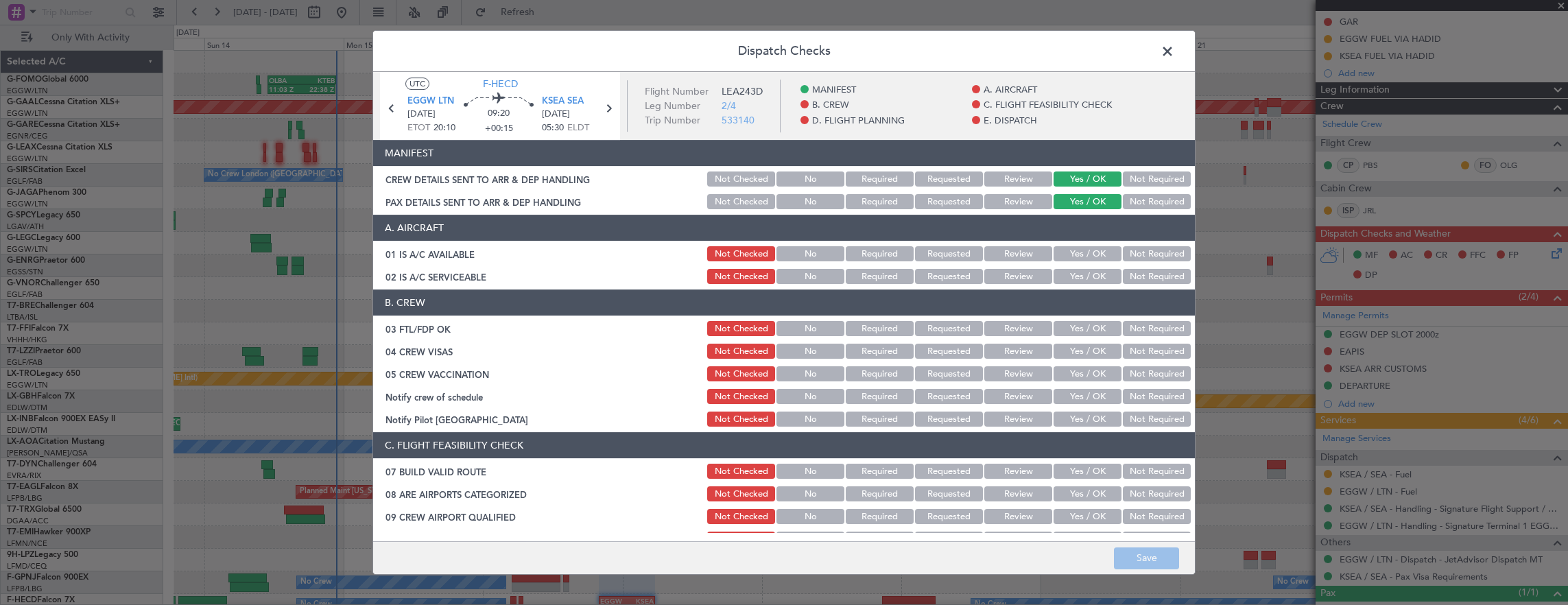
click at [1069, 253] on button "Yes / OK" at bounding box center [1087, 253] width 68 height 15
click at [1069, 275] on button "Yes / OK" at bounding box center [1087, 276] width 68 height 15
click at [1088, 323] on button "Yes / OK" at bounding box center [1087, 328] width 68 height 15
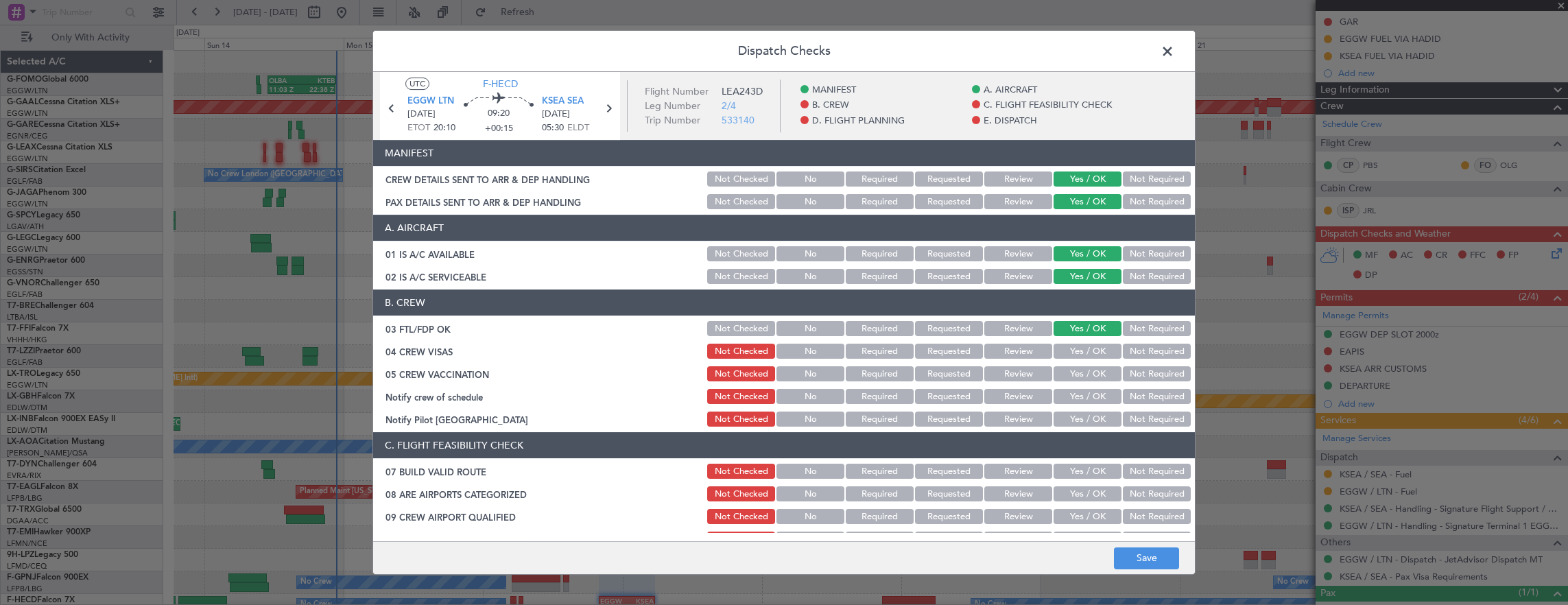
click at [1106, 351] on button "Yes / OK" at bounding box center [1087, 351] width 68 height 15
click at [1130, 374] on button "Not Required" at bounding box center [1157, 374] width 68 height 15
click at [1095, 397] on button "Yes / OK" at bounding box center [1087, 396] width 68 height 15
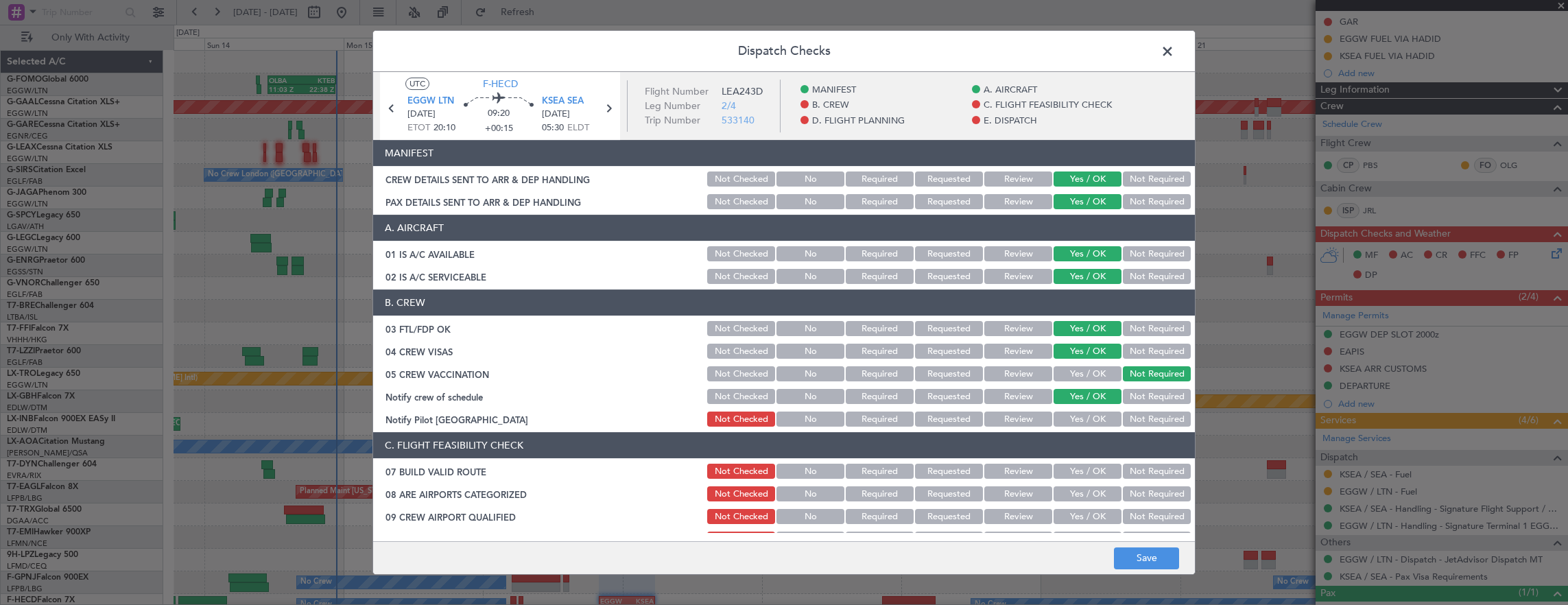
click at [1133, 421] on button "Not Required" at bounding box center [1157, 419] width 68 height 15
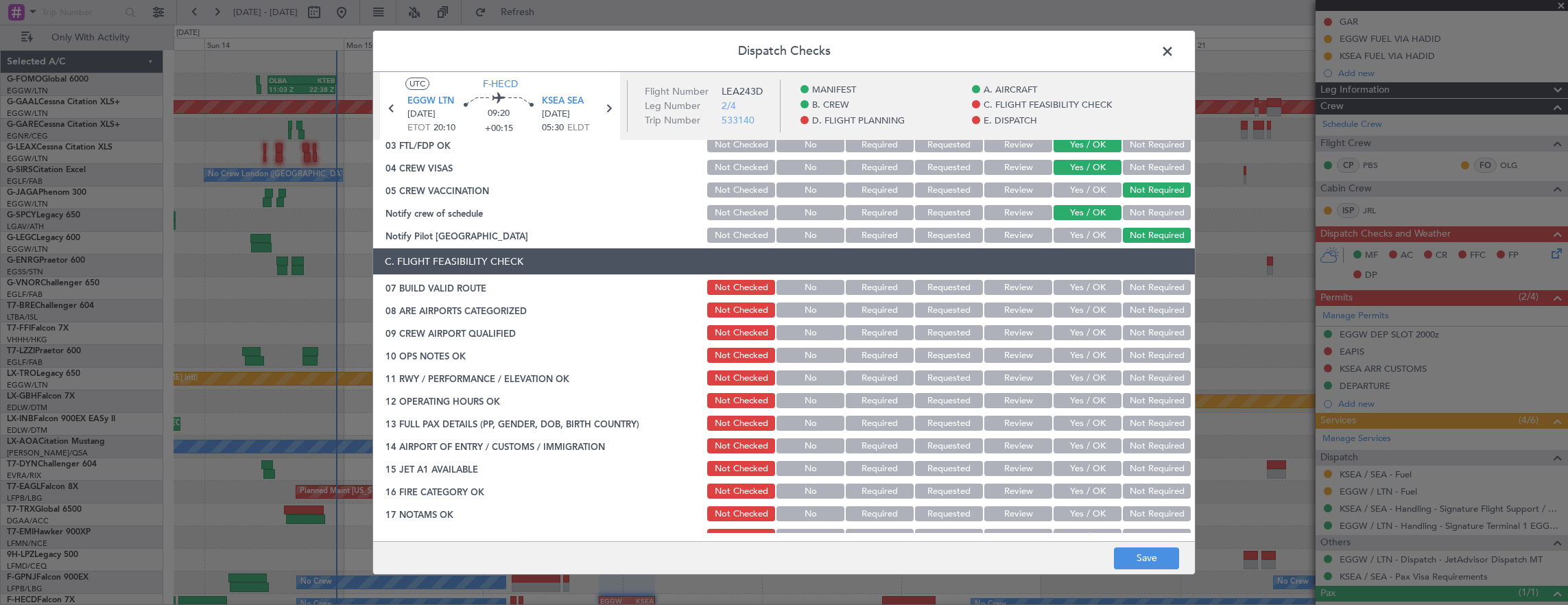
scroll to position [206, 0]
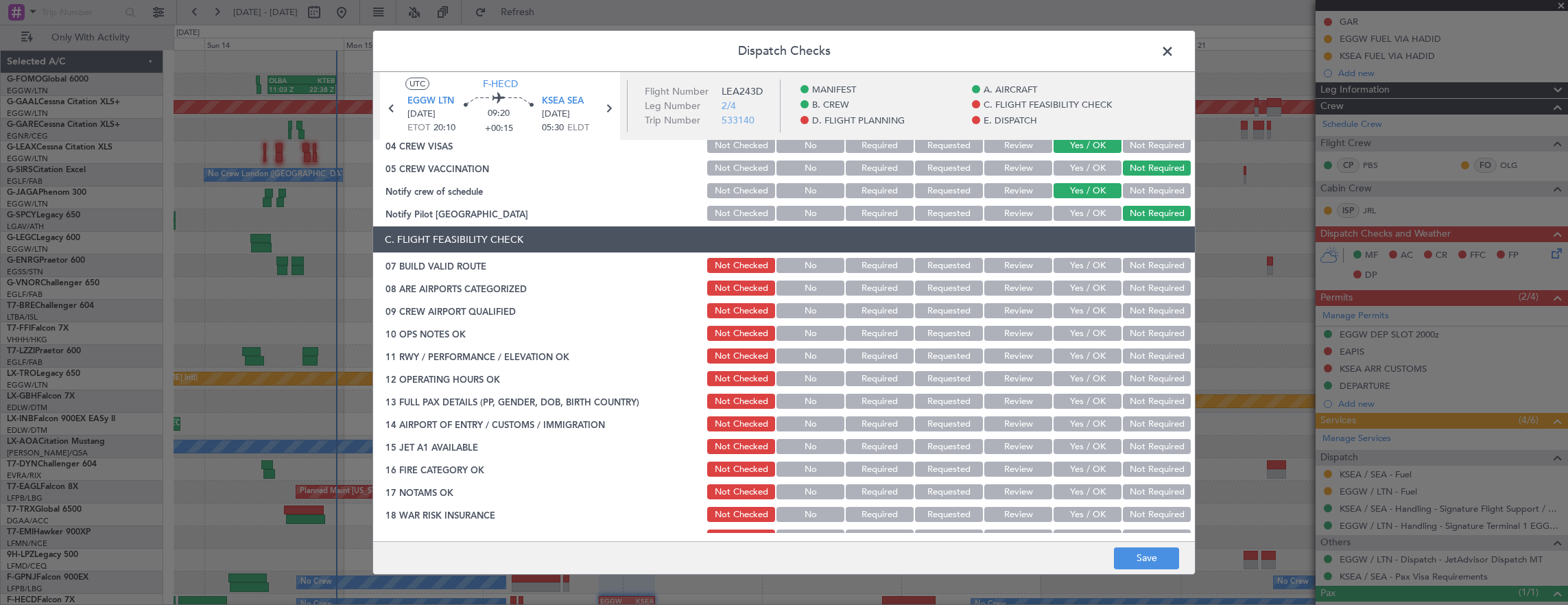
click at [1082, 272] on button "Yes / OK" at bounding box center [1087, 265] width 68 height 15
click at [1081, 298] on section "C. FLIGHT FEASIBILITY CHECK 07 BUILD VALID ROUTE Not Checked No Required Reques…" at bounding box center [783, 409] width 821 height 366
click at [1079, 294] on button "Yes / OK" at bounding box center [1087, 288] width 68 height 15
click at [1078, 316] on button "Yes / OK" at bounding box center [1087, 311] width 68 height 15
click at [1078, 336] on button "Yes / OK" at bounding box center [1087, 333] width 68 height 15
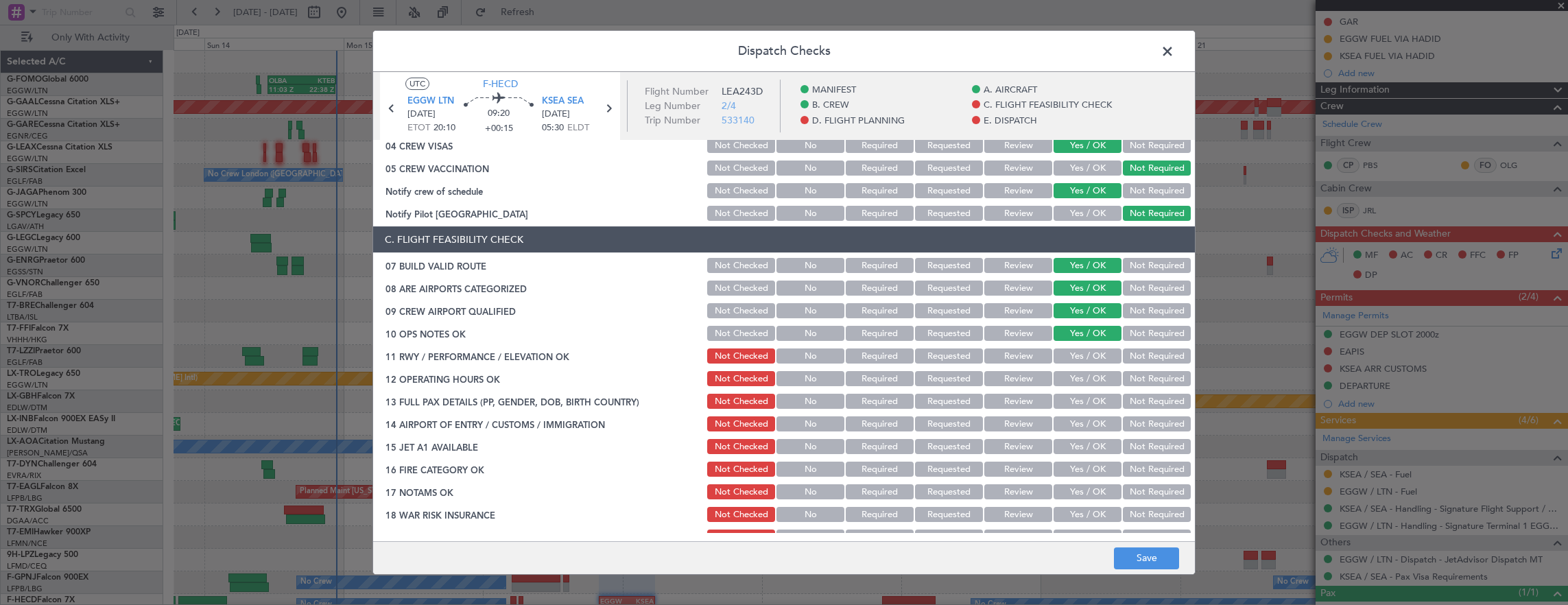
click at [1078, 358] on button "Yes / OK" at bounding box center [1087, 356] width 68 height 15
click at [1074, 377] on button "Yes / OK" at bounding box center [1087, 378] width 68 height 15
drag, startPoint x: 1073, startPoint y: 391, endPoint x: 1070, endPoint y: 415, distance: 24.2
click at [1072, 398] on section "C. FLIGHT FEASIBILITY CHECK 07 BUILD VALID ROUTE Not Checked No Required Reques…" at bounding box center [783, 409] width 821 height 366
click at [1069, 417] on button "Yes / OK" at bounding box center [1087, 424] width 68 height 15
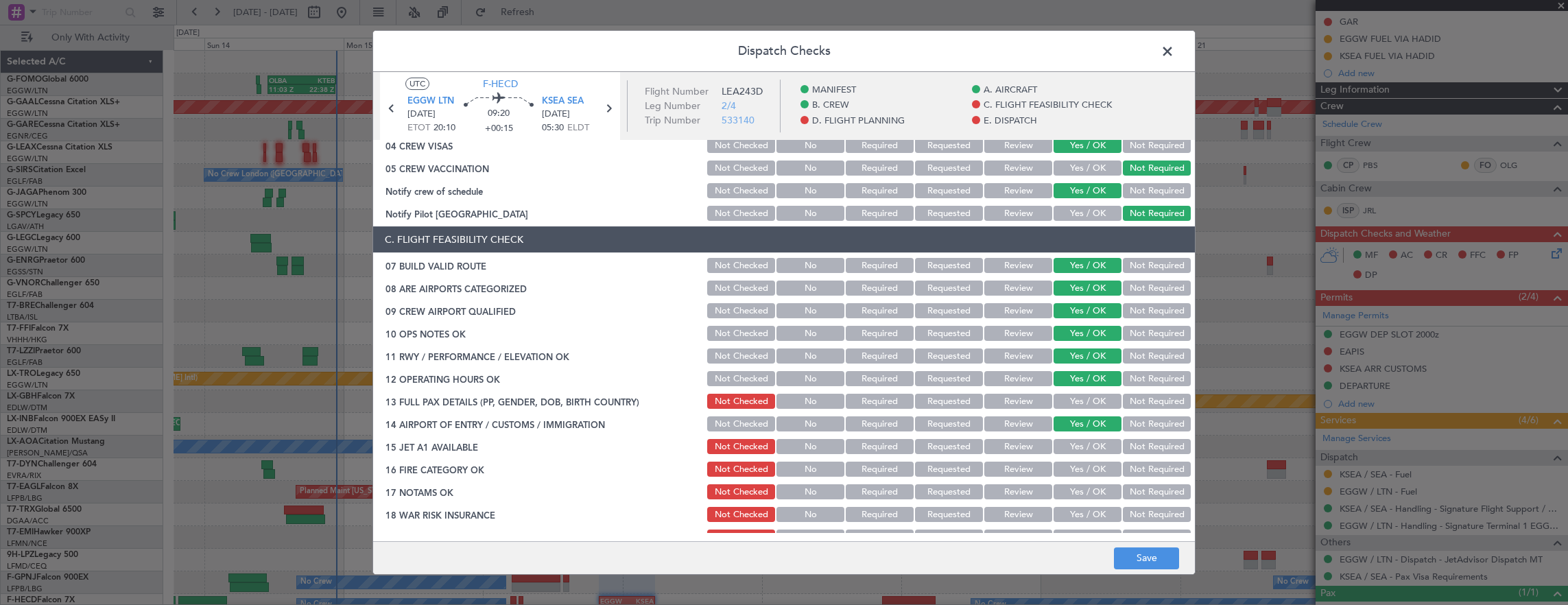
click at [1079, 399] on button "Yes / OK" at bounding box center [1087, 401] width 68 height 15
click at [1077, 443] on section "C. FLIGHT FEASIBILITY CHECK 07 BUILD VALID ROUTE Not Checked No Required Reques…" at bounding box center [783, 409] width 821 height 366
click at [1077, 455] on div "Yes / OK" at bounding box center [1086, 446] width 69 height 19
drag, startPoint x: 1076, startPoint y: 465, endPoint x: 1075, endPoint y: 472, distance: 7.1
click at [1076, 467] on button "Yes / OK" at bounding box center [1087, 469] width 68 height 15
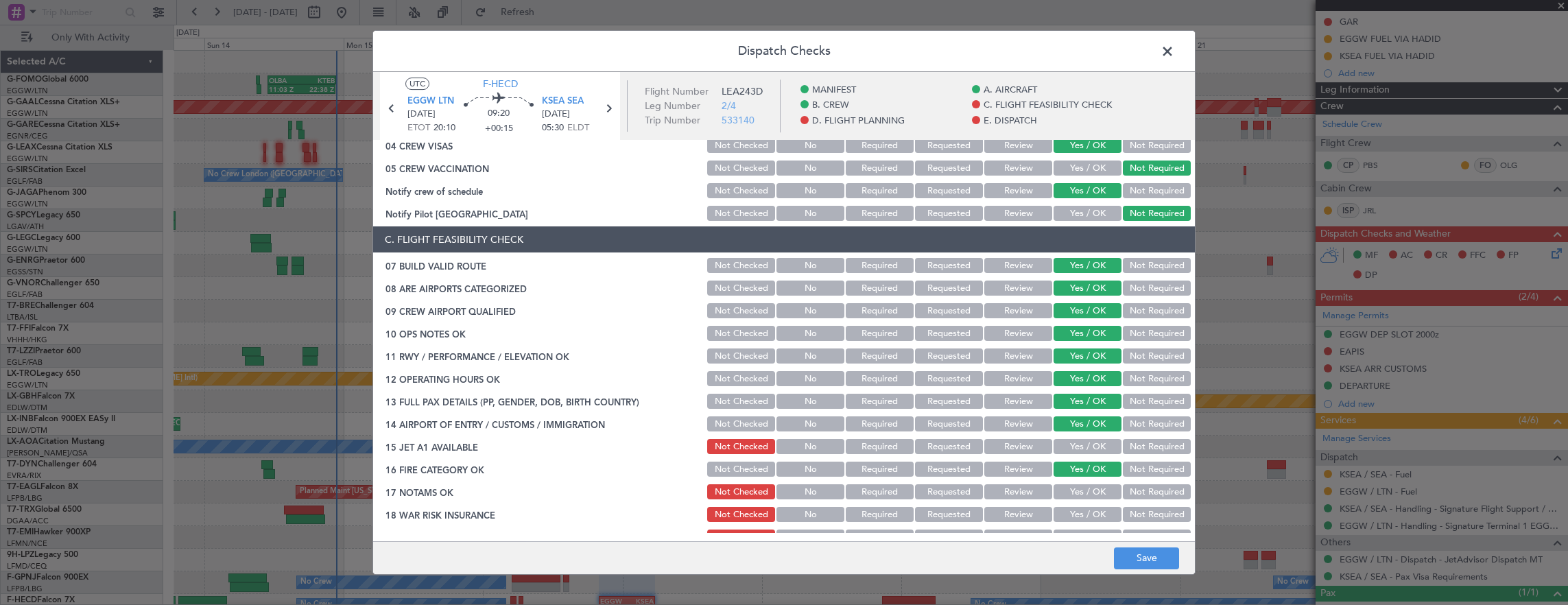
click at [1081, 436] on section "C. FLIGHT FEASIBILITY CHECK 07 BUILD VALID ROUTE Not Checked No Required Reques…" at bounding box center [783, 409] width 821 height 366
click at [1072, 454] on div "Yes / OK" at bounding box center [1086, 446] width 69 height 19
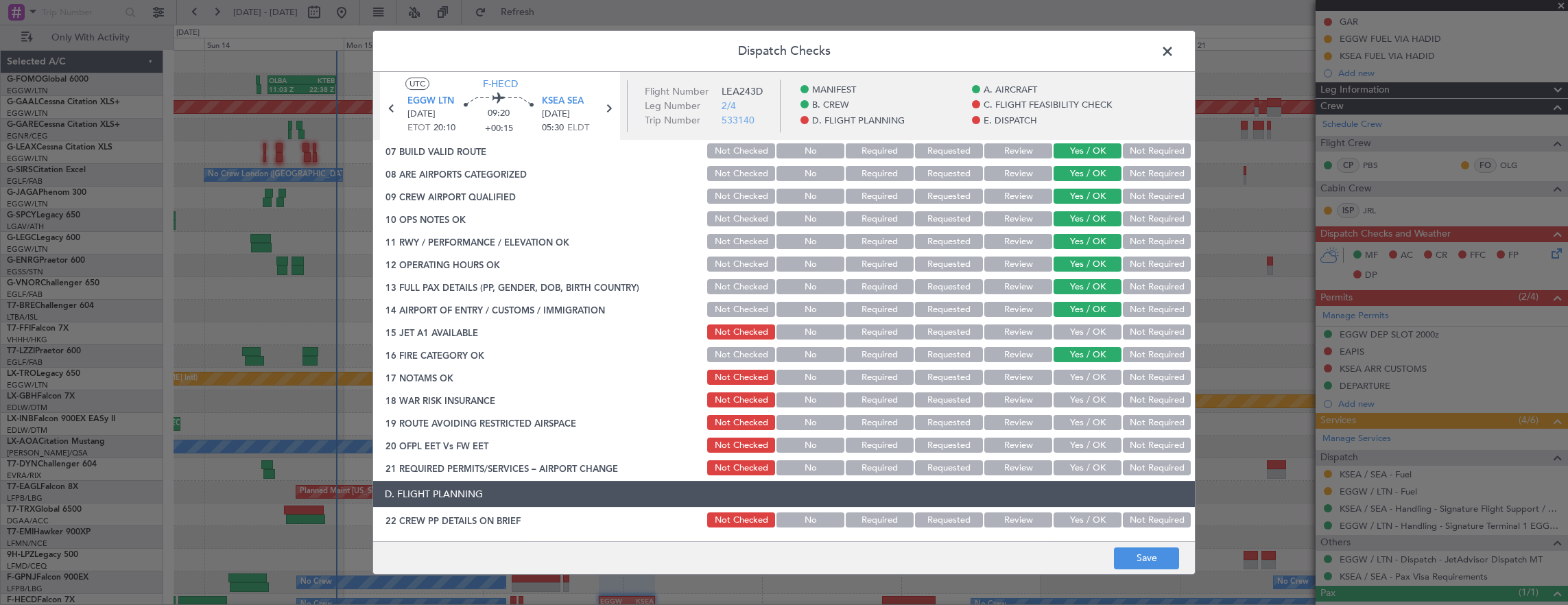
scroll to position [343, 0]
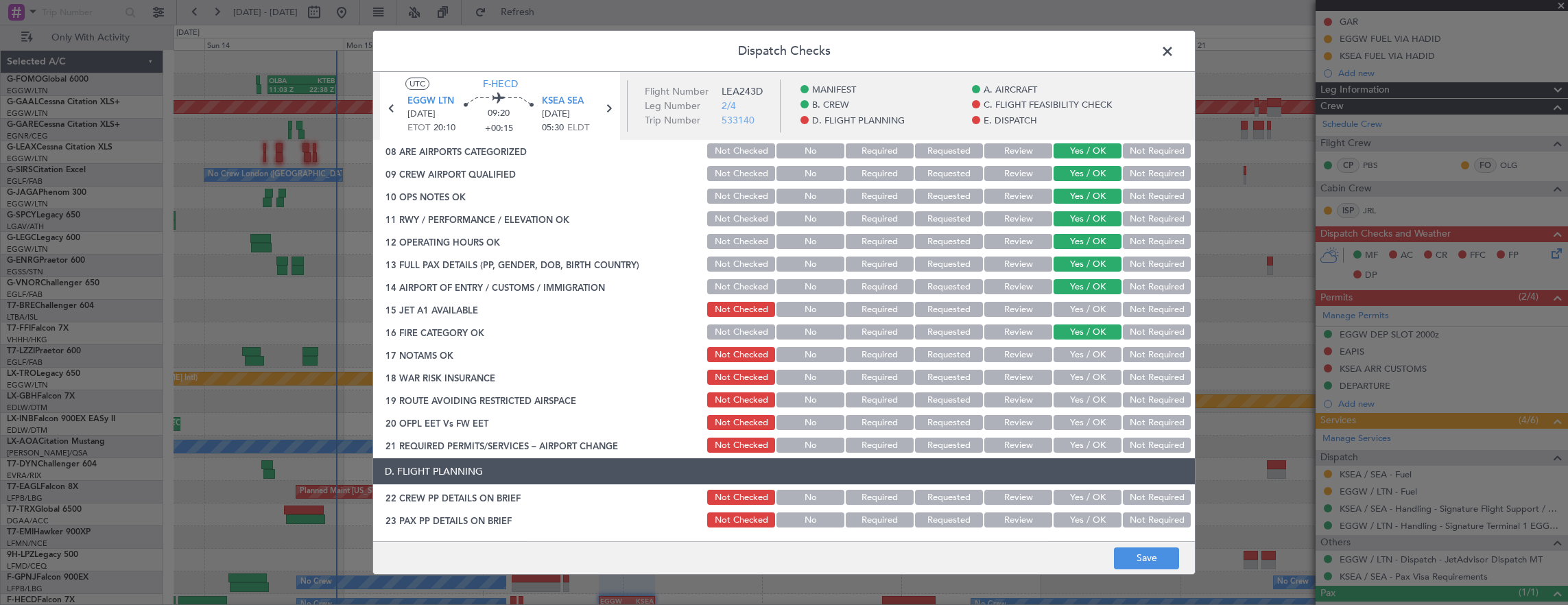
click at [1063, 316] on button "Yes / OK" at bounding box center [1087, 309] width 68 height 15
drag, startPoint x: 1116, startPoint y: 347, endPoint x: 1114, endPoint y: 355, distance: 8.2
click at [1123, 347] on button "Not Required" at bounding box center [1157, 355] width 68 height 15
click at [1068, 359] on button "Yes / OK" at bounding box center [1087, 355] width 68 height 15
click at [1140, 394] on button "Not Required" at bounding box center [1157, 399] width 68 height 15
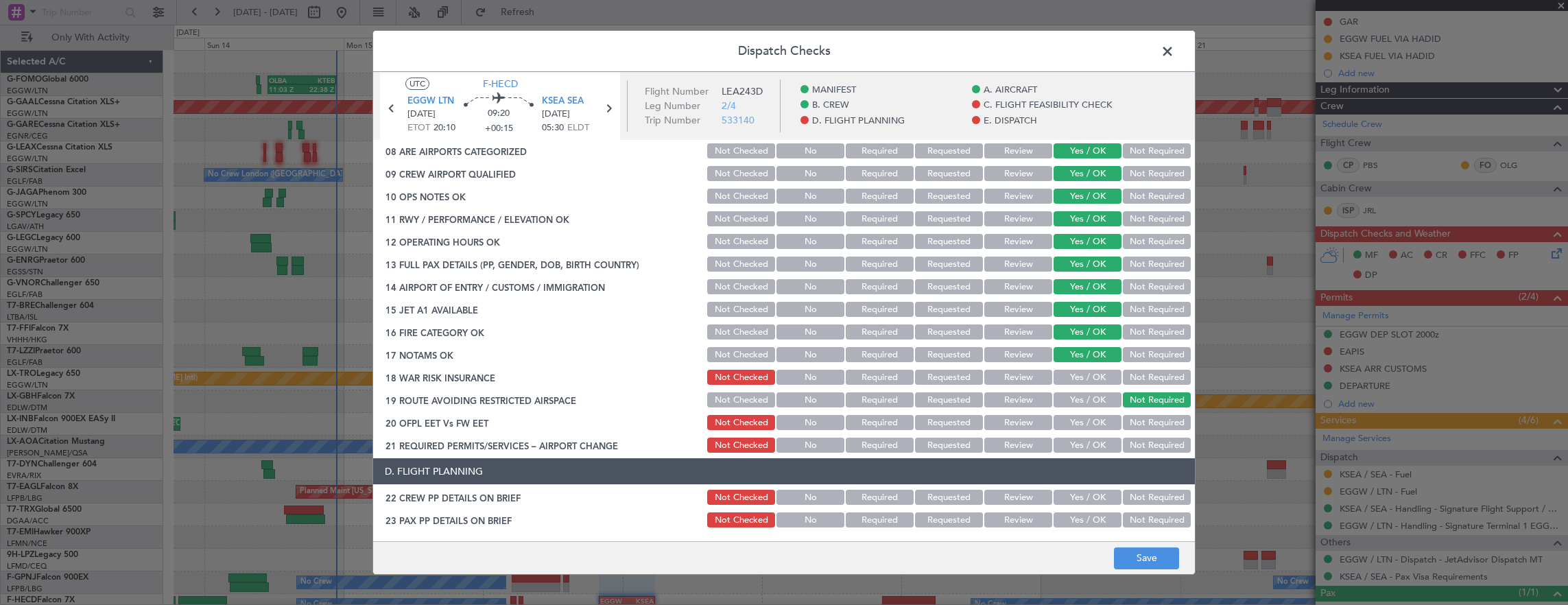
click at [1132, 378] on button "Not Required" at bounding box center [1157, 377] width 68 height 15
click at [1078, 402] on button "Yes / OK" at bounding box center [1087, 399] width 68 height 15
drag, startPoint x: 1151, startPoint y: 412, endPoint x: 1135, endPoint y: 433, distance: 26.4
click at [1151, 413] on section "C. FLIGHT FEASIBILITY CHECK 07 BUILD VALID ROUTE Not Checked No Required Reques…" at bounding box center [783, 272] width 821 height 366
click at [1139, 424] on button "Not Required" at bounding box center [1157, 422] width 68 height 15
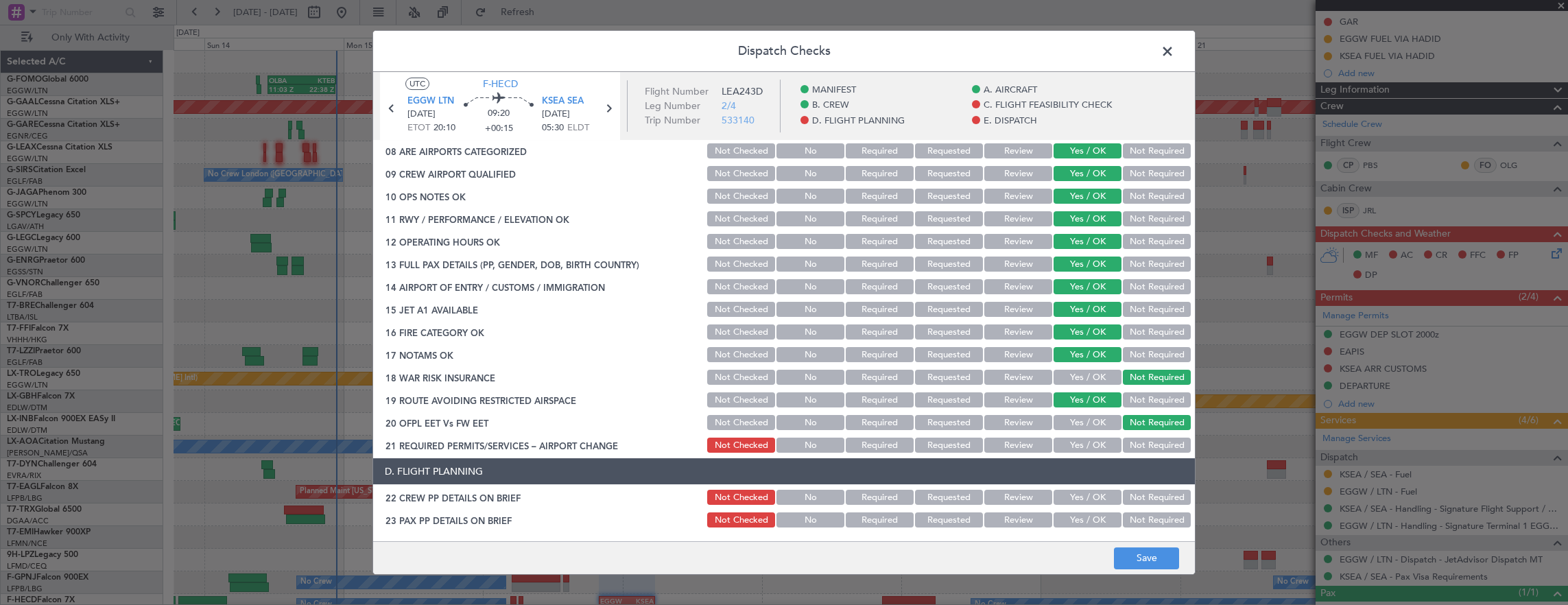
click at [1088, 435] on div "Yes / OK" at bounding box center [1086, 445] width 69 height 19
drag, startPoint x: 1084, startPoint y: 419, endPoint x: 1084, endPoint y: 435, distance: 16.0
click at [1084, 421] on button "Yes / OK" at bounding box center [1087, 422] width 68 height 15
click at [1085, 442] on button "Yes / OK" at bounding box center [1087, 445] width 68 height 15
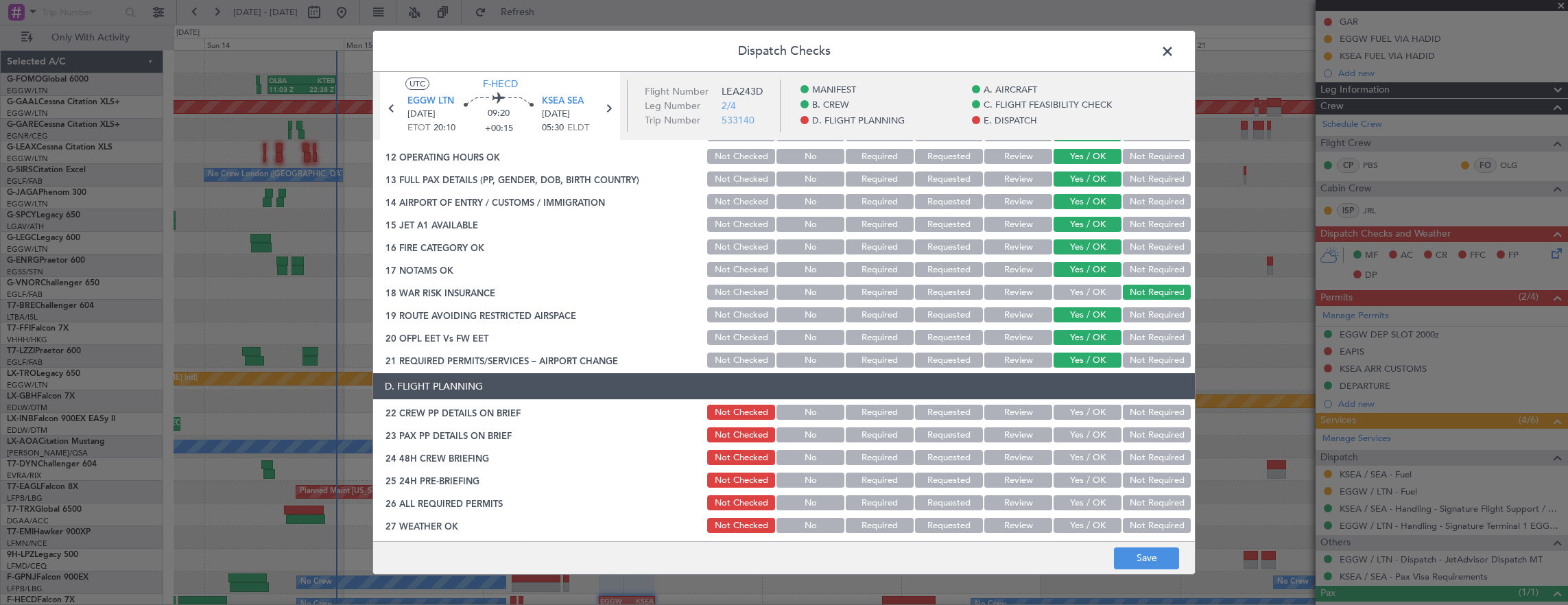
scroll to position [480, 0]
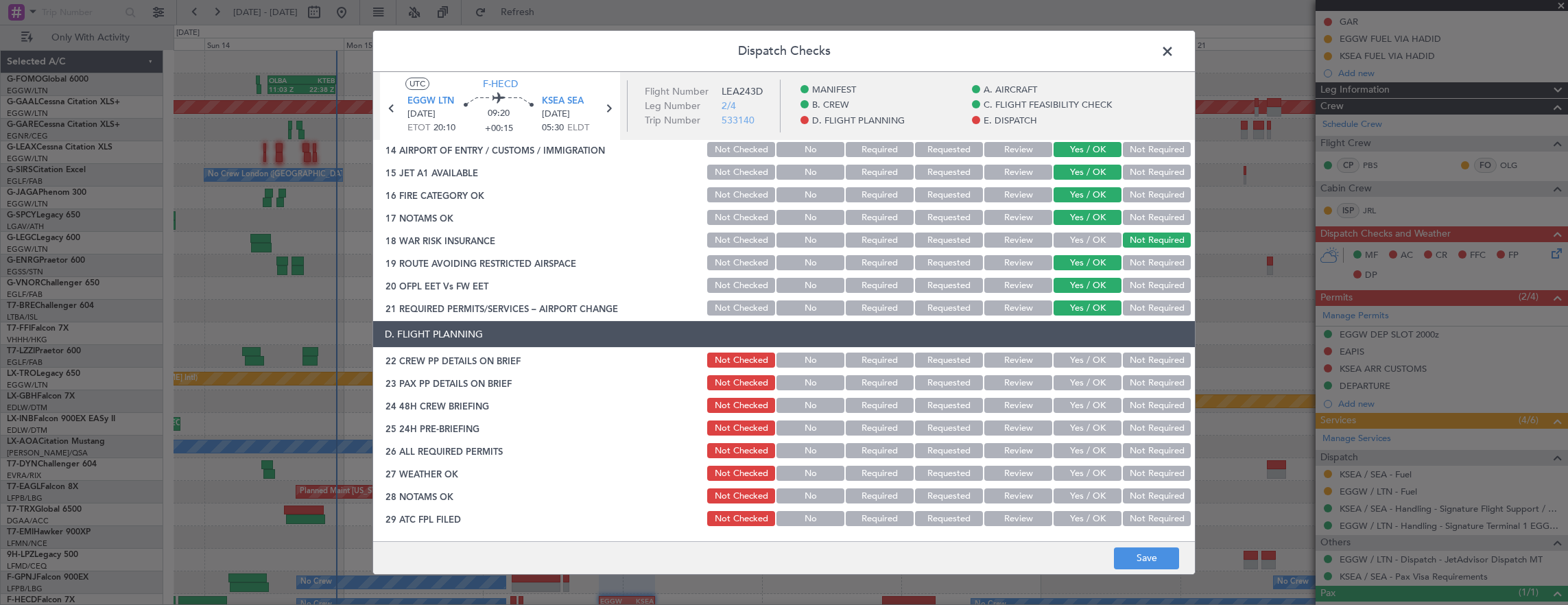
click at [1084, 365] on button "Yes / OK" at bounding box center [1087, 360] width 68 height 15
click at [1084, 382] on button "Yes / OK" at bounding box center [1087, 383] width 68 height 15
drag, startPoint x: 1071, startPoint y: 402, endPoint x: 1122, endPoint y: 423, distance: 55.2
click at [1071, 403] on button "Yes / OK" at bounding box center [1087, 405] width 68 height 15
click at [1127, 425] on button "Not Required" at bounding box center [1157, 428] width 68 height 15
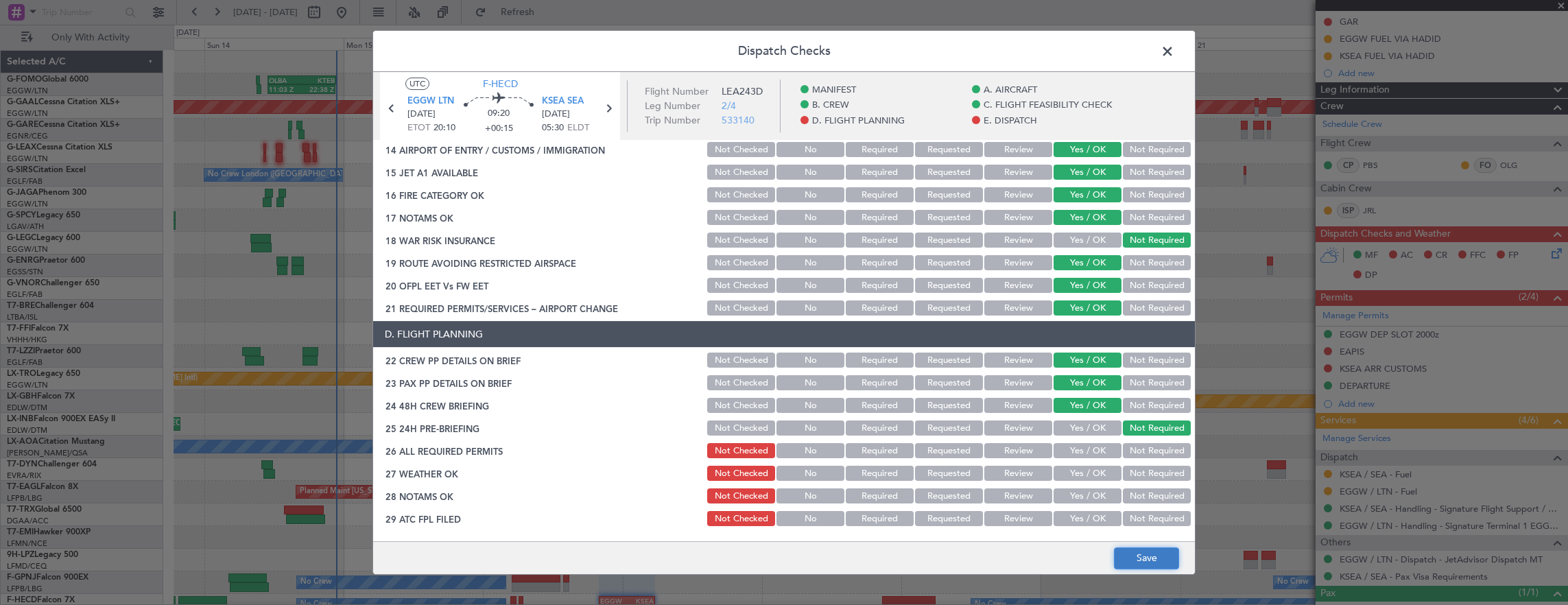
click at [1147, 559] on button "Save" at bounding box center [1146, 559] width 65 height 22
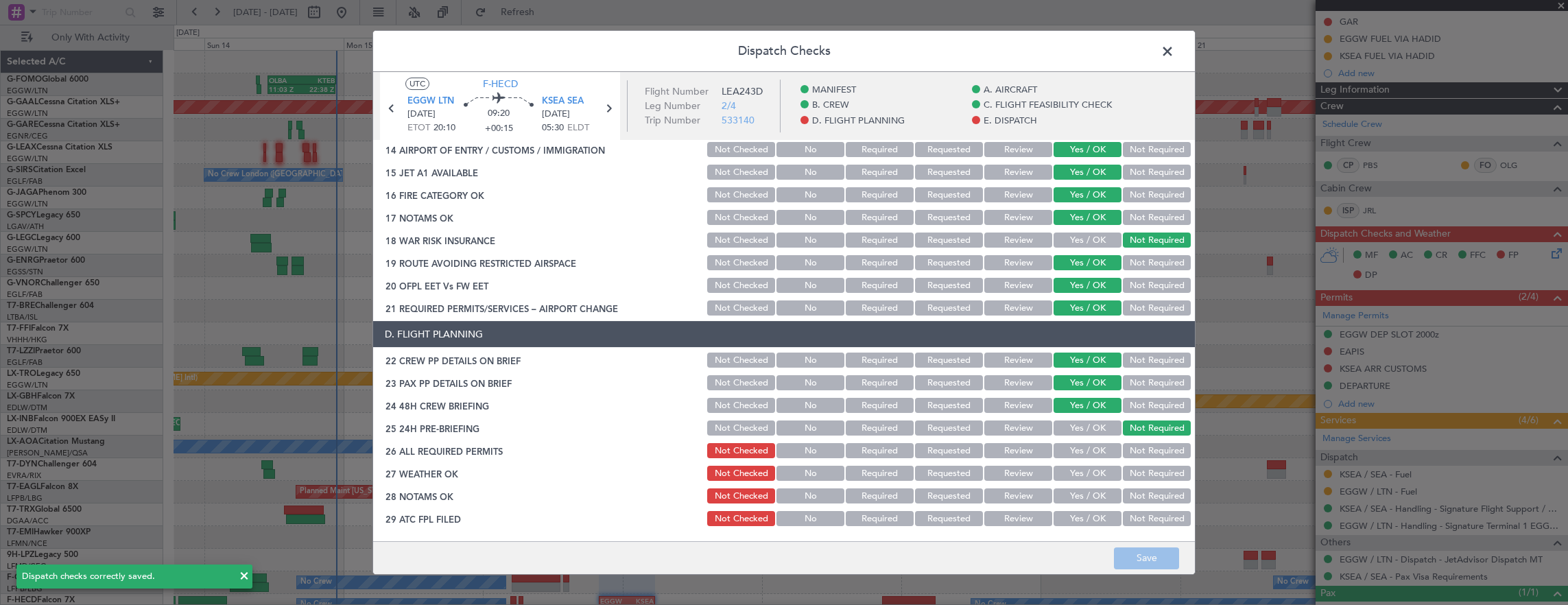
click at [1175, 55] on span at bounding box center [1175, 54] width 0 height 27
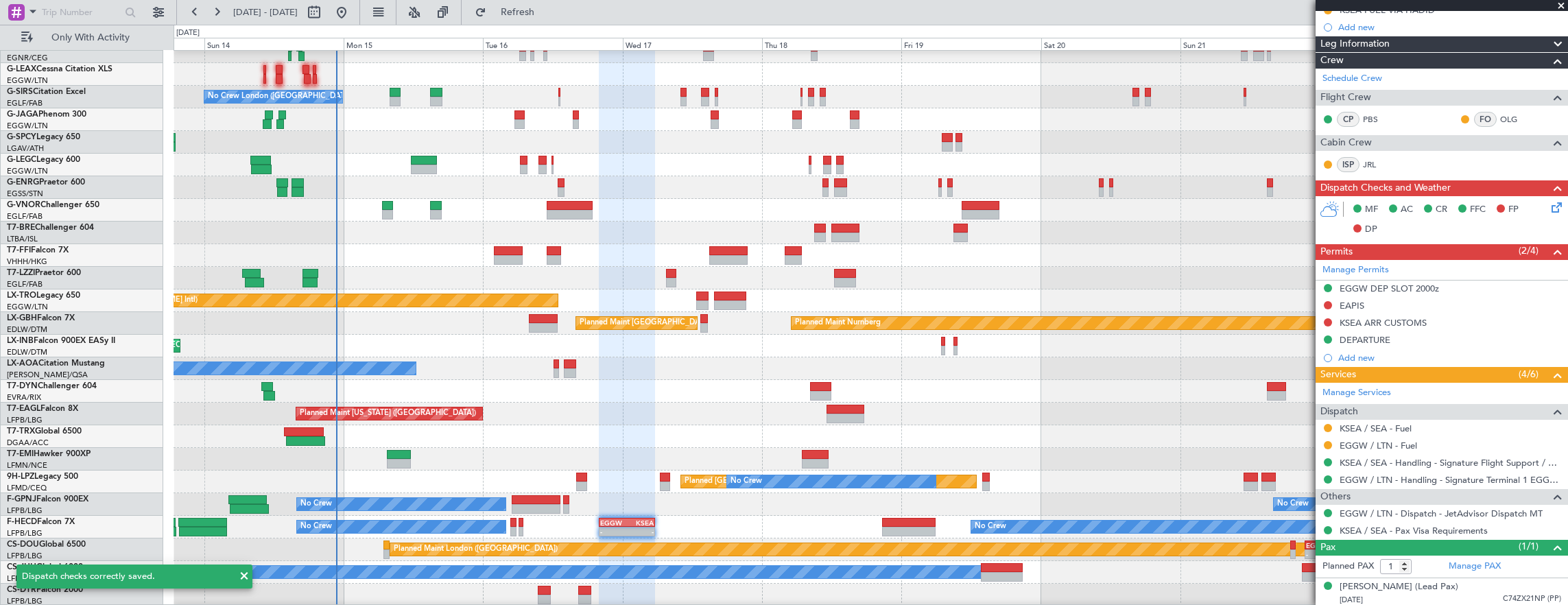
scroll to position [79, 0]
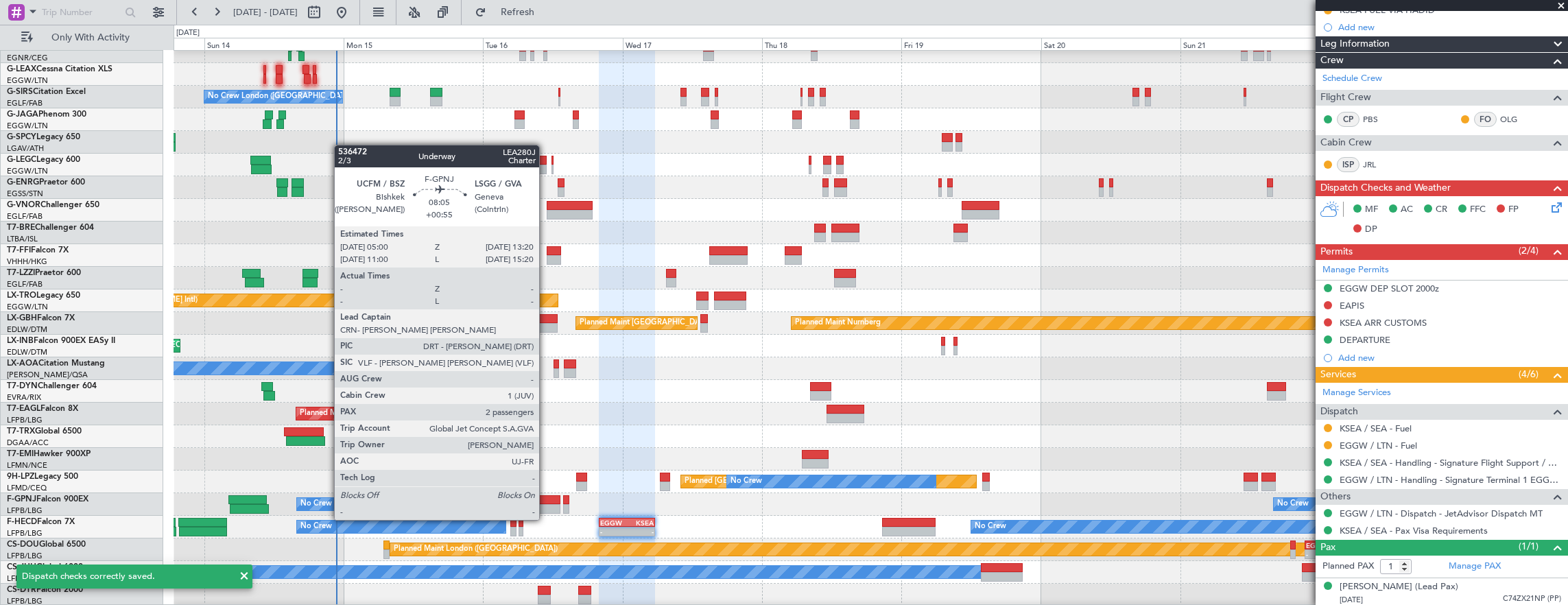
click at [546, 507] on div at bounding box center [536, 509] width 48 height 10
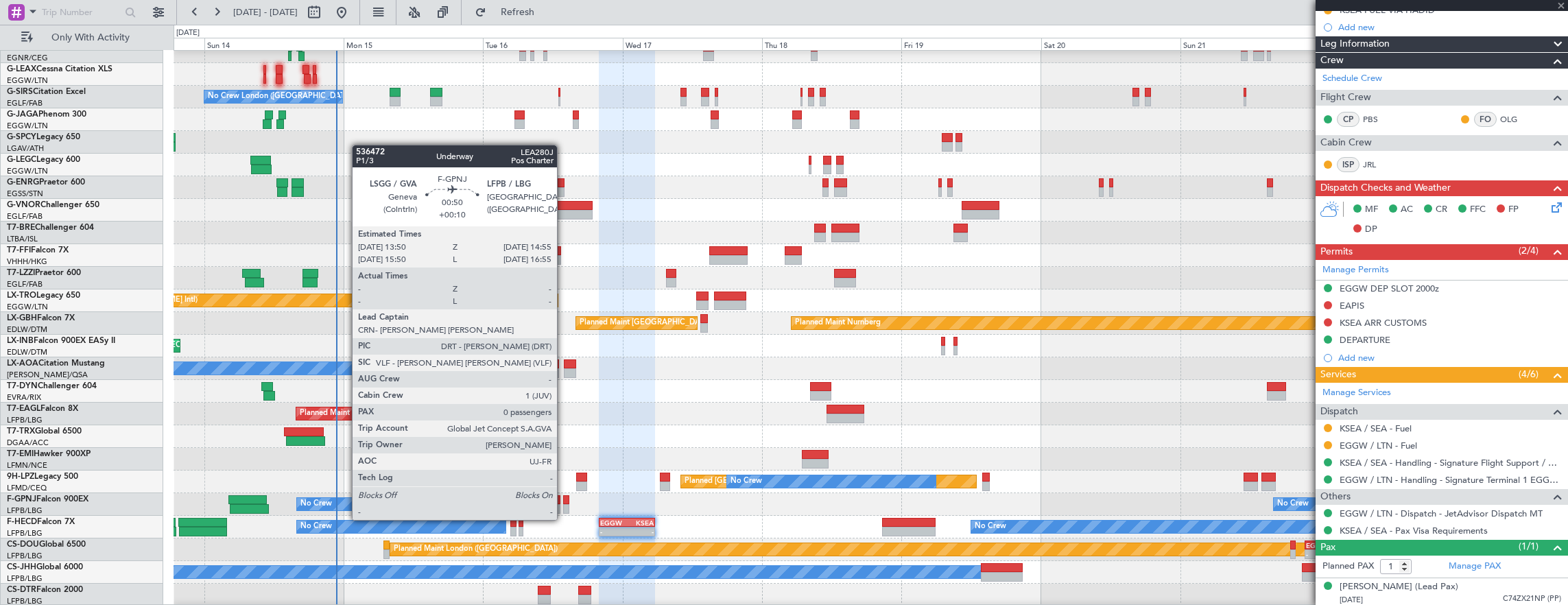
type input "+00:55"
type input "2"
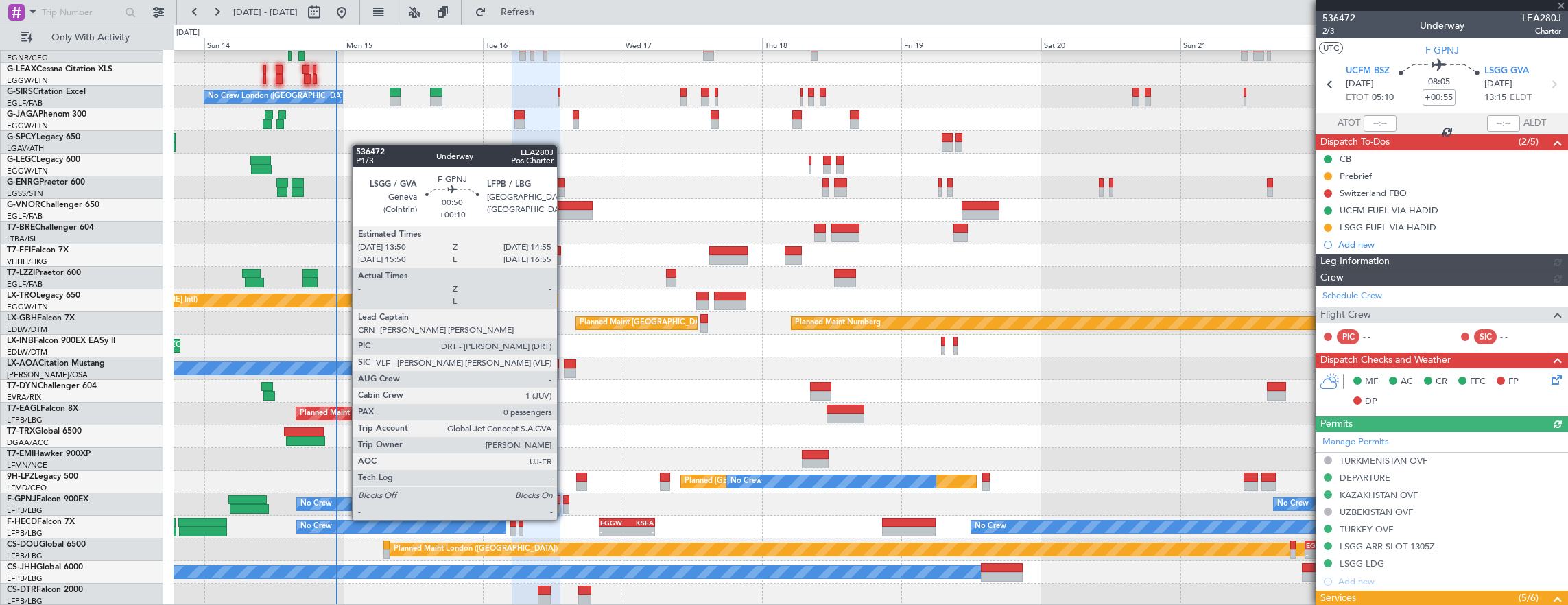
click at [564, 507] on div at bounding box center [566, 509] width 7 height 10
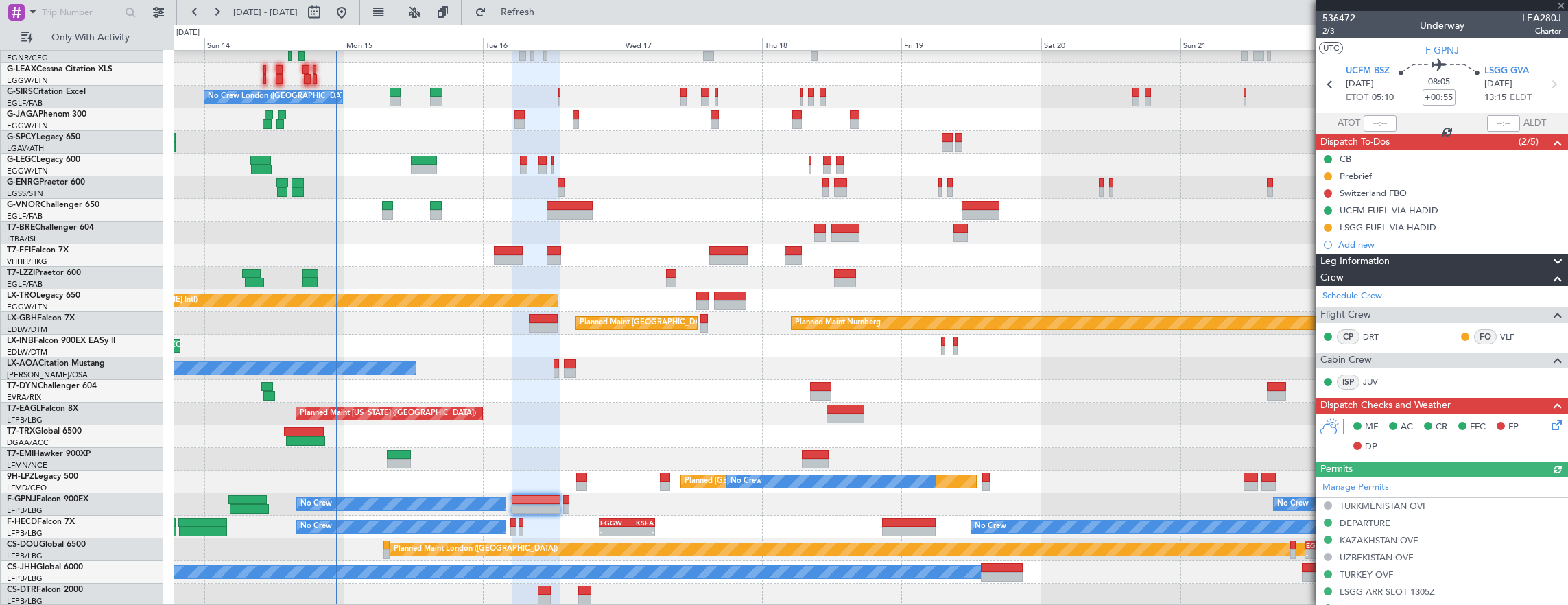
scroll to position [333, 0]
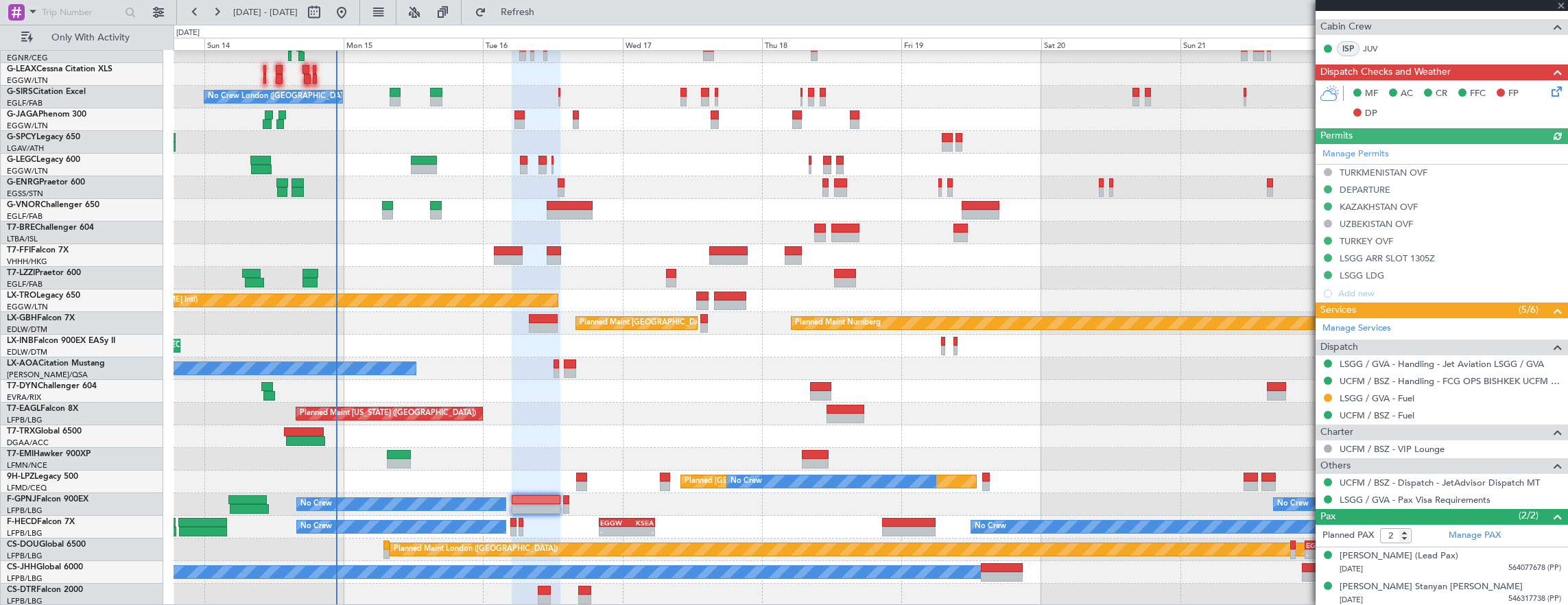
type input "+00:10"
type input "0"
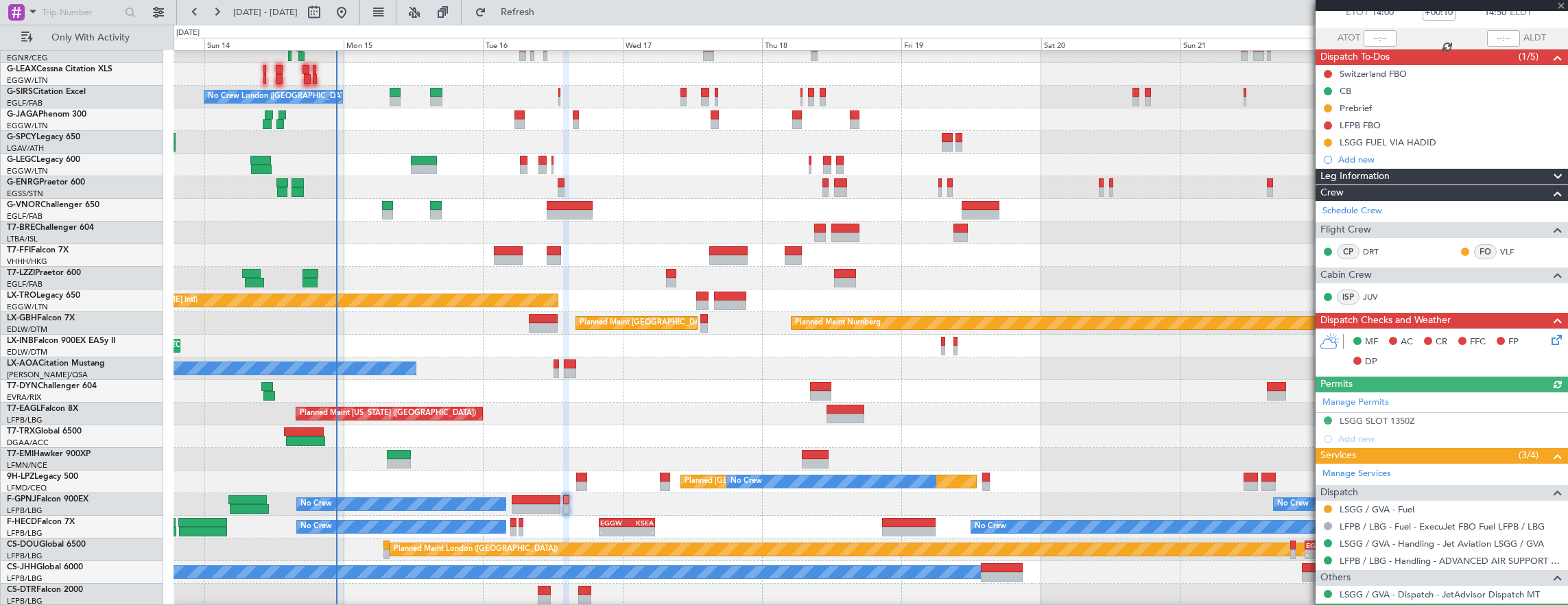
scroll to position [118, 0]
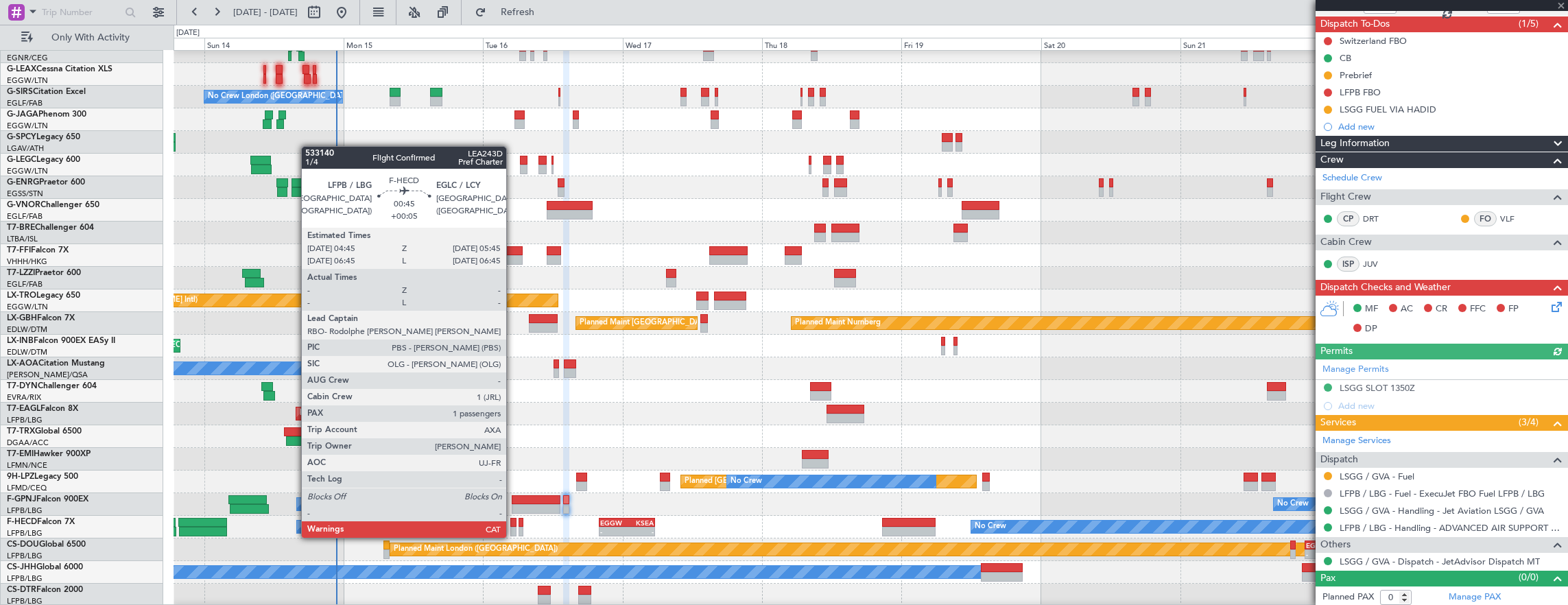
click at [513, 524] on div at bounding box center [513, 522] width 6 height 10
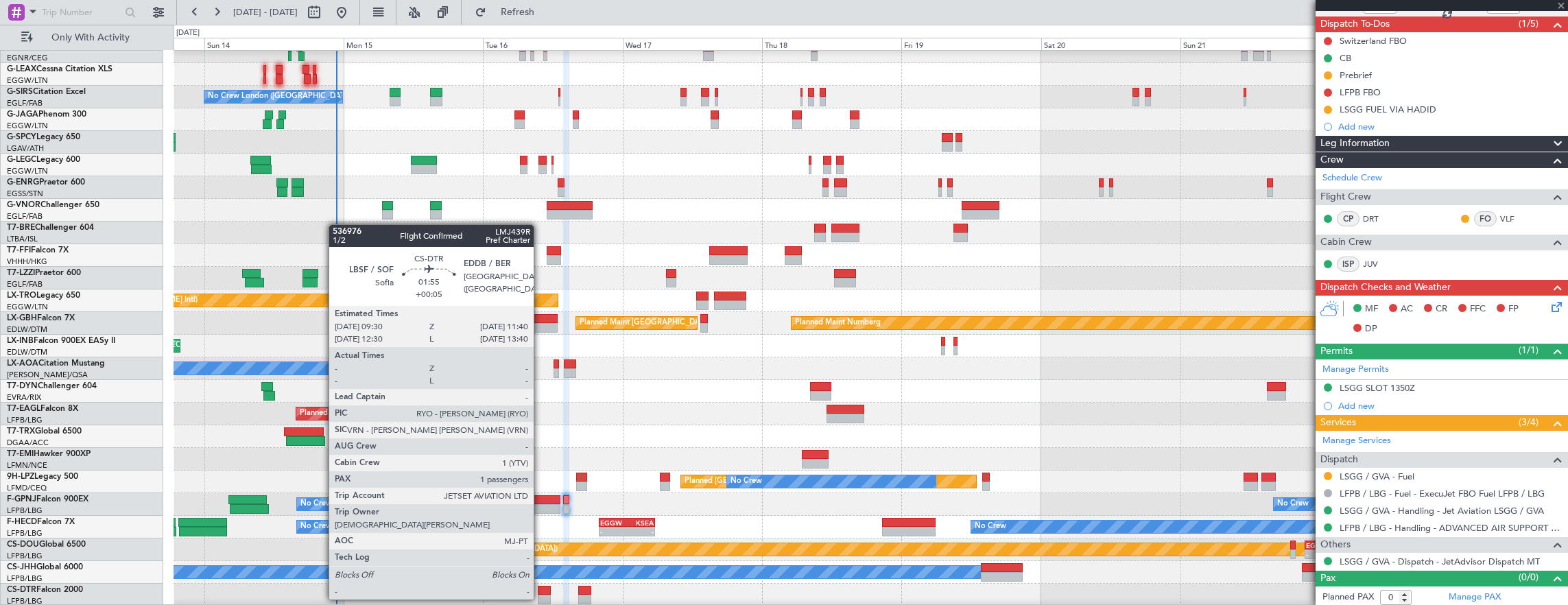
type input "+00:05"
type input "1"
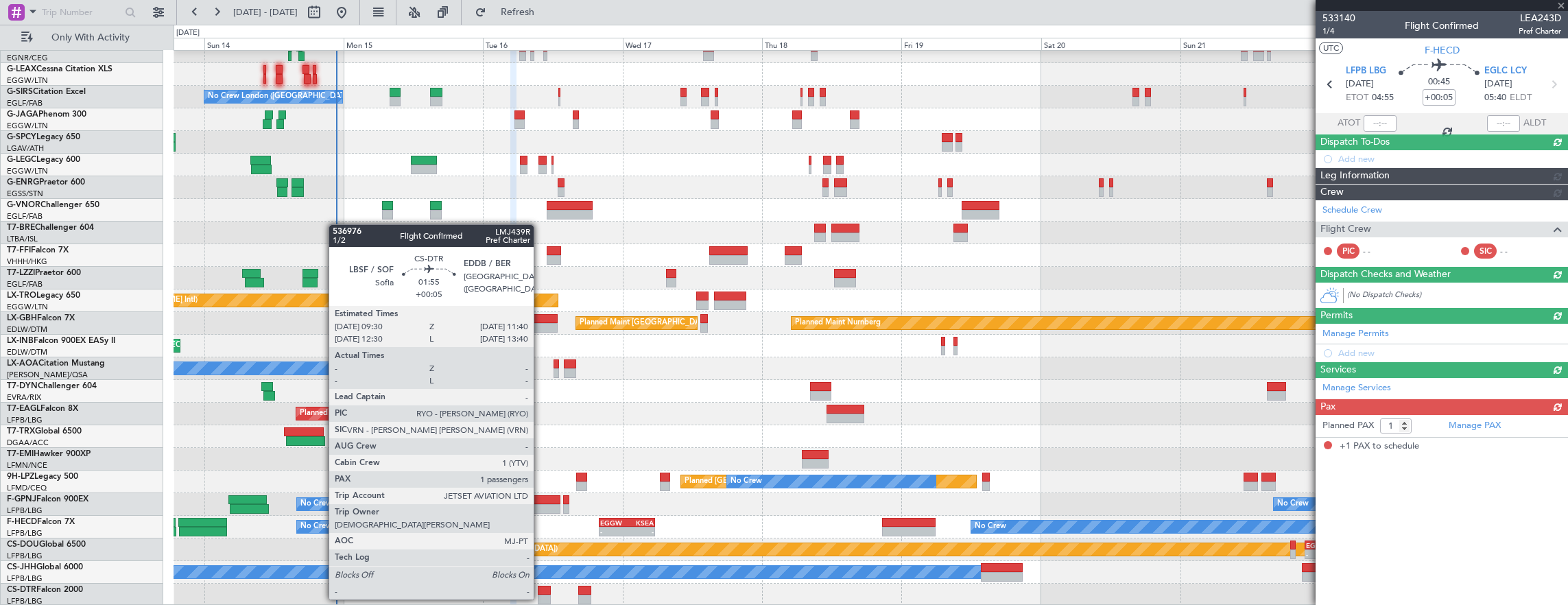
click at [540, 586] on div at bounding box center [545, 590] width 13 height 10
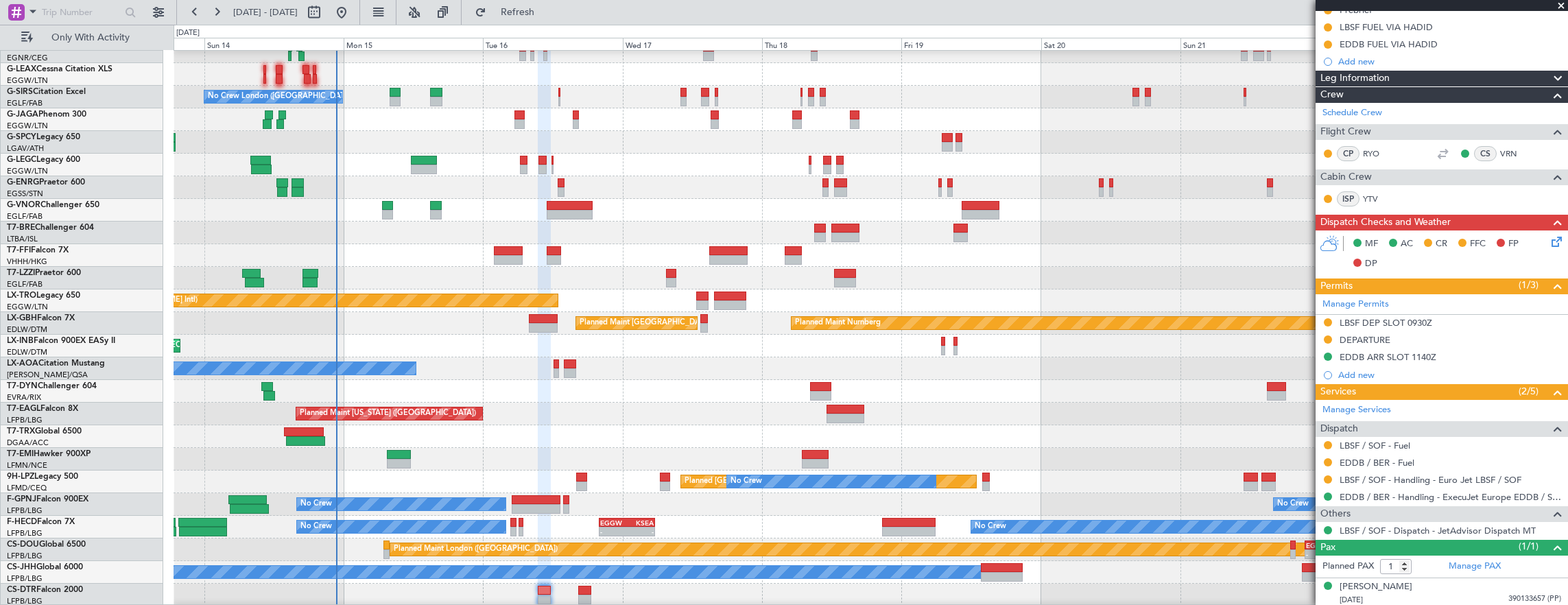
scroll to position [0, 0]
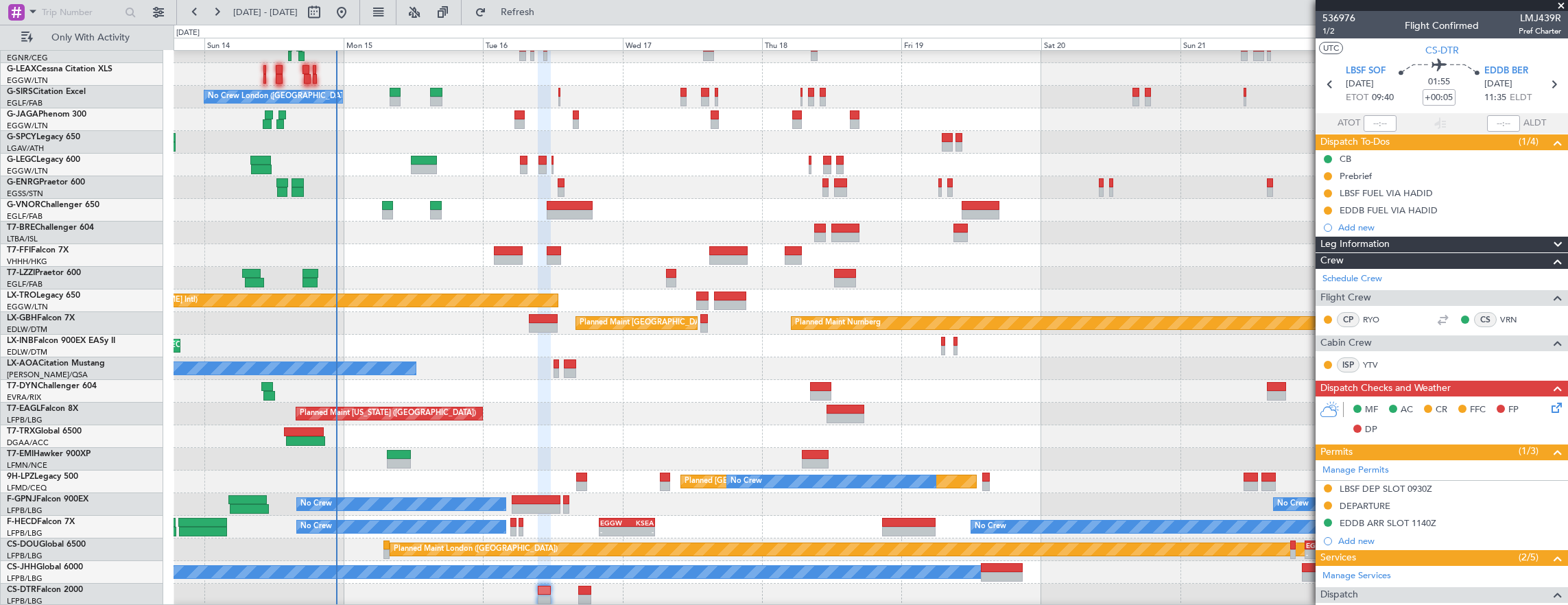
click at [1549, 408] on icon at bounding box center [1554, 405] width 11 height 11
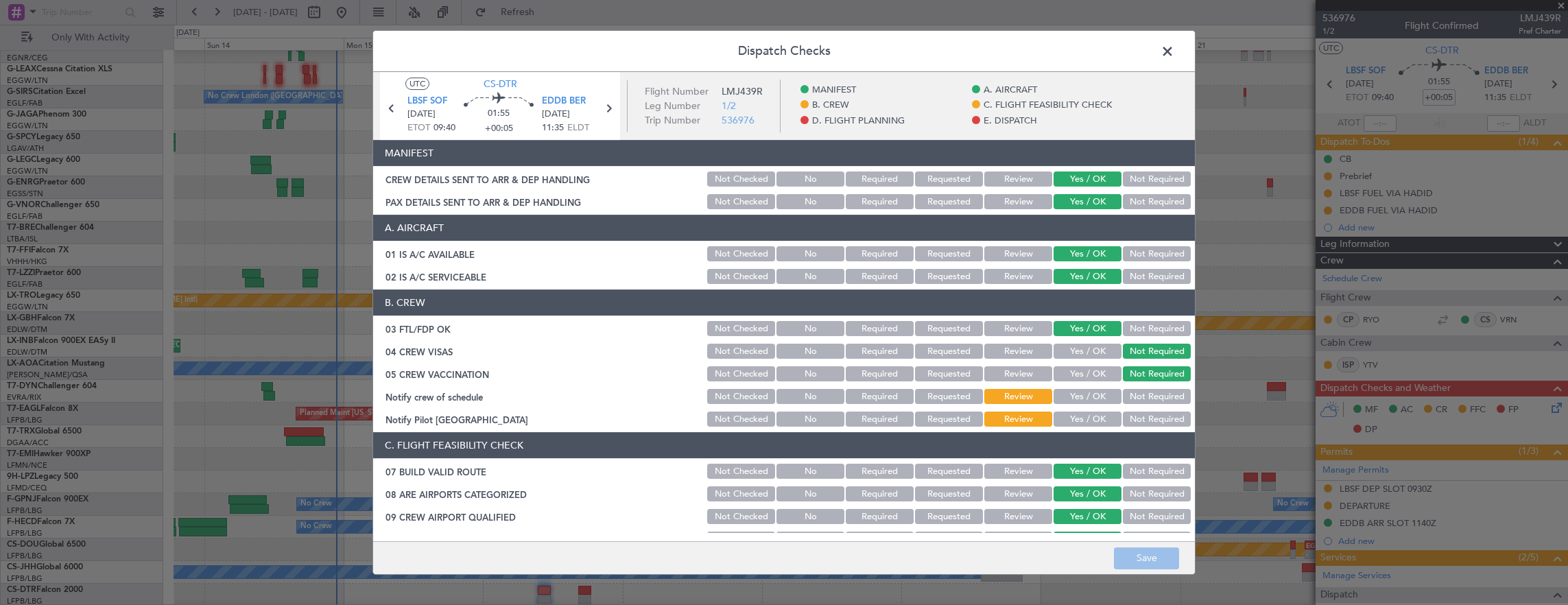
click at [1129, 397] on button "Not Required" at bounding box center [1157, 396] width 68 height 15
click at [1096, 405] on div "Yes / OK" at bounding box center [1086, 396] width 69 height 19
click at [1144, 421] on button "Not Required" at bounding box center [1157, 419] width 68 height 15
click at [1102, 398] on button "Yes / OK" at bounding box center [1087, 396] width 68 height 15
click at [1159, 586] on div "Dispatch Checks UTC CS-DTR LBSF SOF [DATE] ETOT 09:40 01:55 +00:05 EDDB BER [DA…" at bounding box center [784, 302] width 1568 height 605
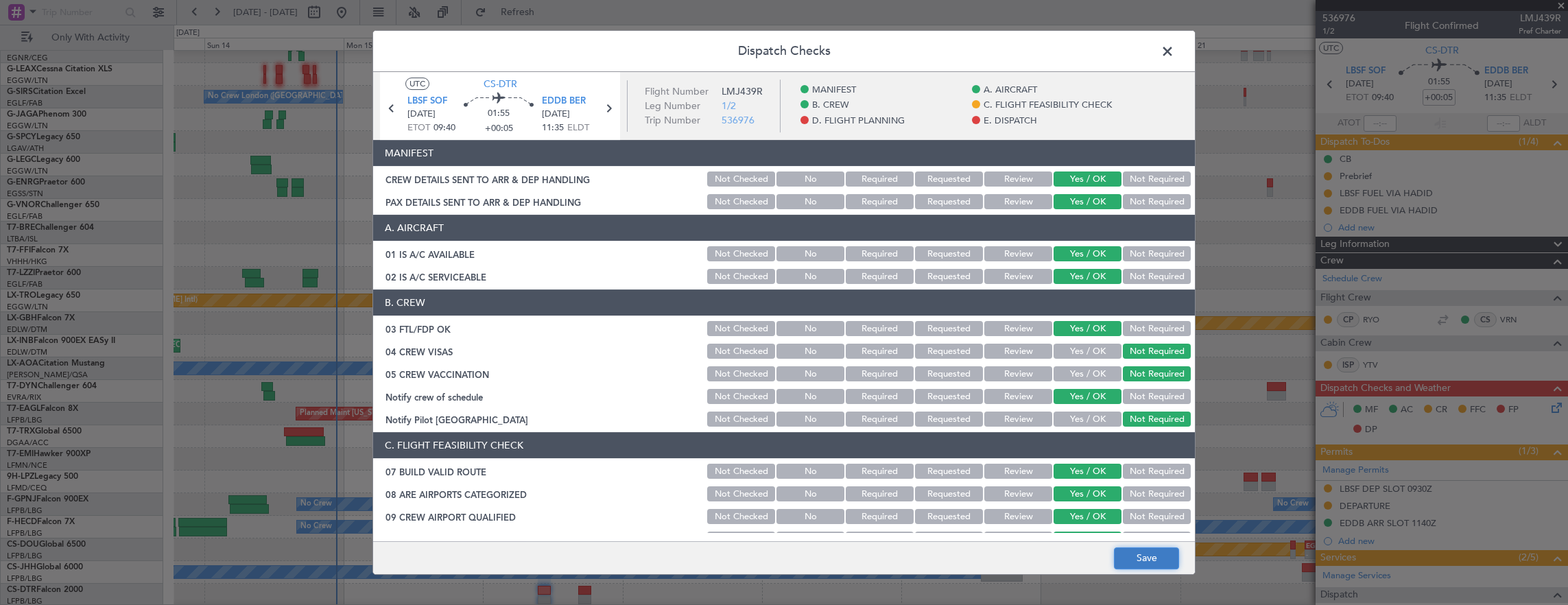
click at [1155, 561] on button "Save" at bounding box center [1146, 559] width 65 height 22
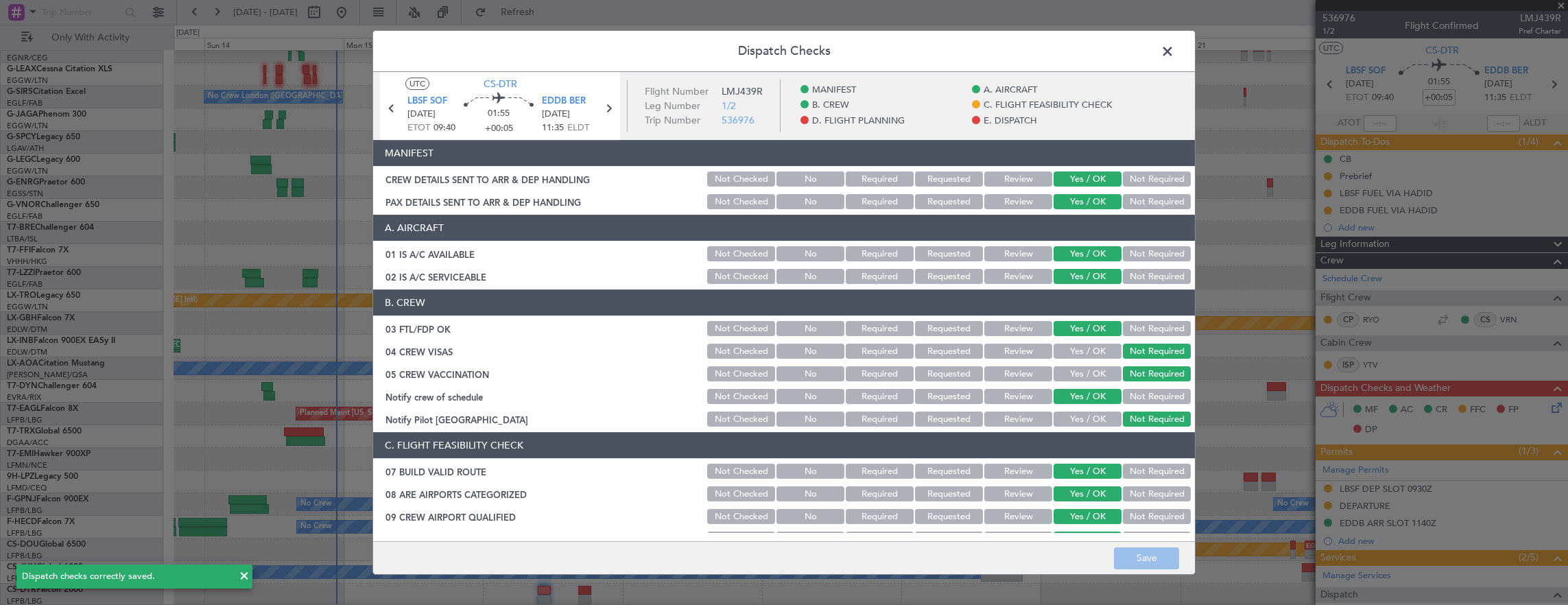
click at [1175, 49] on span at bounding box center [1175, 54] width 0 height 27
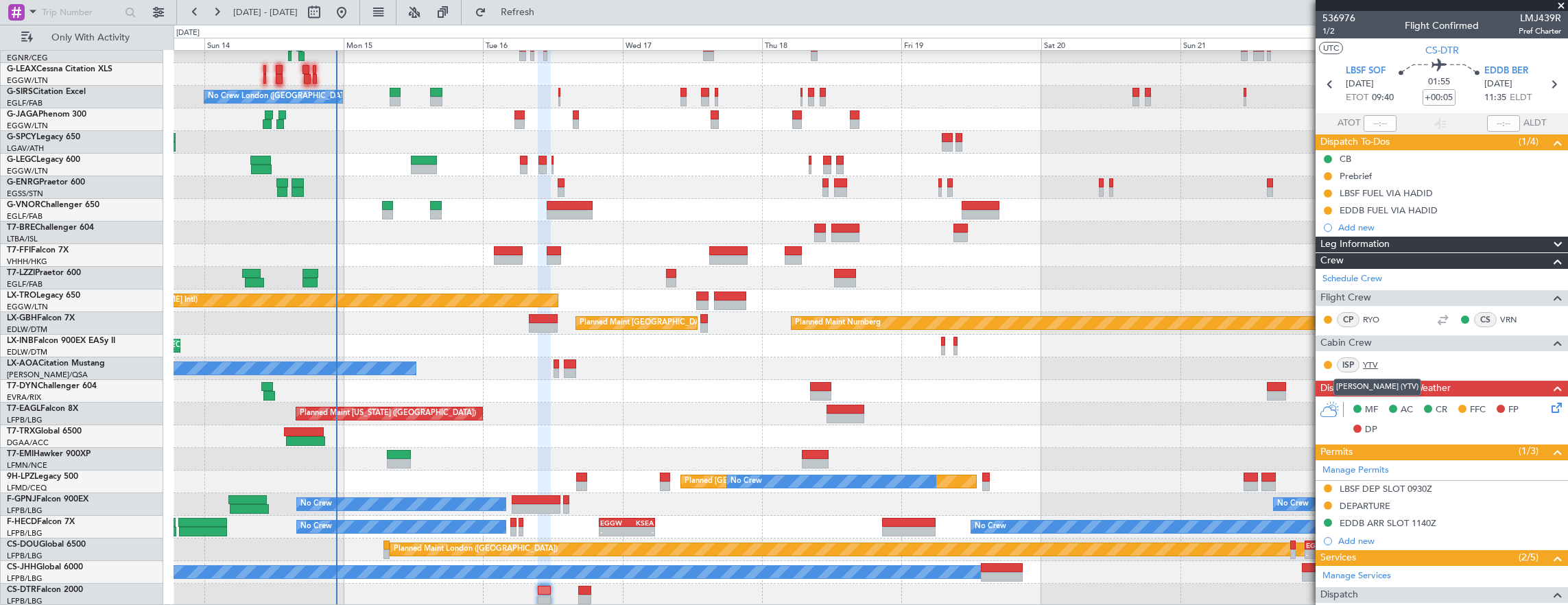
click at [1366, 363] on link "YTV" at bounding box center [1379, 365] width 31 height 12
click at [1332, 36] on span "1/2" at bounding box center [1338, 32] width 33 height 12
click at [1553, 405] on icon at bounding box center [1554, 405] width 11 height 11
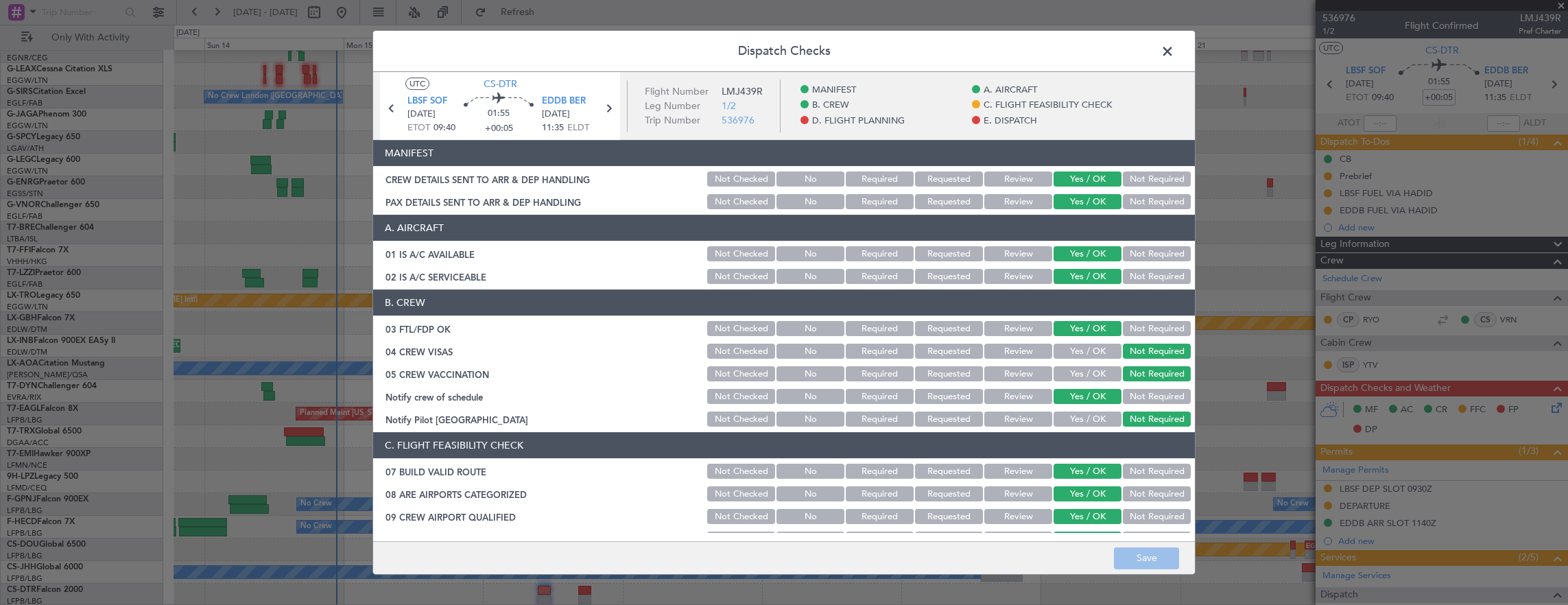
scroll to position [343, 0]
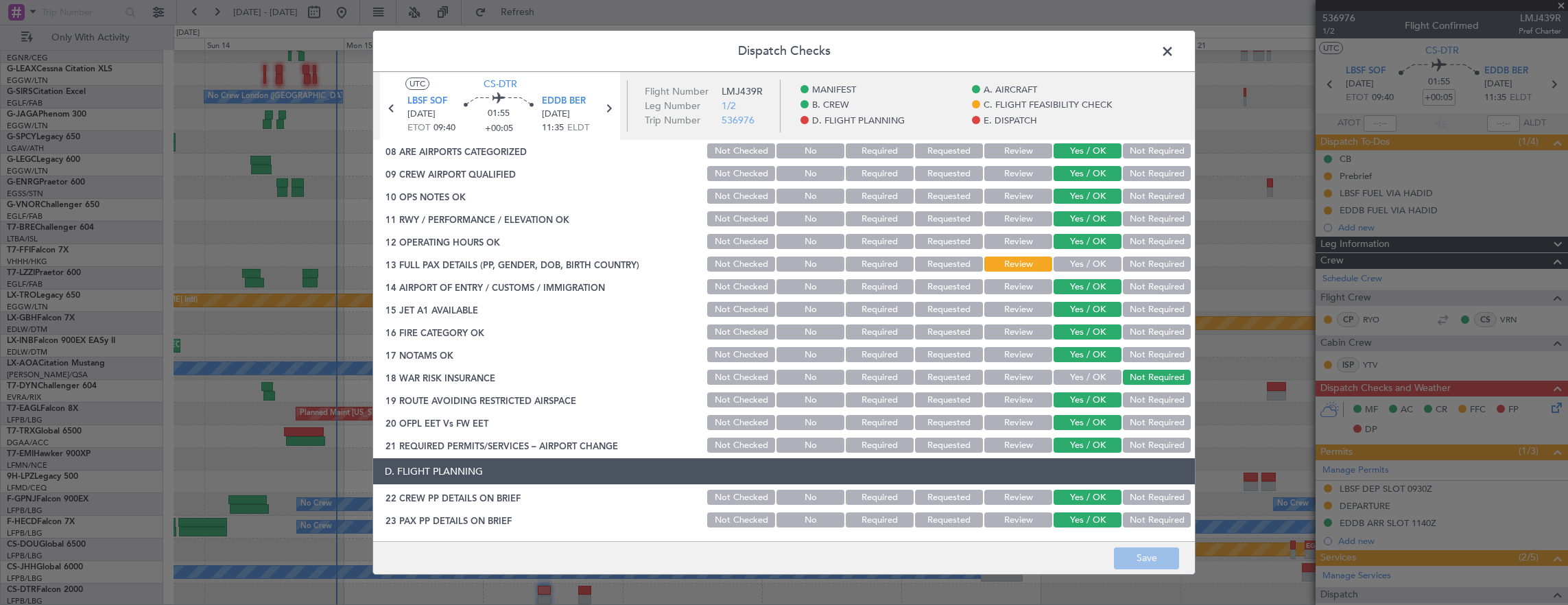
click at [1088, 256] on button "Yes / OK" at bounding box center [1087, 264] width 68 height 15
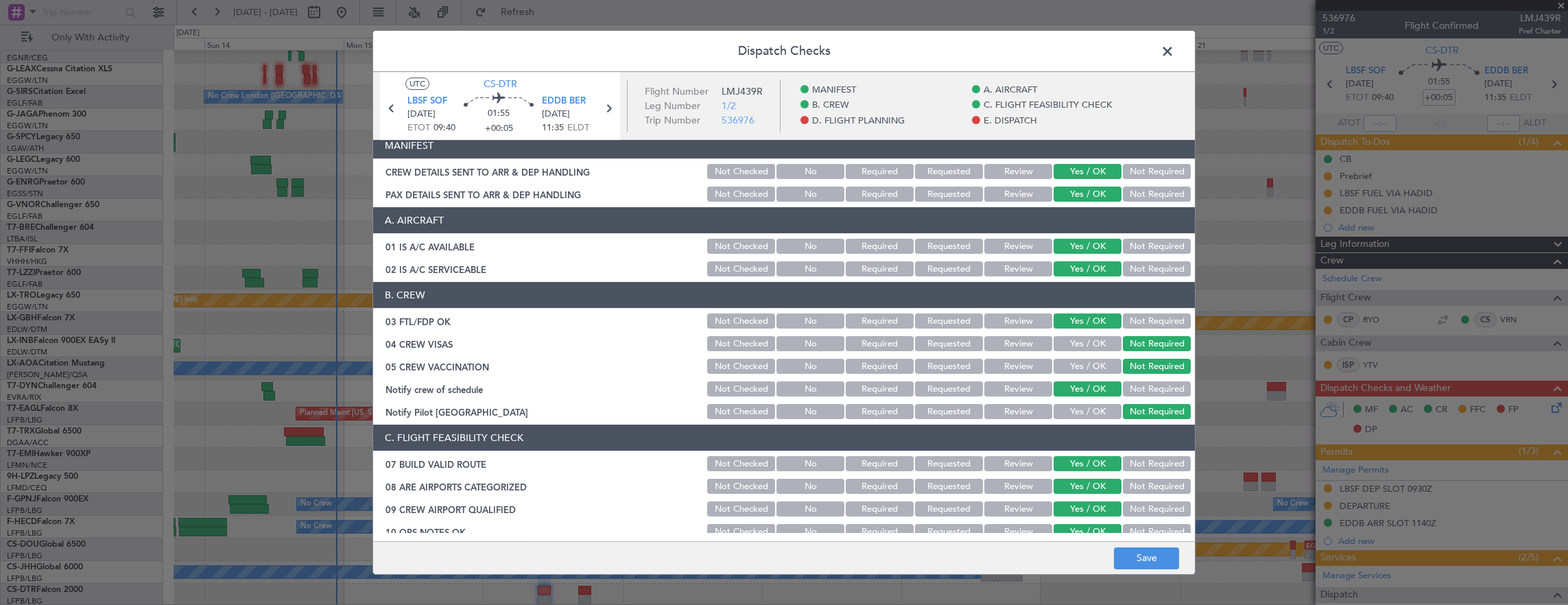
scroll to position [0, 0]
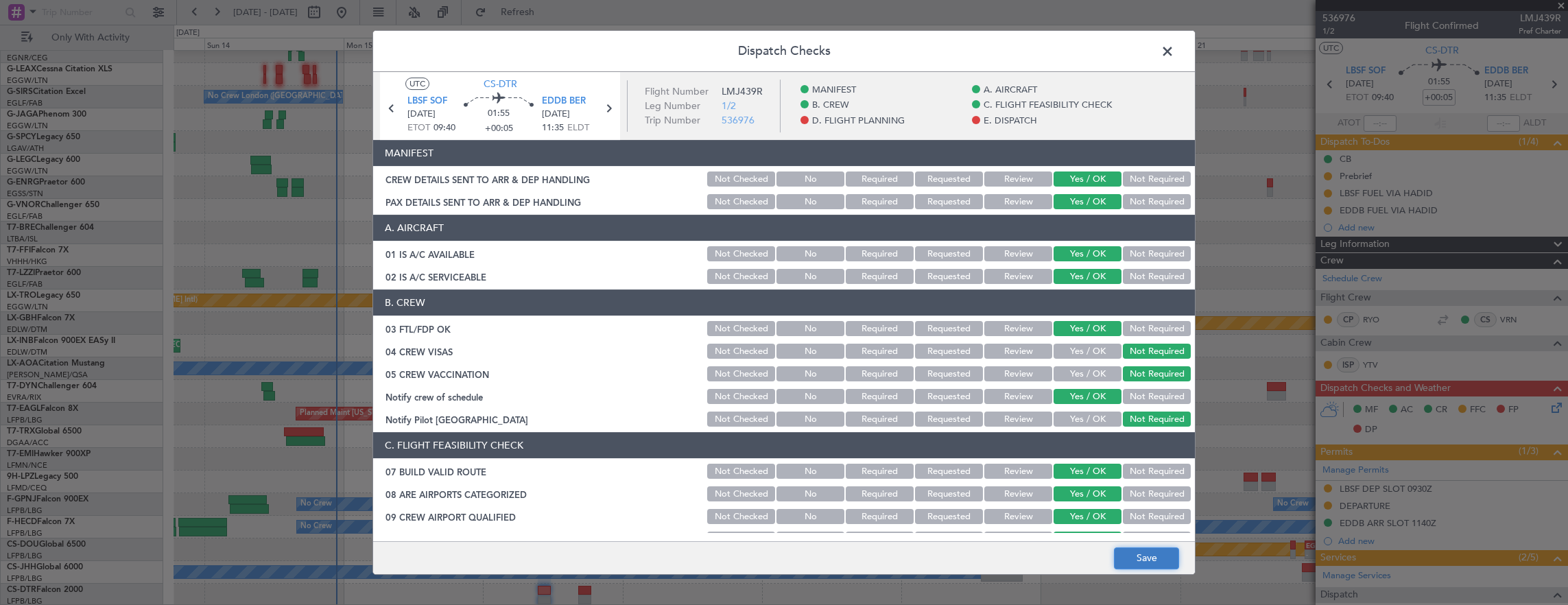
click at [1130, 559] on button "Save" at bounding box center [1146, 559] width 65 height 22
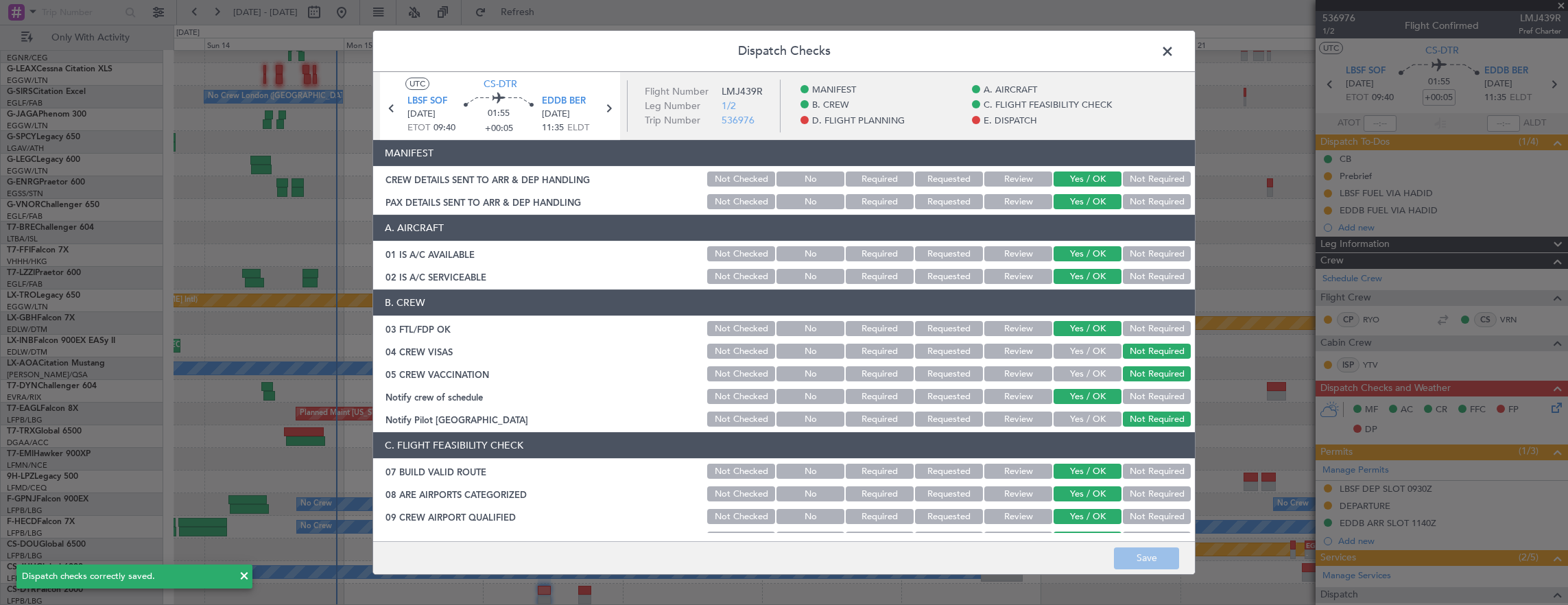
click at [1175, 51] on span at bounding box center [1175, 54] width 0 height 27
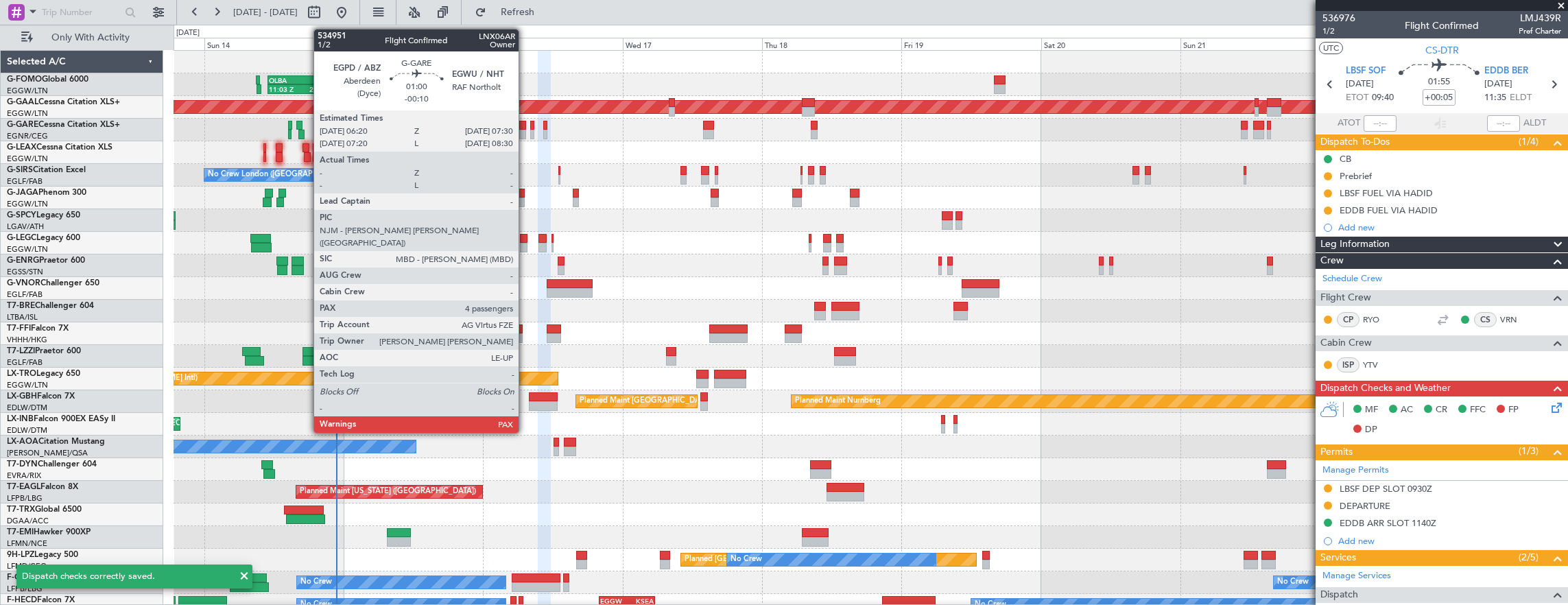
click at [526, 127] on div at bounding box center [522, 125] width 7 height 10
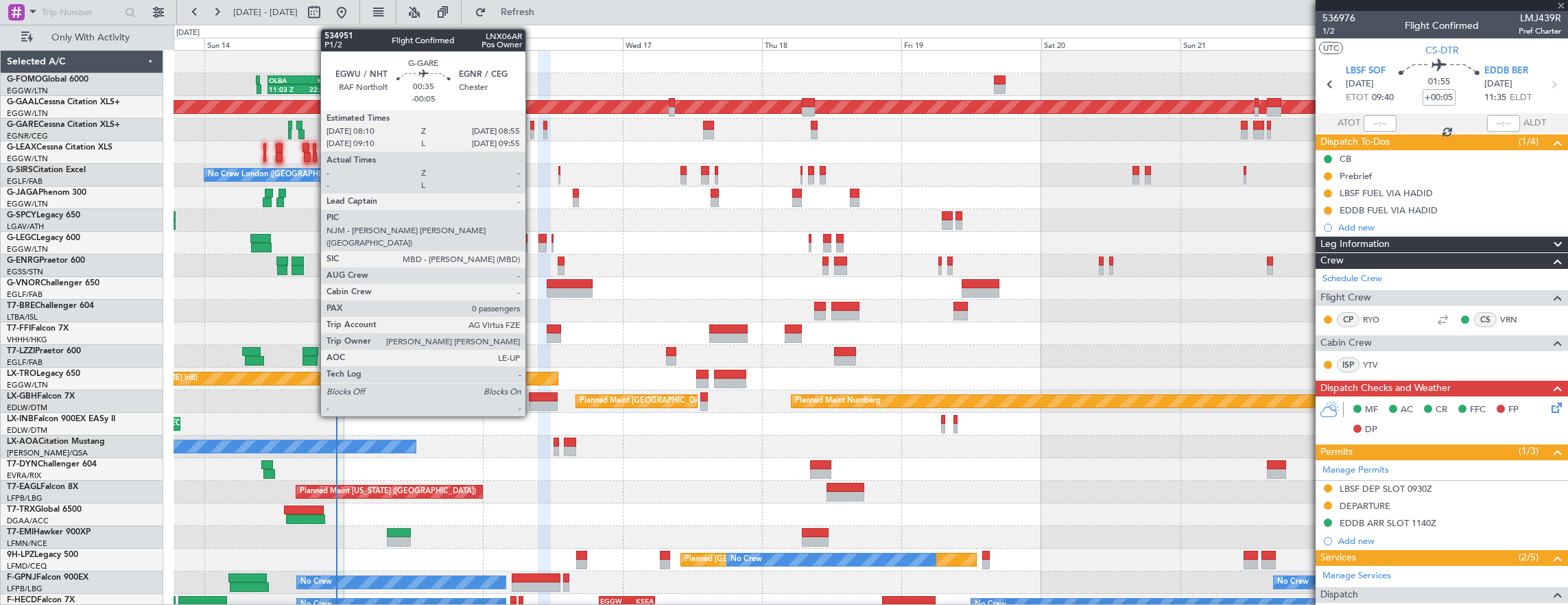
type input "-00:10"
type input "4"
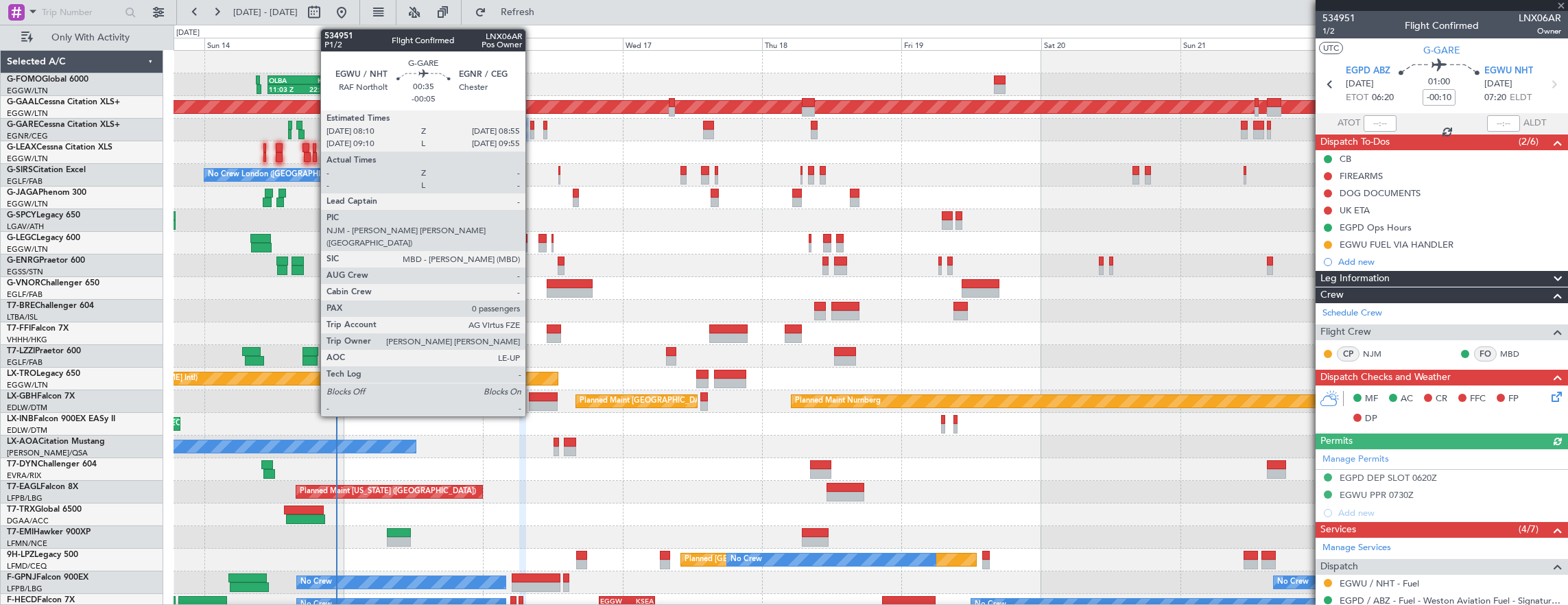
click at [532, 128] on div at bounding box center [532, 125] width 5 height 10
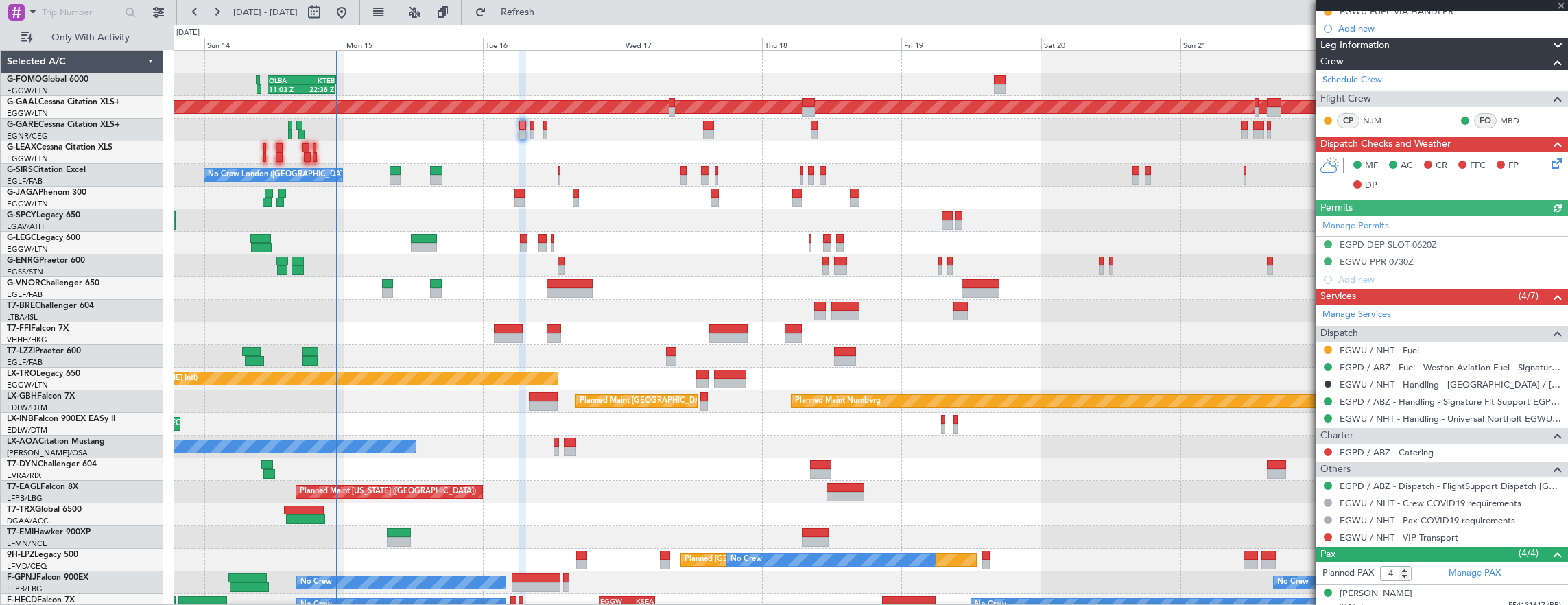
scroll to position [275, 0]
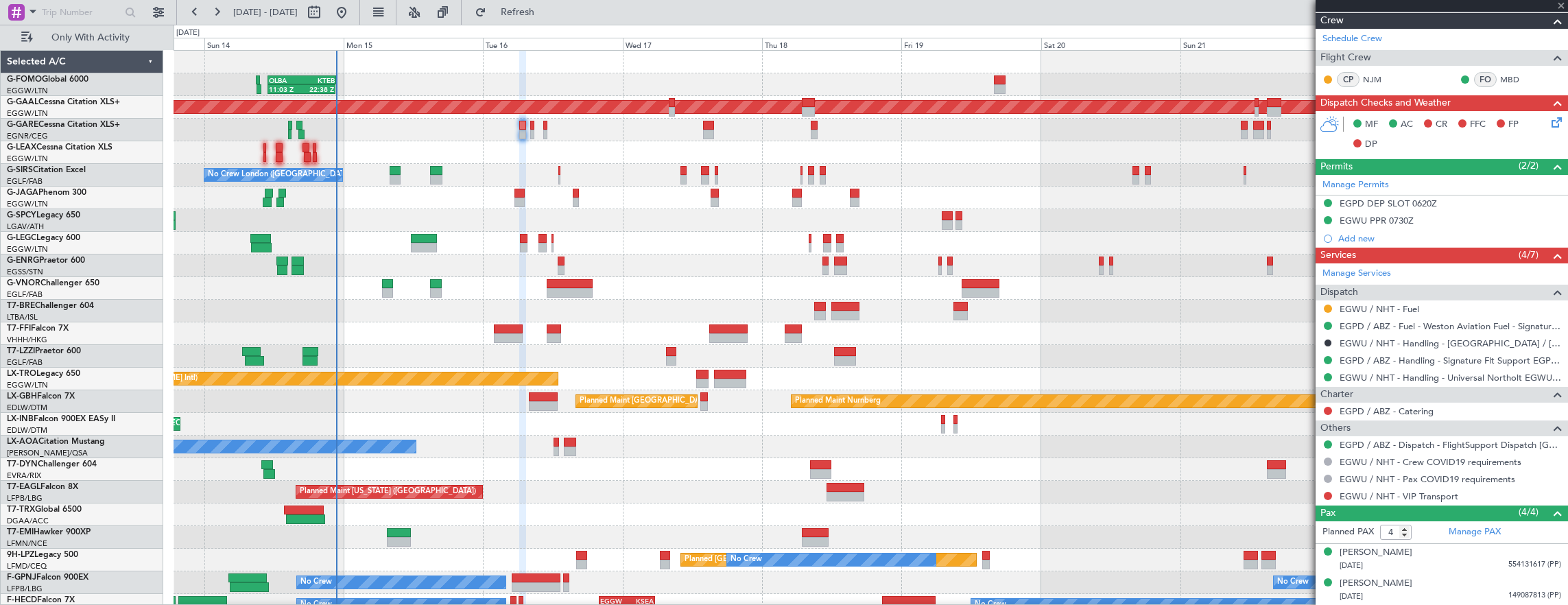
type input "-00:05"
type input "0"
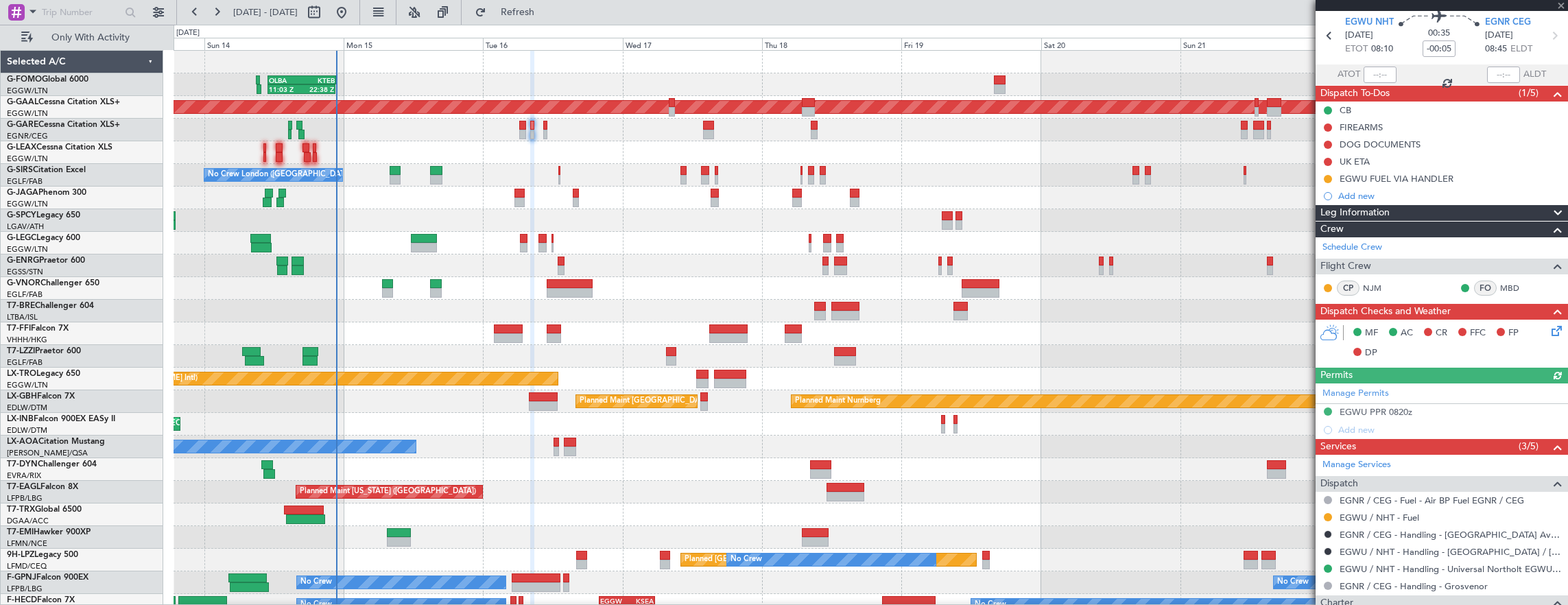
scroll to position [68, 0]
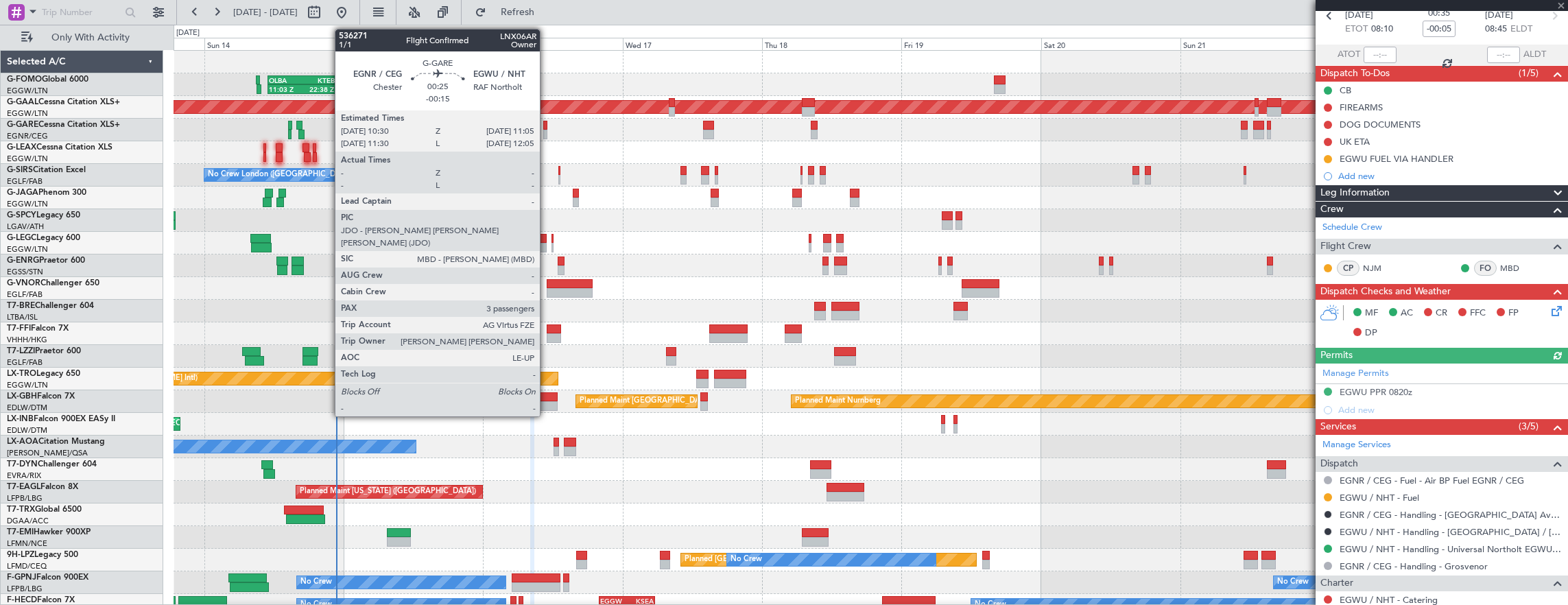
click at [547, 122] on div at bounding box center [545, 125] width 4 height 10
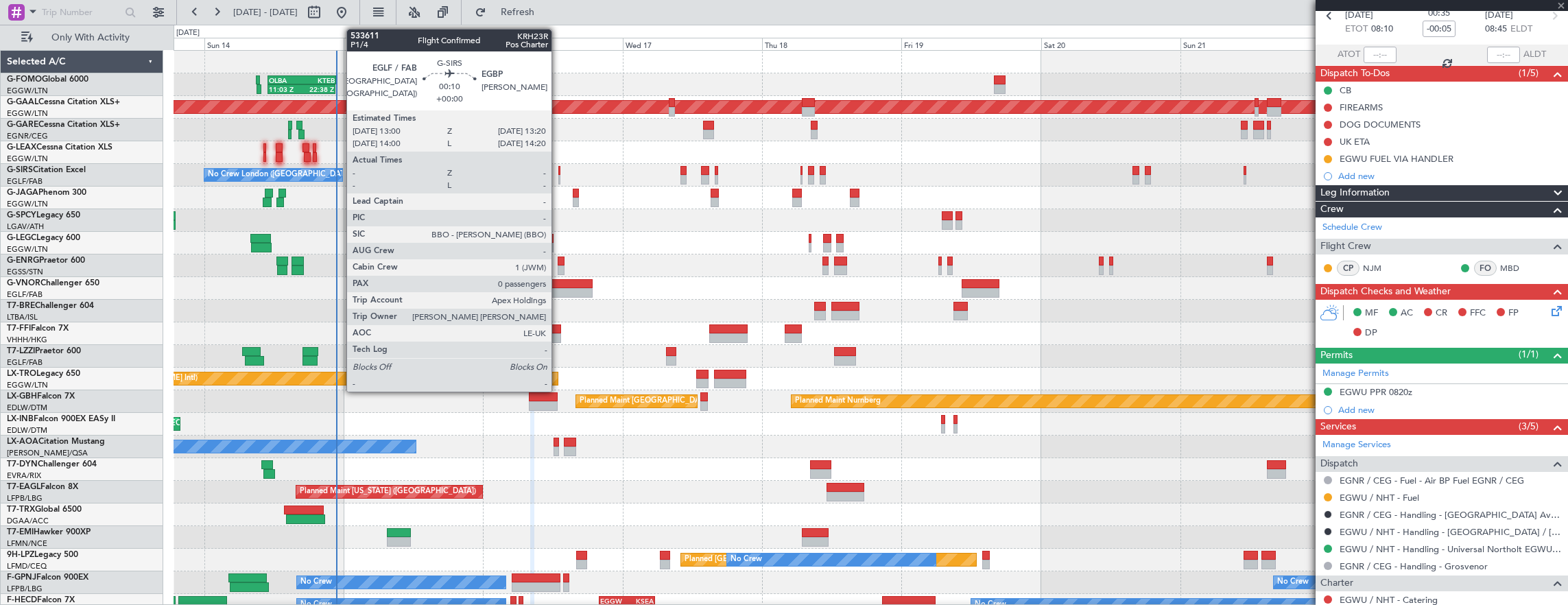
type input "-00:15"
type input "3"
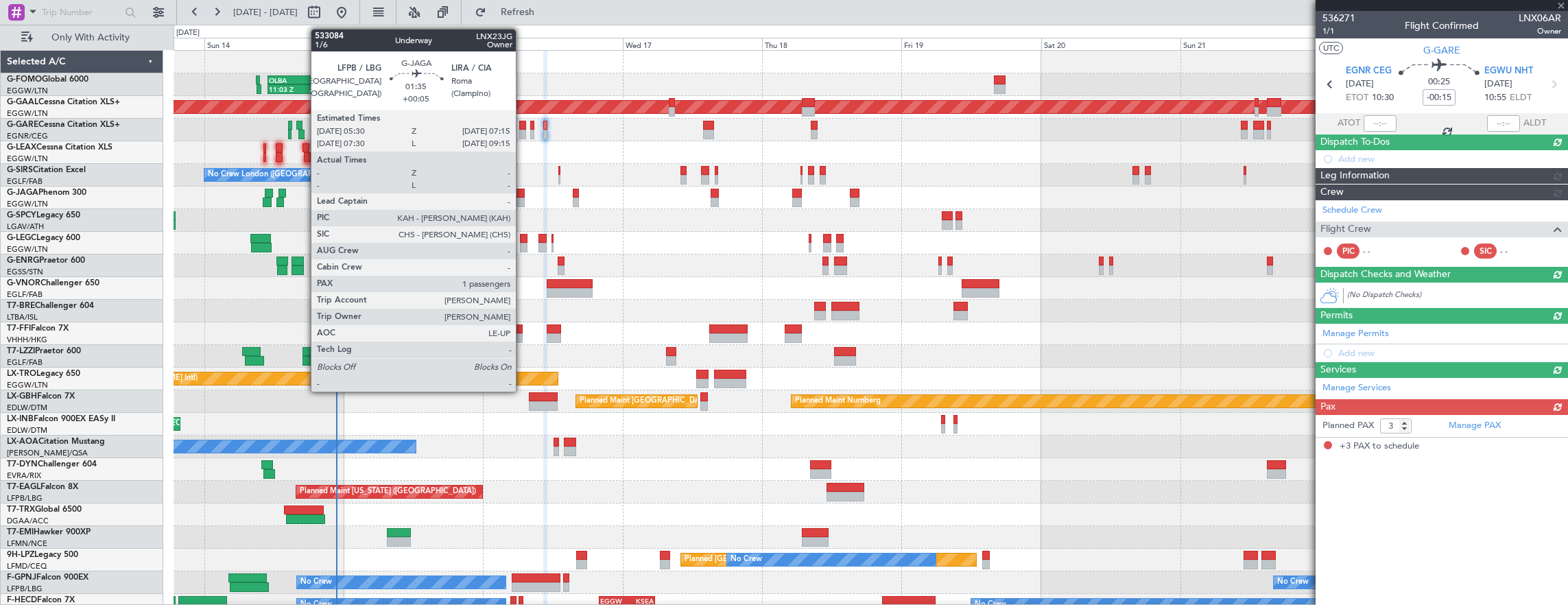
scroll to position [0, 0]
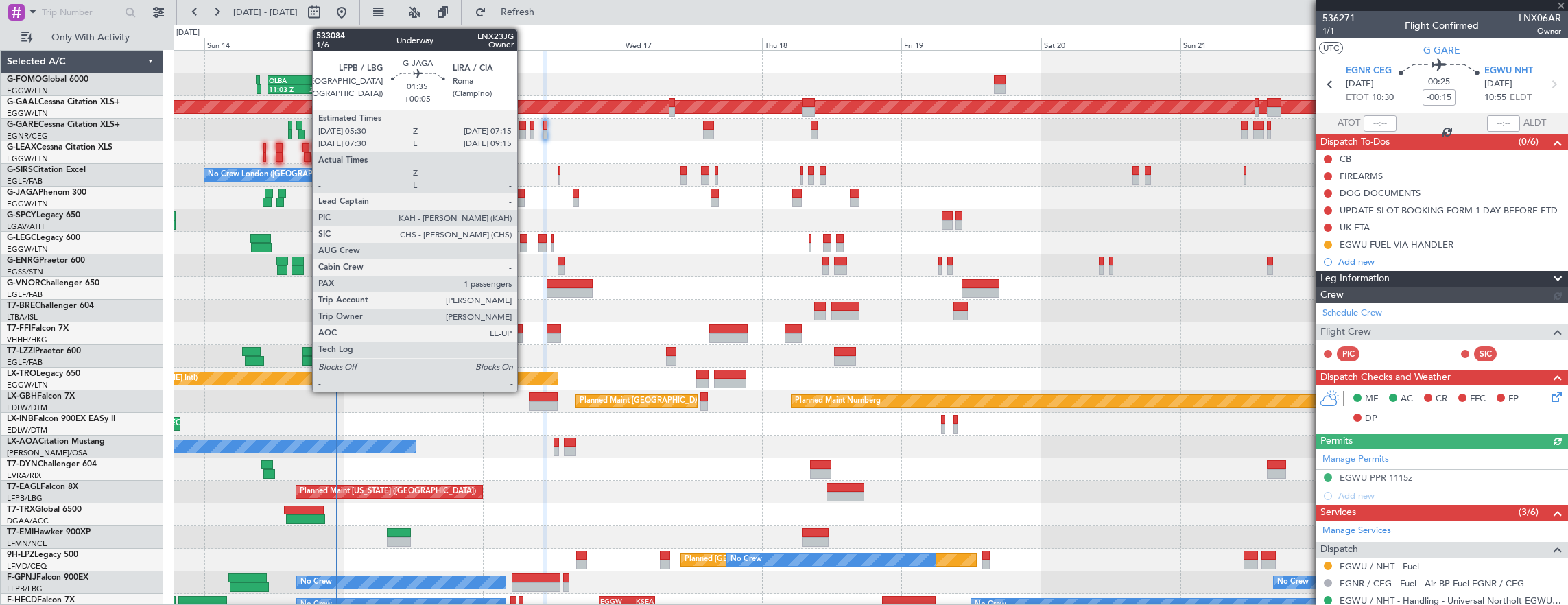
click at [524, 195] on div at bounding box center [520, 193] width 10 height 10
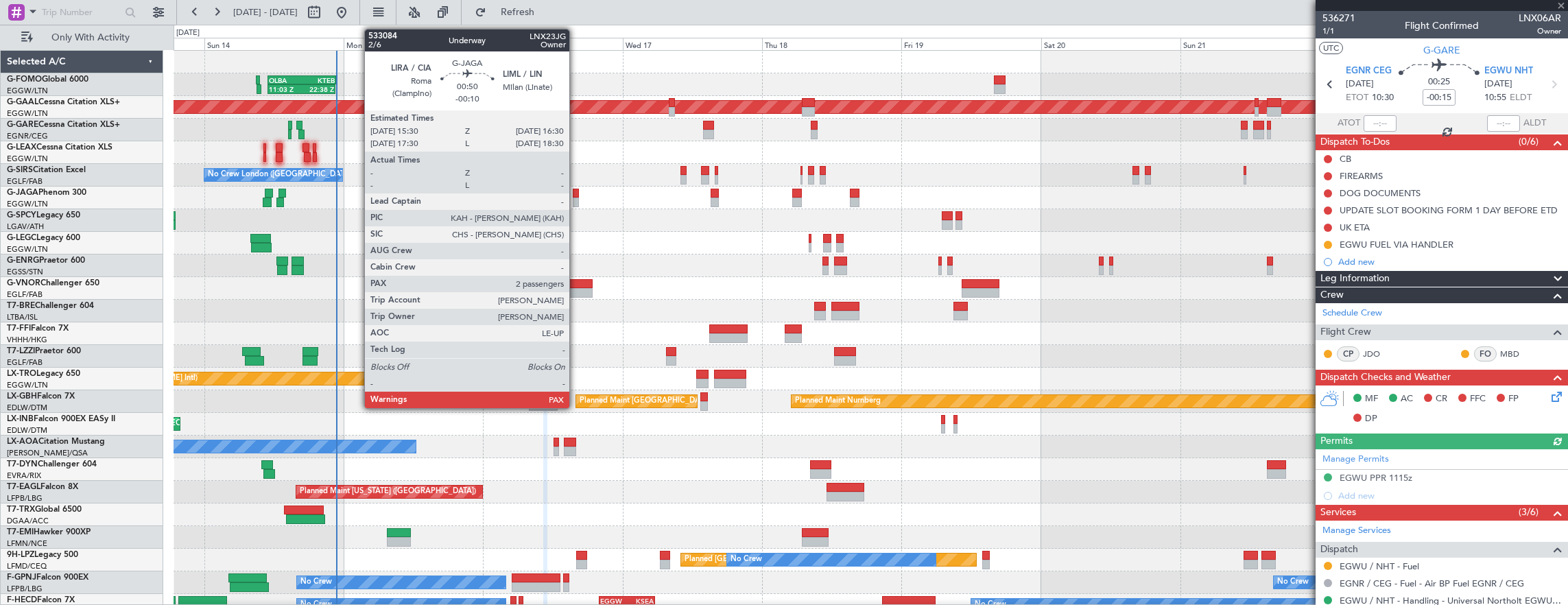
type input "+00:05"
type input "1"
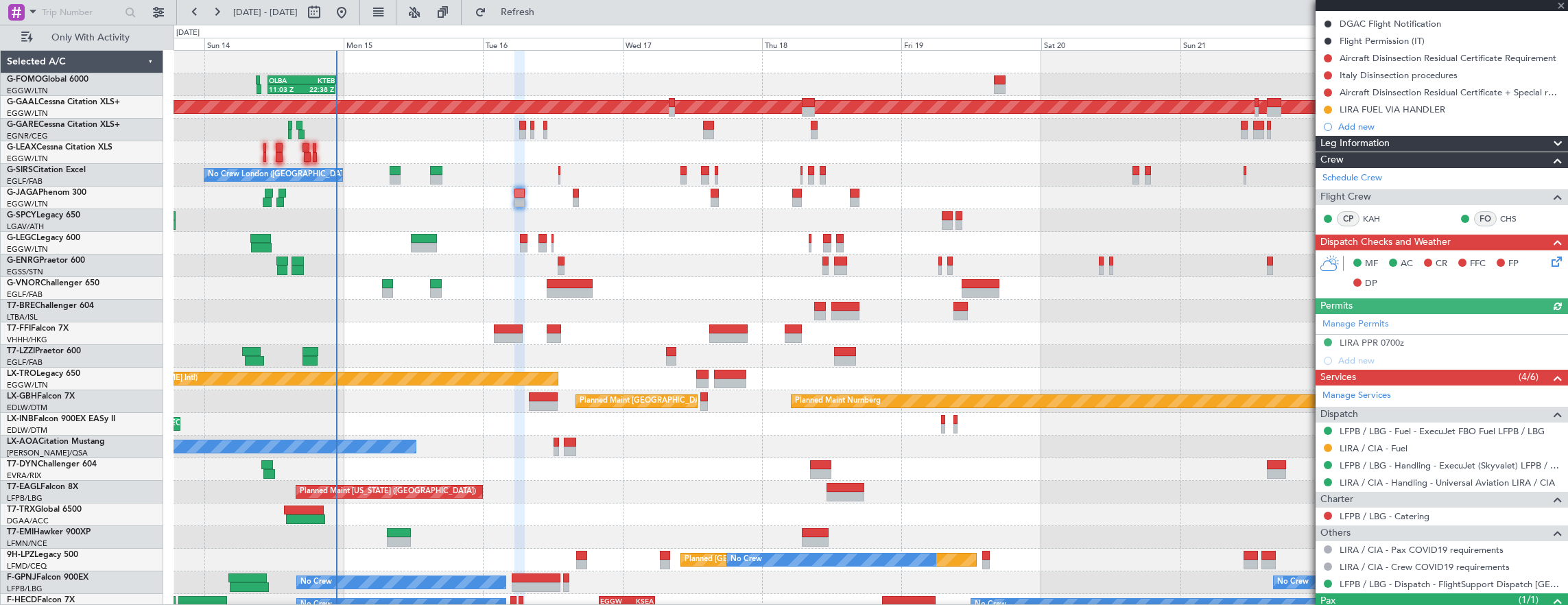
scroll to position [206, 0]
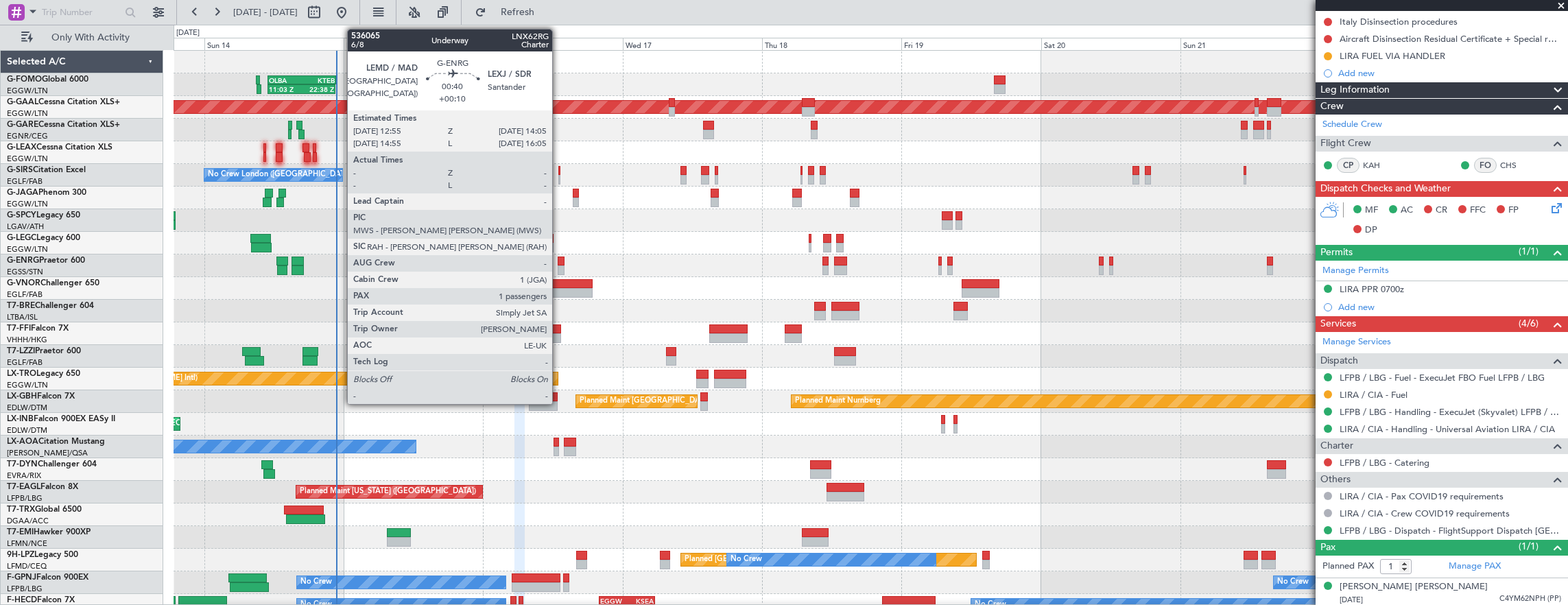
click at [559, 262] on div at bounding box center [561, 261] width 7 height 10
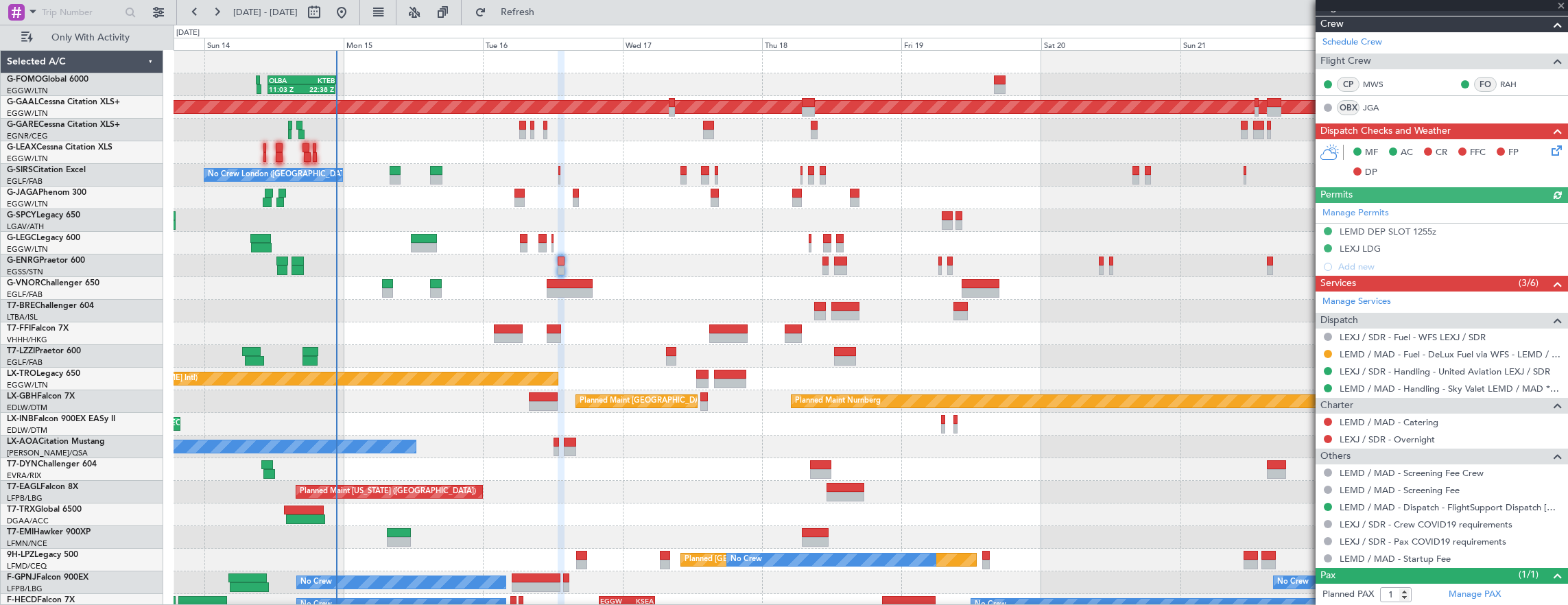
scroll to position [247, 0]
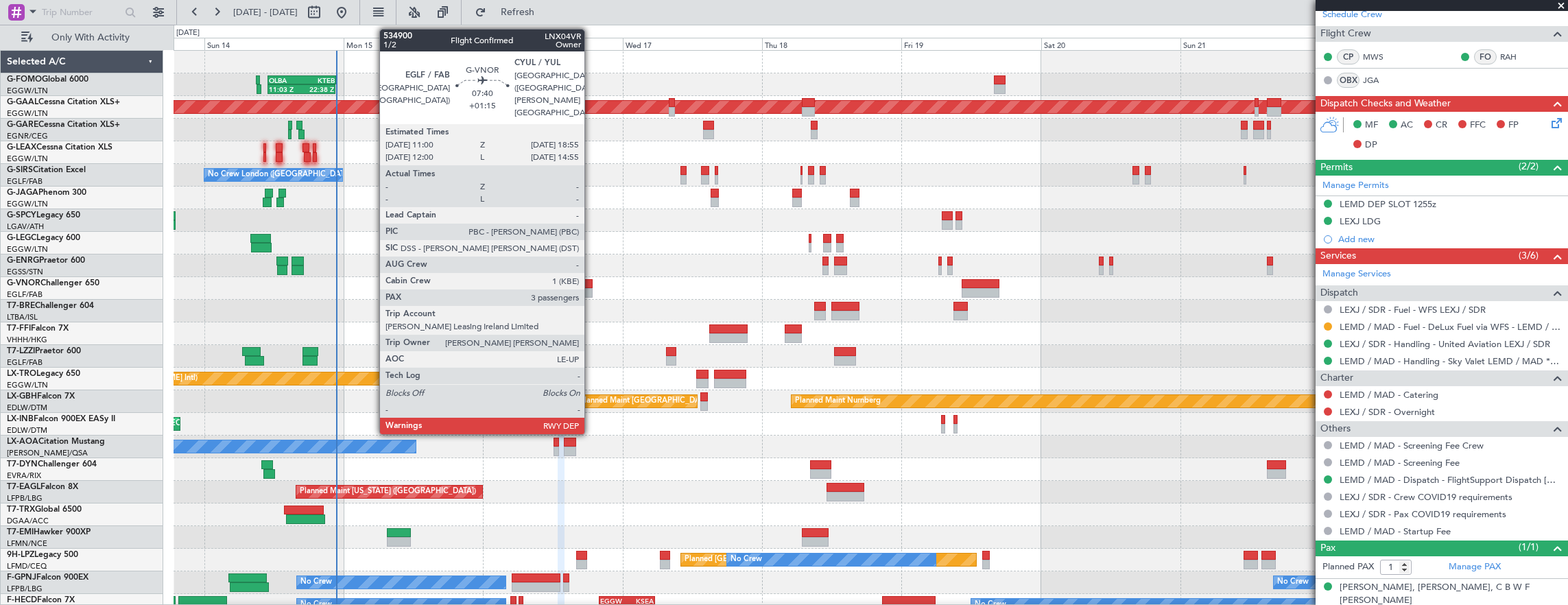
click at [591, 289] on div at bounding box center [570, 292] width 47 height 10
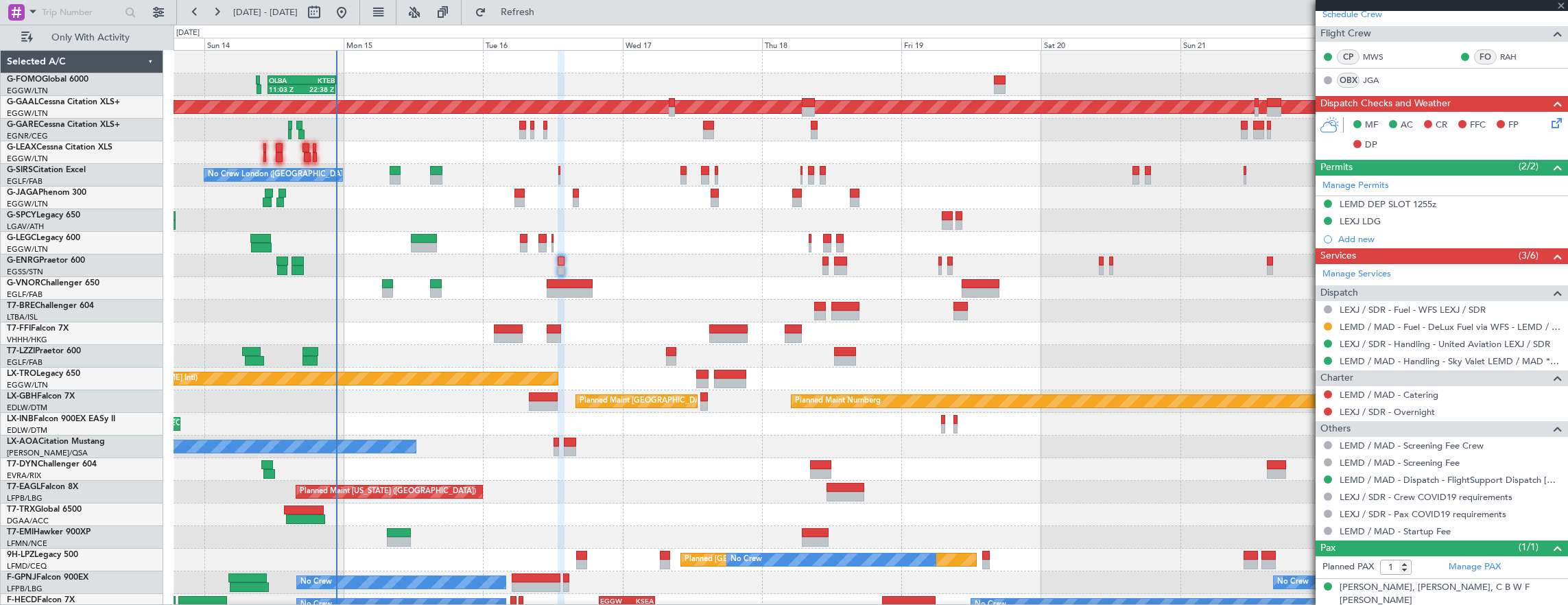
type input "+01:15"
type input "3"
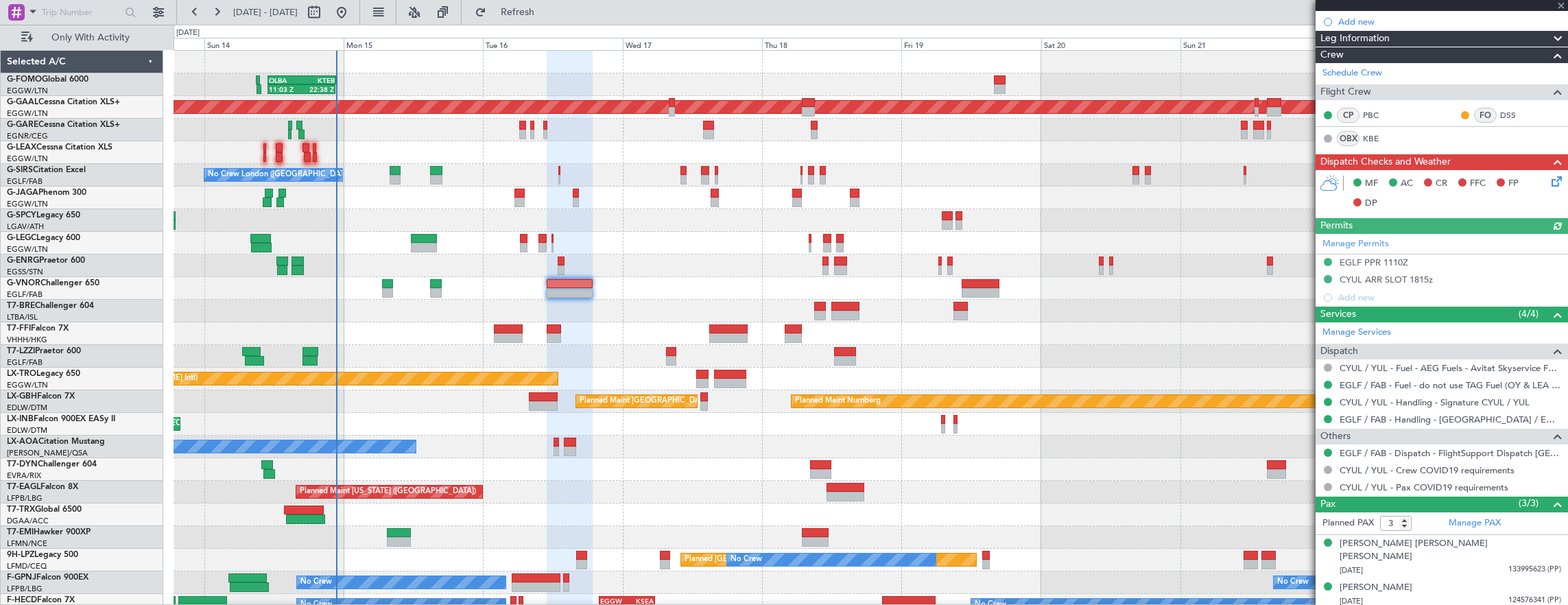
scroll to position [225, 0]
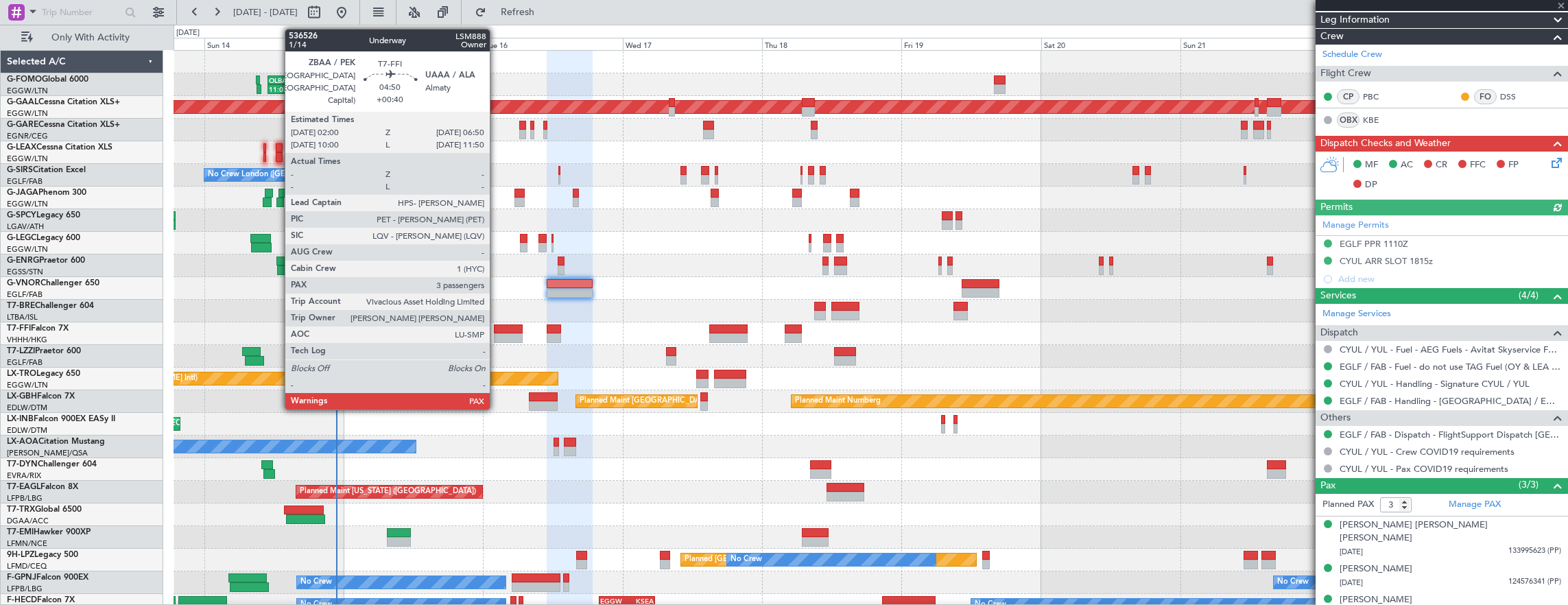
click at [496, 330] on div at bounding box center [508, 329] width 28 height 10
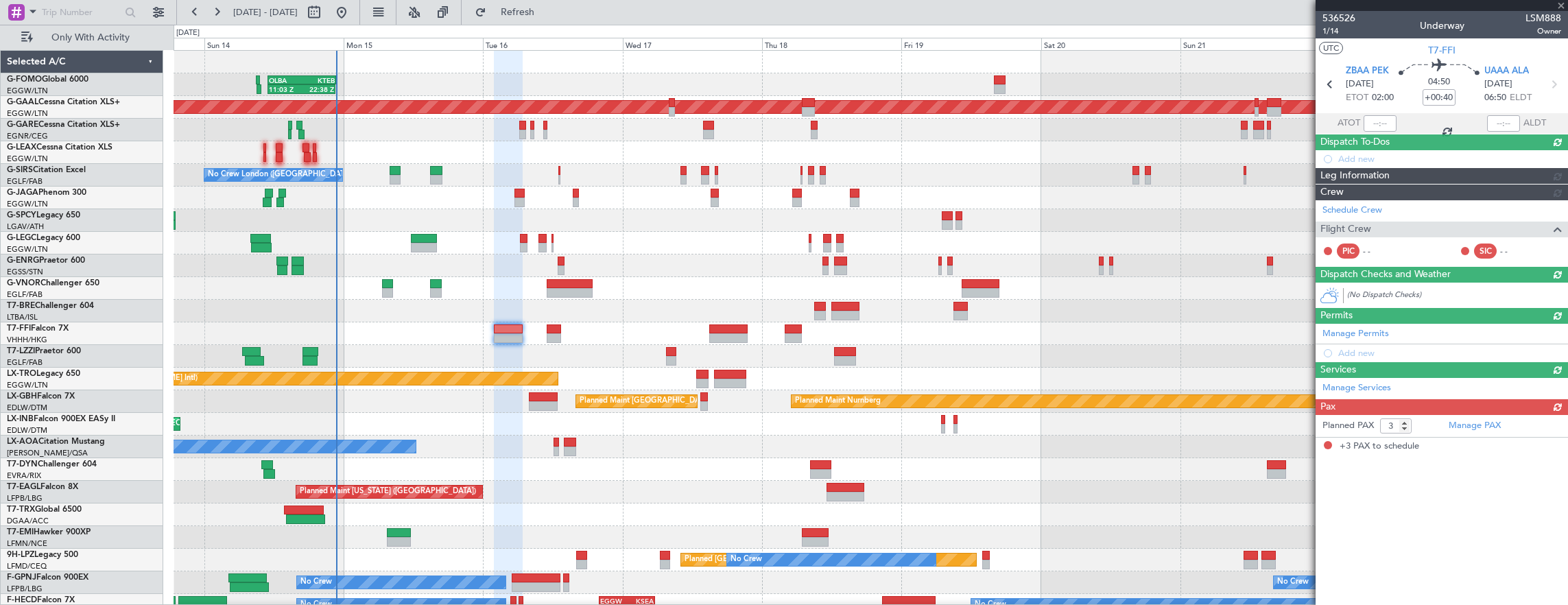
scroll to position [0, 0]
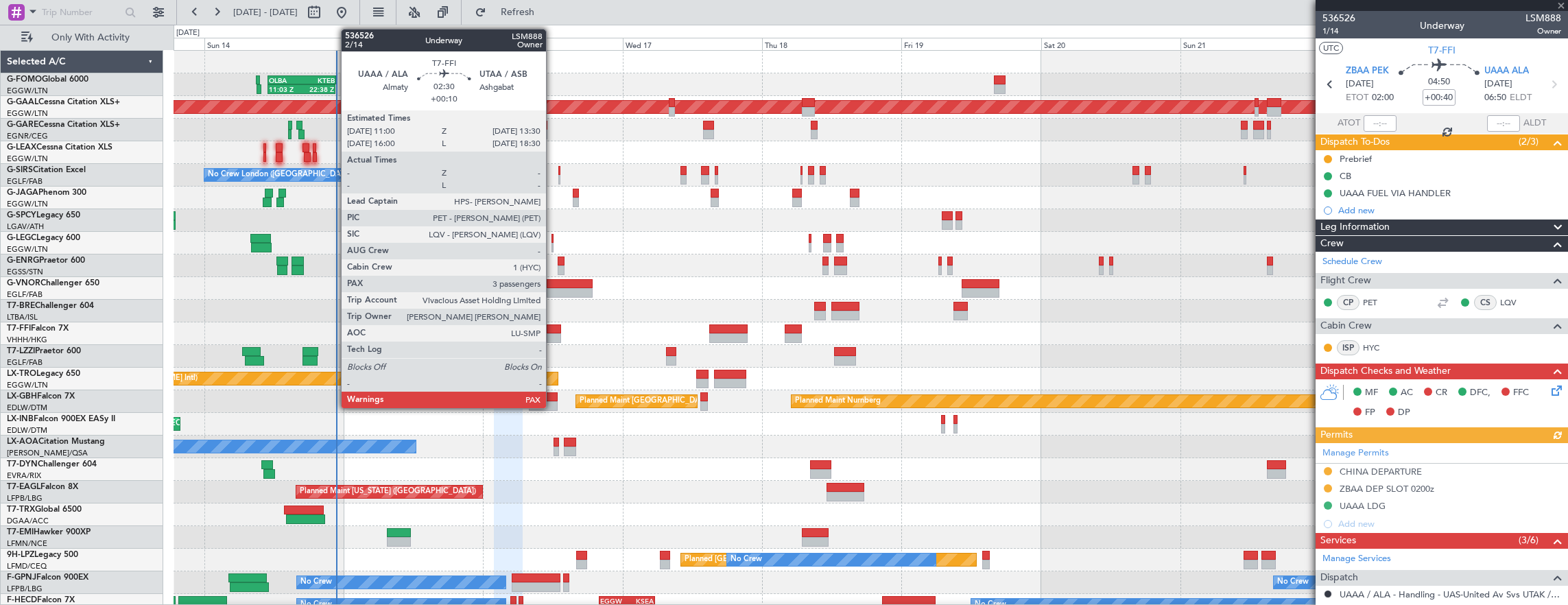
click at [553, 333] on div at bounding box center [554, 338] width 15 height 10
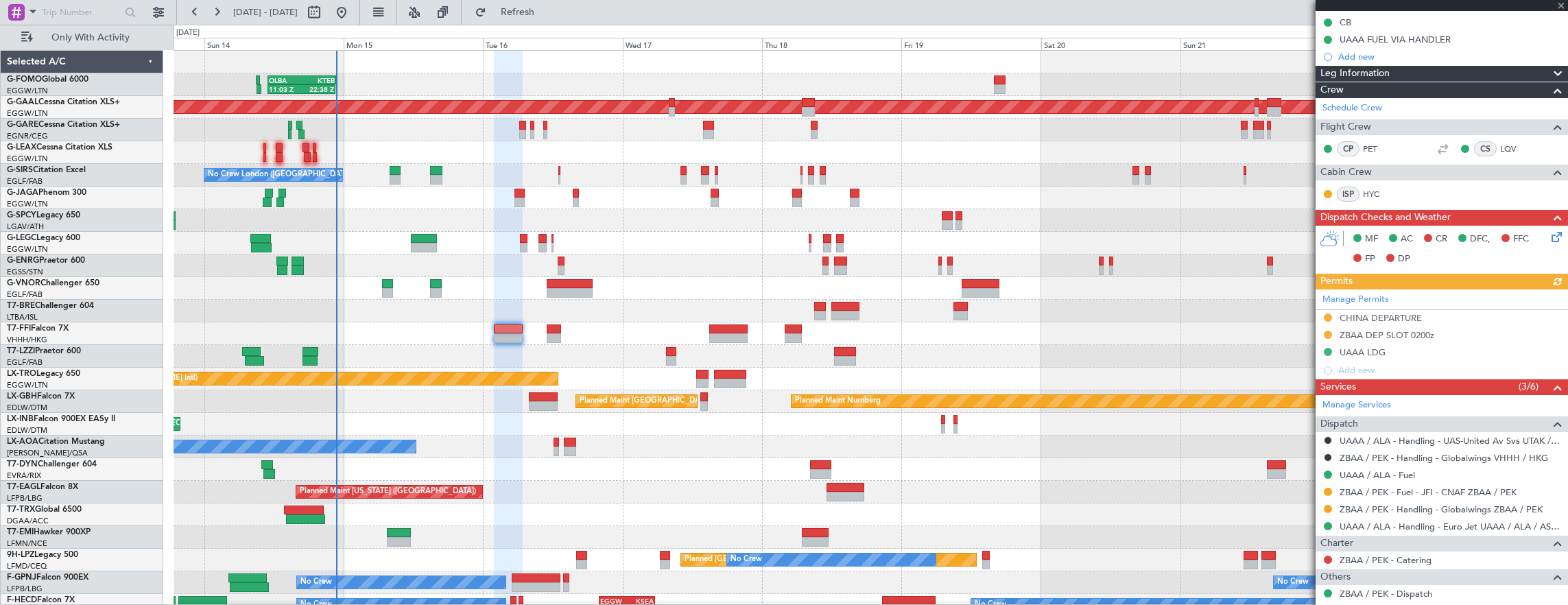
scroll to position [206, 0]
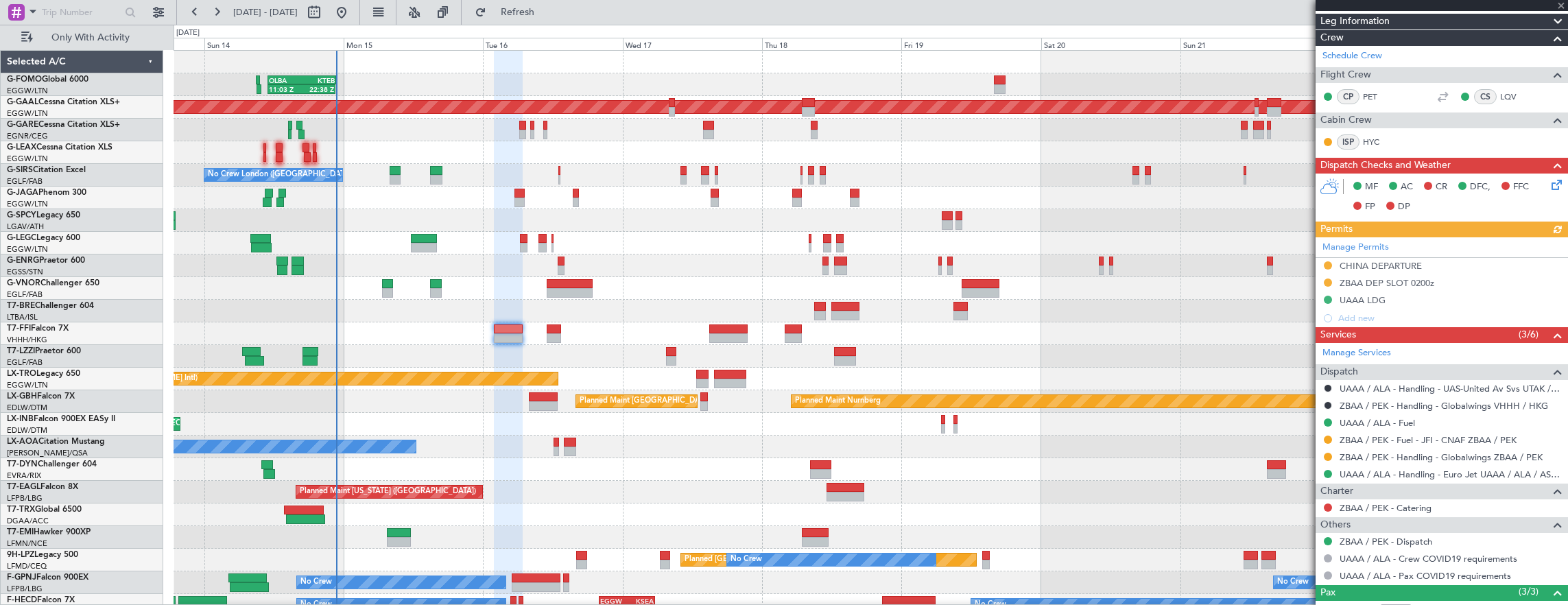
type input "+00:10"
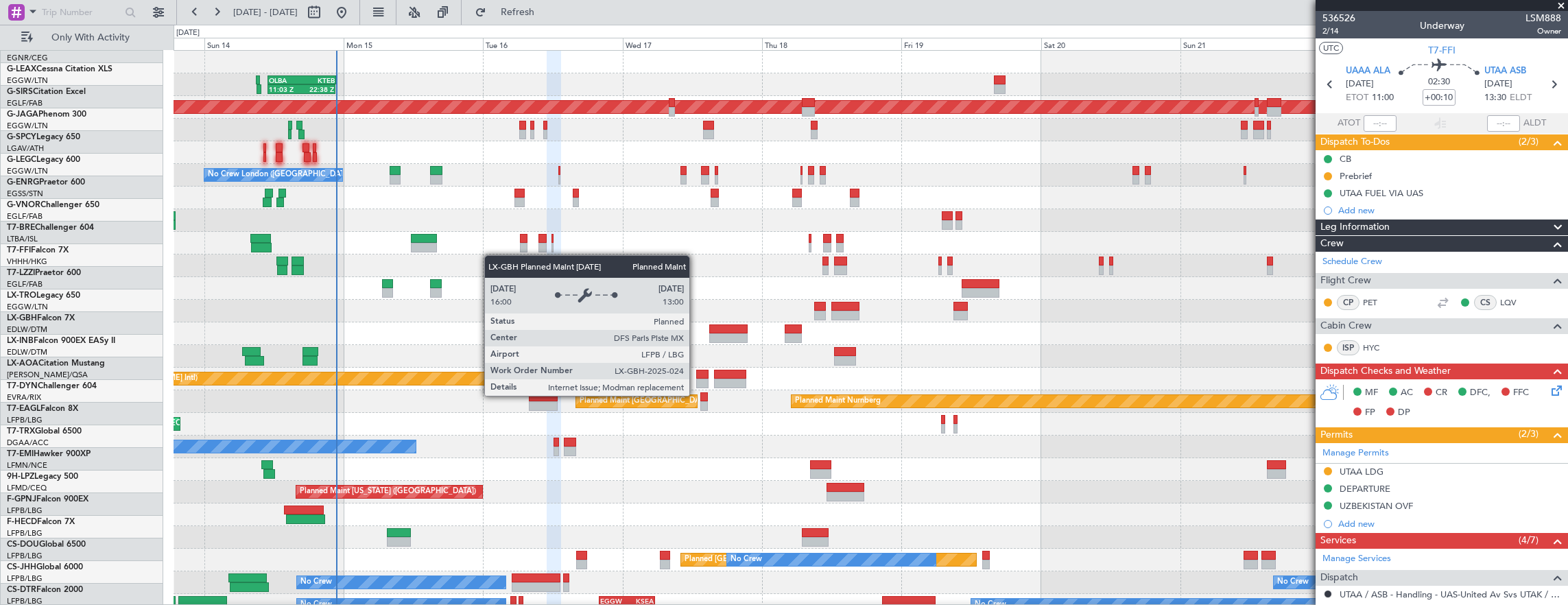
scroll to position [0, 0]
